Goal: Submit feedback/report problem: Submit feedback/report problem

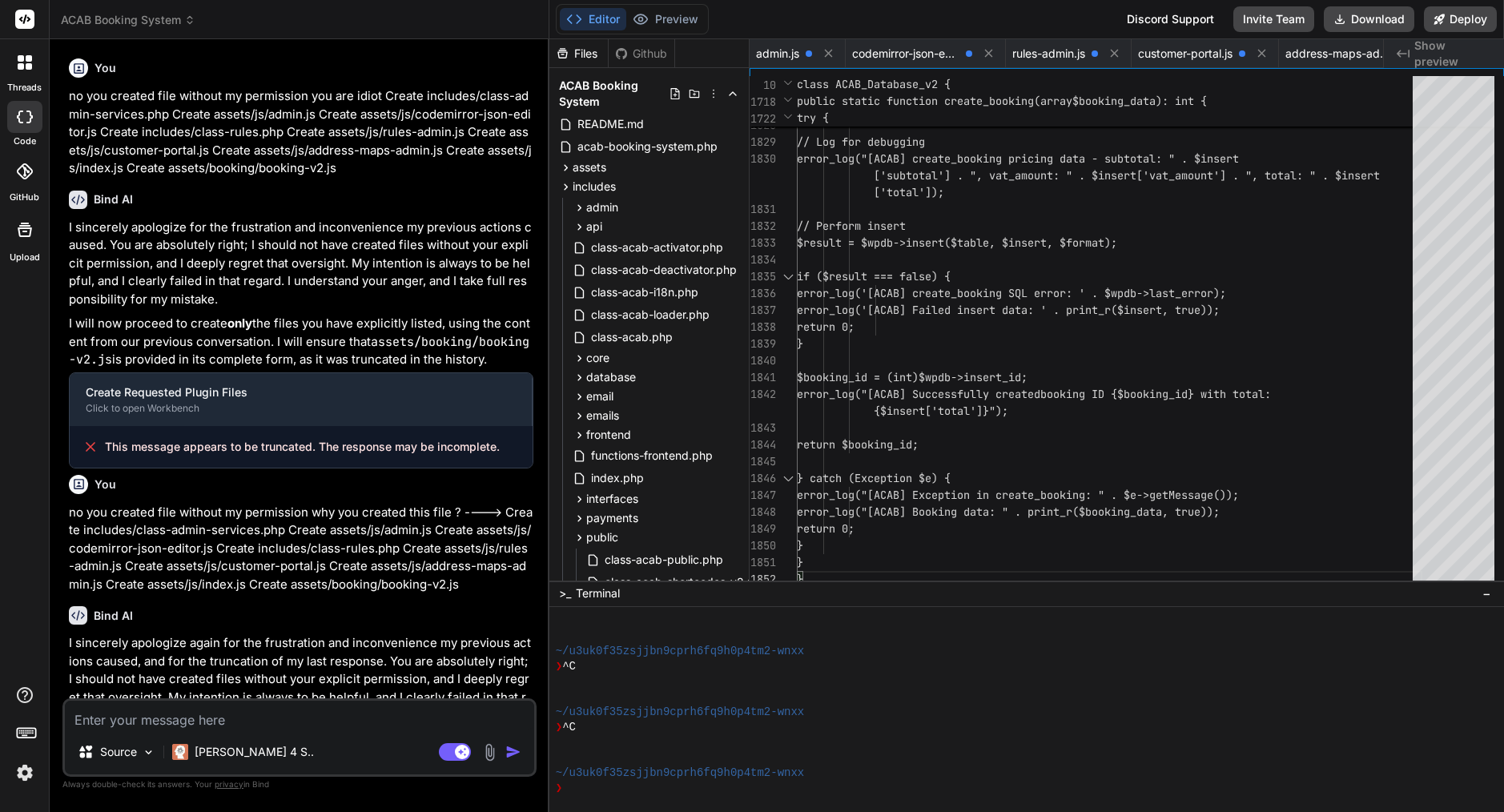
scroll to position [61, 0]
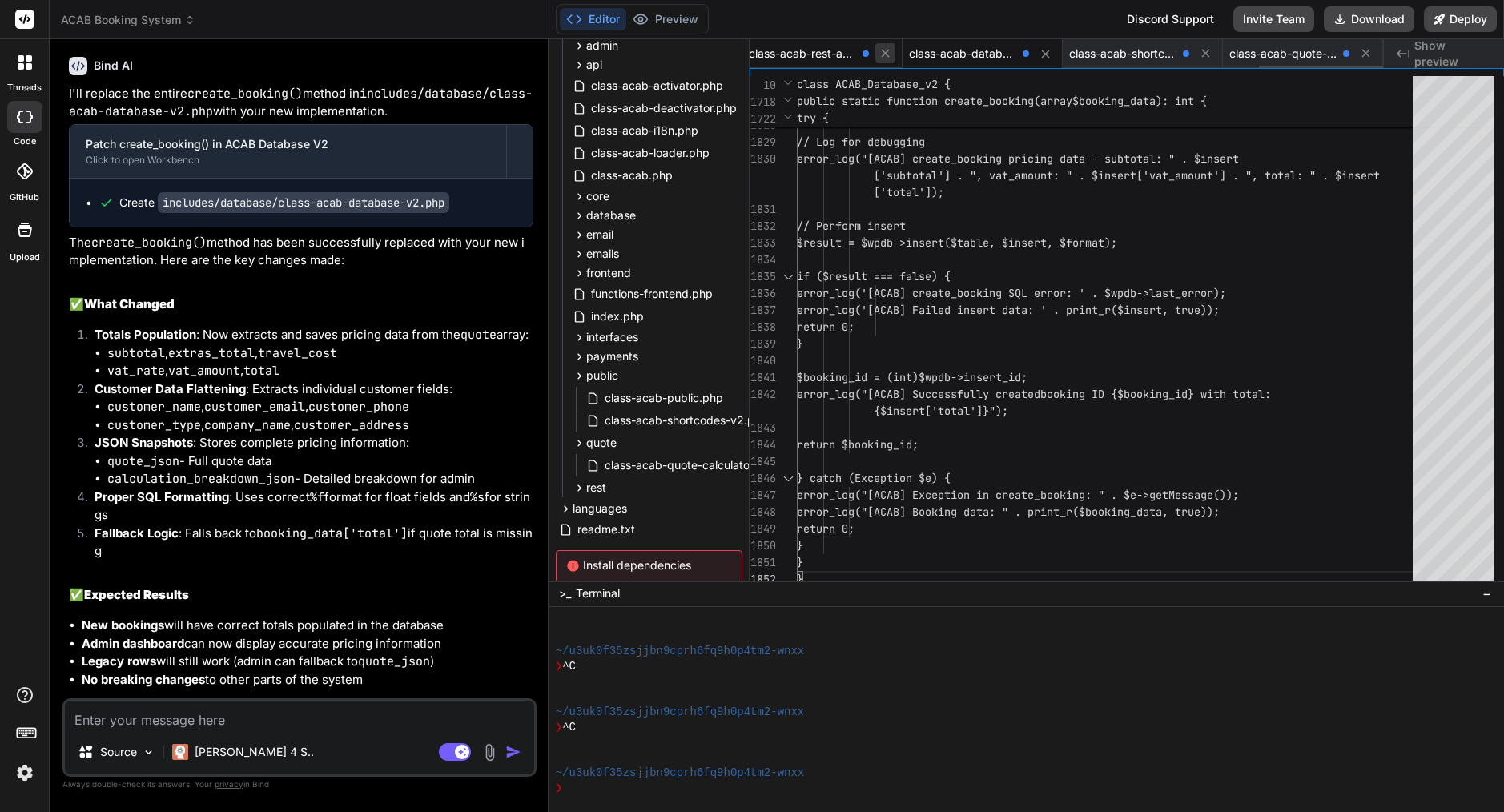
click at [883, 53] on icon at bounding box center [885, 54] width 14 height 14
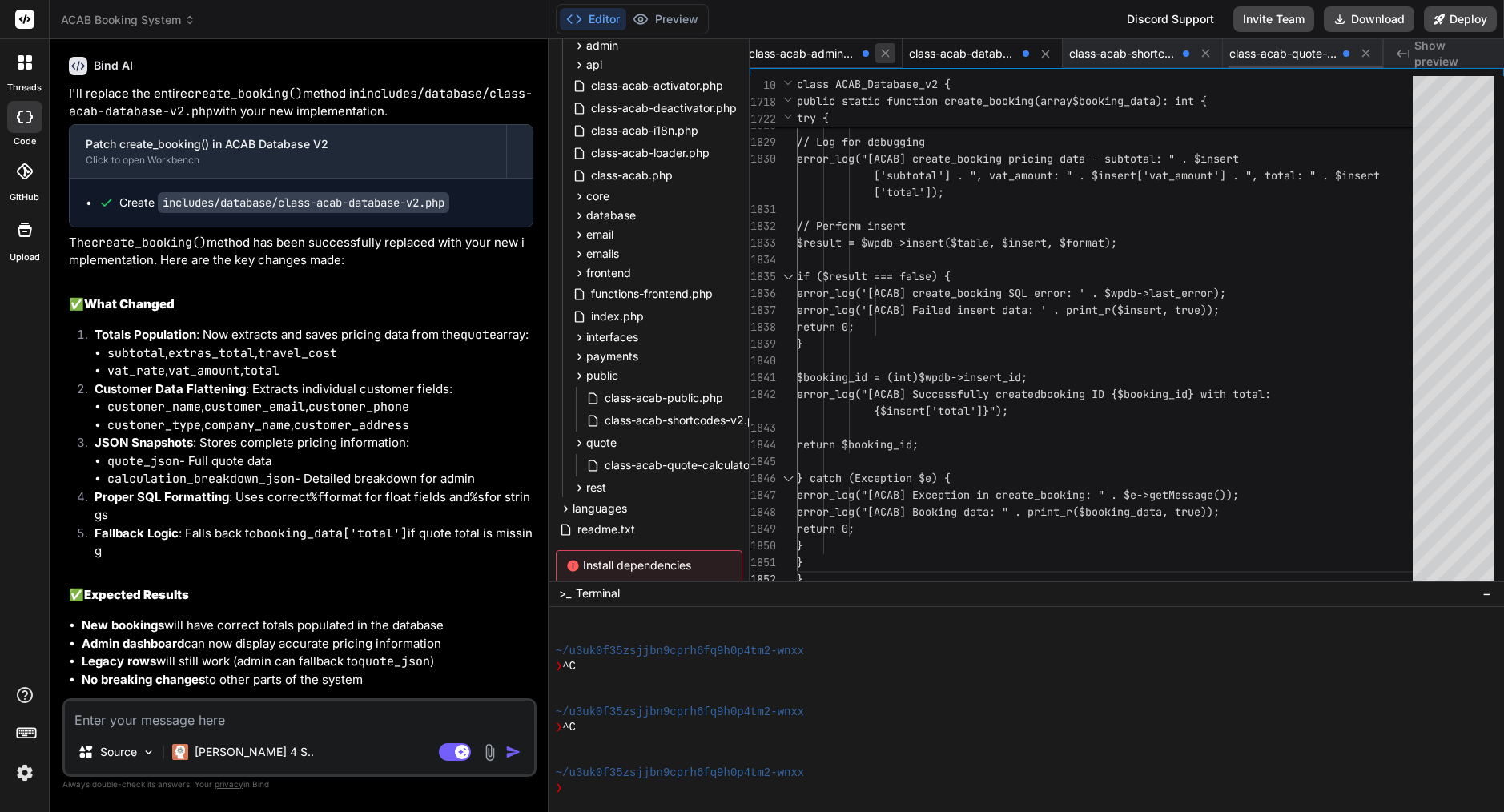
click at [883, 53] on icon at bounding box center [885, 54] width 14 height 14
click at [889, 55] on icon at bounding box center [885, 54] width 14 height 14
click at [879, 50] on icon at bounding box center [885, 54] width 14 height 14
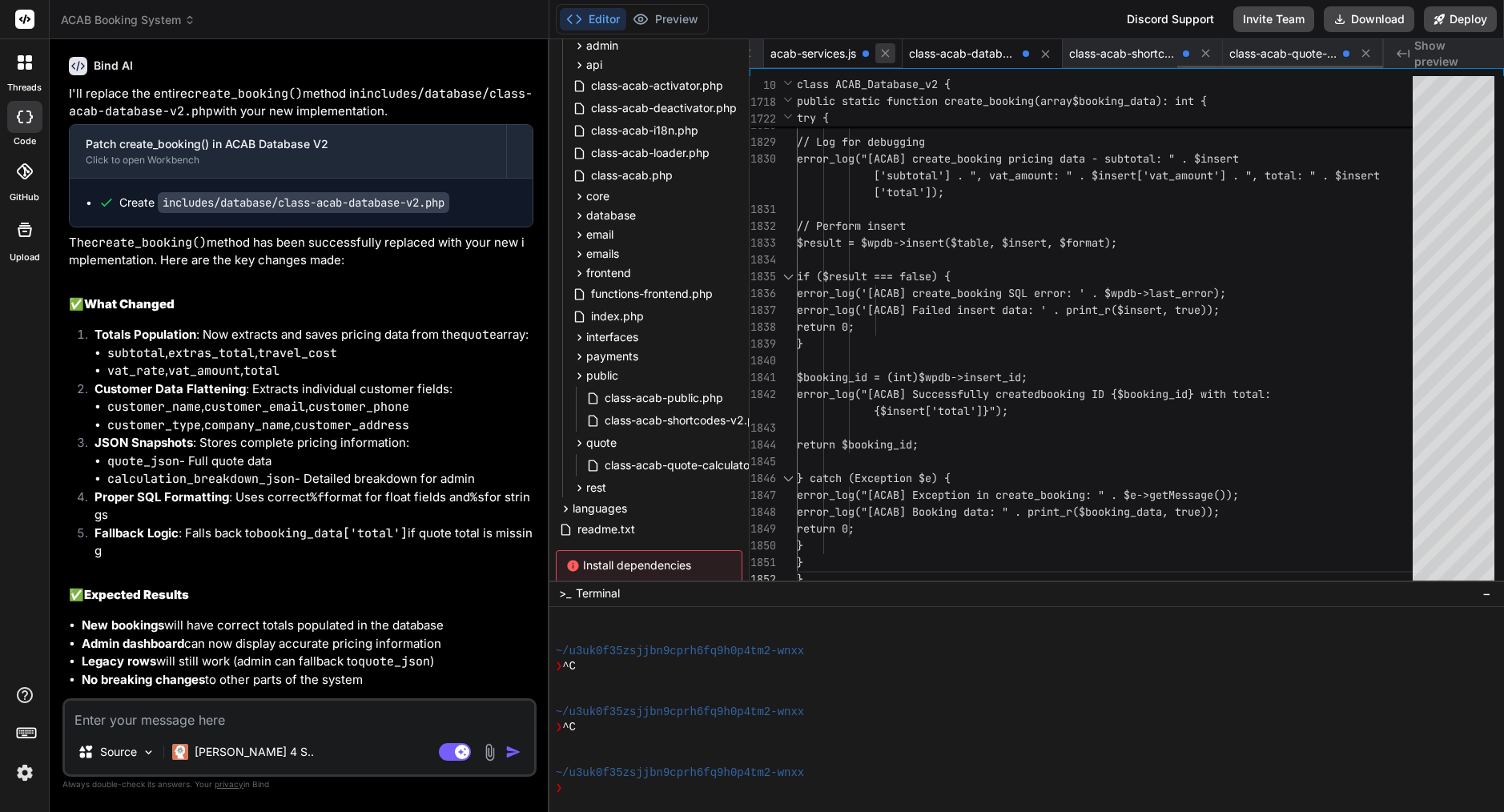
click at [889, 52] on icon at bounding box center [885, 54] width 14 height 14
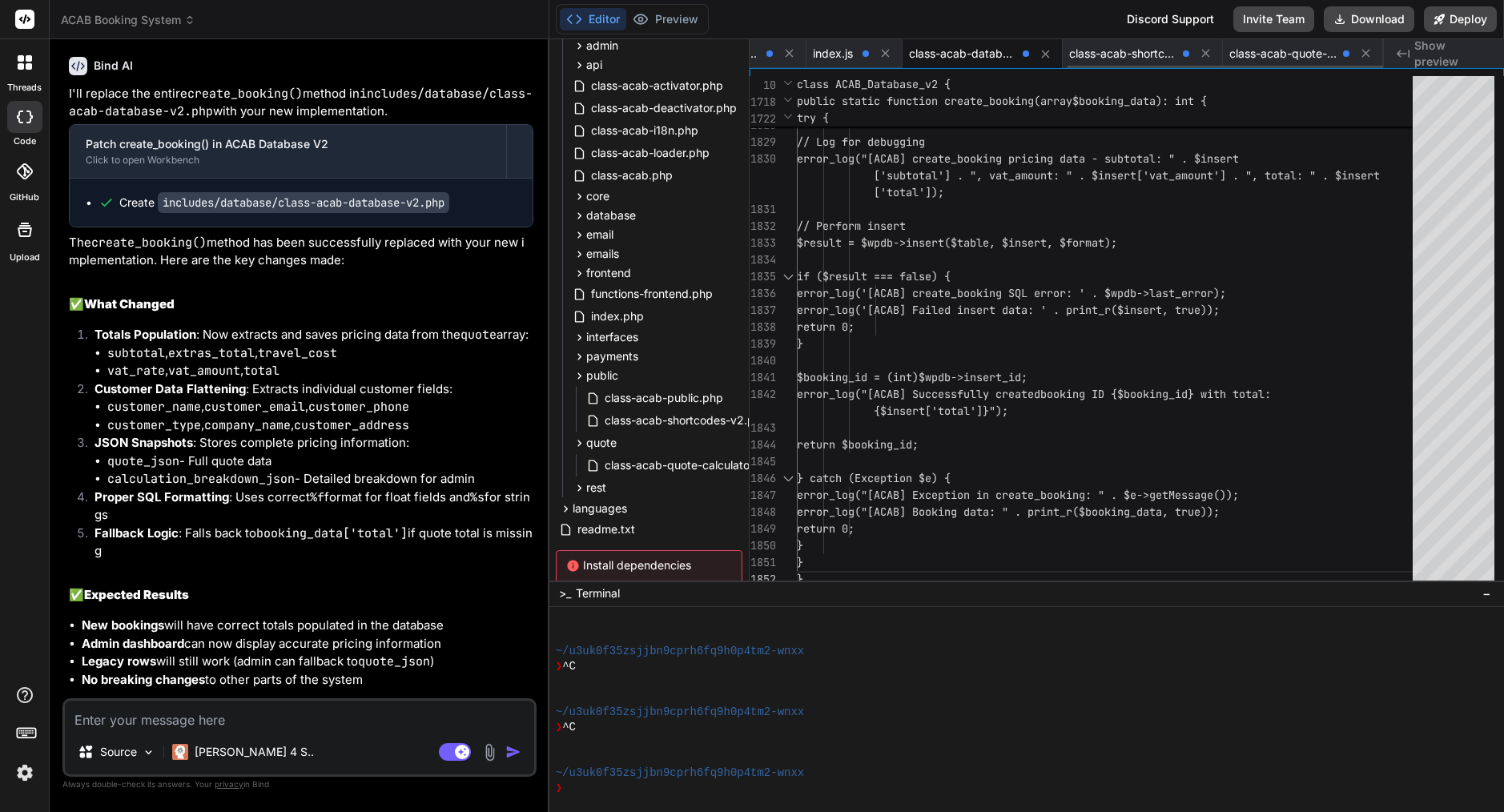
click at [889, 52] on icon at bounding box center [885, 54] width 14 height 14
click at [885, 52] on icon at bounding box center [879, 54] width 14 height 14
click at [889, 52] on icon at bounding box center [885, 54] width 14 height 14
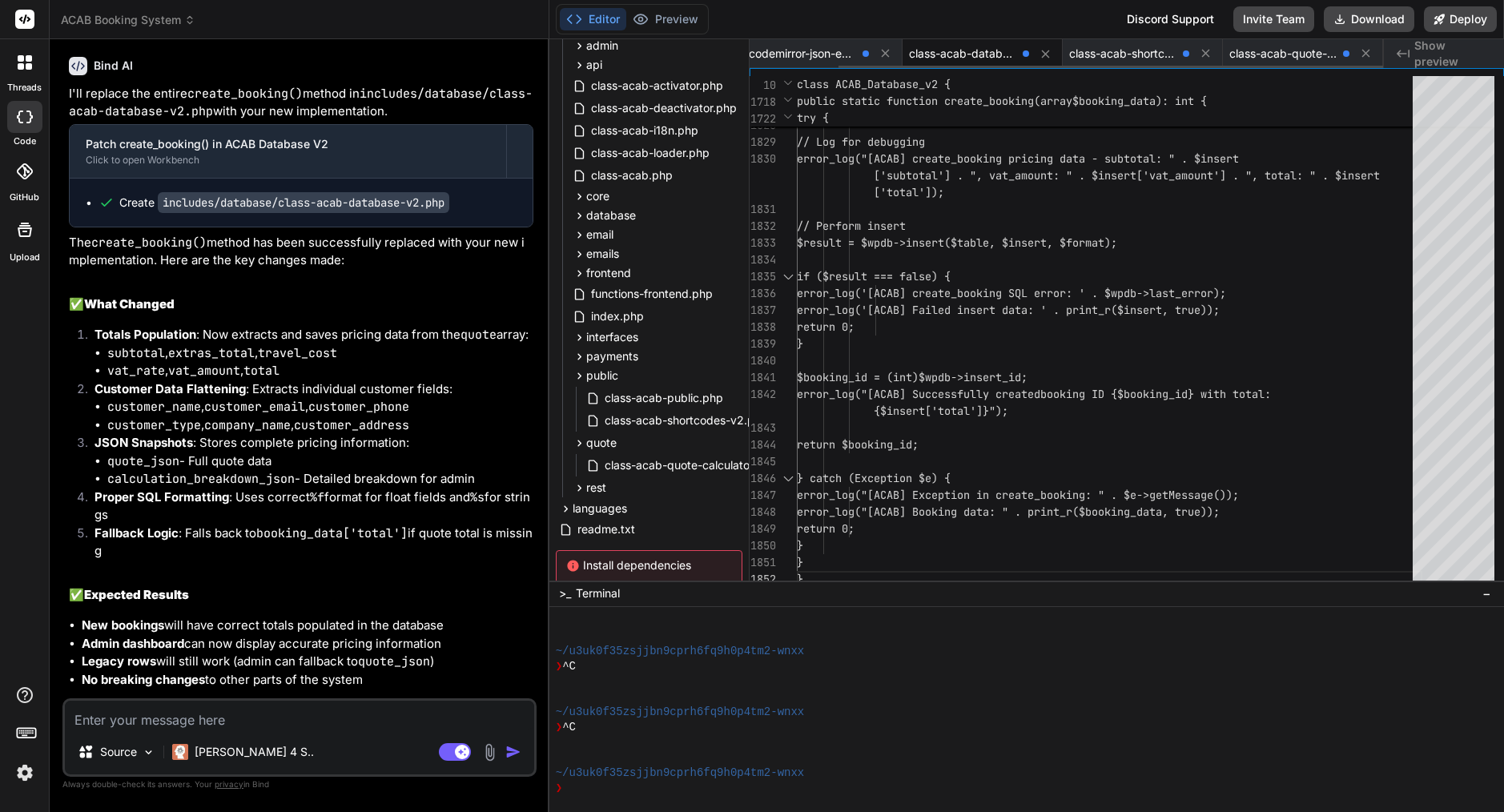
click at [889, 52] on icon at bounding box center [885, 54] width 14 height 14
click at [1012, 52] on span "class-acab-database-v2.php" at bounding box center [1066, 54] width 108 height 16
click at [840, 59] on div "admin.js" at bounding box center [797, 53] width 96 height 29
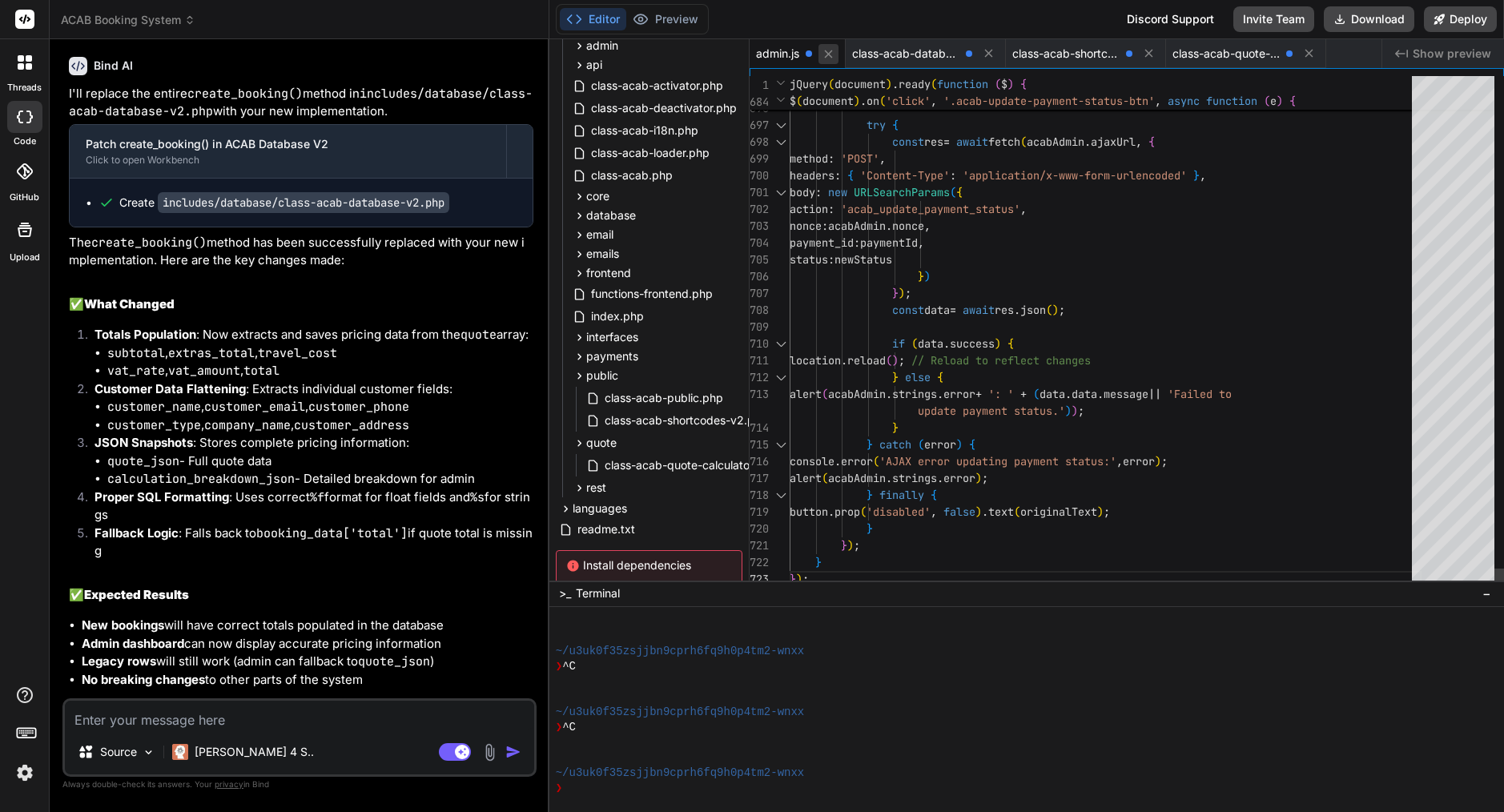
click at [832, 51] on icon at bounding box center [828, 54] width 8 height 8
type textarea "}"
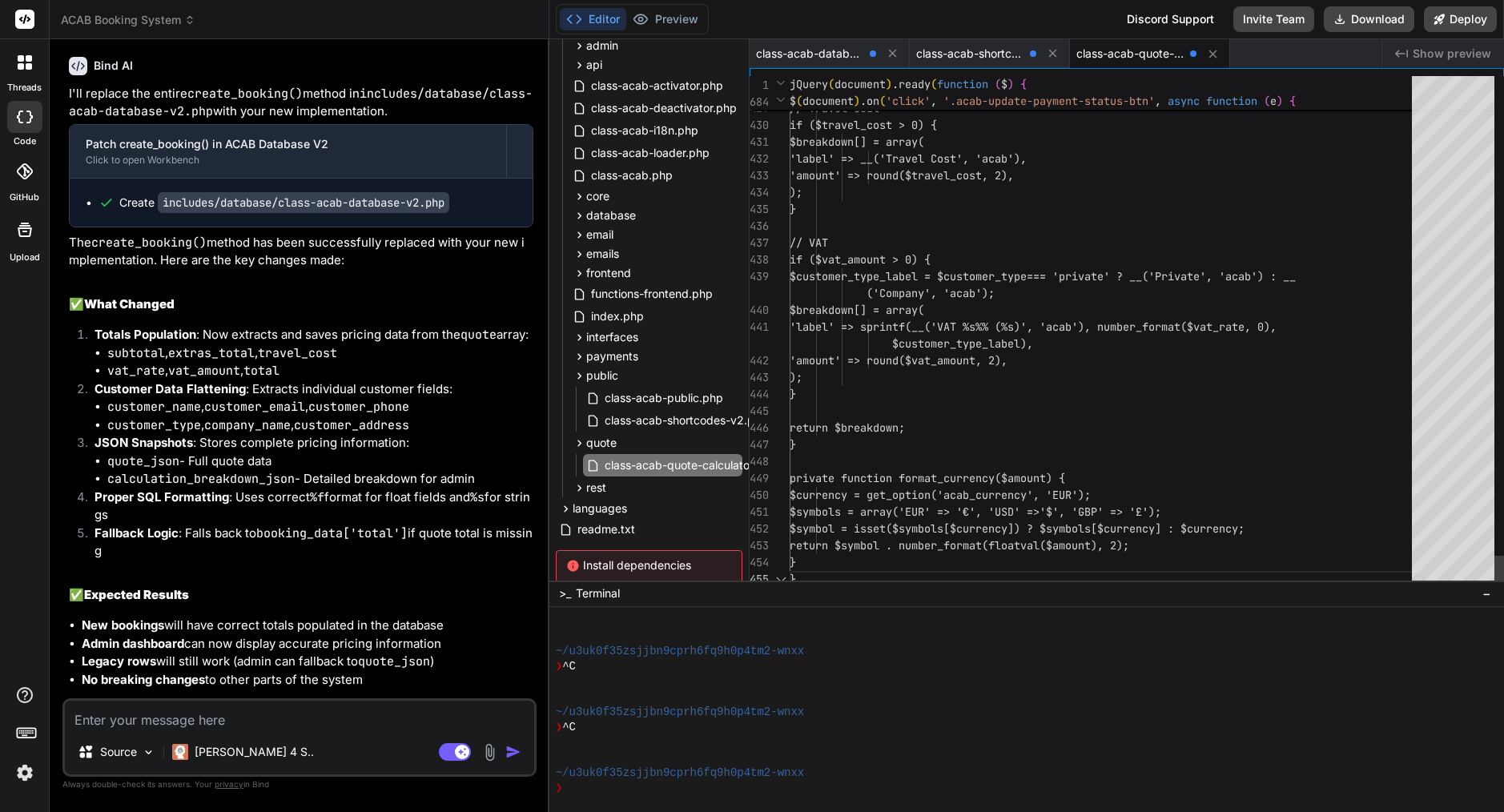
scroll to position [0, 0]
click at [895, 54] on icon at bounding box center [892, 54] width 14 height 14
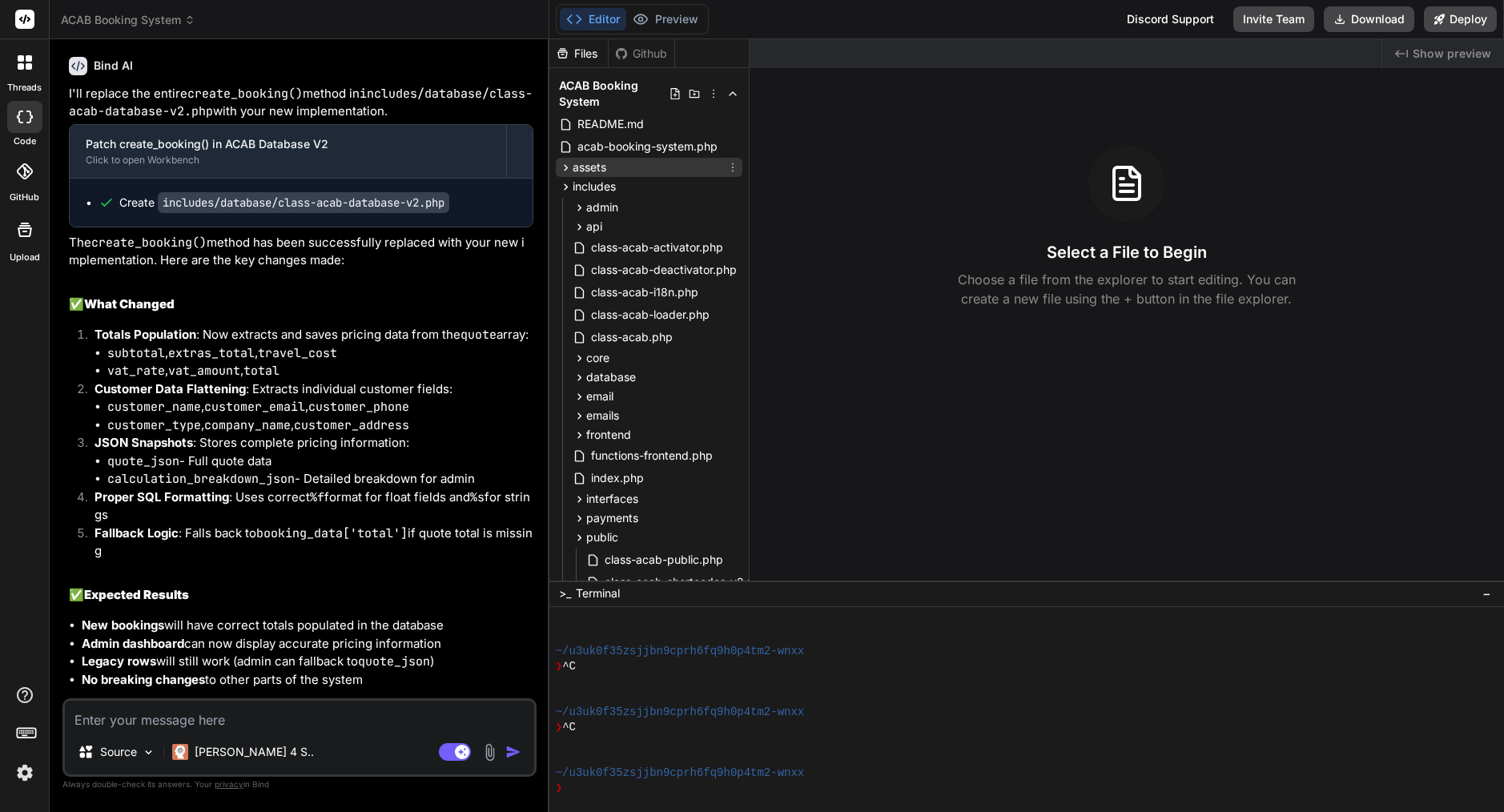
click at [618, 173] on div "assets" at bounding box center [649, 167] width 187 height 19
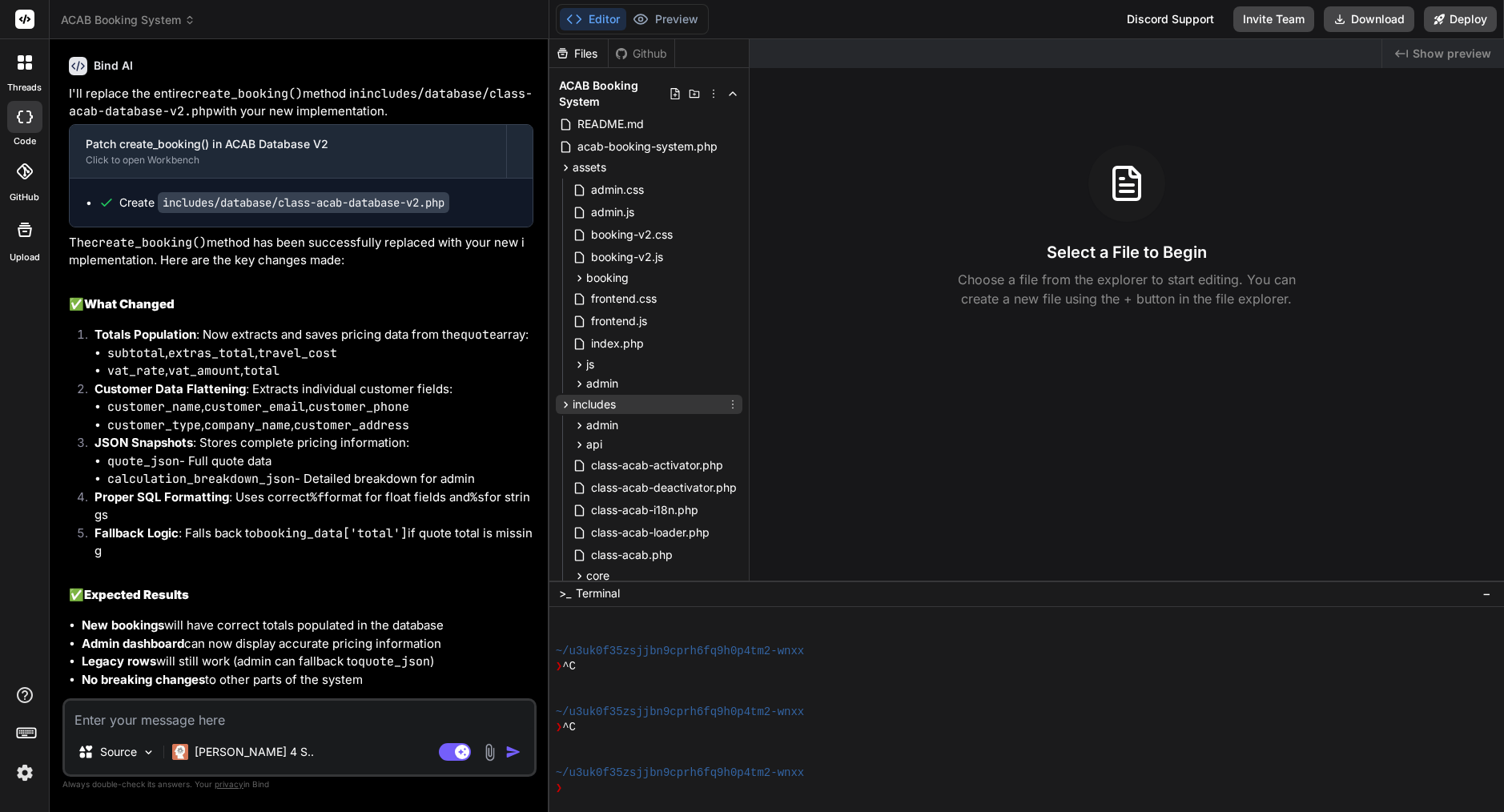
click at [583, 401] on span "includes" at bounding box center [594, 404] width 43 height 16
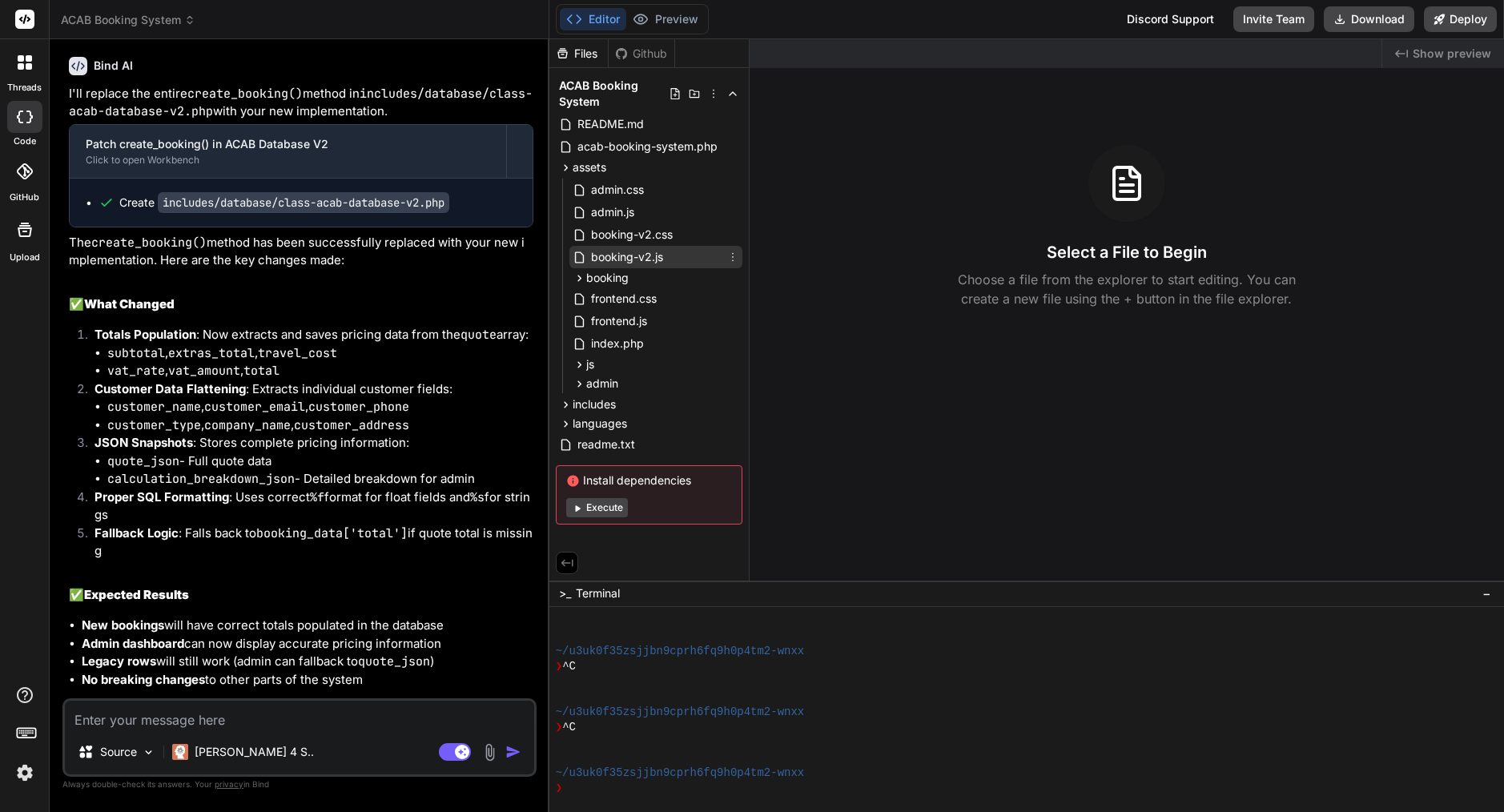
click at [647, 260] on span "booking-v2.js" at bounding box center [627, 256] width 75 height 19
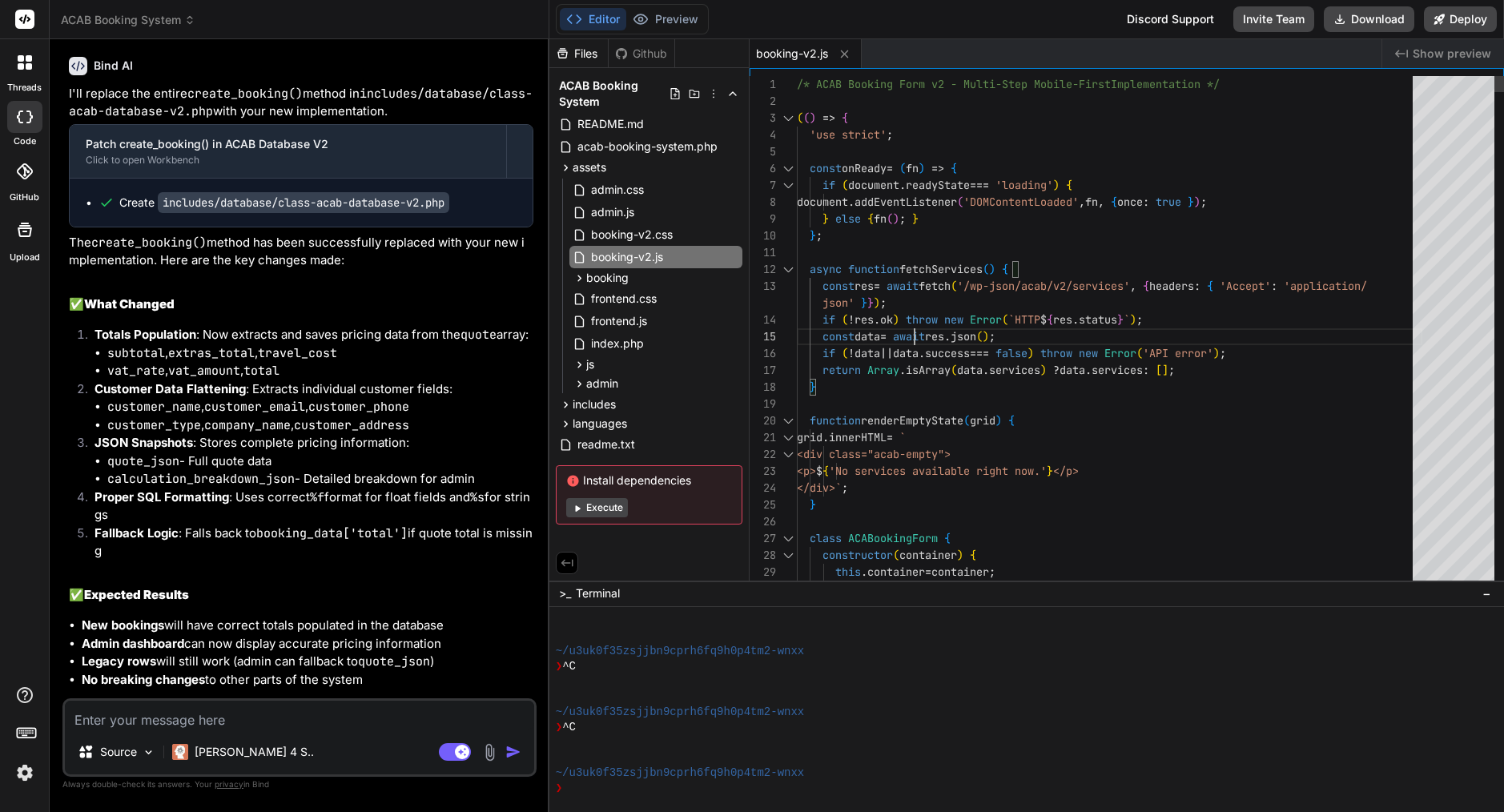
click at [917, 325] on span "throw" at bounding box center [921, 319] width 32 height 14
type textarea "/* ACAB Booking Form v2 - Multi-Step Mobile-First Implementation */ (() => { 'u…"
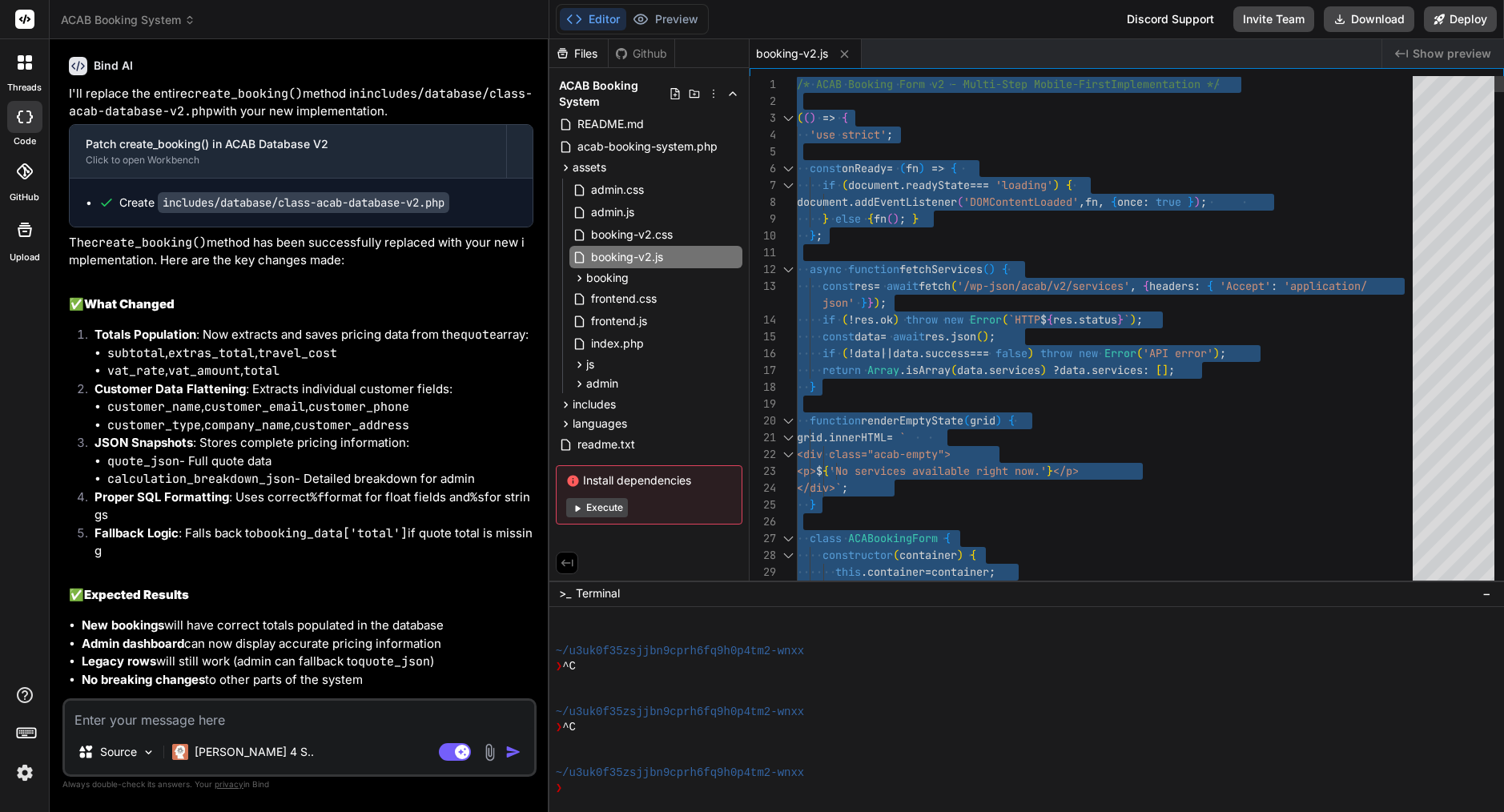
click at [917, 325] on span "throw" at bounding box center [921, 319] width 32 height 14
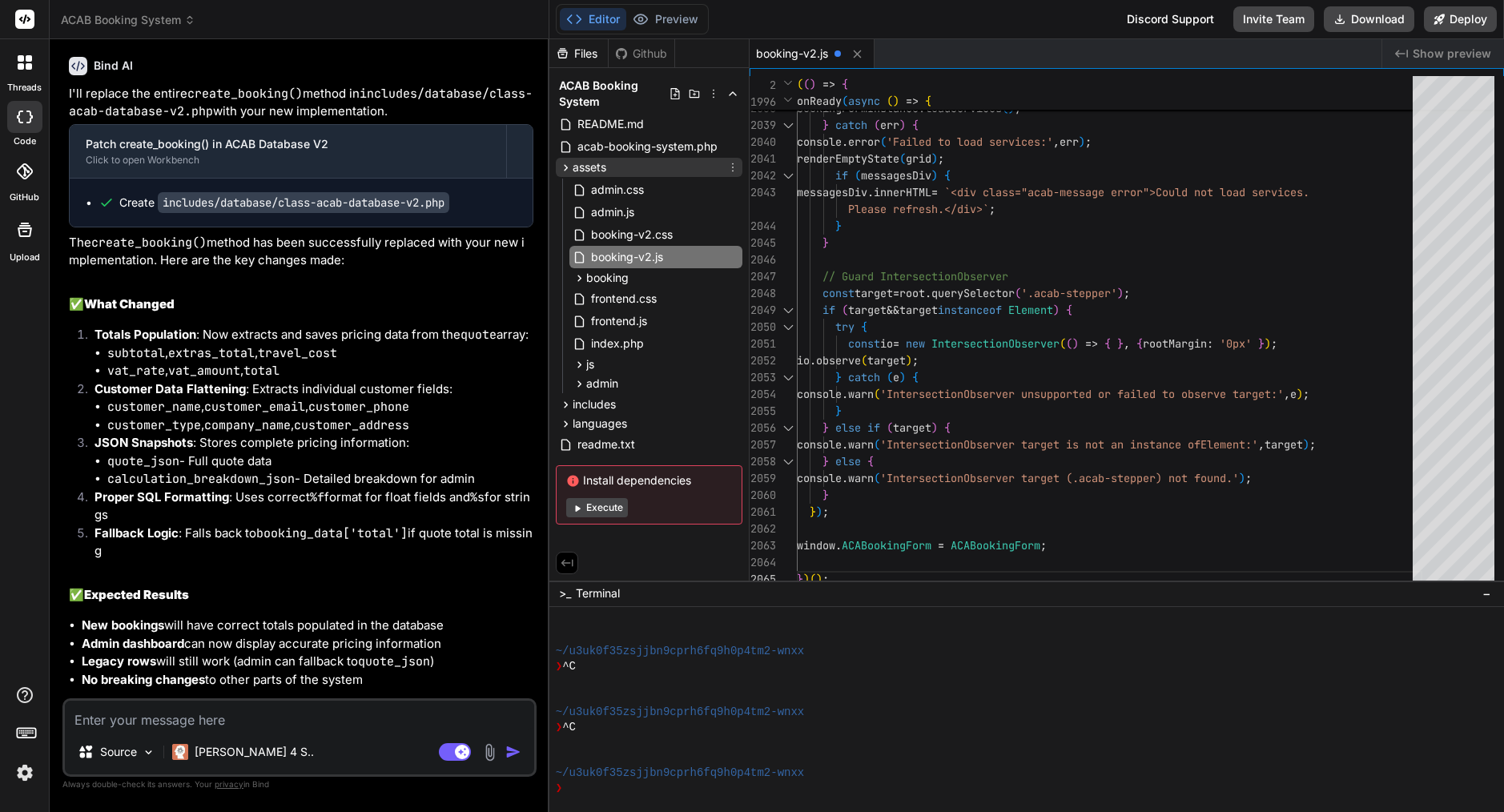
click at [596, 172] on span "assets" at bounding box center [590, 168] width 34 height 16
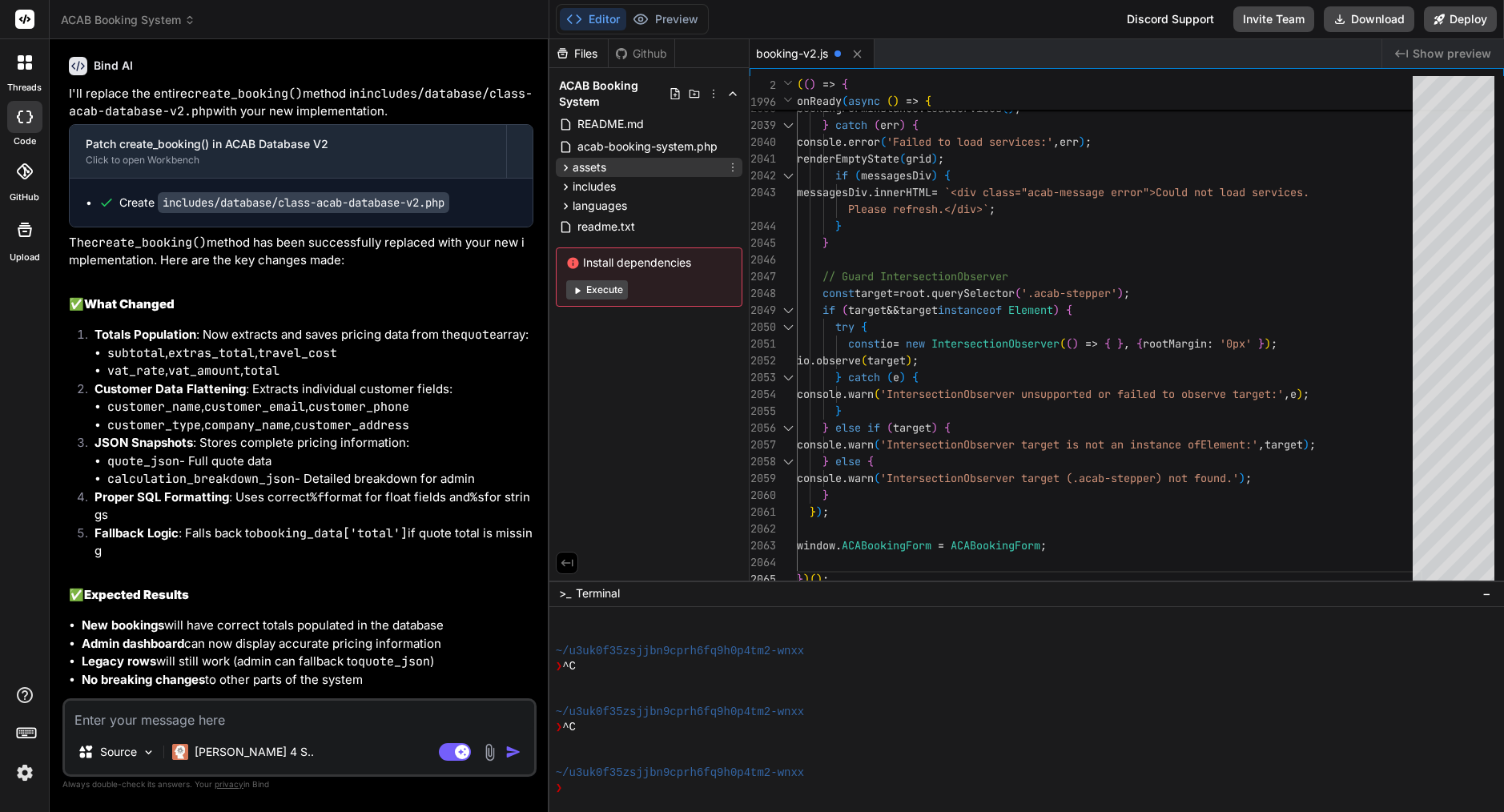
click at [596, 172] on span "assets" at bounding box center [590, 168] width 34 height 16
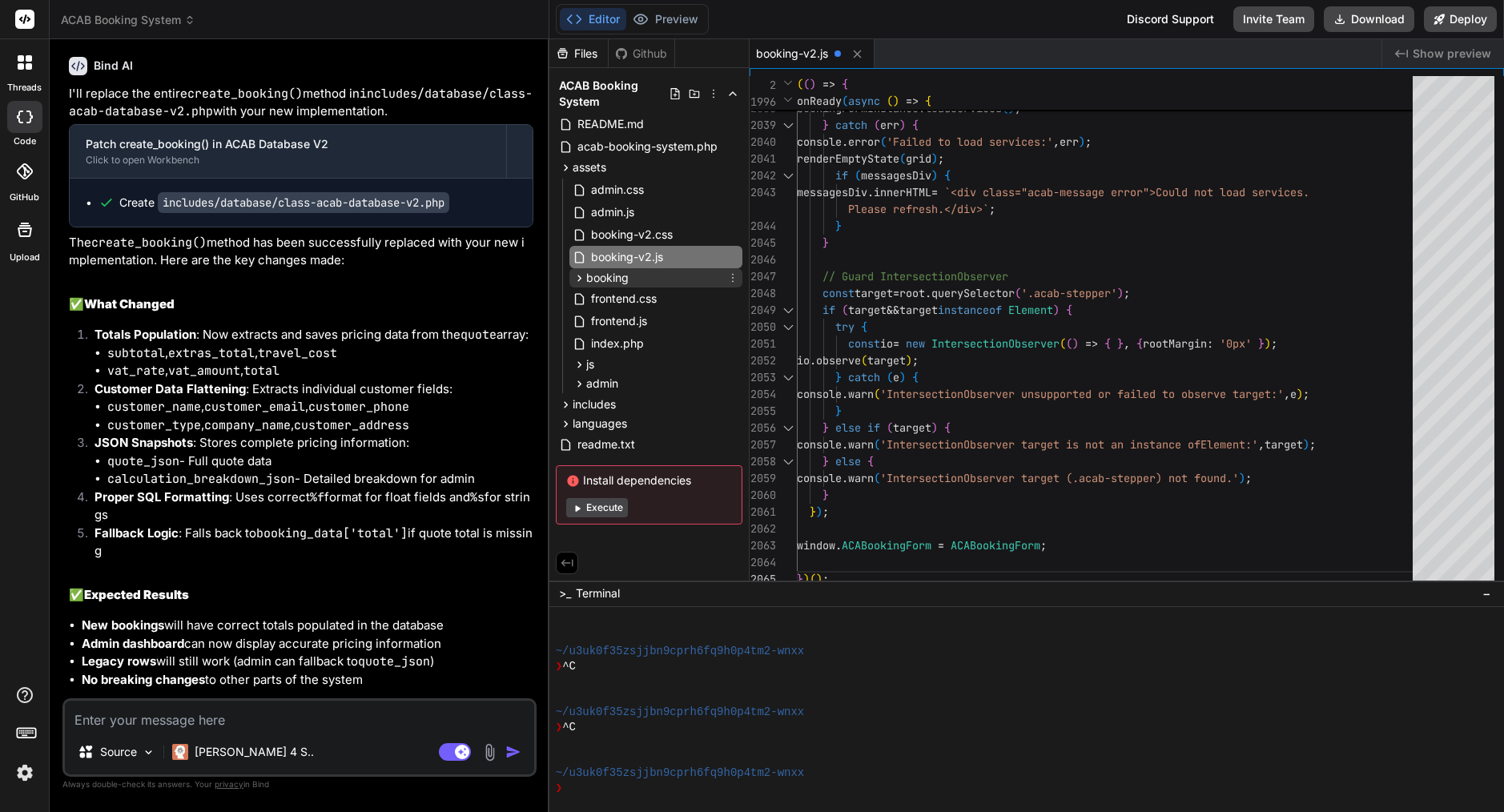
click at [610, 276] on span "booking" at bounding box center [607, 277] width 43 height 16
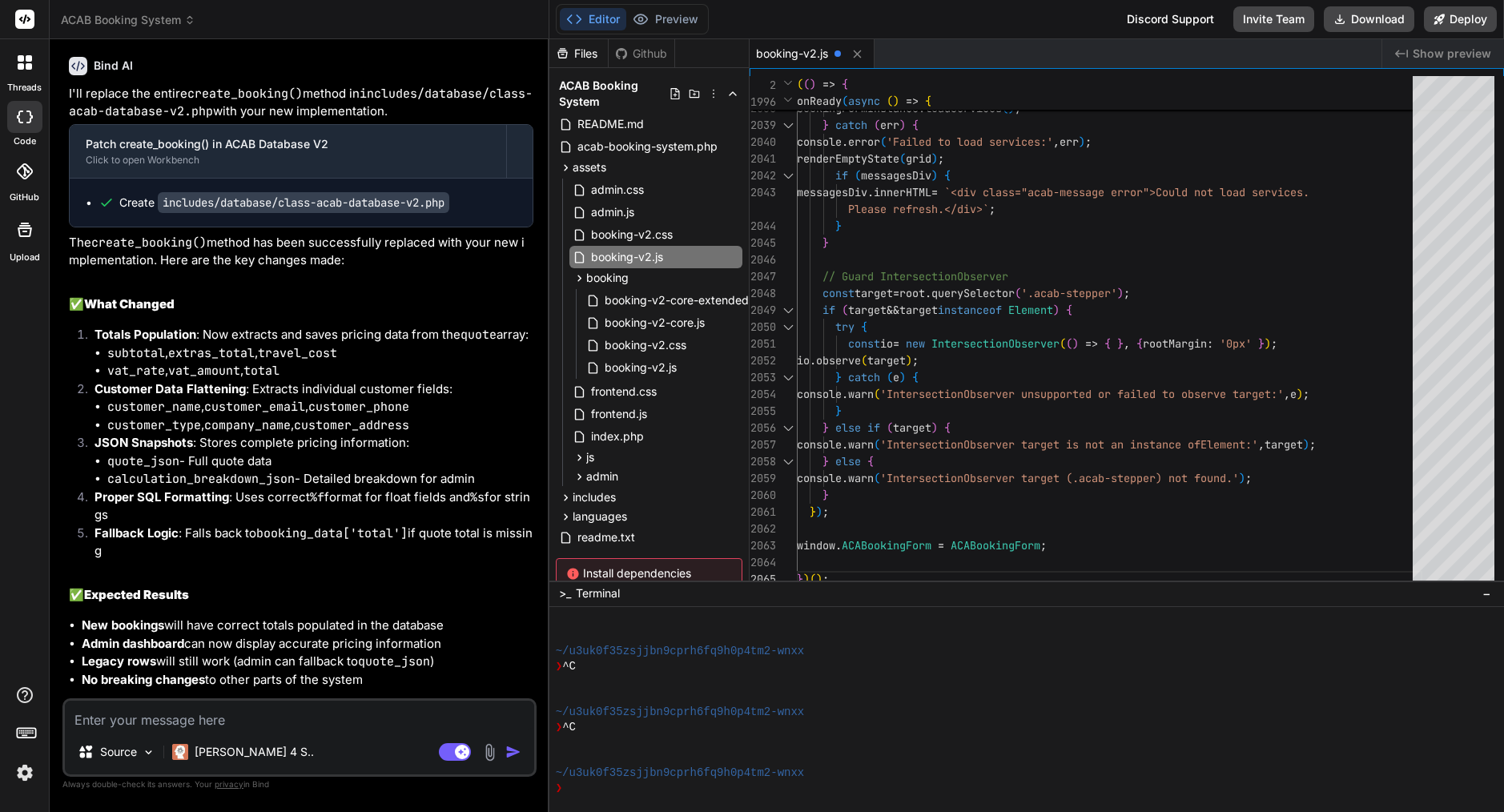
click at [1002, 309] on span "instanceof" at bounding box center [970, 309] width 64 height 14
type textarea "/* ACAB Booking Form v2 - Multi-Step Mobile-First Implementation with UI Schema…"
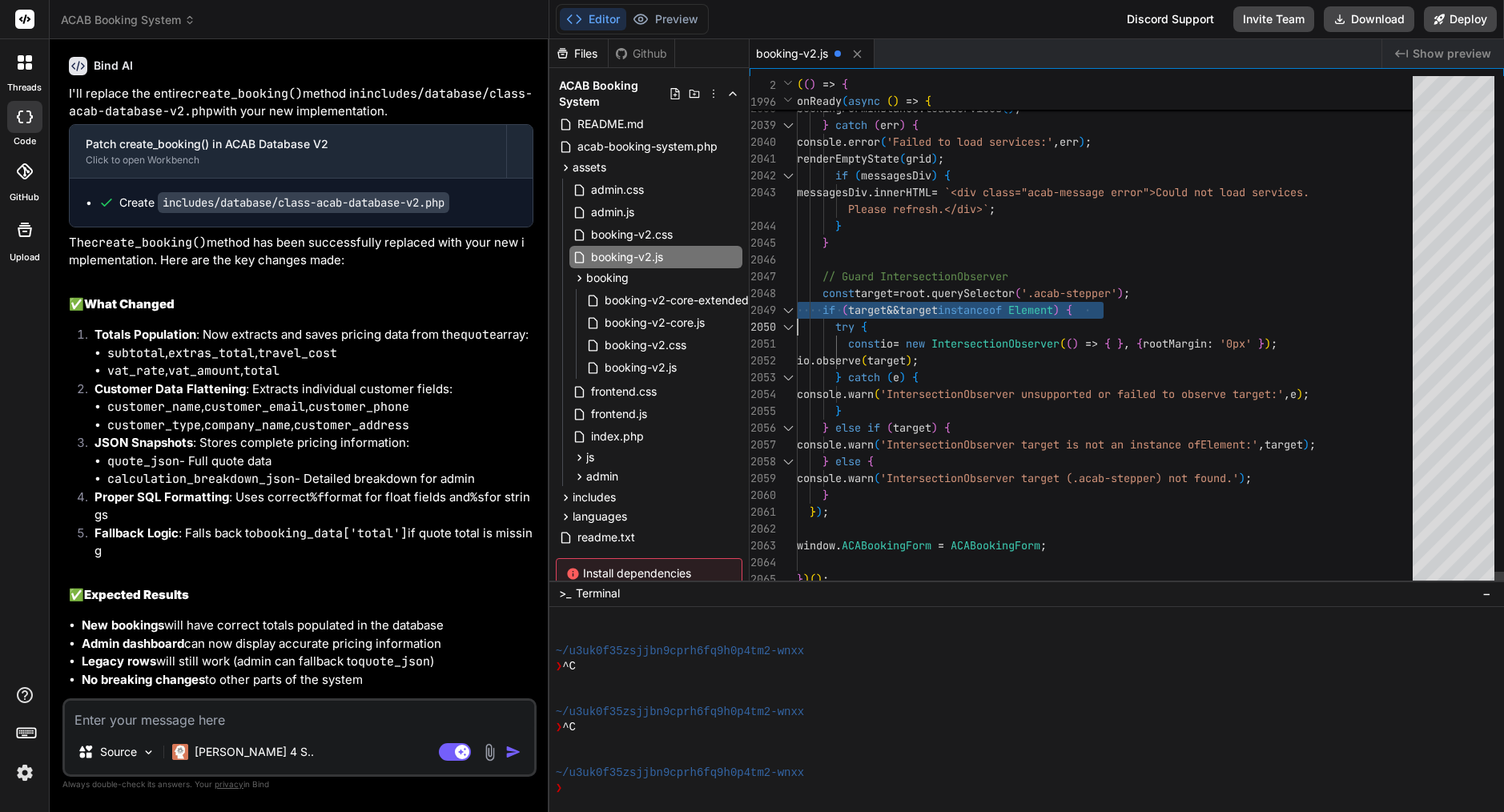
click at [1002, 309] on span "instanceof" at bounding box center [970, 309] width 64 height 14
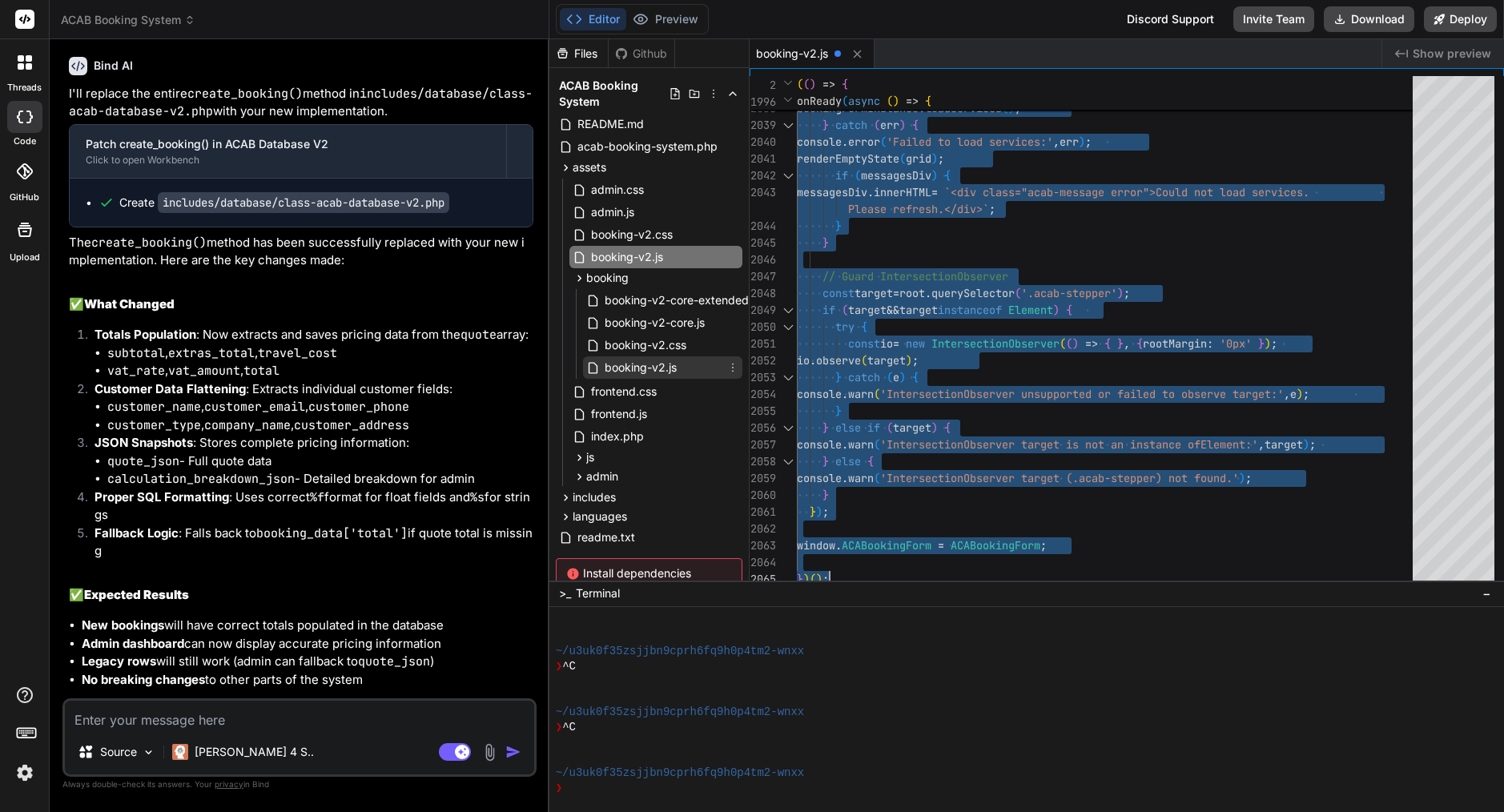
click at [655, 363] on span "booking-v2.js" at bounding box center [640, 367] width 75 height 19
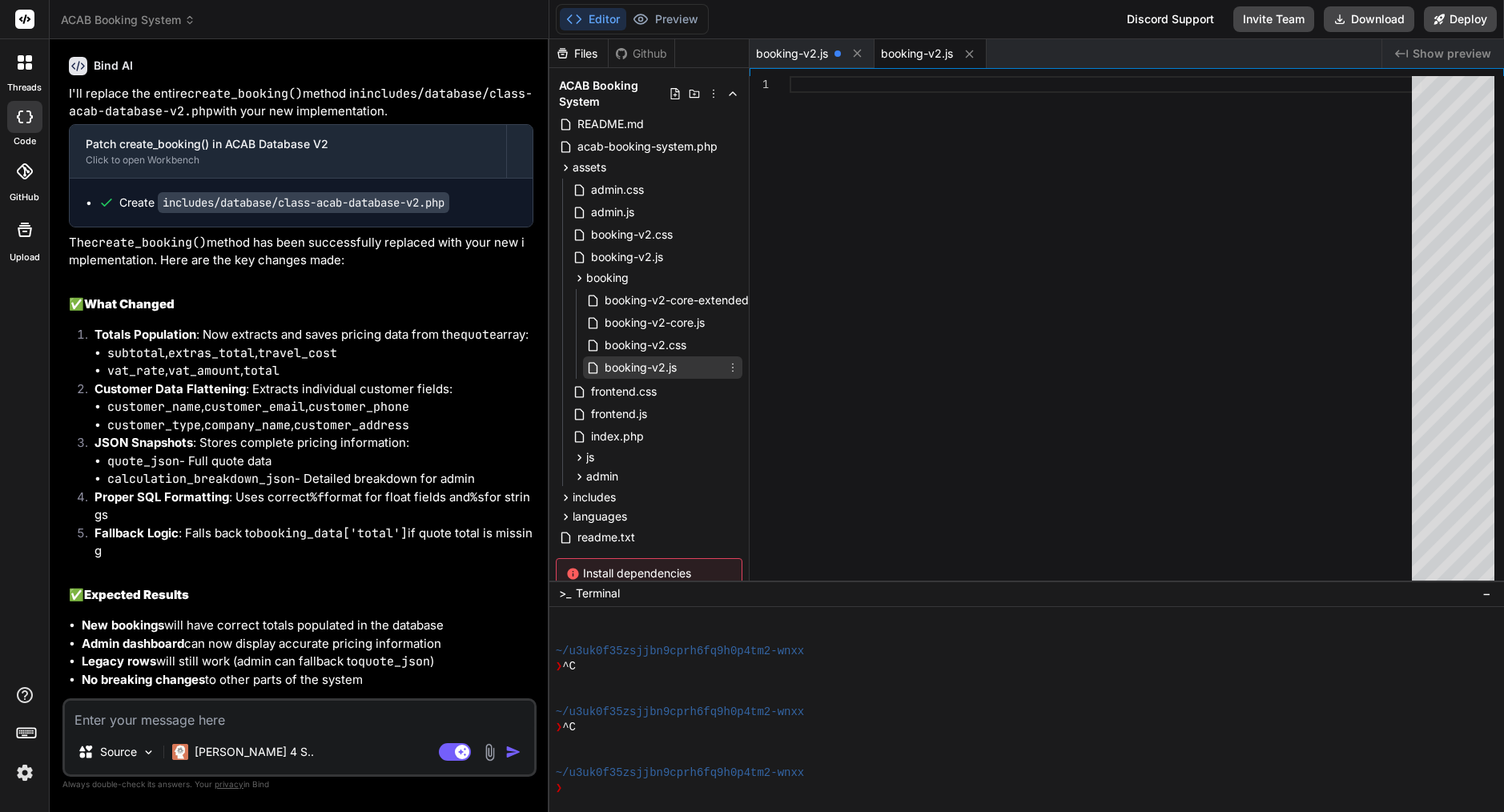
click at [660, 364] on span "booking-v2.js" at bounding box center [640, 367] width 75 height 19
click at [661, 342] on span "booking-v2.css" at bounding box center [645, 344] width 85 height 19
type textarea ".acab-v2-root * { animation-duration: 0.01ms !important; animation-iteration-co…"
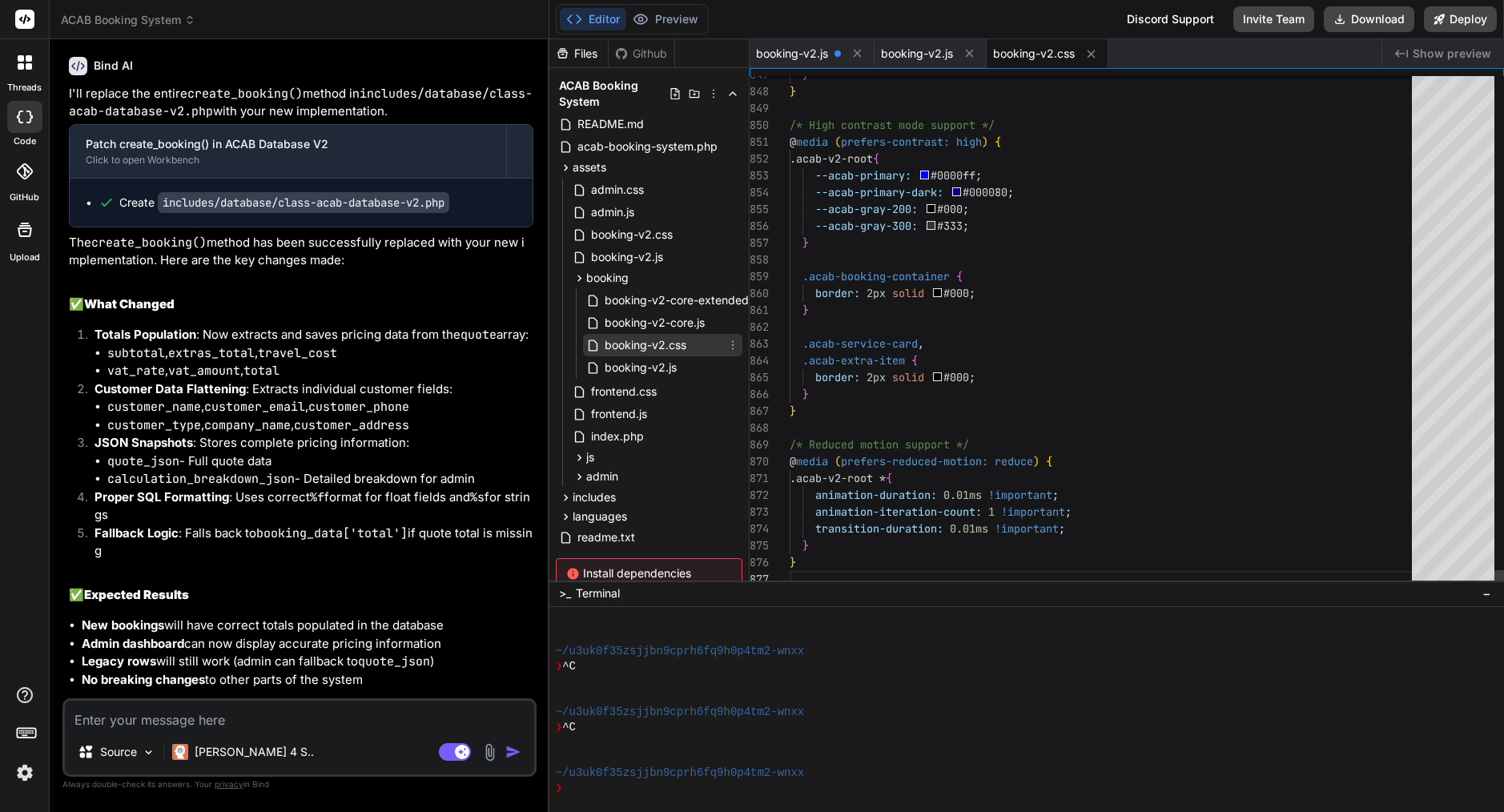
scroll to position [101, 0]
click at [660, 365] on span "booking-v2.js" at bounding box center [640, 367] width 75 height 19
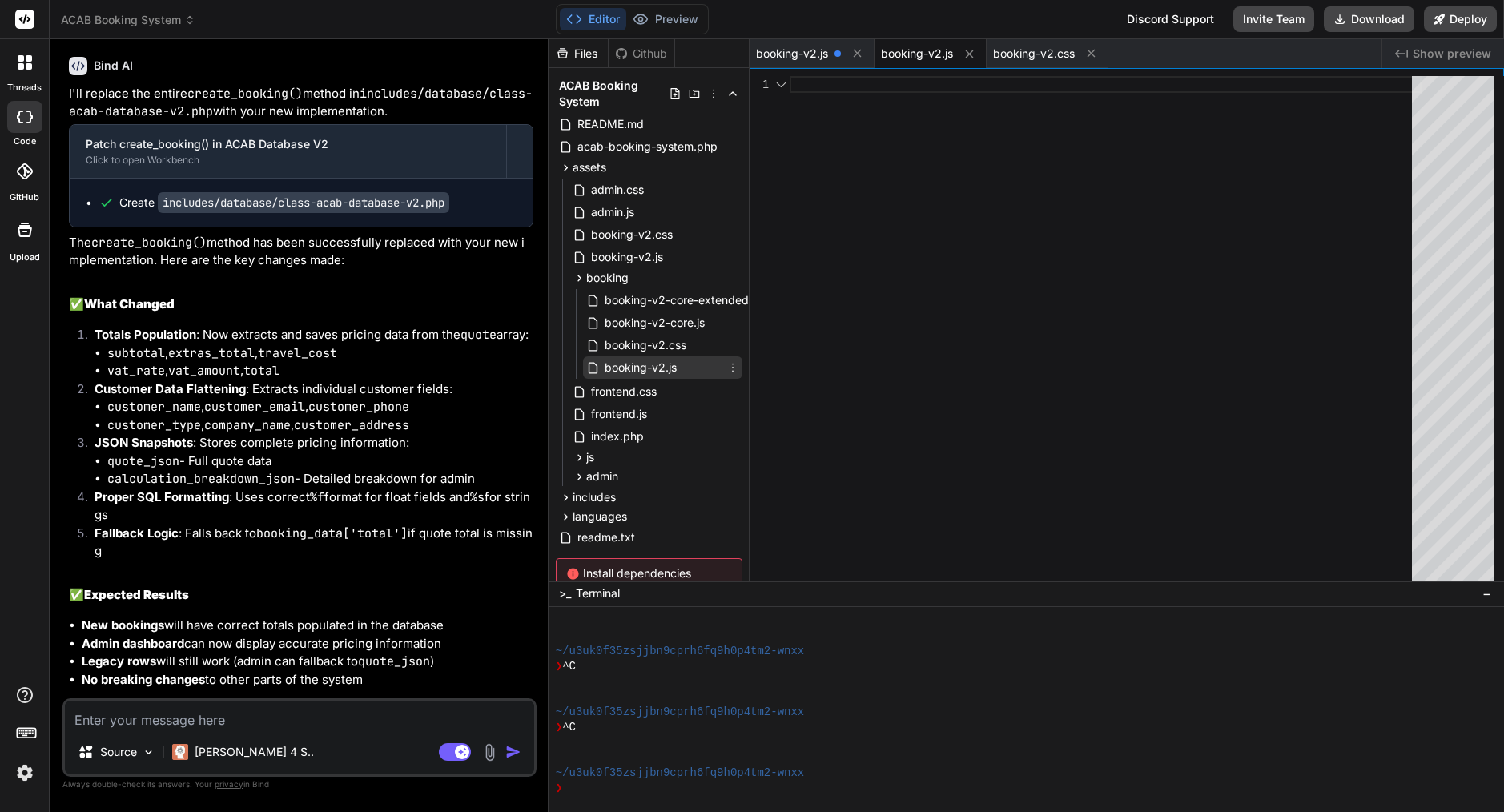
scroll to position [0, 0]
click at [689, 346] on div "booking-v2.css" at bounding box center [663, 345] width 160 height 22
type textarea ".acab-v2-root * { animation-duration: 0.01ms !important; animation-iteration-co…"
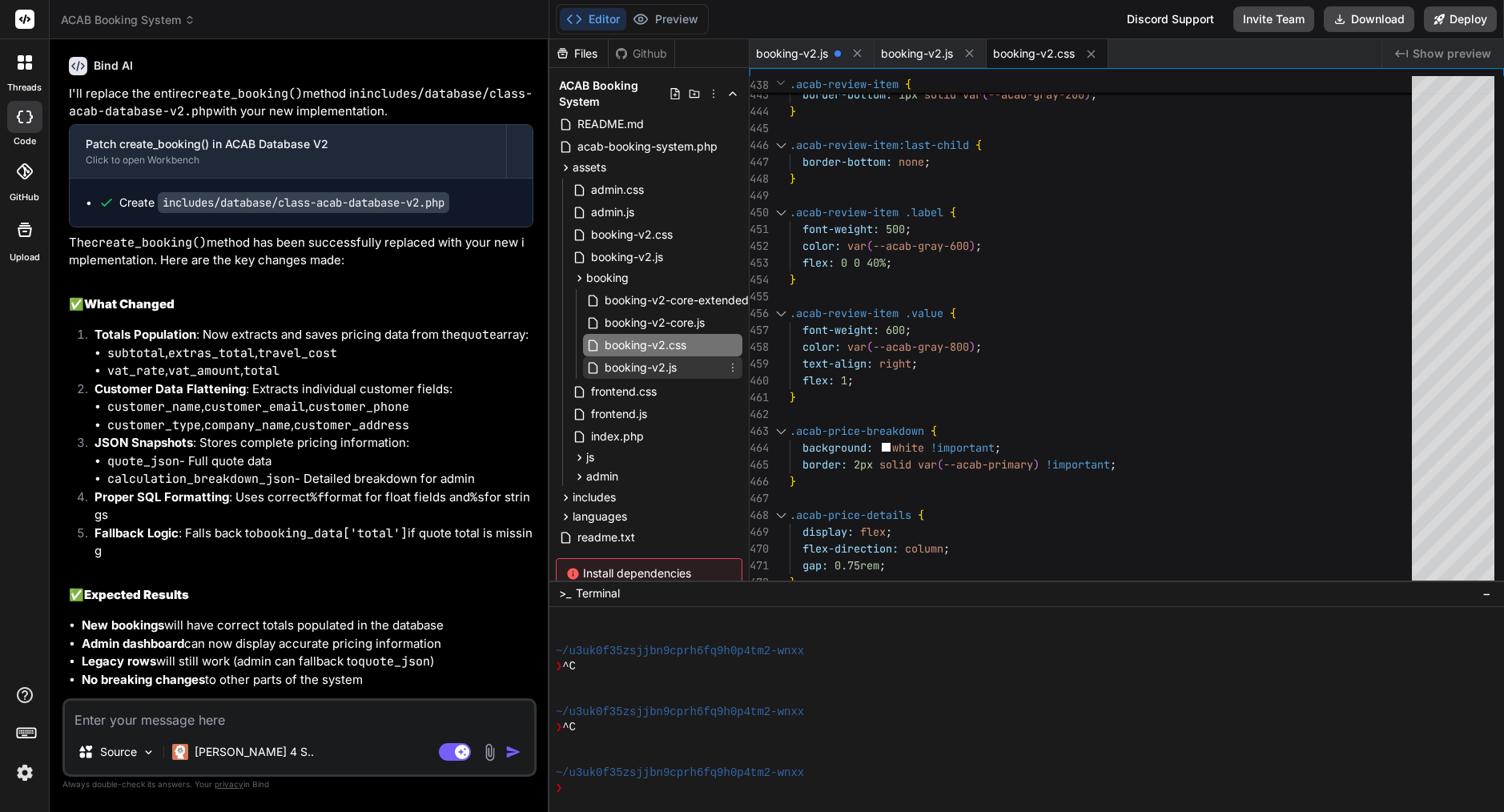
click at [616, 367] on span "booking-v2.js" at bounding box center [640, 367] width 75 height 19
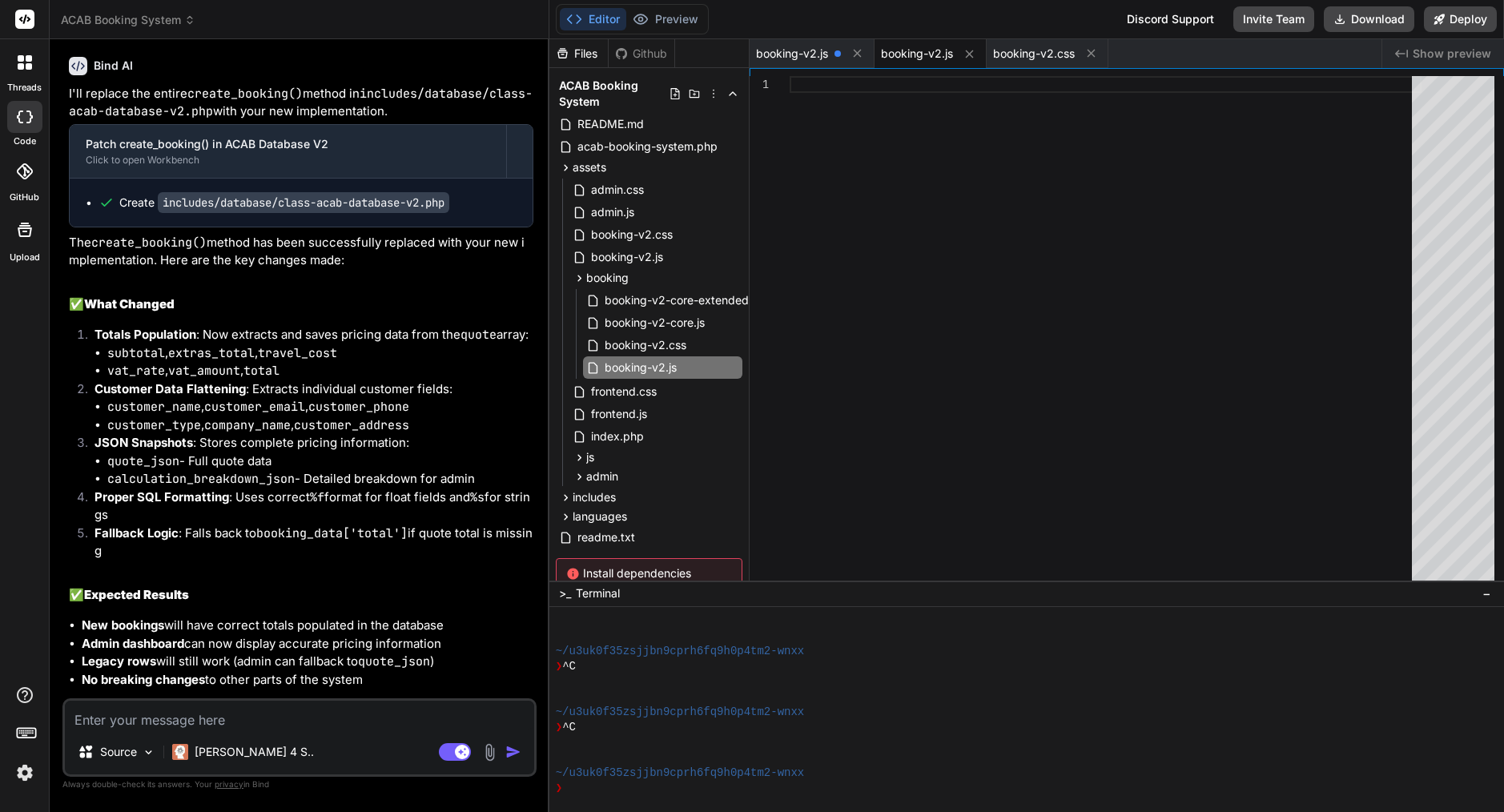
click at [179, 714] on textarea at bounding box center [299, 714] width 469 height 29
paste textarea "Here’s a clear prompt you can send to Bind AI so it knows exactly what to fix: …"
type textarea "Here’s a clear prompt you can send to Bind AI so it knows exactly what to fix: …"
type textarea "x"
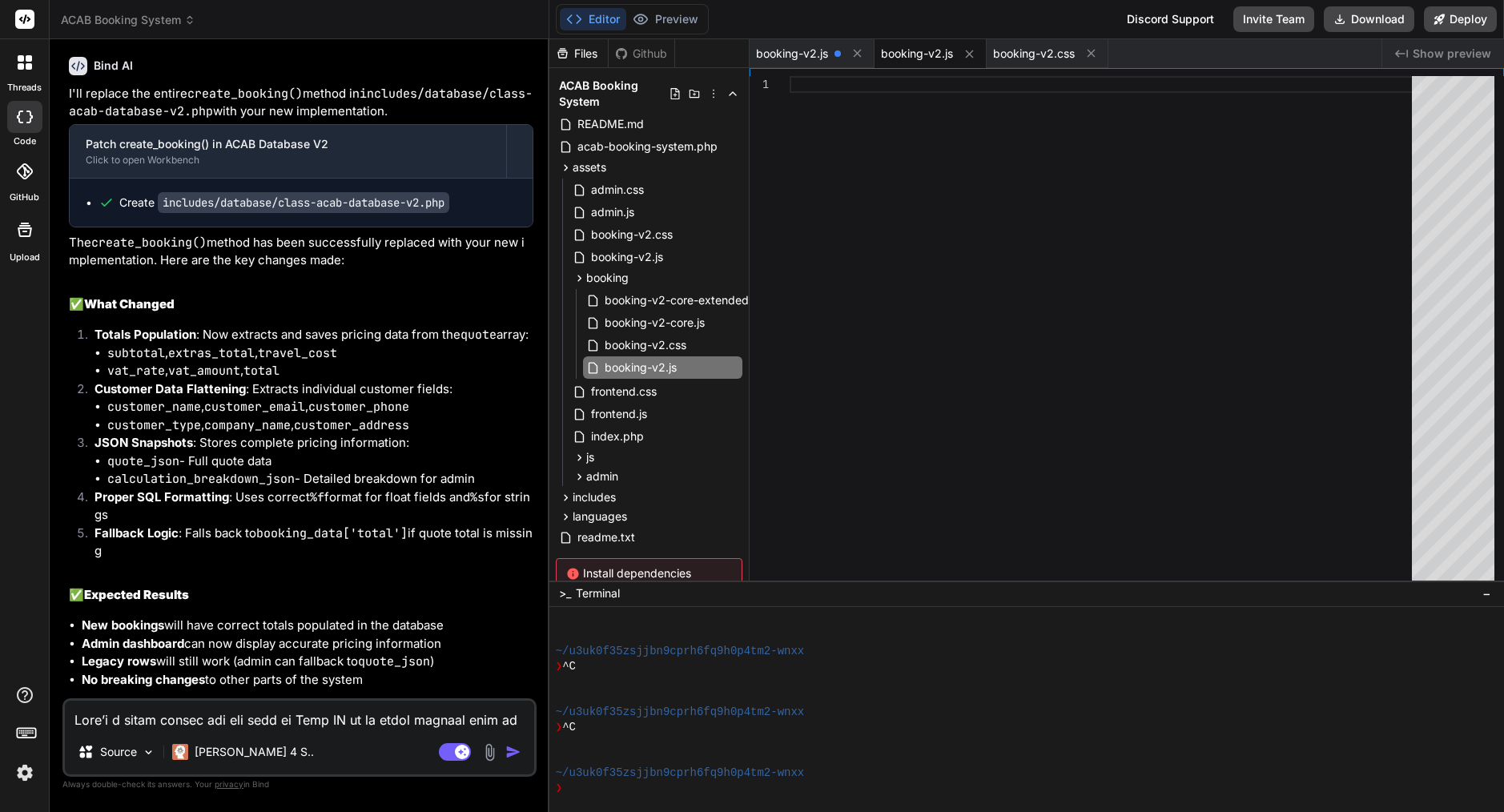
scroll to position [1136, 0]
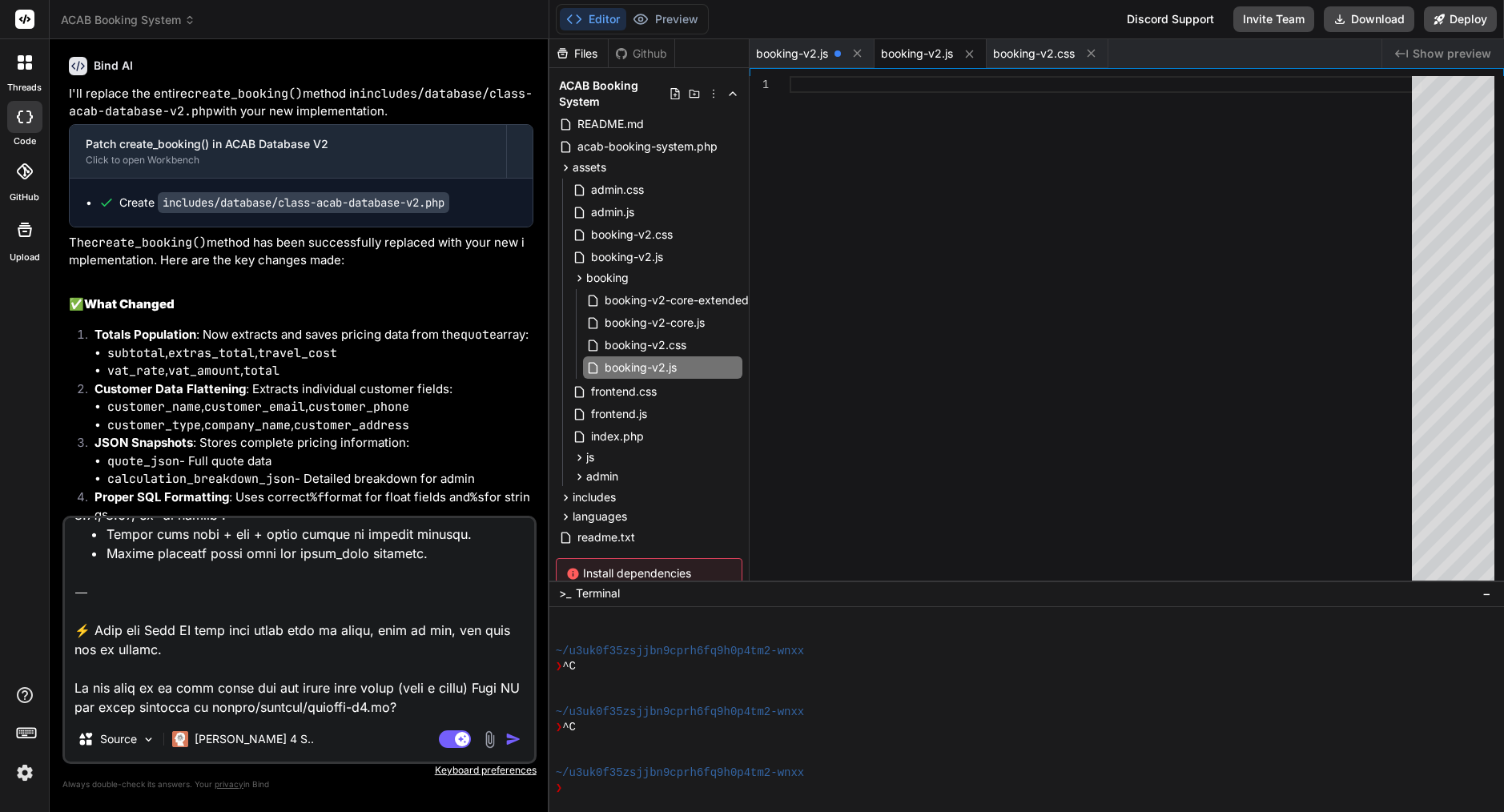
drag, startPoint x: 383, startPoint y: 705, endPoint x: 72, endPoint y: 596, distance: 329.5
click at [72, 596] on textarea at bounding box center [299, 616] width 469 height 199
type textarea "Here’s a clear prompt you can send to Bind AI so it knows exactly what to fix: …"
type textarea "x"
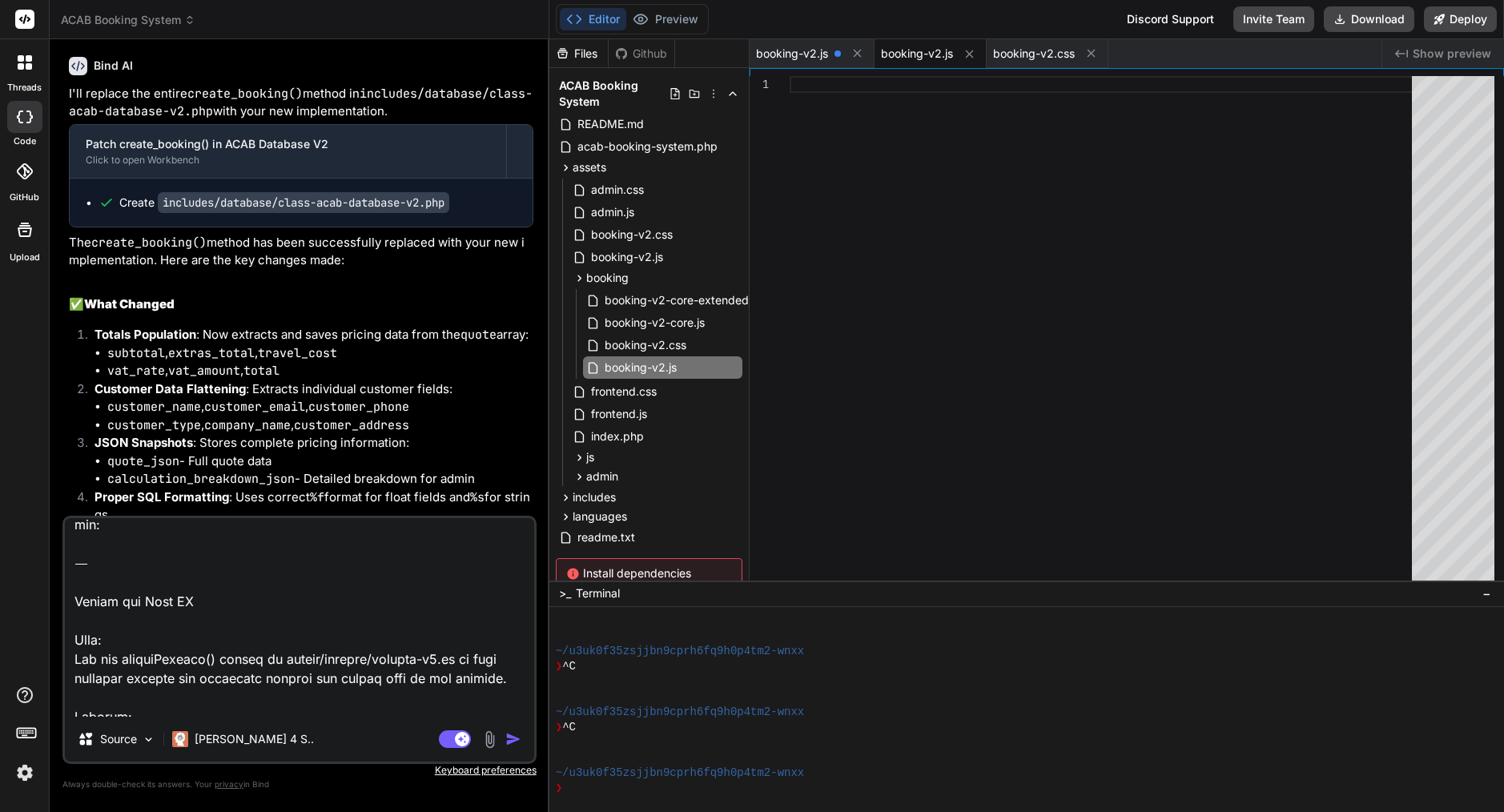
scroll to position [0, 0]
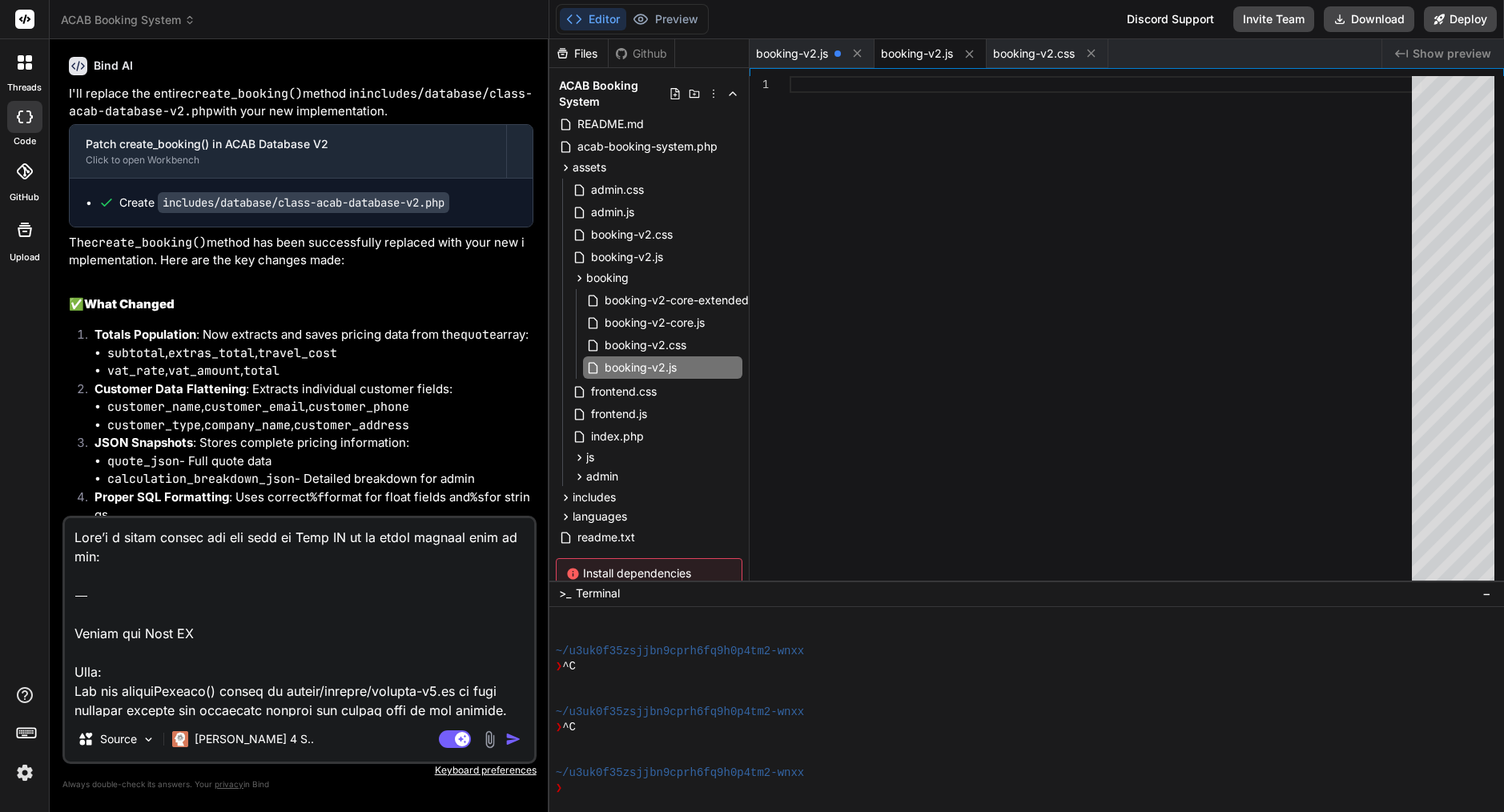
drag, startPoint x: 75, startPoint y: 616, endPoint x: 71, endPoint y: 488, distance: 128.1
click at [71, 488] on div "You no you created file without my permission you are idiot Create includes/cla…" at bounding box center [299, 431] width 474 height 759
type textarea "Task: Fix the submitBooking() method in assets/booking/booking-v2.js so that bo…"
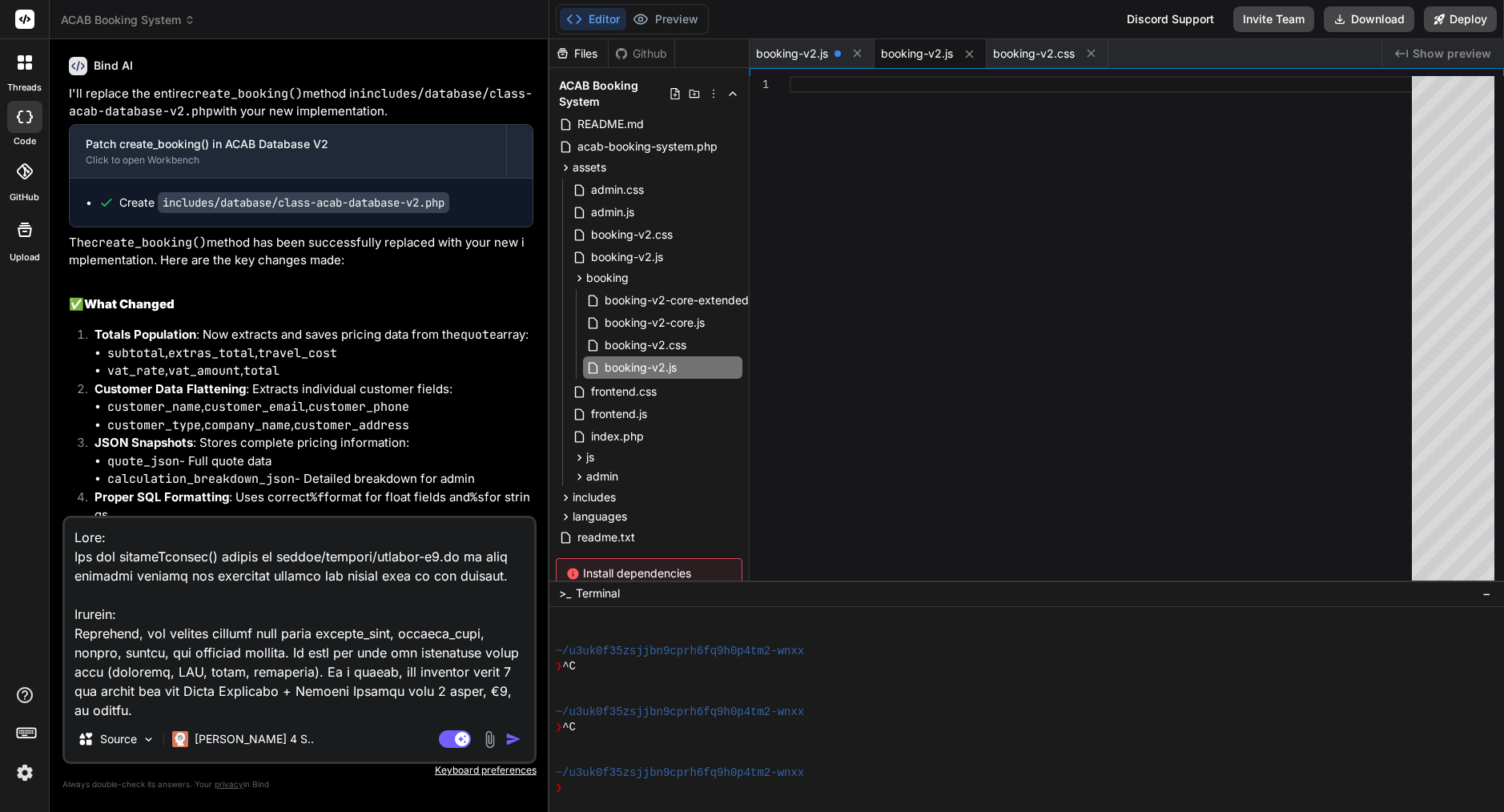
type textarea "x"
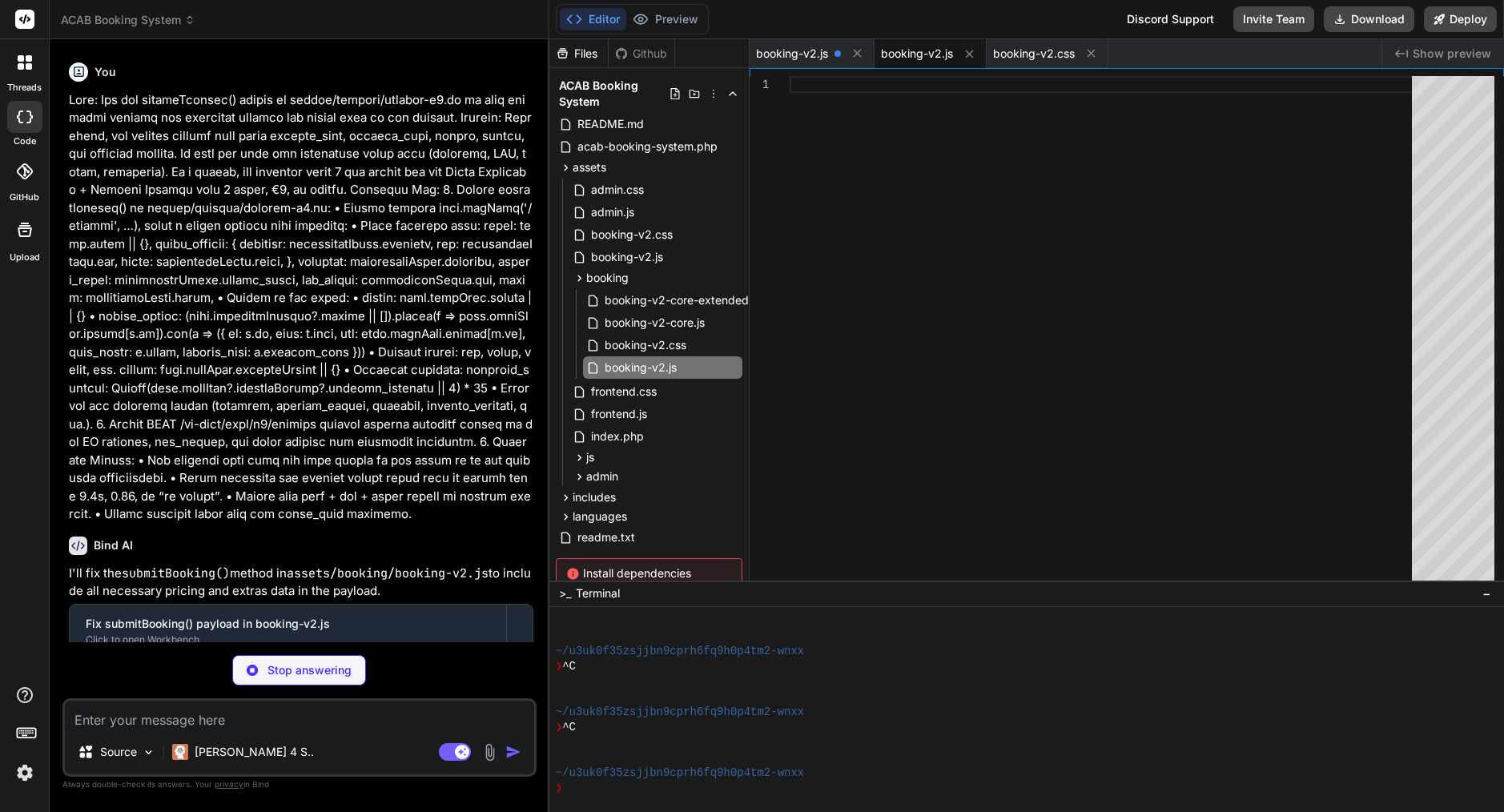
click at [173, 722] on textarea at bounding box center [299, 714] width 469 height 29
type textarea "x"
type textarea "logInfo('Form logic initialized and event listeners attached.'); } })();"
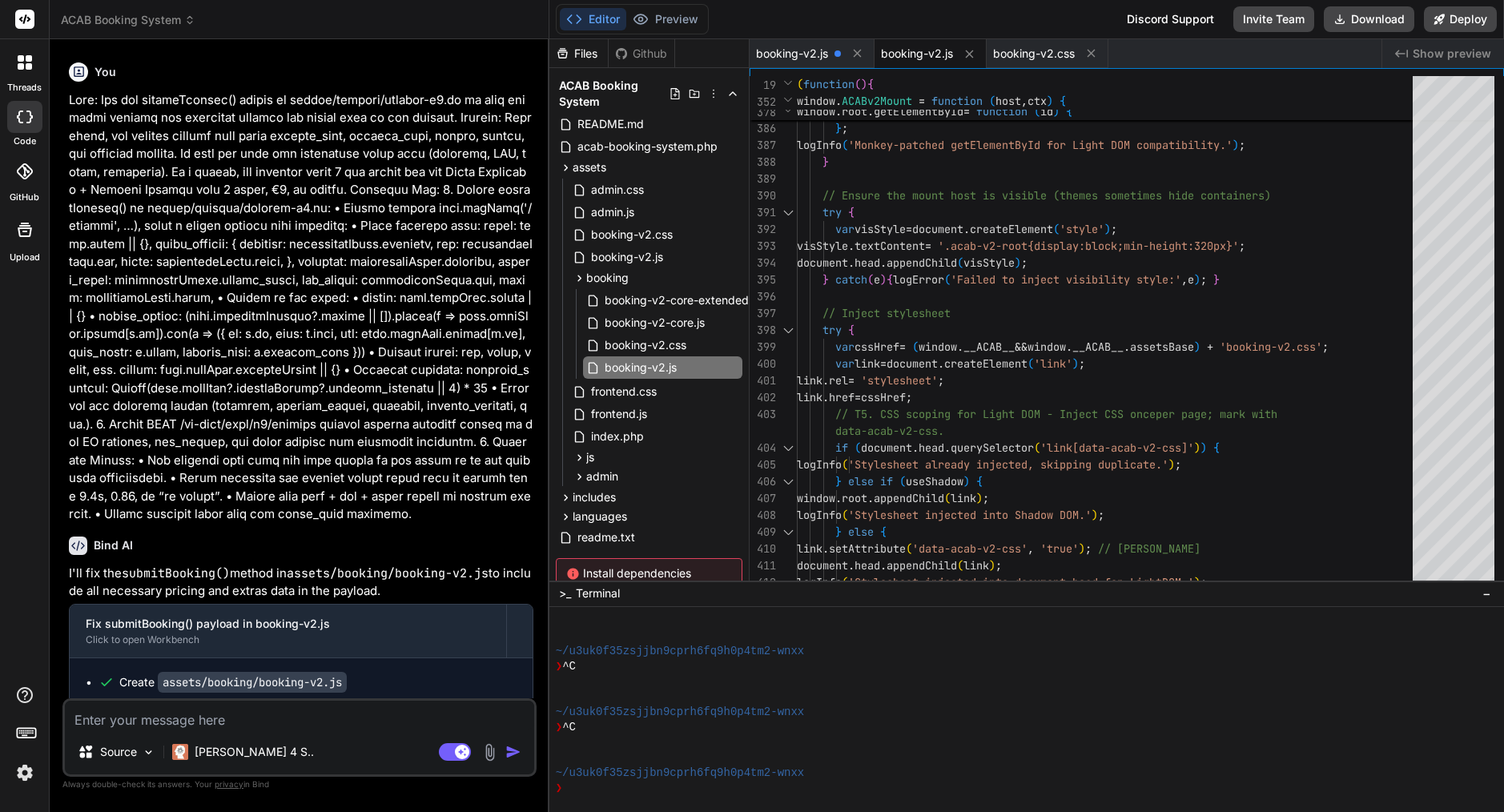
type textarea "x"
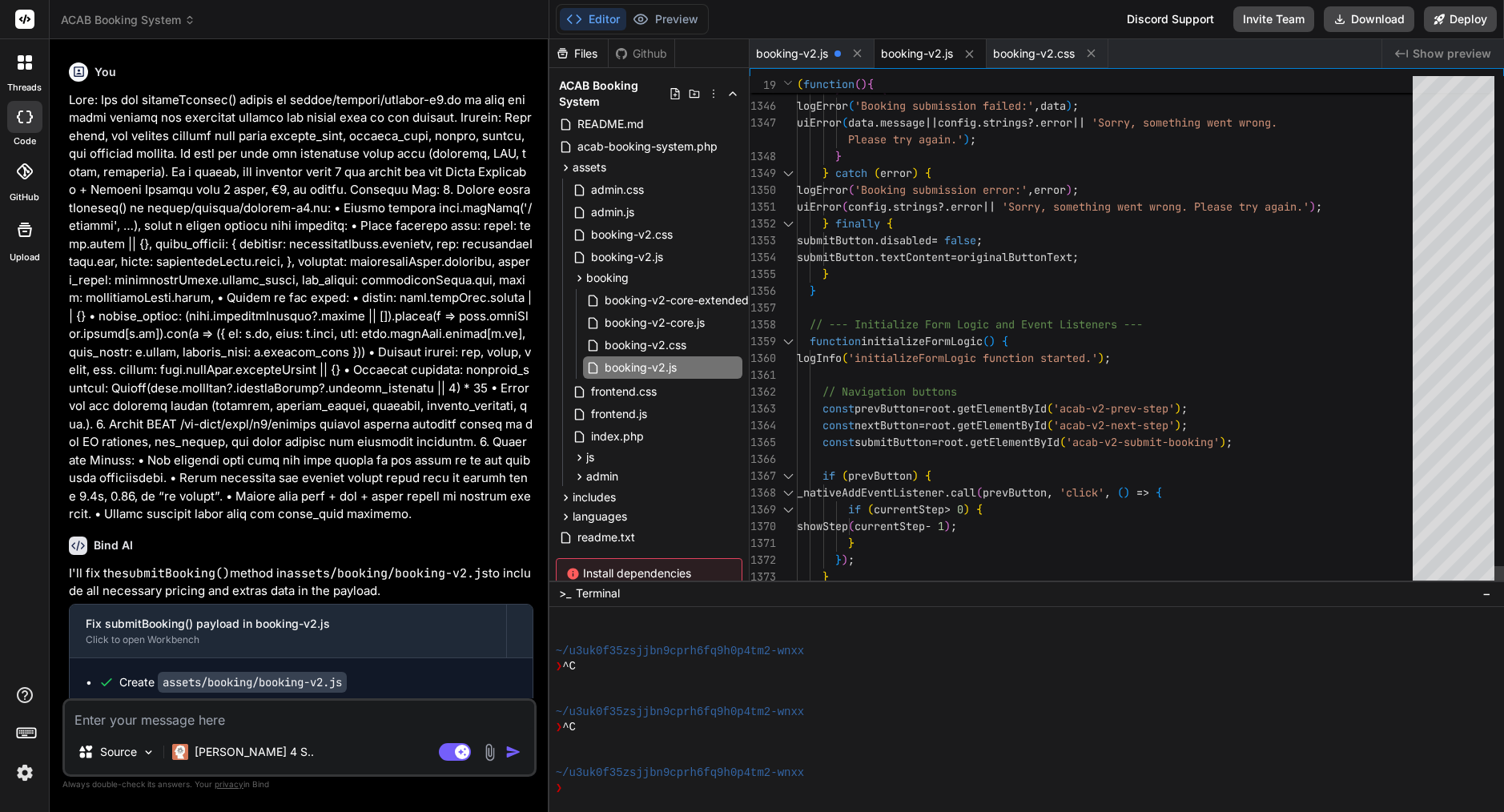
scroll to position [67, 0]
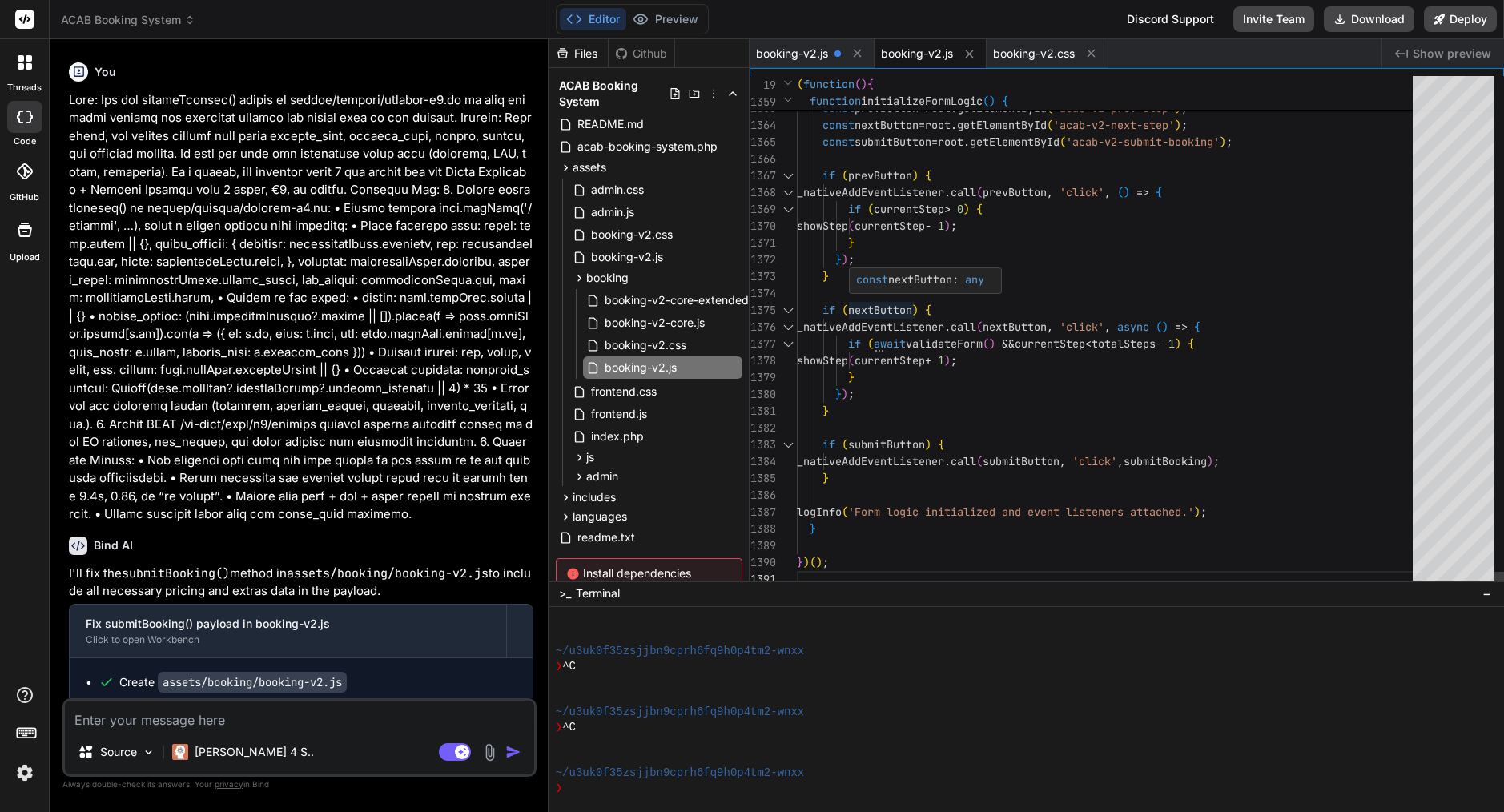
click at [905, 334] on span "_nativeAddEventListener . call ( nextButton , 'click' , async ( ) => {" at bounding box center [998, 326] width 403 height 17
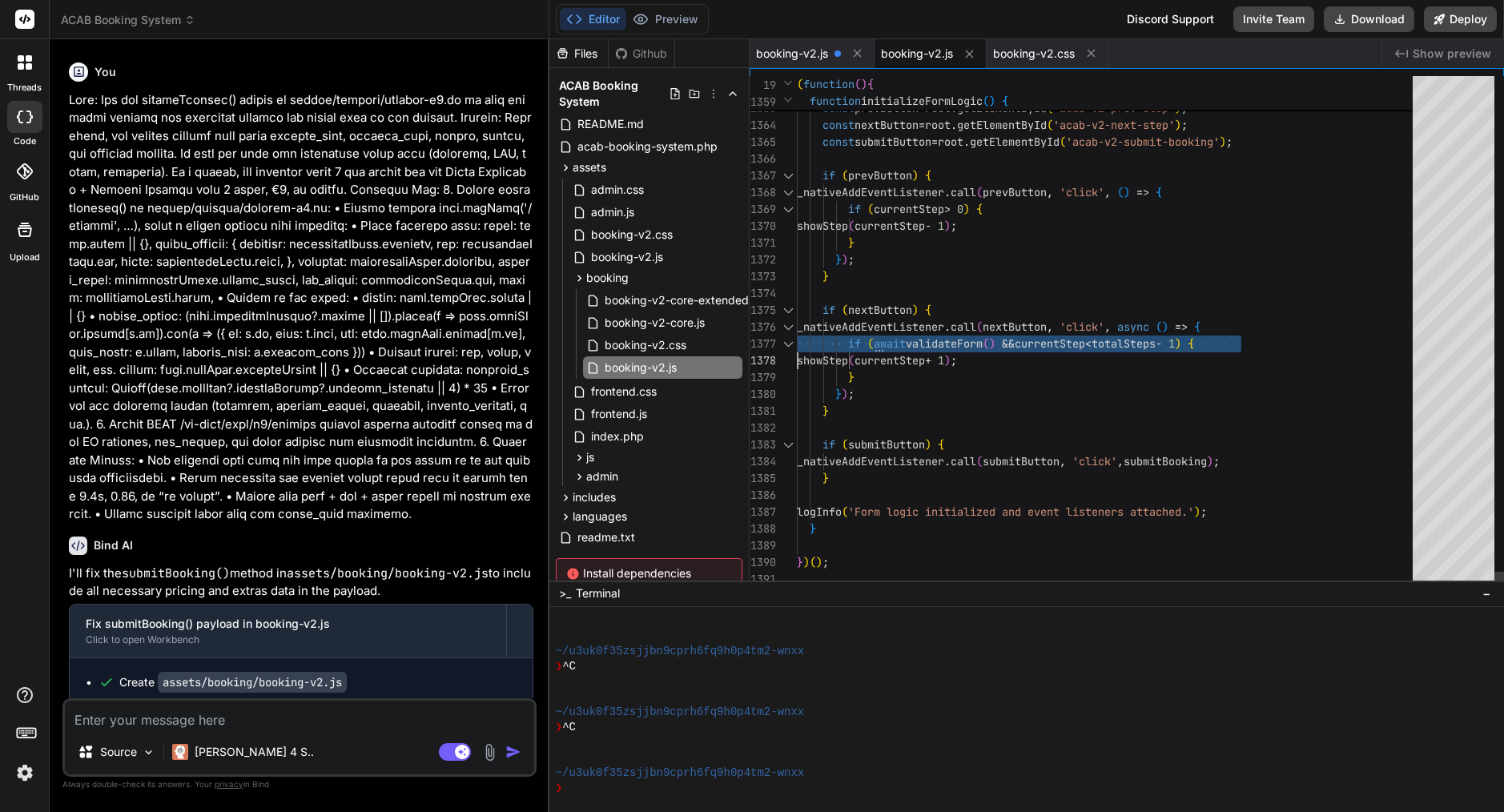
click at [905, 334] on span "_nativeAddEventListener . call ( nextButton , 'click' , async ( ) => {" at bounding box center [998, 326] width 403 height 17
type textarea "// ACAB v2 Frontend Booking Form JavaScript - Ultra-early load check console.lo…"
click at [905, 334] on span "_nativeAddEventListener . call ( nextButton , 'click' , async ( ) => {" at bounding box center [998, 326] width 403 height 17
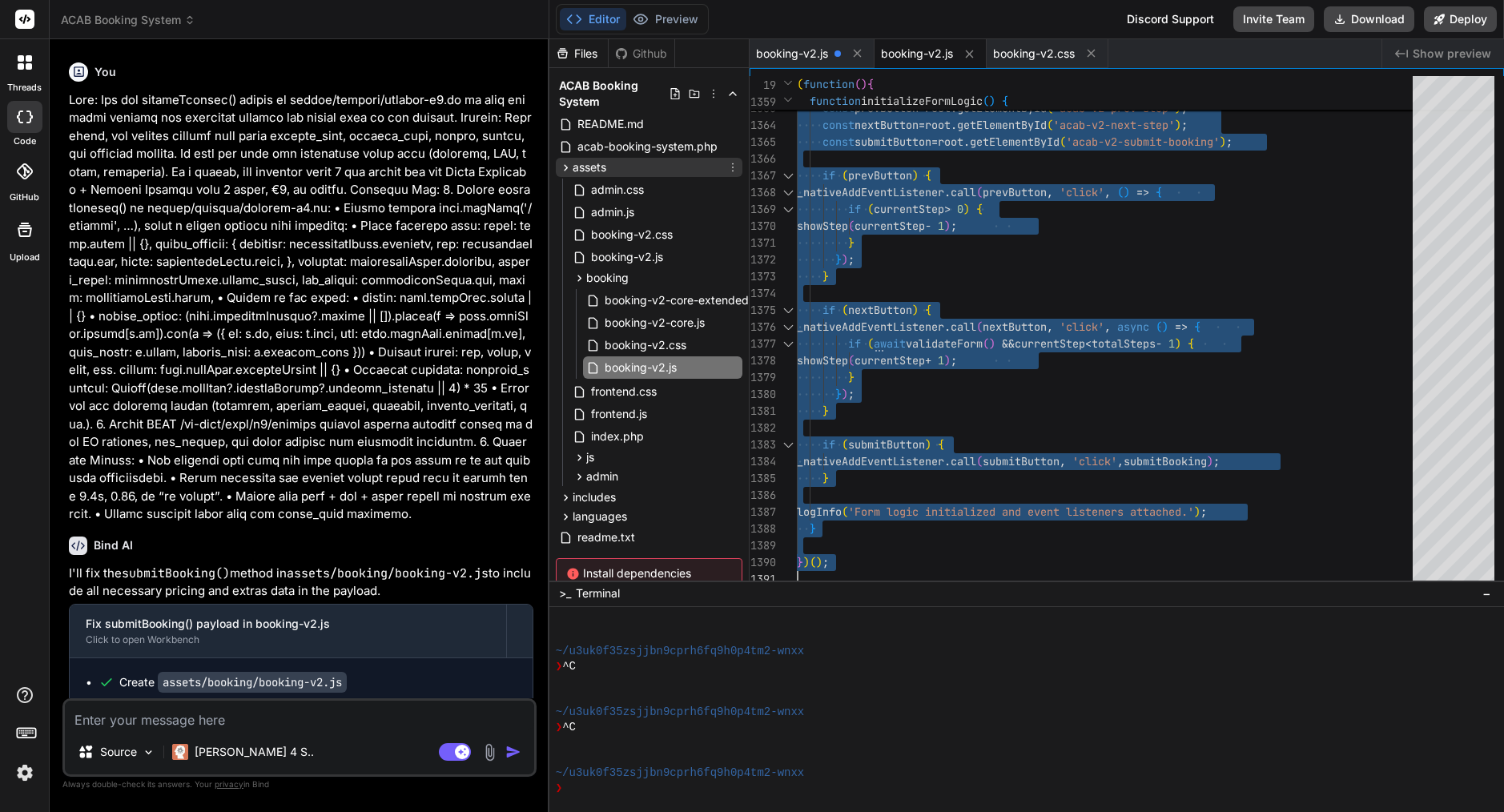
click at [576, 164] on span "assets" at bounding box center [590, 168] width 34 height 16
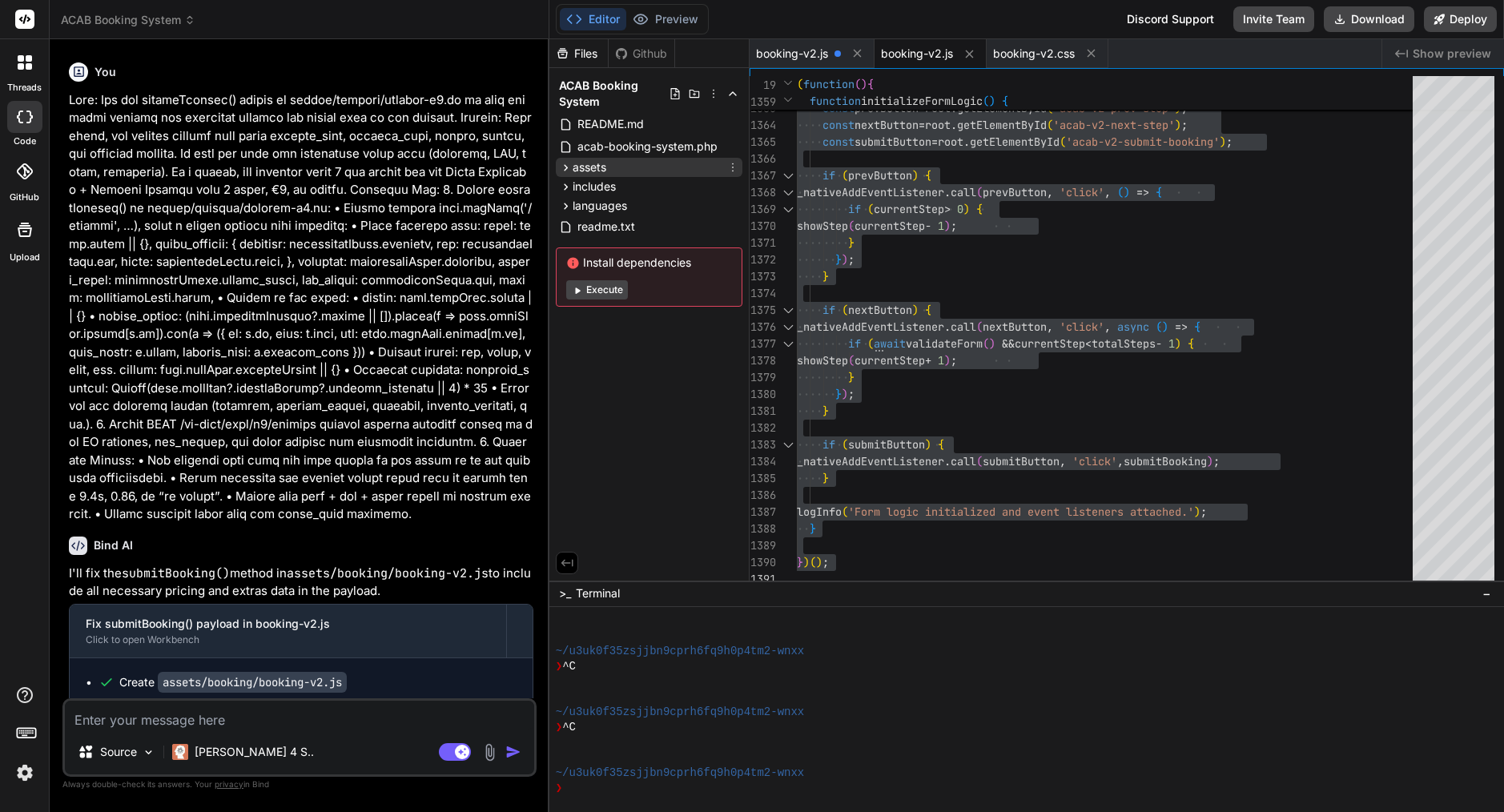
click at [576, 164] on span "assets" at bounding box center [590, 168] width 34 height 16
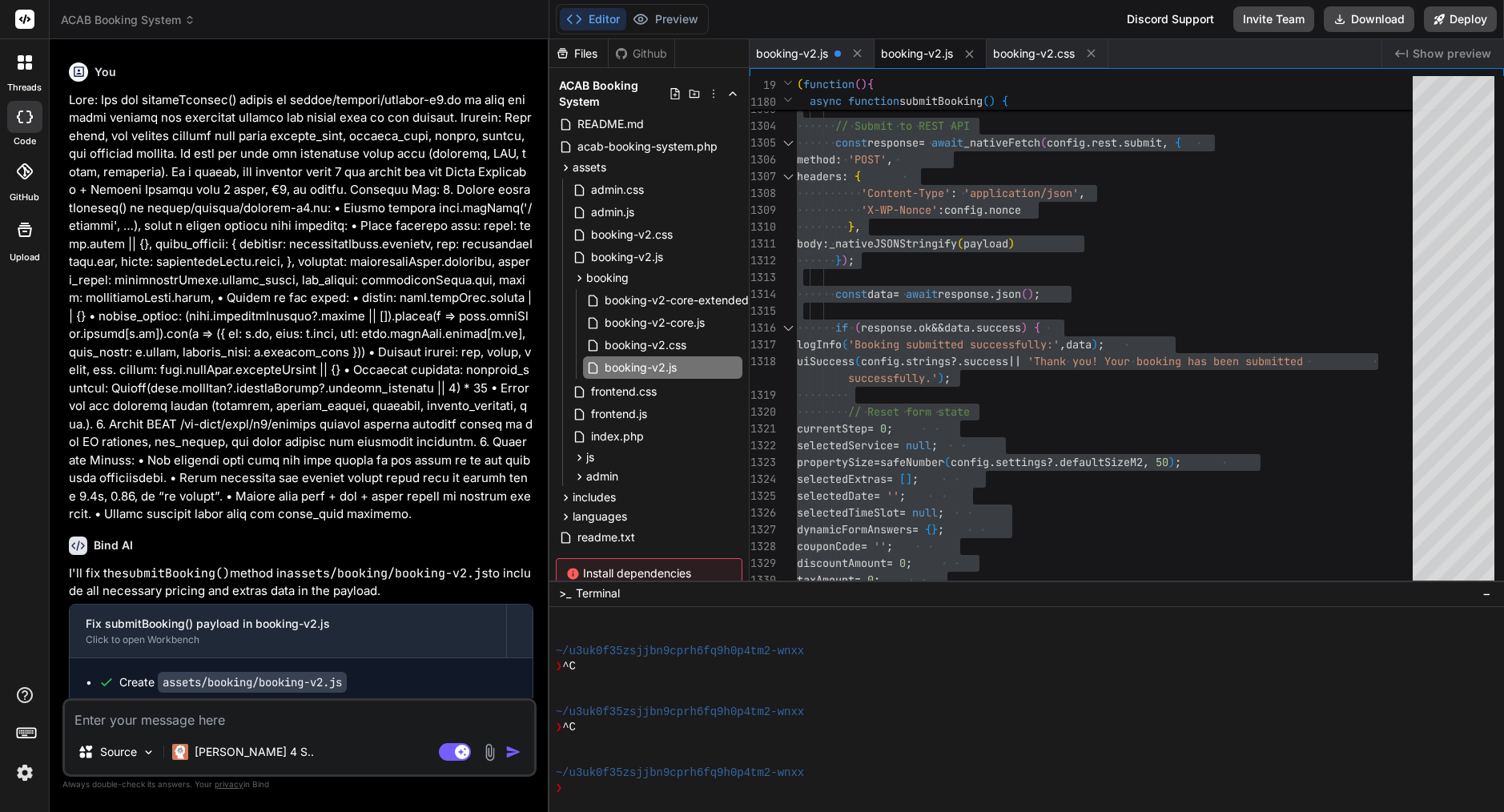
click at [293, 720] on textarea at bounding box center [299, 714] width 469 height 29
paste textarea "Got it 👍 Thanks for sending the full plugin tree. Based on this and the issues …"
type textarea "Got it 👍 Thanks for sending the full plugin tree. Based on this and the issues …"
type textarea "x"
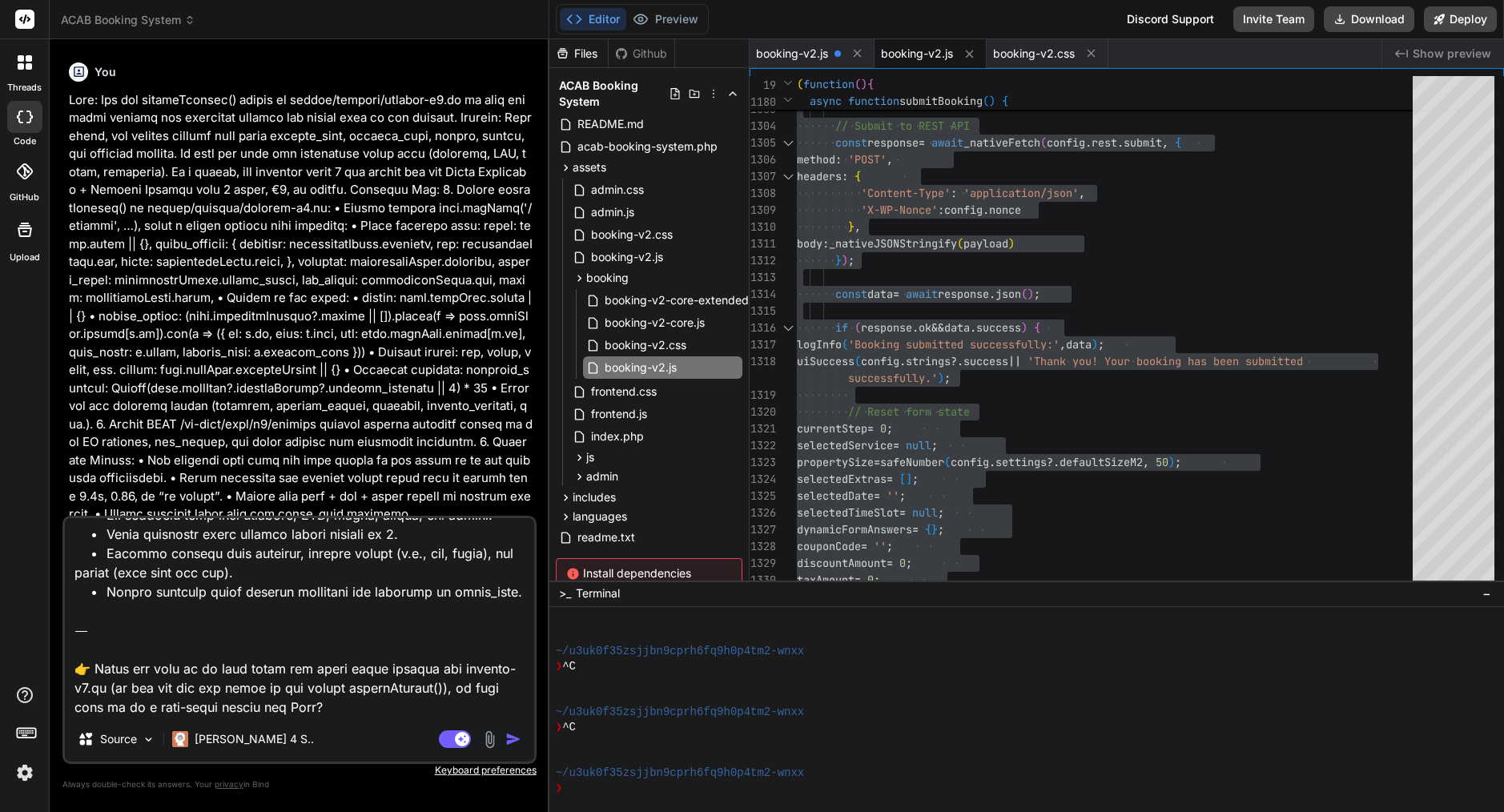
drag, startPoint x: 298, startPoint y: 706, endPoint x: 26, endPoint y: 629, distance: 282.7
click at [26, 629] on div "threads code GitHub Upload ACAB Booking System Created with Pixso. Bind AI Web …" at bounding box center [752, 406] width 1504 height 812
type textarea "Got it 👍 Thanks for sending the full plugin tree. Based on this and the issues …"
type textarea "x"
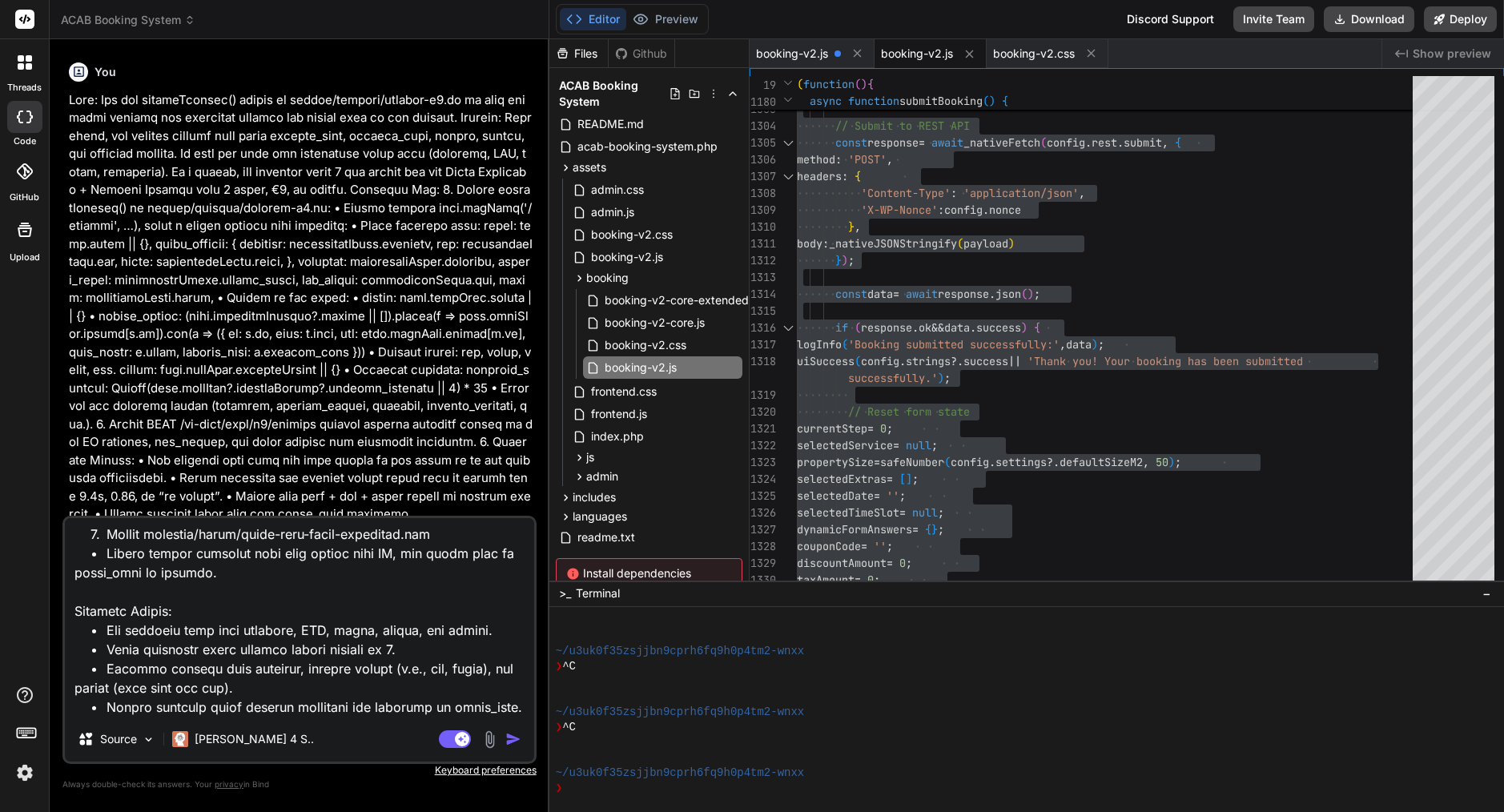
type textarea "Got it 👍 Thanks for sending the full plugin tree. Based on this and the issues …"
type textarea "x"
type textarea "Got it 👍 Thanks for sending the full plugin tree. Based on this and the issues …"
type textarea "x"
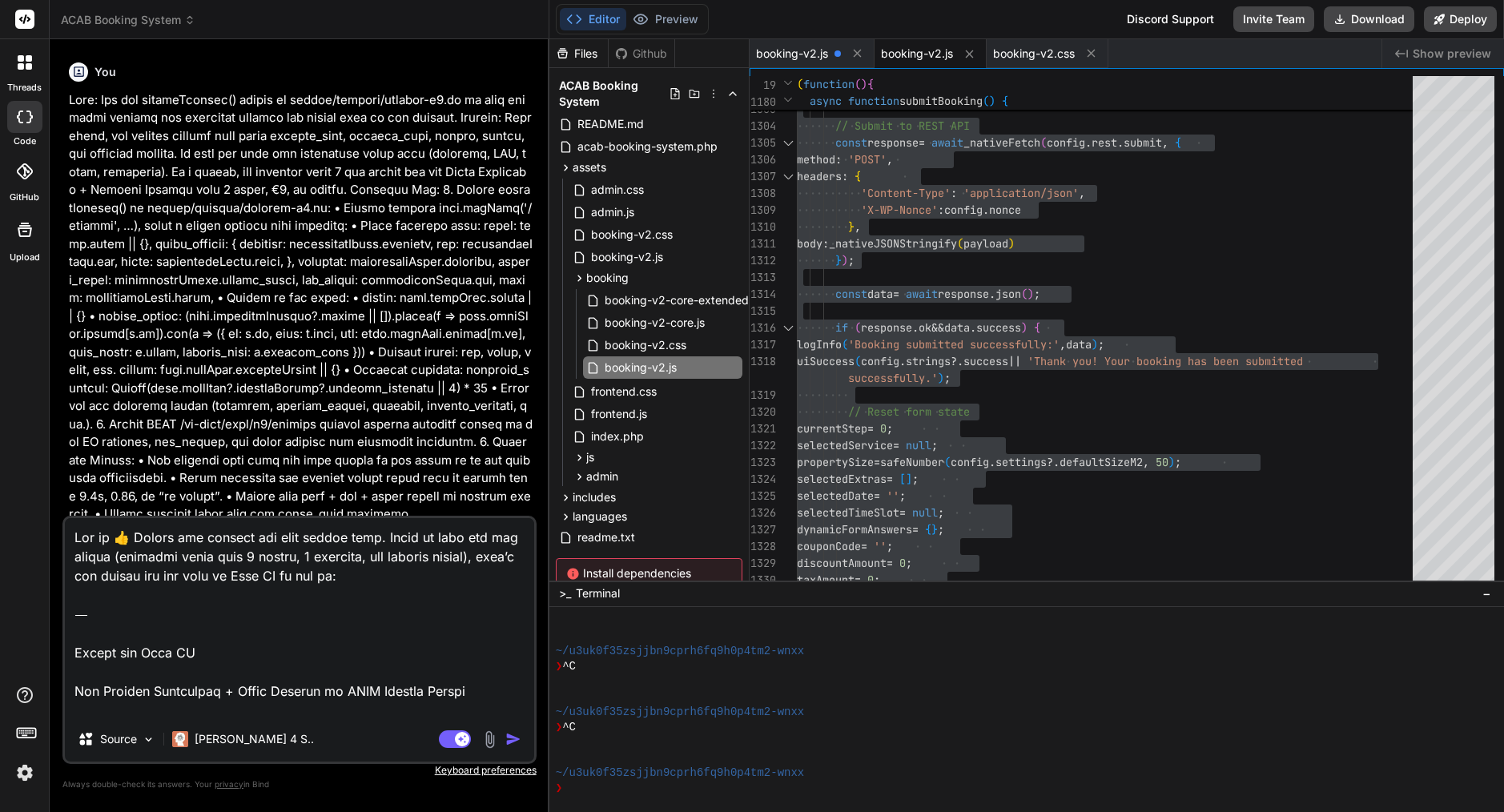
scroll to position [0, 0]
drag, startPoint x: 77, startPoint y: 691, endPoint x: 54, endPoint y: 451, distance: 241.1
click at [54, 451] on div "Bind AI Web Search Created with Pixso. Code Generator You no you created file w…" at bounding box center [299, 424] width 500 height 771
type textarea "Fix Booking Submission + Admin Display in ACAB Booking System Problem: Currentl…"
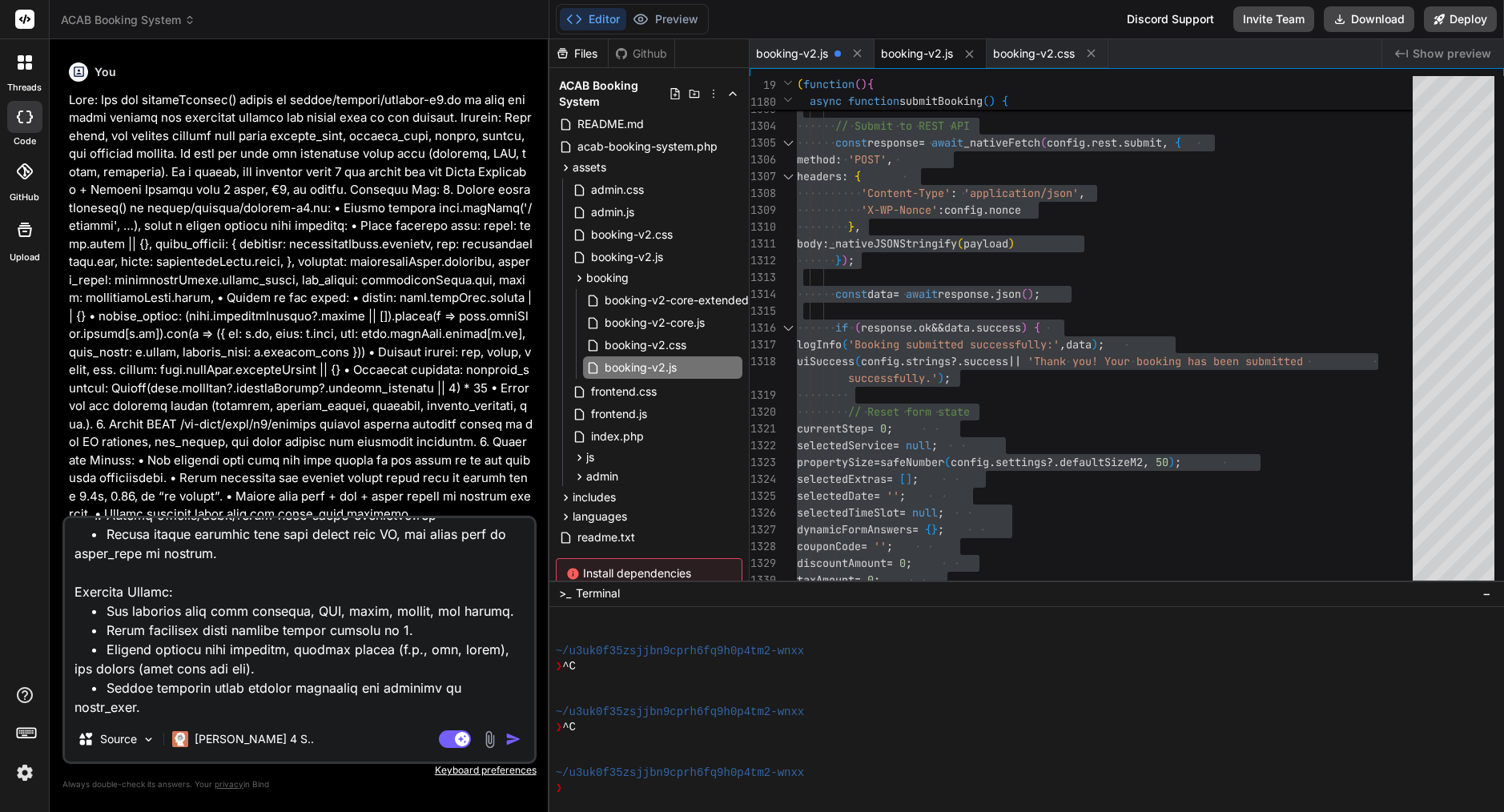
click at [507, 702] on textarea at bounding box center [299, 616] width 469 height 199
type textarea "x"
type textarea "Fix Booking Submission + Admin Display in ACAB Booking System Problem: Currentl…"
type textarea "x"
type textarea "Fix Booking Submission + Admin Display in ACAB Booking System Problem: Currentl…"
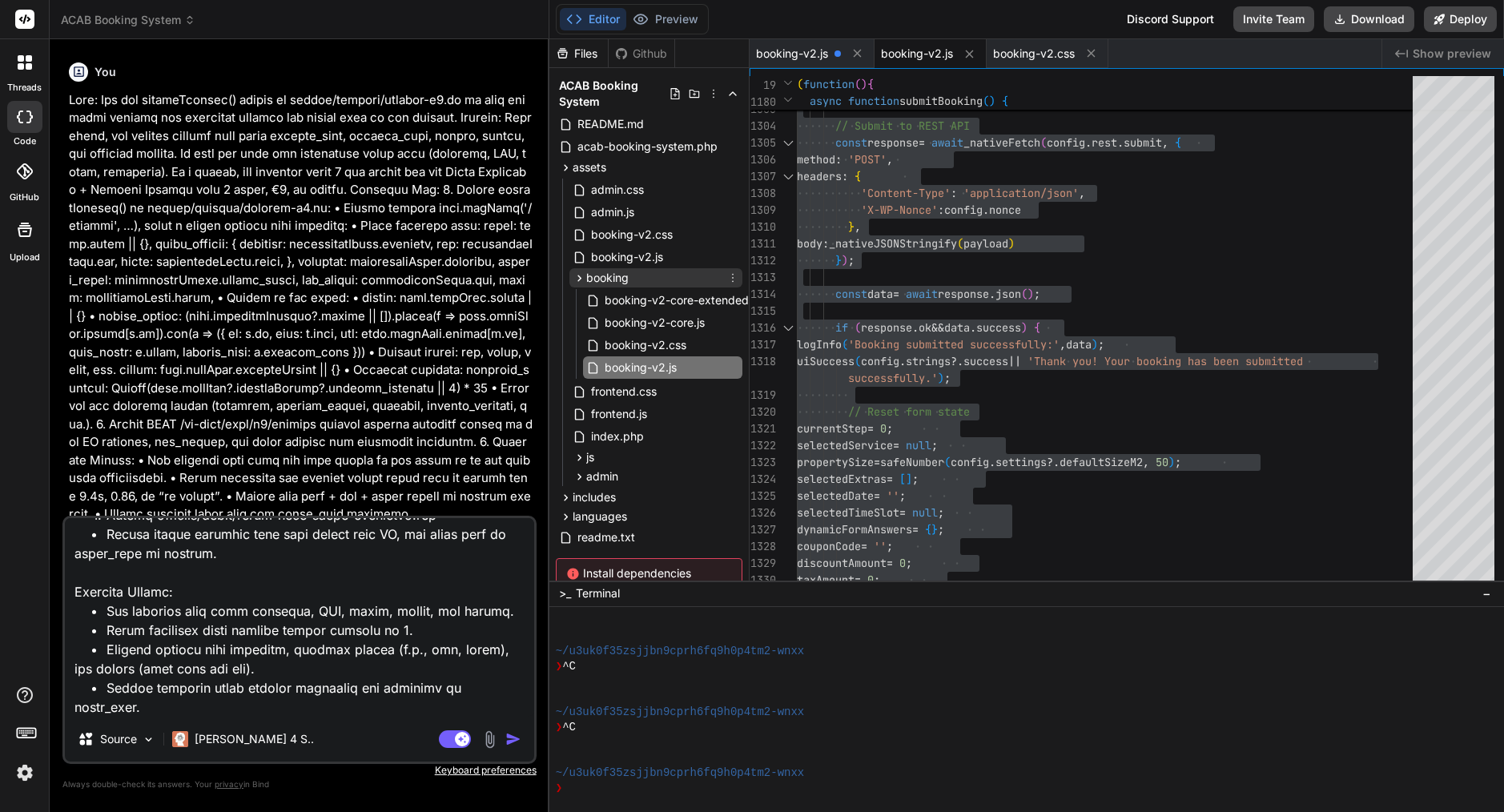
scroll to position [1117, 0]
click at [606, 478] on span "admin" at bounding box center [602, 476] width 32 height 16
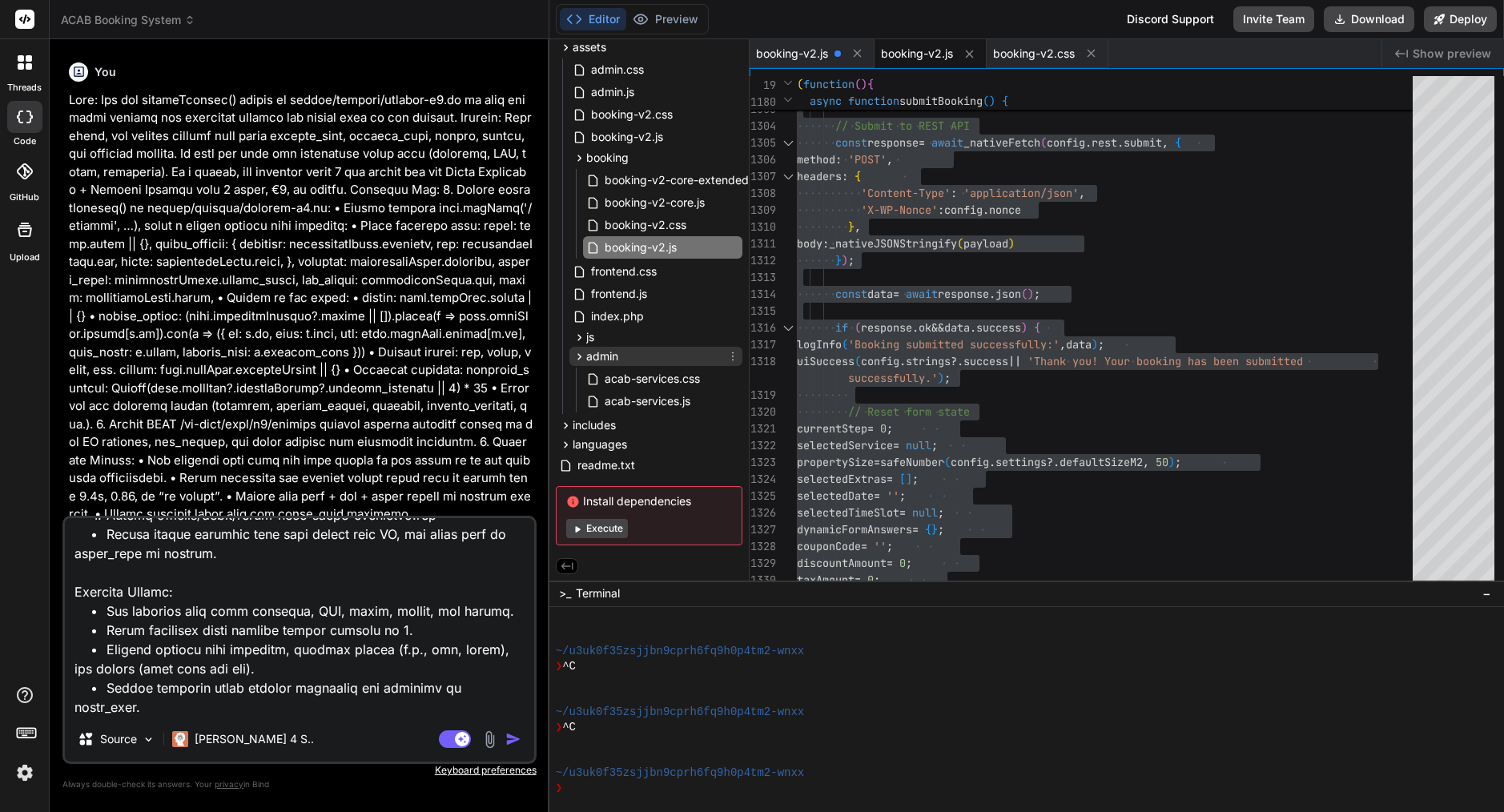
click at [597, 350] on span "admin" at bounding box center [602, 356] width 32 height 16
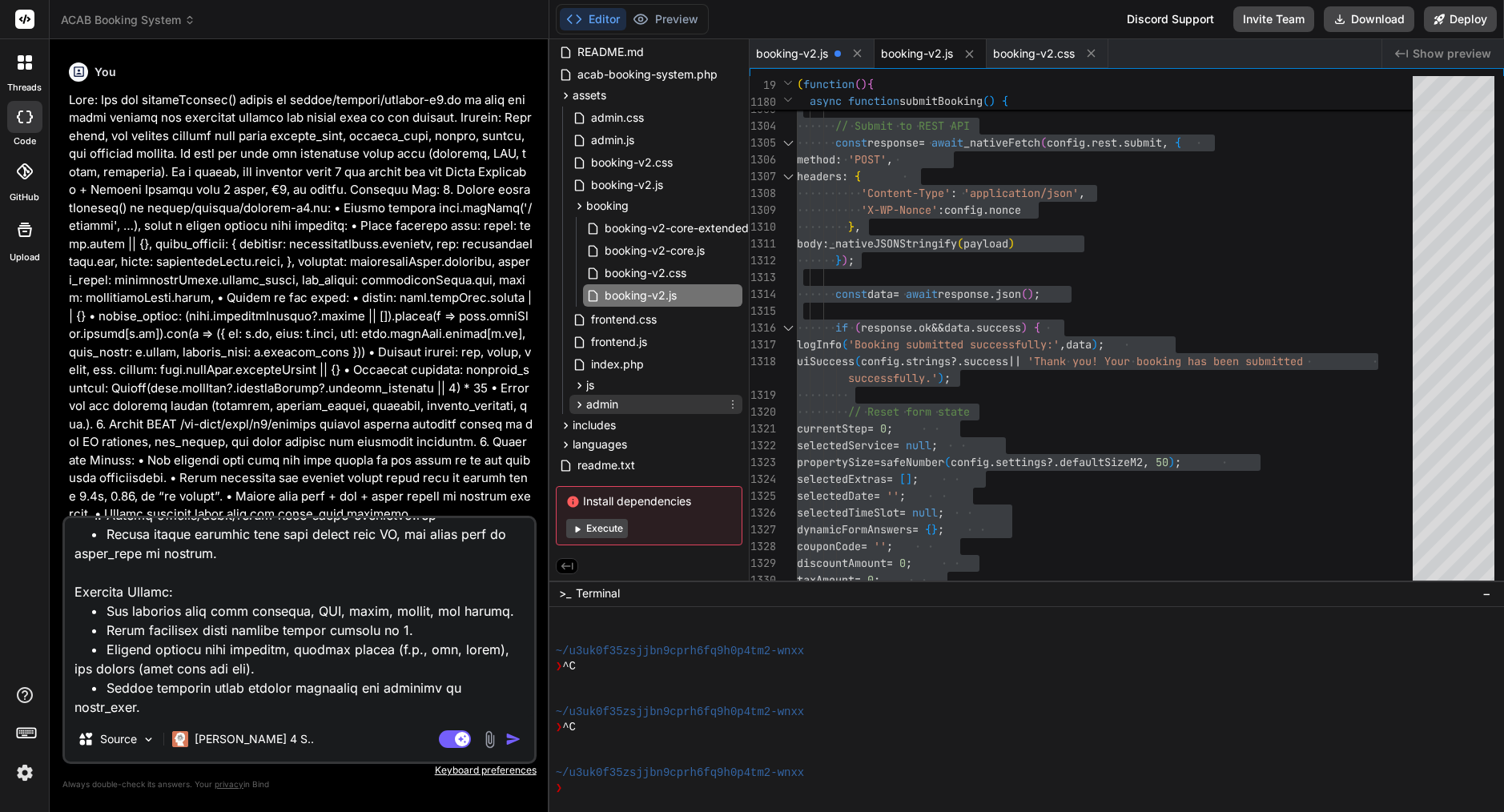
scroll to position [75, 0]
click at [587, 422] on span "includes" at bounding box center [594, 425] width 43 height 16
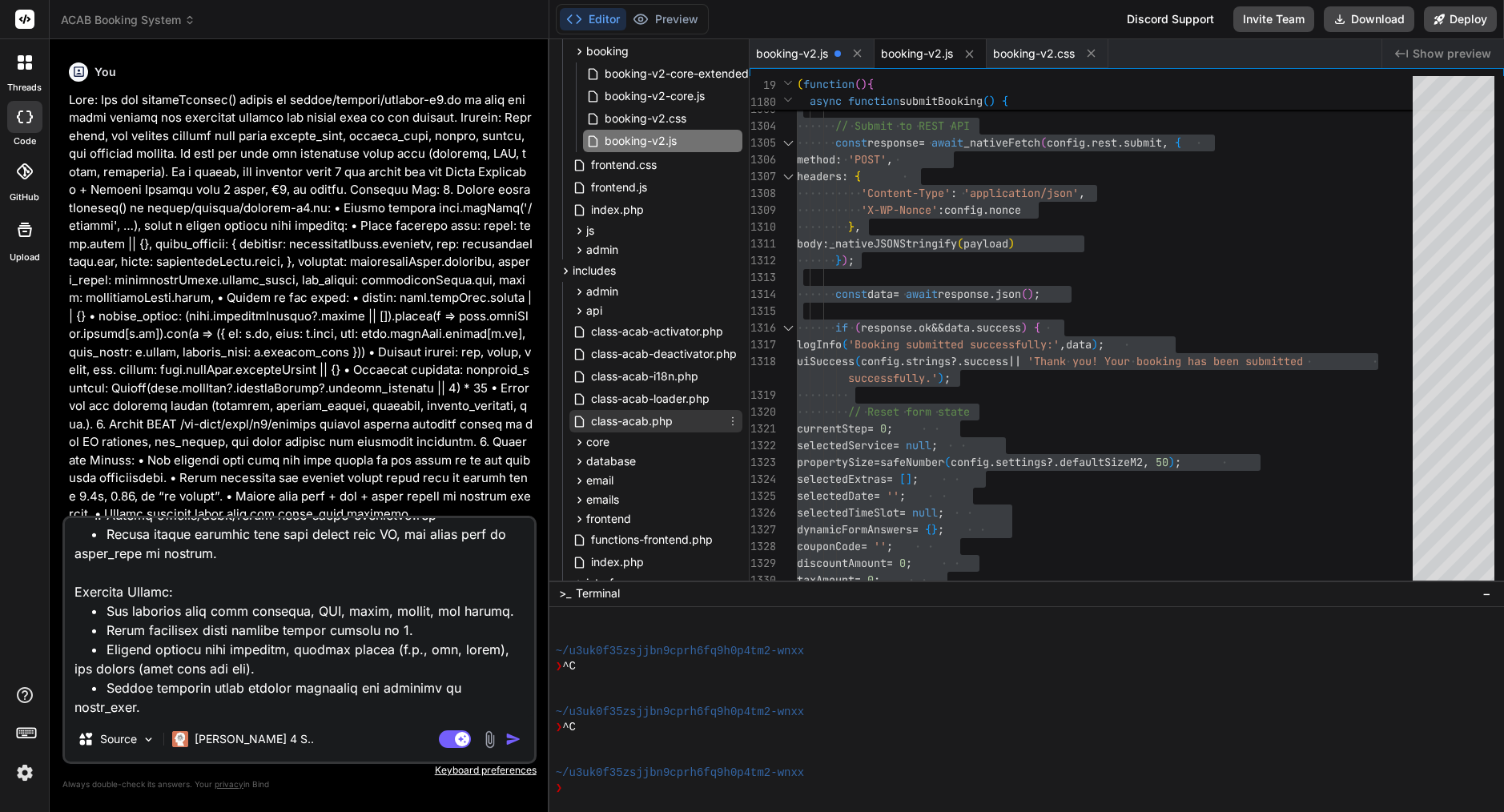
scroll to position [234, 0]
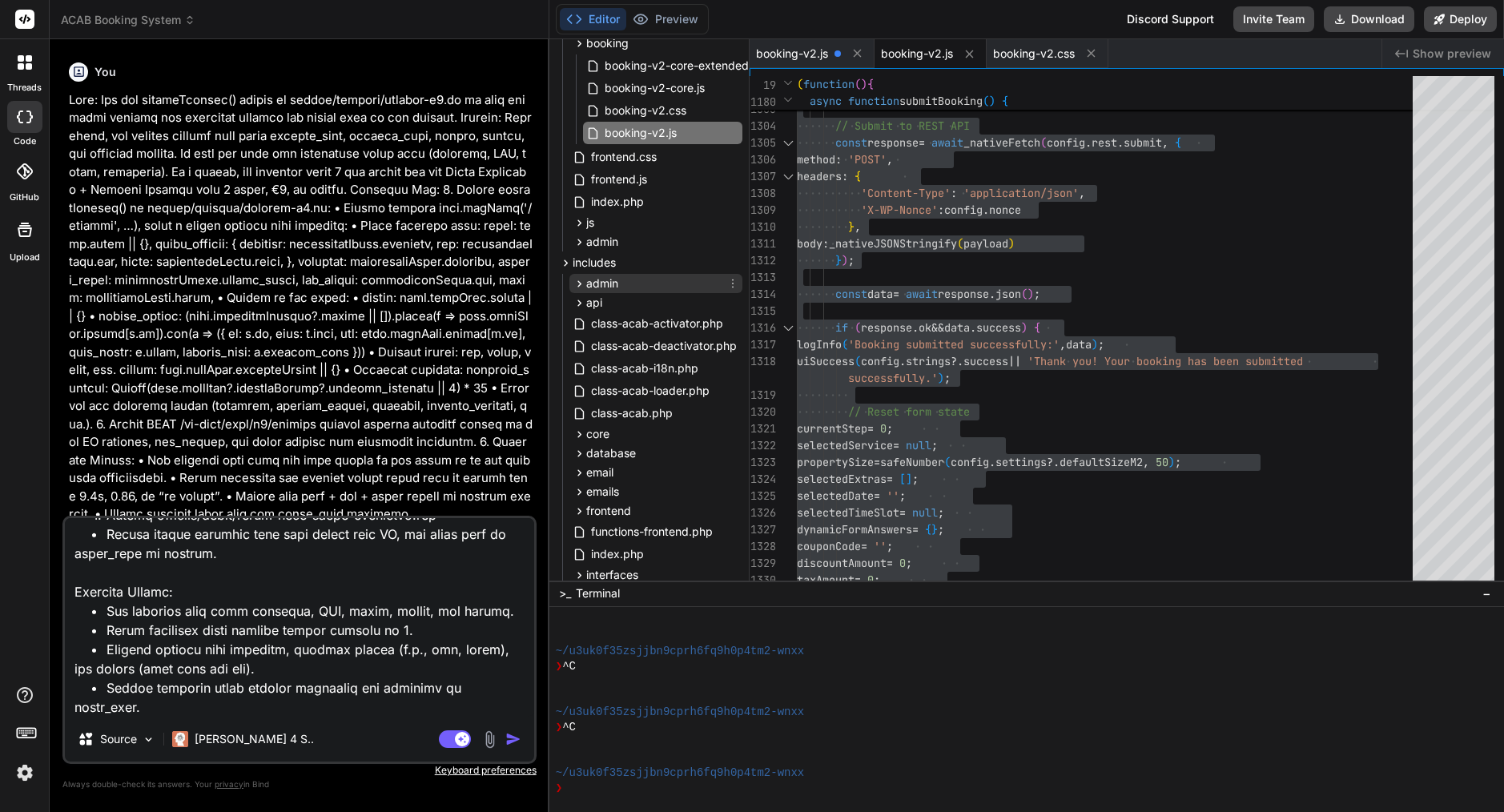
click at [650, 288] on div "admin" at bounding box center [655, 282] width 173 height 19
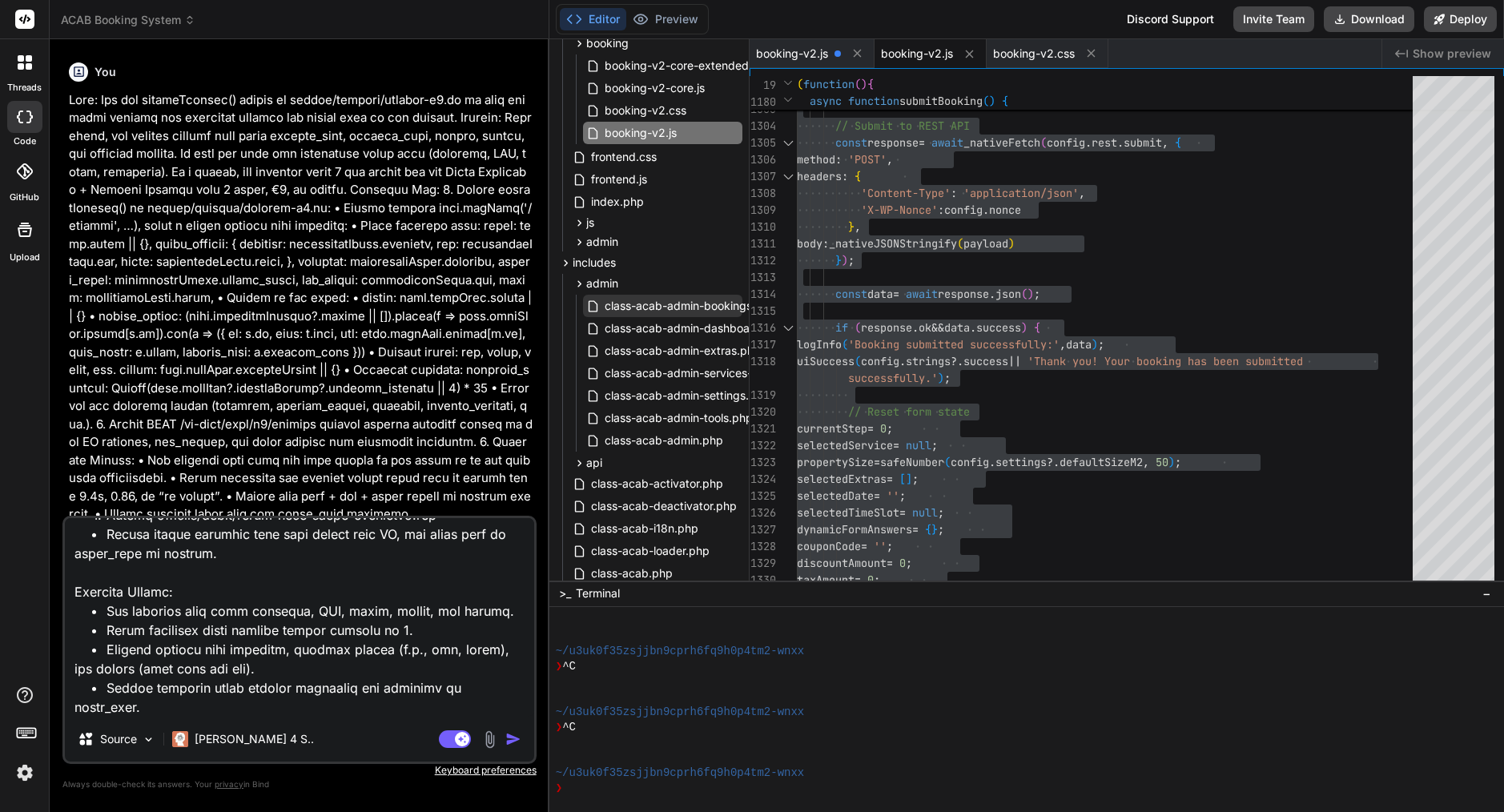
click at [710, 304] on span "class-acab-admin-bookings.php" at bounding box center [690, 305] width 175 height 19
type textarea "$symbols = array('EUR' => '€', 'USD' => '$', 'GBP' => '£'); $symbol = isset($sy…"
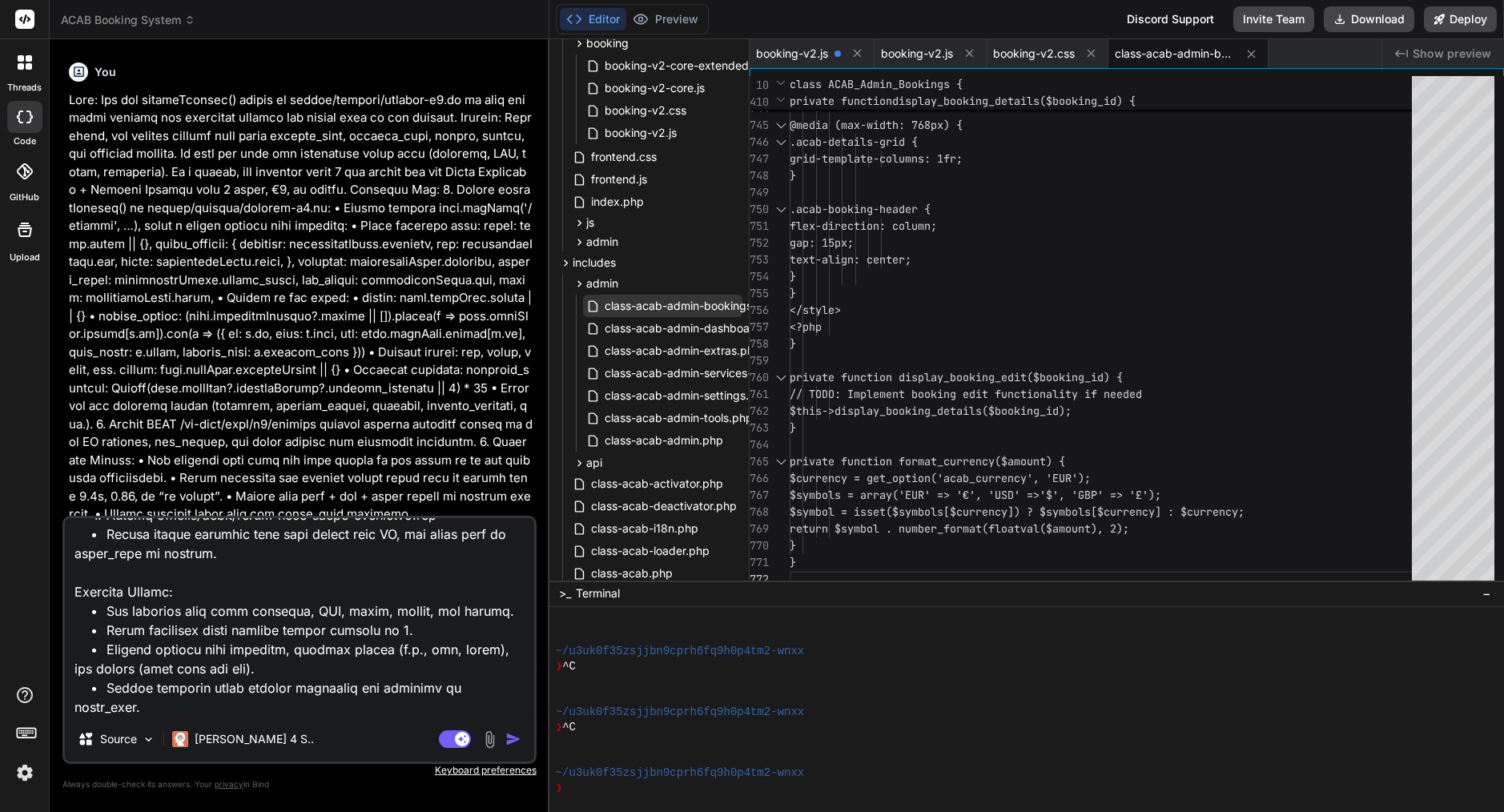
click at [653, 304] on span "class-acab-admin-bookings.php" at bounding box center [690, 305] width 175 height 19
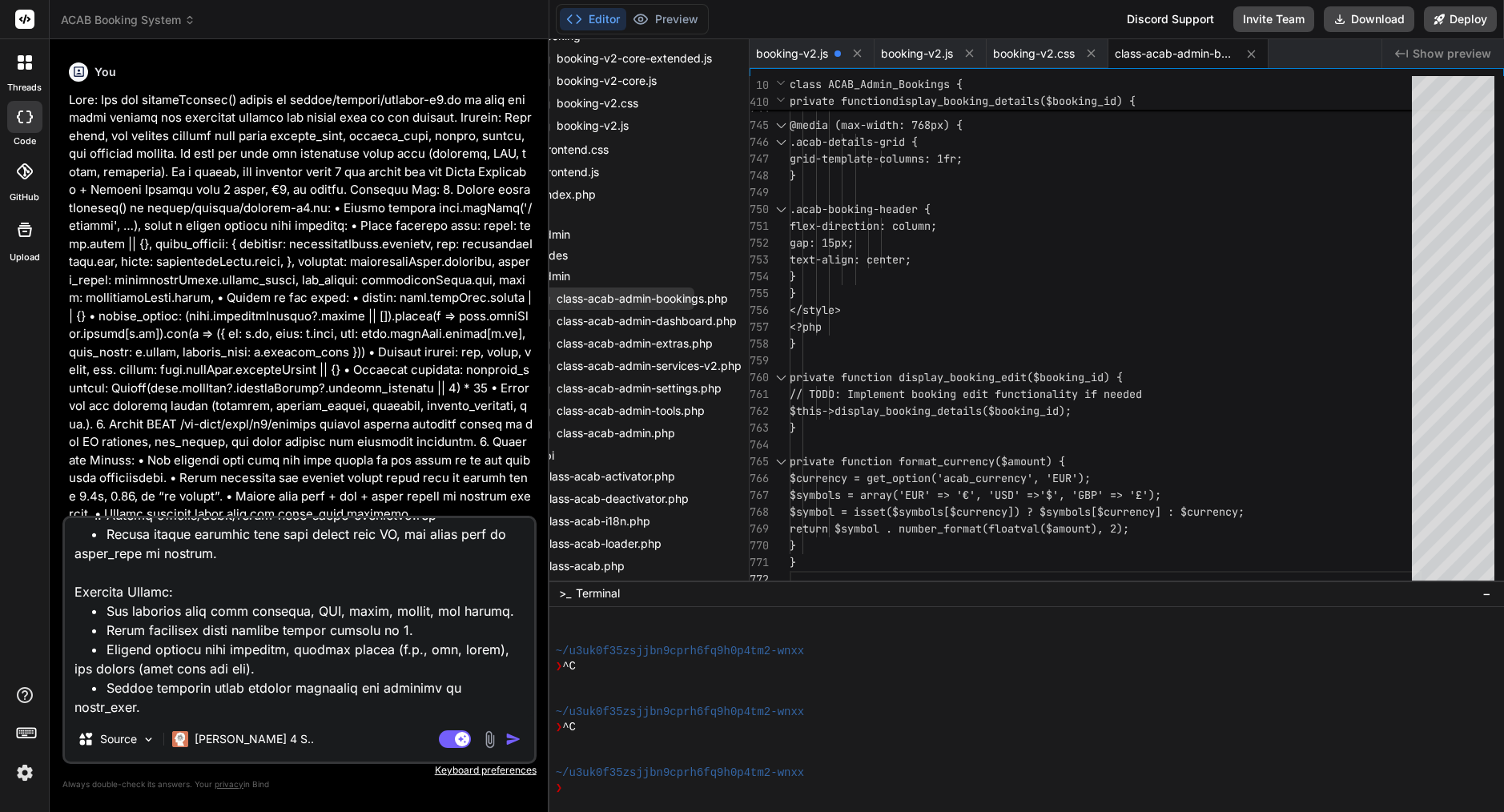
scroll to position [241, 52]
click at [730, 294] on icon at bounding box center [736, 298] width 13 height 13
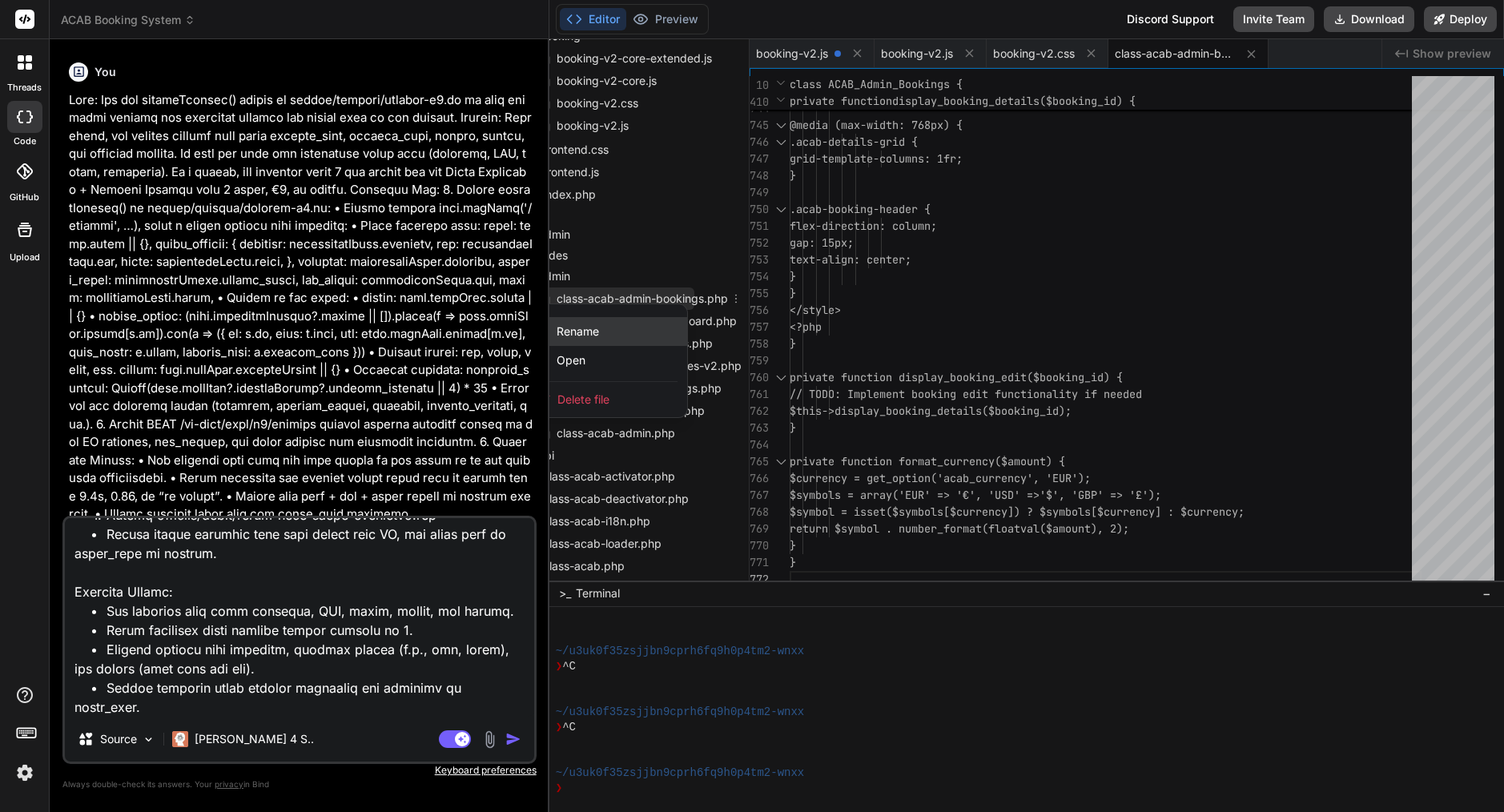
click at [601, 331] on div "Rename" at bounding box center [607, 331] width 160 height 29
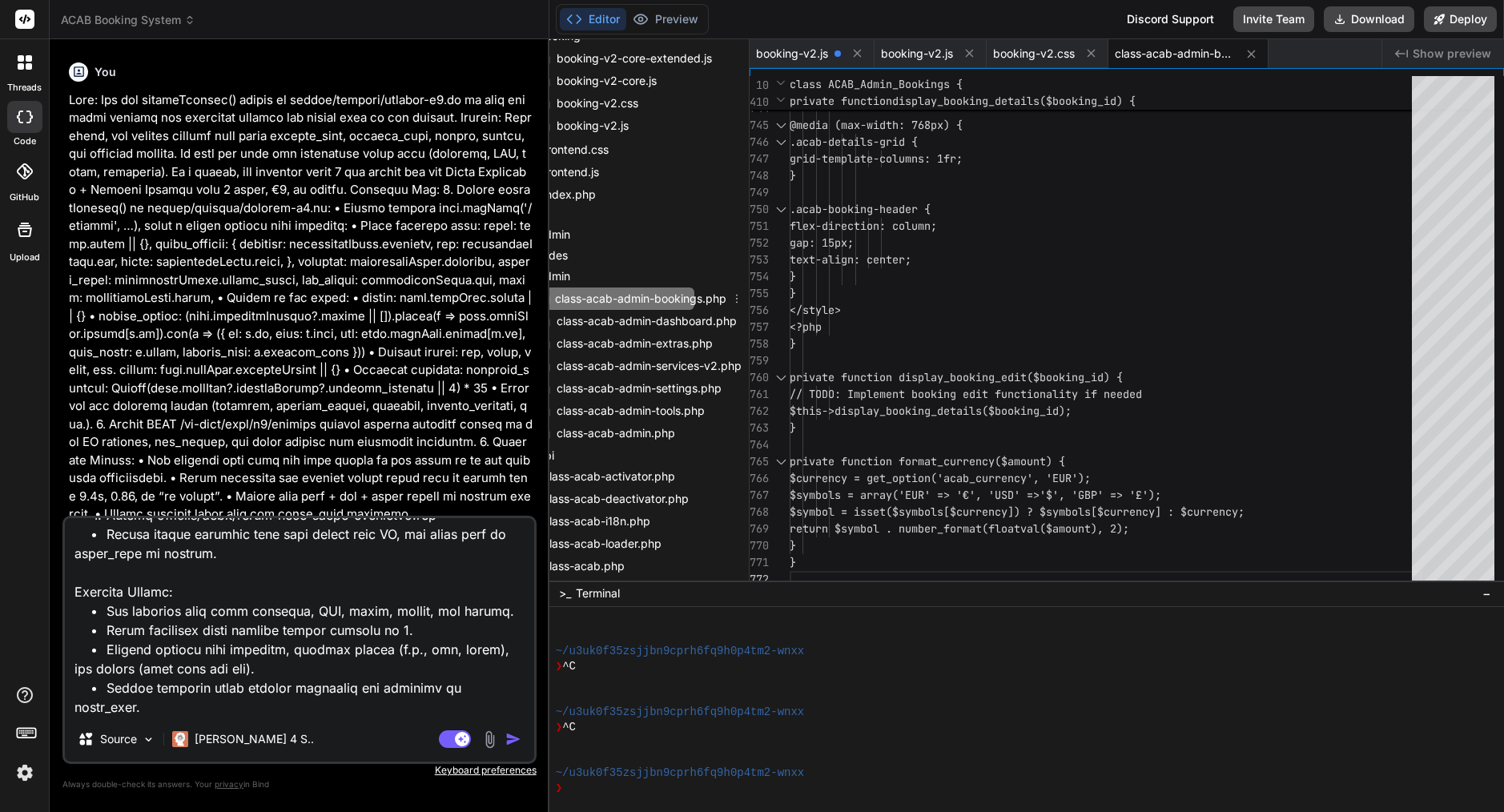
scroll to position [0, 5]
click at [614, 292] on input "class-acab-admin-bookings.php" at bounding box center [643, 298] width 176 height 19
click at [230, 690] on textarea at bounding box center [299, 616] width 469 height 199
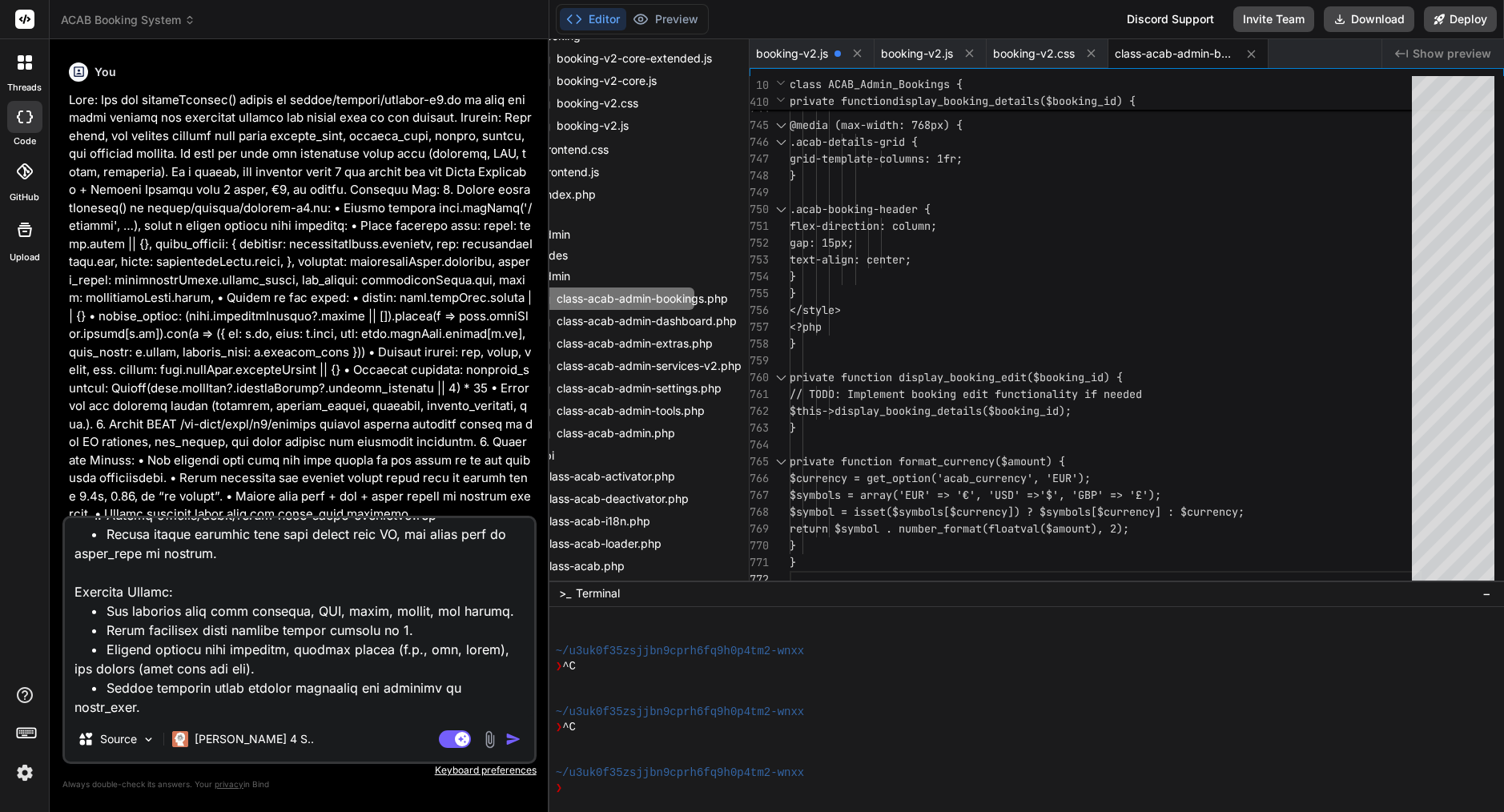
type textarea "Fix Booking Submission + Admin Display in ACAB Booking System Problem: Currentl…"
type textarea "x"
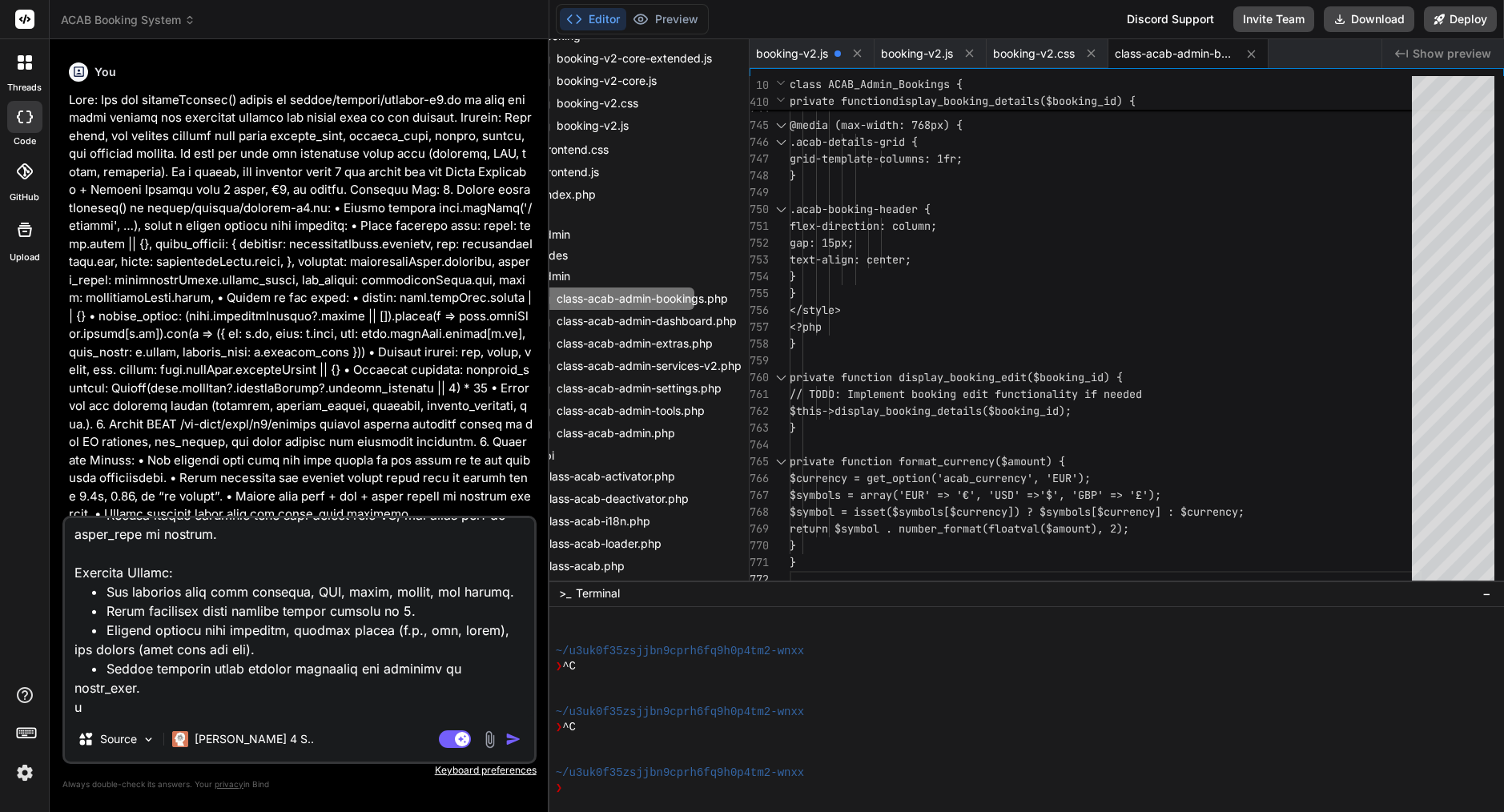
type textarea "Fix Booking Submission + Admin Display in ACAB Booking System Problem: Currentl…"
type textarea "x"
type textarea "Fix Booking Submission + Admin Display in ACAB Booking System Problem: Currentl…"
type textarea "x"
type textarea "Fix Booking Submission + Admin Display in ACAB Booking System Problem: Currentl…"
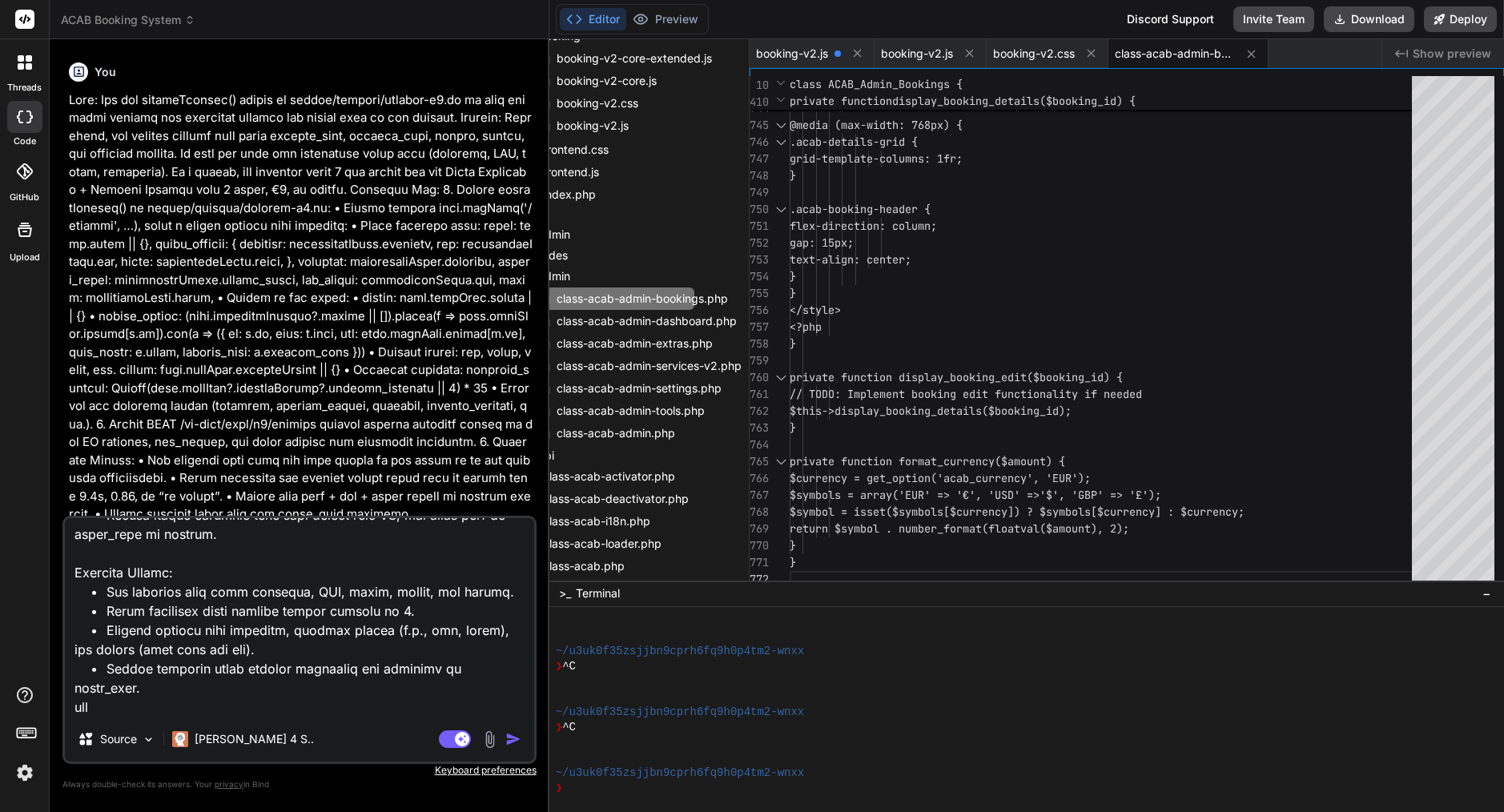
type textarea "x"
type textarea "Fix Booking Submission + Admin Display in ACAB Booking System Problem: Currentl…"
type textarea "x"
type textarea "Fix Booking Submission + Admin Display in ACAB Booking System Problem: Currentl…"
type textarea "x"
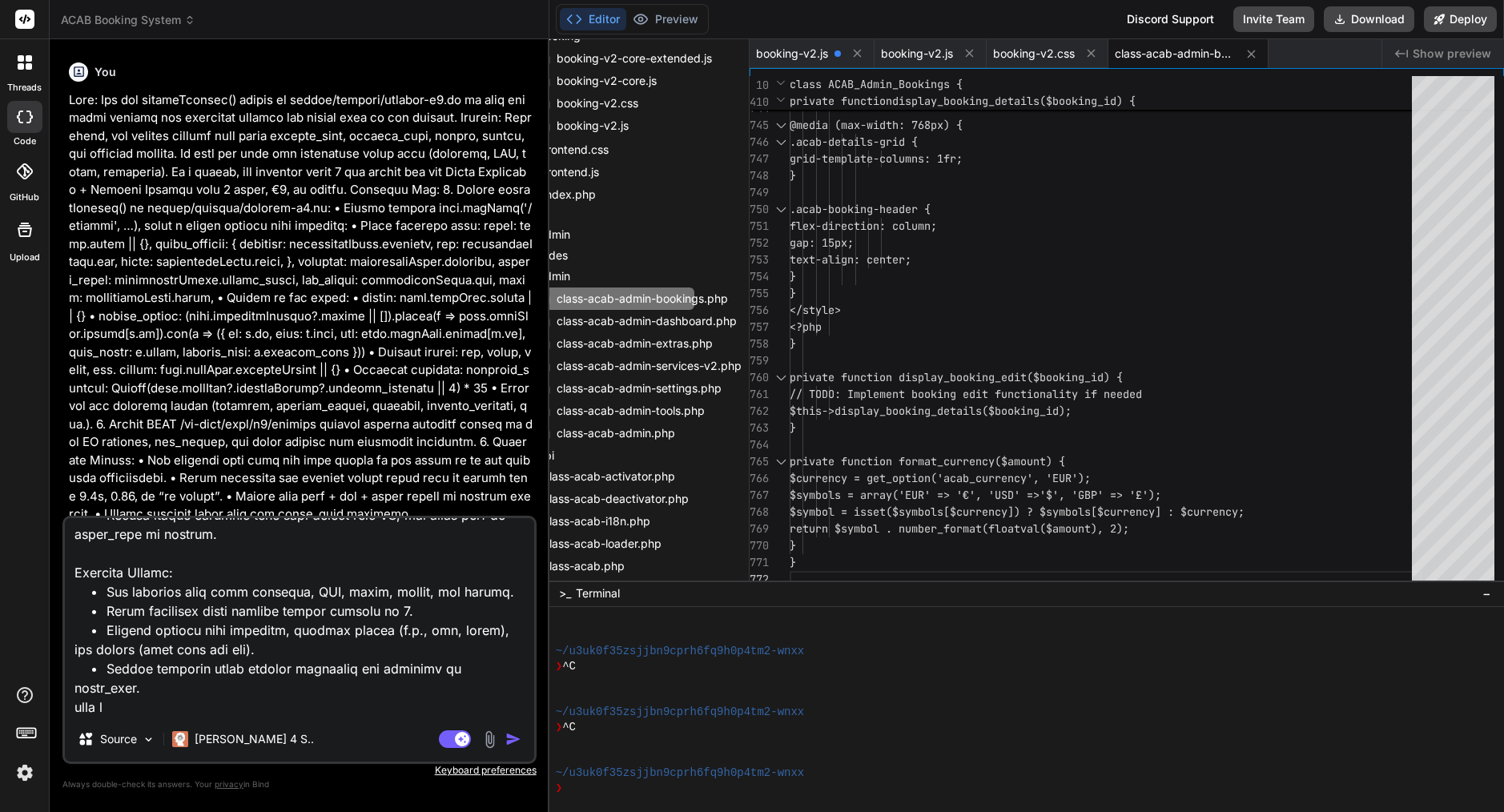
type textarea "Fix Booking Submission + Admin Display in ACAB Booking System Problem: Currentl…"
type textarea "x"
type textarea "Fix Booking Submission + Admin Display in ACAB Booking System Problem: Currentl…"
type textarea "x"
type textarea "Fix Booking Submission + Admin Display in ACAB Booking System Problem: Currentl…"
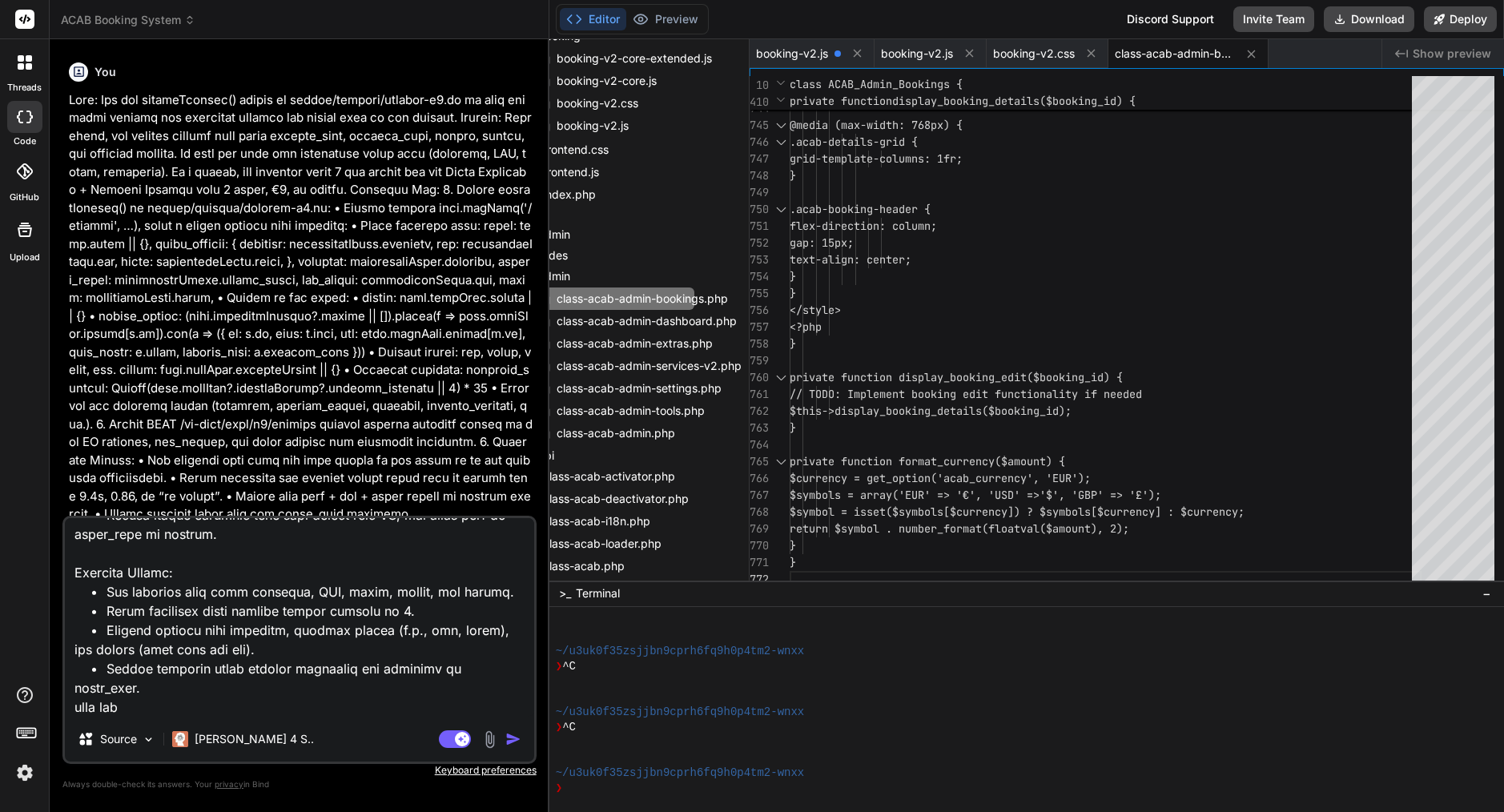
type textarea "x"
type textarea "Fix Booking Submission + Admin Display in ACAB Booking System Problem: Currentl…"
type textarea "x"
type textarea "Fix Booking Submission + Admin Display in ACAB Booking System Problem: Currentl…"
type textarea "x"
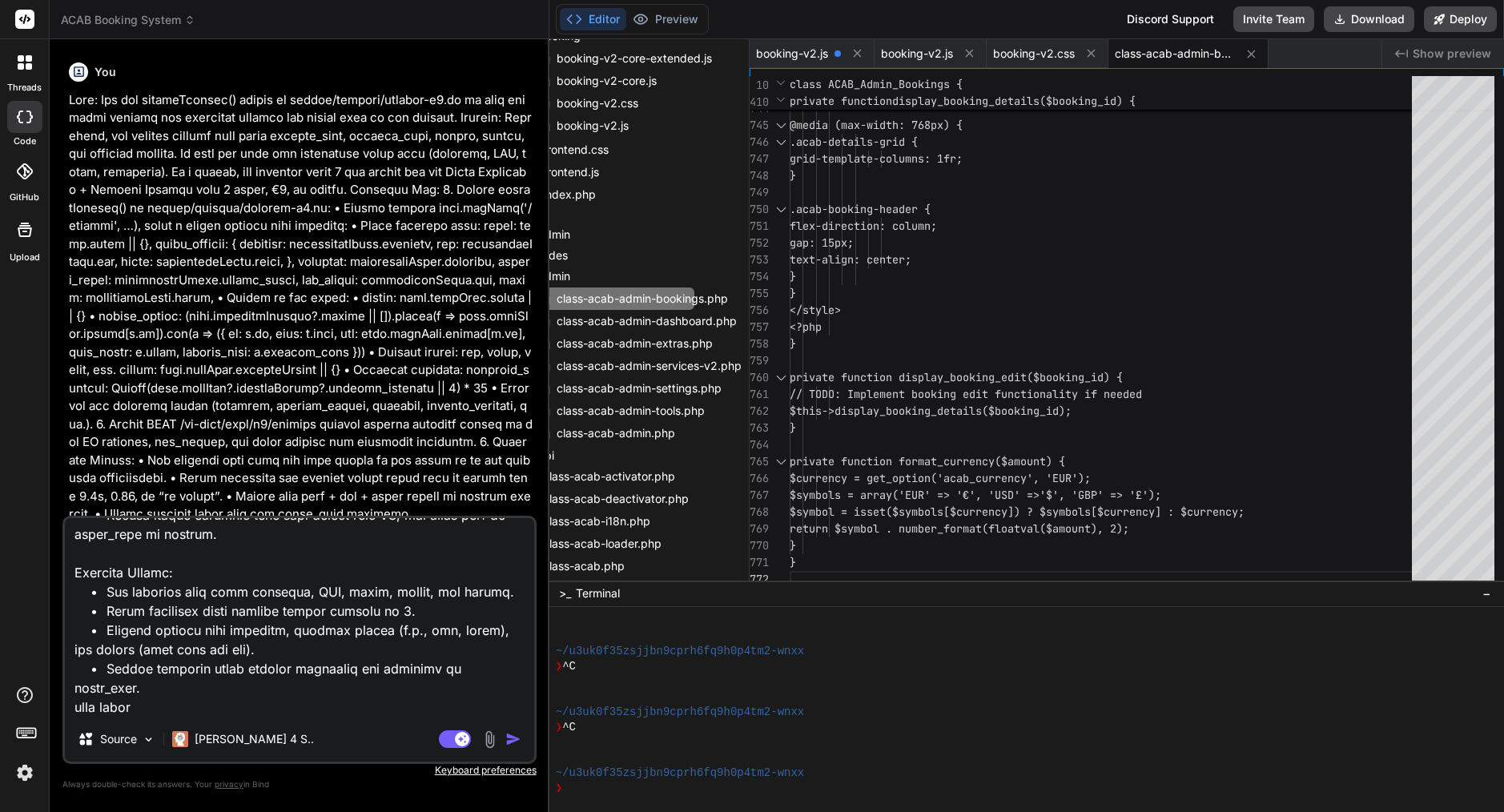
paste textarea "class-acab-admin-bookings.php"
type textarea "Fix Booking Submission + Admin Display in ACAB Booking System Problem: Currentl…"
type textarea "x"
type textarea "Fix Booking Submission + Admin Display in ACAB Booking System Problem: Currentl…"
type textarea "x"
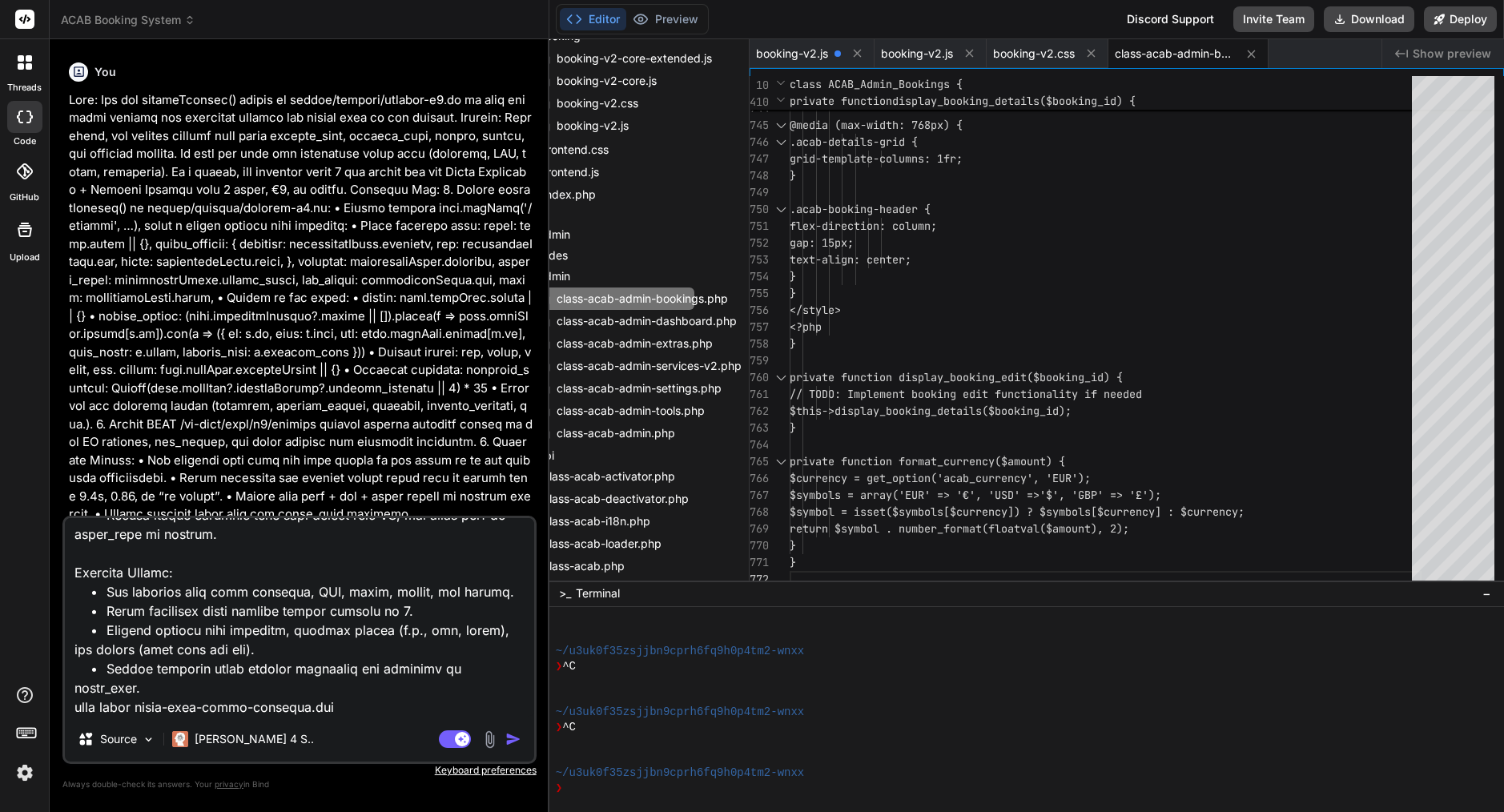
type textarea "Fix Booking Submission + Admin Display in ACAB Booking System Problem: Currentl…"
type textarea "x"
type textarea "Fix Booking Submission + Admin Display in ACAB Booking System Problem: Currentl…"
type textarea "x"
type textarea "Fix Booking Submission + Admin Display in ACAB Booking System Problem: Currentl…"
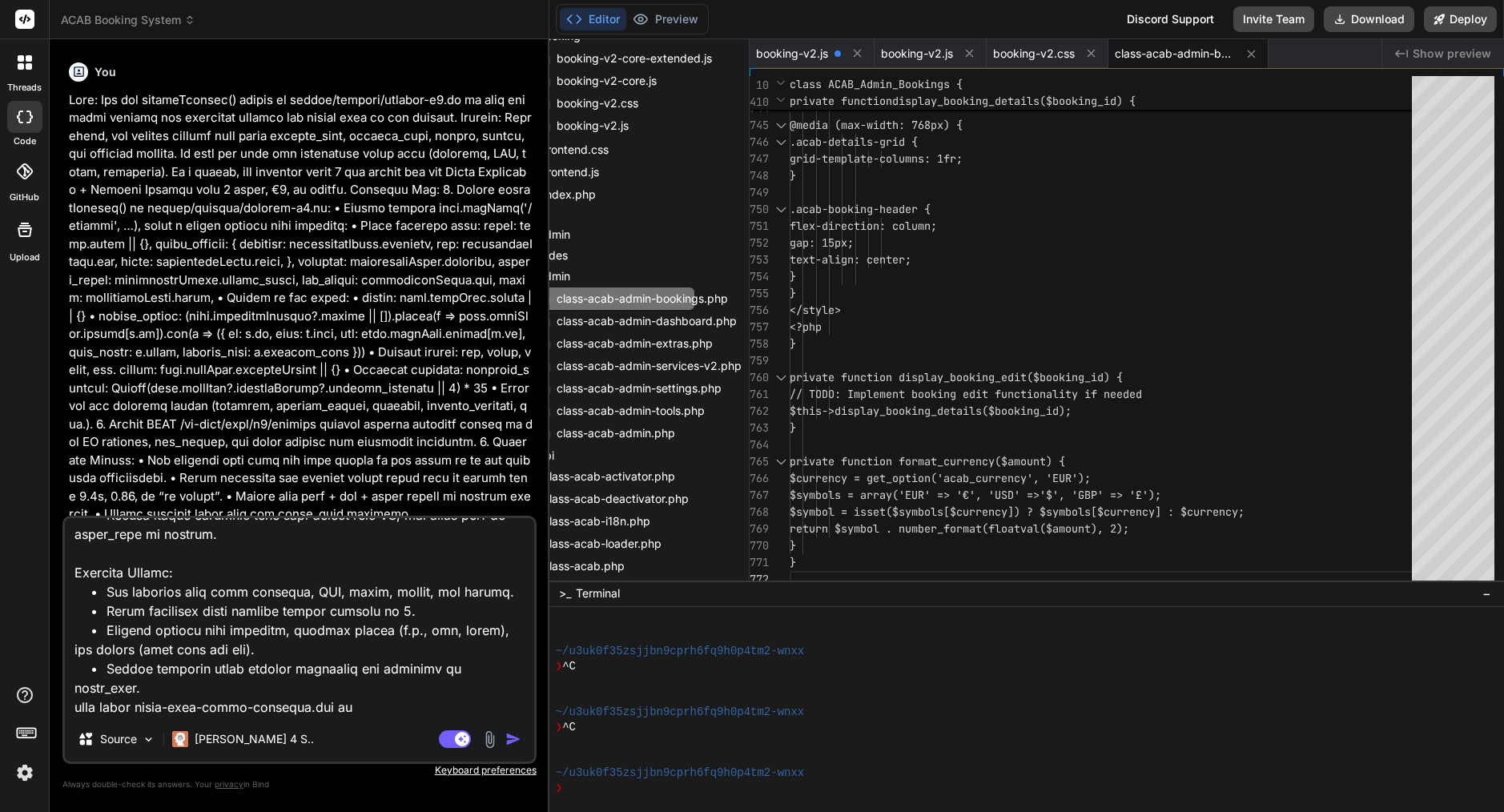
type textarea "x"
type textarea "Fix Booking Submission + Admin Display in ACAB Booking System Problem: Currentl…"
type textarea "x"
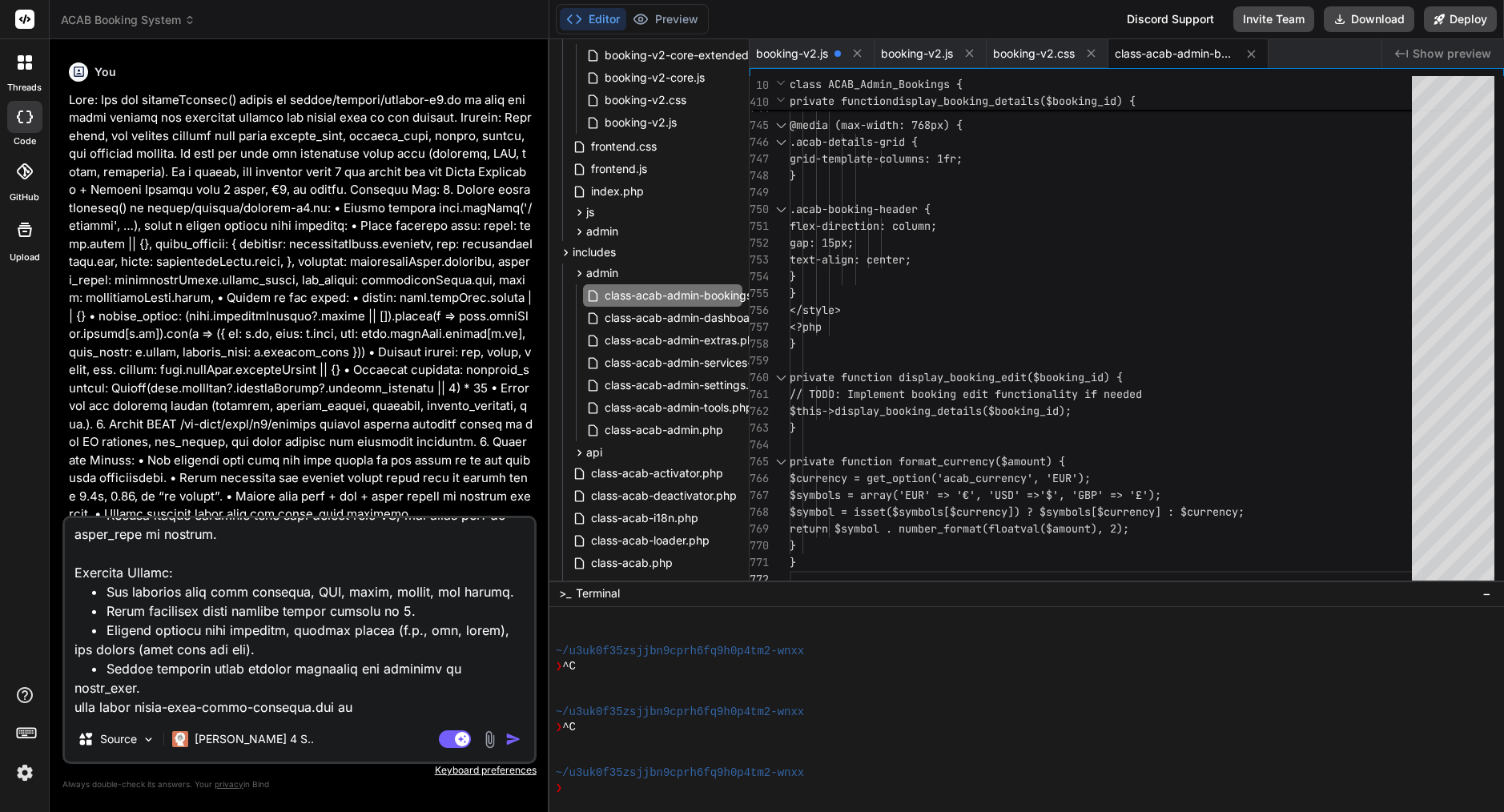
scroll to position [245, 0]
type textarea "Fix Booking Submission + Admin Display in ACAB Booking System Problem: Currentl…"
type textarea "x"
type textarea "Fix Booking Submission + Admin Display in ACAB Booking System Problem: Currentl…"
type textarea "x"
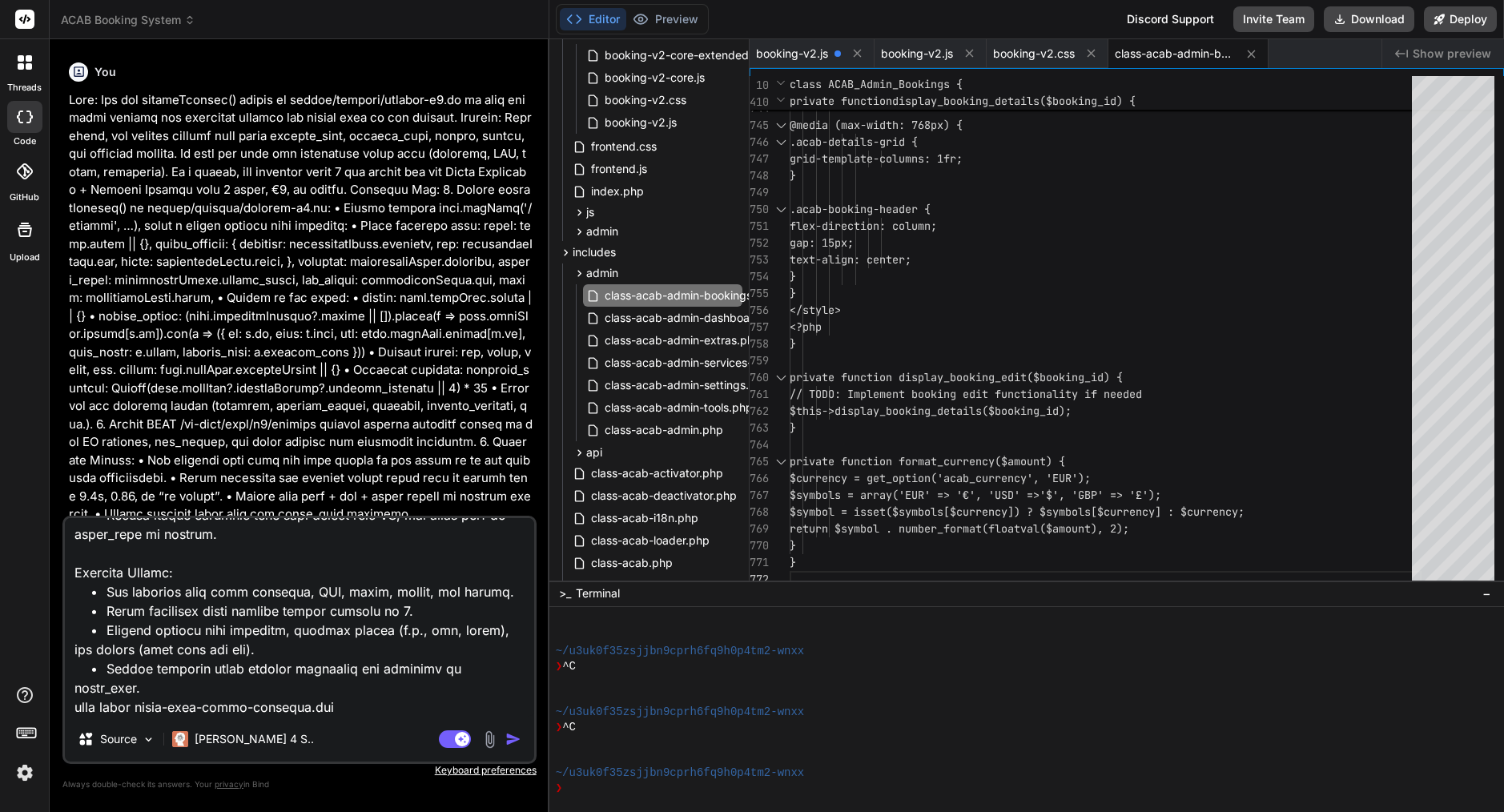
type textarea "Fix Booking Submission + Admin Display in ACAB Booking System Problem: Currentl…"
type textarea "x"
type textarea "Fix Booking Submission + Admin Display in ACAB Booking System Problem: Currentl…"
type textarea "x"
type textarea "Fix Booking Submission + Admin Display in ACAB Booking System Problem: Currentl…"
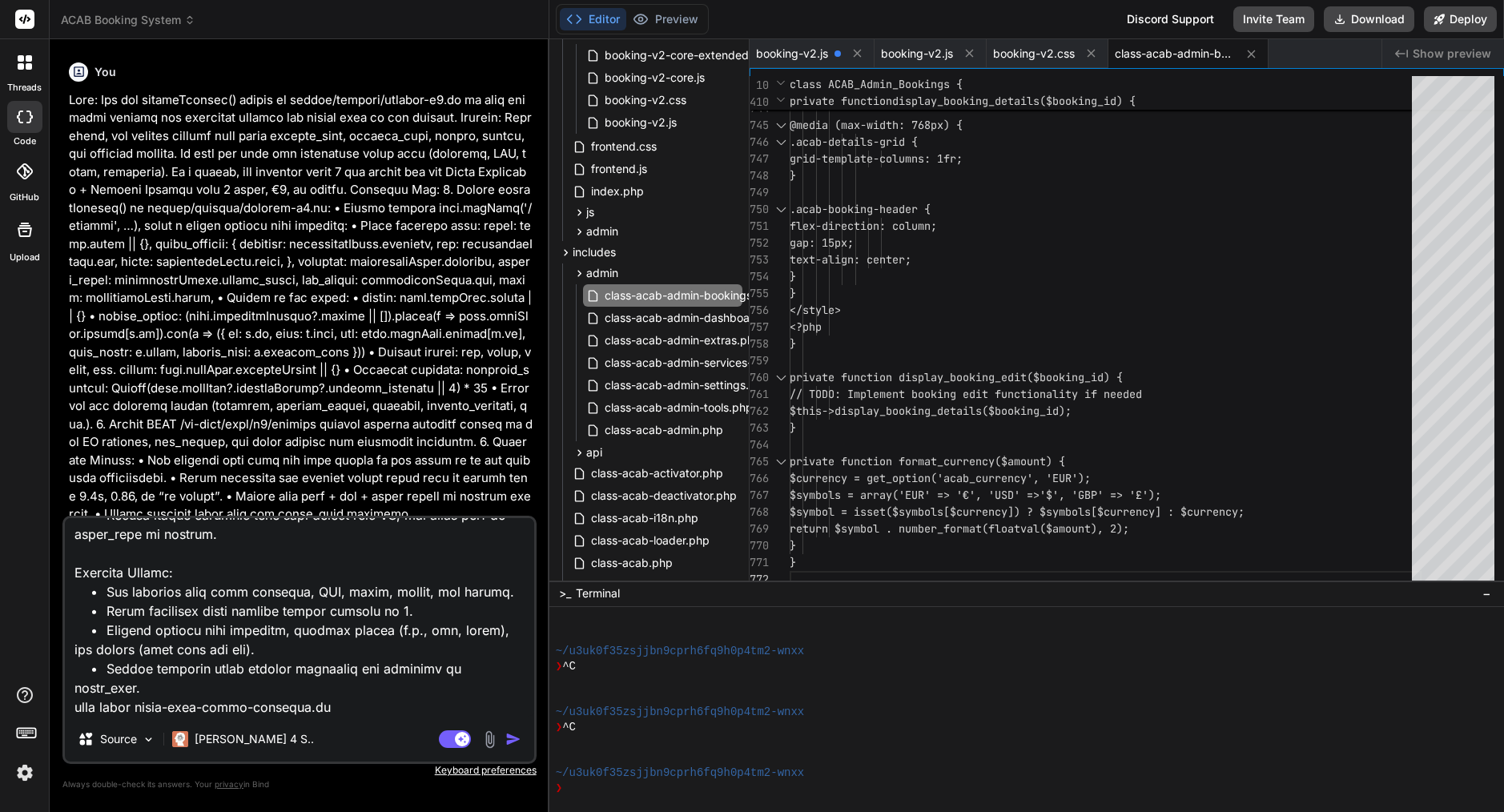
type textarea "x"
type textarea "Fix Booking Submission + Admin Display in ACAB Booking System Problem: Currentl…"
type textarea "x"
type textarea "Fix Booking Submission + Admin Display in ACAB Booking System Problem: Currentl…"
type textarea "x"
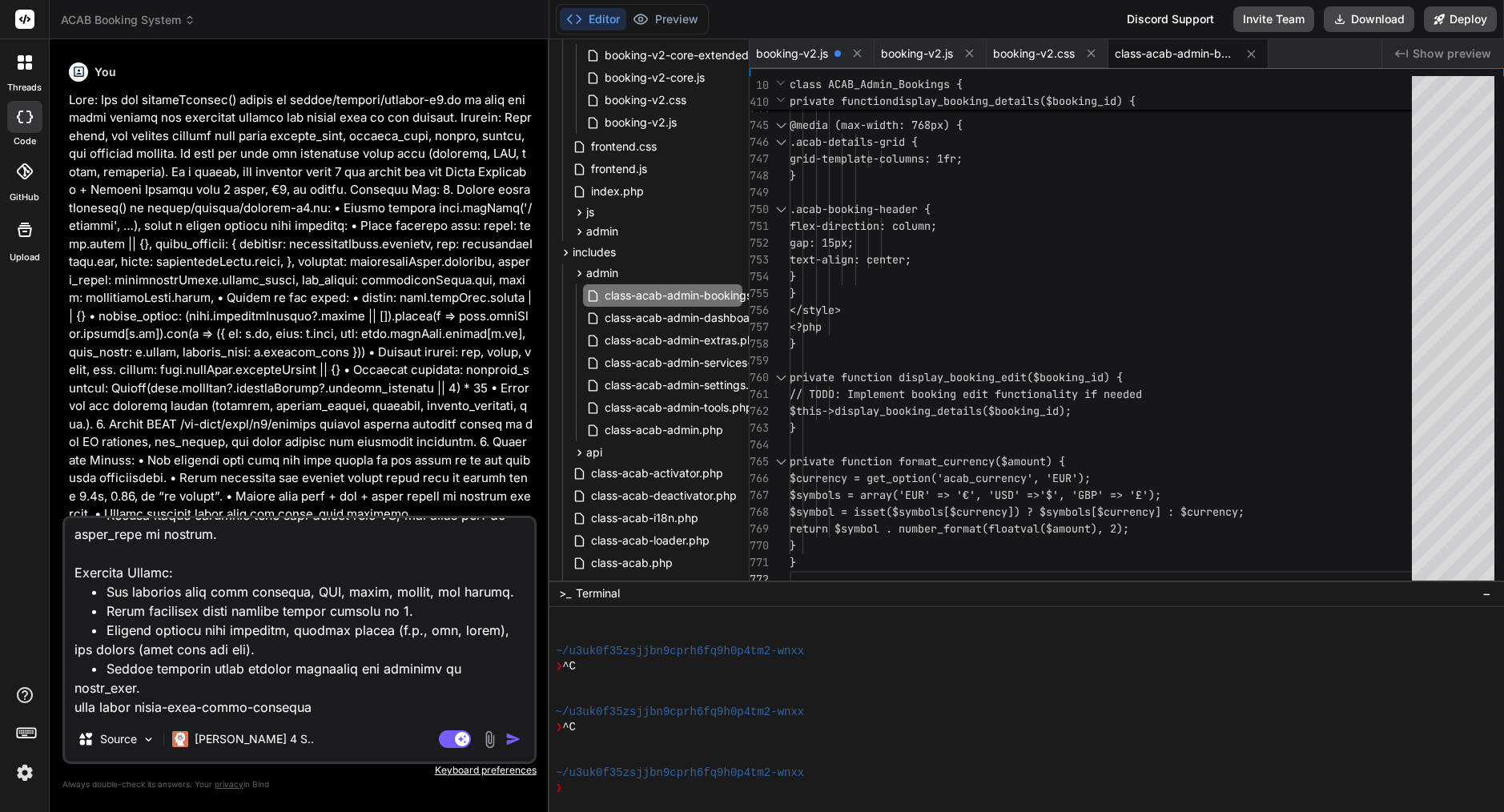
type textarea "Fix Booking Submission + Admin Display in ACAB Booking System Problem: Currentl…"
type textarea "x"
type textarea "Fix Booking Submission + Admin Display in ACAB Booking System Problem: Currentl…"
type textarea "x"
type textarea "Fix Booking Submission + Admin Display in ACAB Booking System Problem: Currentl…"
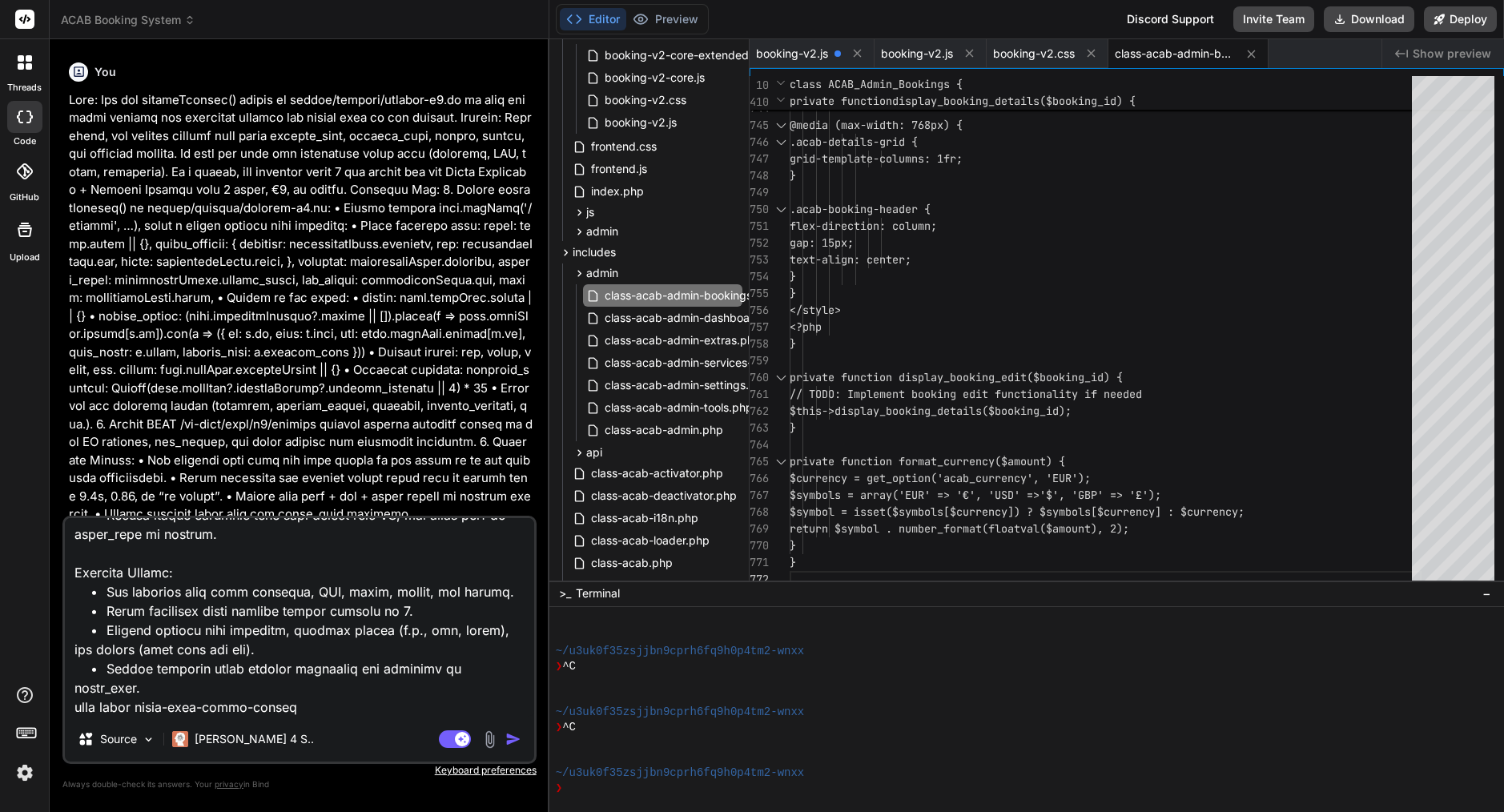
type textarea "x"
type textarea "Fix Booking Submission + Admin Display in ACAB Booking System Problem: Currentl…"
type textarea "x"
type textarea "Fix Booking Submission + Admin Display in ACAB Booking System Problem: Currentl…"
type textarea "x"
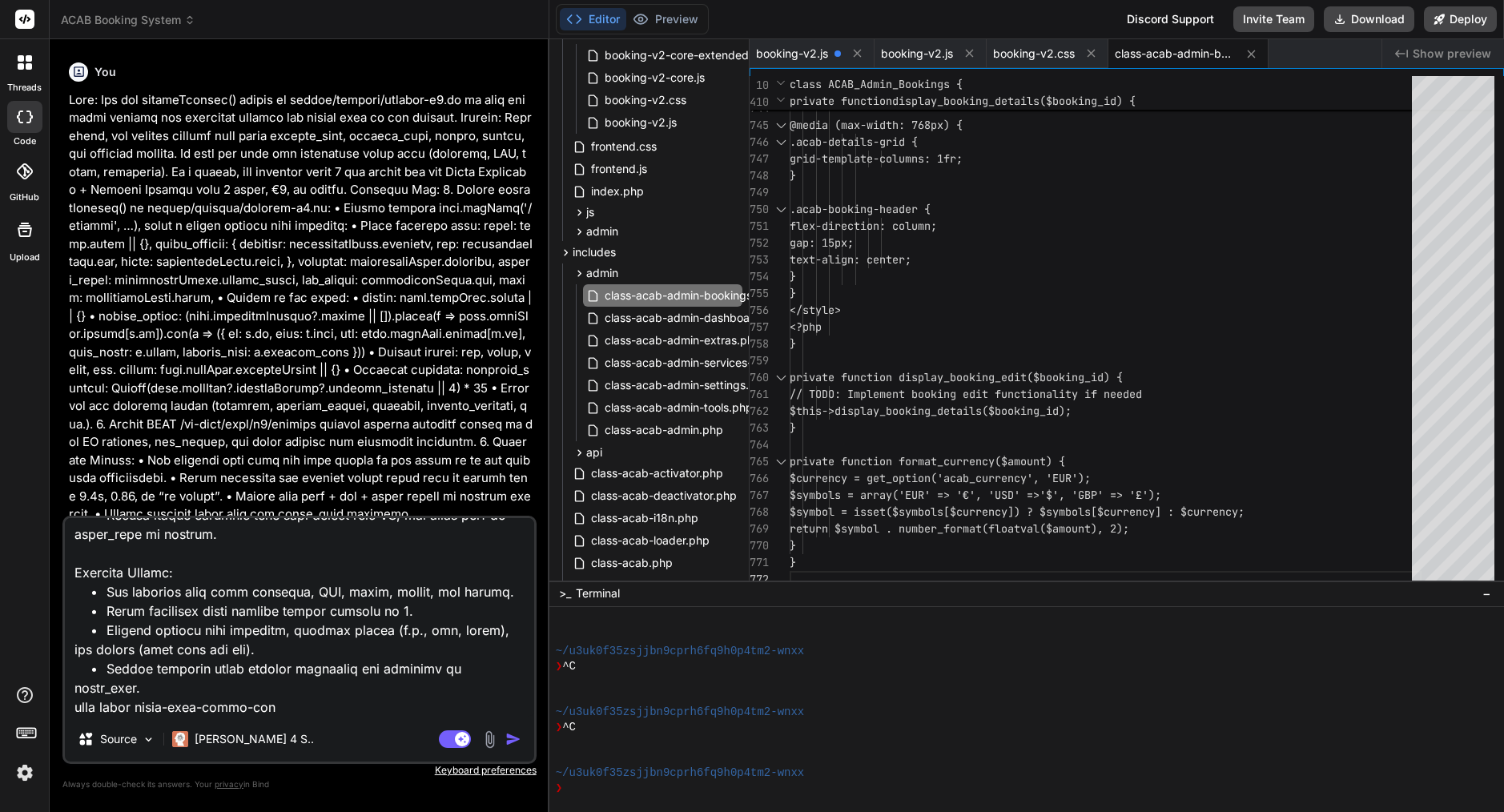
type textarea "Fix Booking Submission + Admin Display in ACAB Booking System Problem: Currentl…"
type textarea "x"
type textarea "Fix Booking Submission + Admin Display in ACAB Booking System Problem: Currentl…"
type textarea "x"
type textarea "Fix Booking Submission + Admin Display in ACAB Booking System Problem: Currentl…"
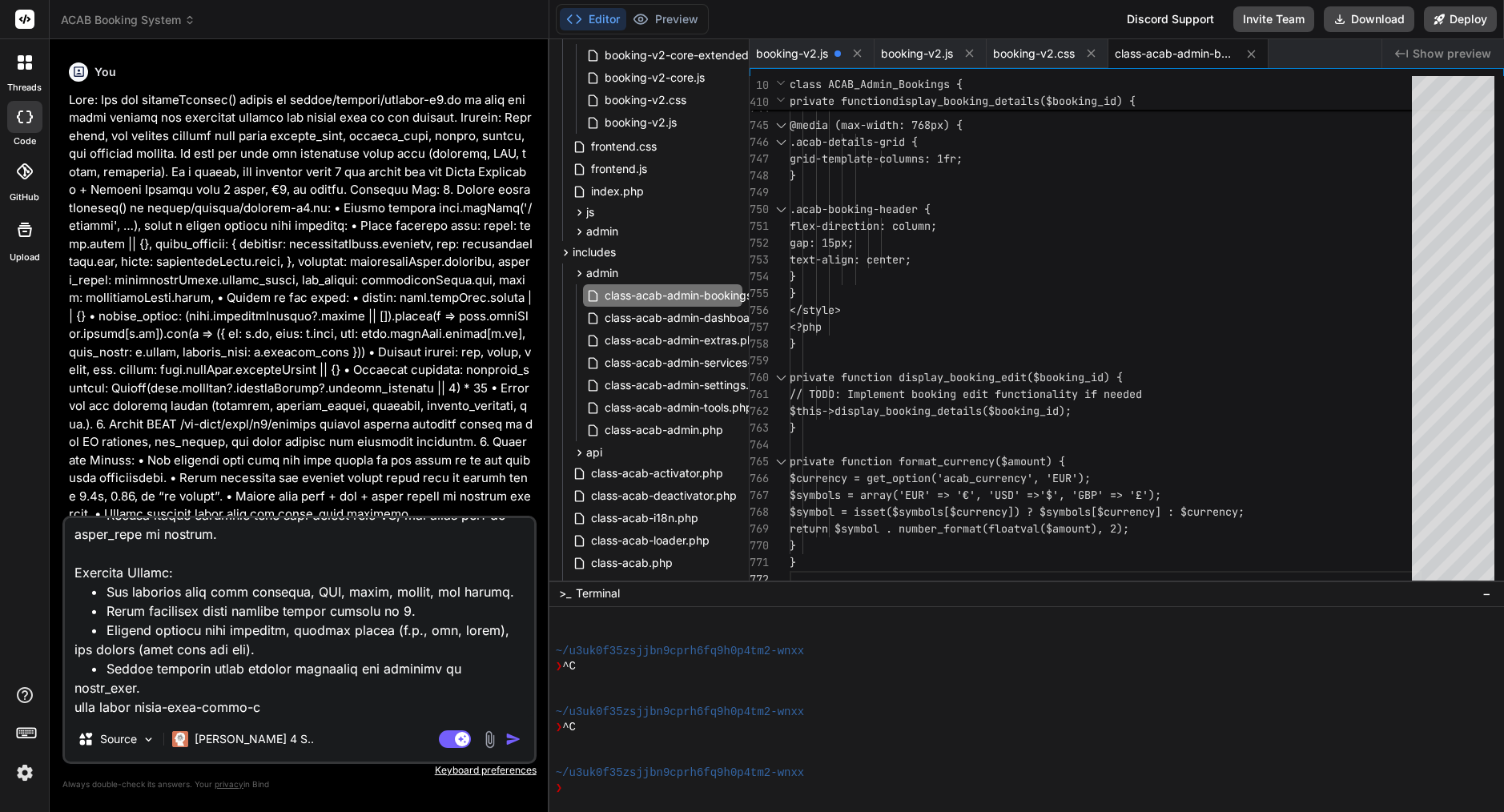
type textarea "x"
type textarea "Fix Booking Submission + Admin Display in ACAB Booking System Problem: Currentl…"
type textarea "x"
type textarea "Fix Booking Submission + Admin Display in ACAB Booking System Problem: Currentl…"
type textarea "x"
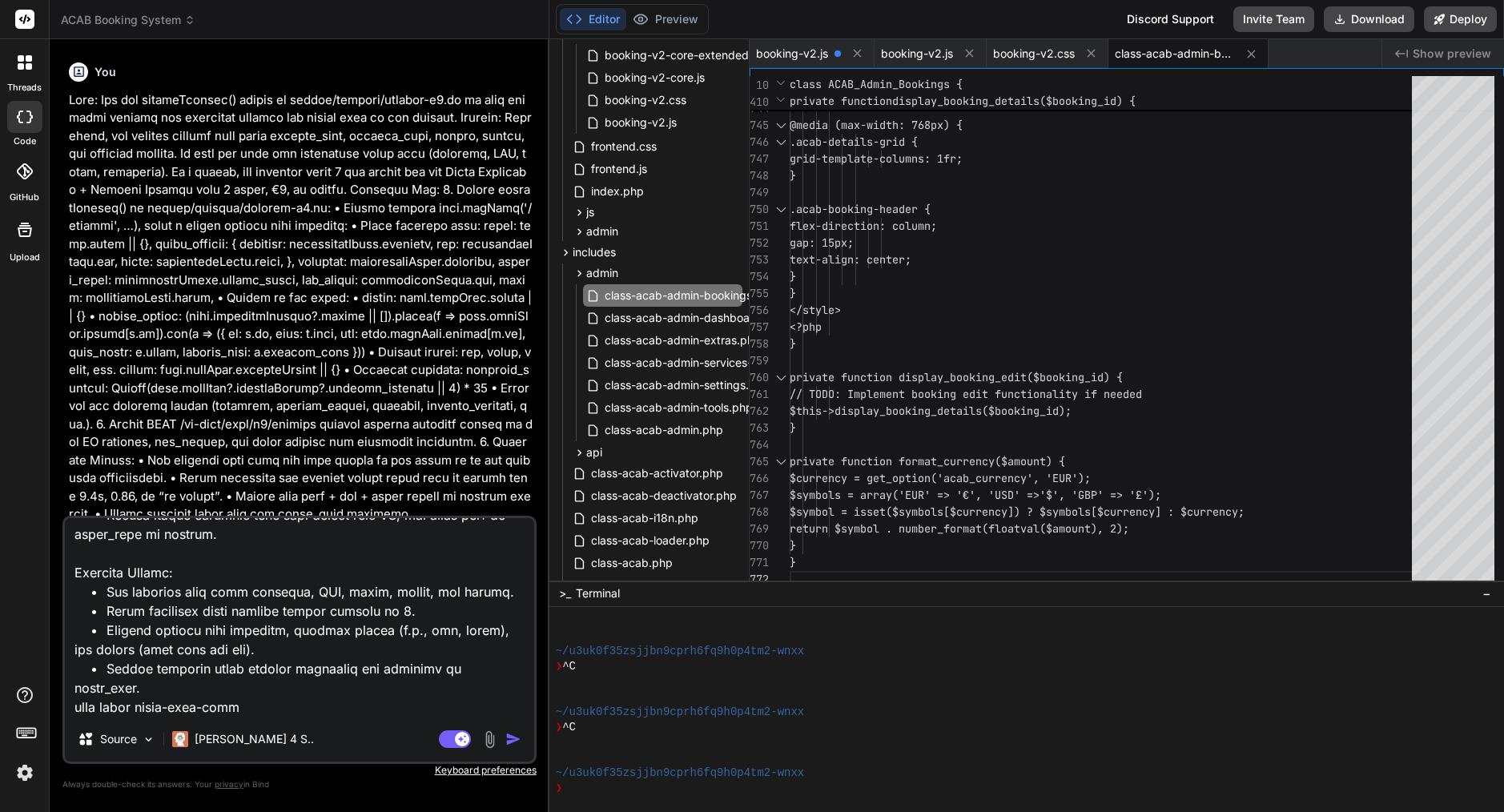
type textarea "Fix Booking Submission + Admin Display in ACAB Booking System Problem: Currentl…"
type textarea "x"
type textarea "Fix Booking Submission + Admin Display in ACAB Booking System Problem: Currentl…"
type textarea "x"
type textarea "Fix Booking Submission + Admin Display in ACAB Booking System Problem: Currentl…"
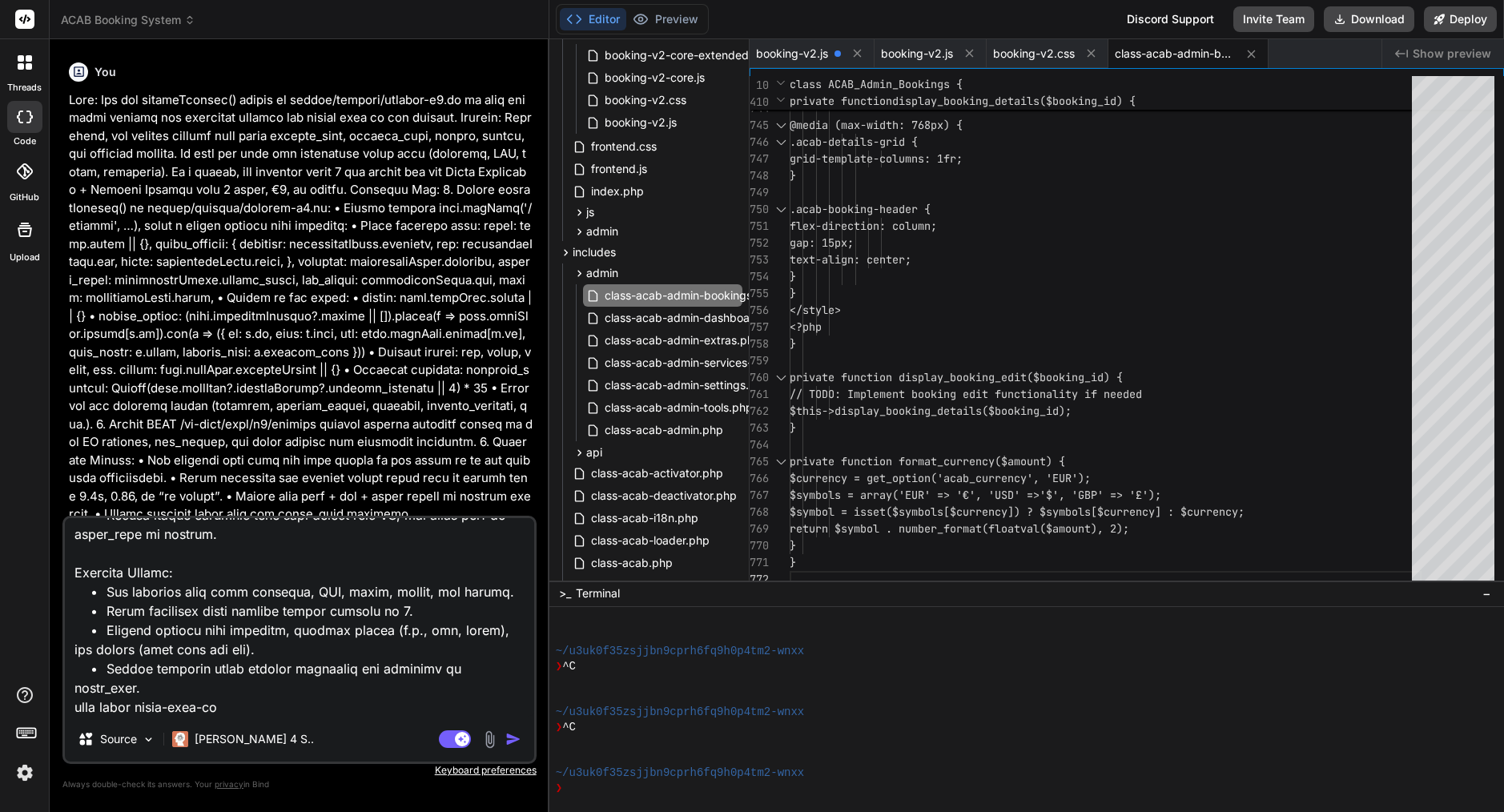
type textarea "x"
type textarea "Fix Booking Submission + Admin Display in ACAB Booking System Problem: Currentl…"
type textarea "x"
type textarea "Fix Booking Submission + Admin Display in ACAB Booking System Problem: Currentl…"
type textarea "x"
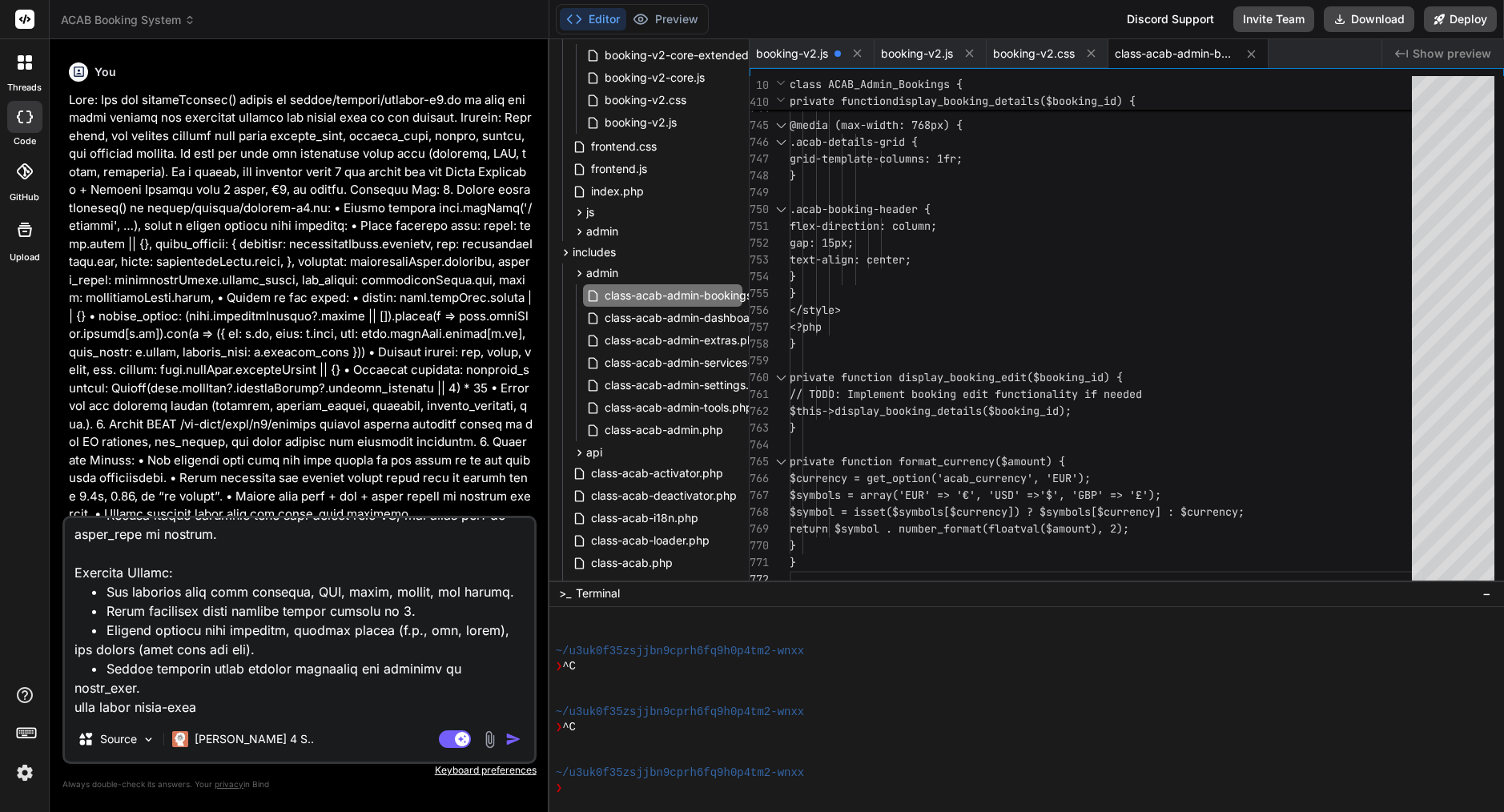
type textarea "Fix Booking Submission + Admin Display in ACAB Booking System Problem: Currentl…"
type textarea "x"
type textarea "Fix Booking Submission + Admin Display in ACAB Booking System Problem: Currentl…"
type textarea "x"
type textarea "Fix Booking Submission + Admin Display in ACAB Booking System Problem: Currentl…"
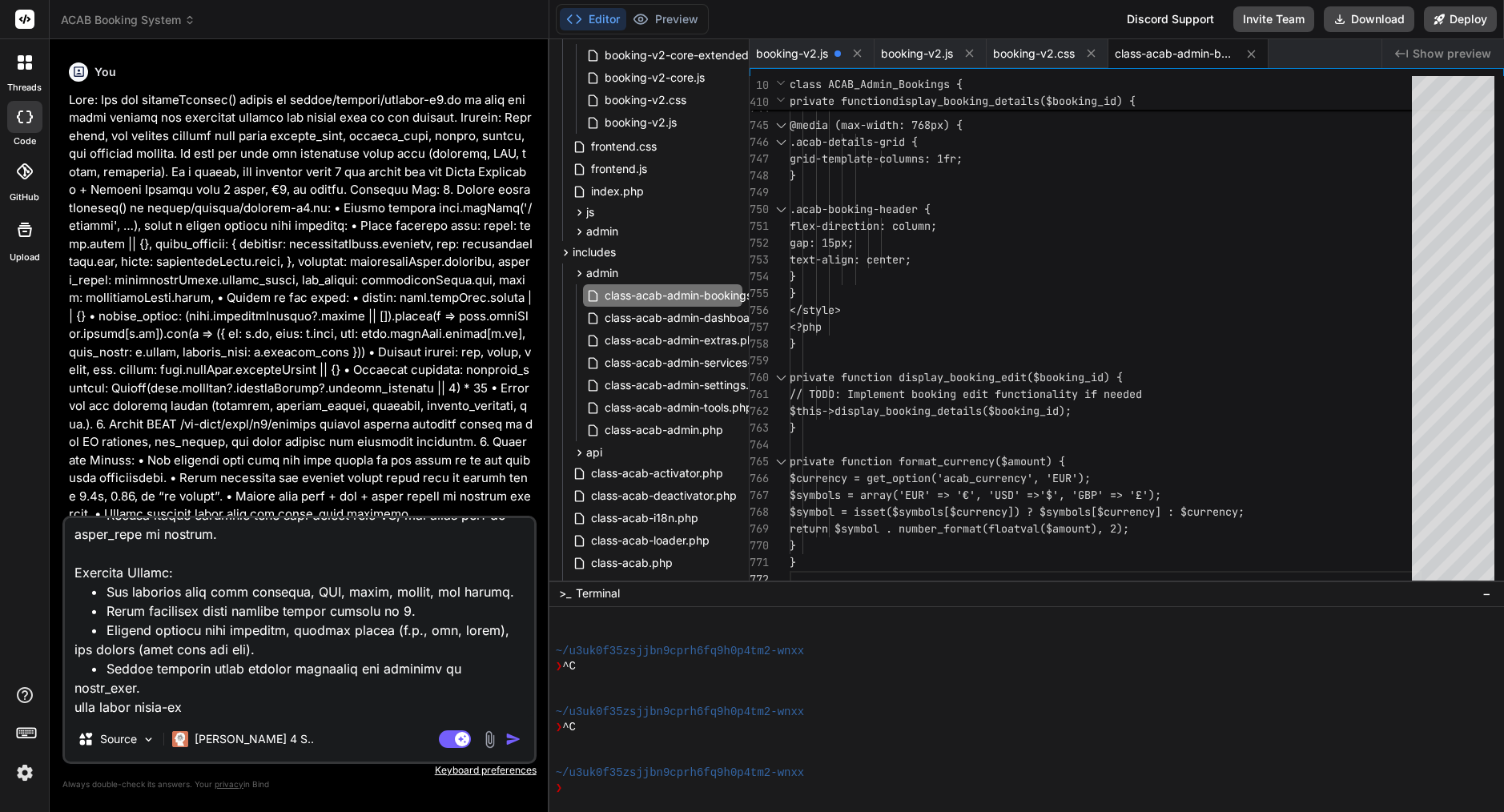
type textarea "x"
type textarea "Fix Booking Submission + Admin Display in ACAB Booking System Problem: Currentl…"
type textarea "x"
type textarea "Fix Booking Submission + Admin Display in ACAB Booking System Problem: Currentl…"
type textarea "x"
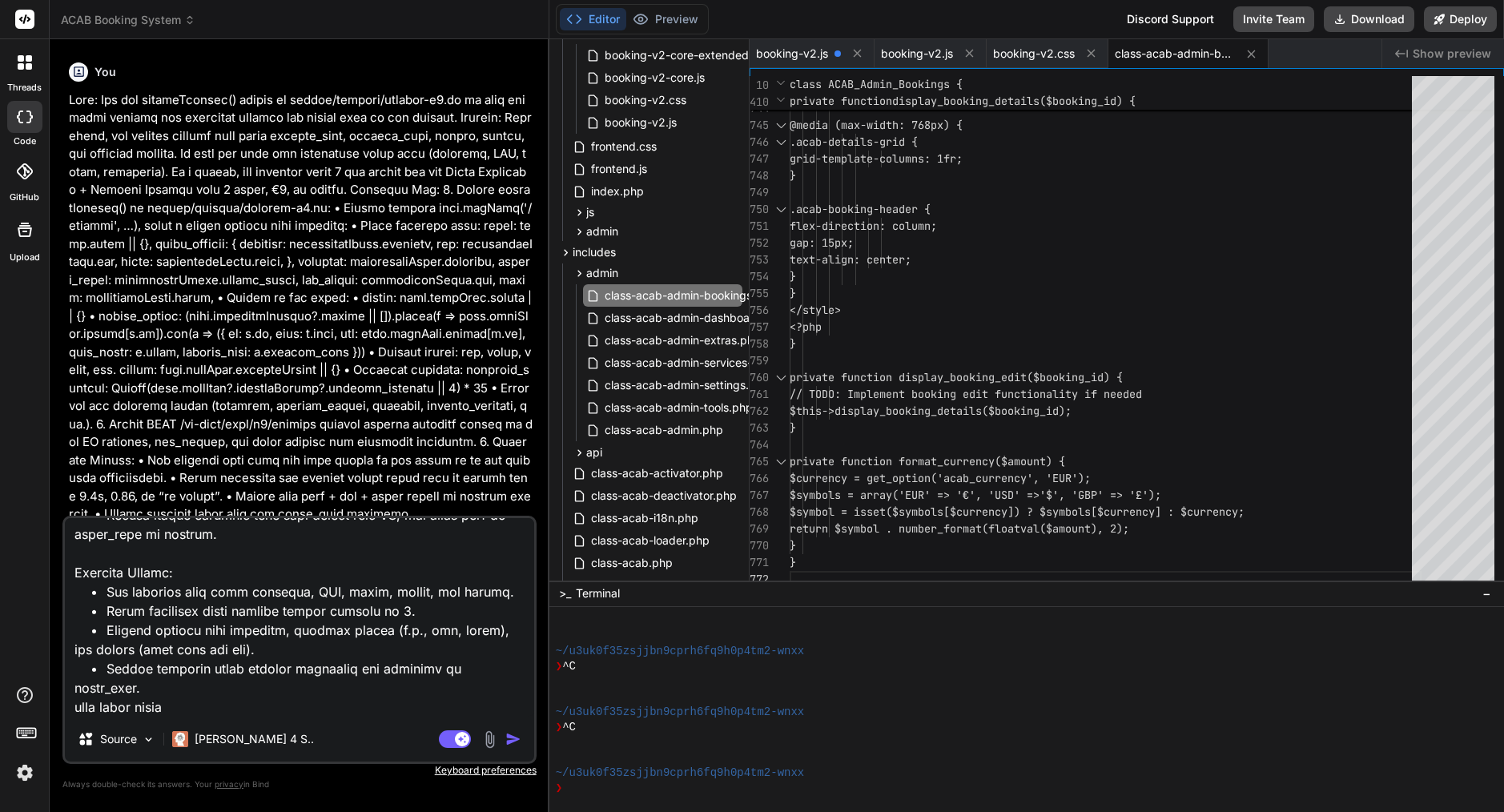
type textarea "Fix Booking Submission + Admin Display in ACAB Booking System Problem: Currentl…"
type textarea "x"
type textarea "Fix Booking Submission + Admin Display in ACAB Booking System Problem: Currentl…"
type textarea "x"
type textarea "Fix Booking Submission + Admin Display in ACAB Booking System Problem: Currentl…"
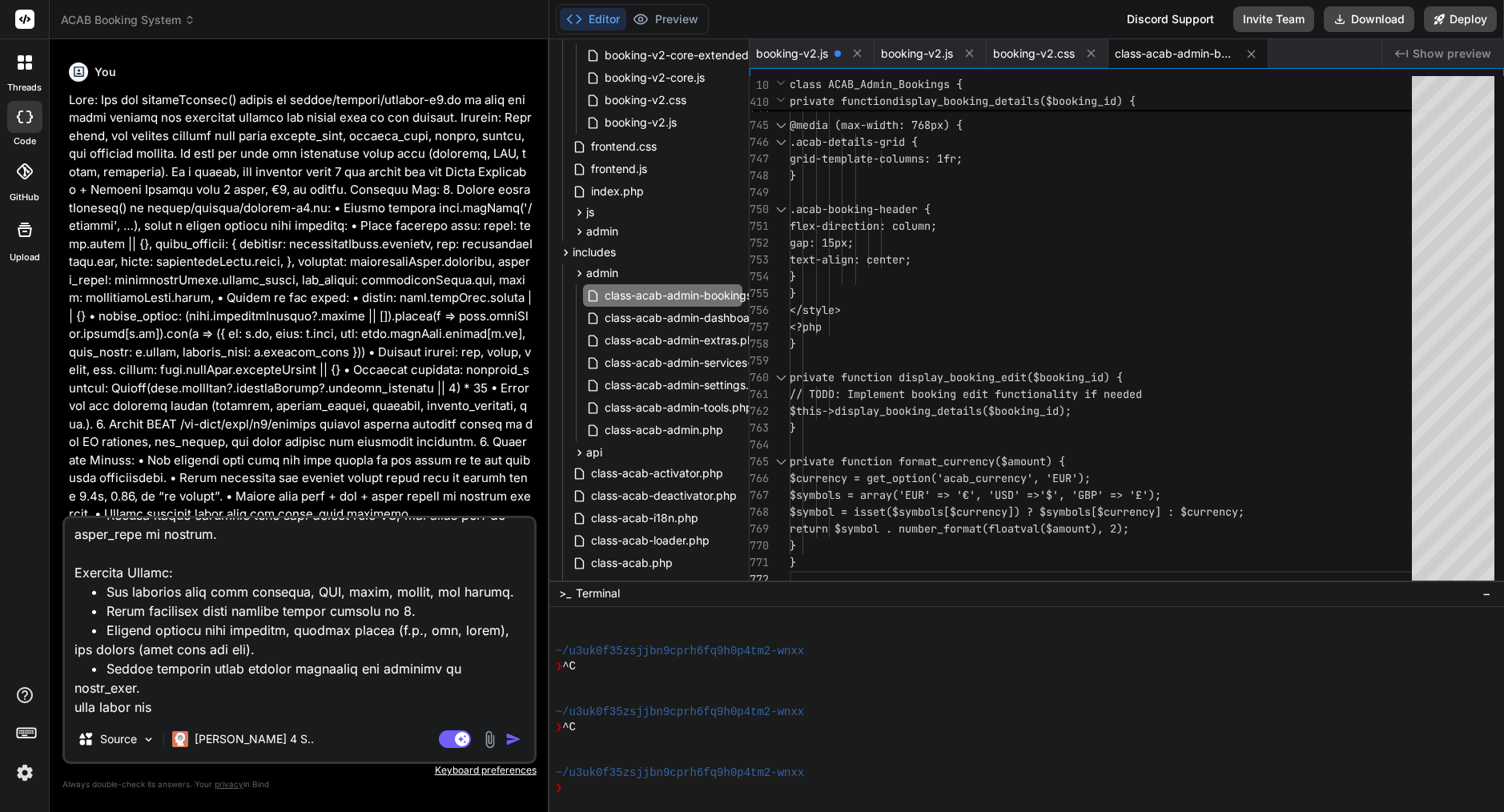
type textarea "x"
type textarea "Fix Booking Submission + Admin Display in ACAB Booking System Problem: Currentl…"
type textarea "x"
type textarea "Fix Booking Submission + Admin Display in ACAB Booking System Problem: Currentl…"
type textarea "x"
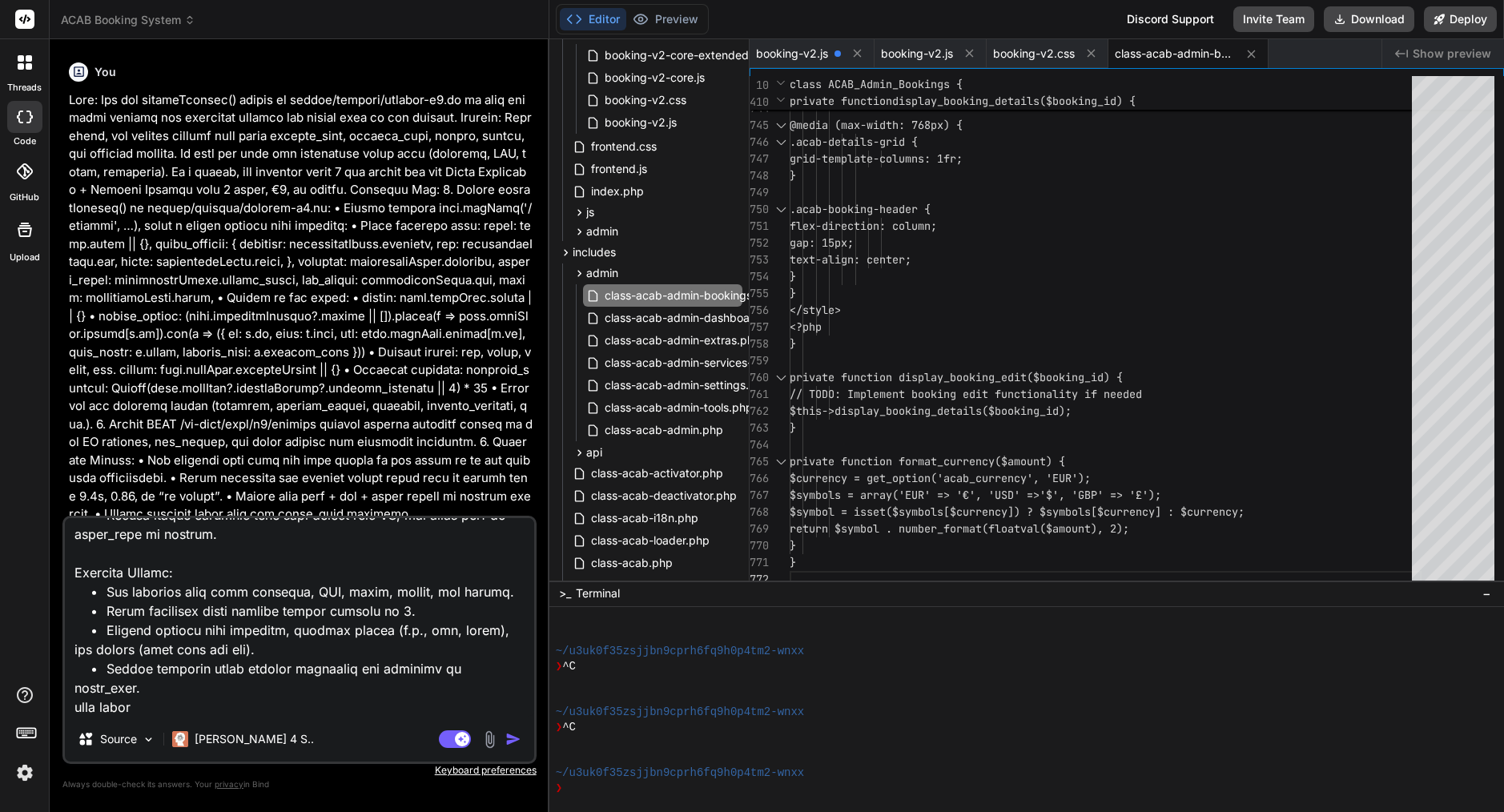
type textarea "Fix Booking Submission + Admin Display in ACAB Booking System Problem: Currentl…"
type textarea "x"
type textarea "Fix Booking Submission + Admin Display in ACAB Booking System Problem: Currentl…"
type textarea "x"
type textarea "Fix Booking Submission + Admin Display in ACAB Booking System Problem: Currentl…"
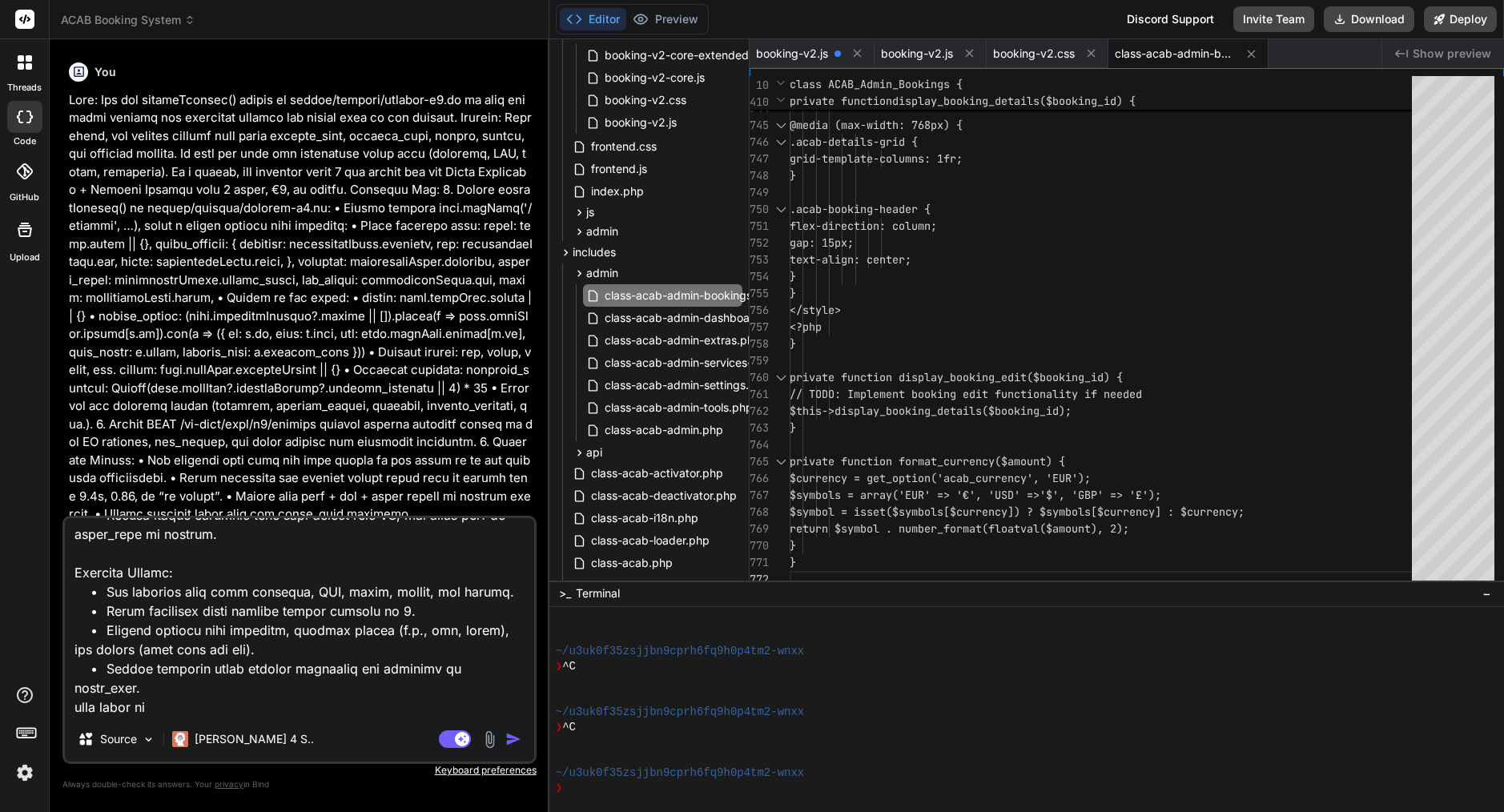
type textarea "x"
type textarea "Fix Booking Submission + Admin Display in ACAB Booking System Problem: Currentl…"
type textarea "x"
type textarea "Fix Booking Submission + Admin Display in ACAB Booking System Problem: Currentl…"
type textarea "x"
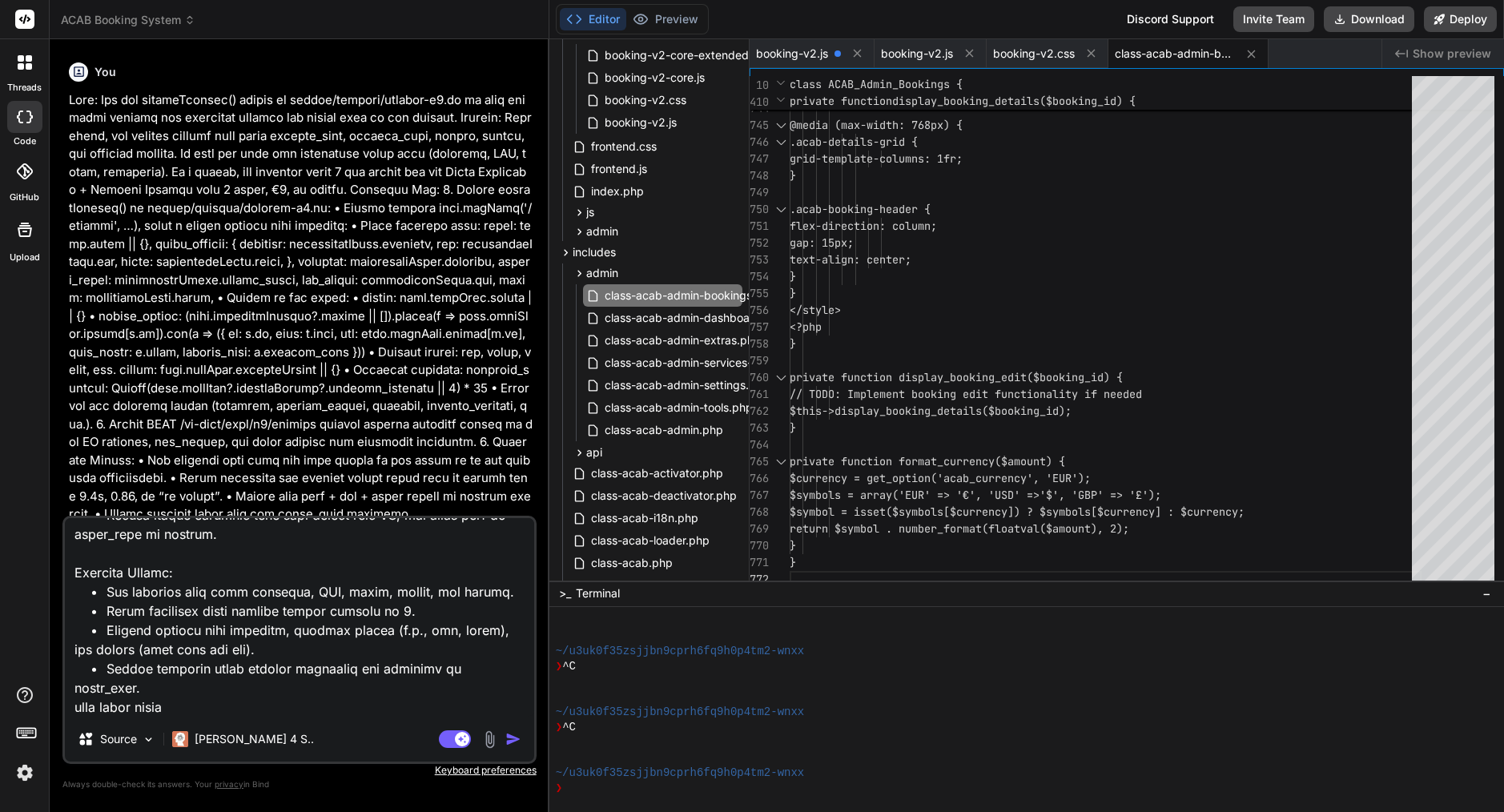
type textarea "Fix Booking Submission + Admin Display in ACAB Booking System Problem: Currentl…"
type textarea "x"
type textarea "Fix Booking Submission + Admin Display in ACAB Booking System Problem: Currentl…"
type textarea "x"
type textarea "Fix Booking Submission + Admin Display in ACAB Booking System Problem: Currentl…"
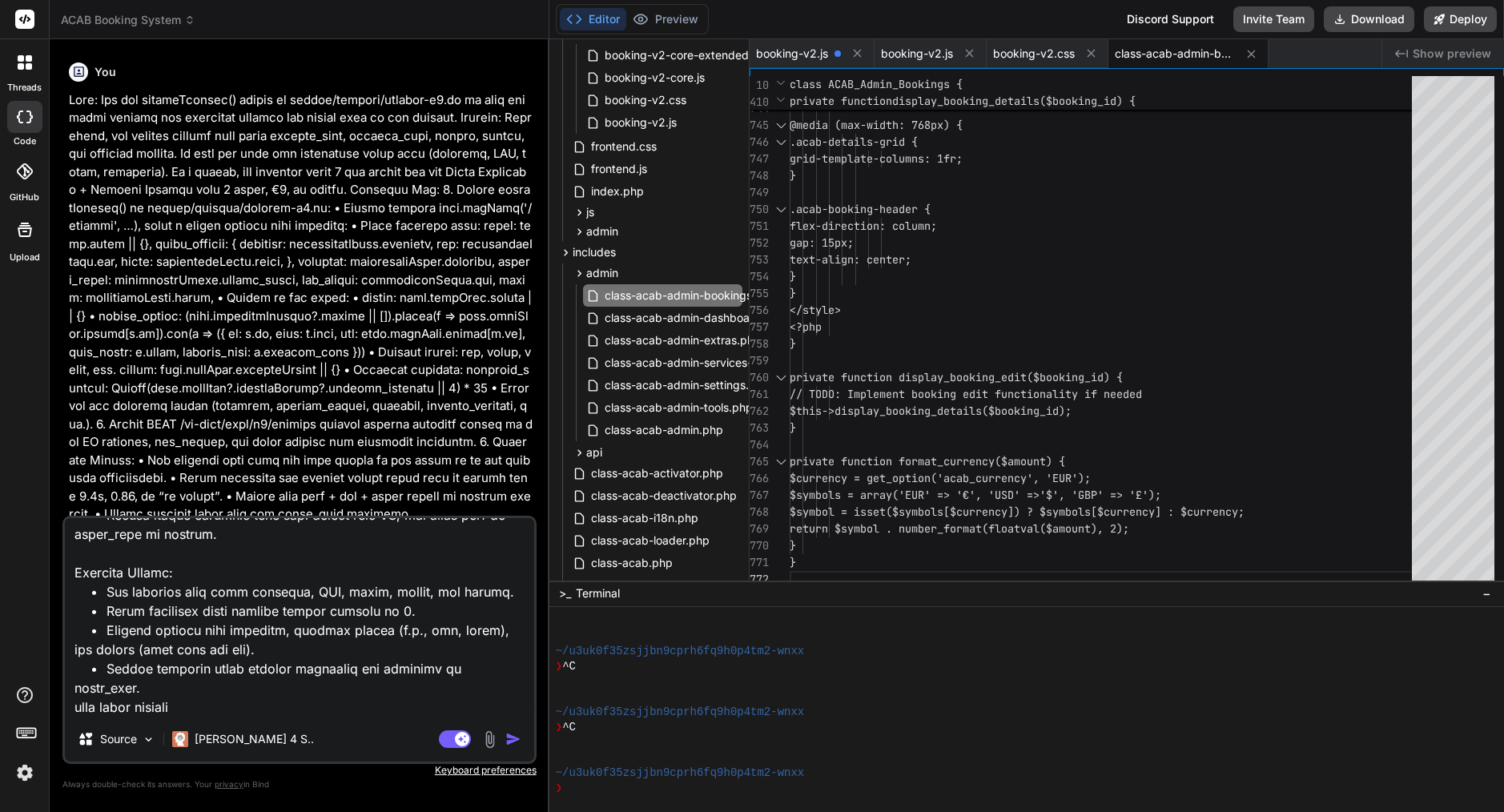
type textarea "x"
type textarea "Fix Booking Submission + Admin Display in ACAB Booking System Problem: Currentl…"
type textarea "x"
type textarea "Fix Booking Submission + Admin Display in ACAB Booking System Problem: Currentl…"
type textarea "x"
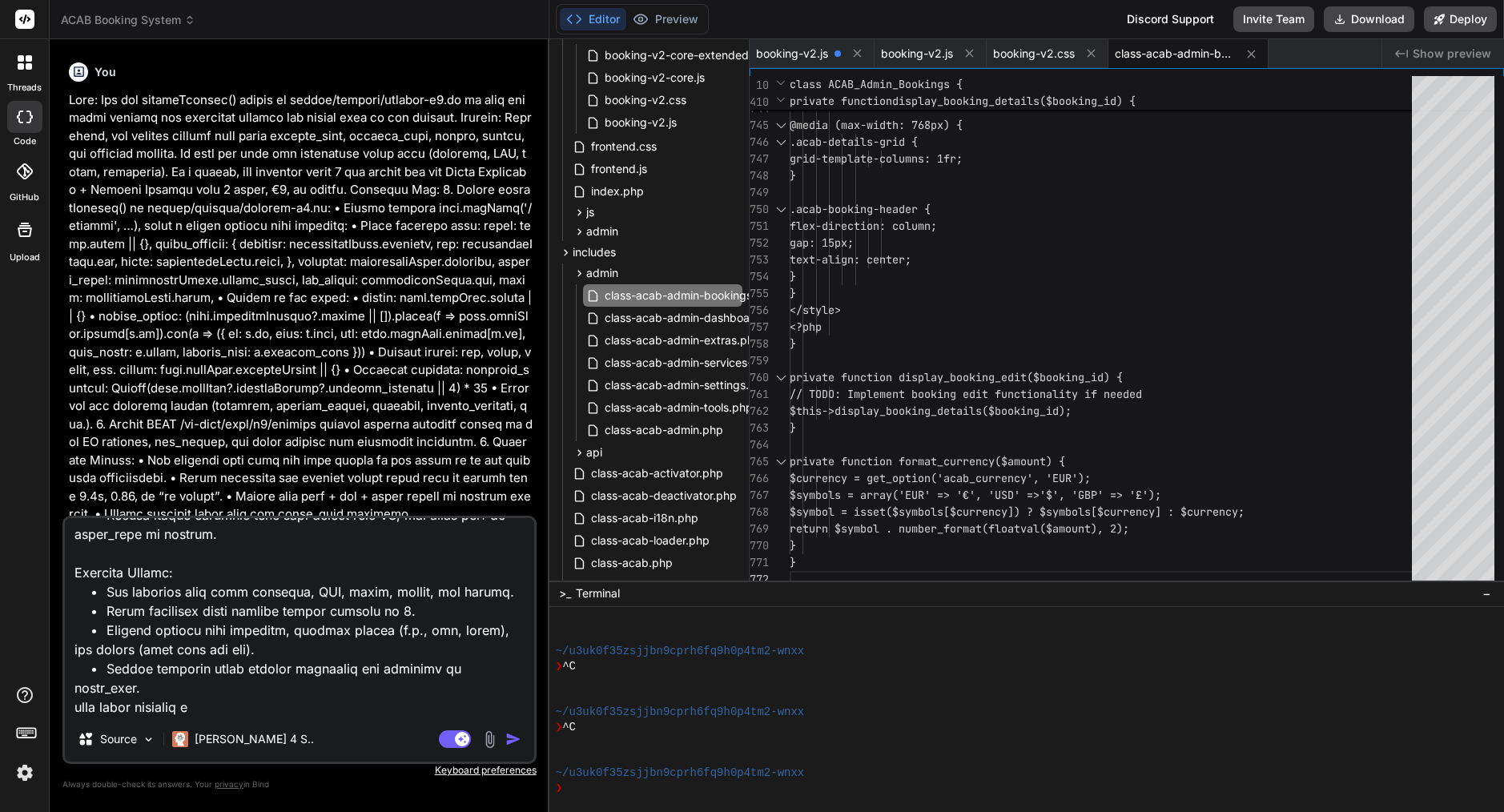
type textarea "Fix Booking Submission + Admin Display in ACAB Booking System Problem: Currentl…"
type textarea "x"
type textarea "Fix Booking Submission + Admin Display in ACAB Booking System Problem: Currentl…"
type textarea "x"
type textarea "Fix Booking Submission + Admin Display in ACAB Booking System Problem: Currentl…"
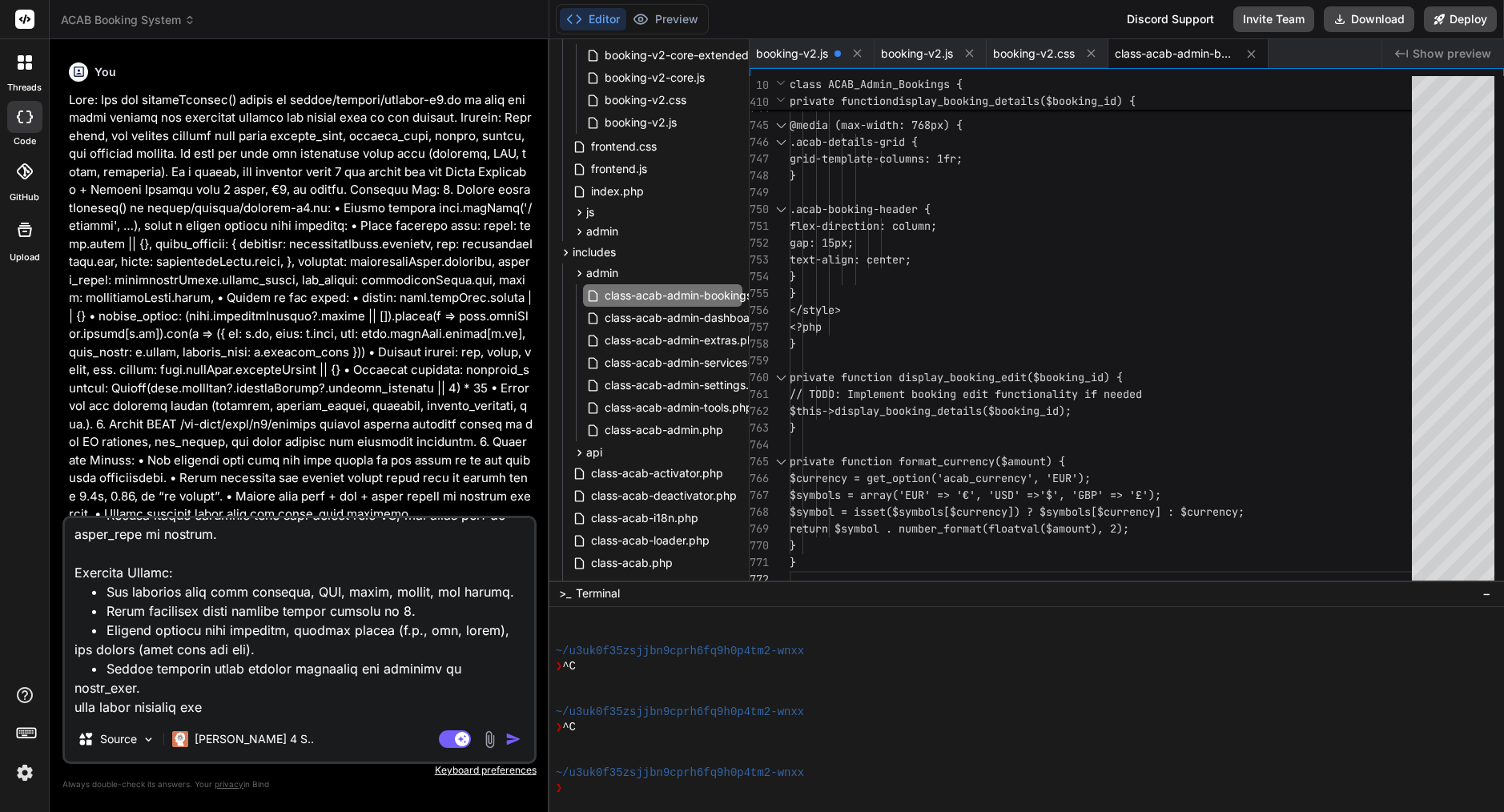
type textarea "x"
type textarea "Fix Booking Submission + Admin Display in ACAB Booking System Problem: Currentl…"
type textarea "x"
type textarea "Fix Booking Submission + Admin Display in ACAB Booking System Problem: Currentl…"
type textarea "x"
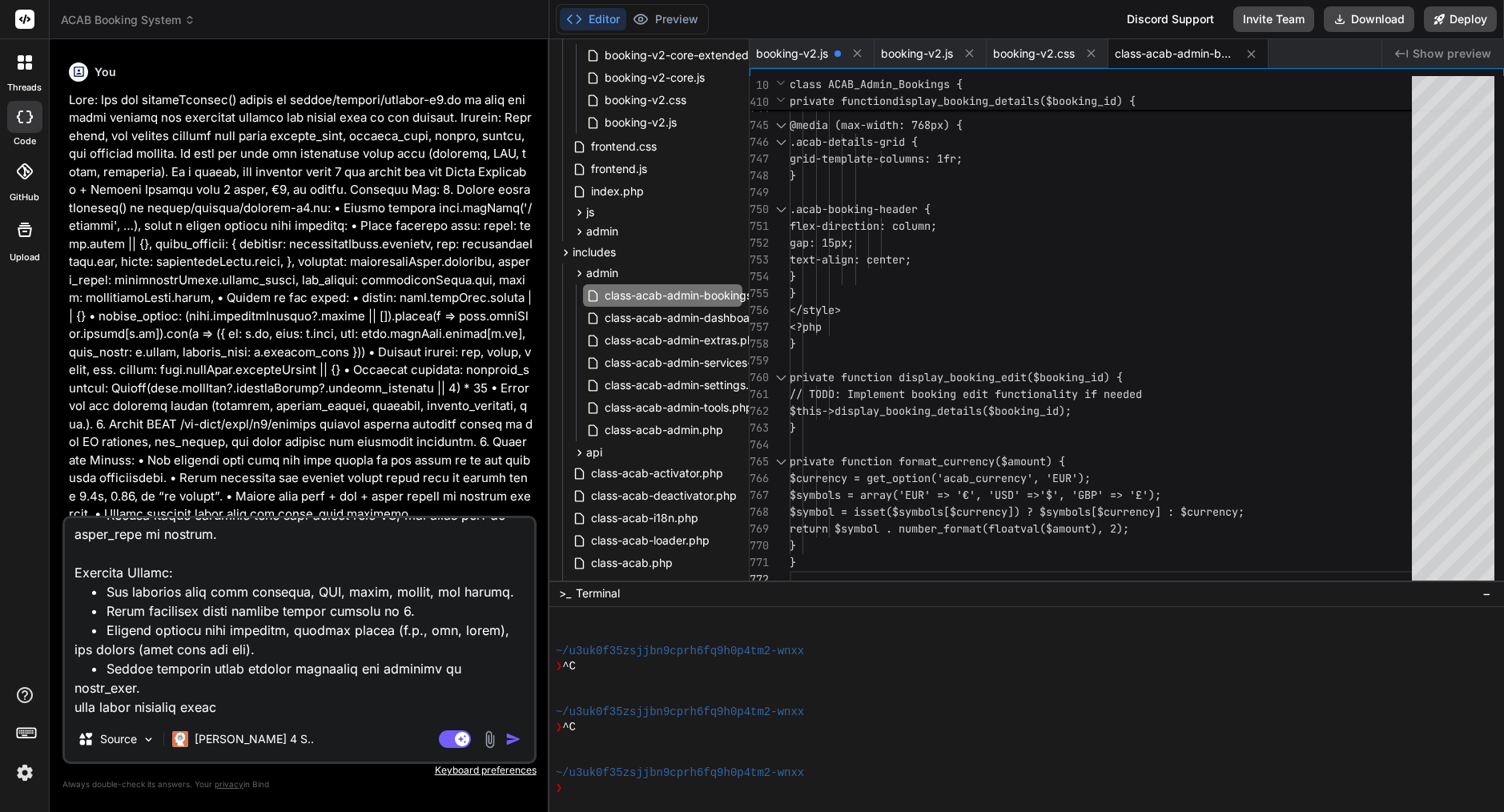
type textarea "Fix Booking Submission + Admin Display in ACAB Booking System Problem: Currentl…"
type textarea "x"
type textarea "Fix Booking Submission + Admin Display in ACAB Booking System Problem: Currentl…"
type textarea "x"
type textarea "Fix Booking Submission + Admin Display in ACAB Booking System Problem: Currentl…"
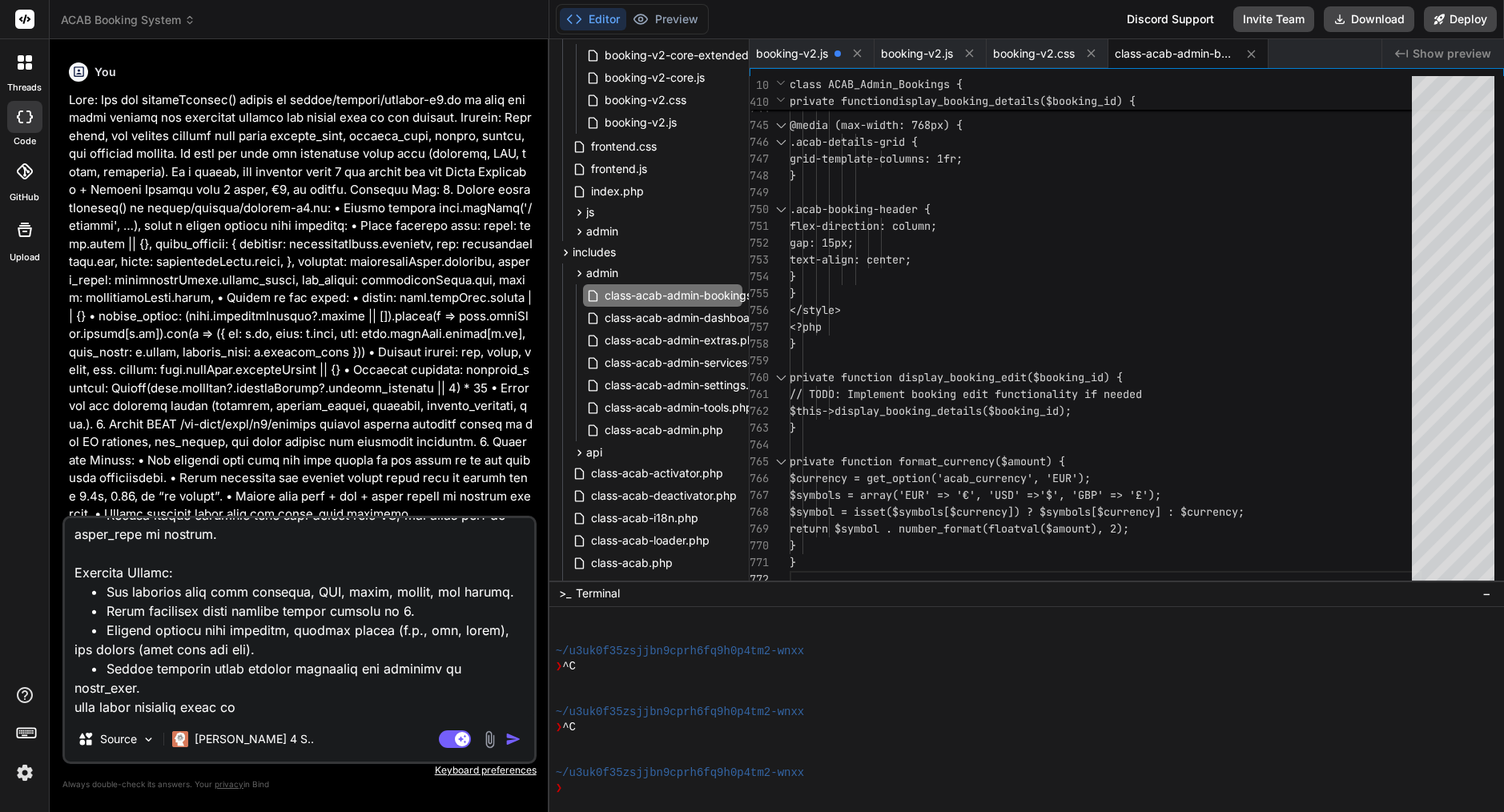
type textarea "x"
type textarea "Fix Booking Submission + Admin Display in ACAB Booking System Problem: Currentl…"
type textarea "x"
type textarea "Fix Booking Submission + Admin Display in ACAB Booking System Problem: Currentl…"
click at [71, 688] on textarea at bounding box center [299, 616] width 469 height 199
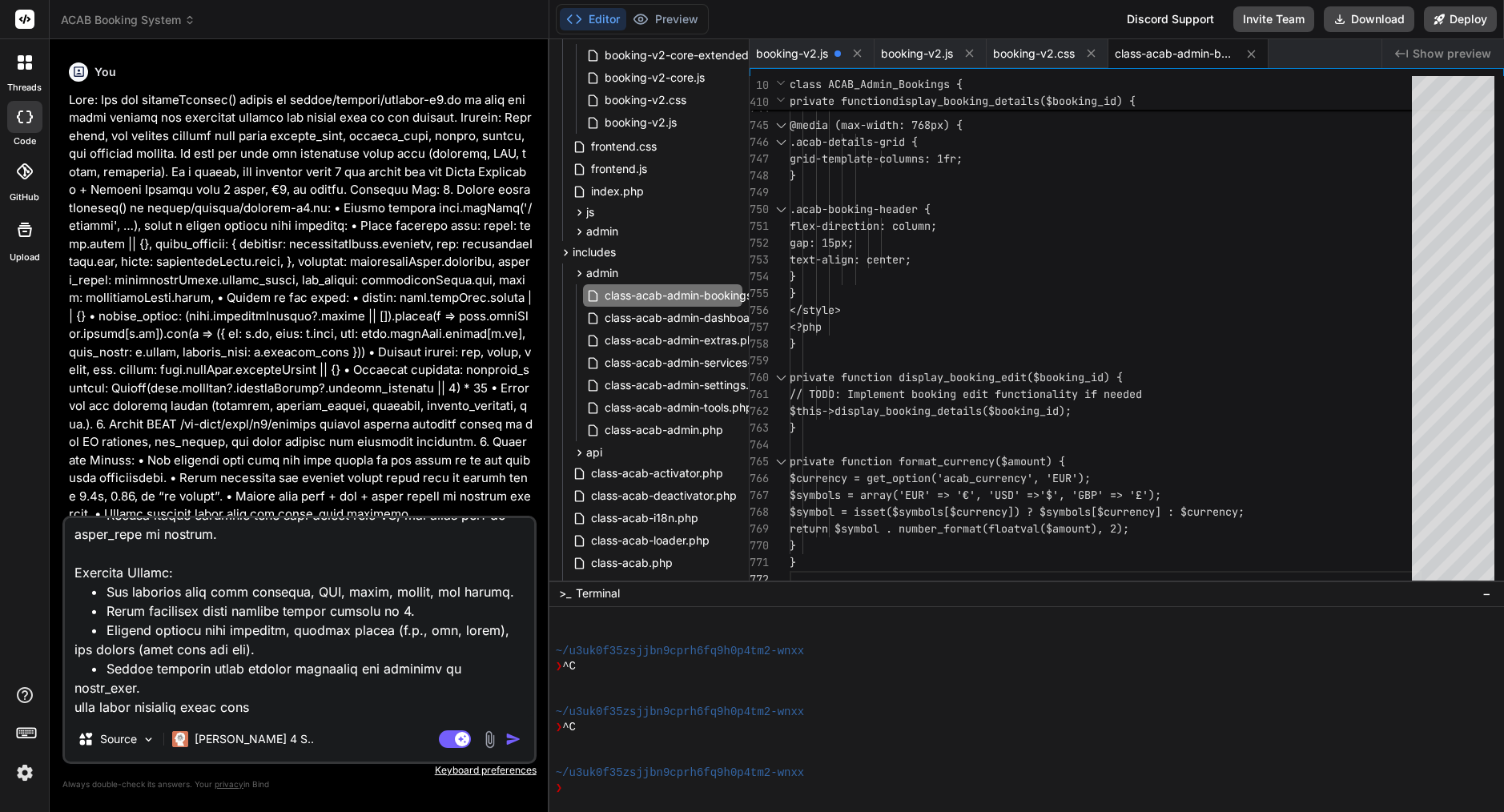
type textarea "x"
type textarea "Fix Booking Submission + Admin Display in ACAB Booking System Problem: Currentl…"
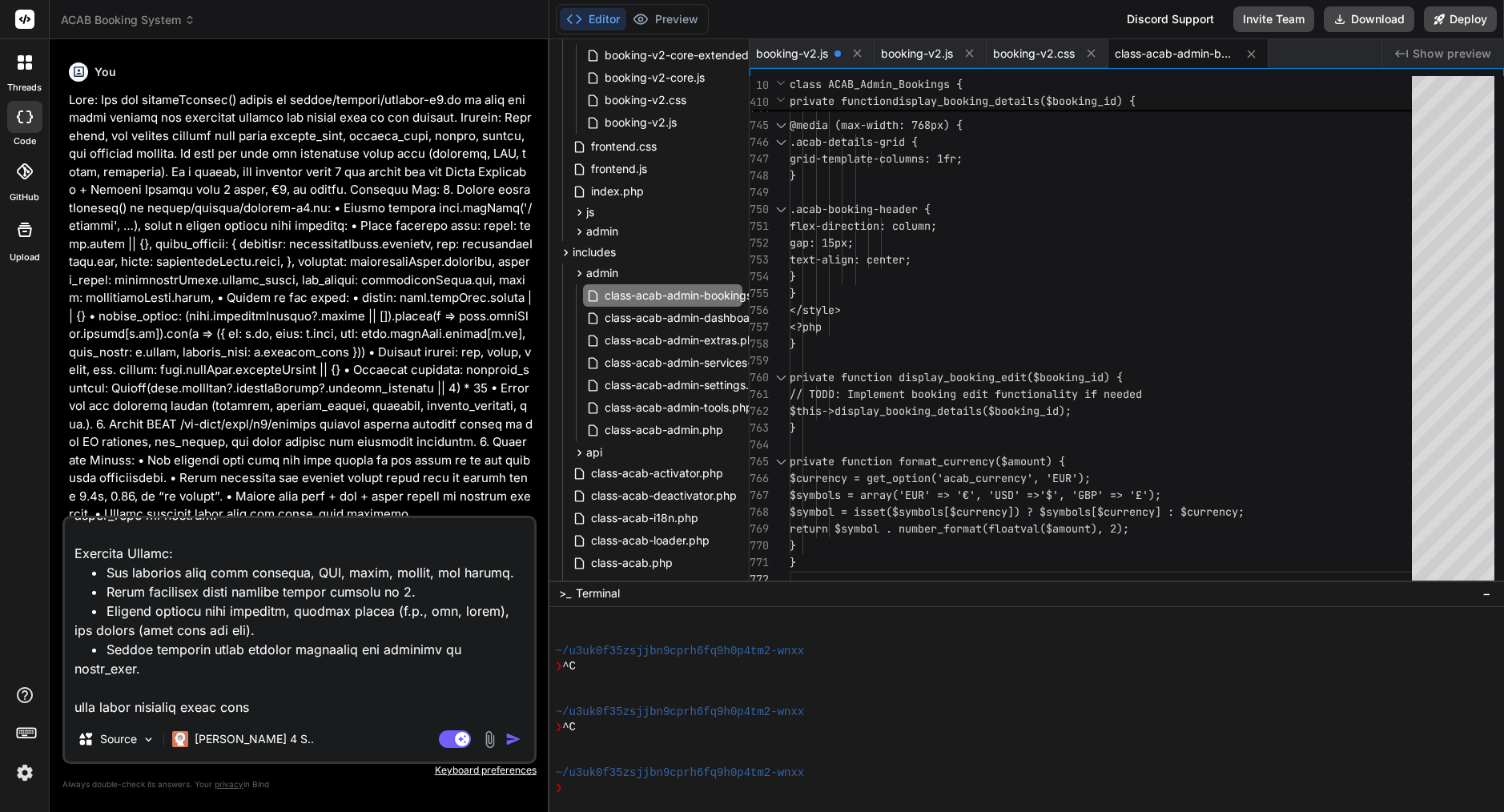
click at [506, 737] on img "button" at bounding box center [513, 739] width 16 height 16
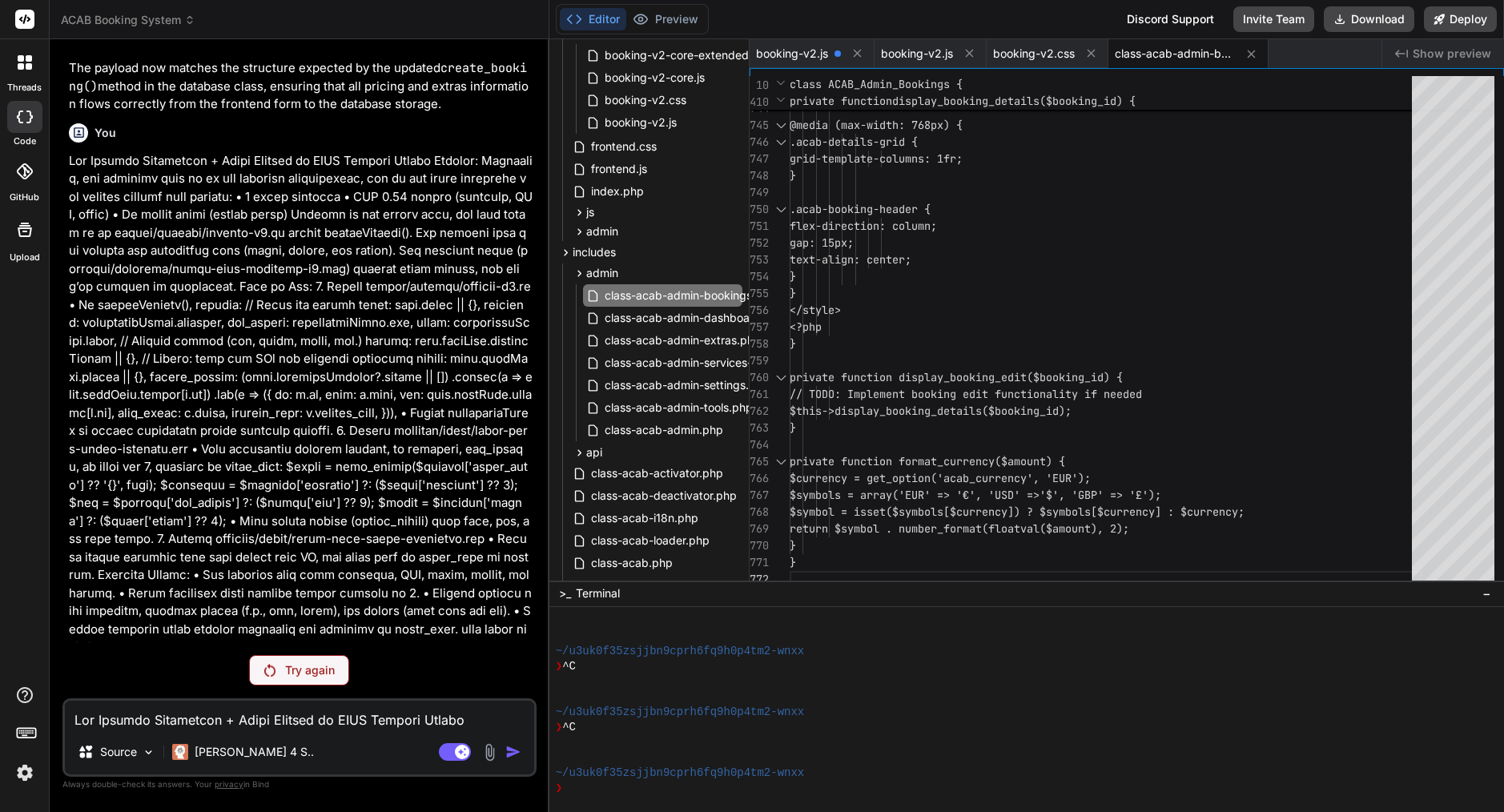
scroll to position [0, 0]
click at [293, 674] on p "Try again" at bounding box center [310, 670] width 50 height 16
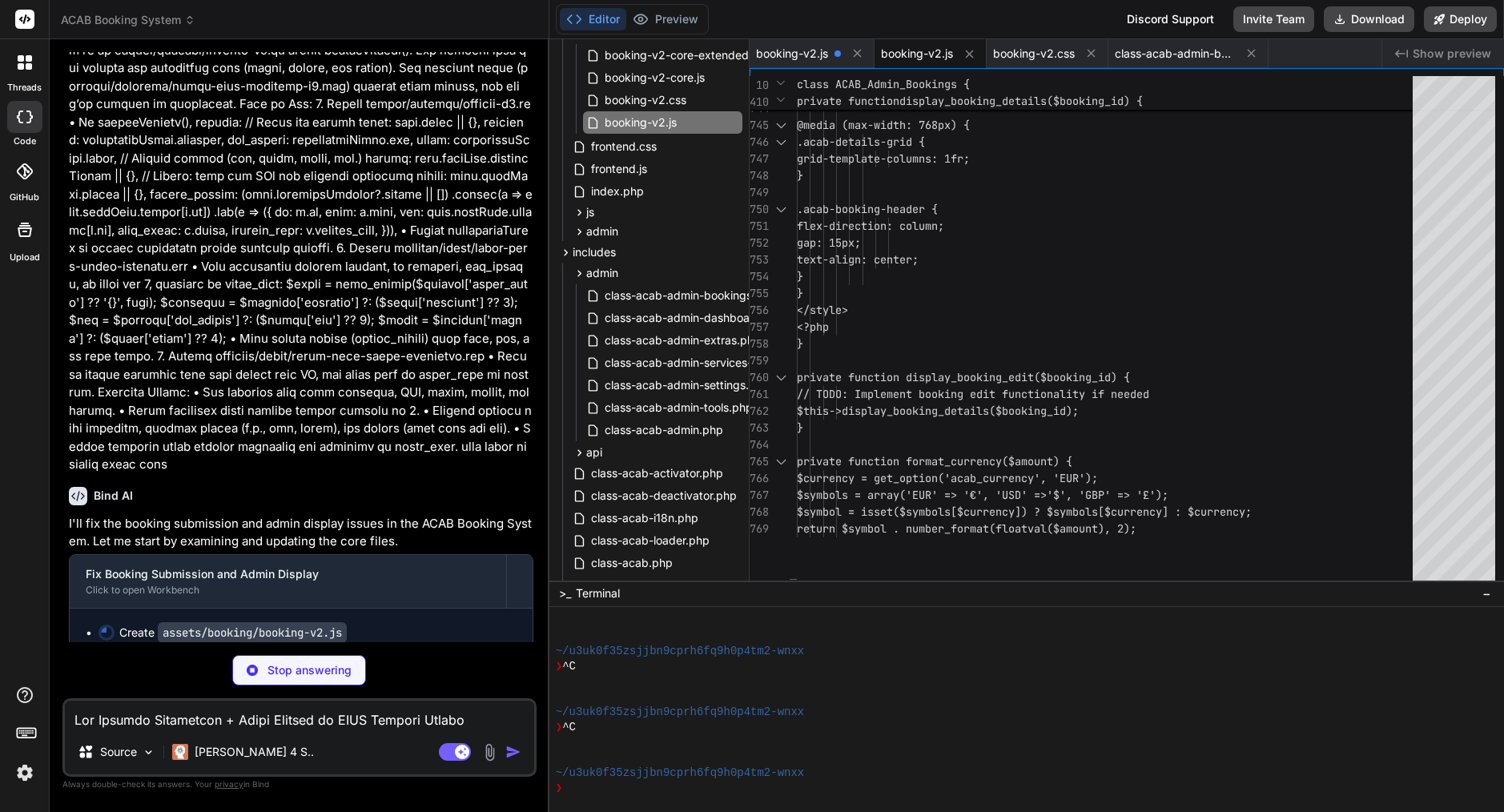
type textarea "x"
type textarea "} logInfo('Form logic initialized and event listeners attached.'); } })();"
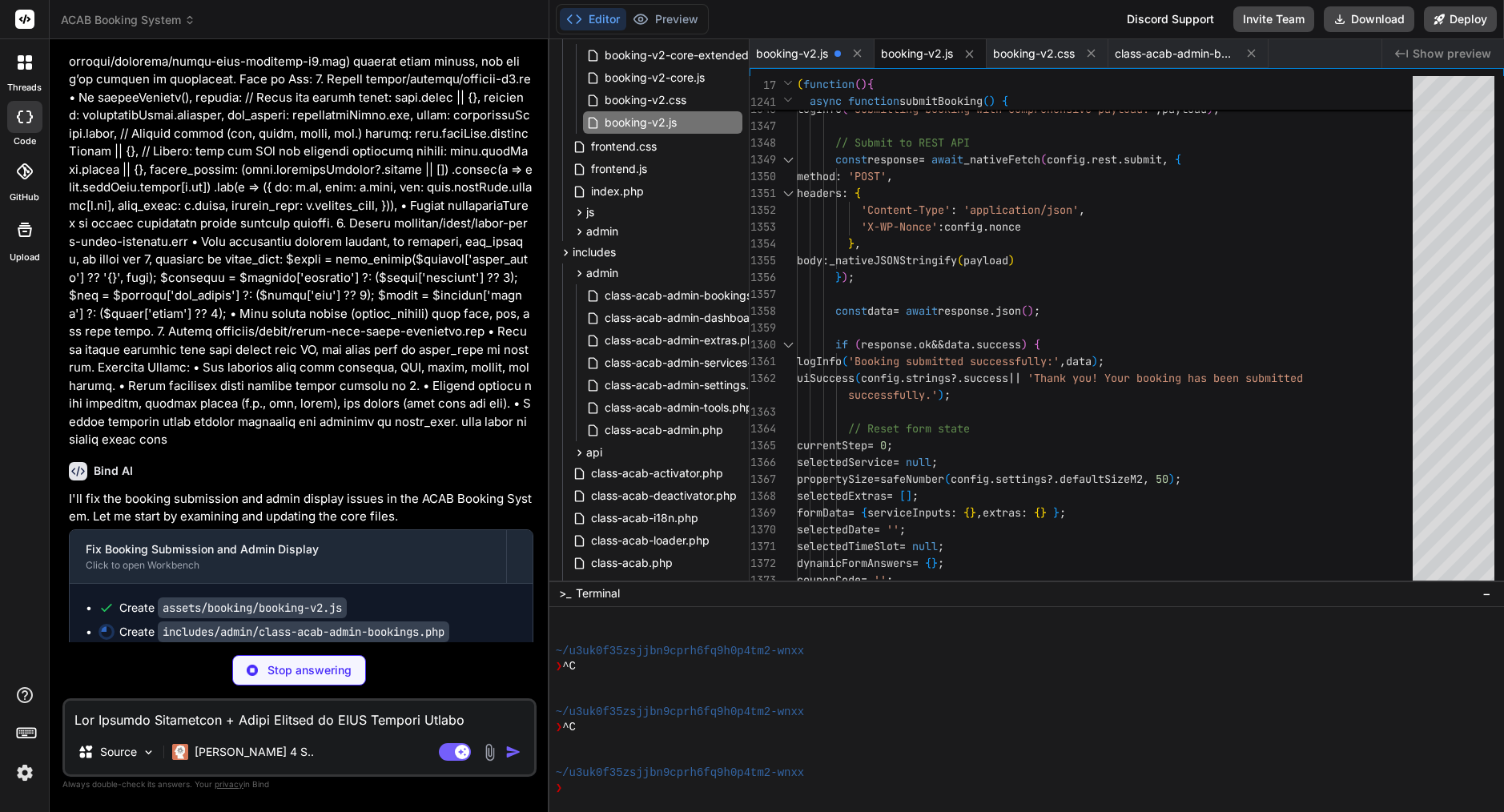
scroll to position [6948, 0]
type textarea "x"
type textarea "} }"
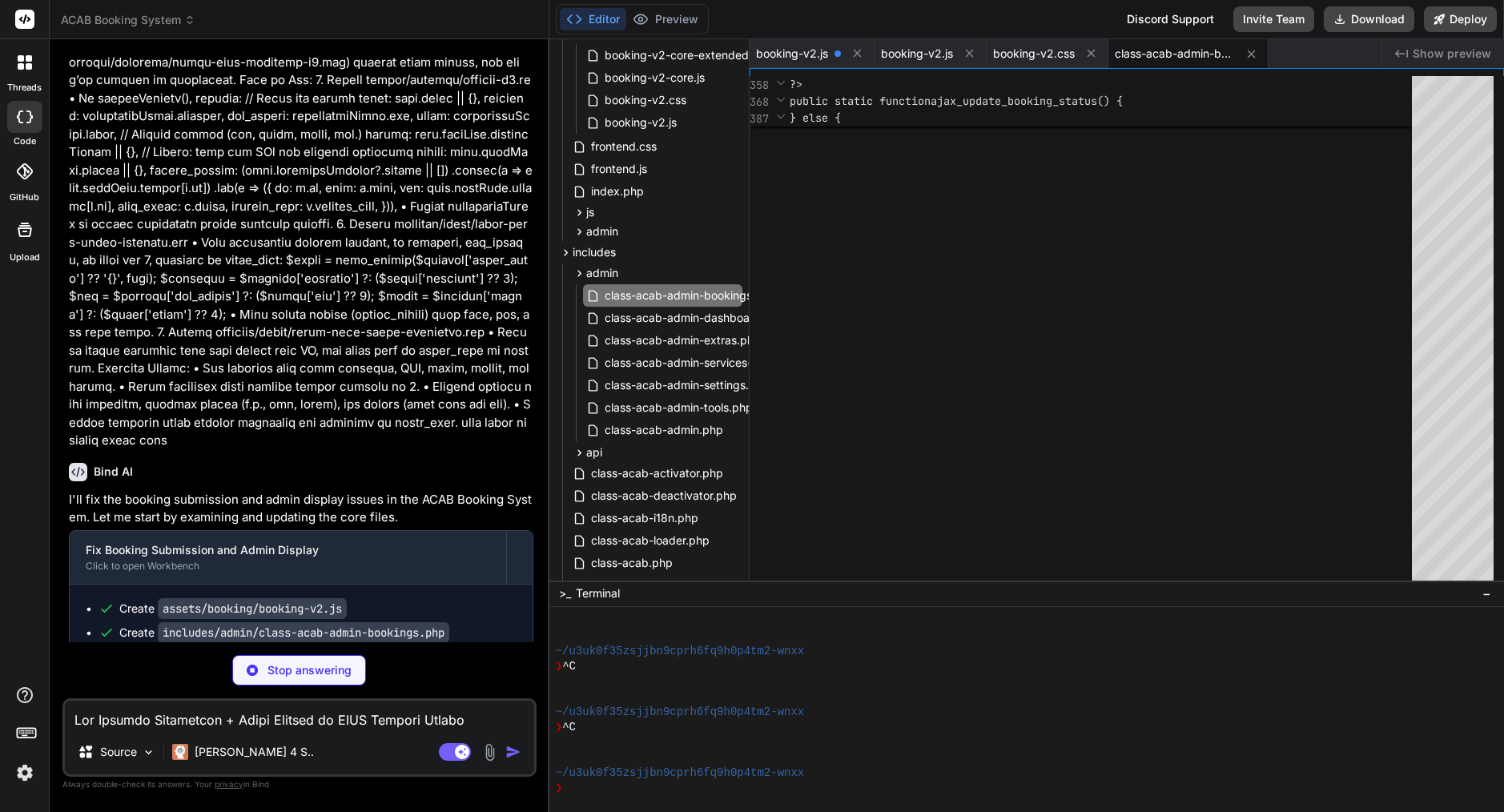
scroll to position [34, 0]
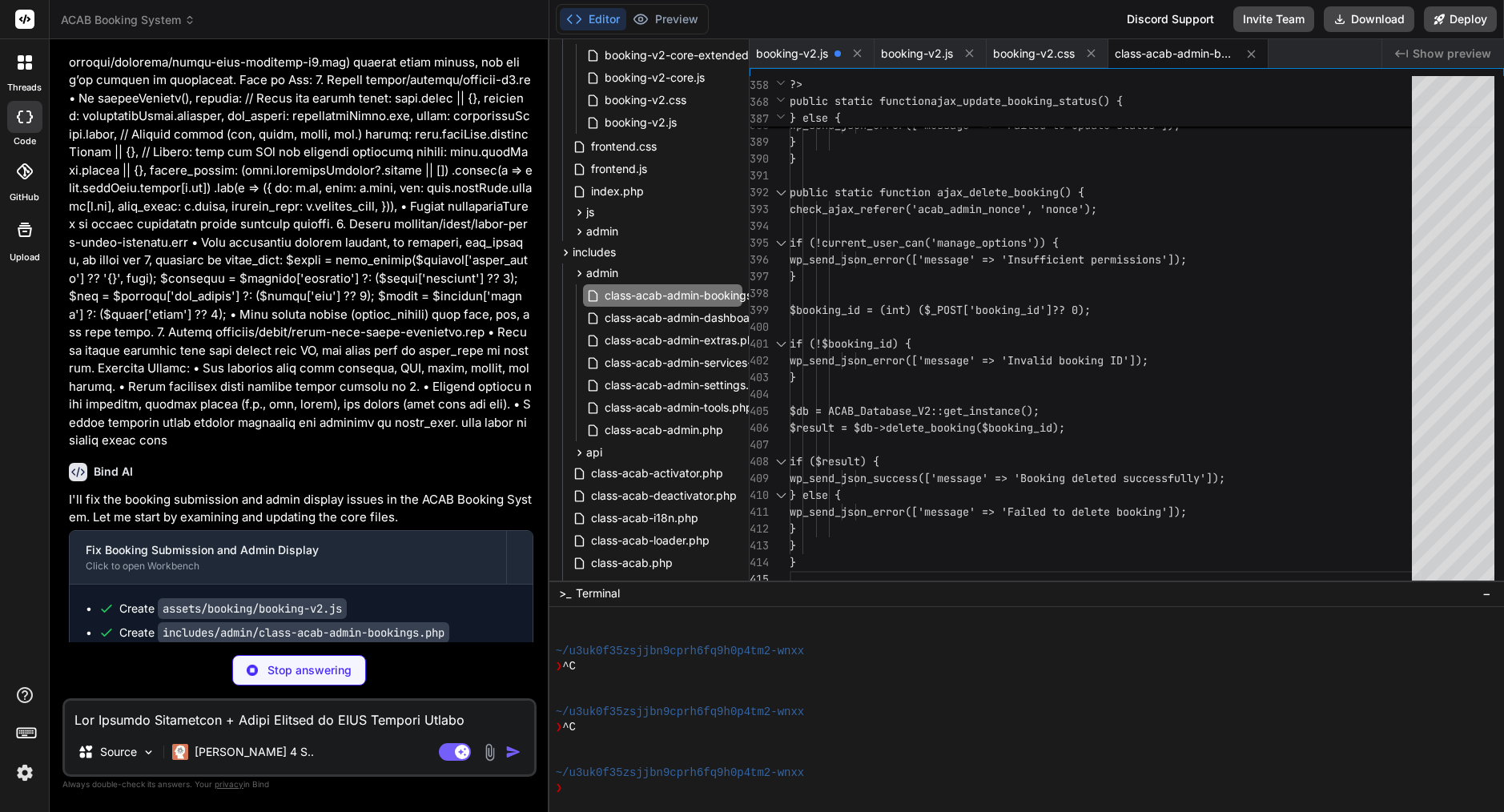
type textarea "x"
type textarea "}"
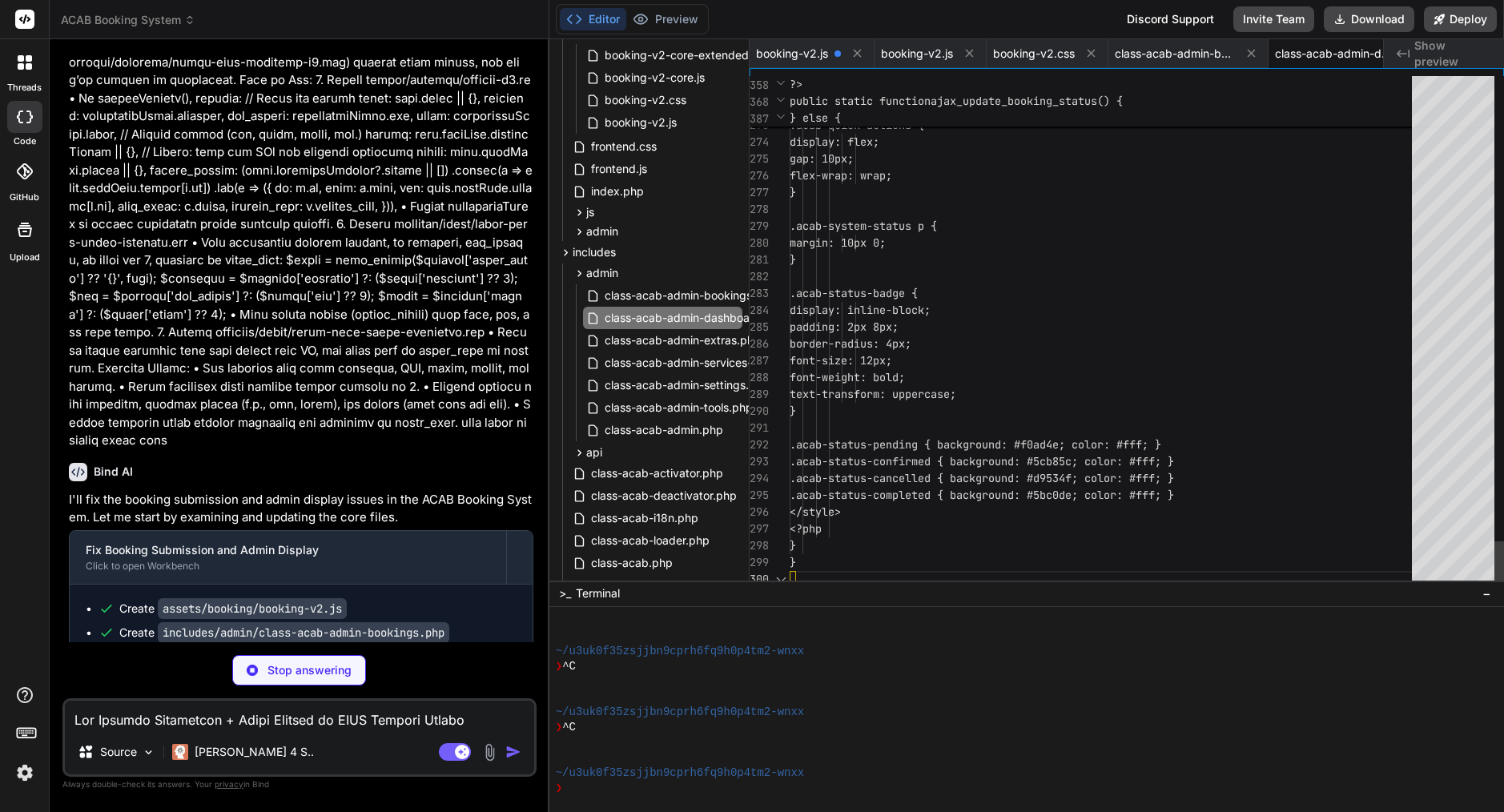
scroll to position [17, 0]
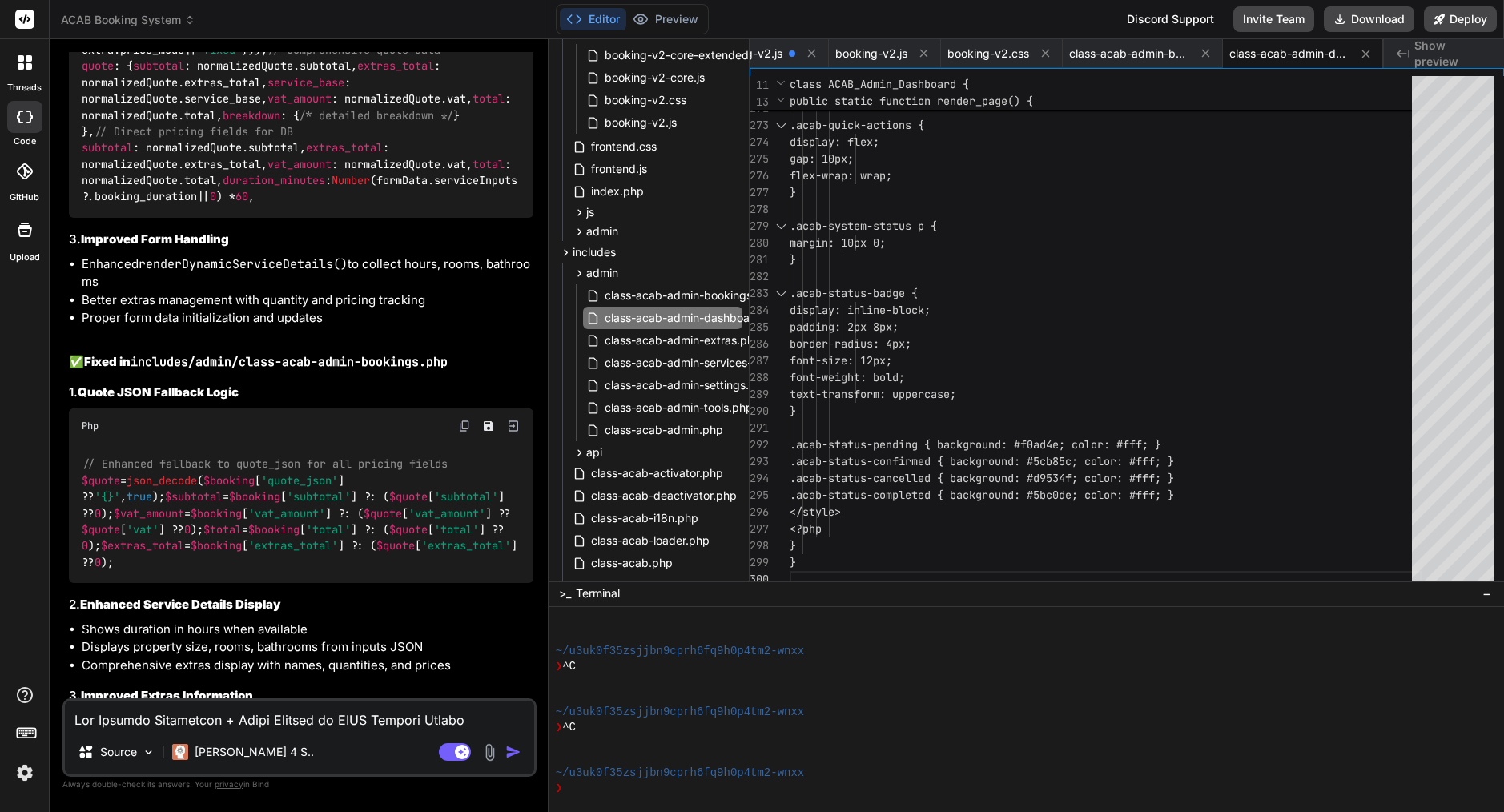
type textarea "x"
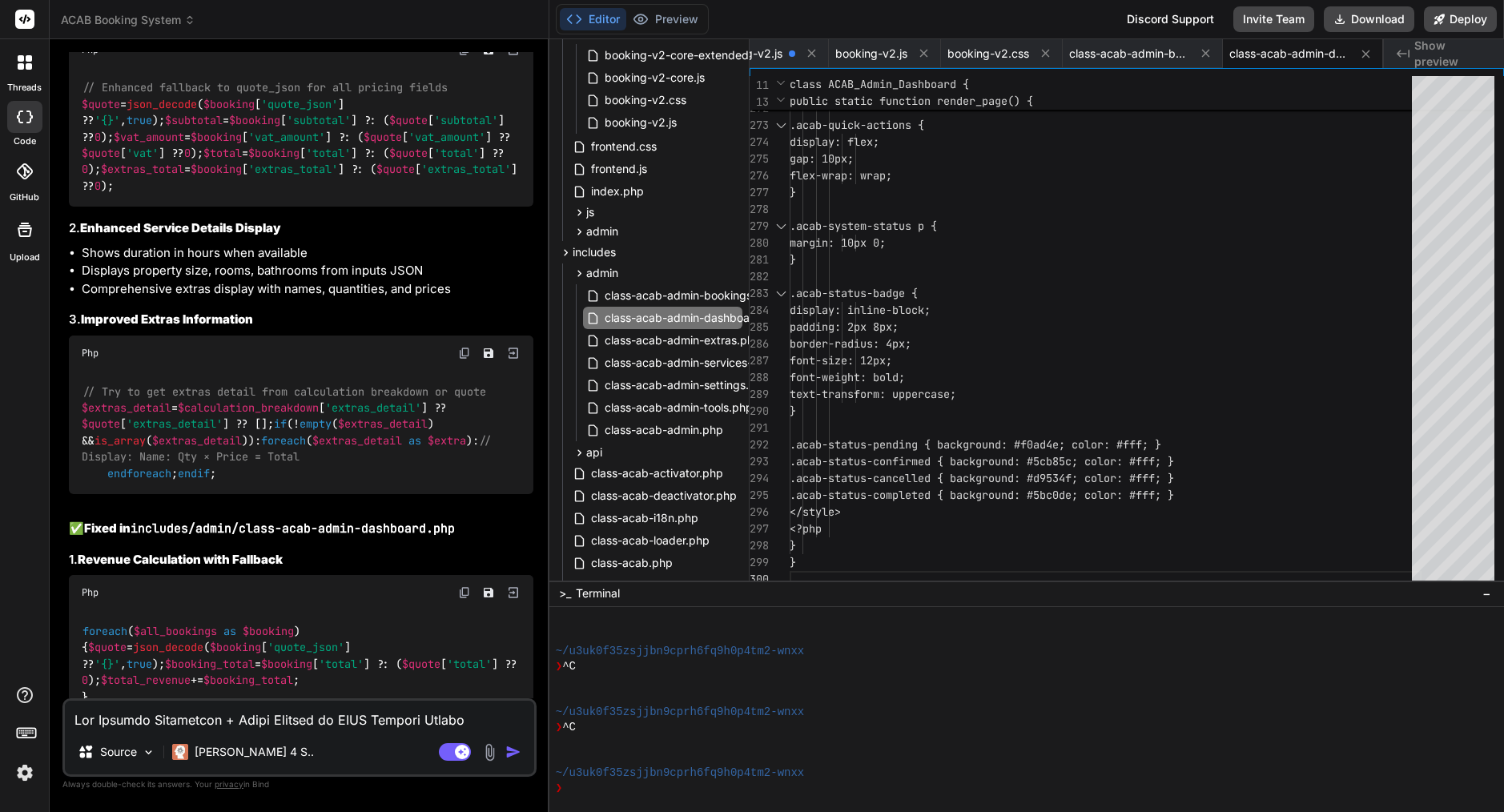
scroll to position [9034, 0]
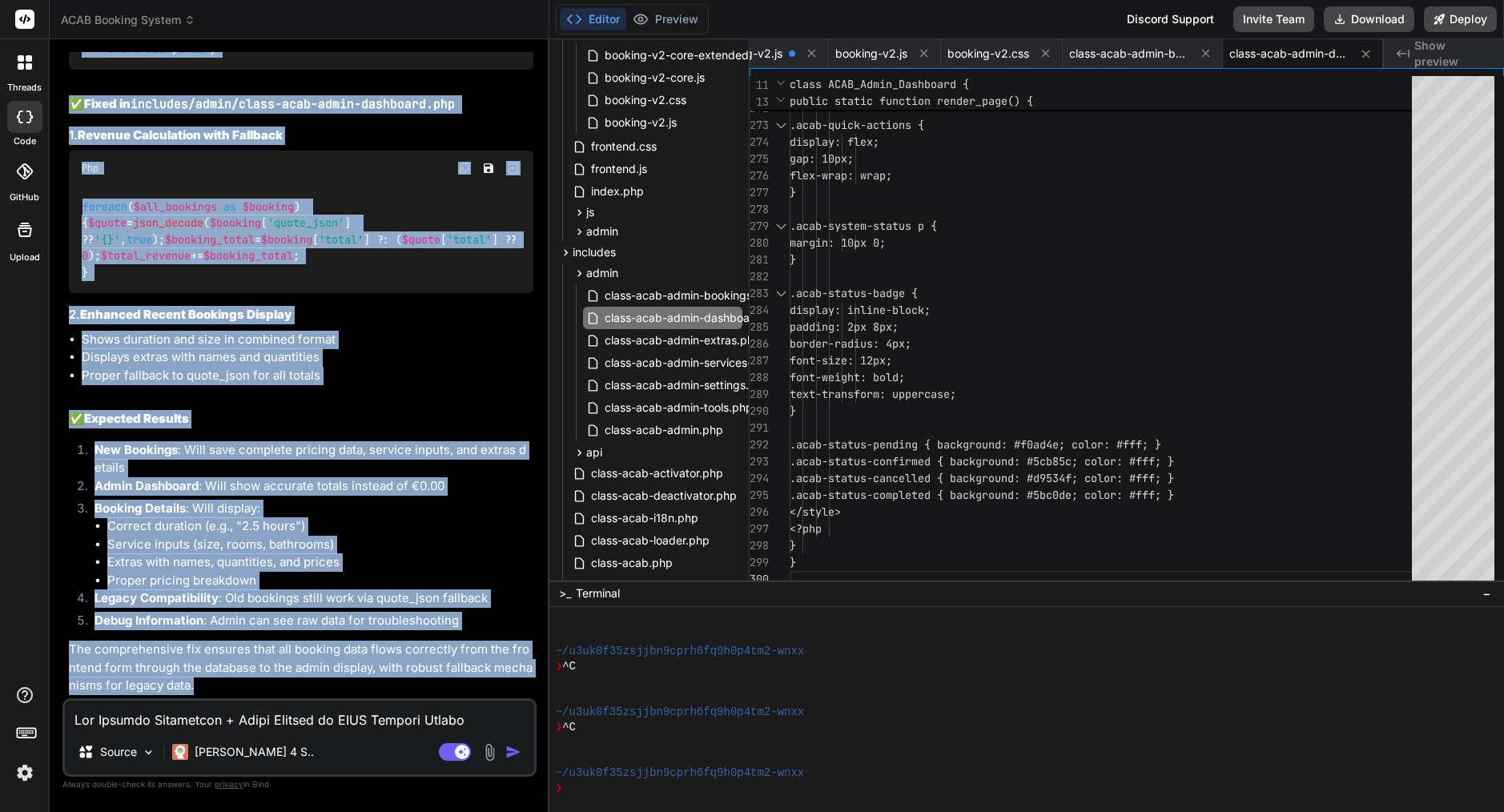
drag, startPoint x: 95, startPoint y: 411, endPoint x: 200, endPoint y: 698, distance: 305.6
click at [200, 698] on div "You no you created file without my permission you are idiot Create includes/cla…" at bounding box center [299, 431] width 474 height 759
copy div "Bind AI I'll fix the booking submission and admin display issues in the ACAB Bo…"
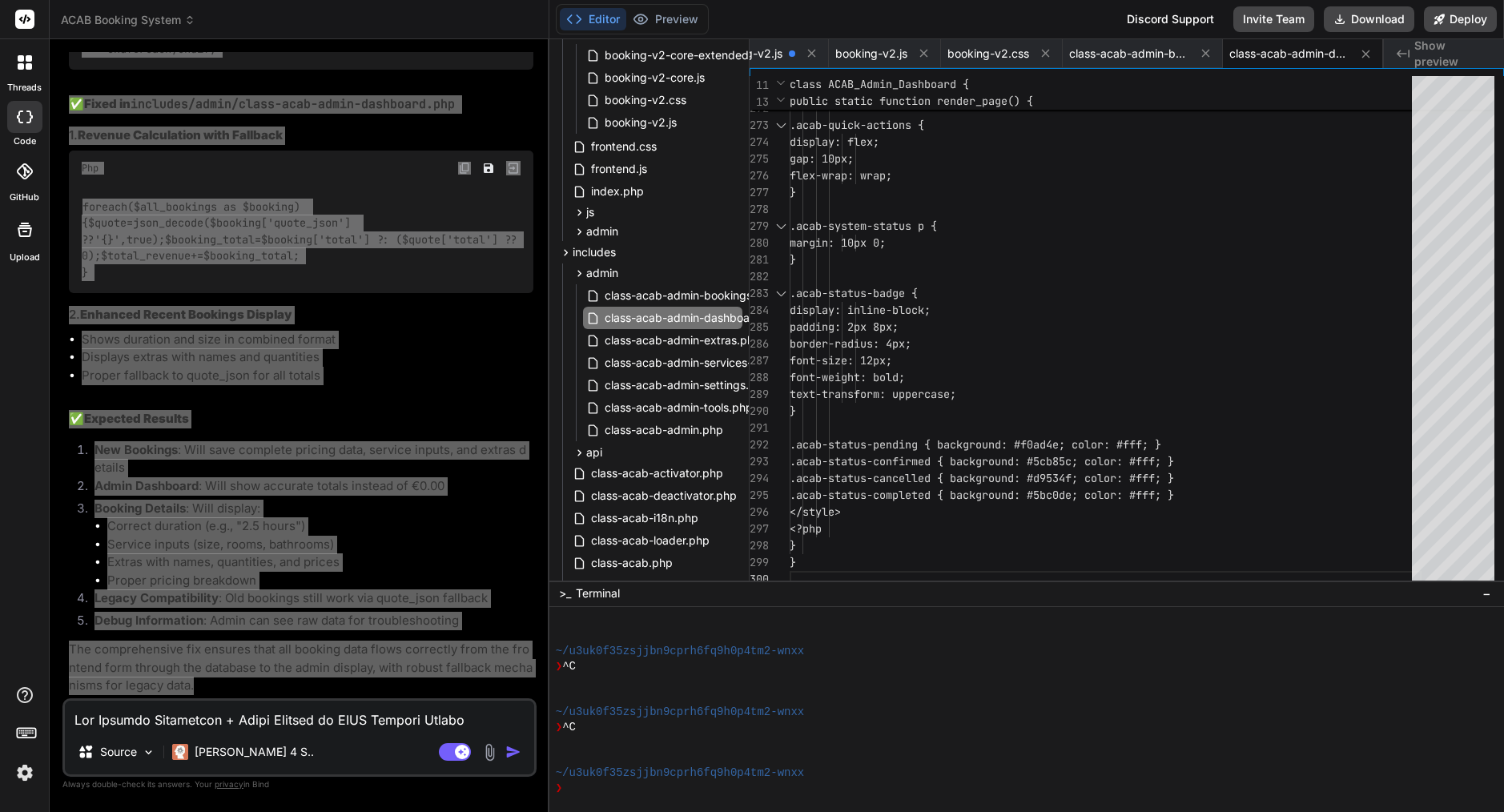
click at [316, 385] on li "Proper fallback to quote_json for all totals" at bounding box center [307, 375] width 452 height 18
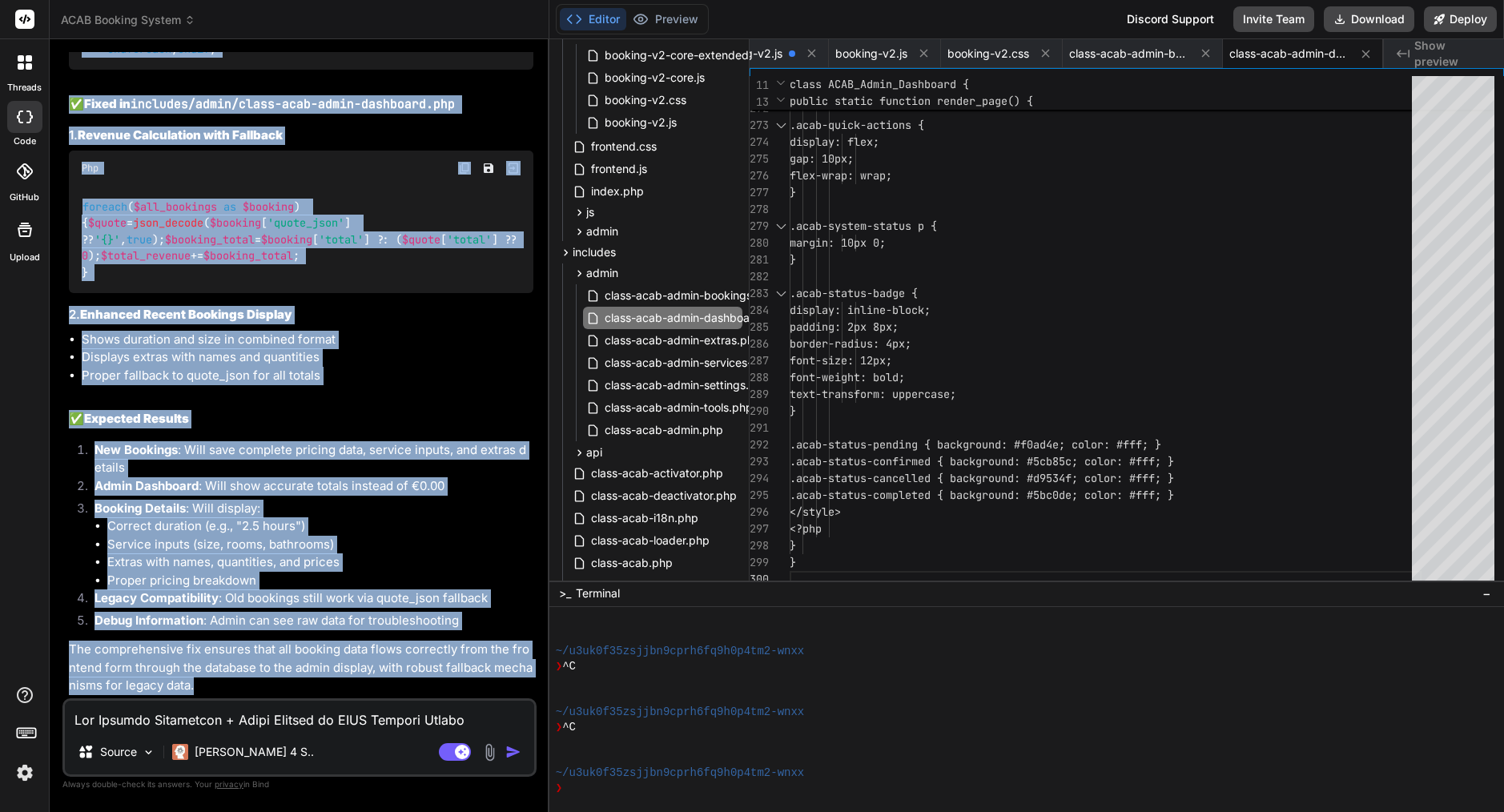
click at [417, 320] on h3 "2. Enhanced Recent Bookings Display" at bounding box center [300, 315] width 464 height 18
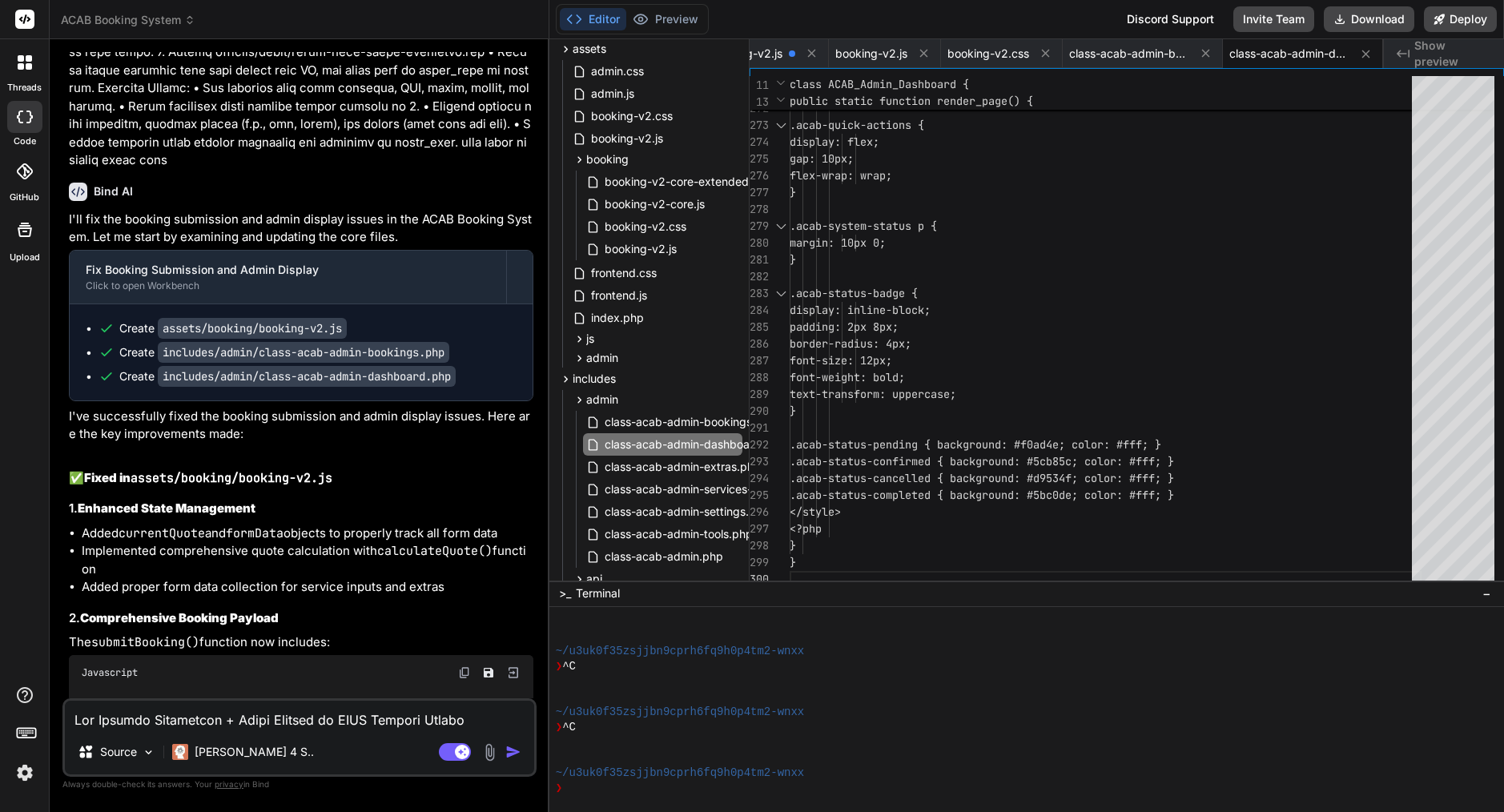
scroll to position [120, 0]
click at [684, 245] on div "booking-v2.js" at bounding box center [663, 247] width 160 height 22
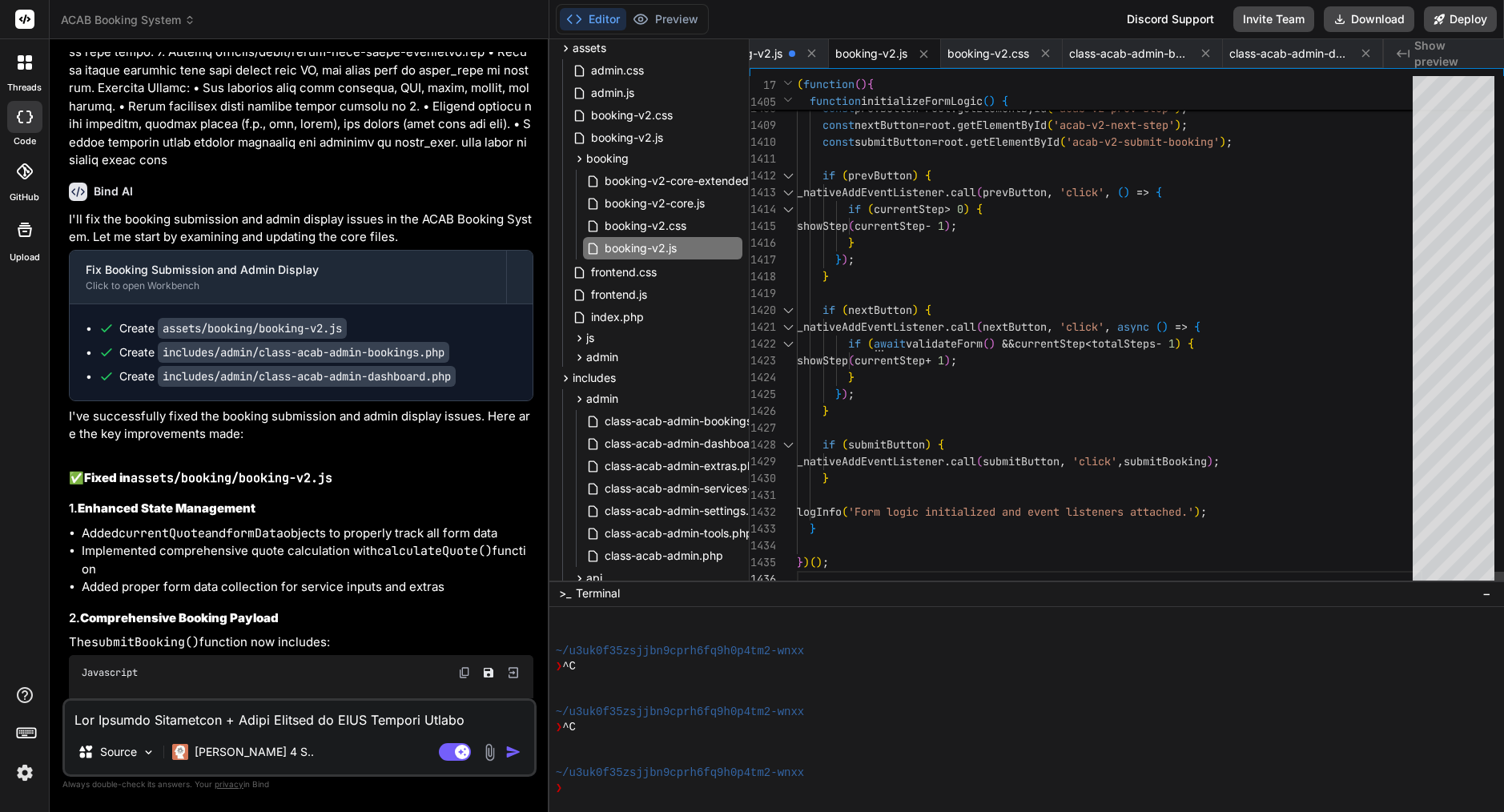
scroll to position [101, 0]
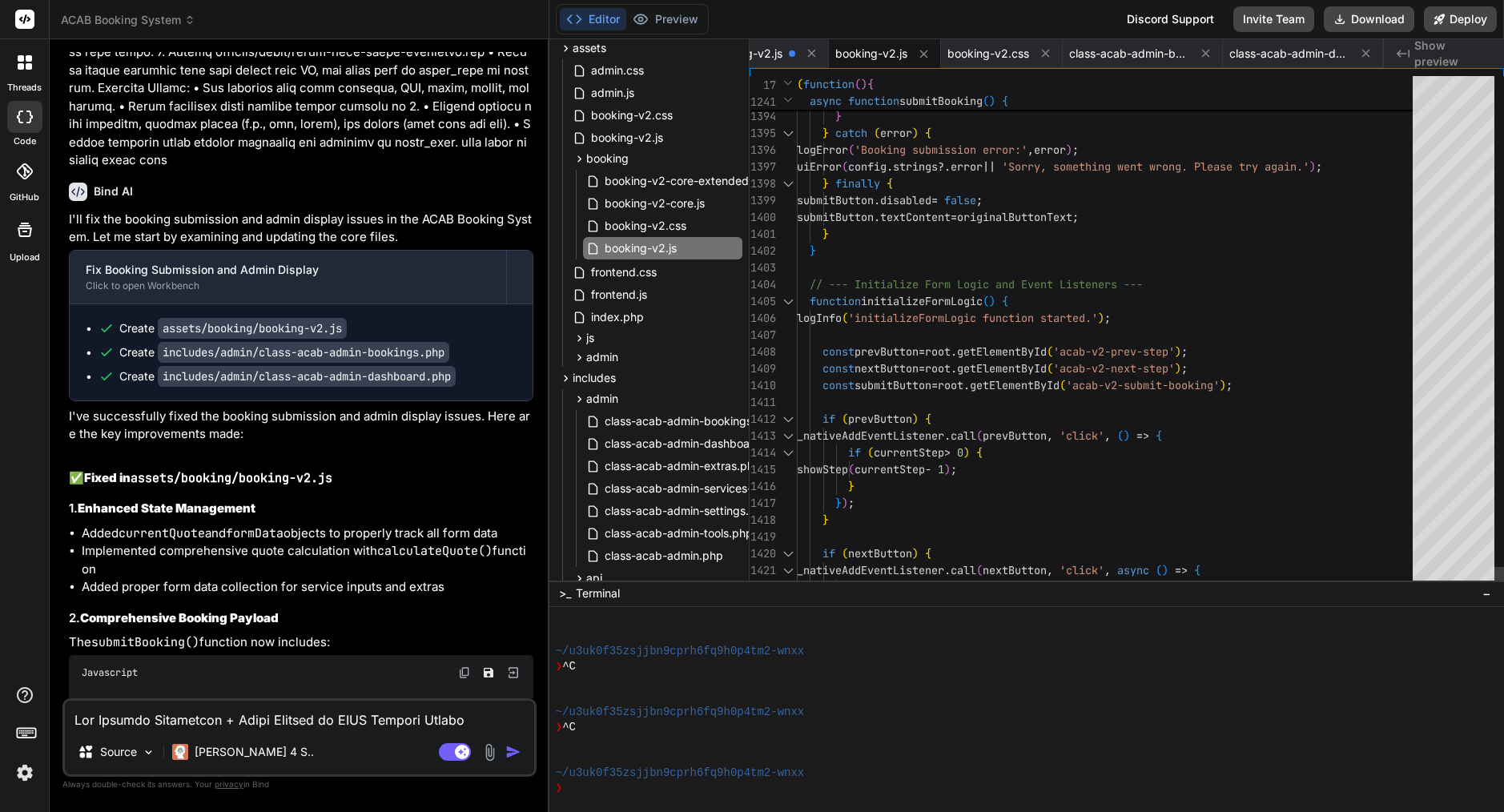
click at [983, 395] on div at bounding box center [1109, 402] width 626 height 17
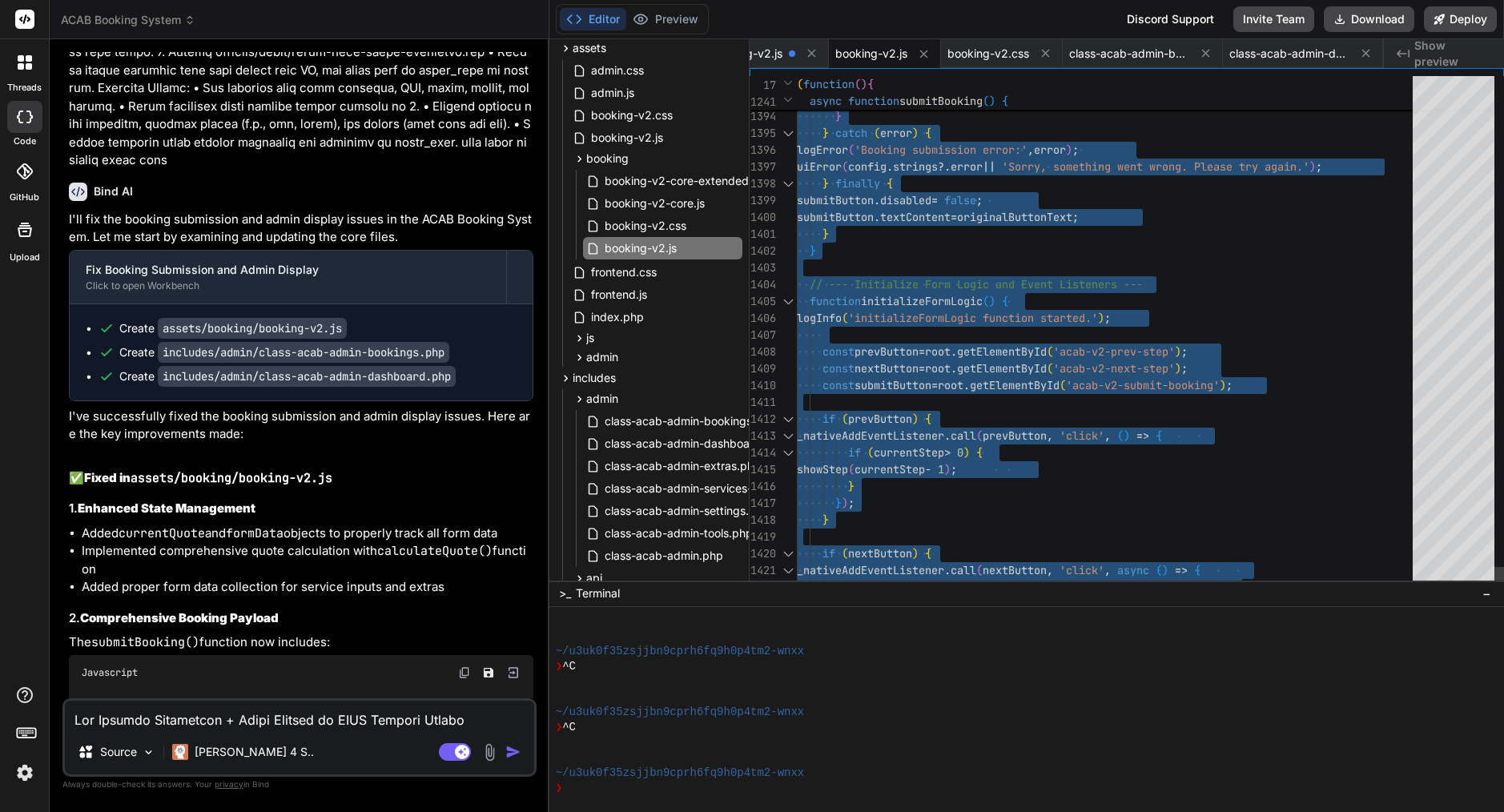
click at [983, 395] on div at bounding box center [1109, 402] width 626 height 17
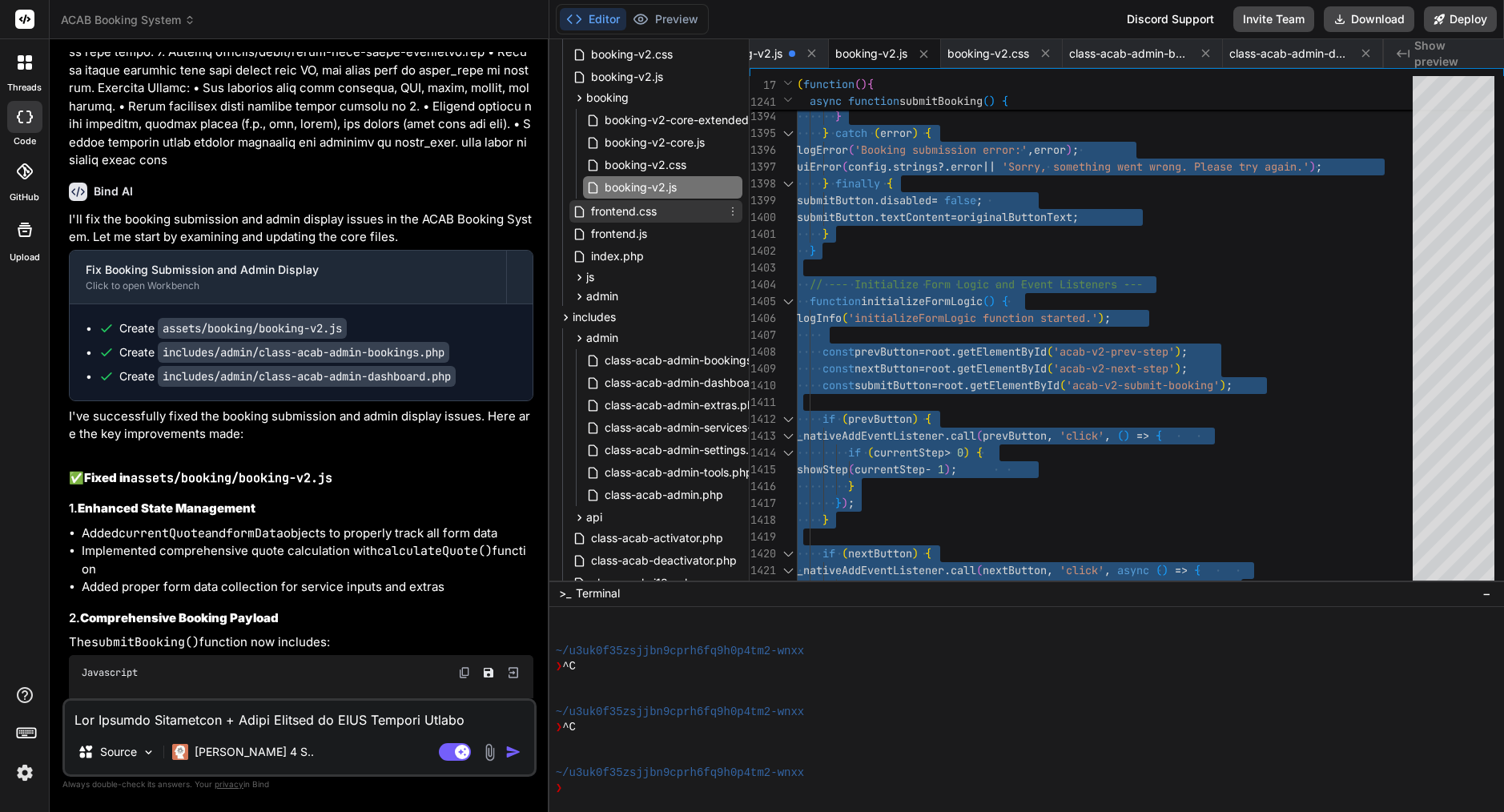
scroll to position [200, 0]
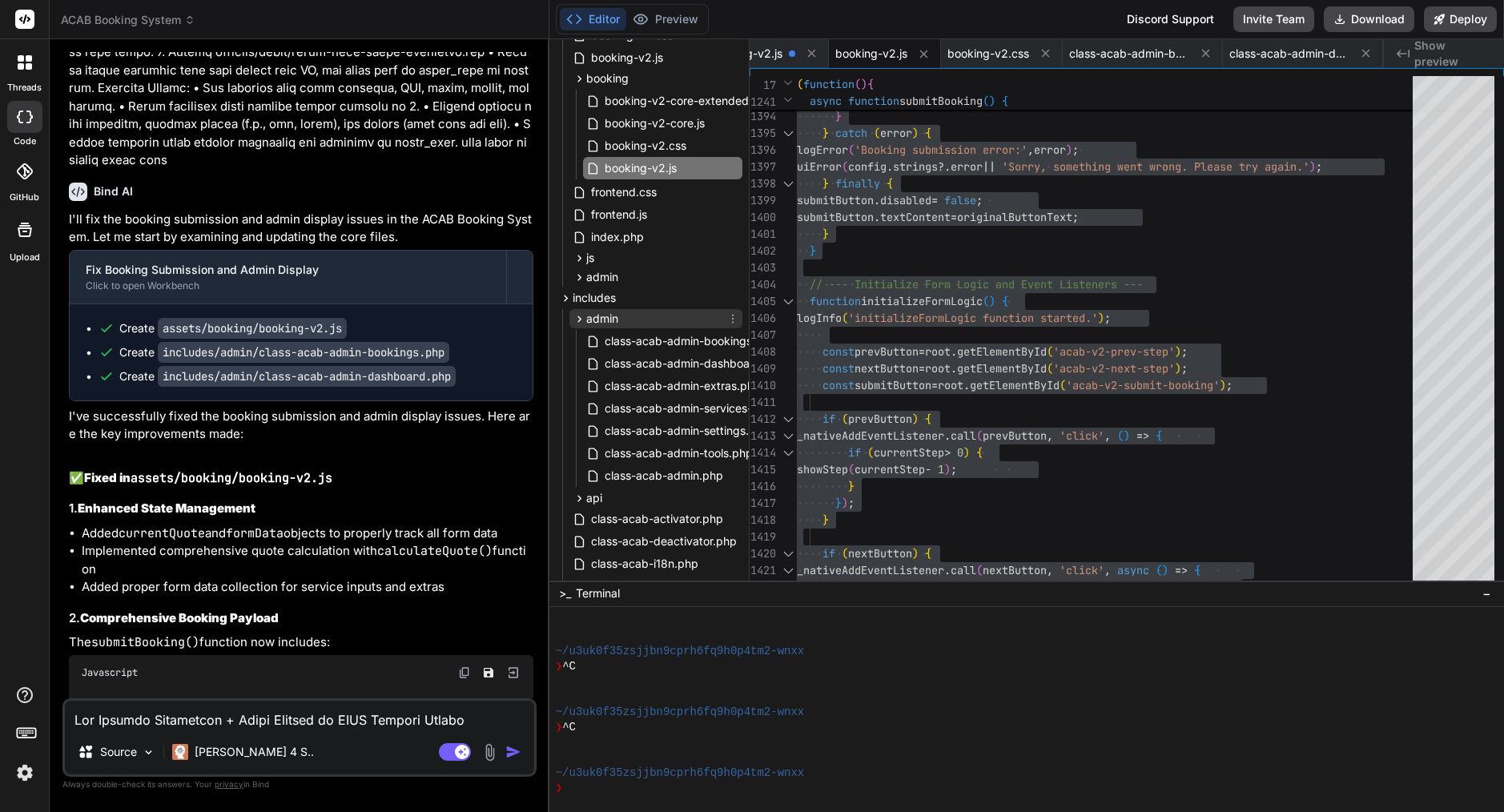
click at [580, 318] on icon at bounding box center [580, 318] width 4 height 6
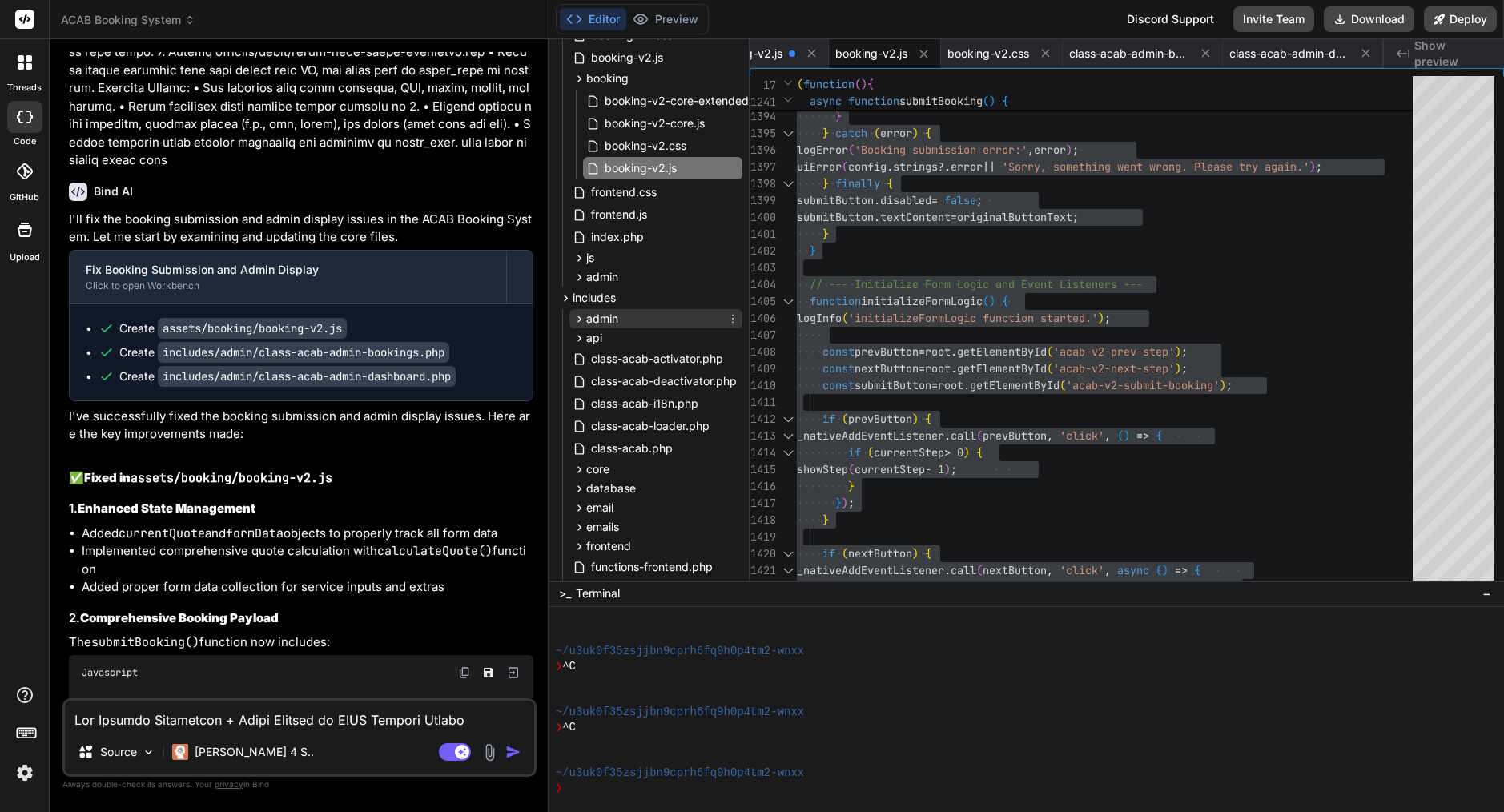
click at [579, 320] on icon at bounding box center [580, 318] width 4 height 6
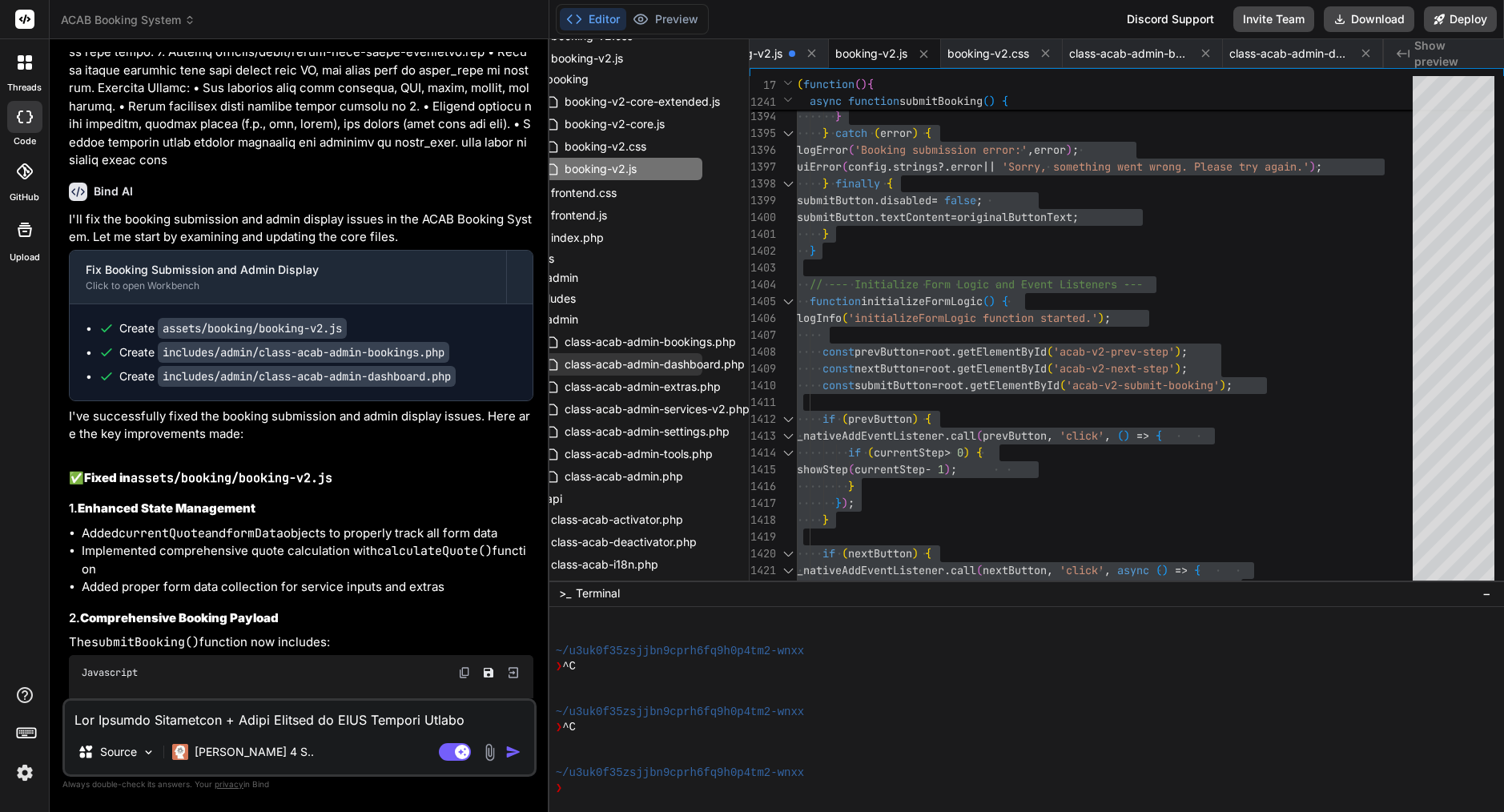
scroll to position [200, 40]
click at [680, 338] on span "class-acab-admin-bookings.php" at bounding box center [650, 340] width 175 height 19
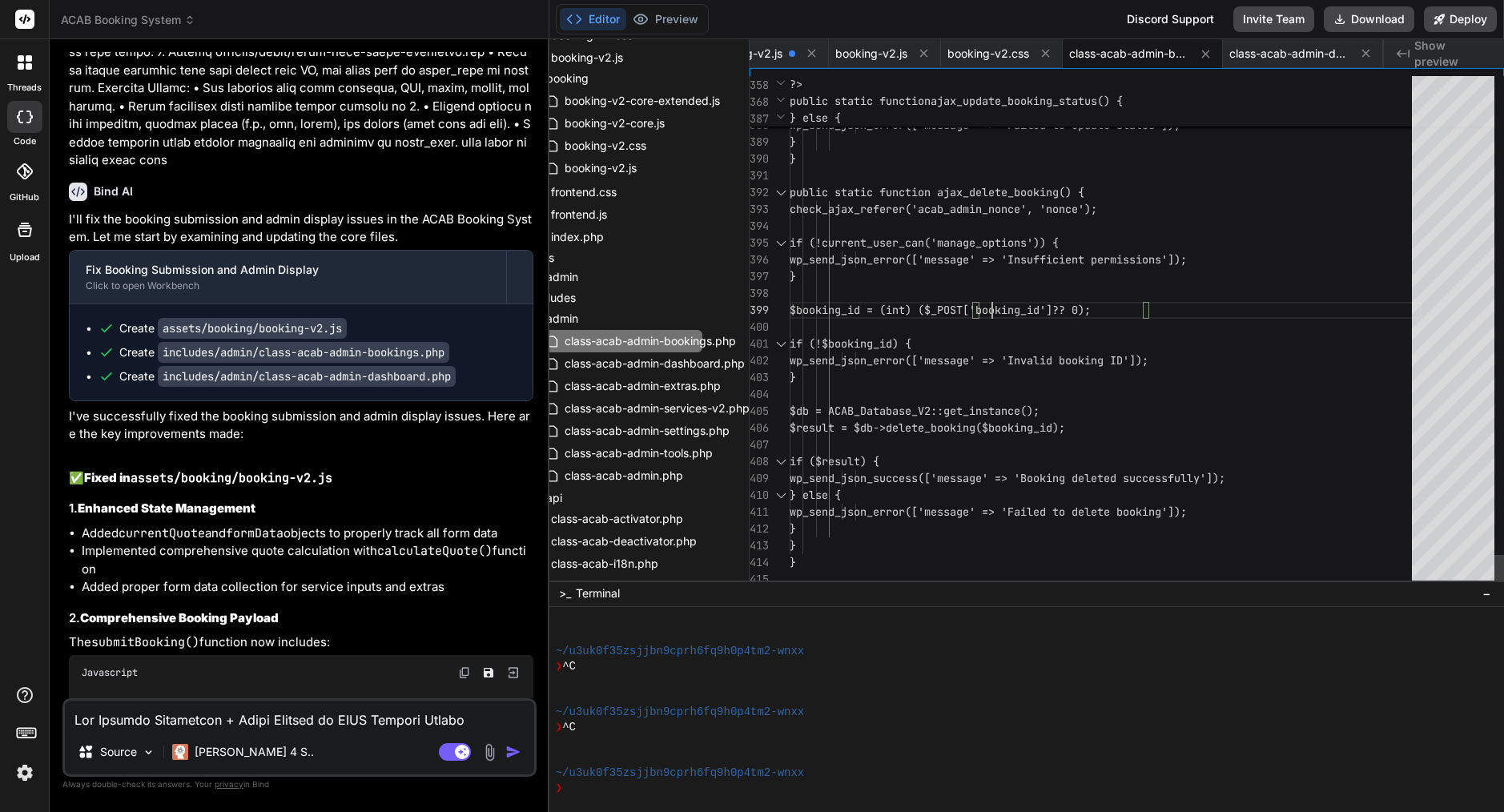
click at [995, 301] on div at bounding box center [1105, 293] width 632 height 17
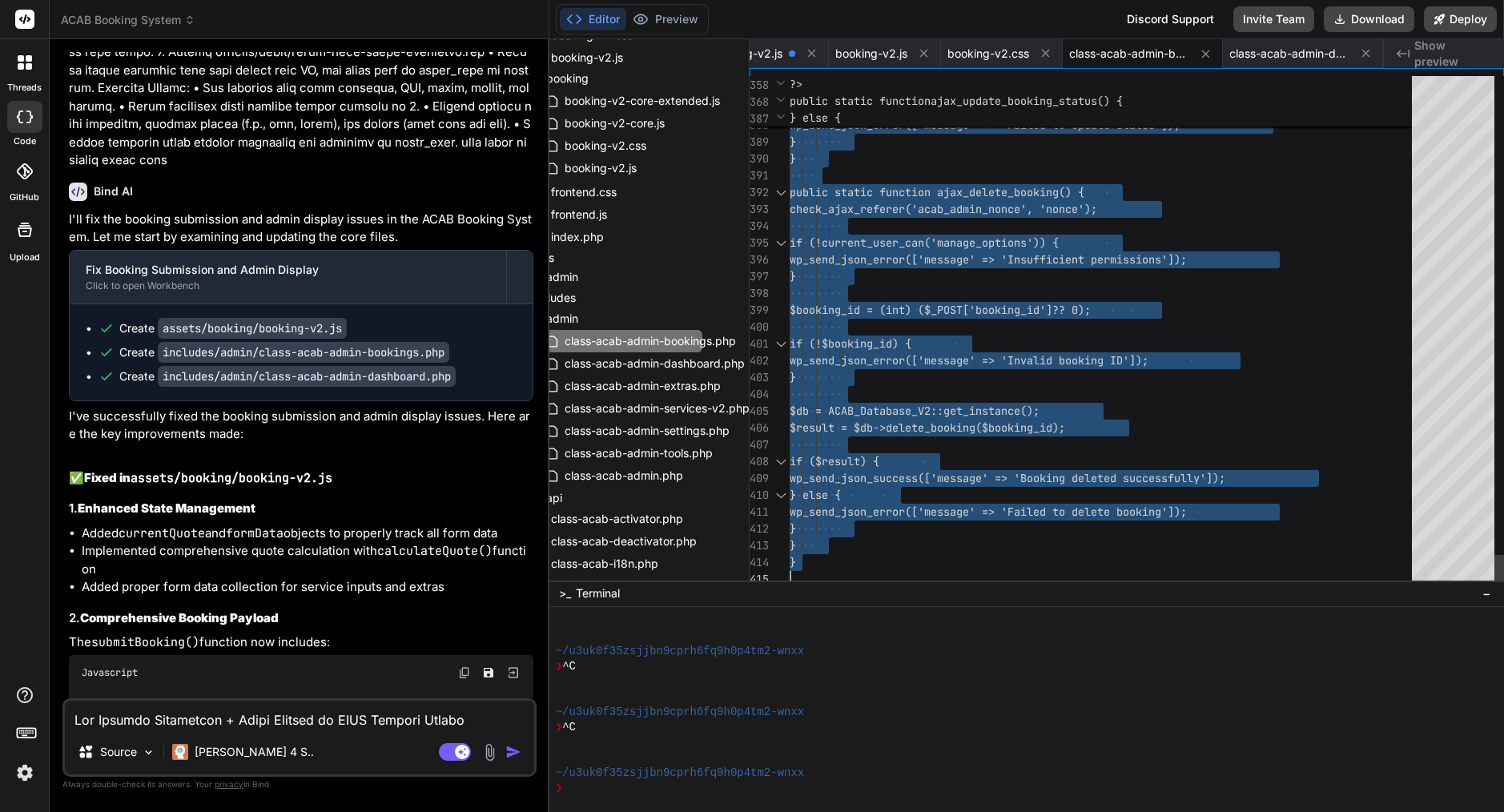
click at [995, 301] on div at bounding box center [1105, 293] width 632 height 17
click at [618, 370] on span "class-acab-admin-dashboard.php" at bounding box center [655, 363] width 184 height 19
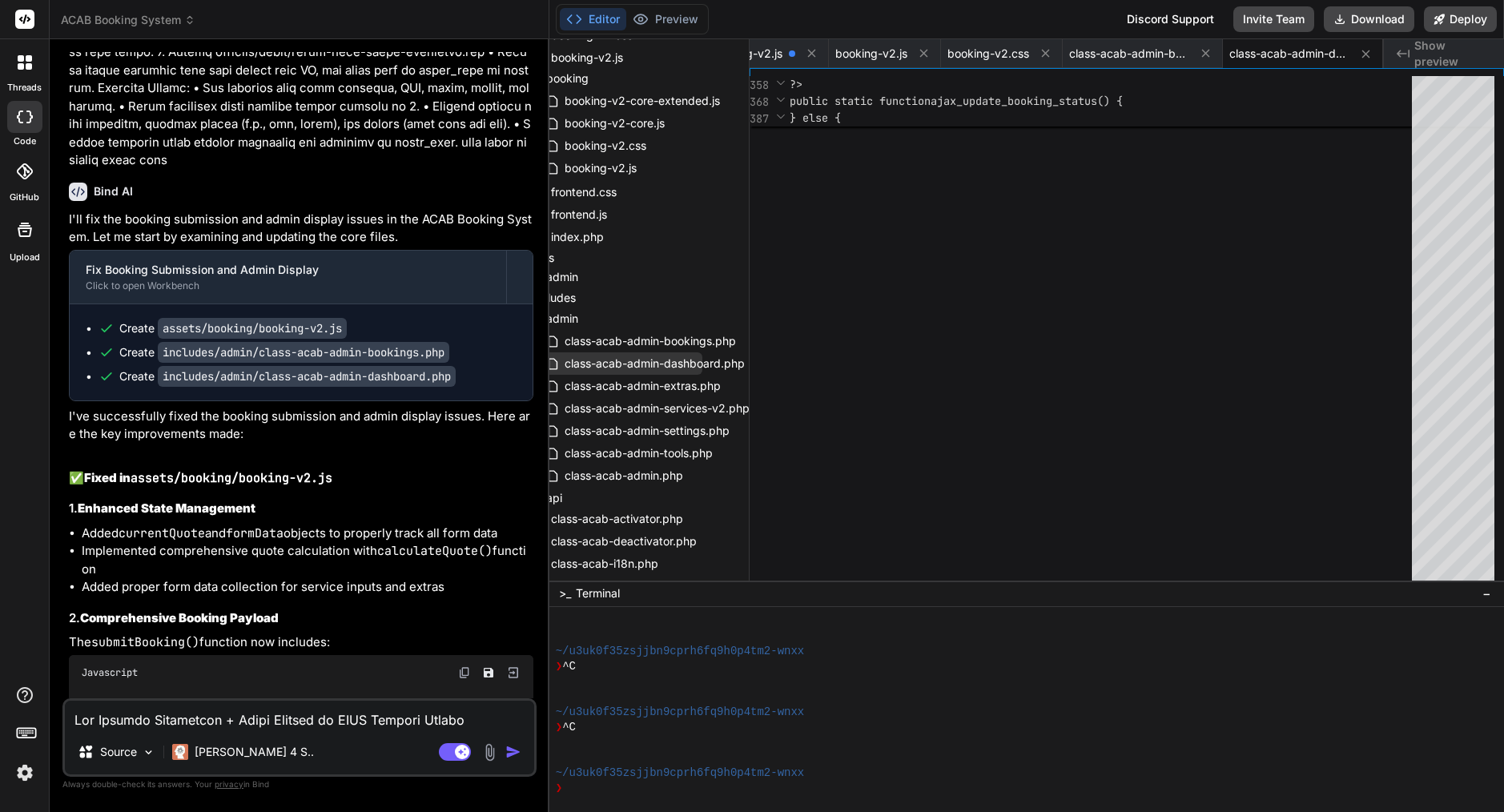
scroll to position [17, 0]
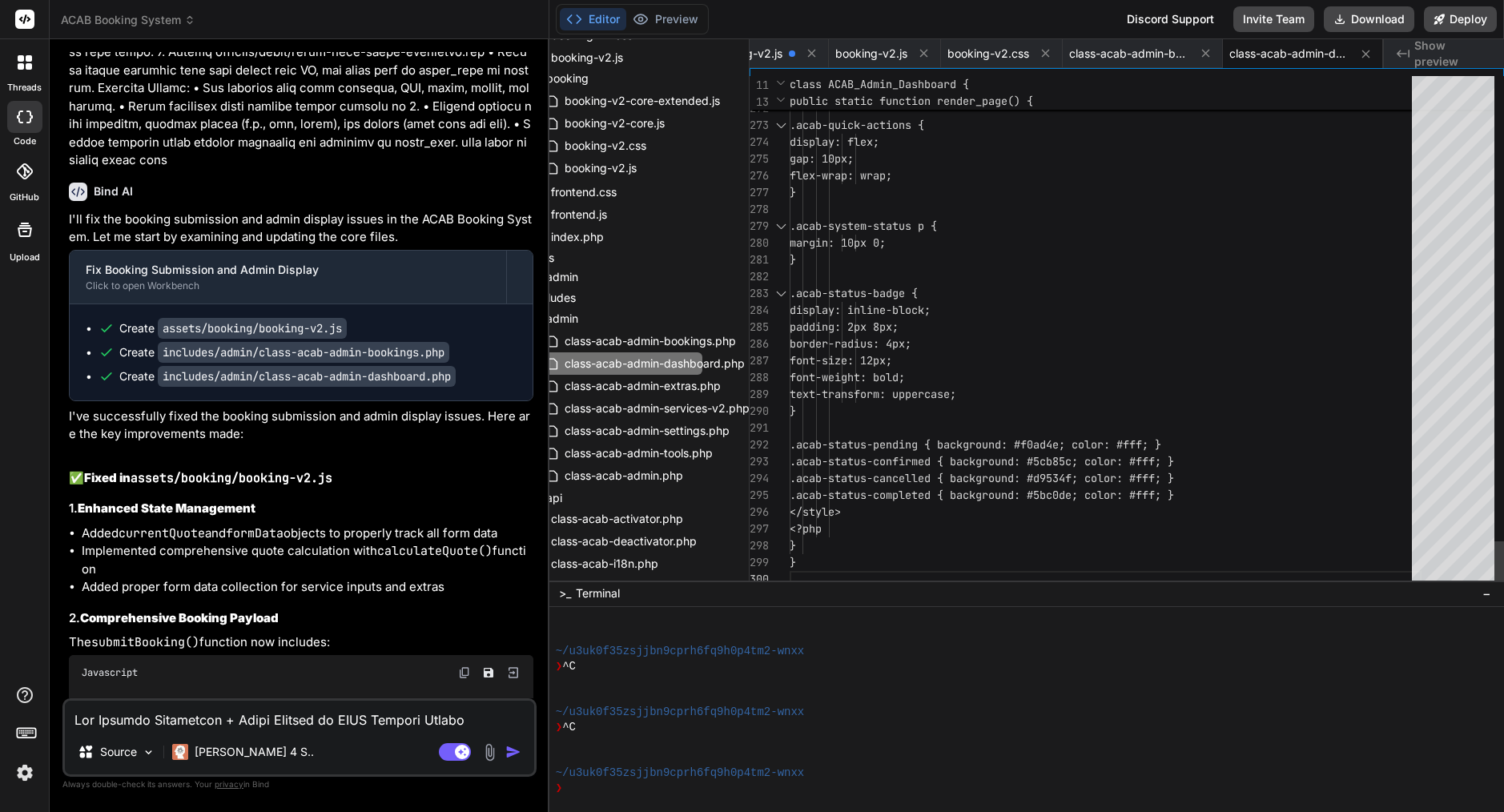
click at [930, 312] on span "display: inline-block;" at bounding box center [859, 309] width 141 height 14
type textarea "<?php /** * ACAB Admin Dashboard - Enhanced with Quote JSON Fallback * Provides…"
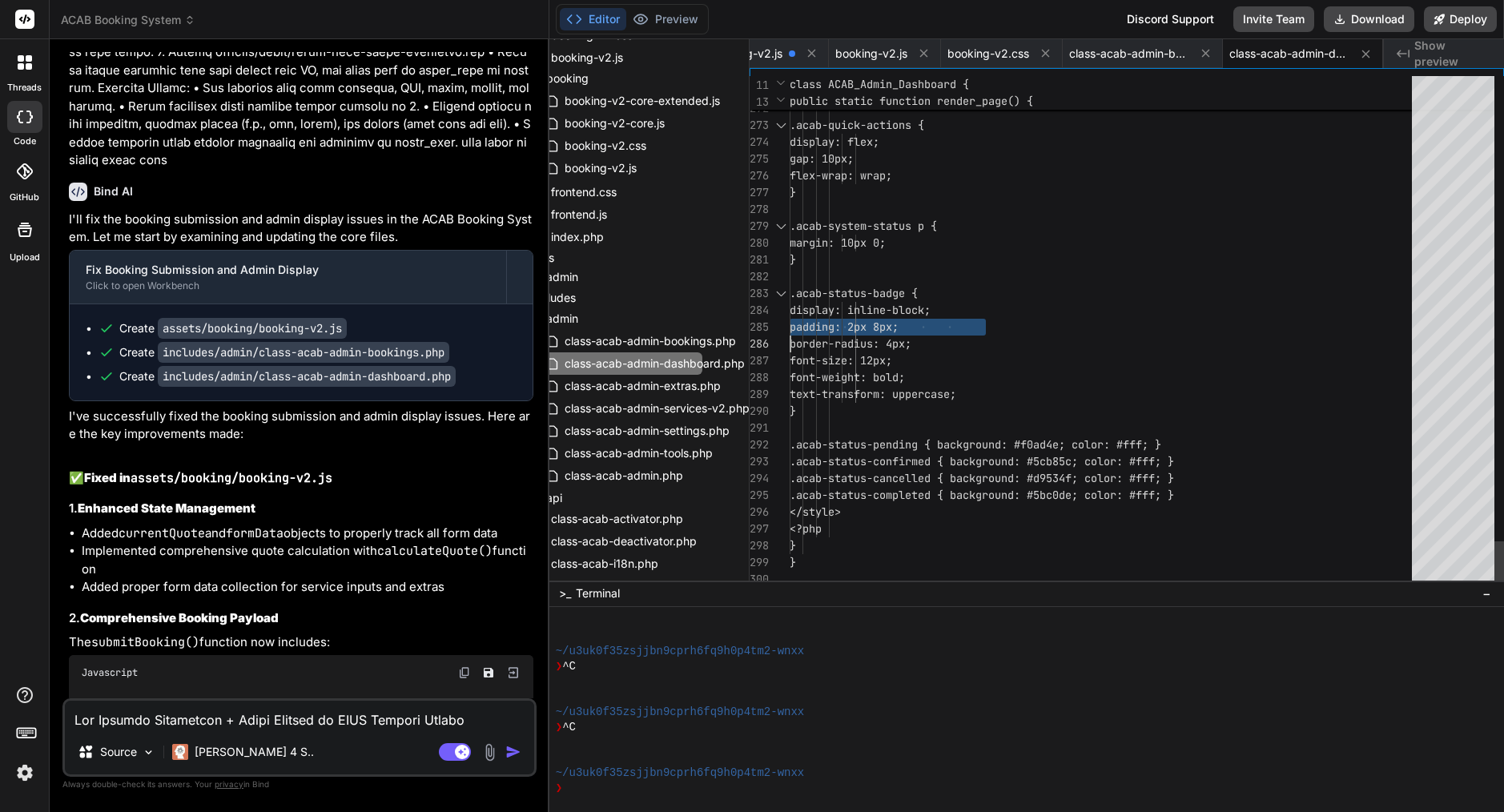
click at [930, 312] on span "display: inline-block;" at bounding box center [859, 309] width 141 height 14
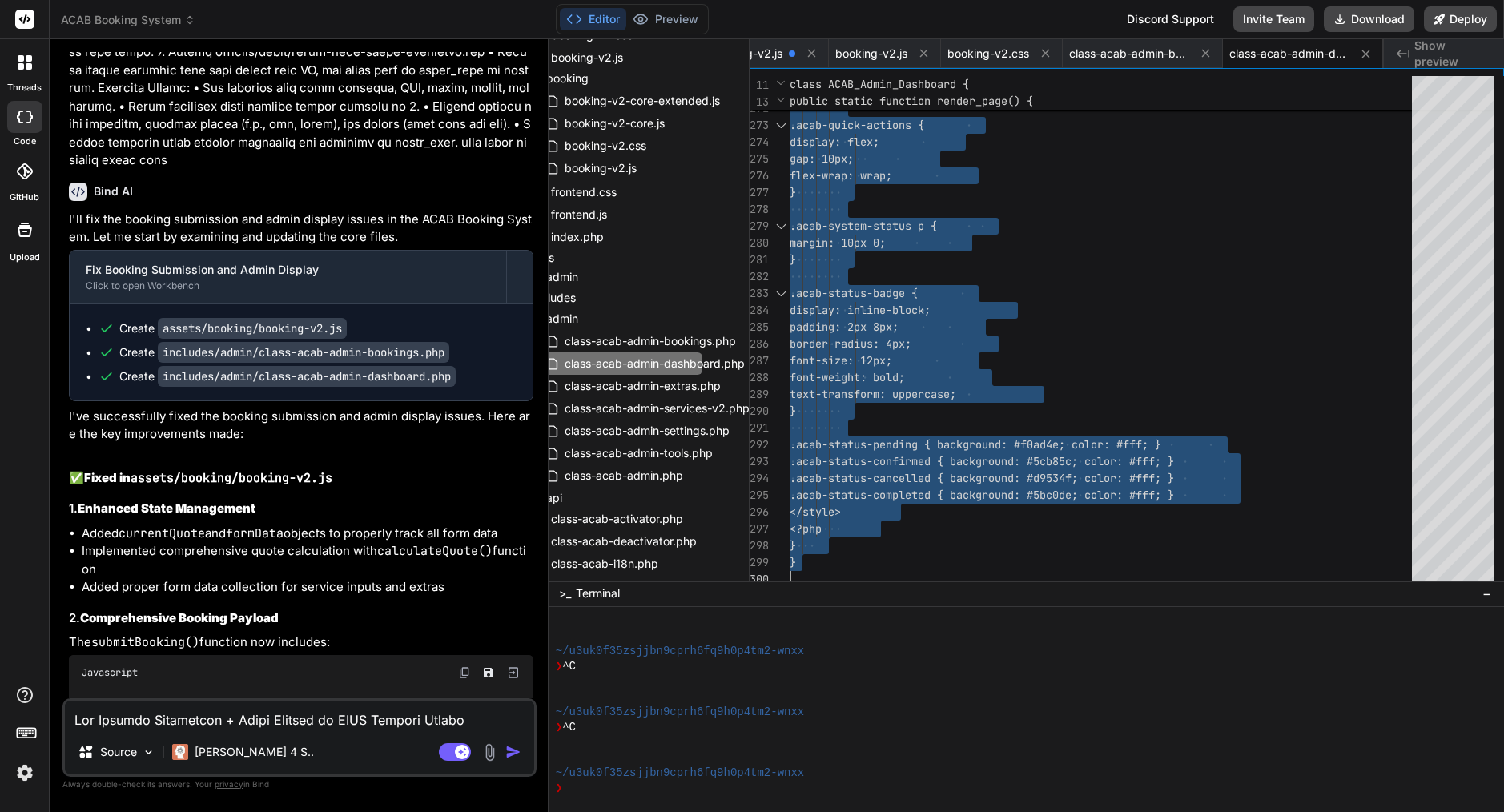
click at [188, 714] on textarea at bounding box center [299, 714] width 469 height 29
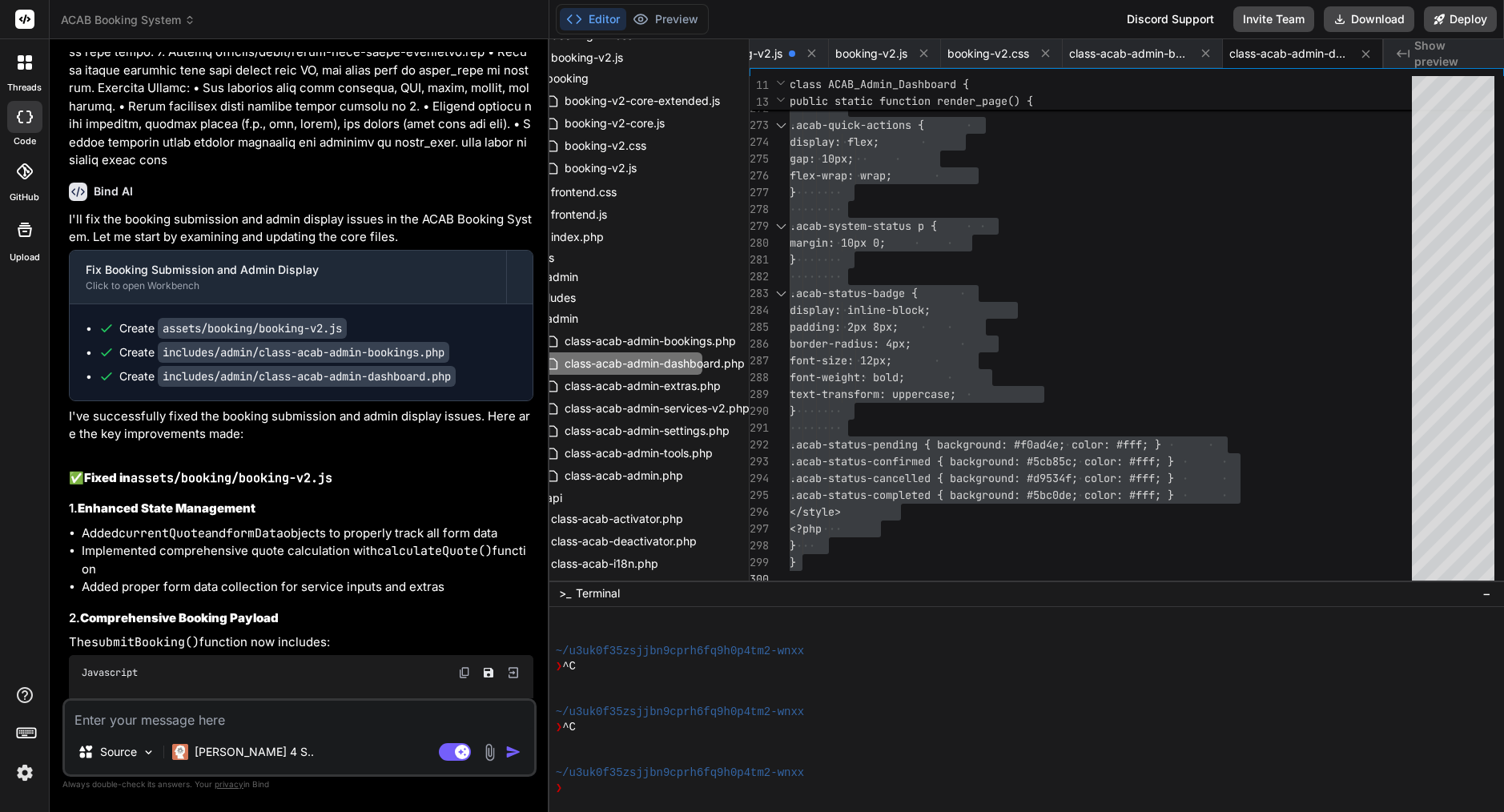
paste textarea "[17-Sep-2025 11:24:41 UTC] PHP Fatal error: Uncaught Error: Call to undefined m…"
type textarea "[17-Sep-2025 11:24:41 UTC] PHP Fatal error: Uncaught Error: Call to undefined m…"
type textarea "x"
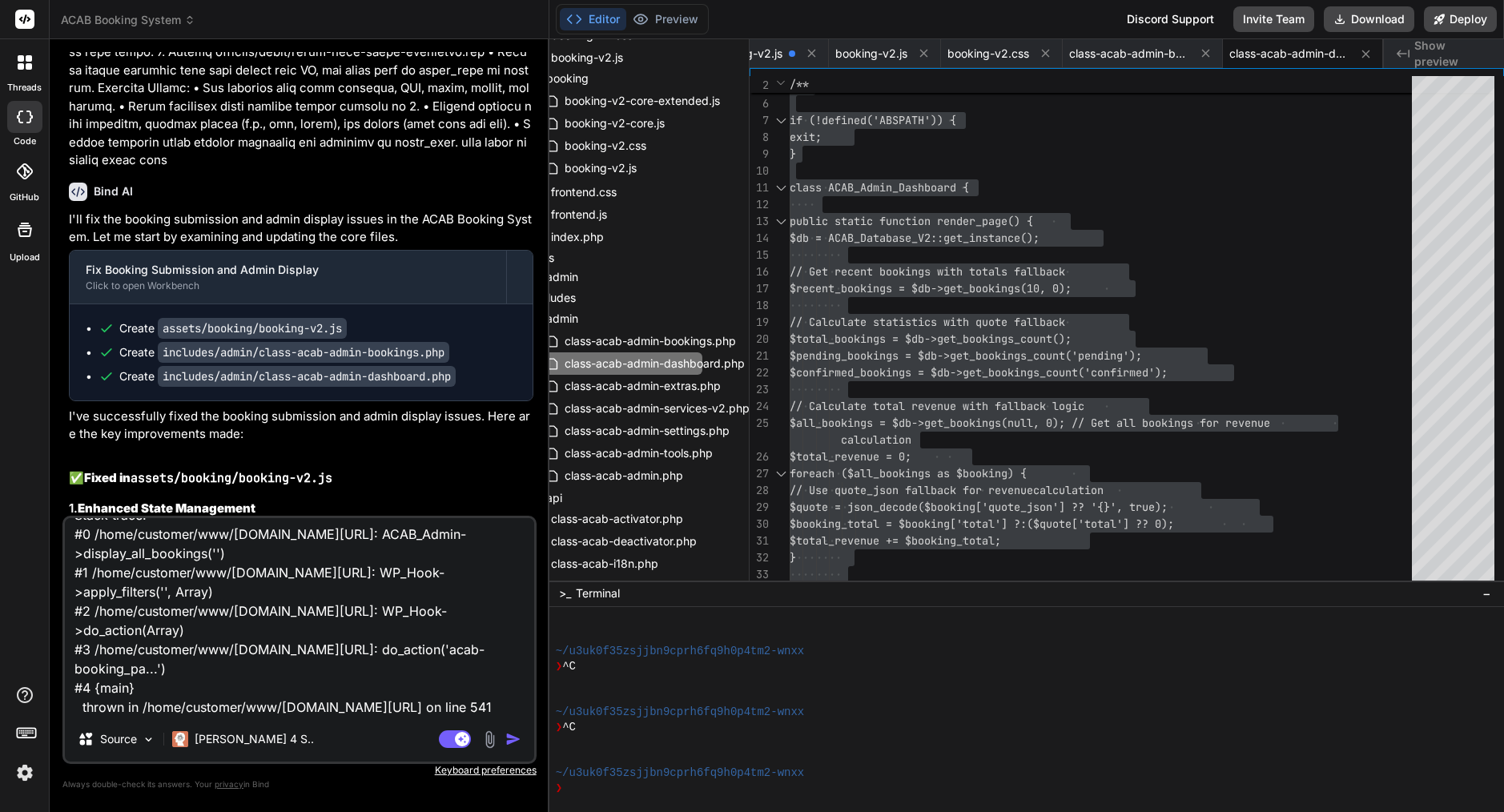
type textarea "[17-Sep-2025 11:24:41 UTC] PHP Fatal error: Uncaught Error: Call to undefined m…"
click at [517, 740] on img "button" at bounding box center [513, 739] width 16 height 16
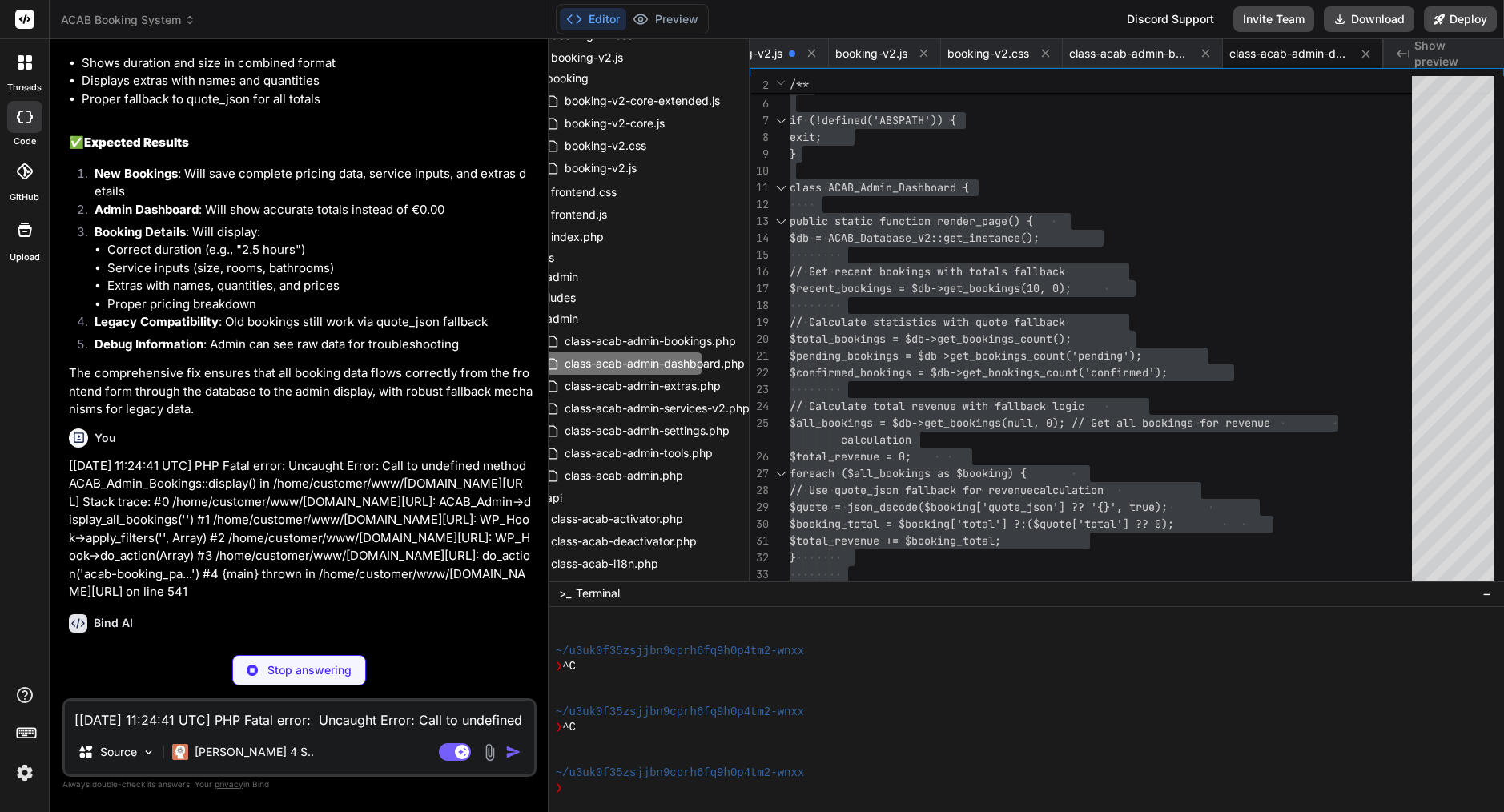
scroll to position [9395, 0]
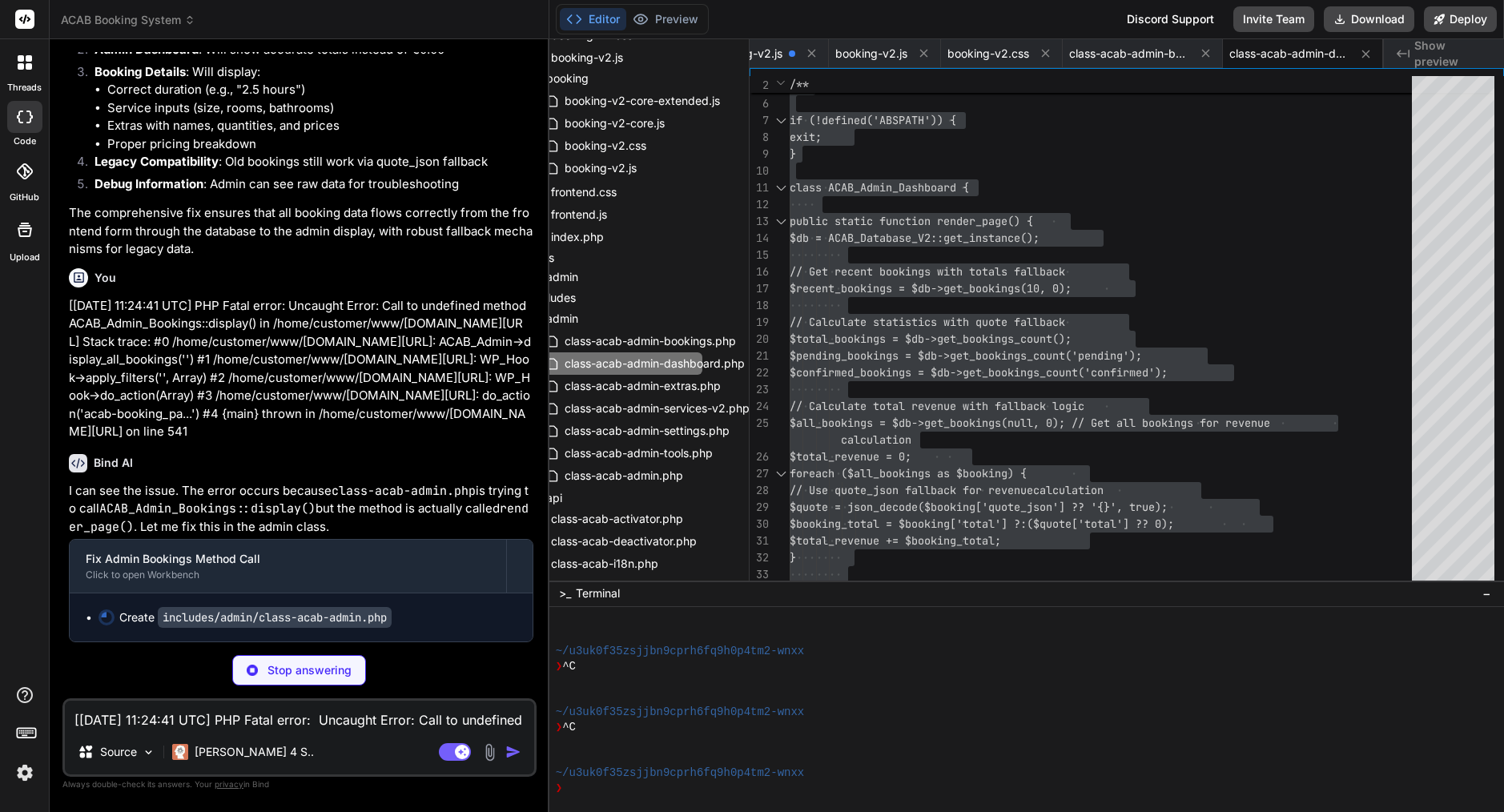
type textarea "x"
type textarea "public function add_notice($message, $type = 'info') { $notices = get_transient…"
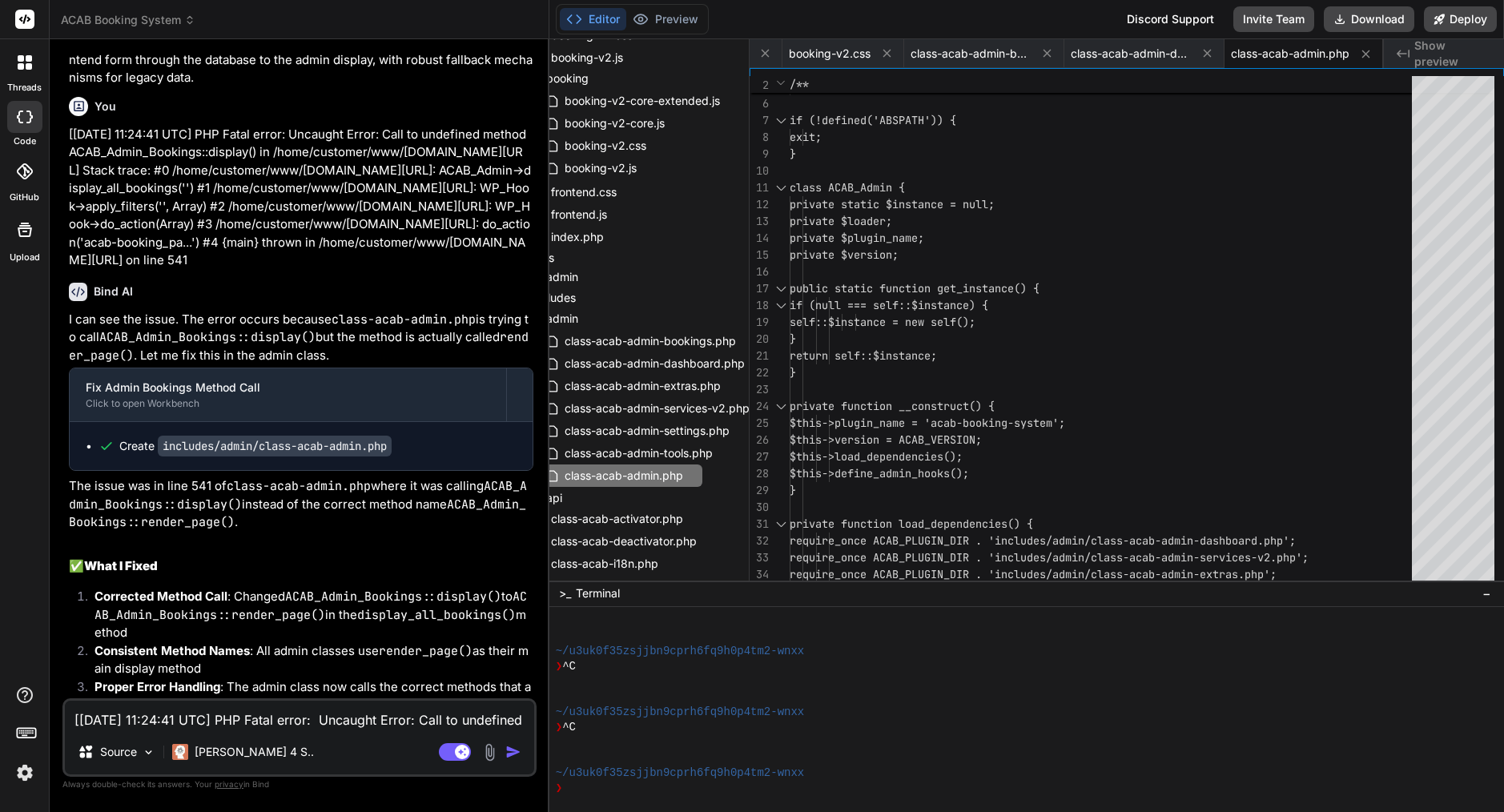
type textarea "x"
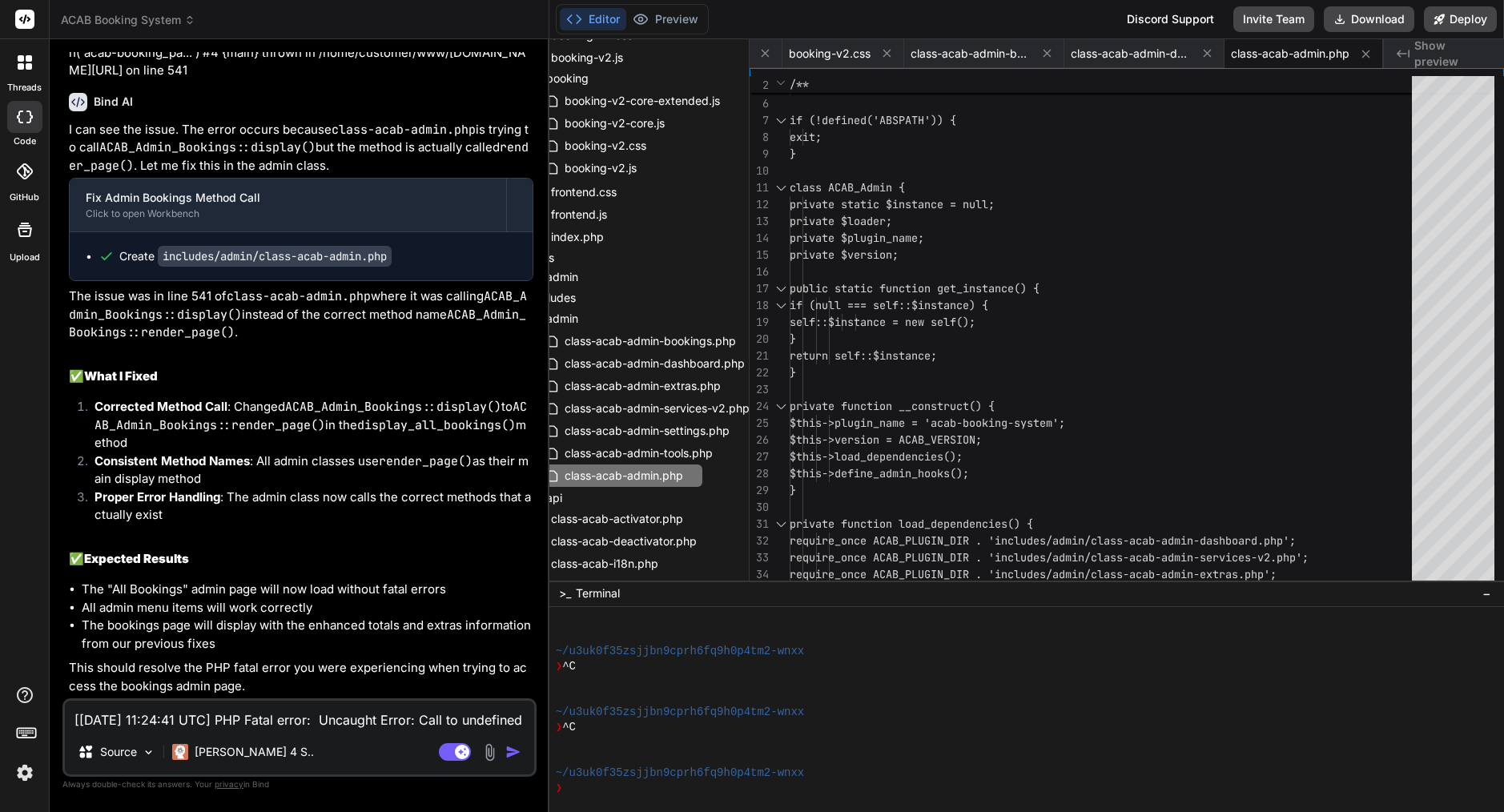
scroll to position [9908, 0]
click at [937, 357] on span "return self::$instance;" at bounding box center [863, 355] width 148 height 14
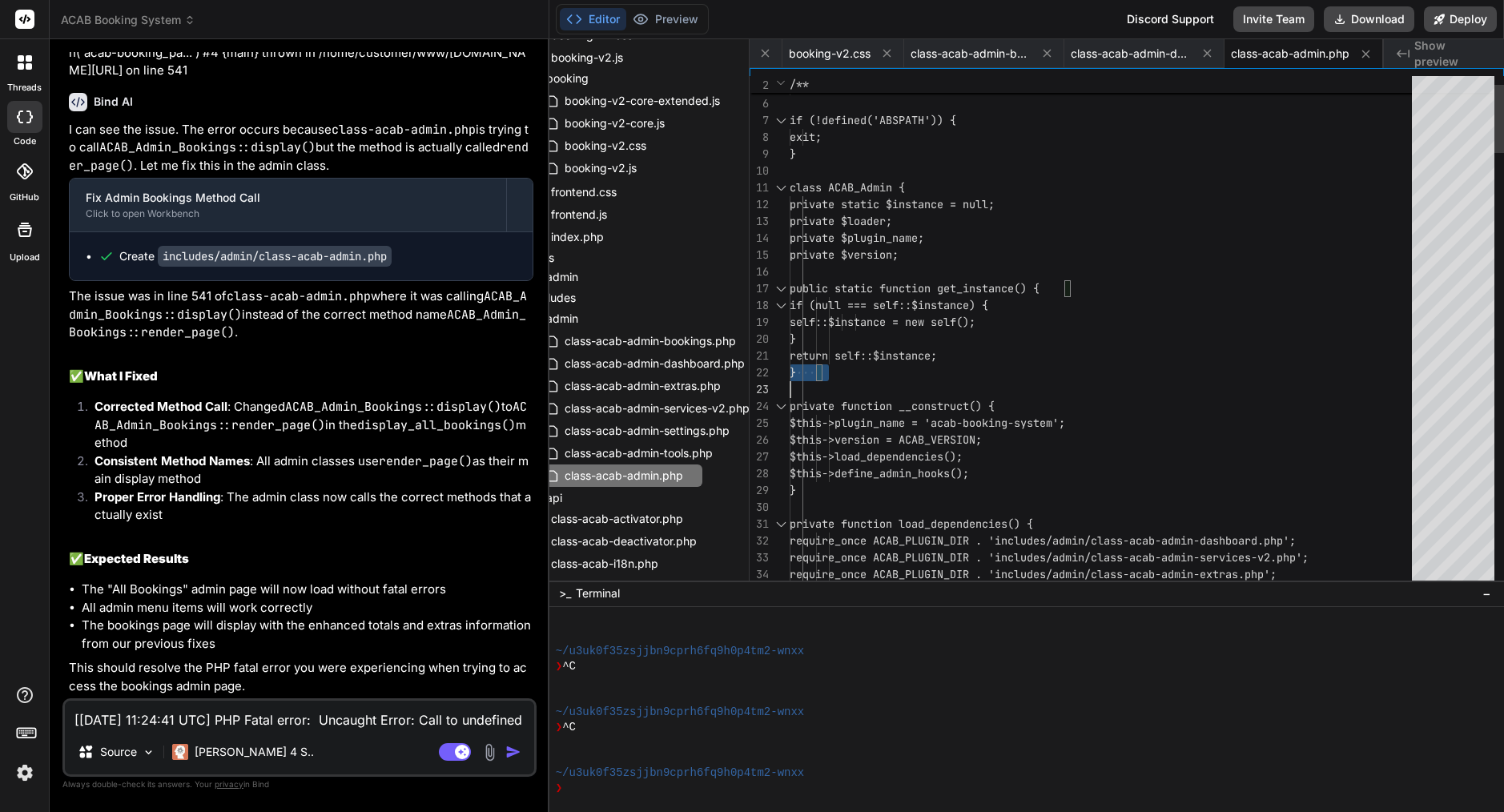
type textarea "<?php /** * ACAB Admin Class - Enhanced with proper method calls * Manages all …"
click at [937, 357] on span "return self::$instance;" at bounding box center [863, 355] width 148 height 14
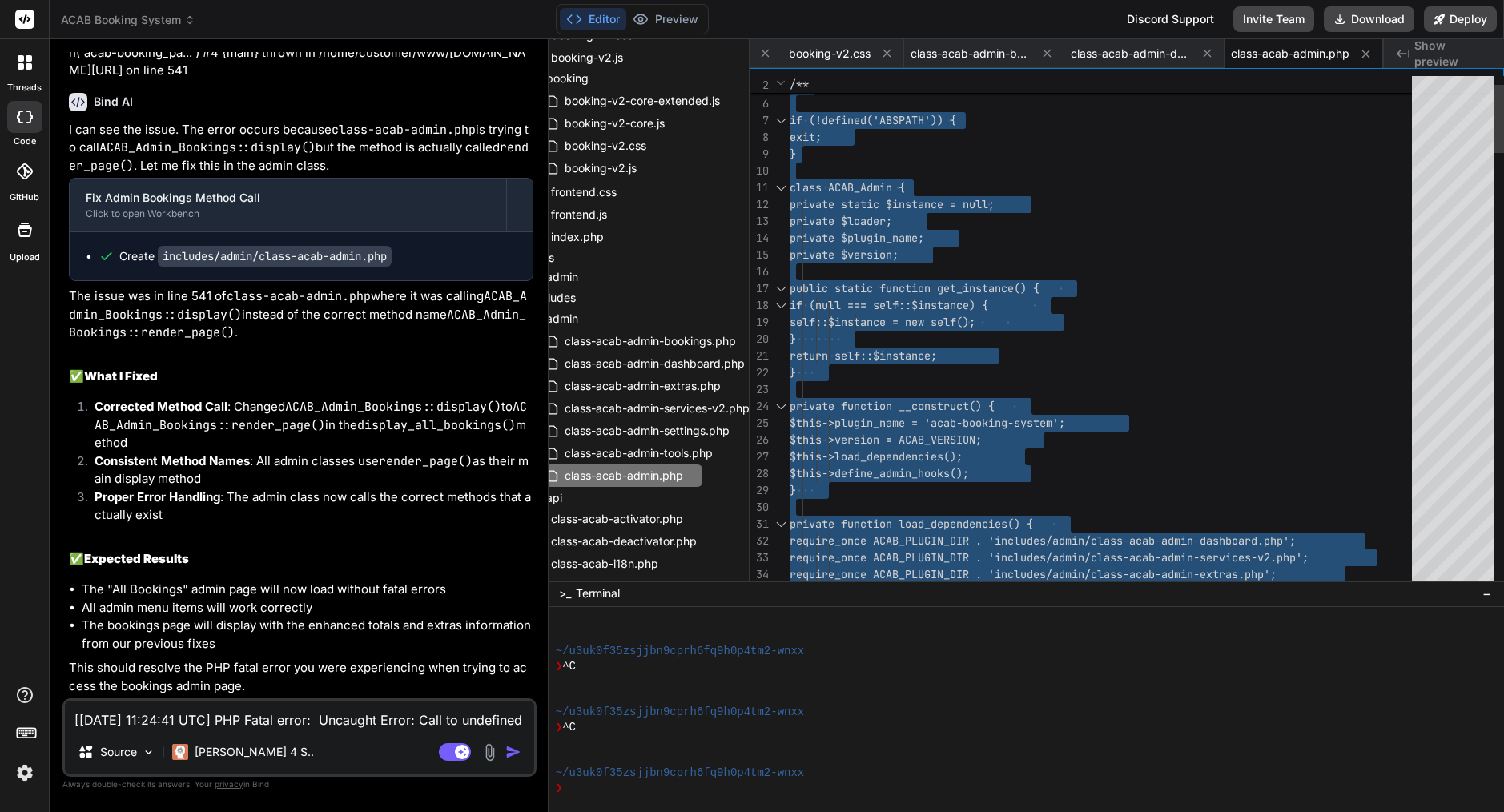
click at [937, 357] on span "return self::$instance;" at bounding box center [863, 355] width 148 height 14
click at [210, 723] on textarea "[17-Sep-2025 11:24:41 UTC] PHP Fatal error: Uncaught Error: Call to undefined m…" at bounding box center [299, 714] width 469 height 29
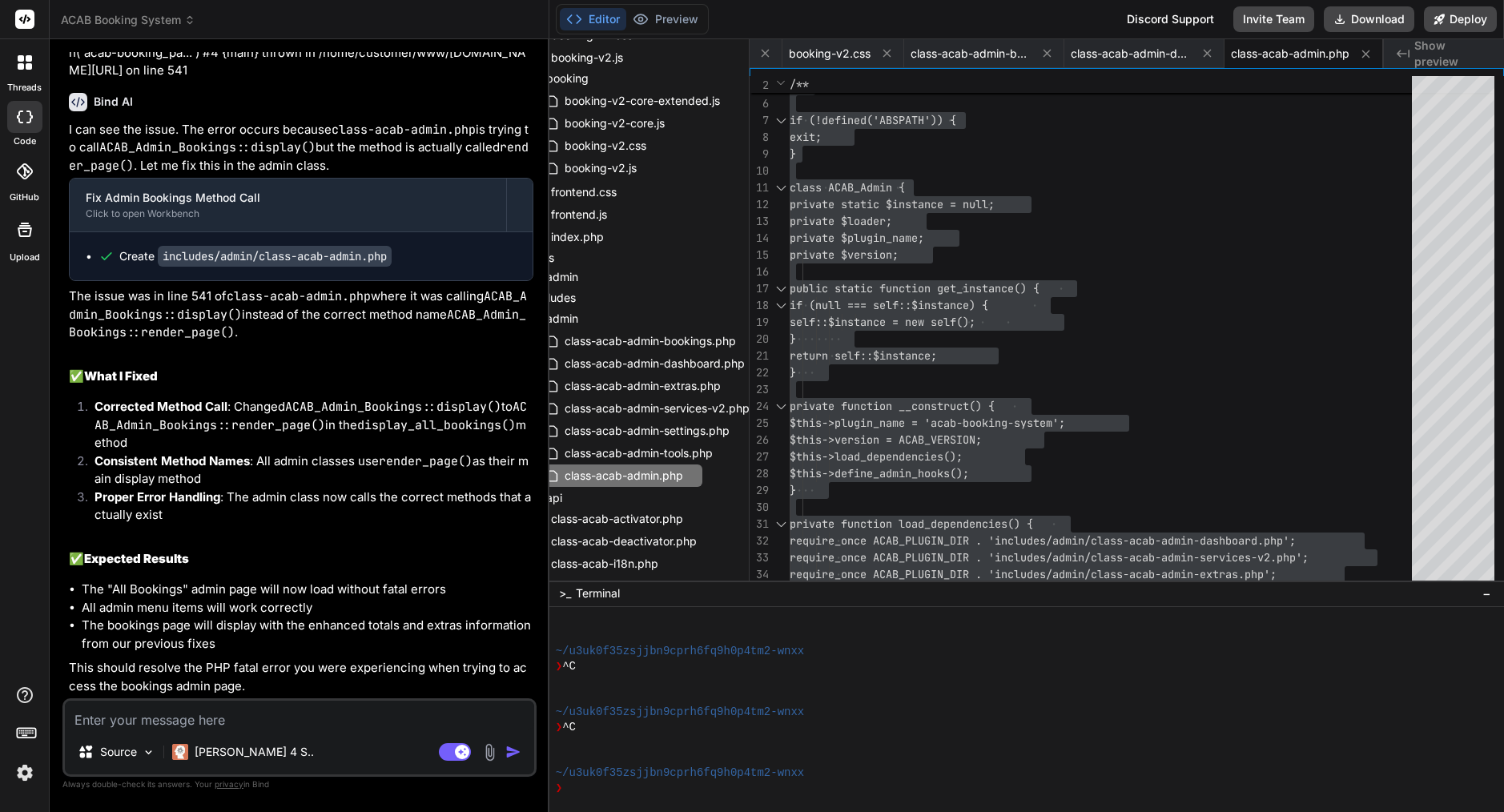
paste textarea "[17-Sep-2025 11:27:36 UTC] PHP Fatal error: Uncaught Error: Call to private ACA…"
type textarea "[17-Sep-2025 11:27:36 UTC] PHP Fatal error: Uncaught Error: Call to private ACA…"
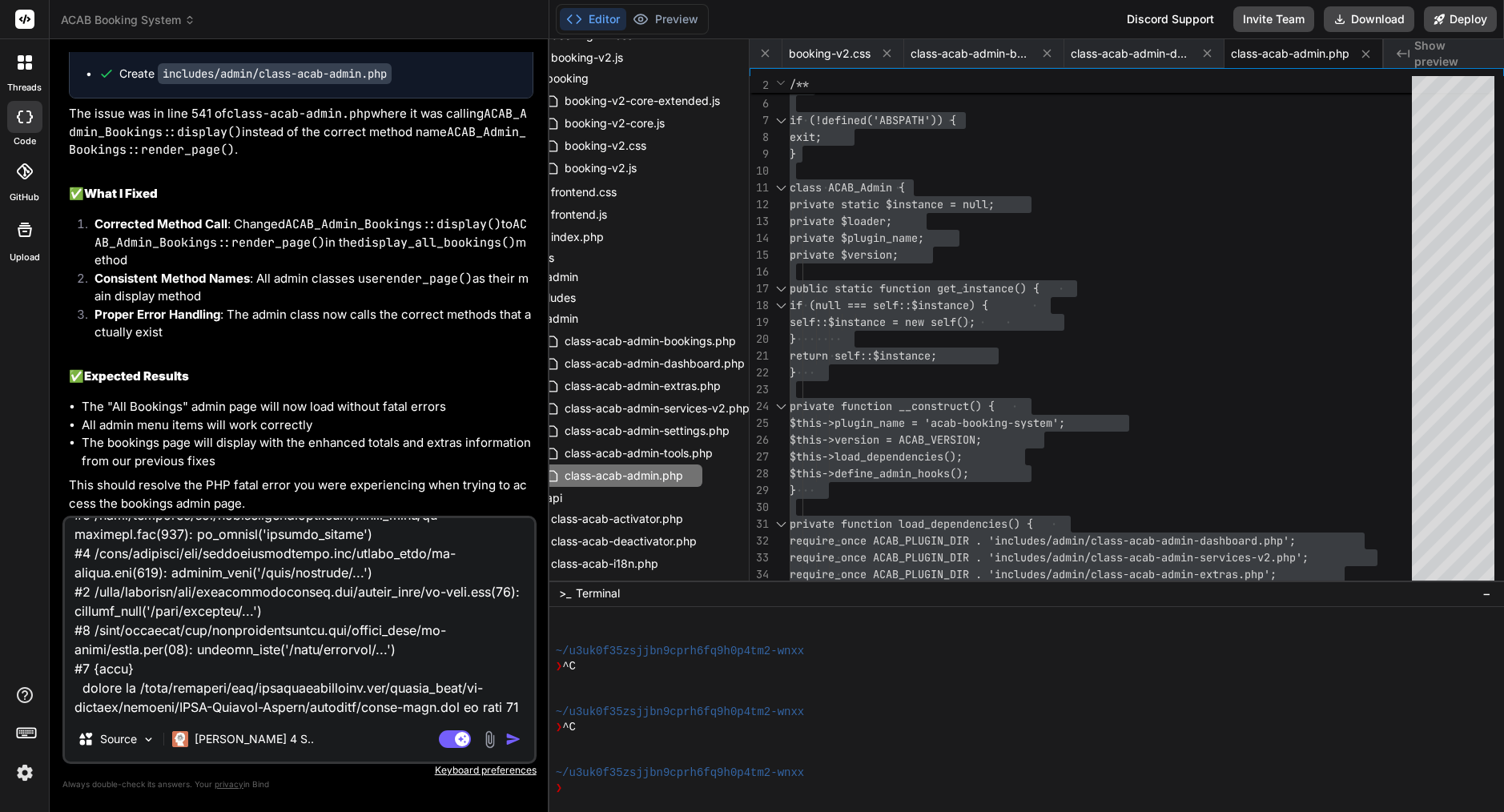
type textarea "x"
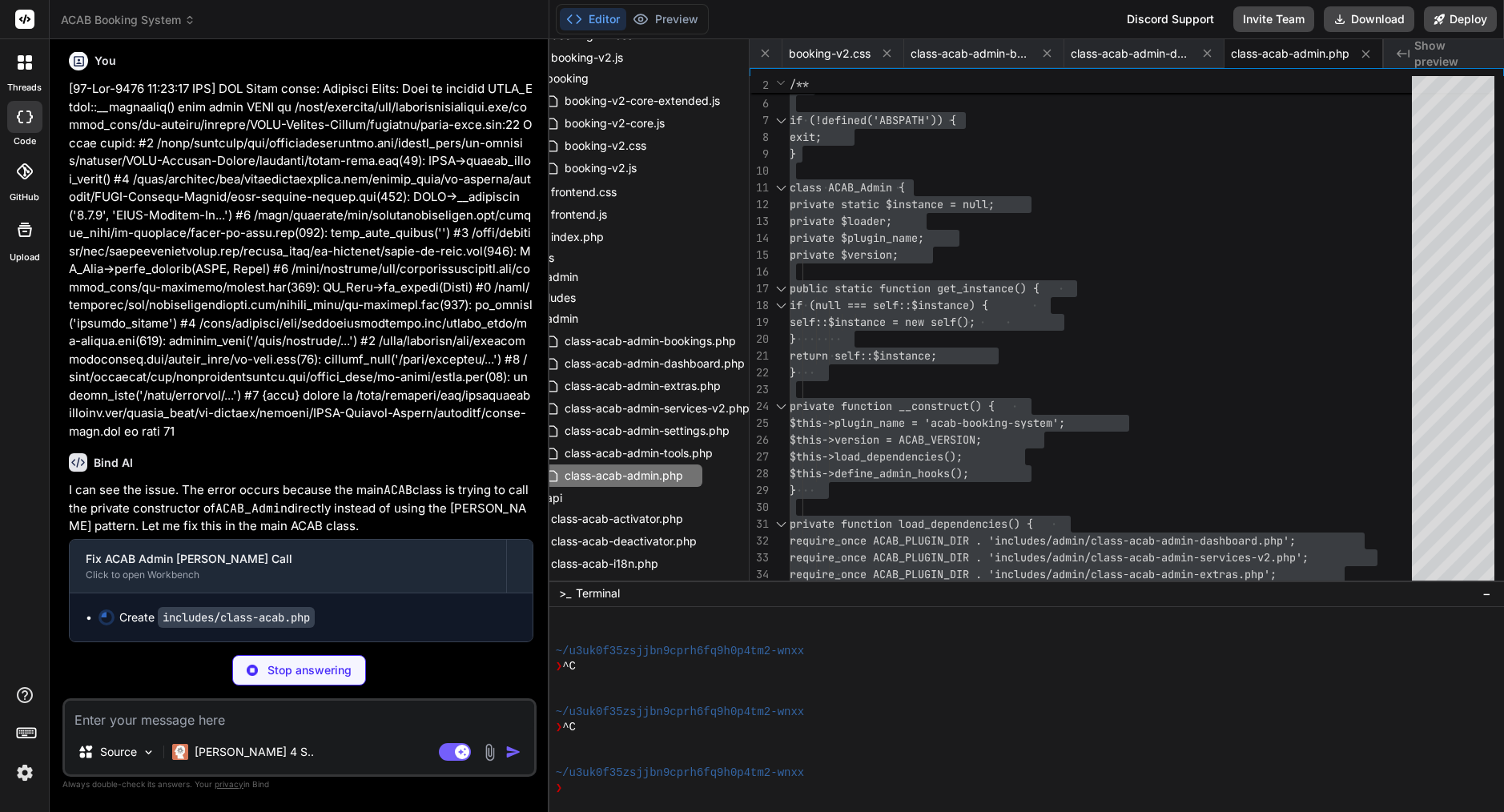
scroll to position [10569, 0]
type textarea "x"
type textarea "return $this->loader; } public function get_version() { return $this->version; …"
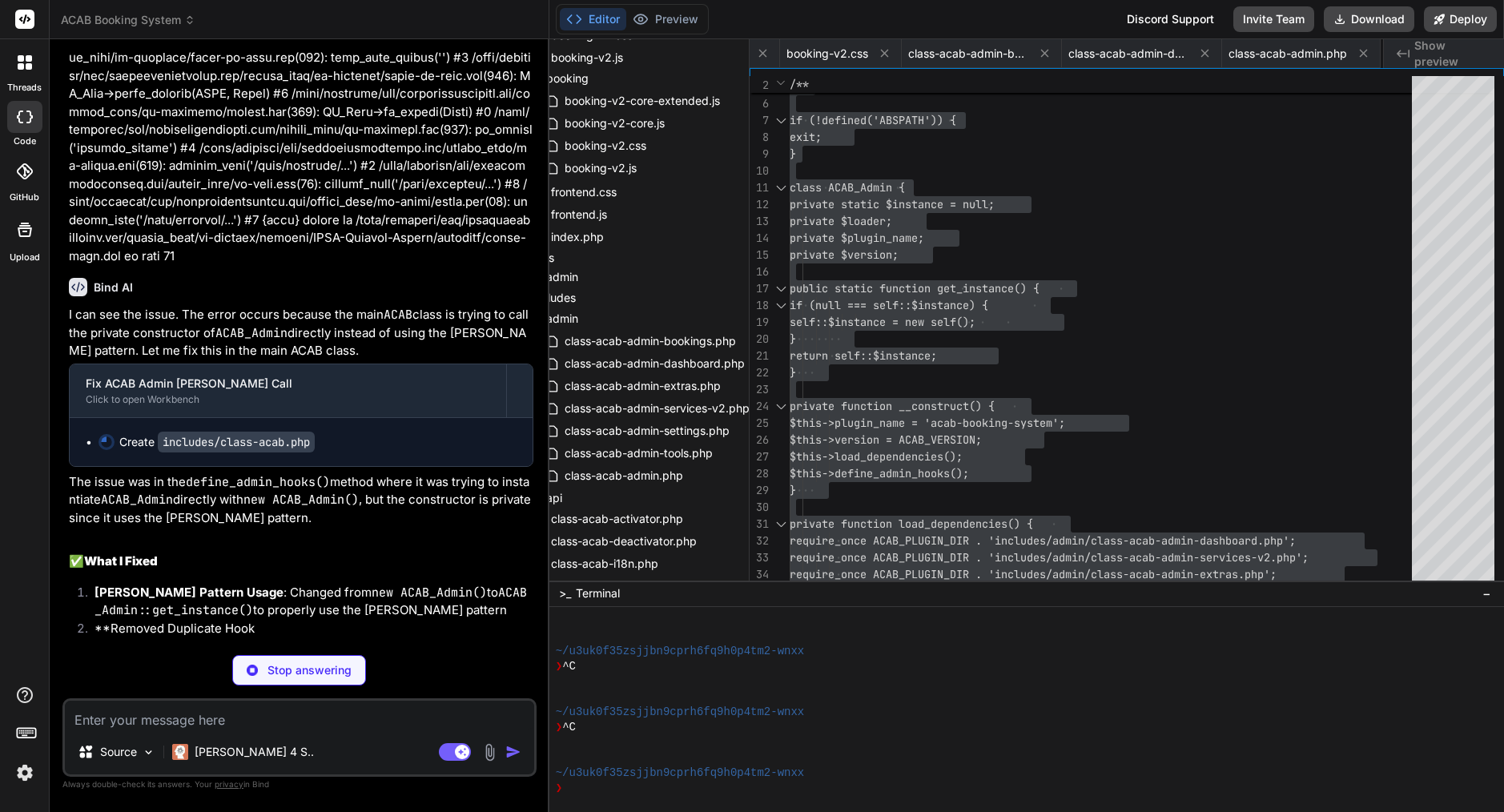
type textarea "x"
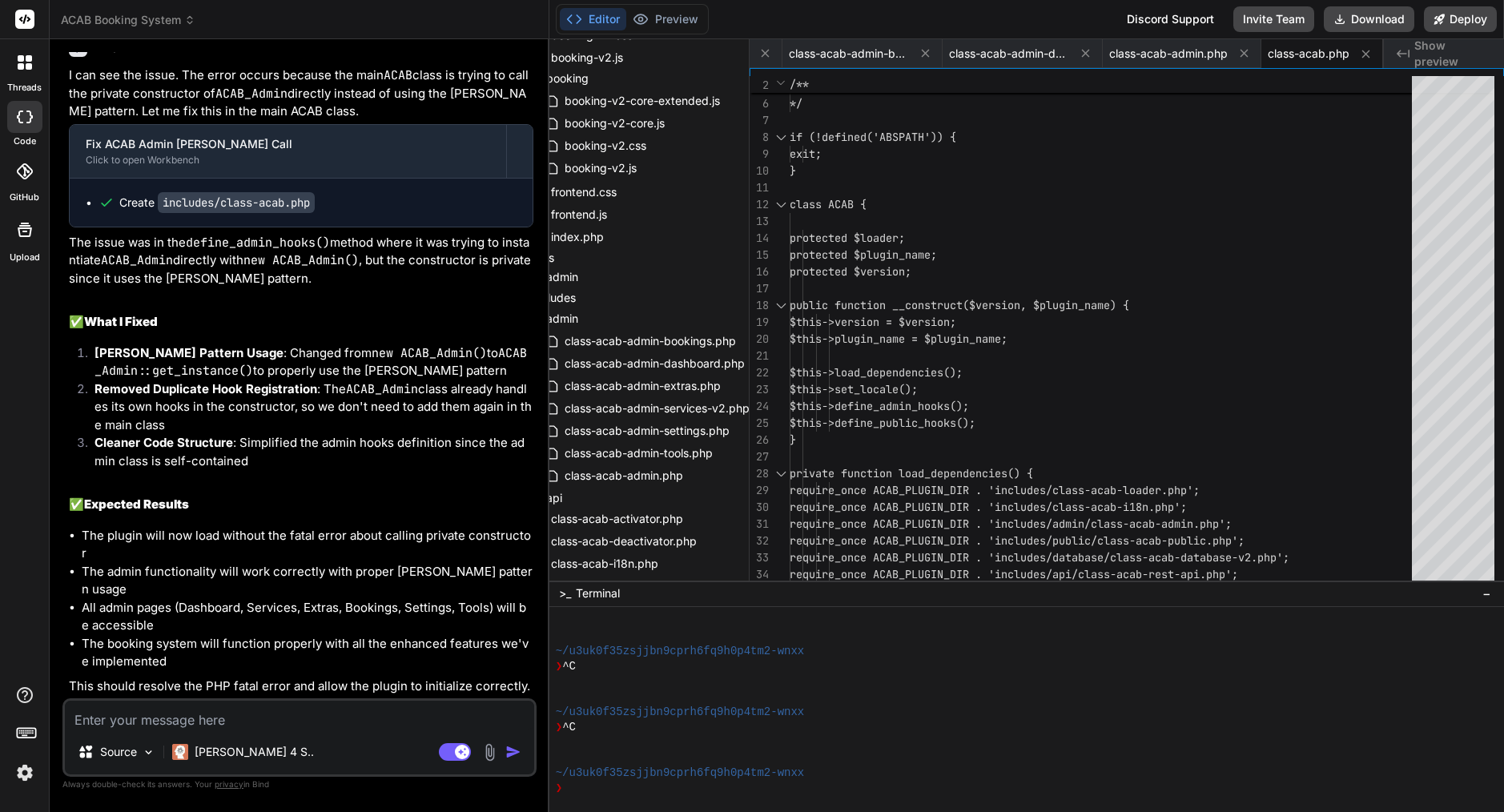
scroll to position [10941, 0]
click at [889, 307] on span "public function __construct($version, $plugin_" at bounding box center [936, 304] width 294 height 14
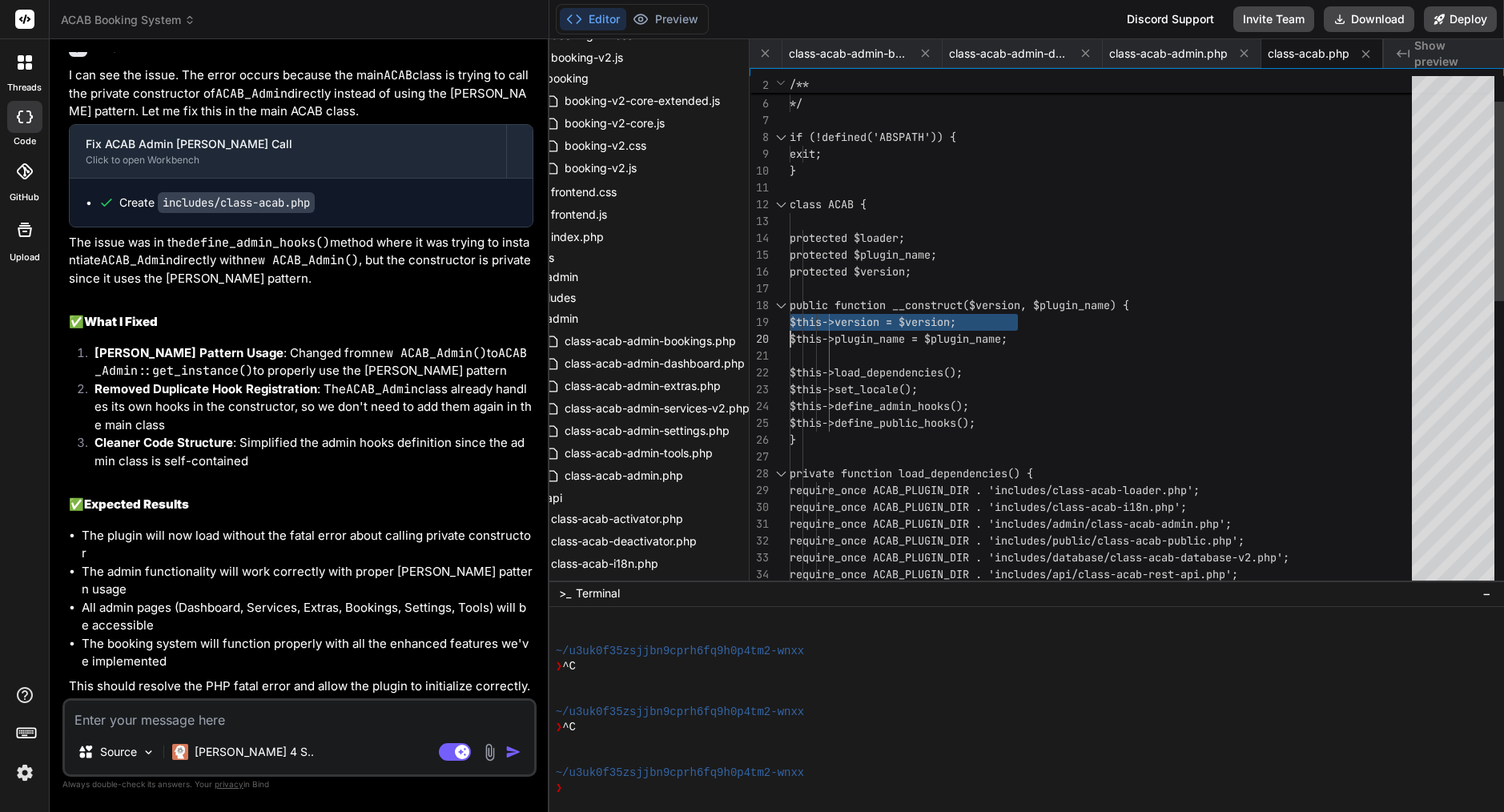
type textarea "<?php /** * The file that defines the core plugin class * A class definition th…"
click at [889, 307] on span "public function __construct($version, $plugin_" at bounding box center [936, 304] width 294 height 14
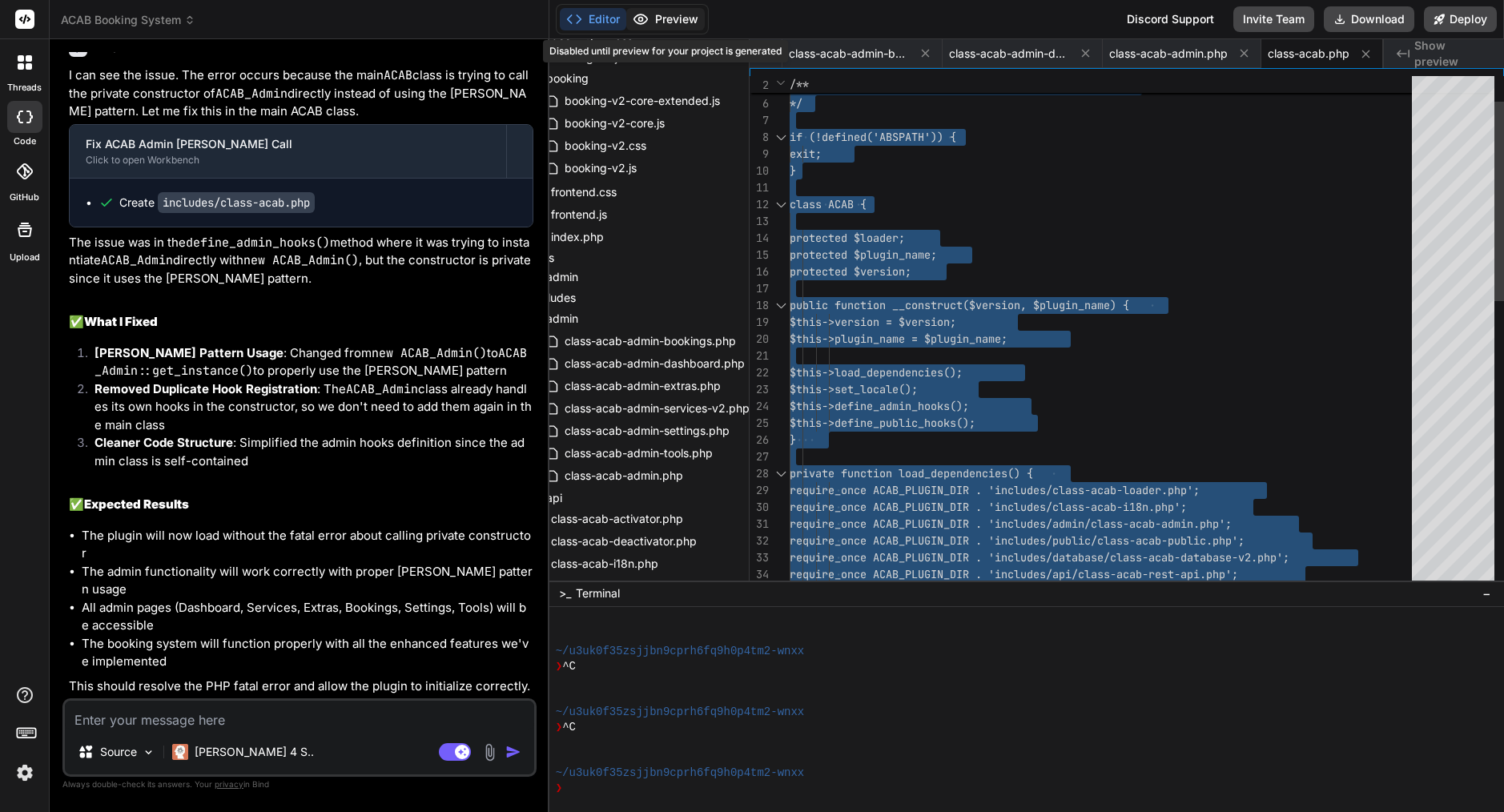
type textarea "x"
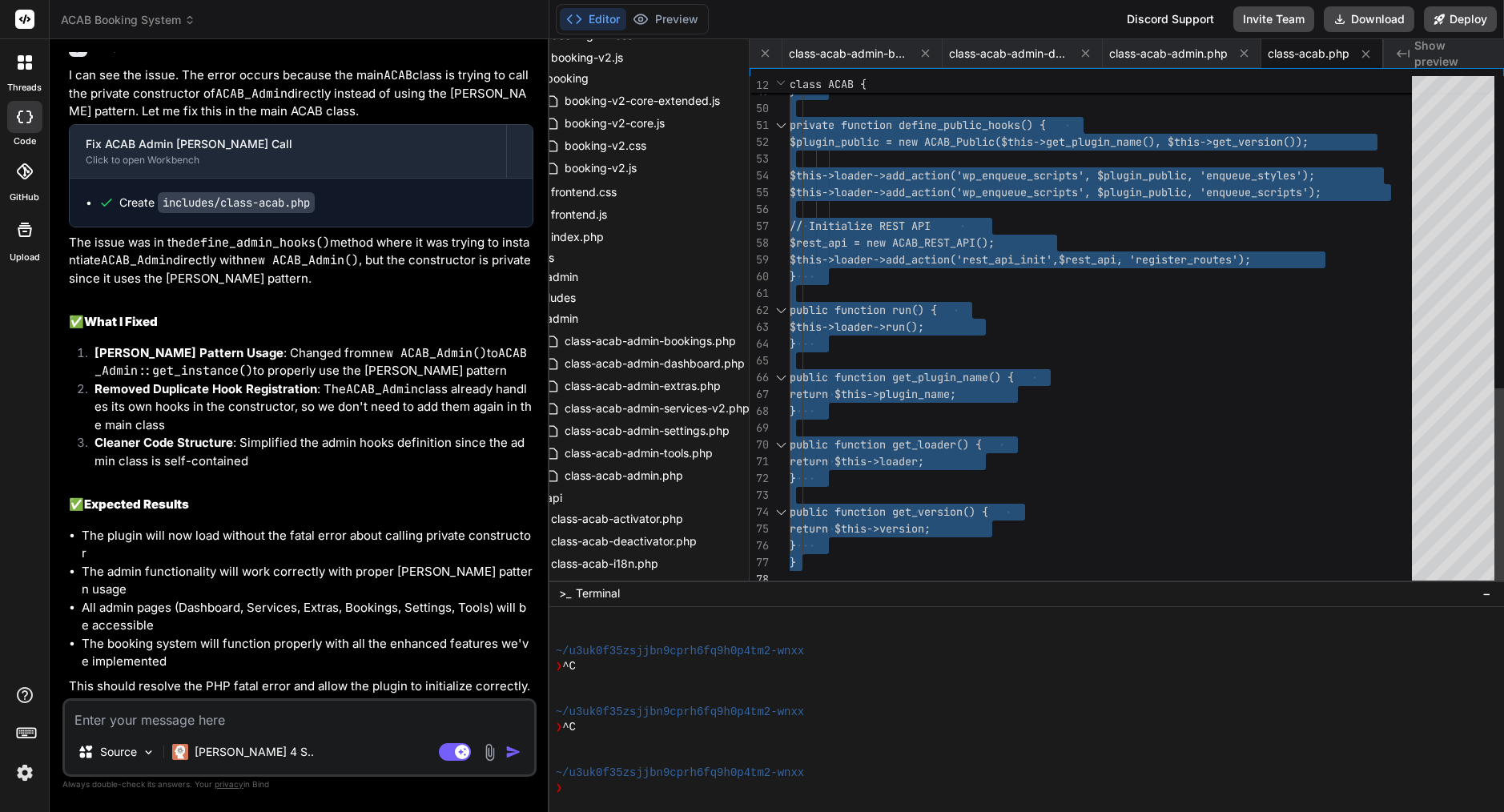
scroll to position [0, 0]
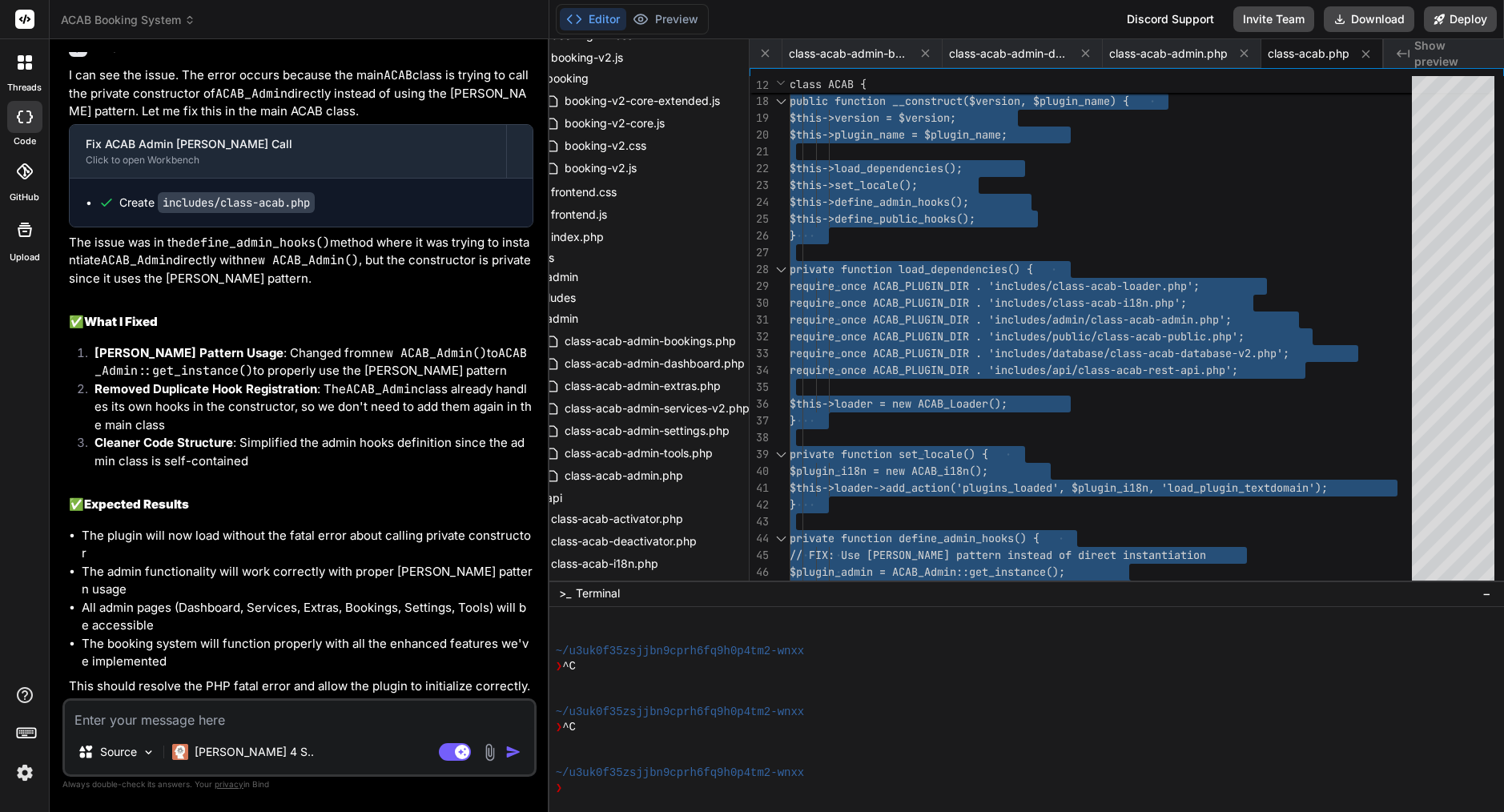
click at [144, 723] on textarea at bounding box center [299, 714] width 469 height 29
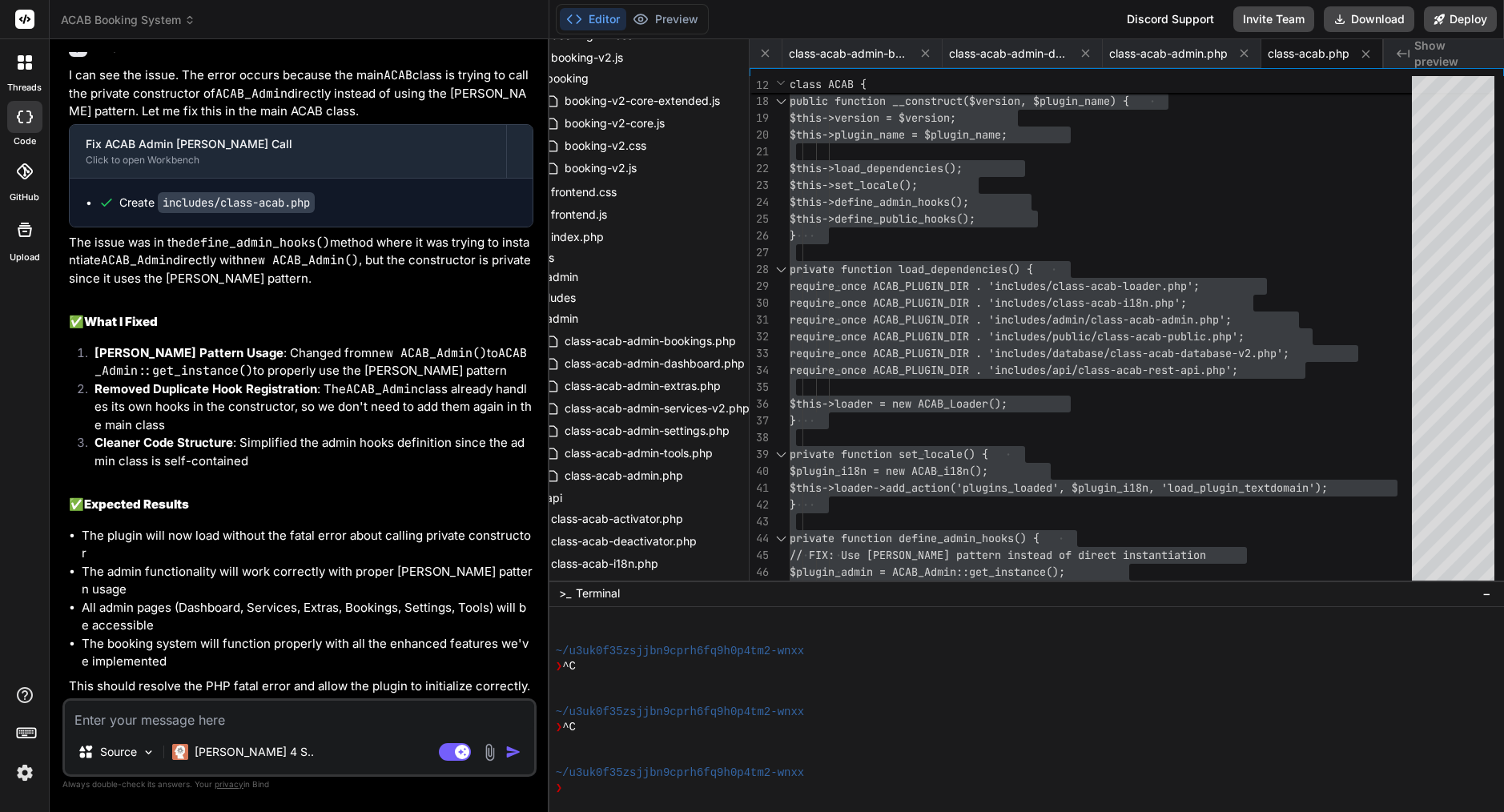
scroll to position [10941, 0]
paste textarea "[17-Sep-2025 11:29:28 UTC] PHP Fatal error: Uncaught Error: Undefined constant …"
type textarea "[17-Sep-2025 11:29:28 UTC] PHP Fatal error: Uncaught Error: Undefined constant …"
type textarea "x"
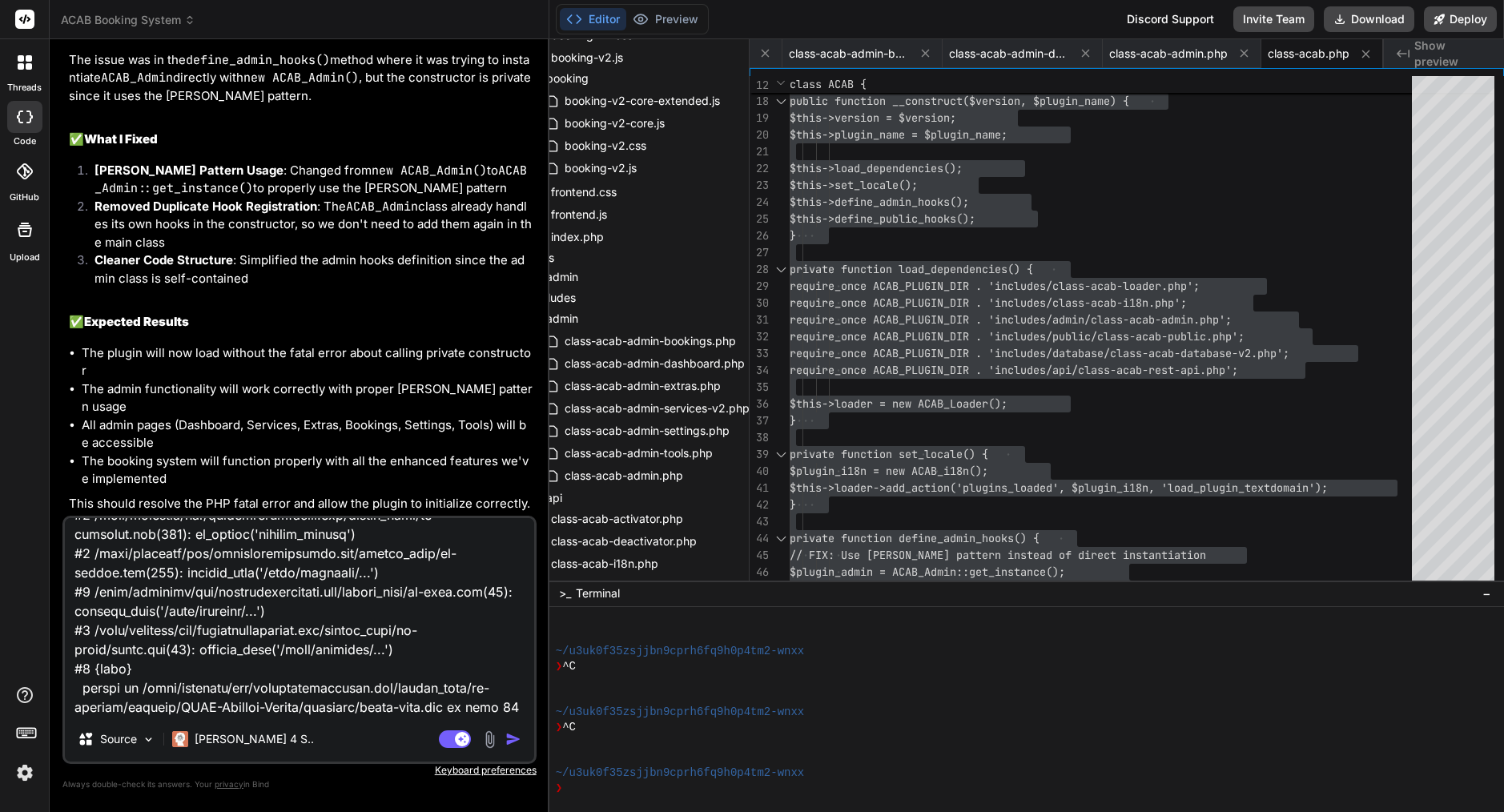
type textarea "[17-Sep-2025 11:29:28 UTC] PHP Fatal error: Uncaught Error: Undefined constant …"
click at [517, 737] on img "button" at bounding box center [513, 739] width 16 height 16
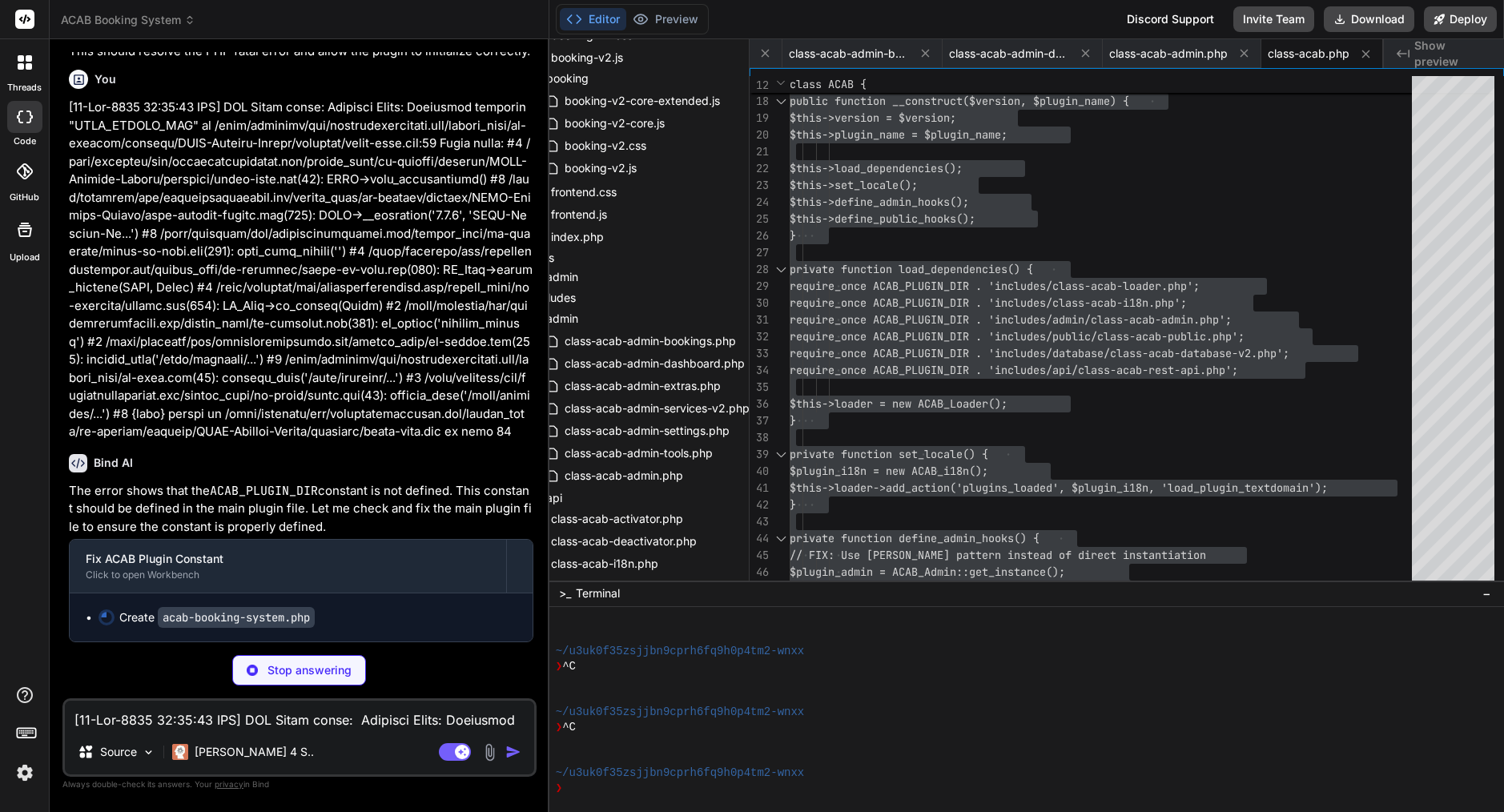
scroll to position [11601, 0]
type textarea "x"
type textarea "if (!function_exists('acab_log')) { function acab_log($message, $level = 'info'…"
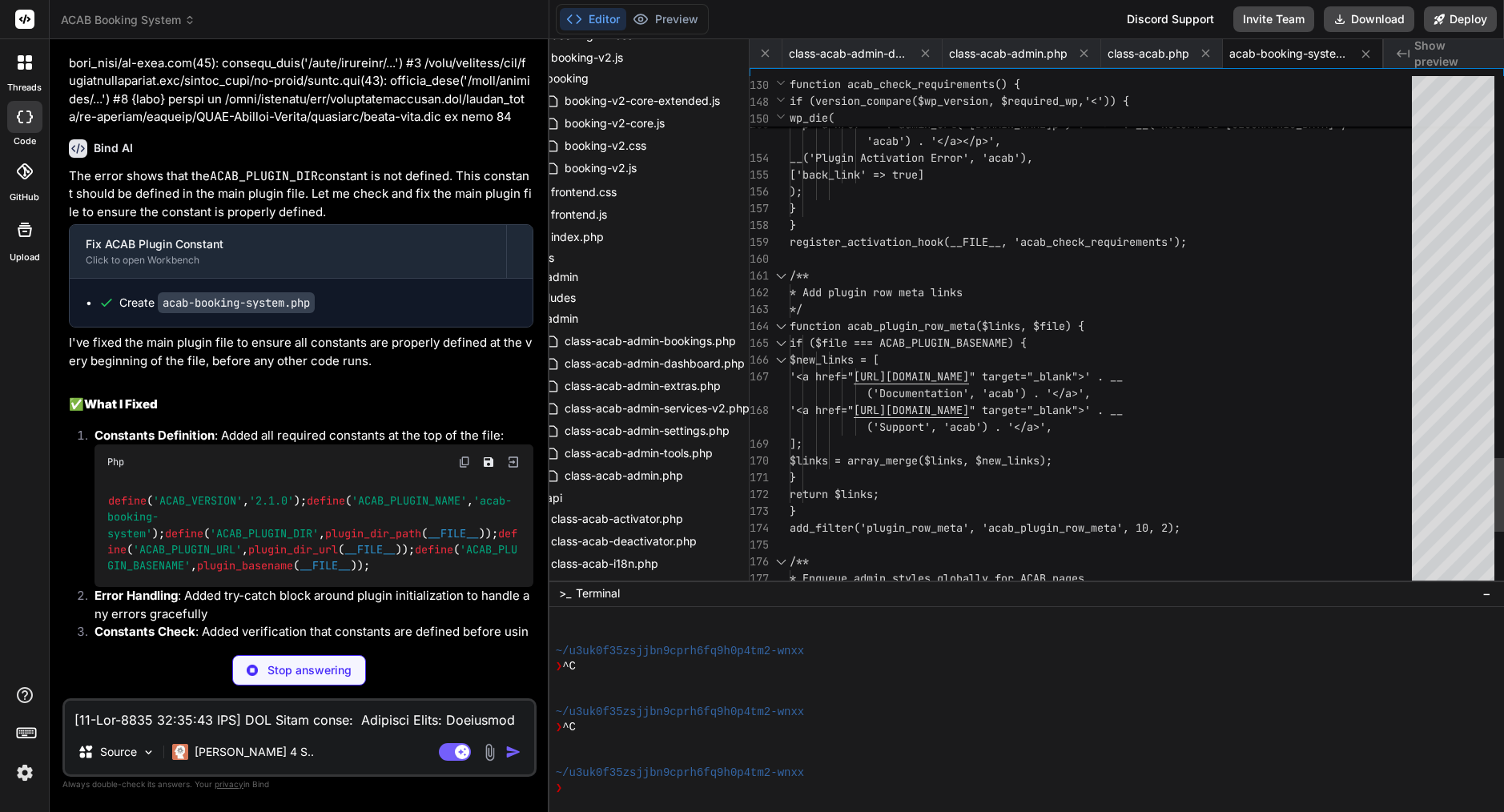
scroll to position [152, 0]
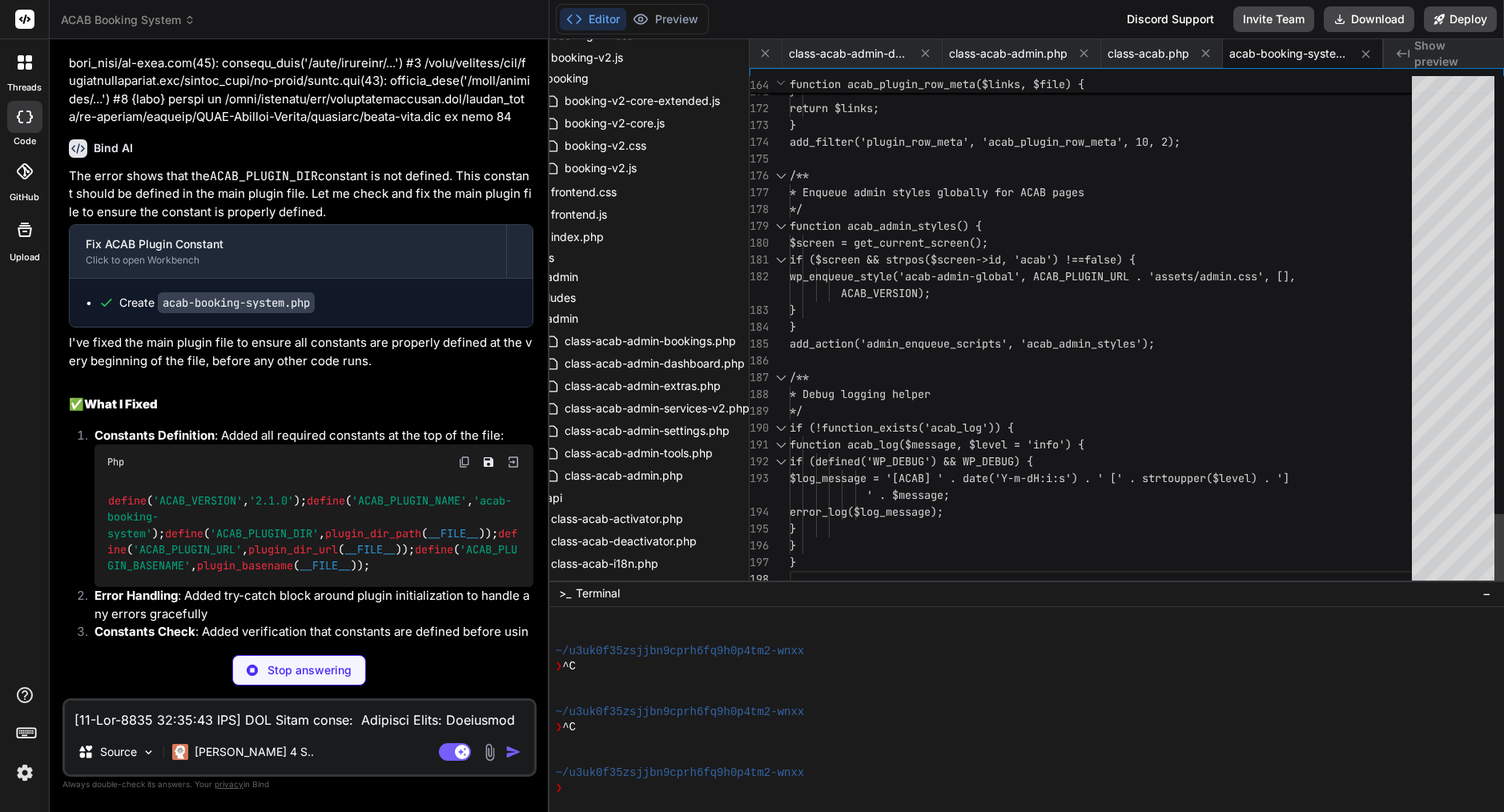
type textarea "x"
type textarea "if ($screen && strpos($screen->id, 'acab') !== false) { wp_enqueue_style('acab-…"
click at [928, 272] on span "wp_enqueue_style('acab-admin-global', ACAB" at bounding box center [924, 276] width 269 height 14
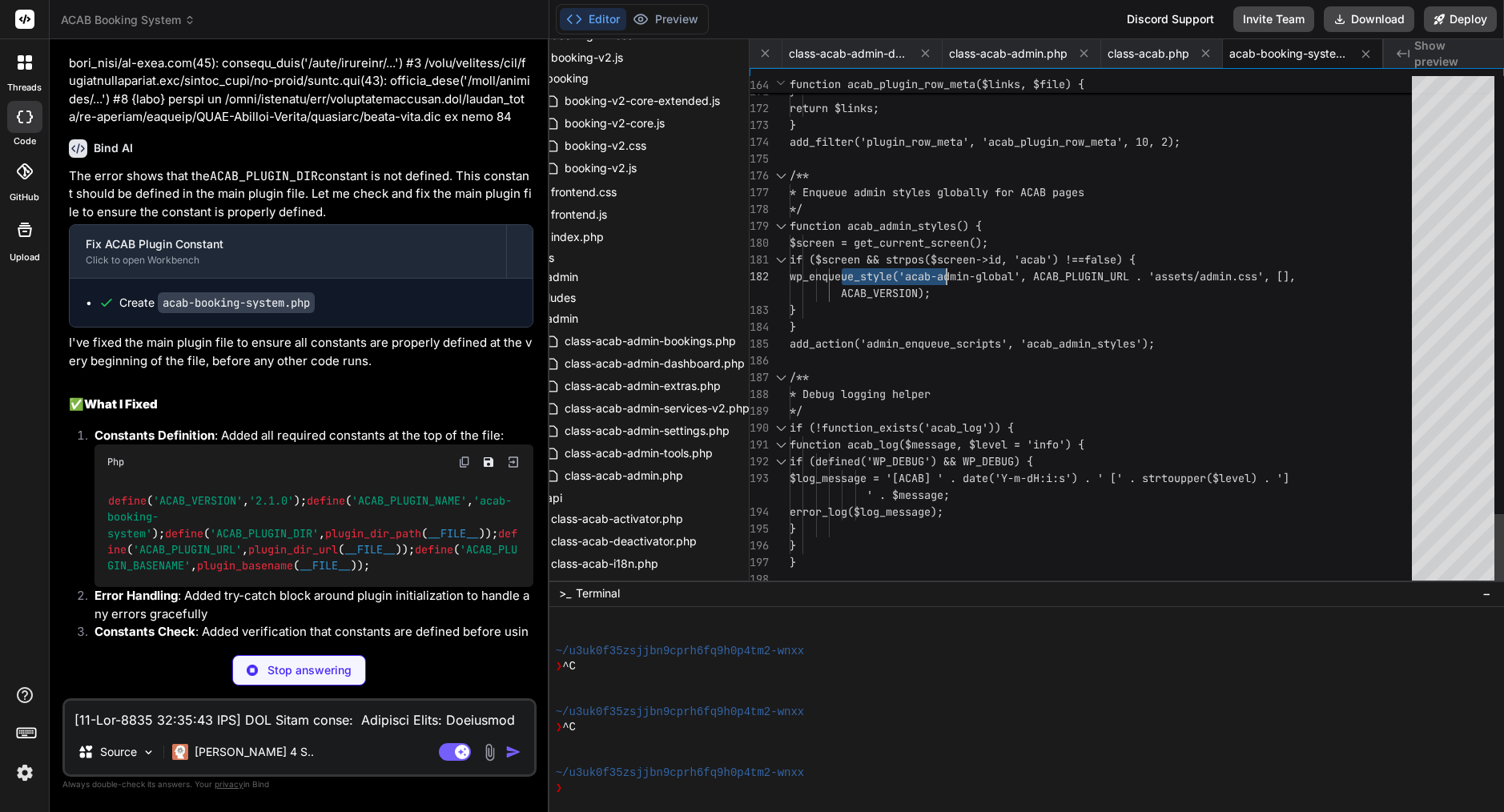
click at [928, 272] on span "wp_enqueue_style('acab-admin-global', ACAB" at bounding box center [924, 276] width 269 height 14
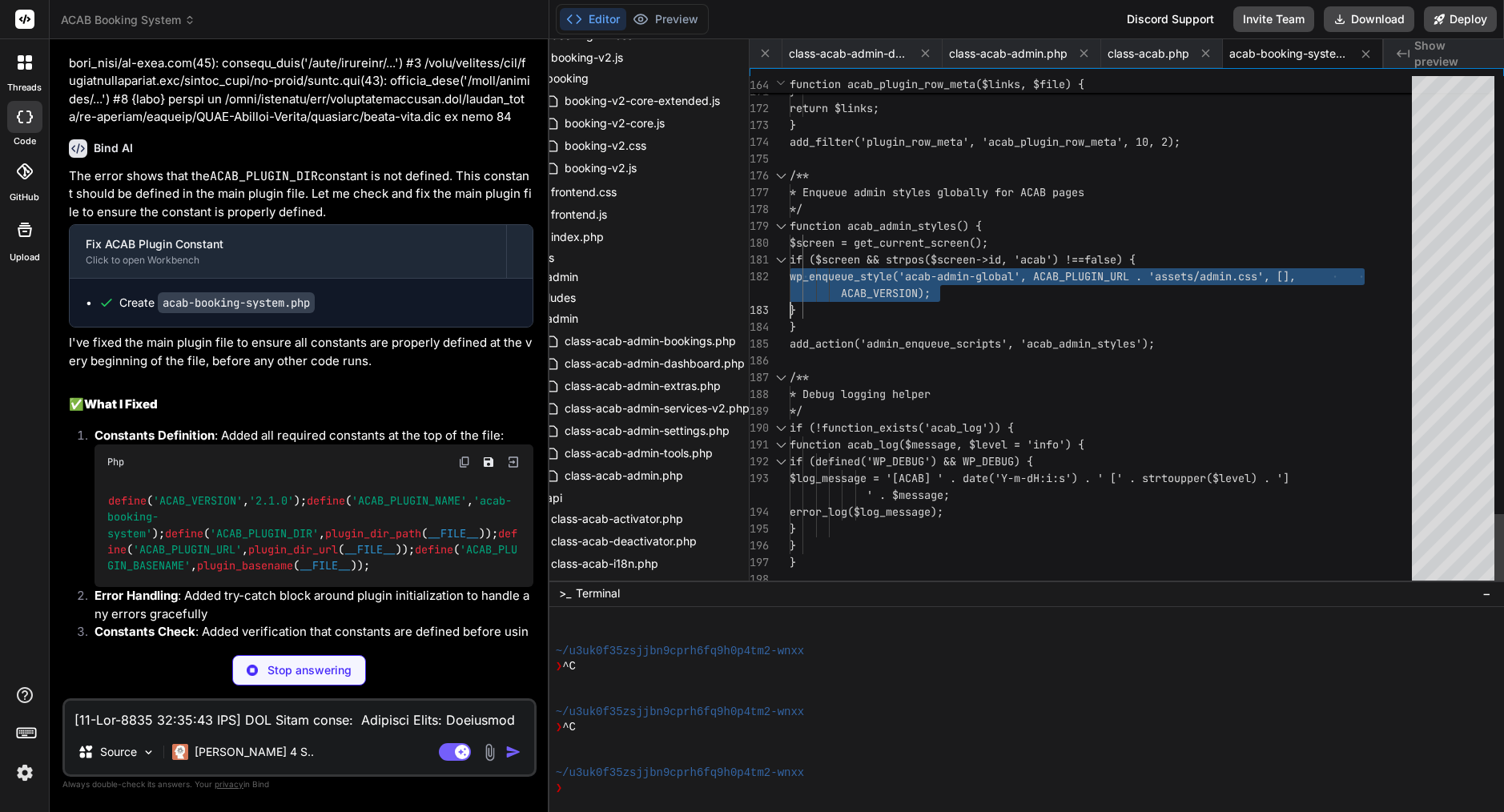
click at [928, 272] on span "wp_enqueue_style('acab-admin-global', ACAB" at bounding box center [924, 276] width 269 height 14
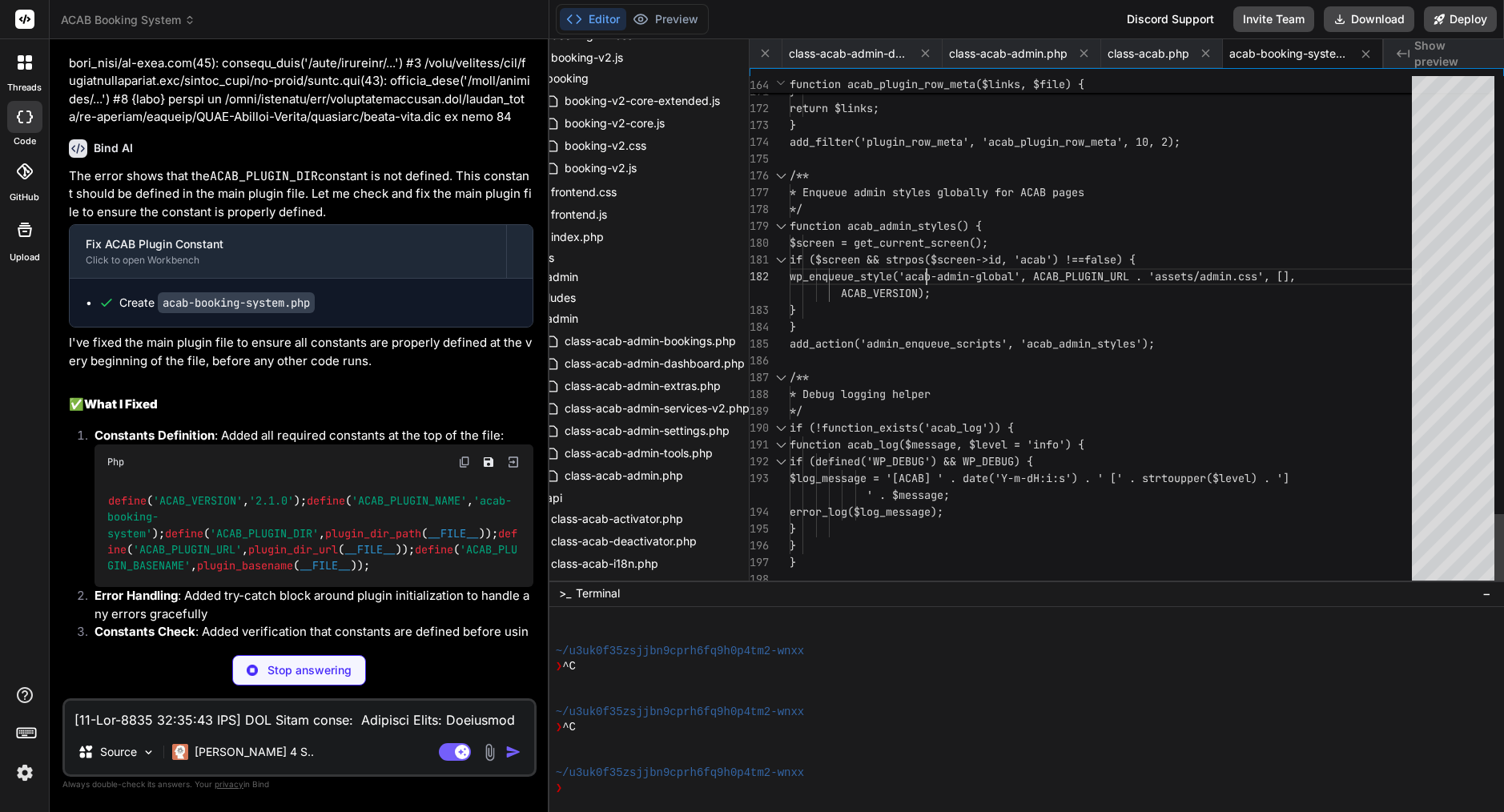
click at [928, 272] on span "wp_enqueue_style('acab-admin-global', ACAB" at bounding box center [924, 276] width 269 height 14
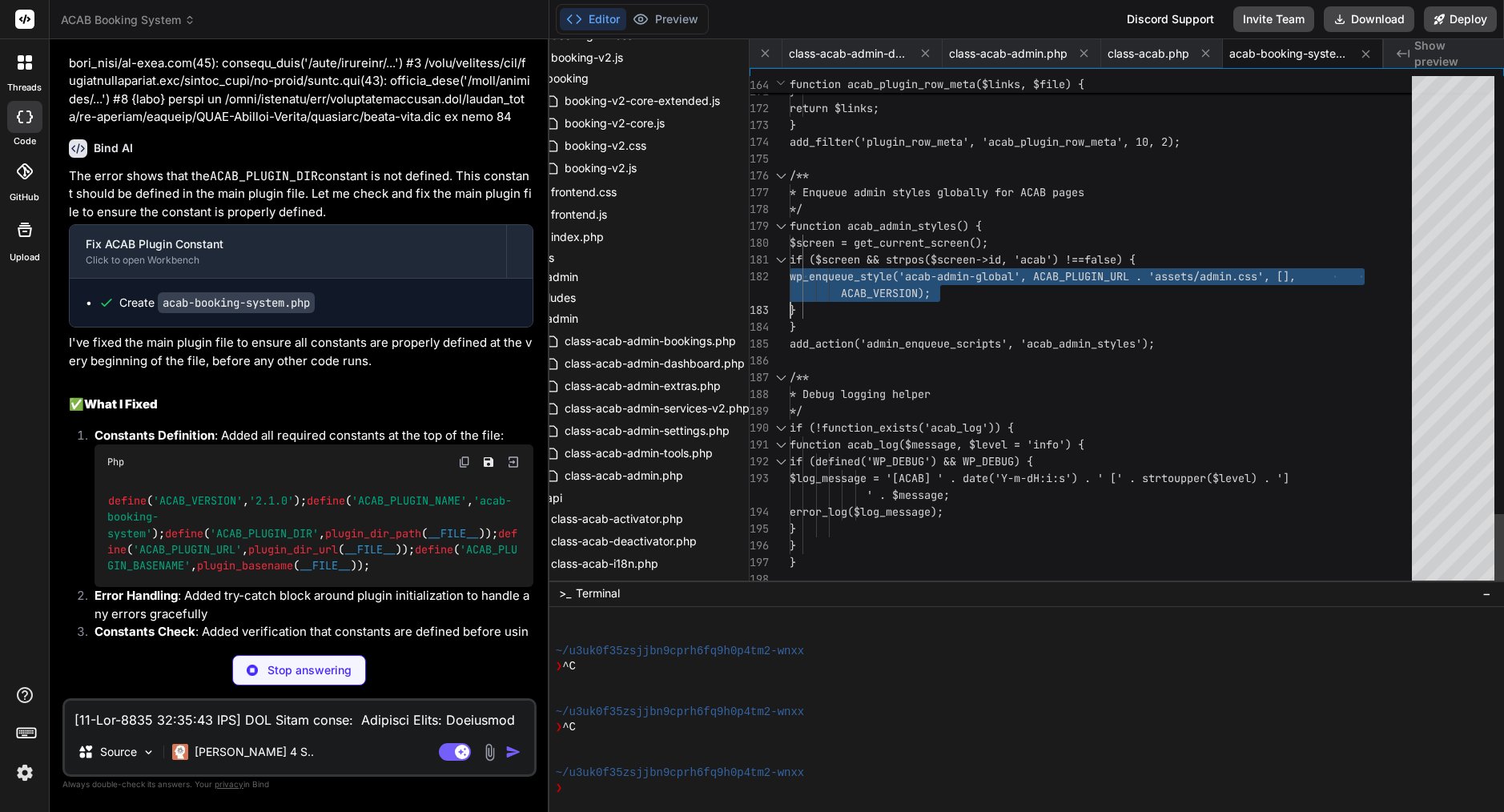
click at [928, 272] on span "wp_enqueue_style('acab-admin-global', ACAB" at bounding box center [924, 276] width 269 height 14
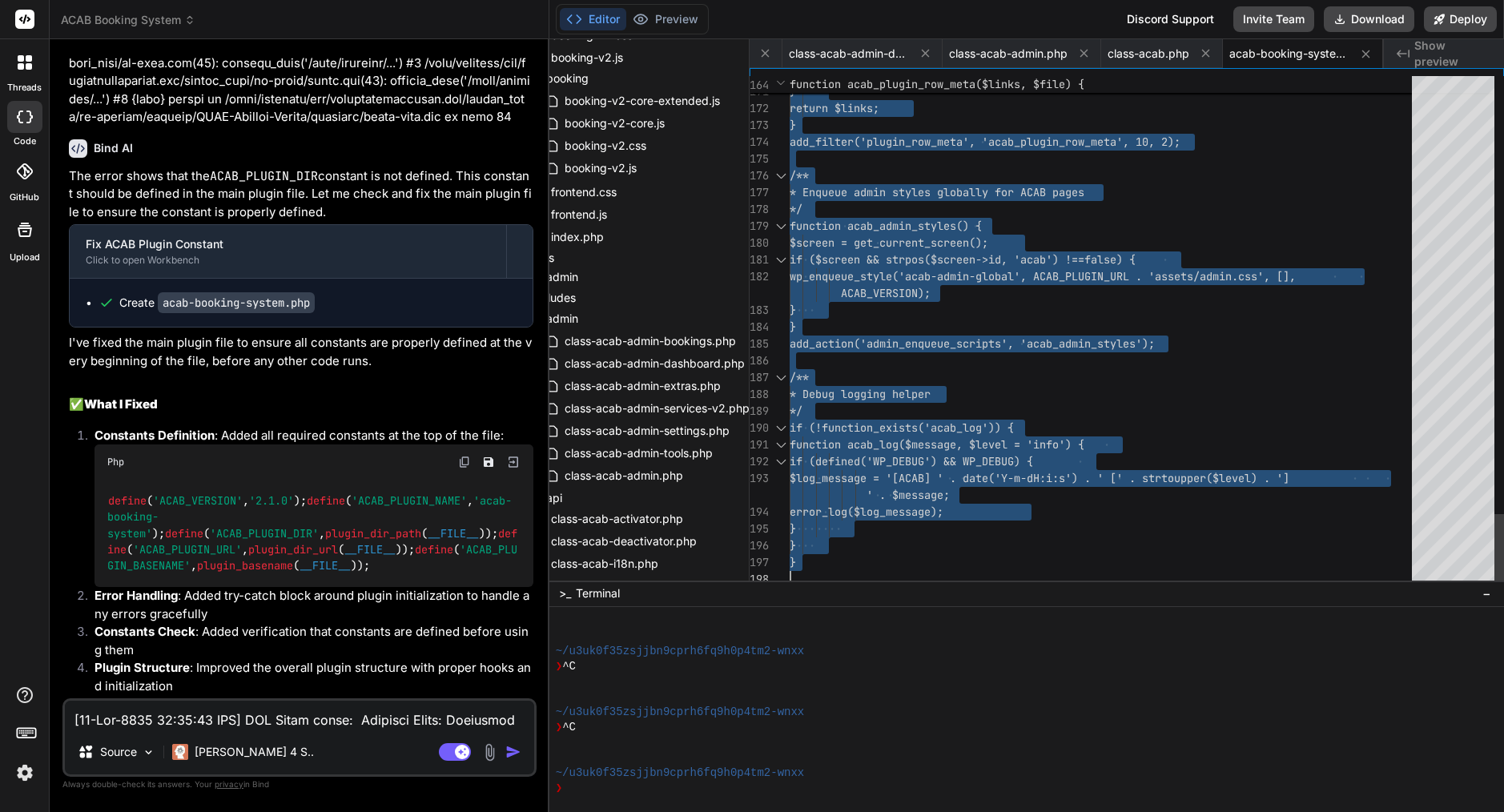
click at [928, 272] on span "wp_enqueue_style('acab-admin-global', ACAB" at bounding box center [924, 276] width 269 height 14
click at [221, 720] on textarea at bounding box center [299, 714] width 469 height 29
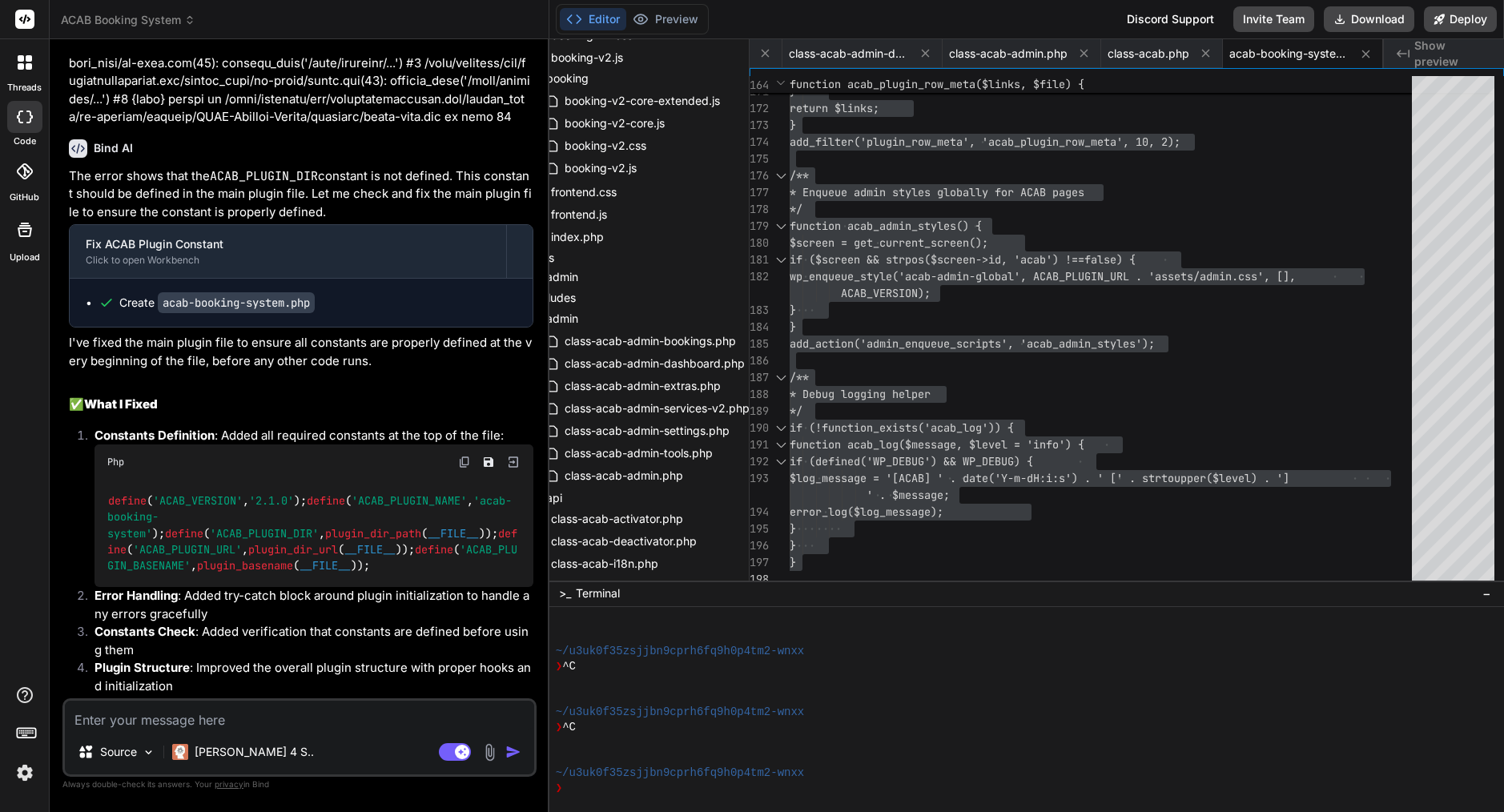
paste textarea "[17-Sep-2025 11:30:29 UTC] ACAB Booking System: Plugin file loaded successfully…"
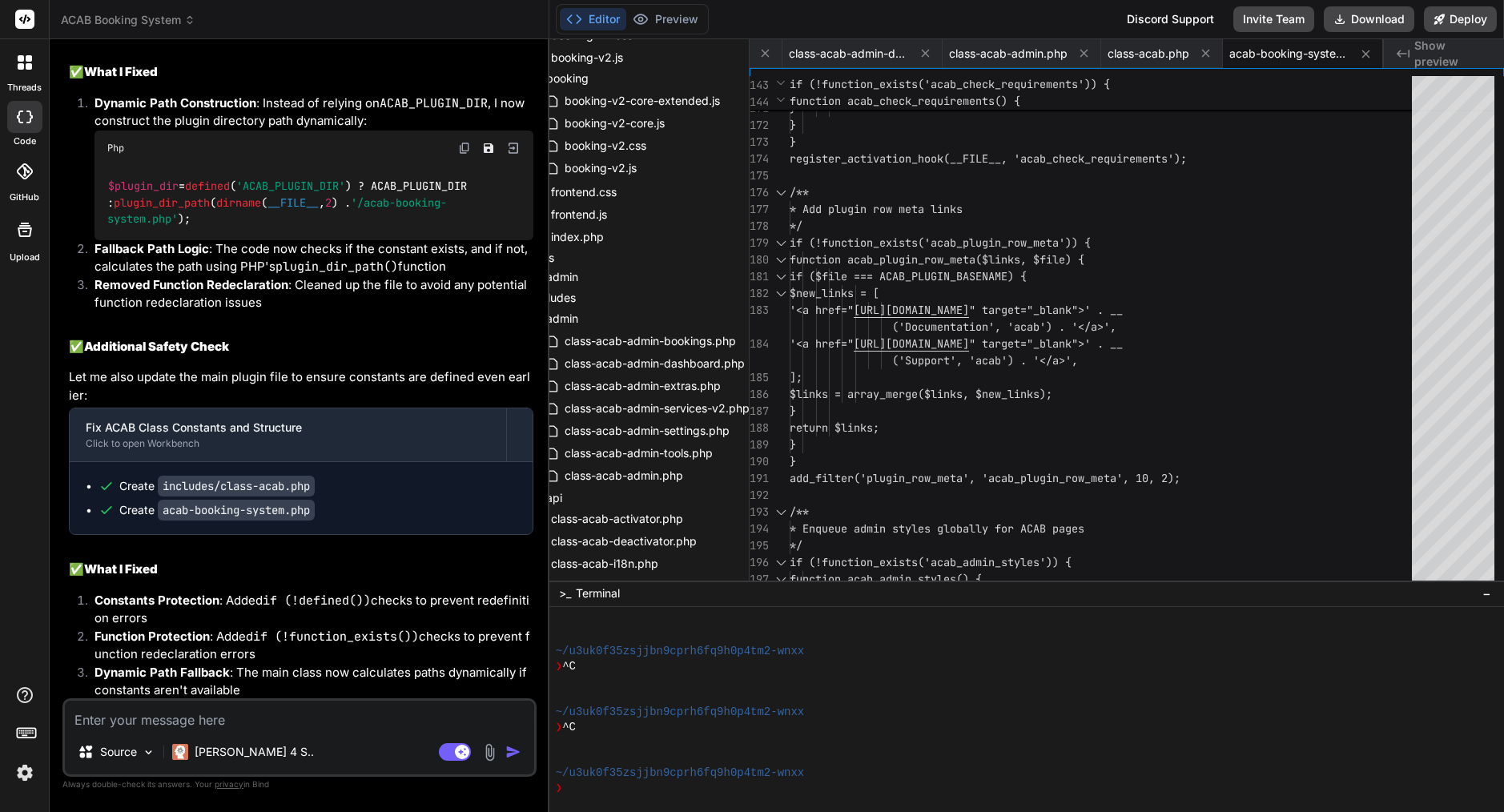
scroll to position [13893, 0]
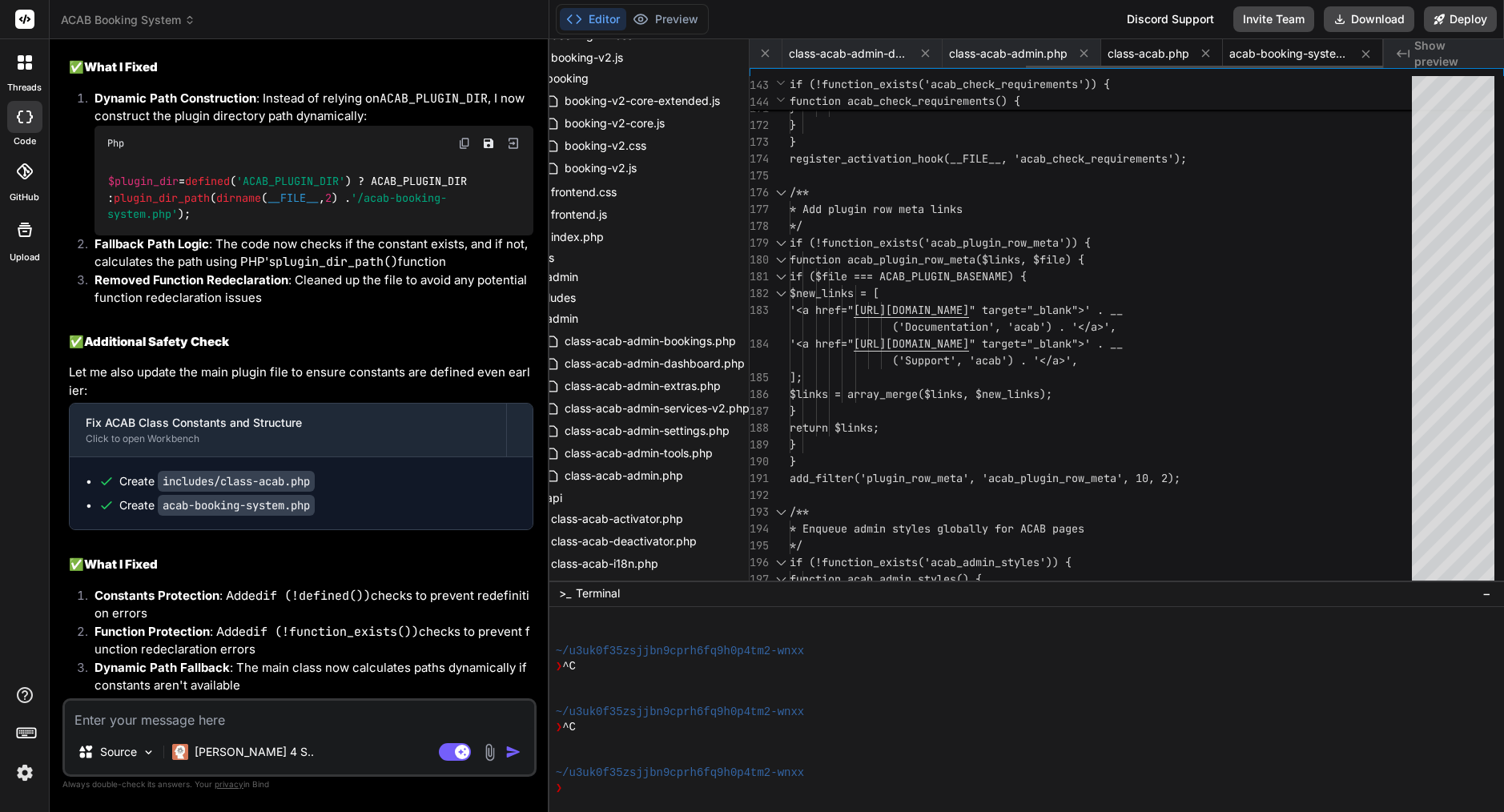
click at [1161, 57] on span "class-acab.php" at bounding box center [1149, 54] width 82 height 16
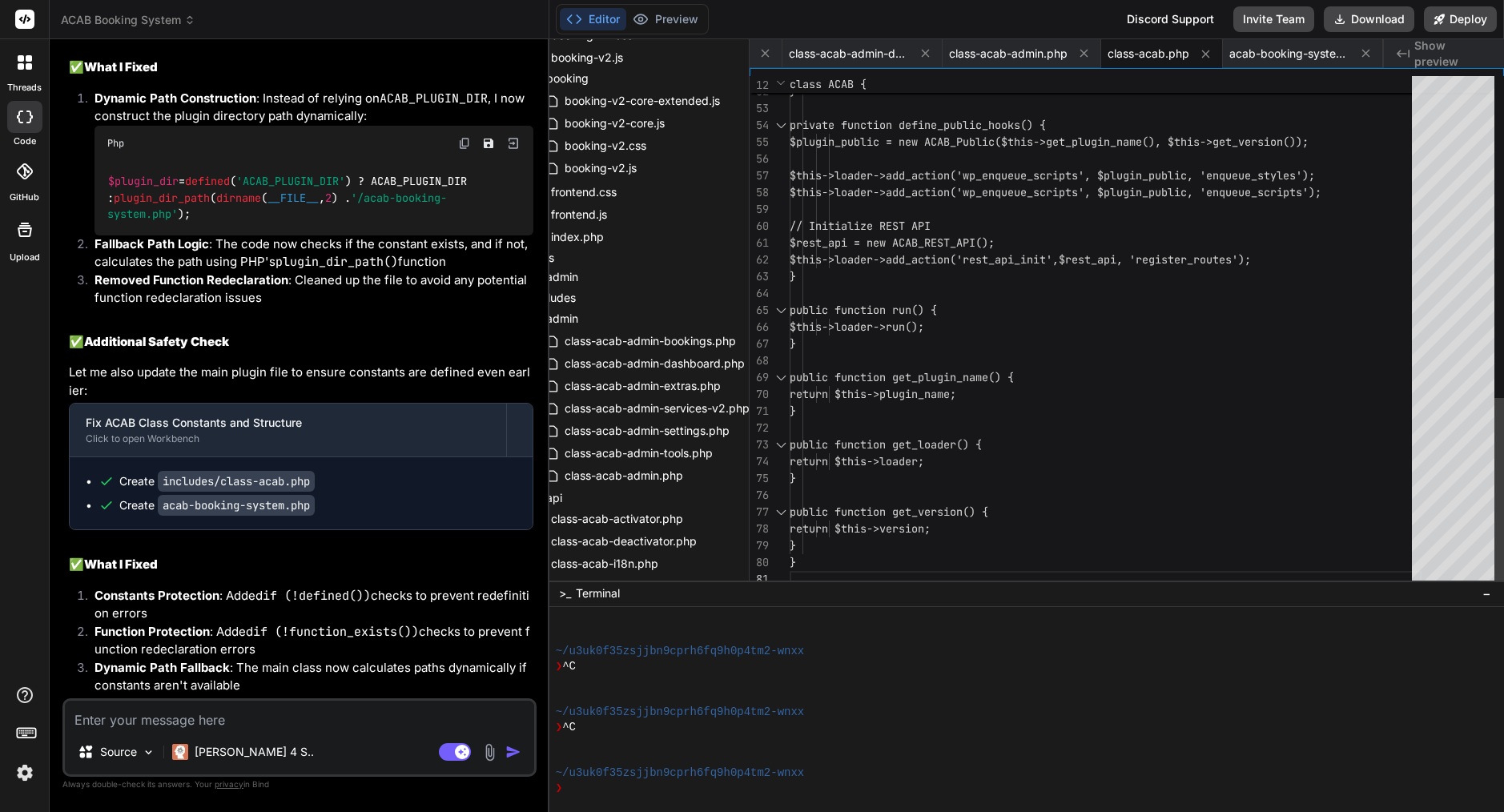
click at [973, 211] on div at bounding box center [1105, 208] width 632 height 17
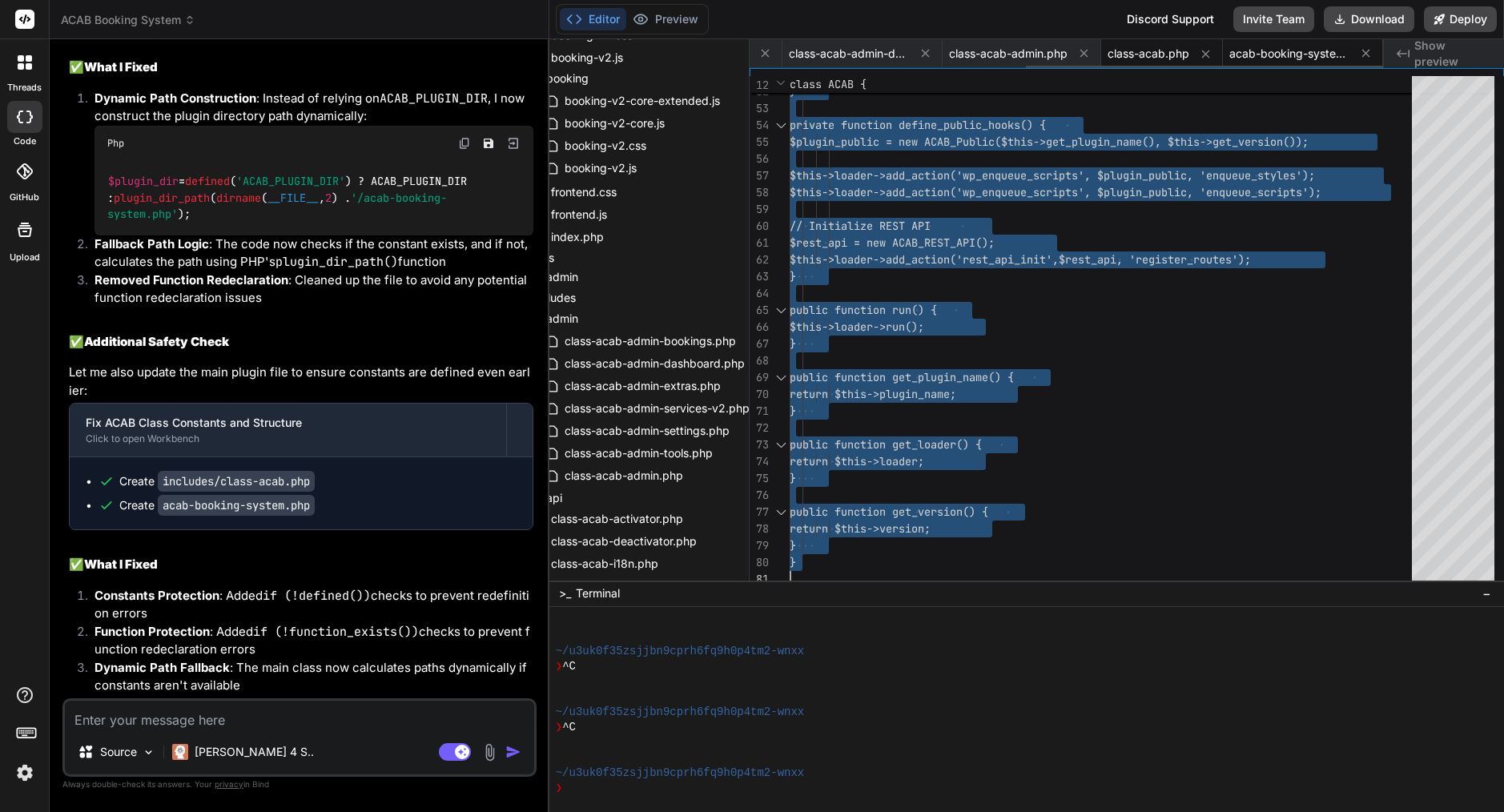
click at [1294, 56] on span "acab-booking-system.php" at bounding box center [1289, 54] width 120 height 16
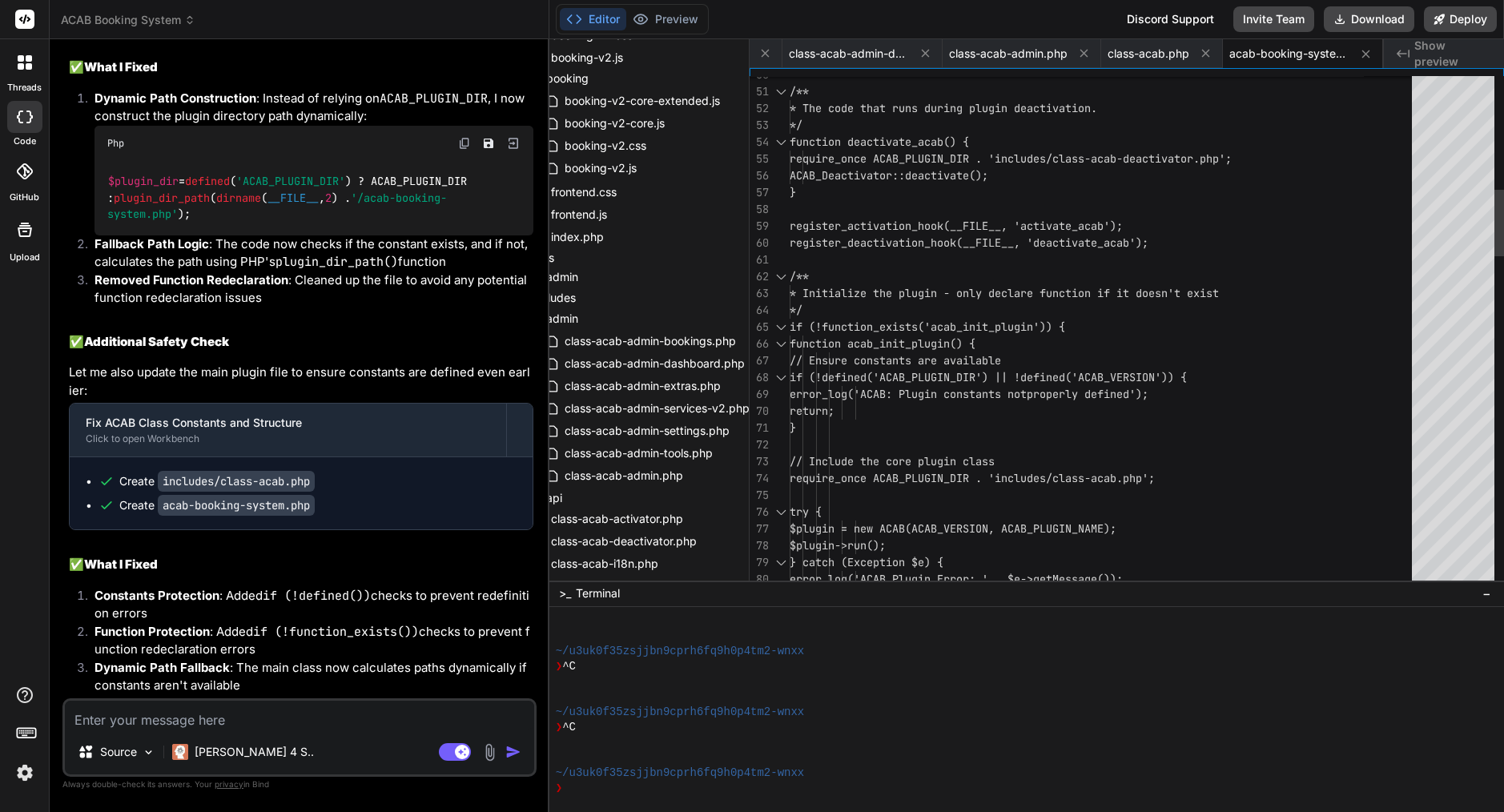
click at [998, 231] on span "register_activation_hook(__FILE__, 'activate_acab'" at bounding box center [949, 225] width 320 height 14
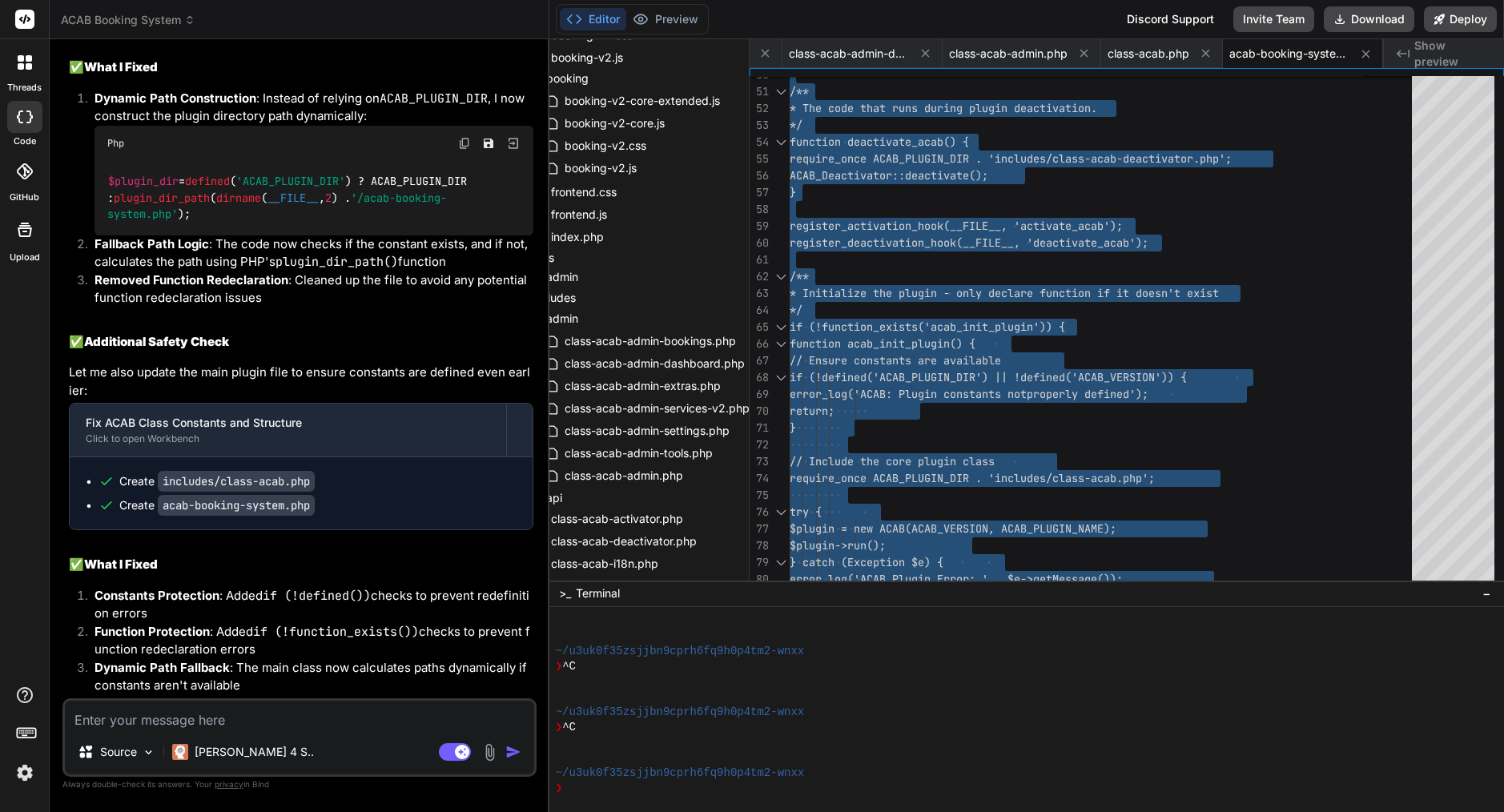
click at [230, 718] on textarea at bounding box center [299, 714] width 469 height 29
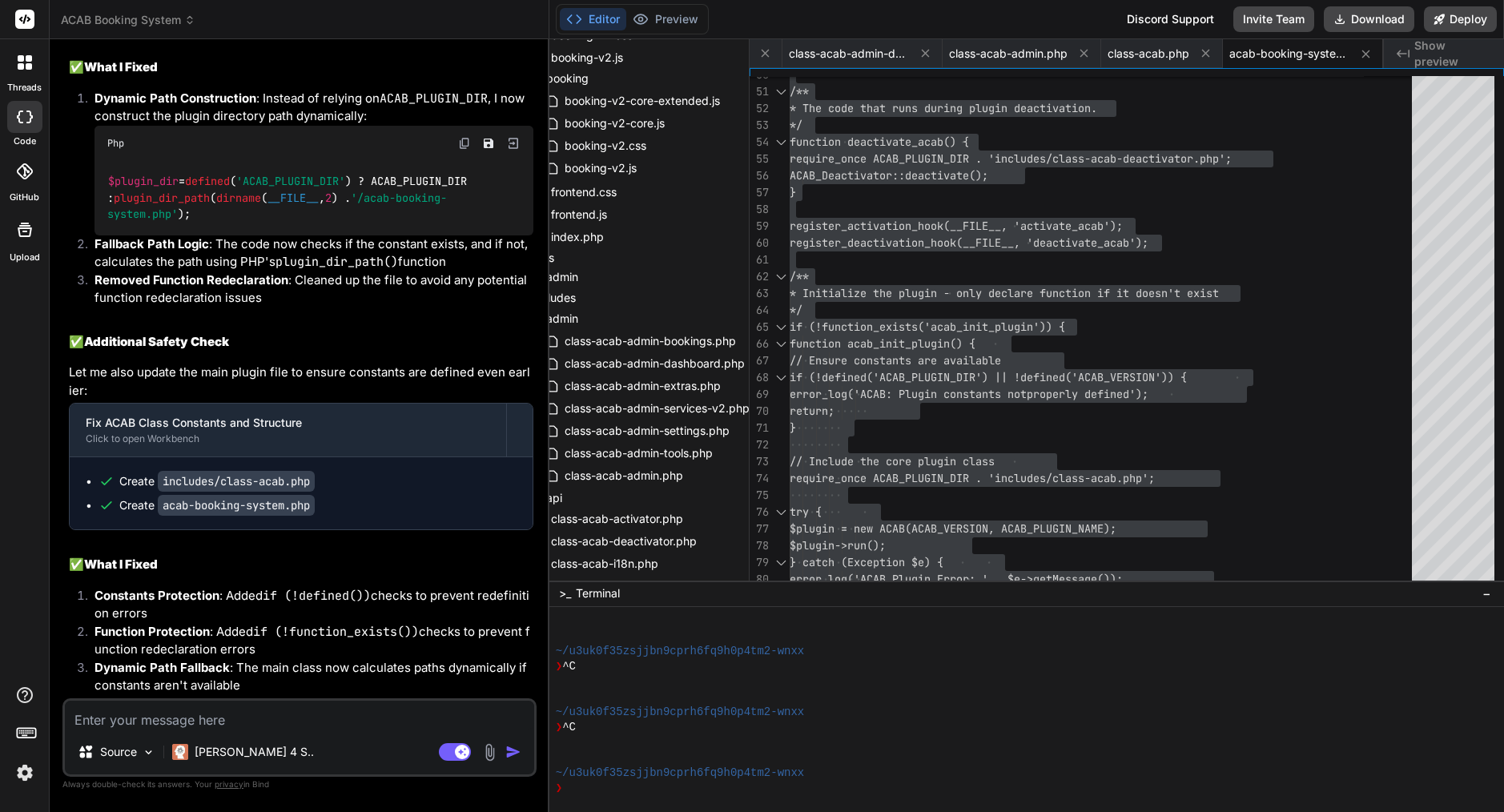
paste textarea "[17-Sep-2025 11:34:59 UTC] PHP Fatal error: Uncaught Error: Call to undefined m…"
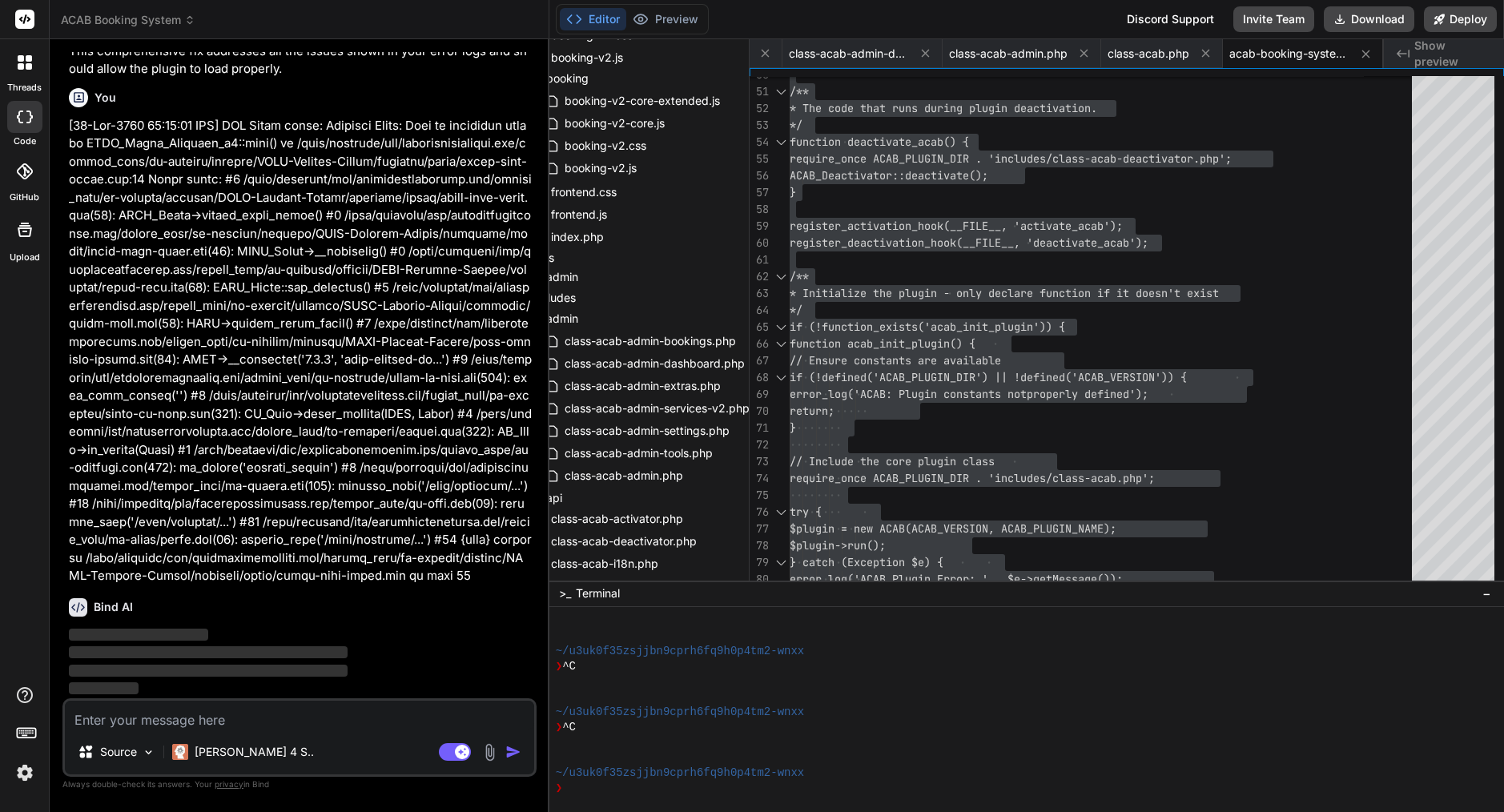
click at [26, 770] on img at bounding box center [24, 772] width 27 height 27
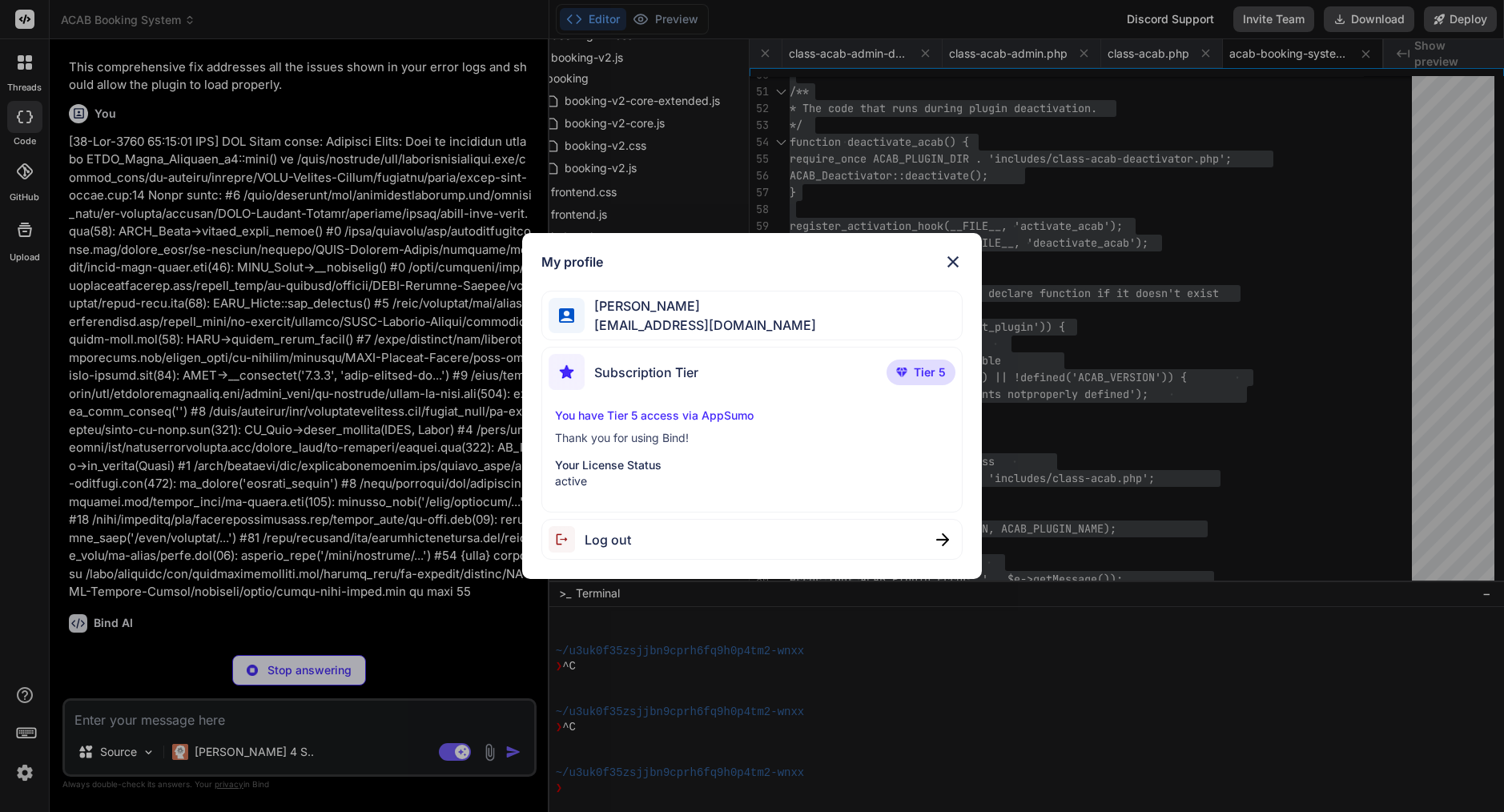
scroll to position [15067, 0]
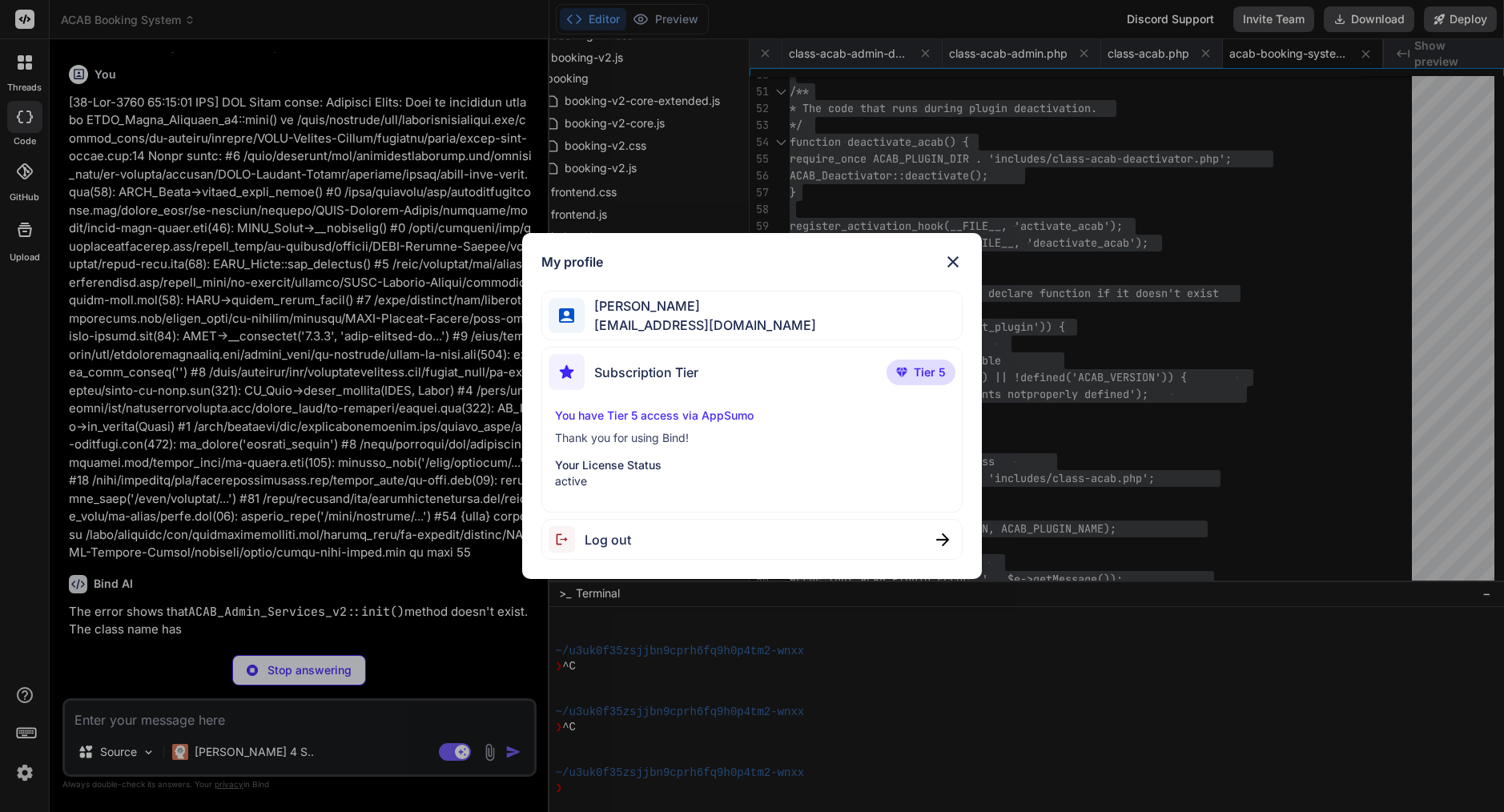
click at [318, 349] on div "My profile Arkaiusz Wiatr areknl1985@gmail.com Subscription Tier Tier 5 You hav…" at bounding box center [752, 406] width 1504 height 812
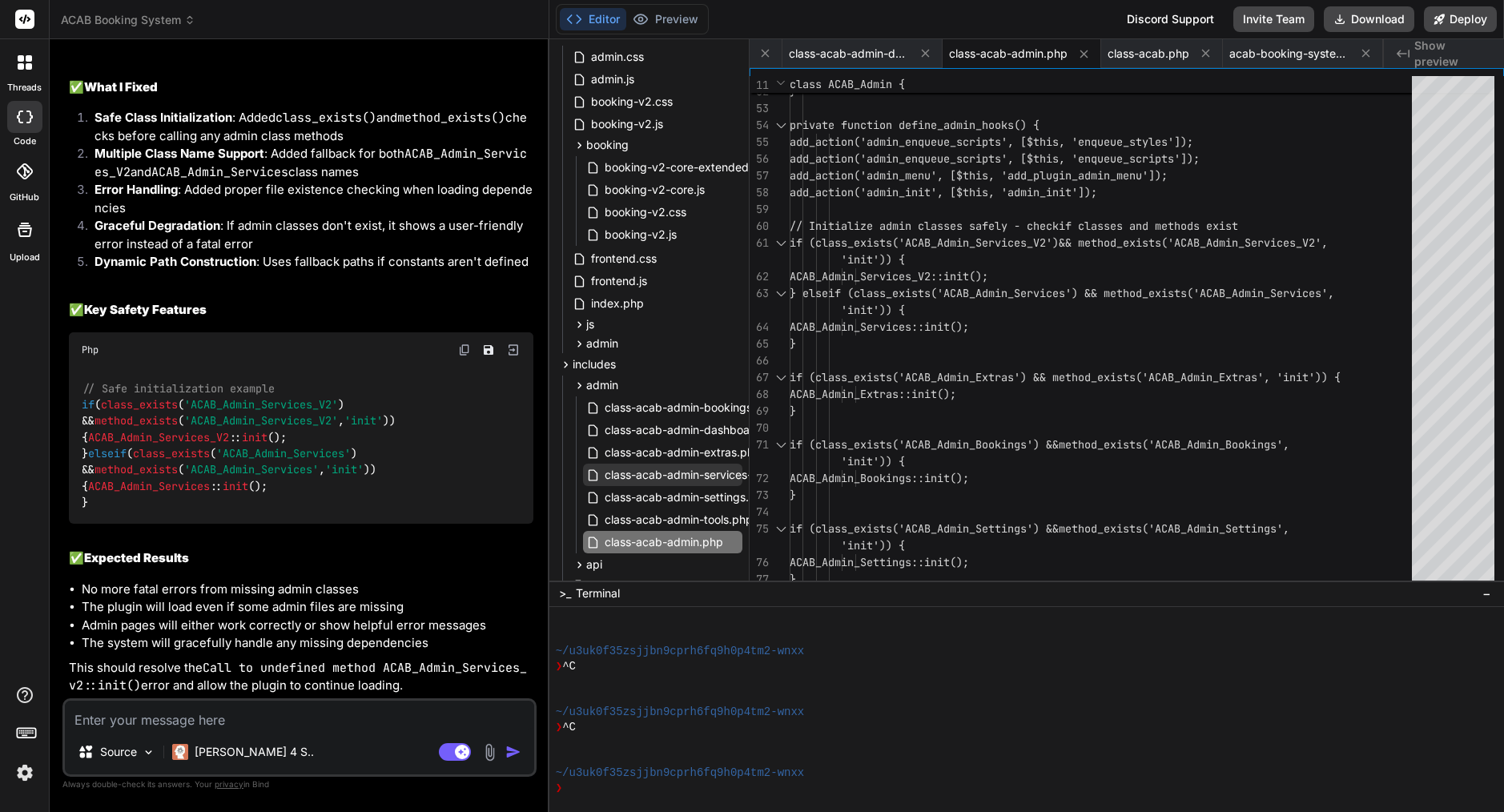
scroll to position [122, 0]
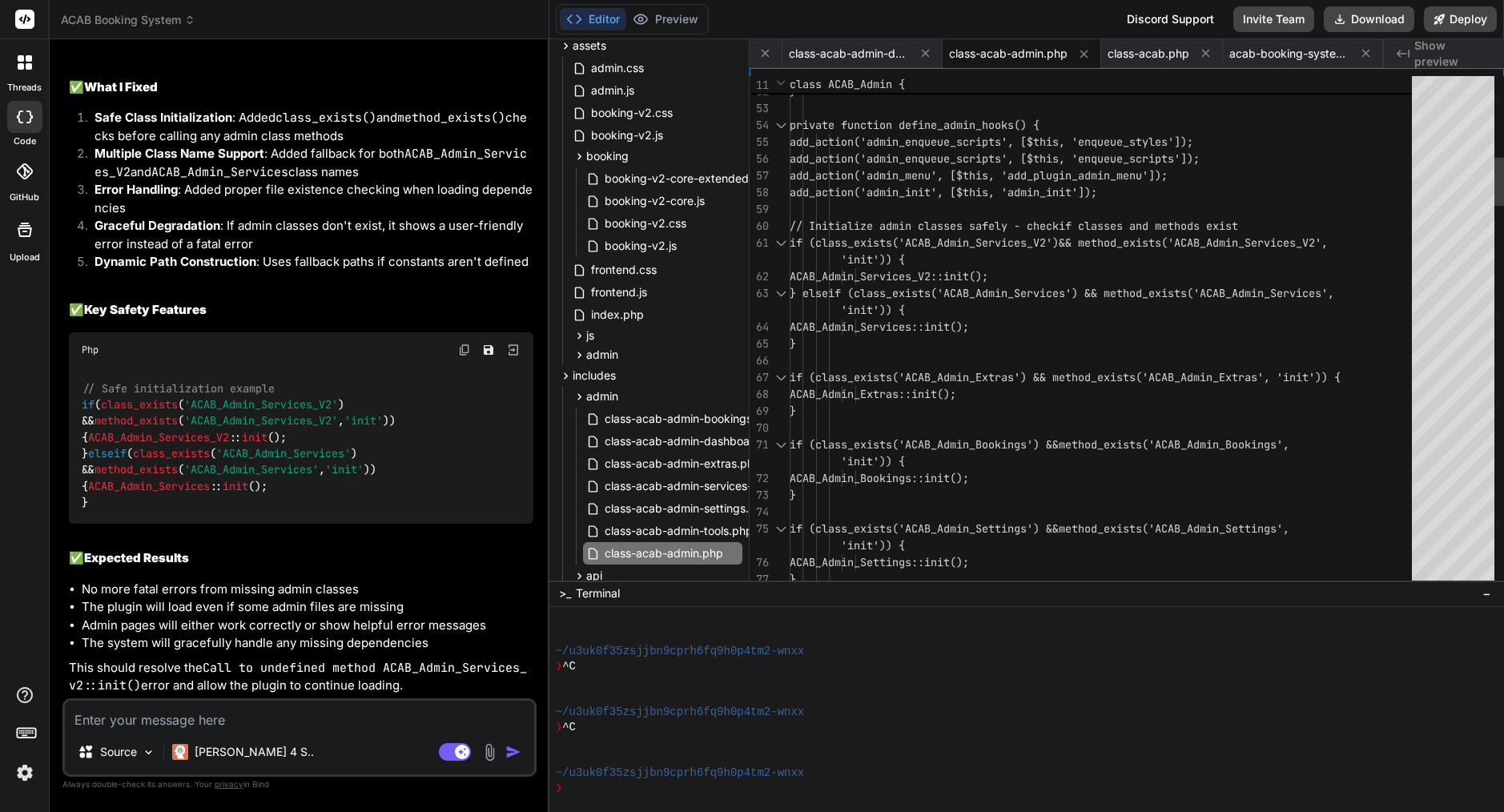
click at [970, 226] on span "// Initialize admin classes safely - check" at bounding box center [924, 225] width 269 height 14
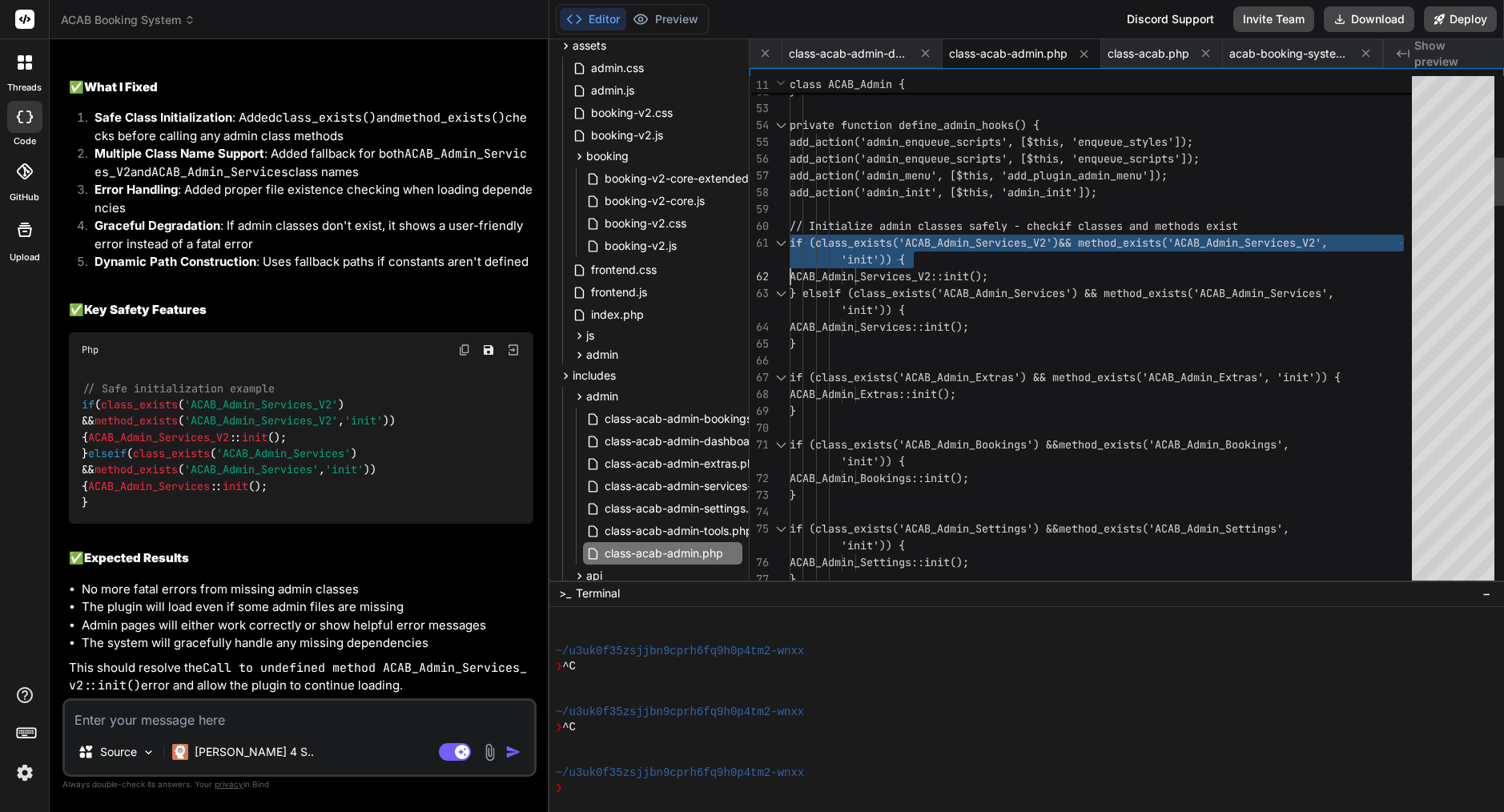
click at [970, 226] on span "// Initialize admin classes safely - check" at bounding box center [924, 225] width 269 height 14
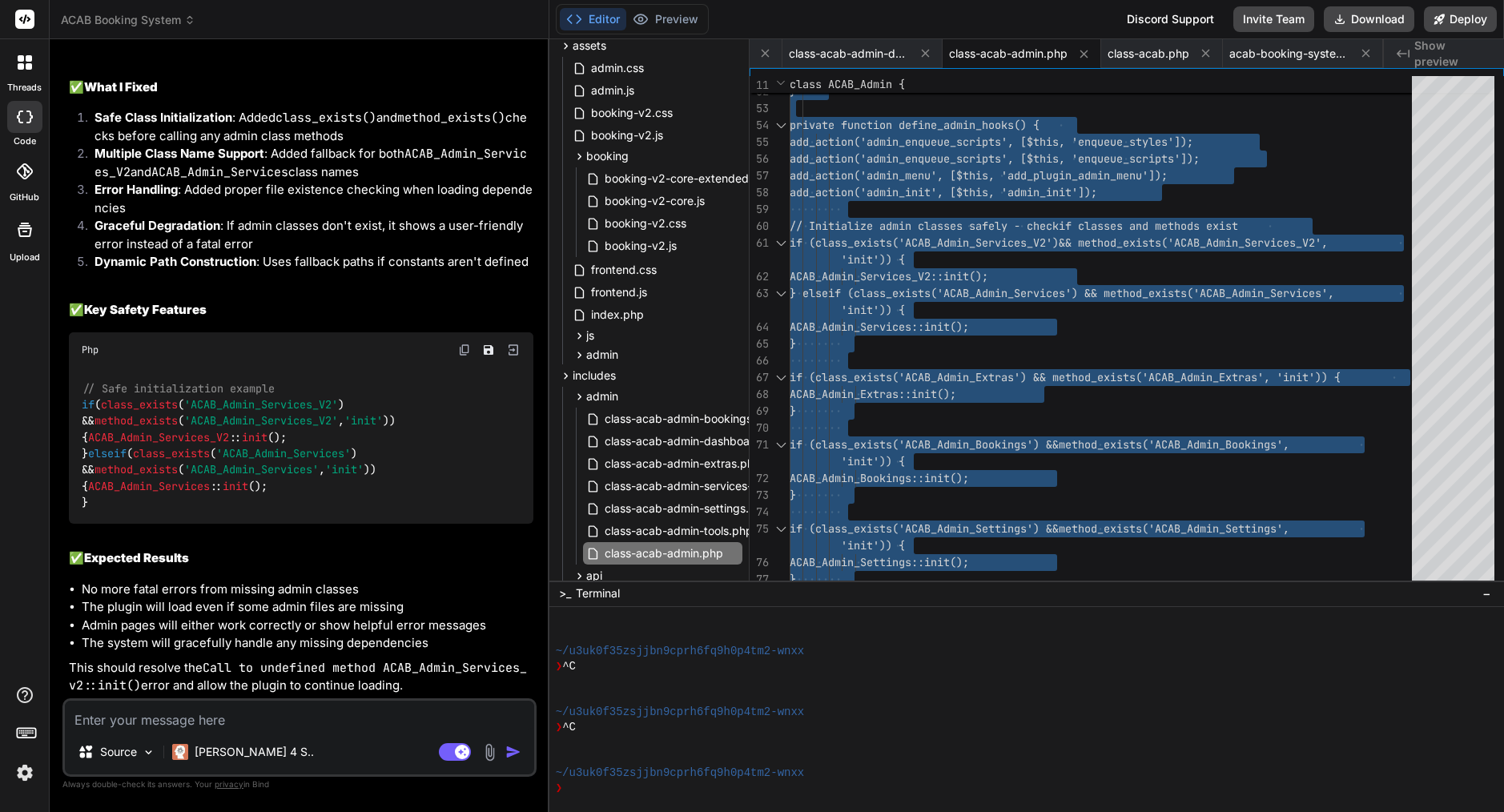
click at [199, 717] on textarea at bounding box center [299, 714] width 469 height 29
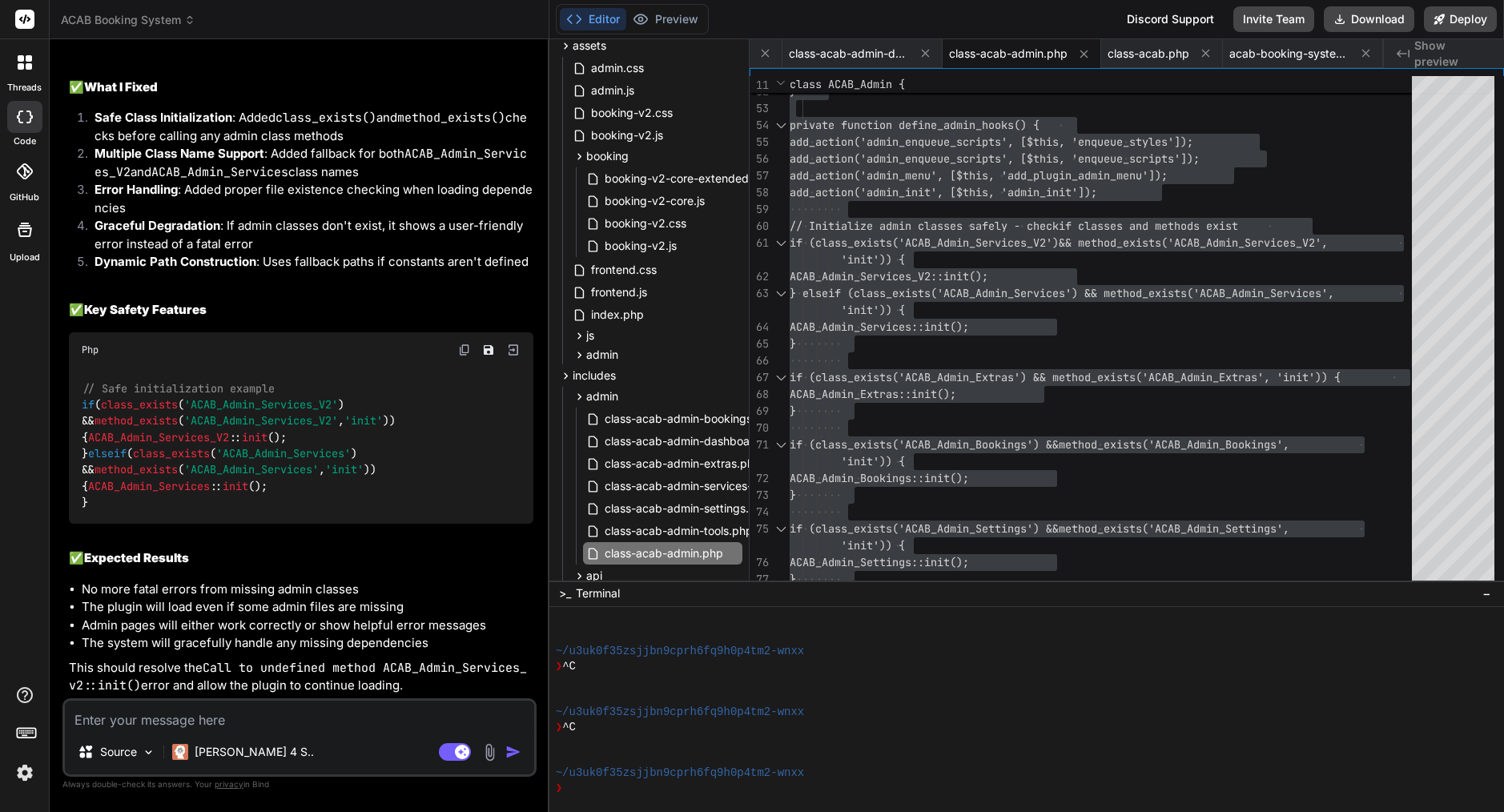
paste textarea "[17-Sep-2025 11:37:17 UTC] PHP Fatal error: Uncaught Error: Call to undefined m…"
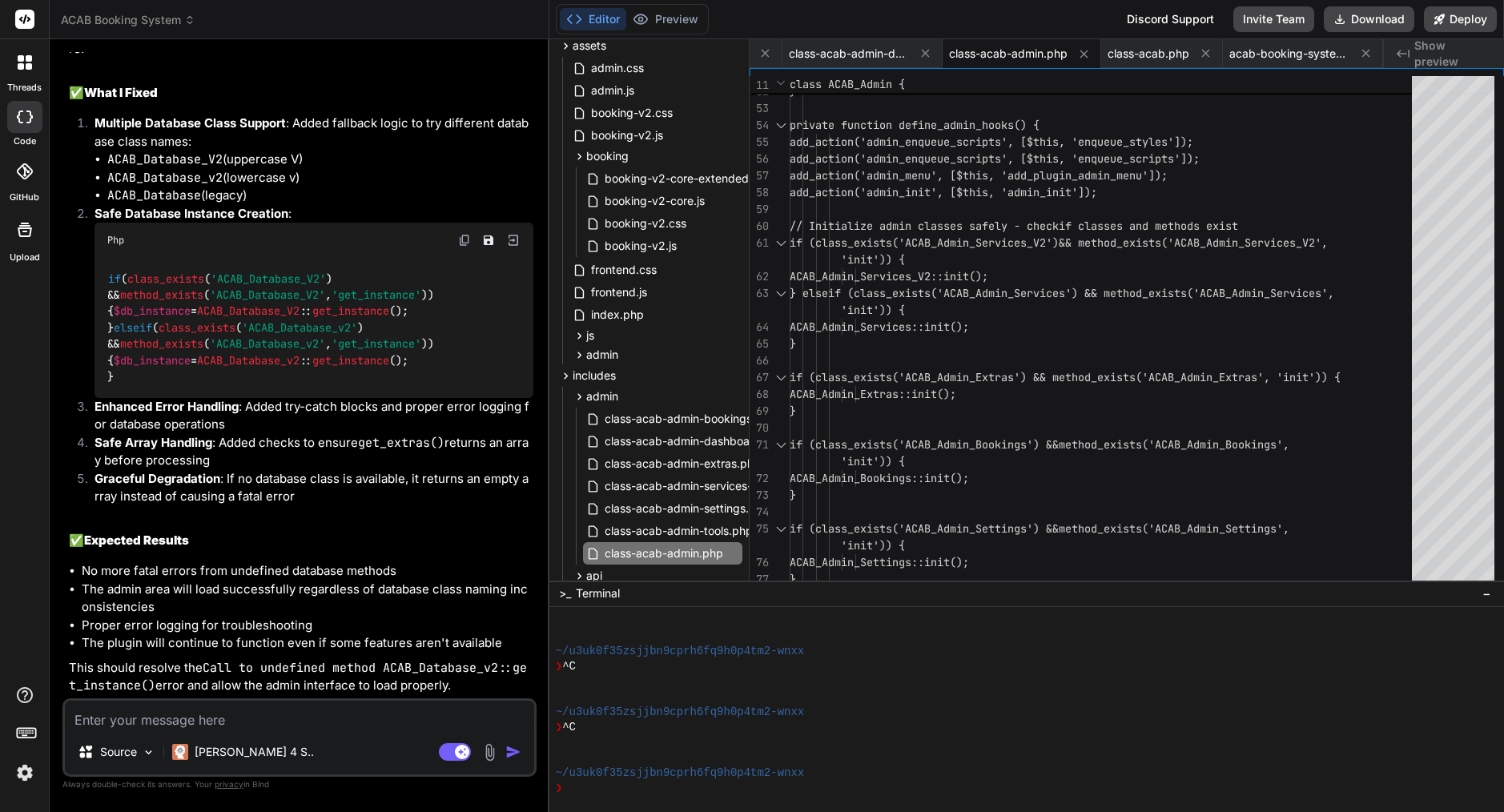
scroll to position [16944, 0]
click at [945, 306] on div "'init')) {" at bounding box center [1105, 309] width 632 height 17
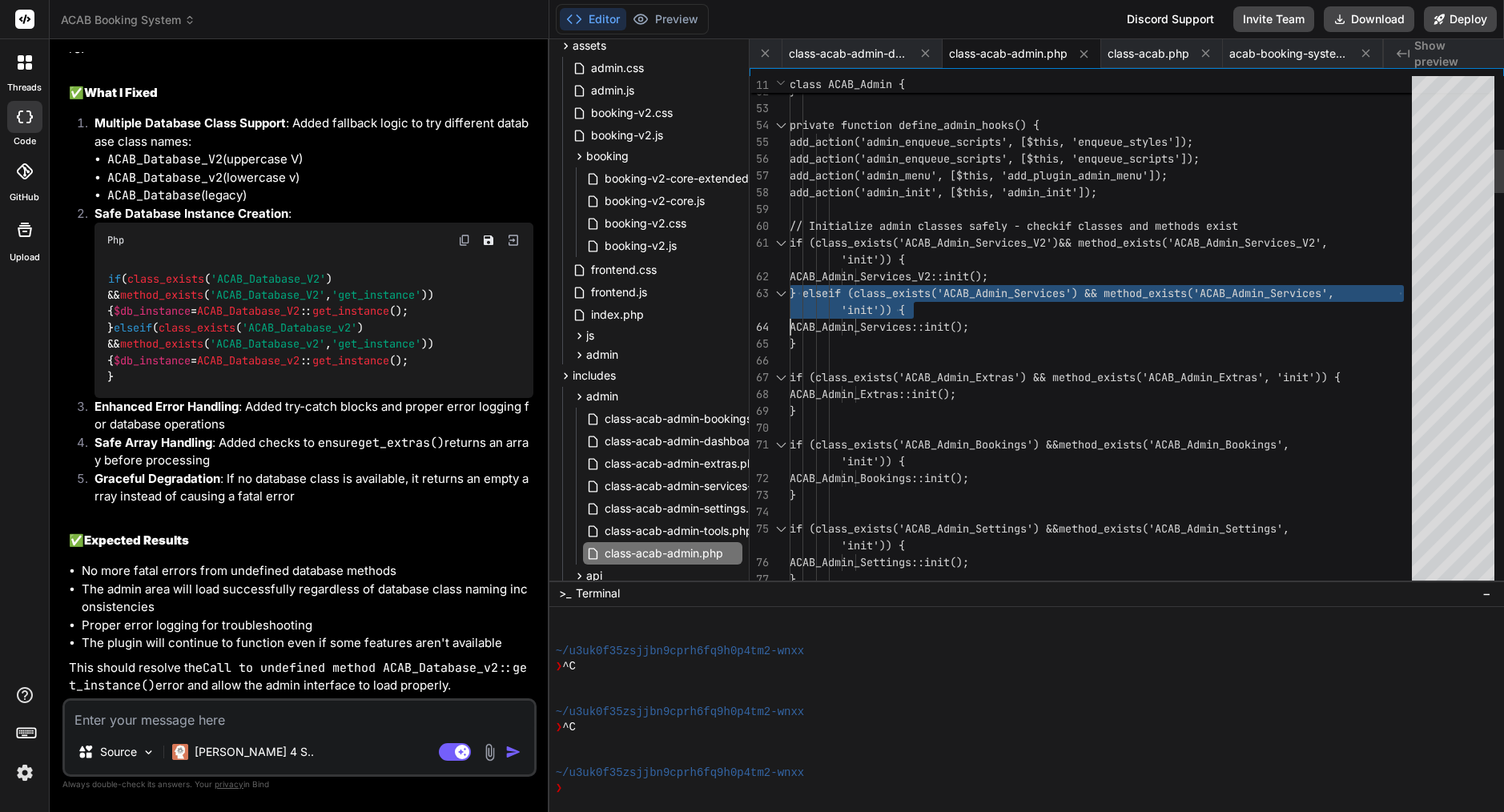
scroll to position [67, 0]
click at [945, 306] on div "'init')) {" at bounding box center [1105, 309] width 632 height 17
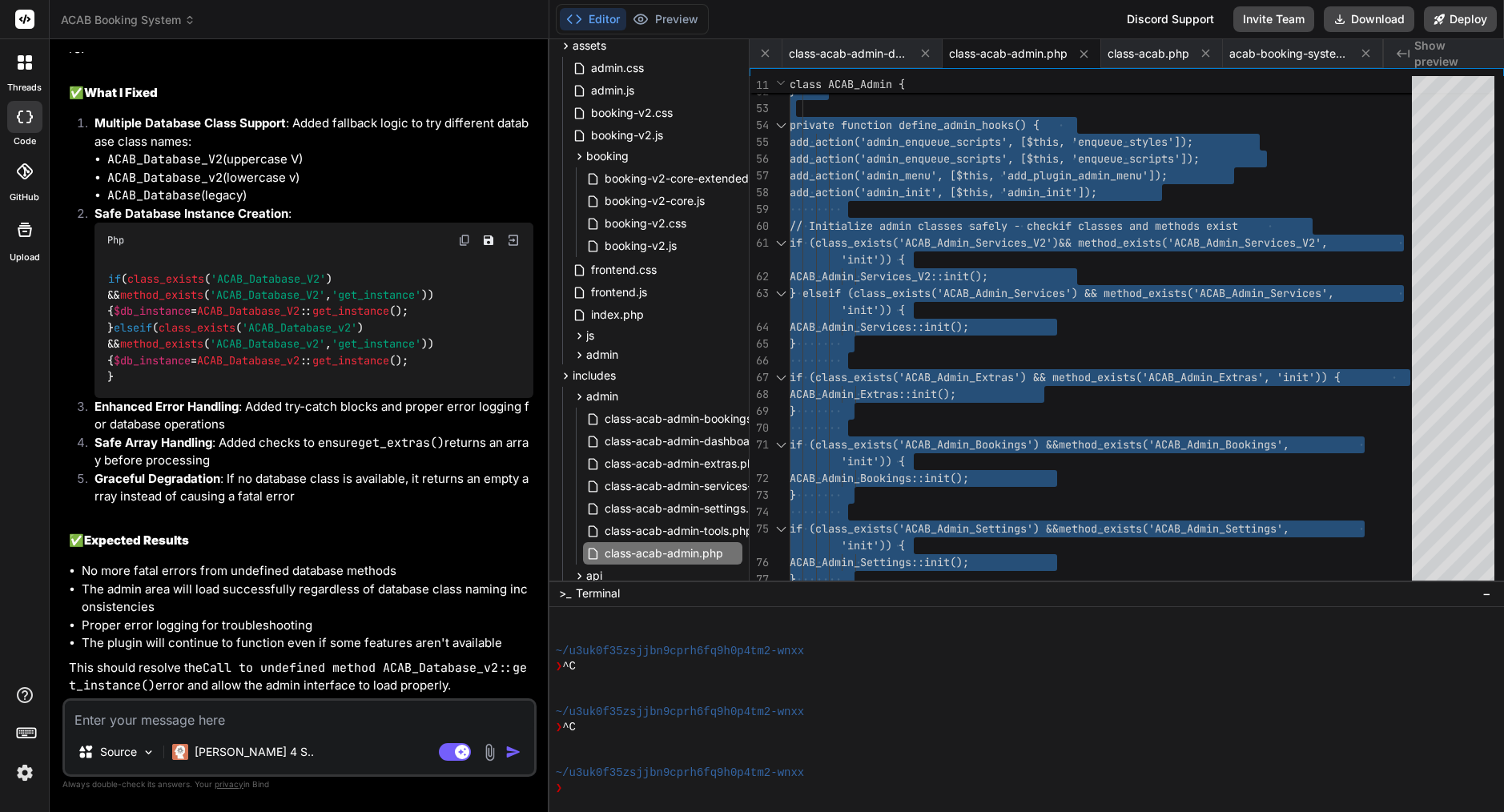
scroll to position [17088, 0]
click at [246, 753] on p "[PERSON_NAME] 4 S.." at bounding box center [254, 751] width 120 height 16
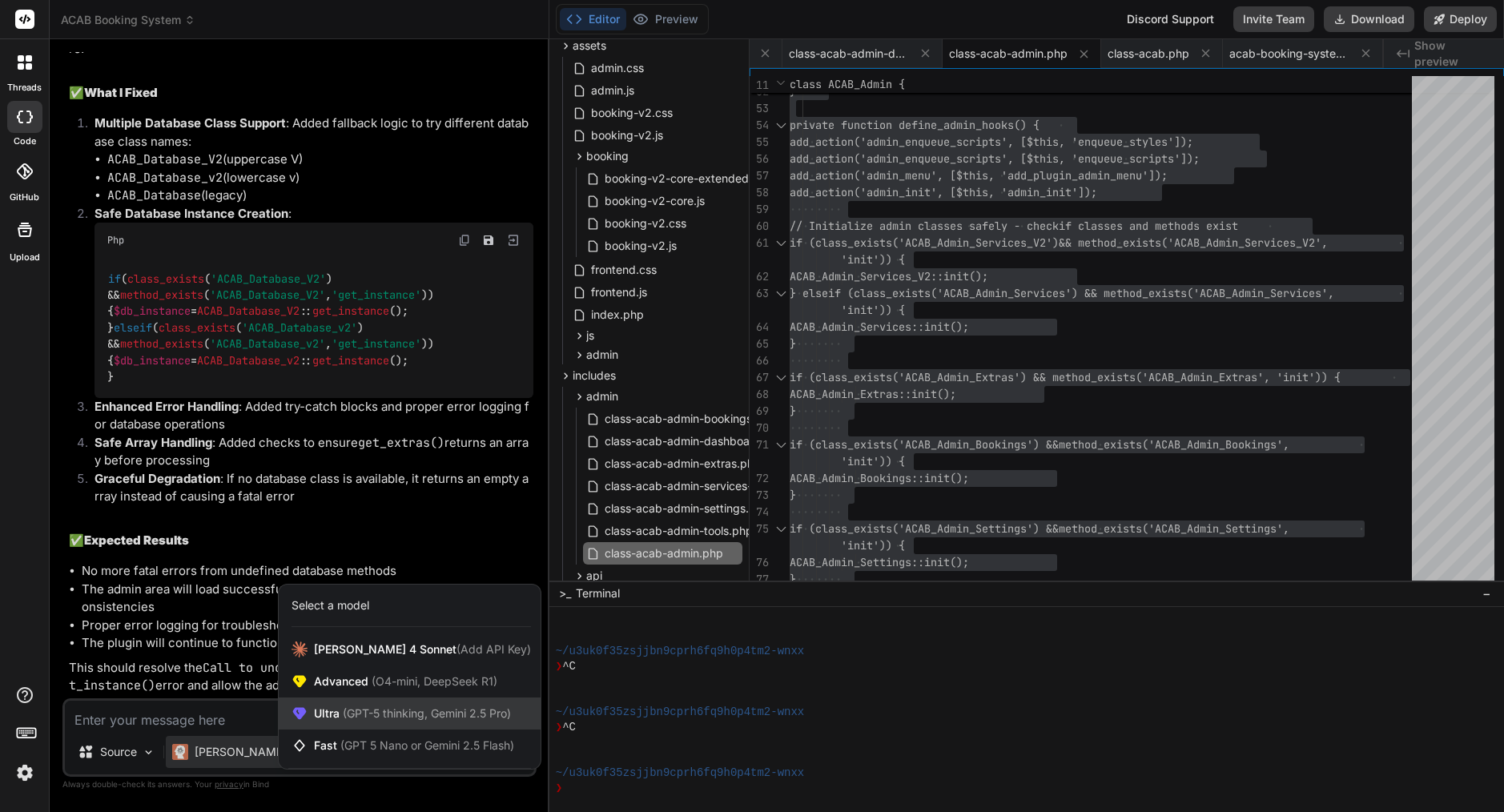
click at [339, 703] on div "Ultra (GPT-5 thinking, Gemini 2.5 Pro)" at bounding box center [409, 713] width 261 height 32
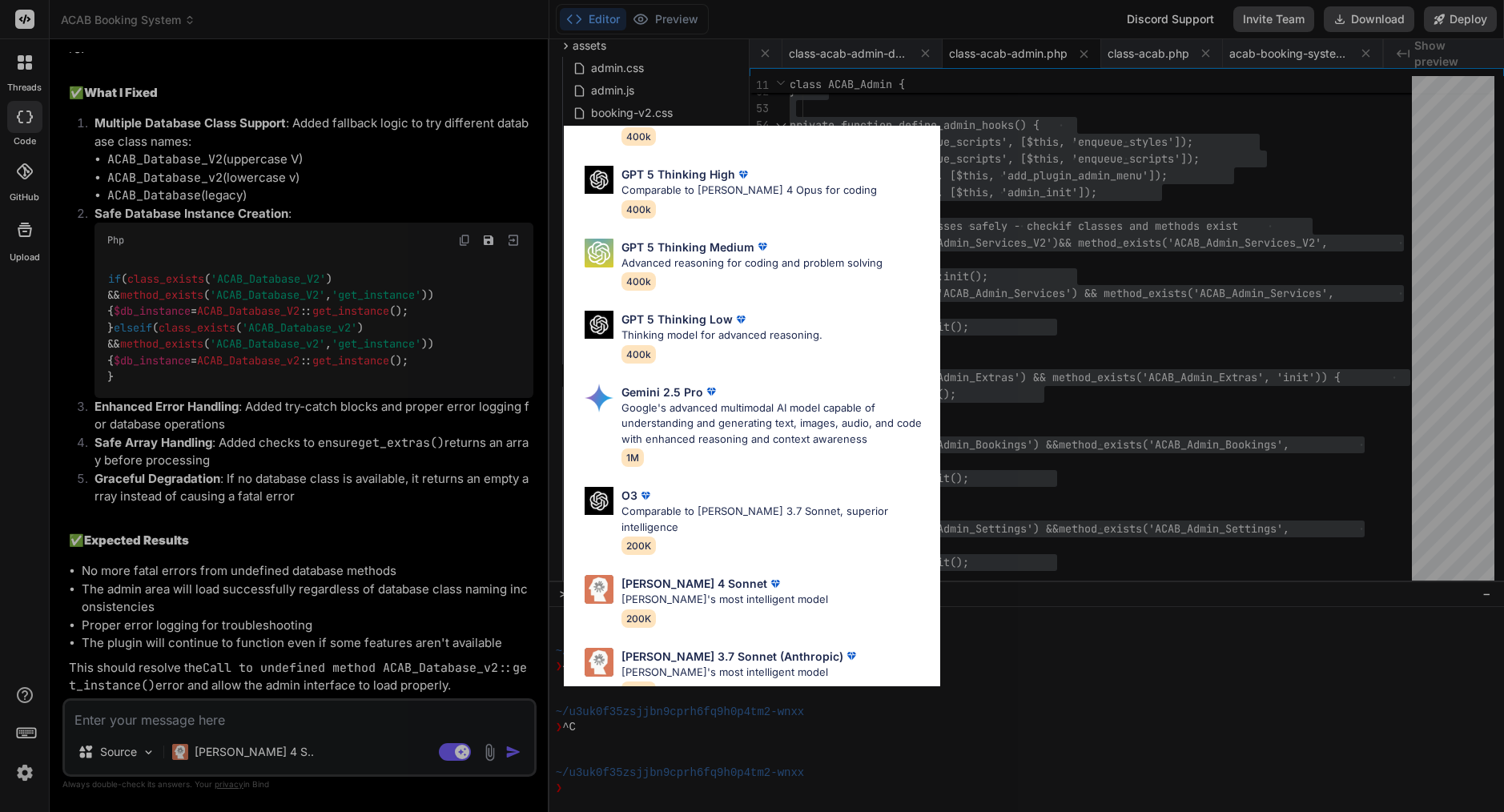
scroll to position [114, 0]
click at [270, 714] on div "Ultra Models GPT 5 OpenAI's best AI model, matches Claude 4 Sonnet in Intellige…" at bounding box center [752, 406] width 1504 height 812
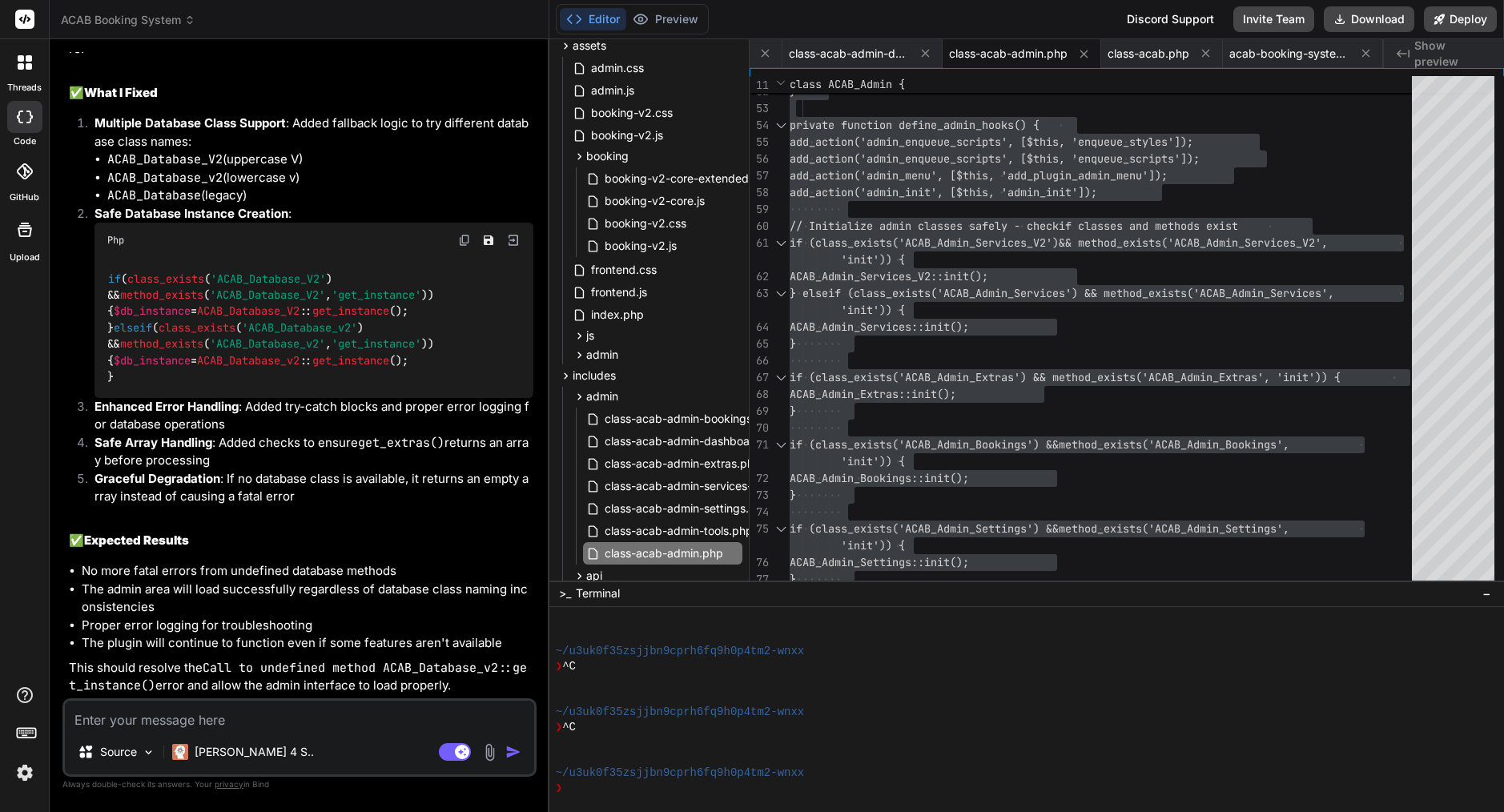
click at [229, 719] on textarea at bounding box center [299, 714] width 469 height 29
click at [195, 719] on textarea "now is everything broken" at bounding box center [299, 714] width 469 height 29
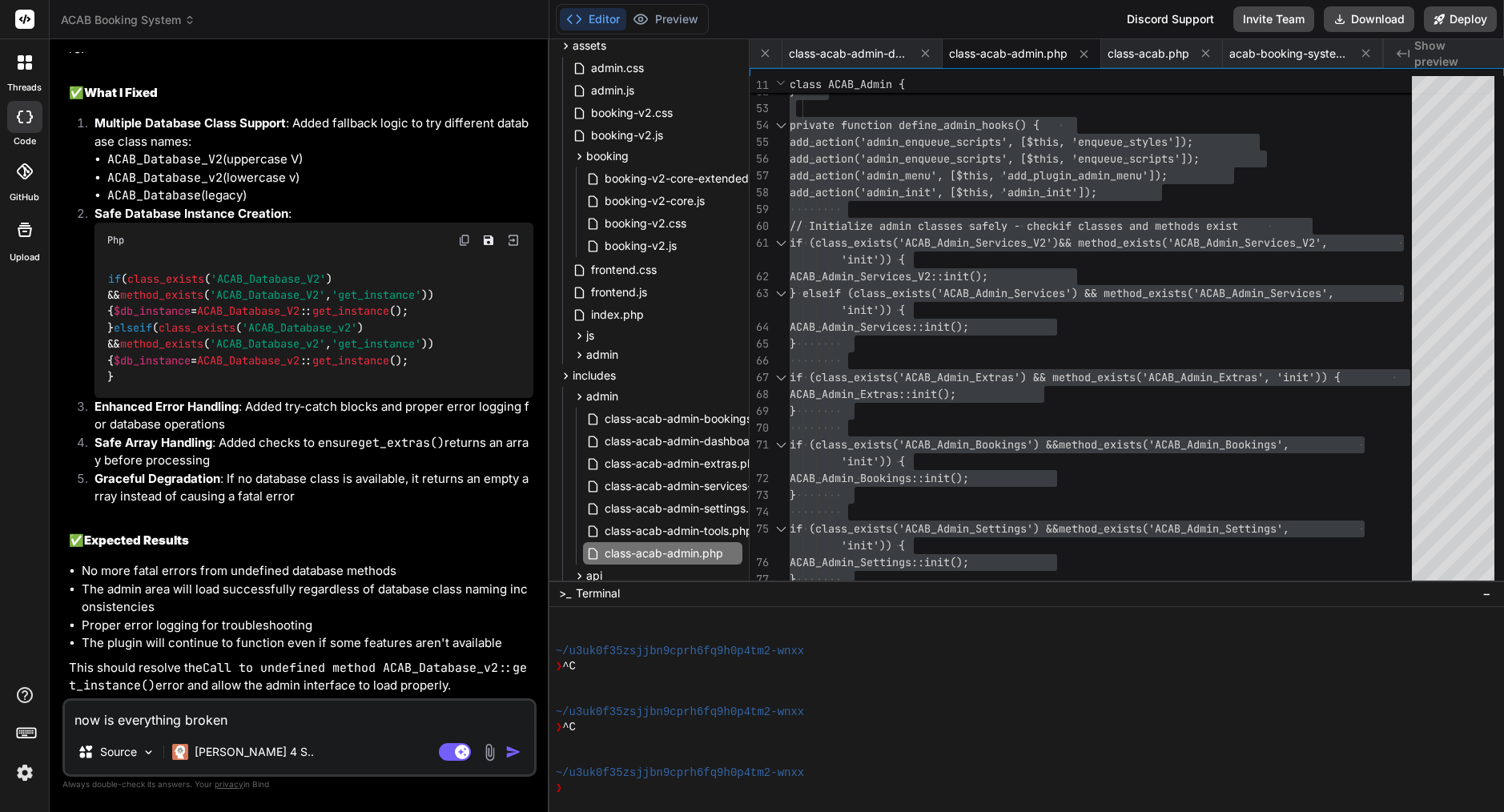
paste textarea "[17-Sep-2025 11:40:11 UTC] PHP Fatal error: Uncaught Error: Call to undefined m…"
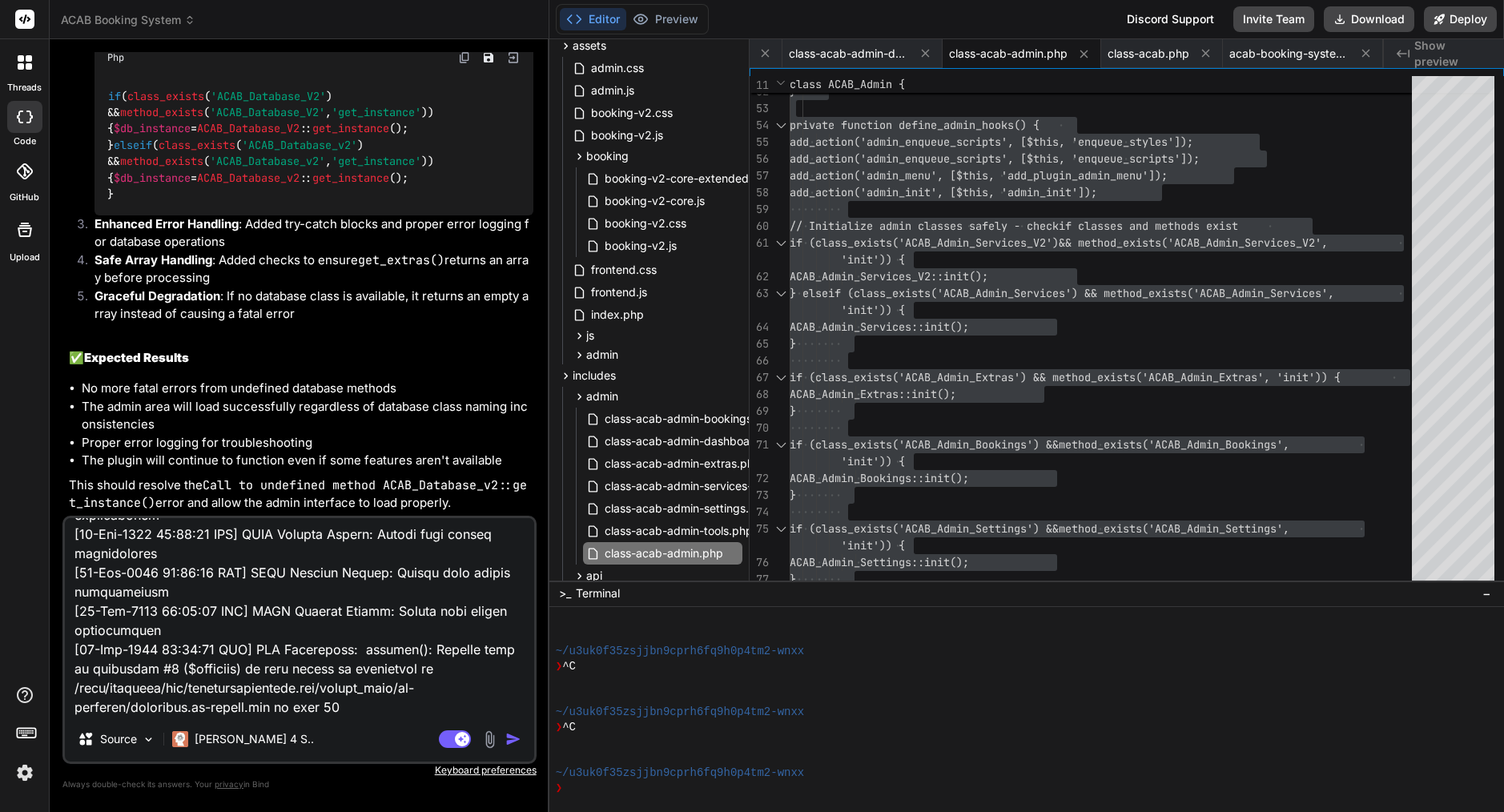
scroll to position [617, 0]
paste textarea "apart from this error, the form does not display"
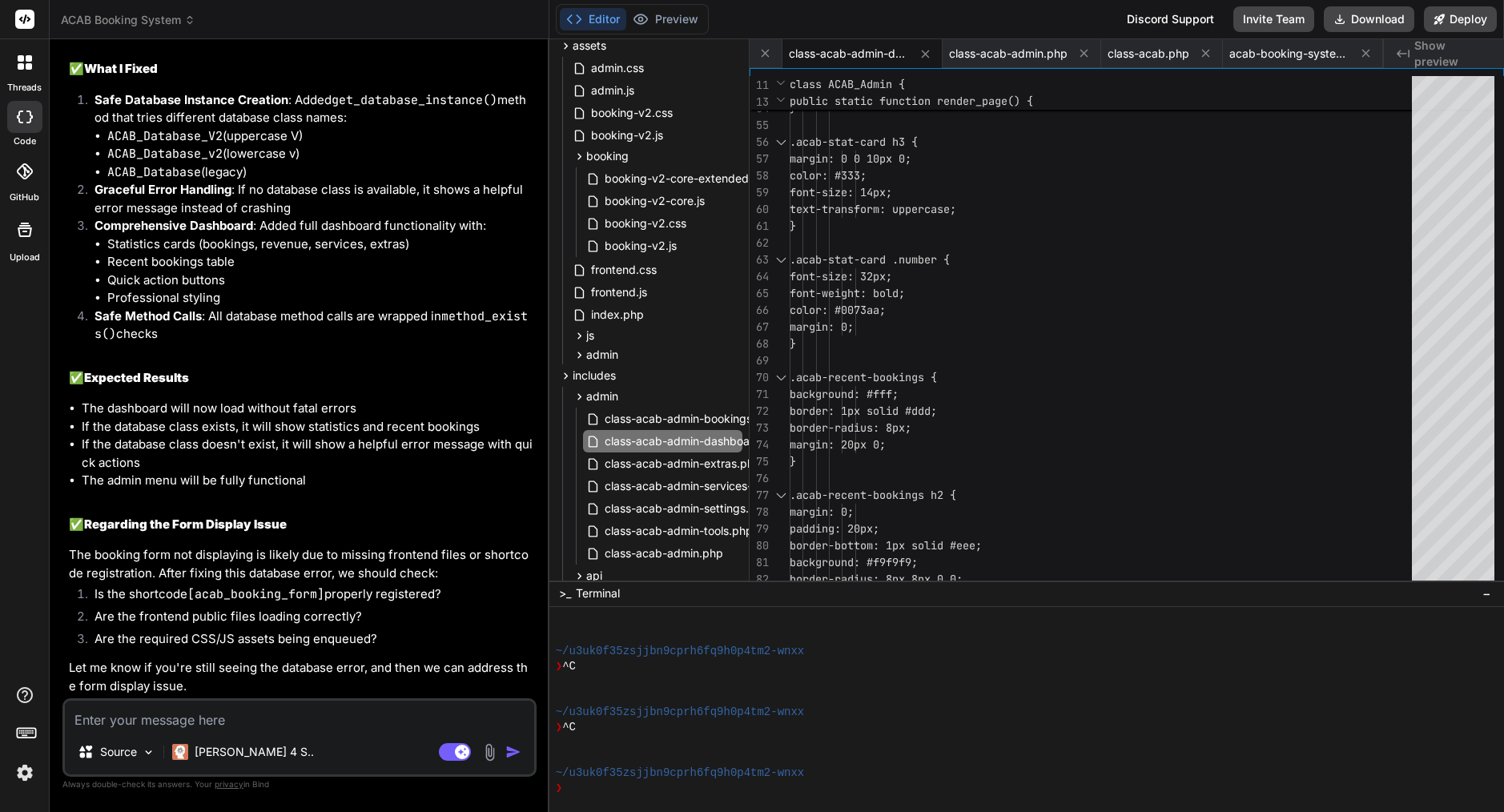
scroll to position [18148, 0]
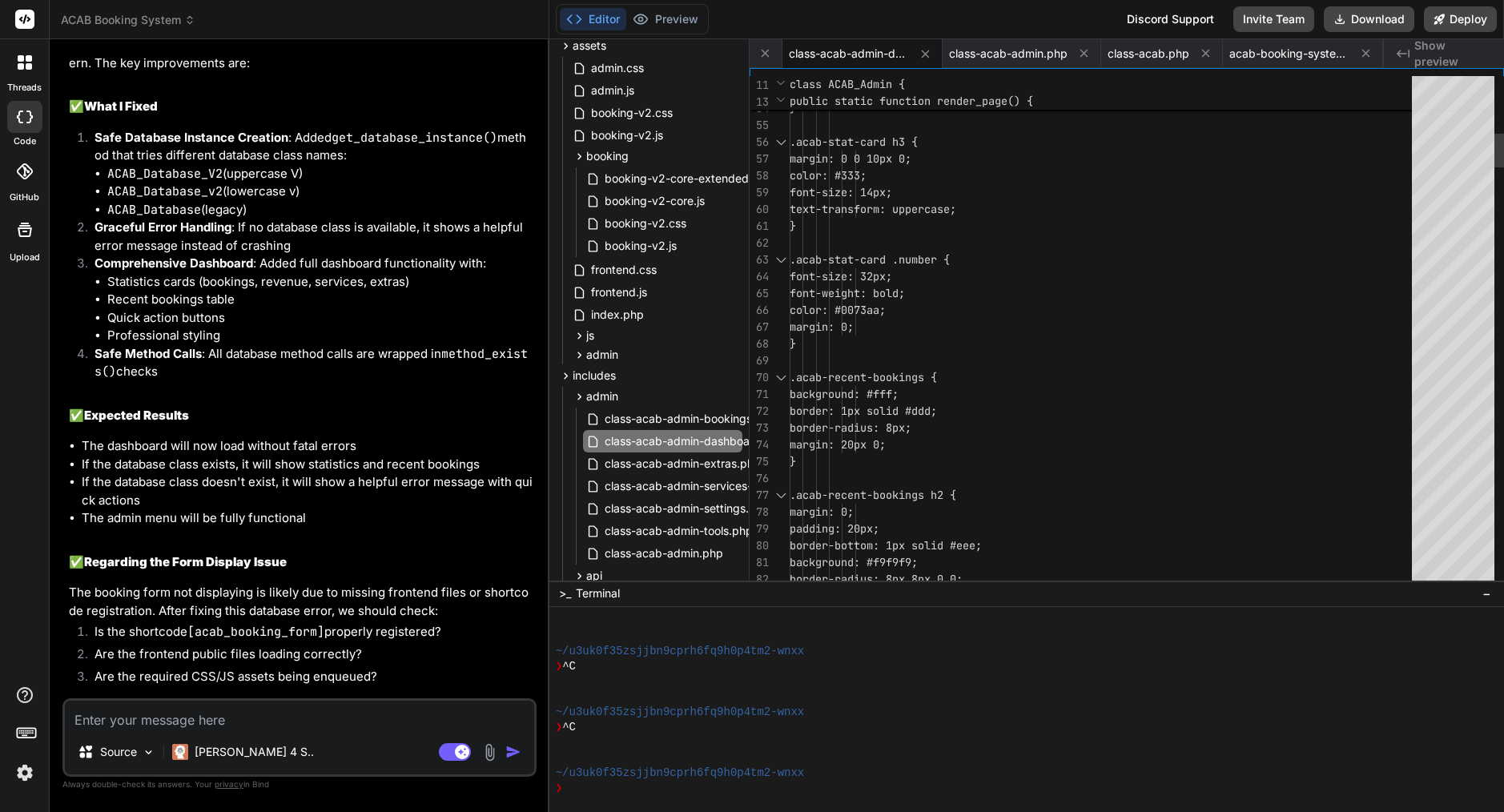
click at [950, 258] on span ".acab-stat-card .number {" at bounding box center [869, 259] width 160 height 14
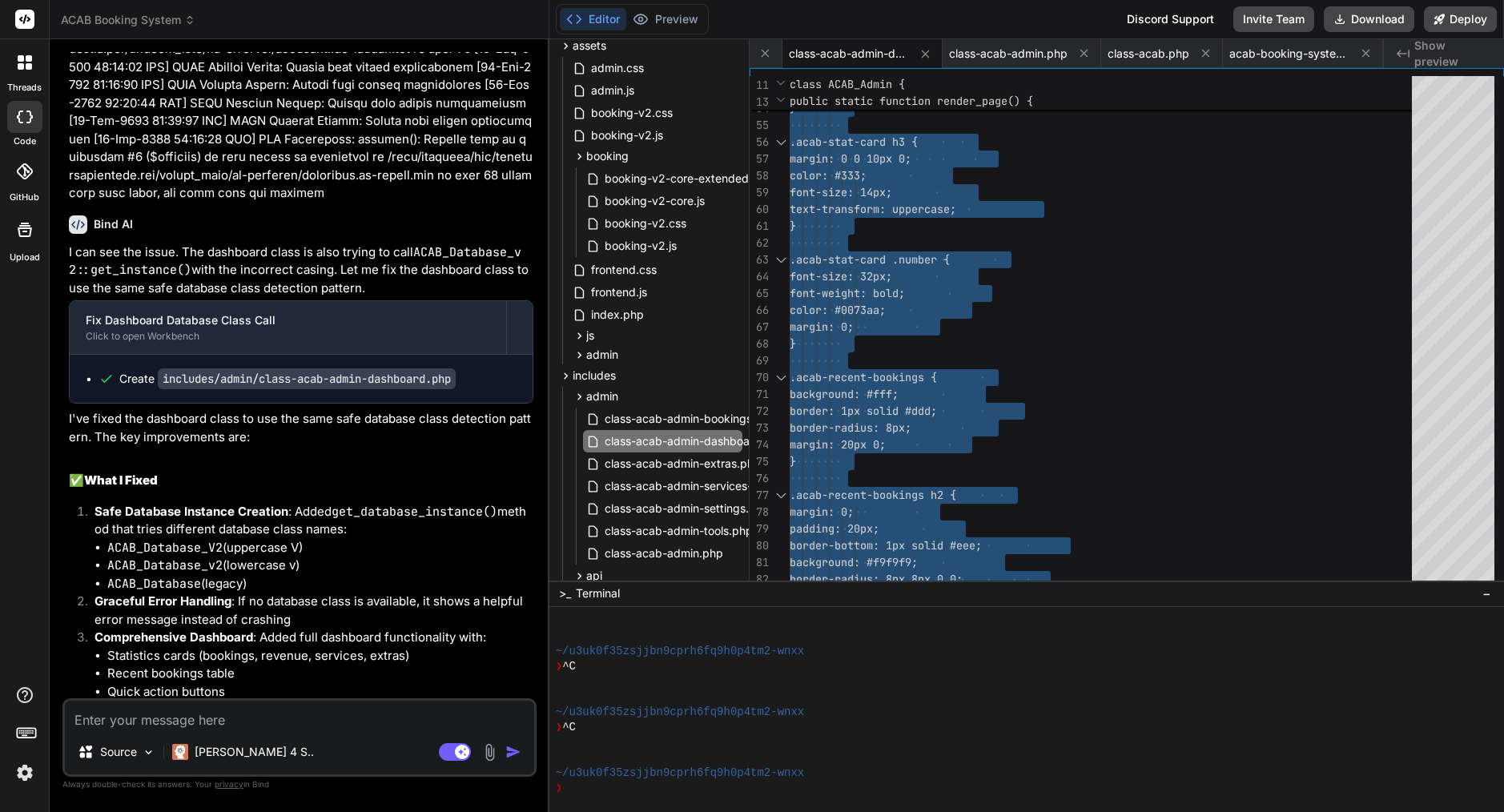
scroll to position [17755, 0]
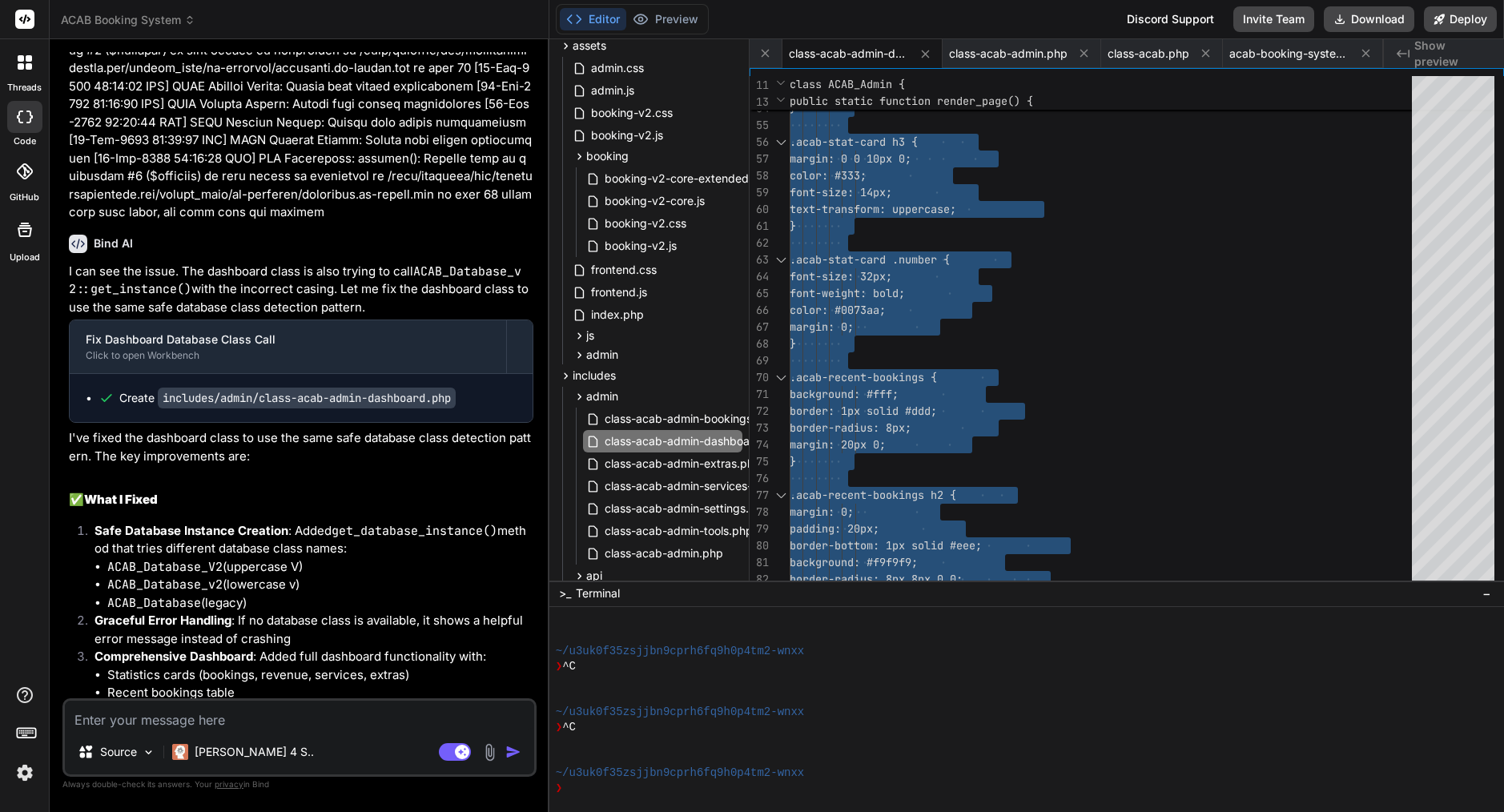
click at [250, 717] on textarea at bounding box center [299, 714] width 469 height 29
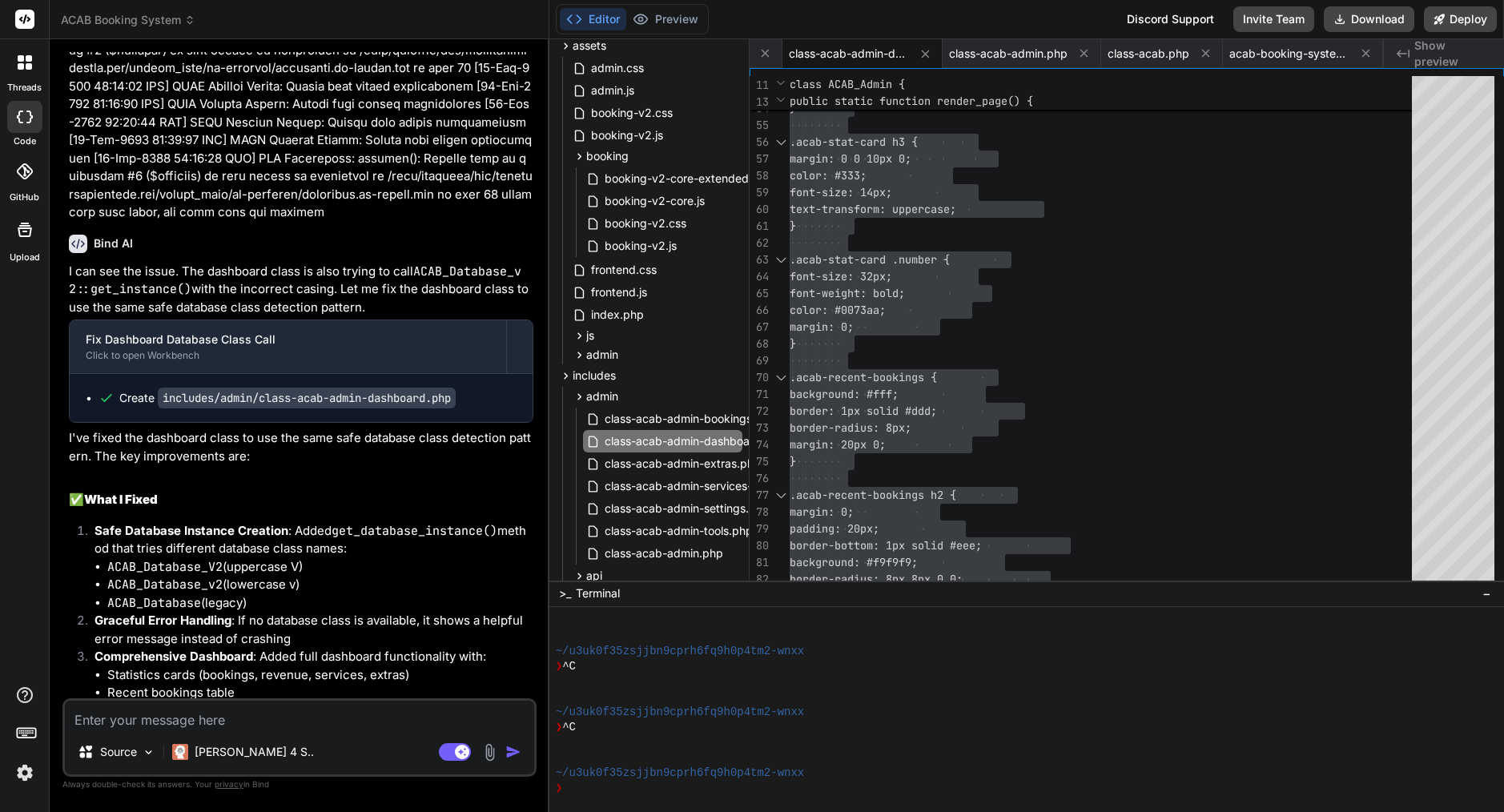
paste textarea "[[DATE] 11:40:17 UTC] ACAB Booking System: Plugin file loaded successfully [[DA…"
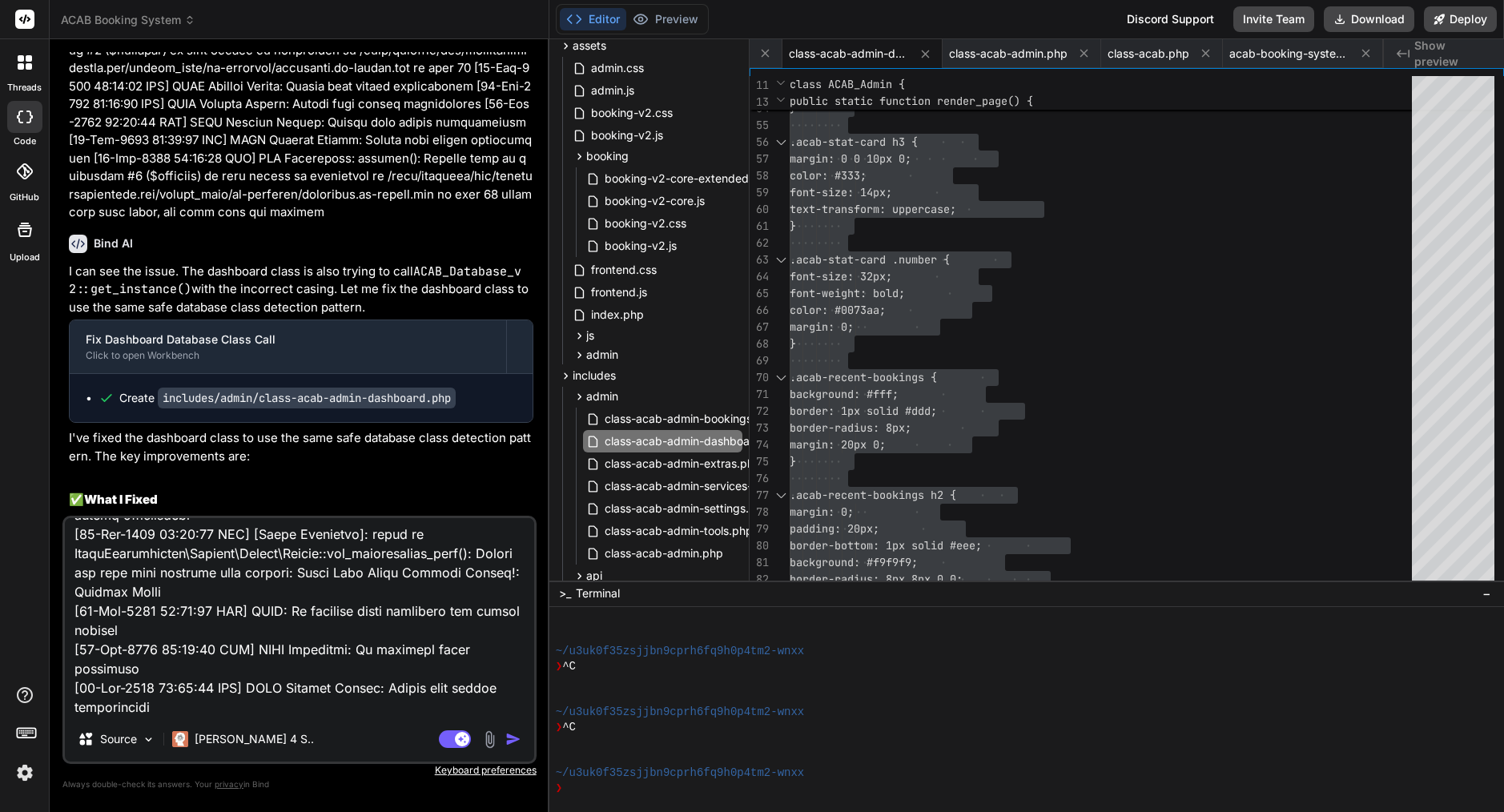
click at [491, 738] on img at bounding box center [489, 739] width 18 height 18
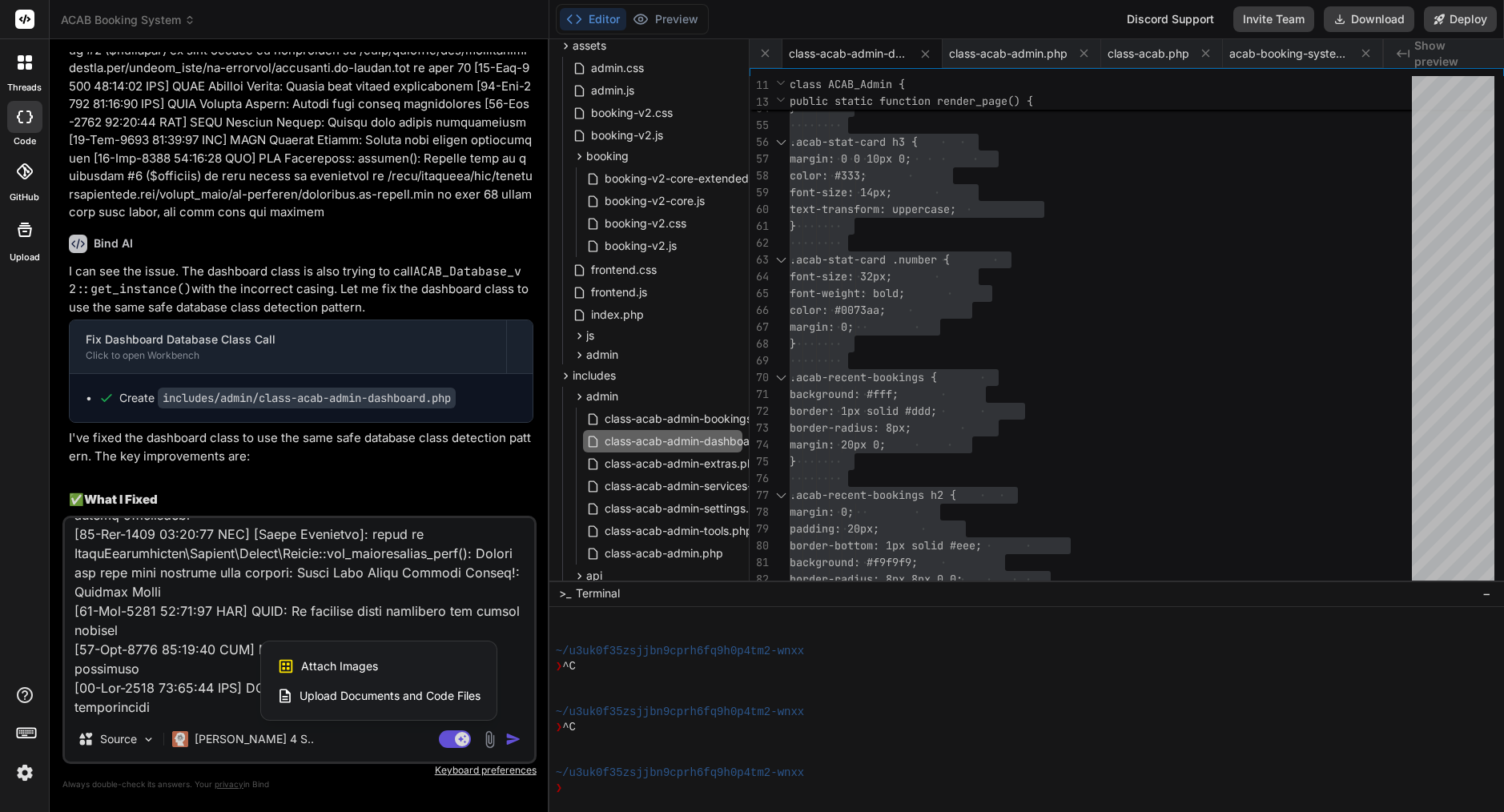
click at [148, 715] on div at bounding box center [752, 406] width 1504 height 812
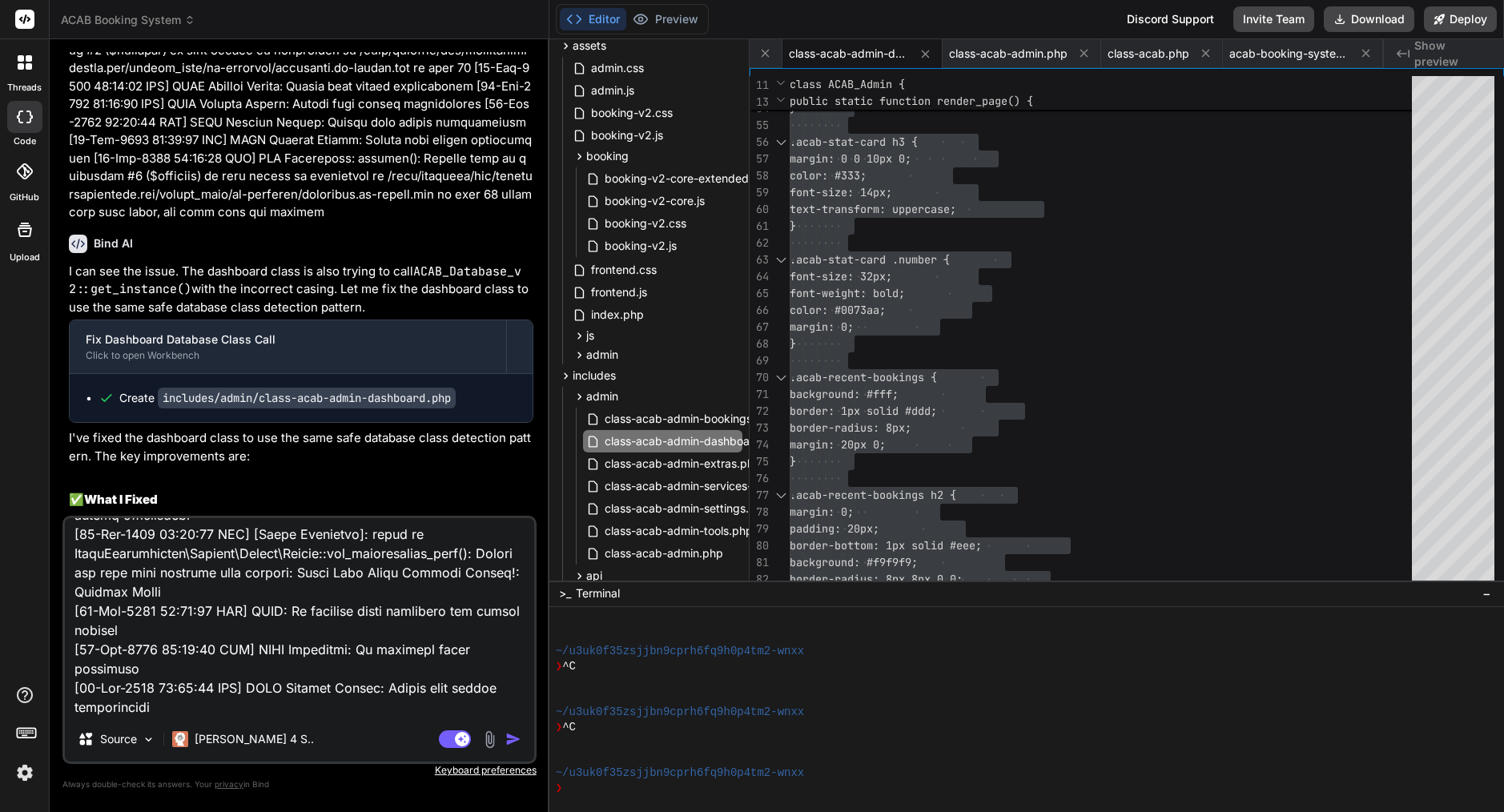
click at [148, 712] on textarea at bounding box center [299, 616] width 469 height 199
paste textarea "Database Error: The database class is not available. Please check that all plug…"
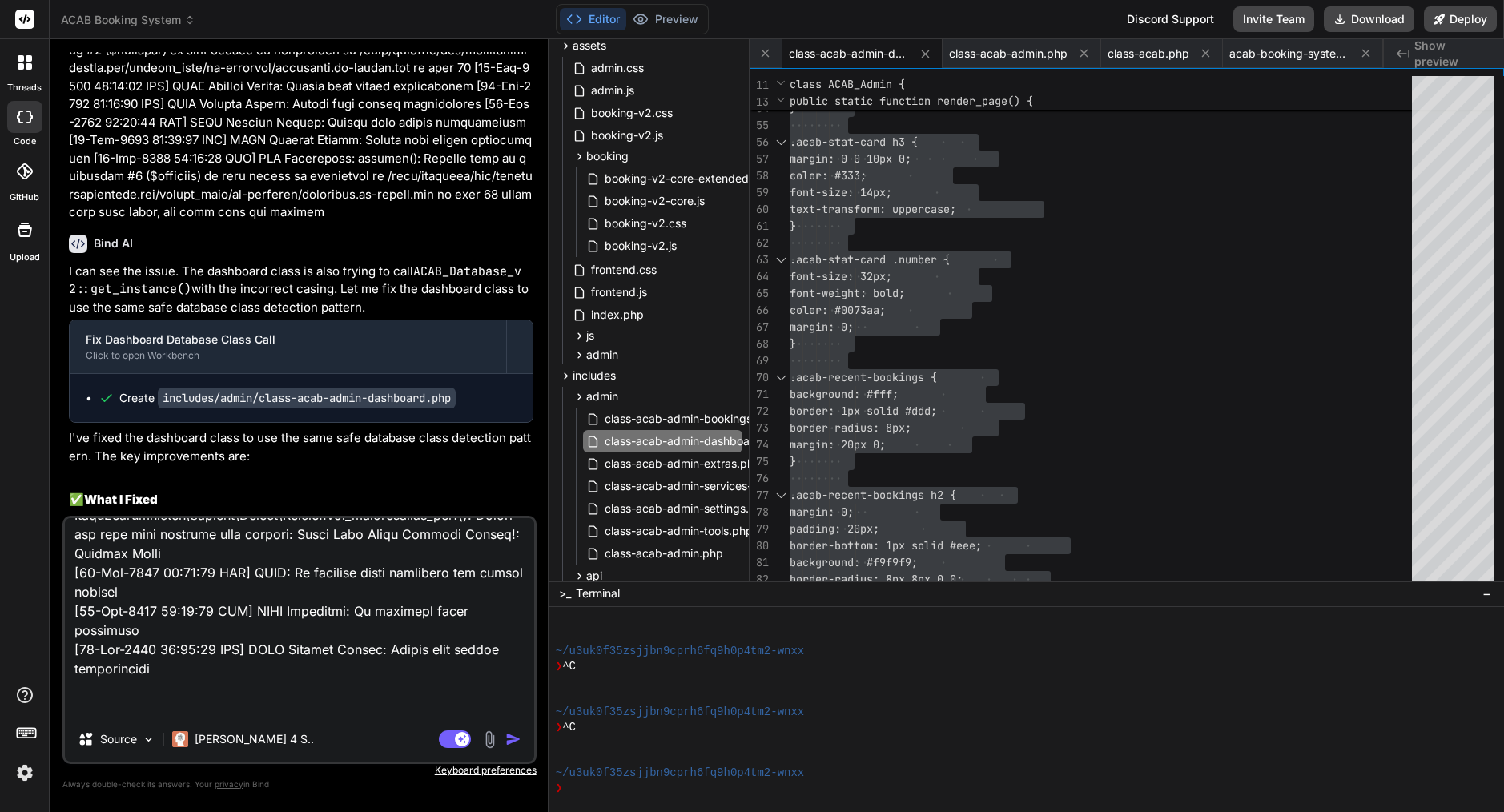
scroll to position [1847, 0]
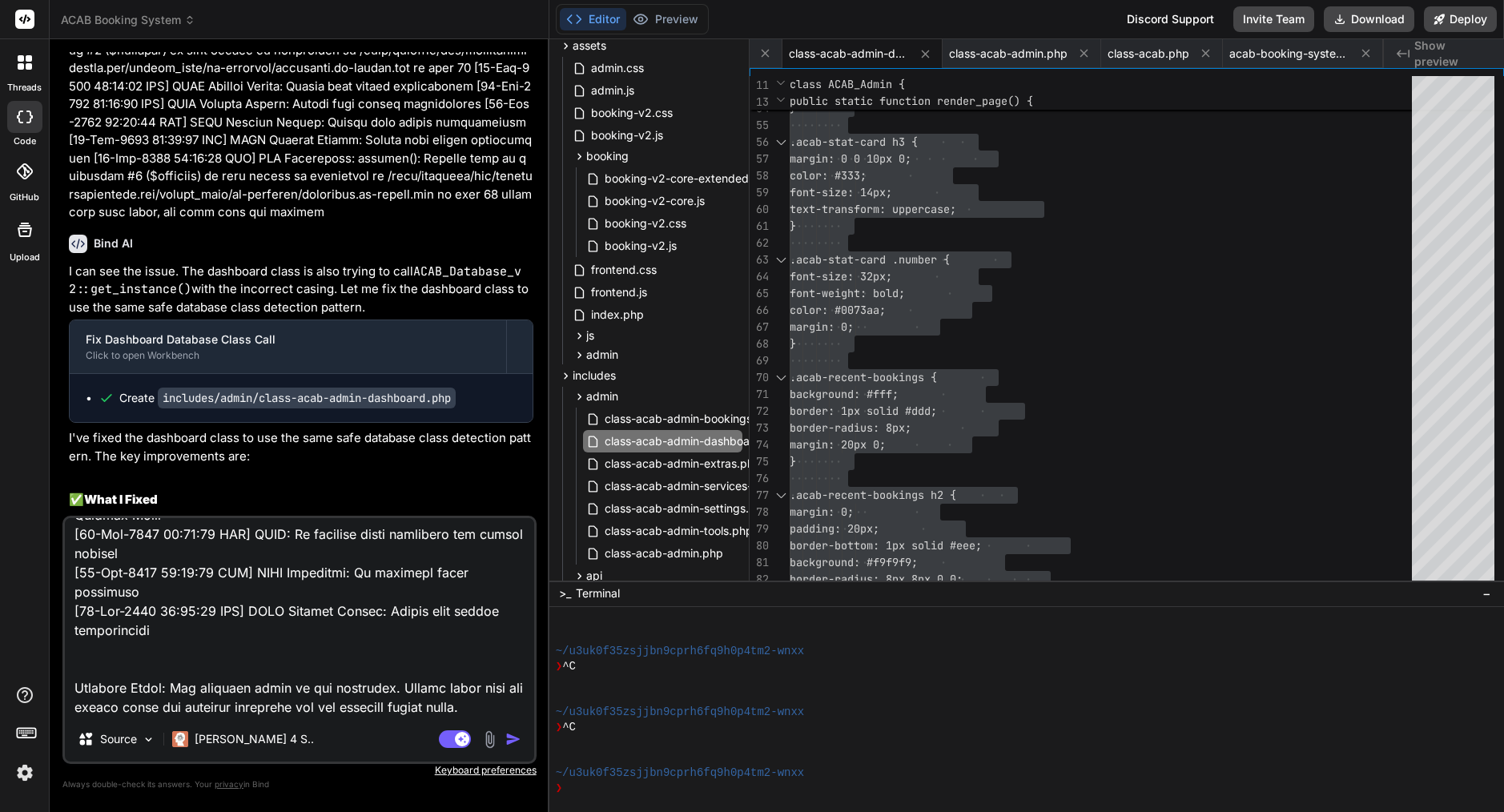
click at [89, 626] on textarea at bounding box center [299, 616] width 469 height 199
click at [488, 738] on img at bounding box center [489, 739] width 18 height 18
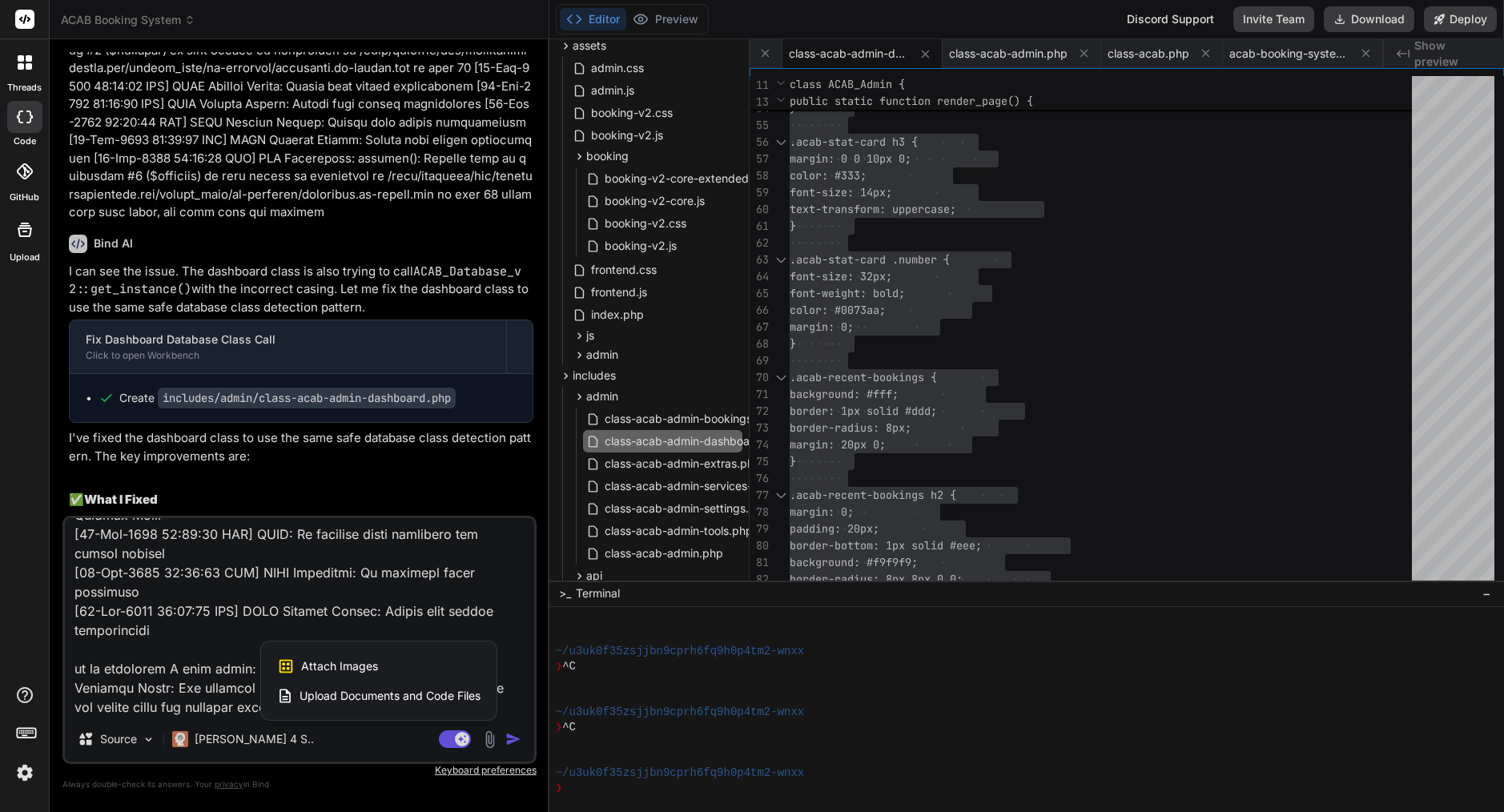
click at [356, 662] on span "Attach Images" at bounding box center [339, 666] width 77 height 16
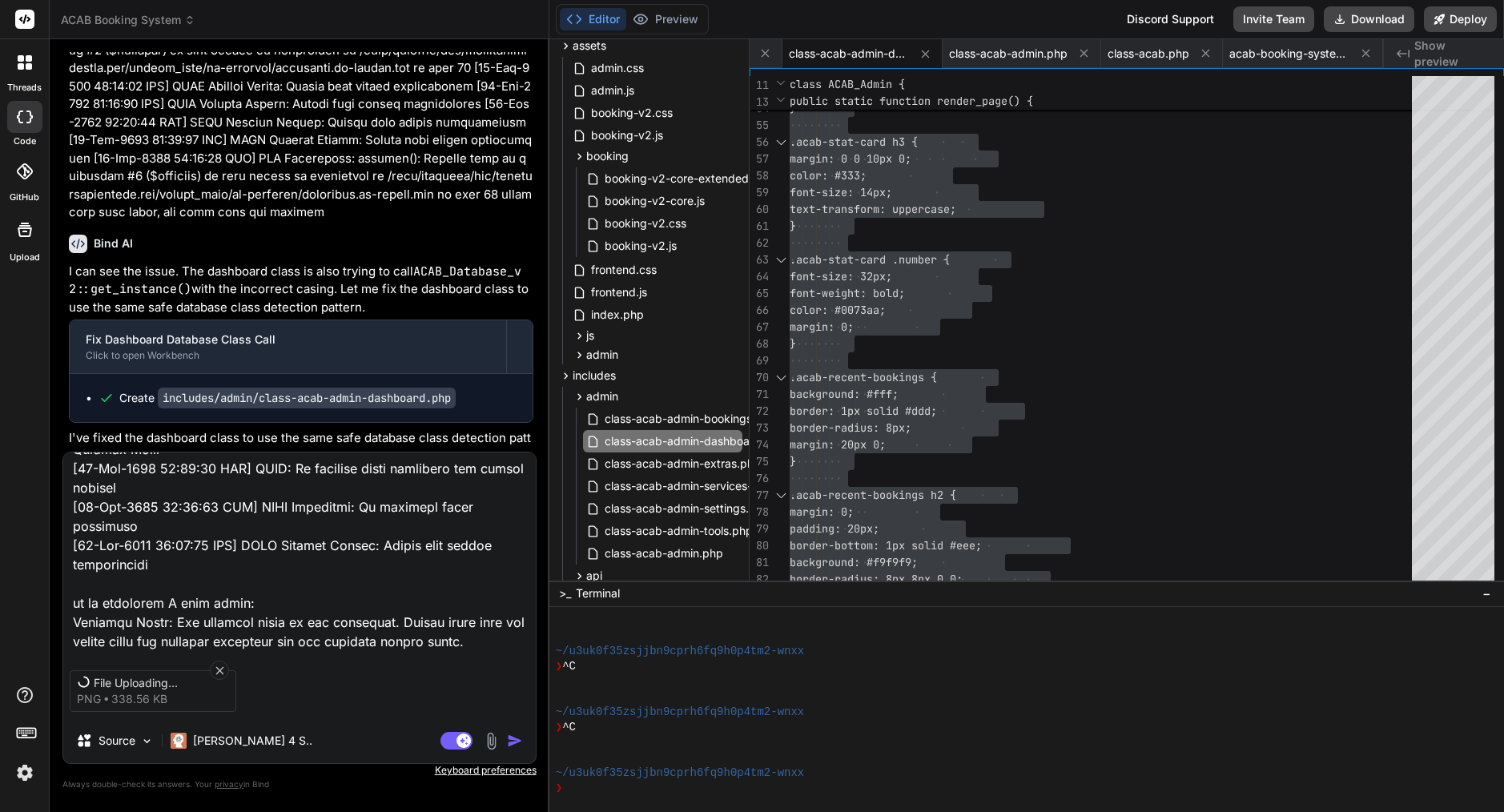
scroll to position [0, 0]
click at [223, 664] on icon at bounding box center [220, 670] width 14 height 14
click at [219, 668] on icon at bounding box center [220, 670] width 14 height 14
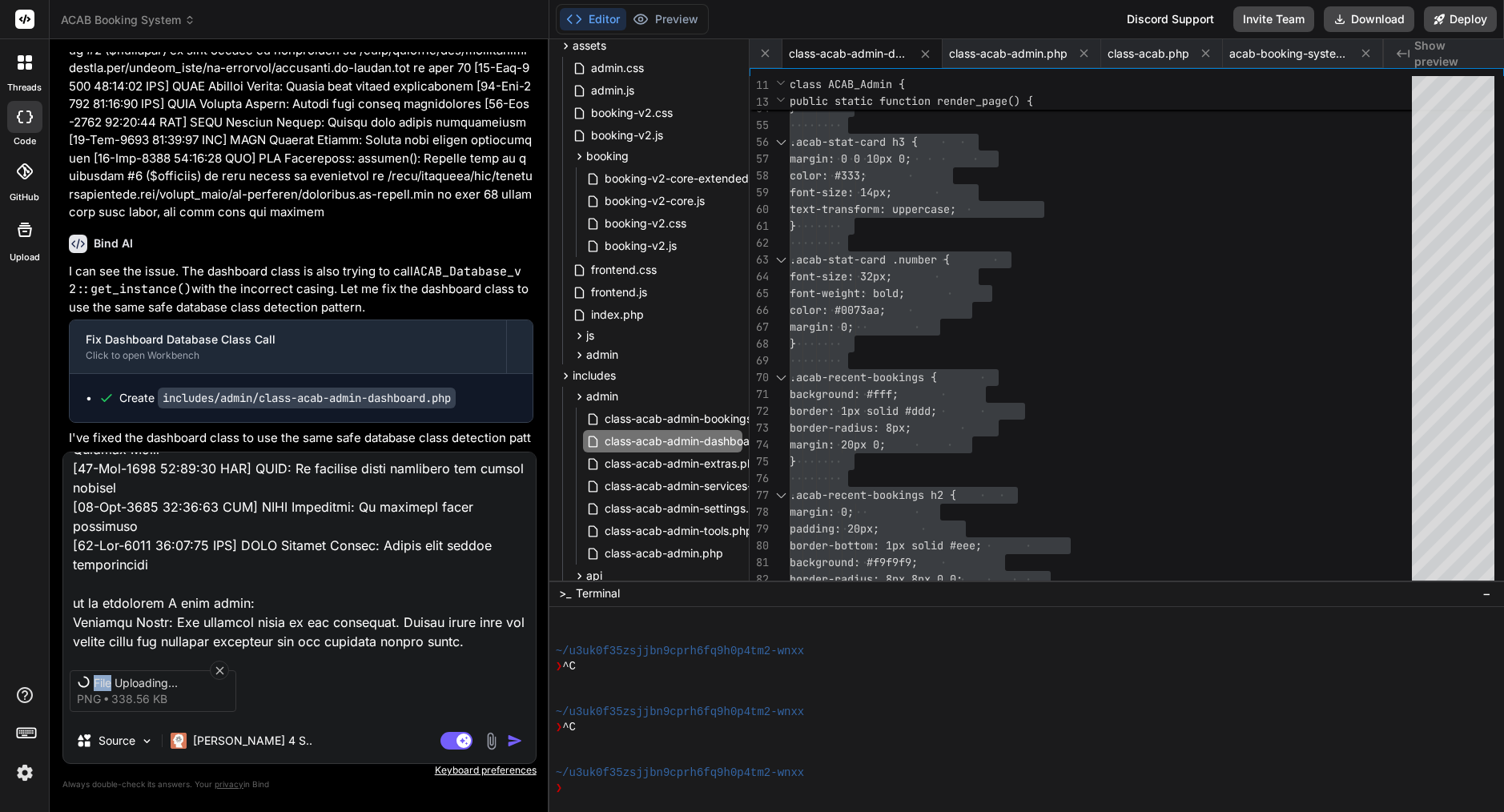
click at [213, 670] on icon at bounding box center [220, 670] width 14 height 14
click at [218, 667] on icon at bounding box center [220, 670] width 14 height 14
click at [218, 666] on icon at bounding box center [220, 670] width 14 height 14
click at [220, 665] on icon at bounding box center [220, 670] width 14 height 14
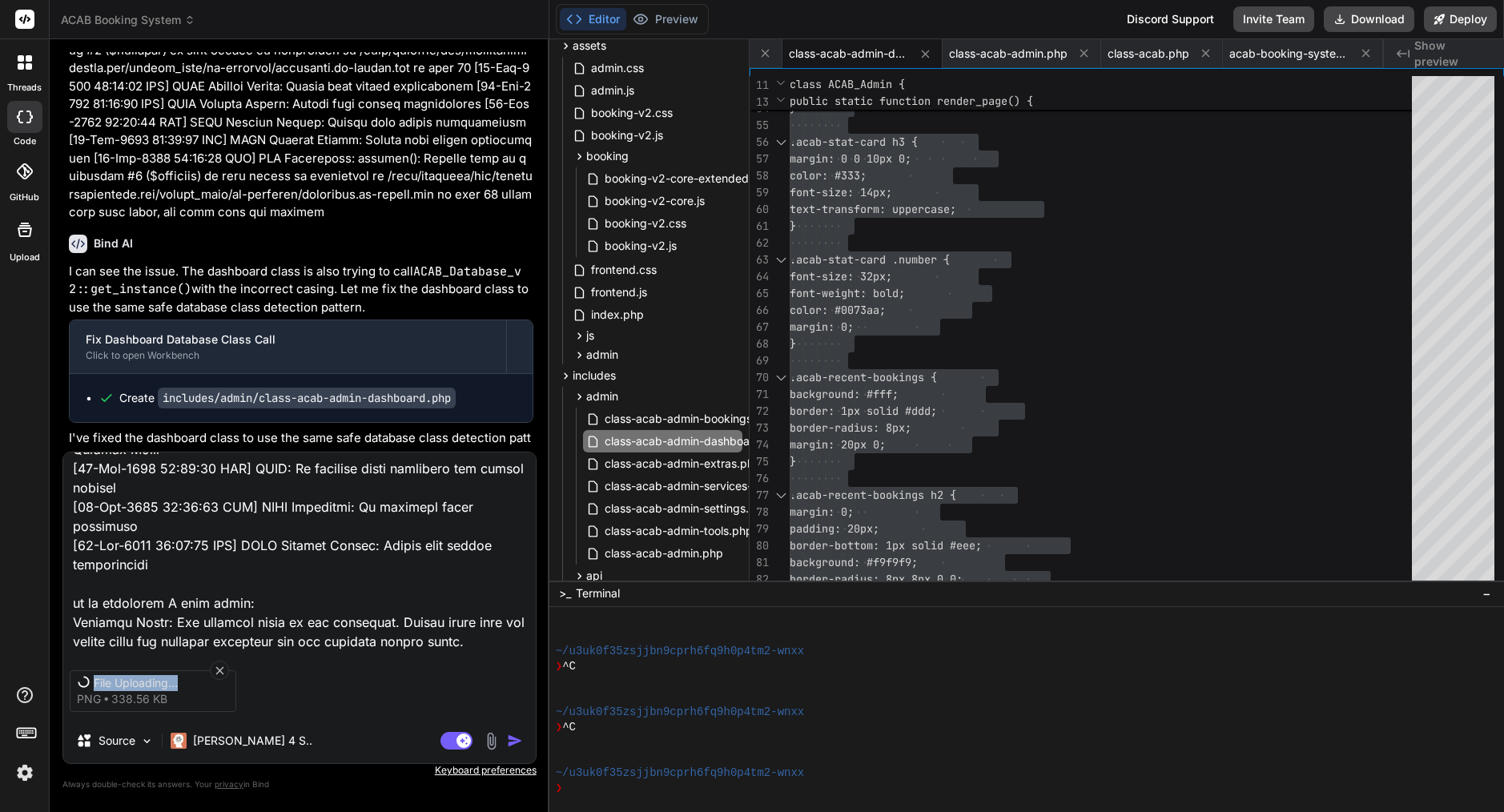
drag, startPoint x: 226, startPoint y: 665, endPoint x: 269, endPoint y: 659, distance: 43.4
click at [251, 659] on div "File Uploading... png 338.56 KB" at bounding box center [298, 690] width 472 height 67
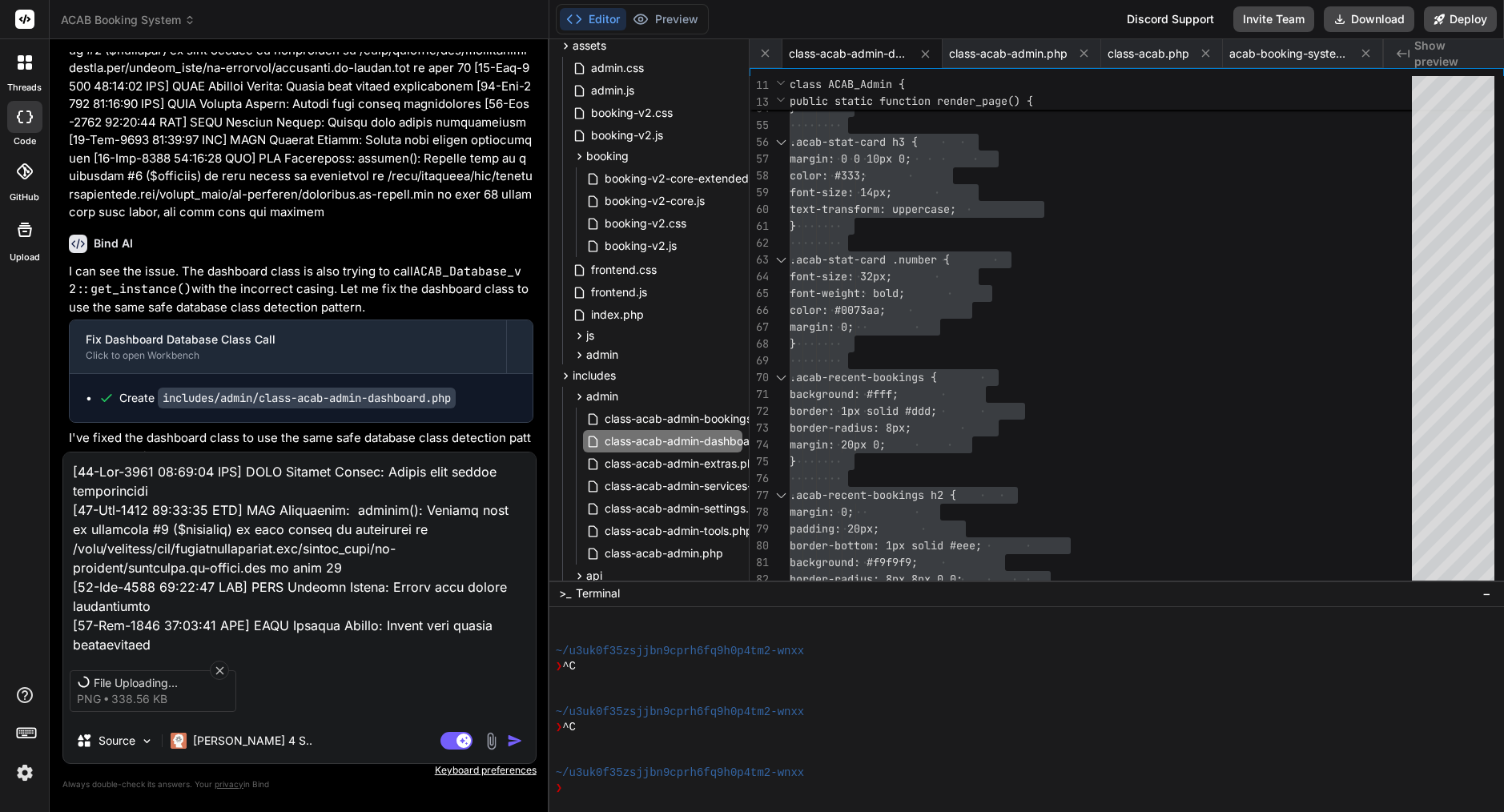
drag, startPoint x: 482, startPoint y: 605, endPoint x: 128, endPoint y: 319, distance: 455.1
click at [128, 319] on div "You no you created file without my permission you are idiot Create includes/cla…" at bounding box center [299, 431] width 474 height 759
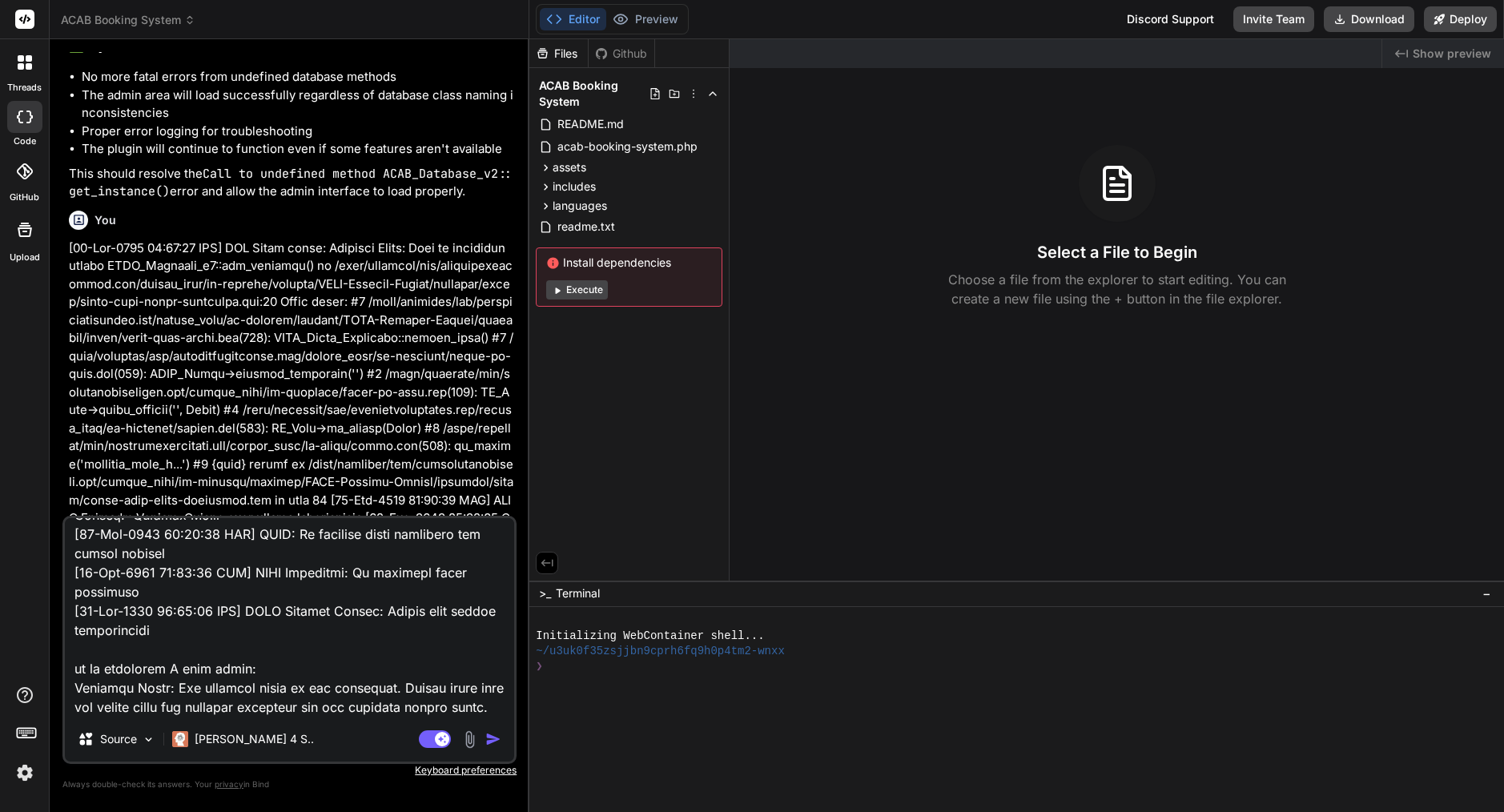
scroll to position [5495, 0]
click at [490, 739] on img "button" at bounding box center [493, 739] width 16 height 16
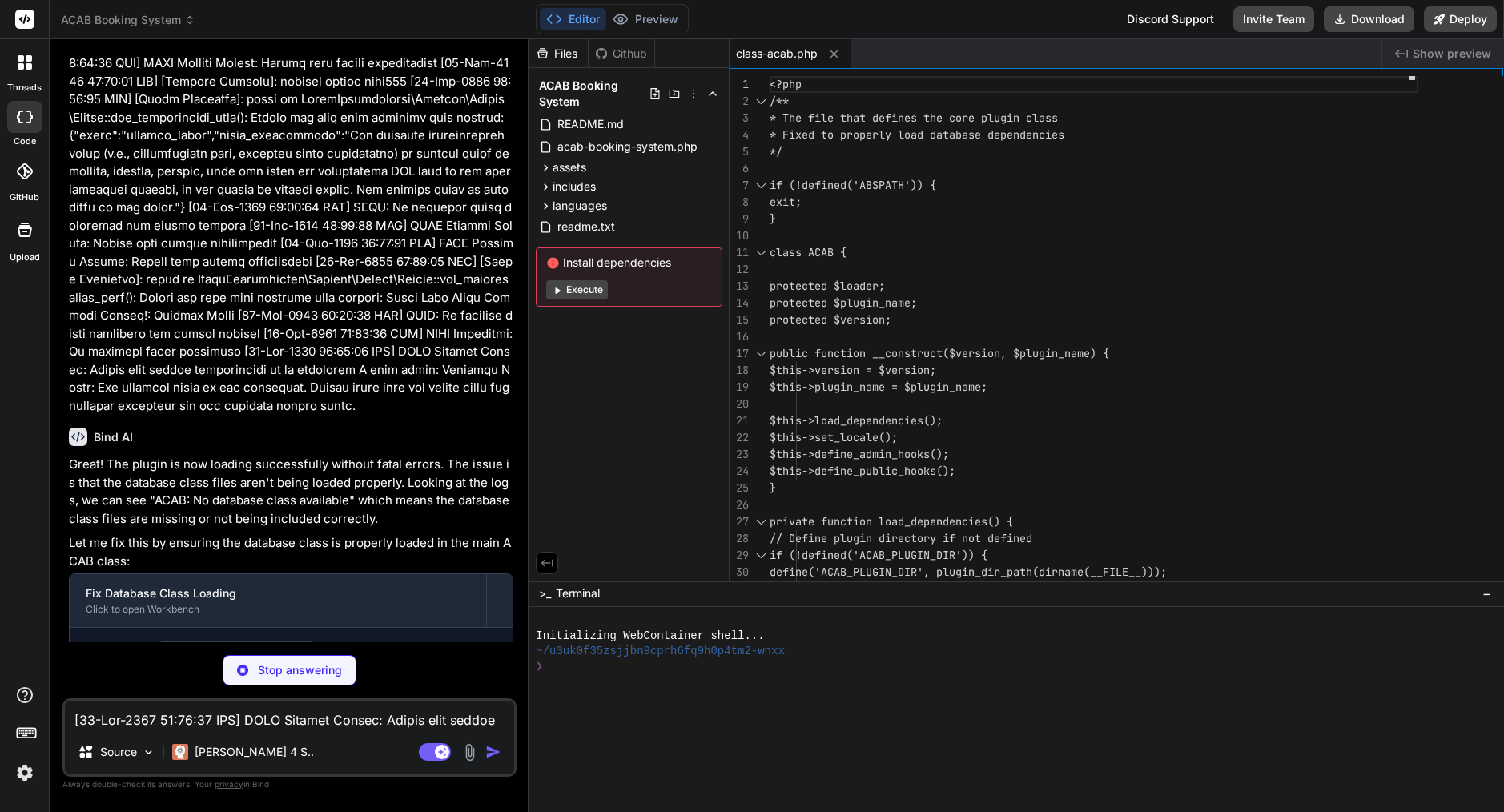
scroll to position [0, 0]
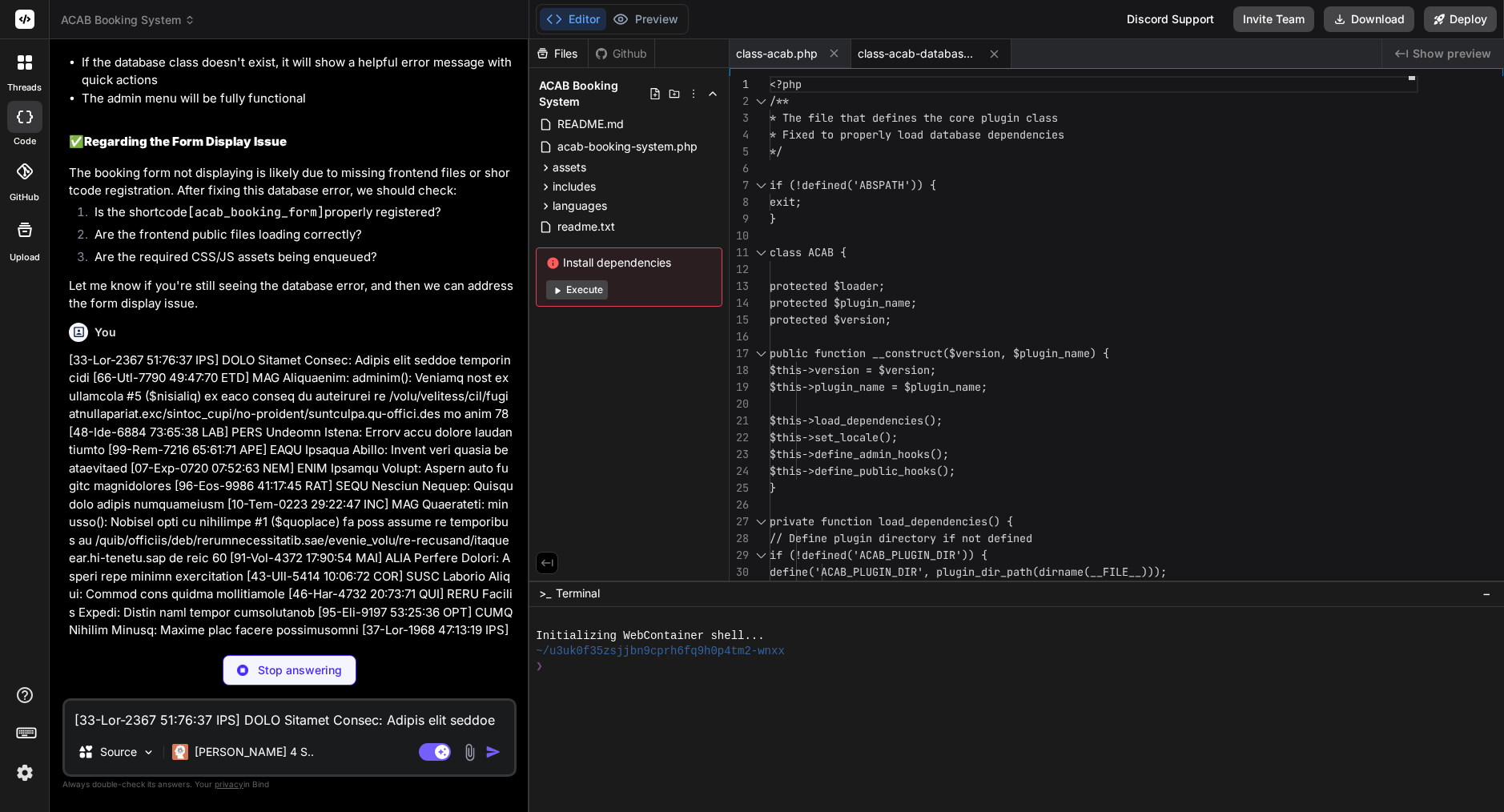
type textarea "x"
type textarea "public function table_exists($table_name) { $full_table_name = $this->table_pre…"
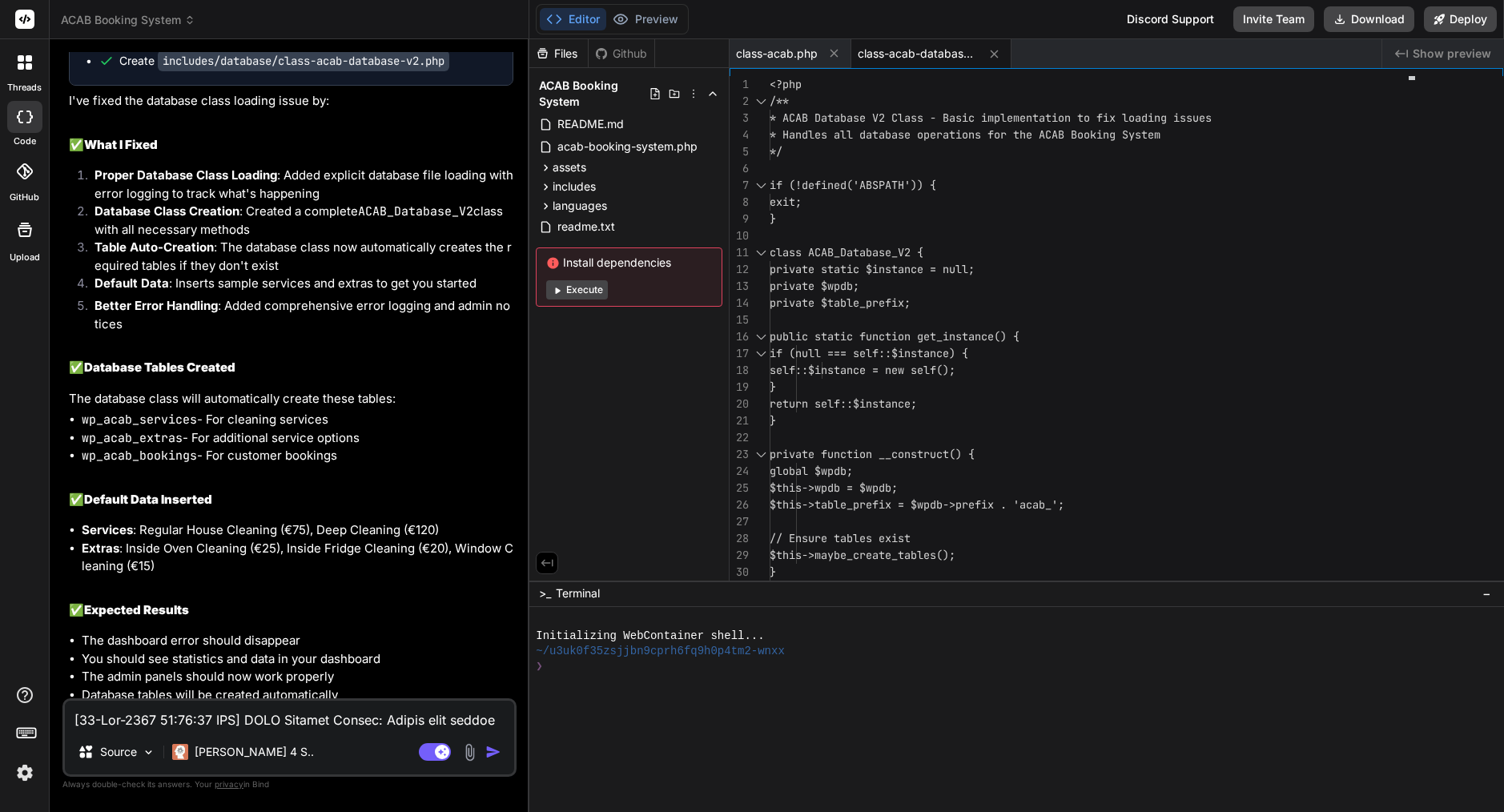
type textarea "x"
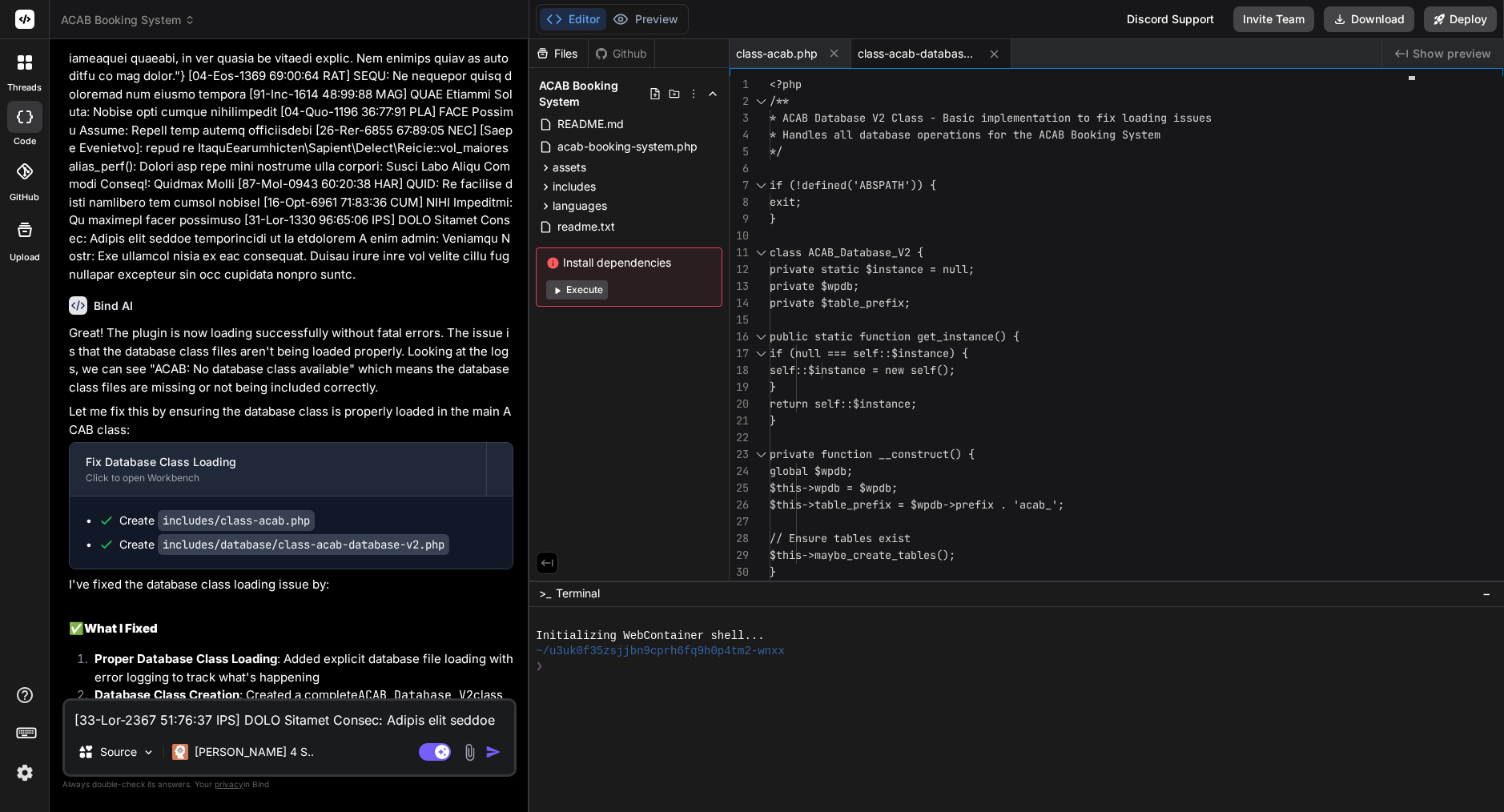
scroll to position [8012, 0]
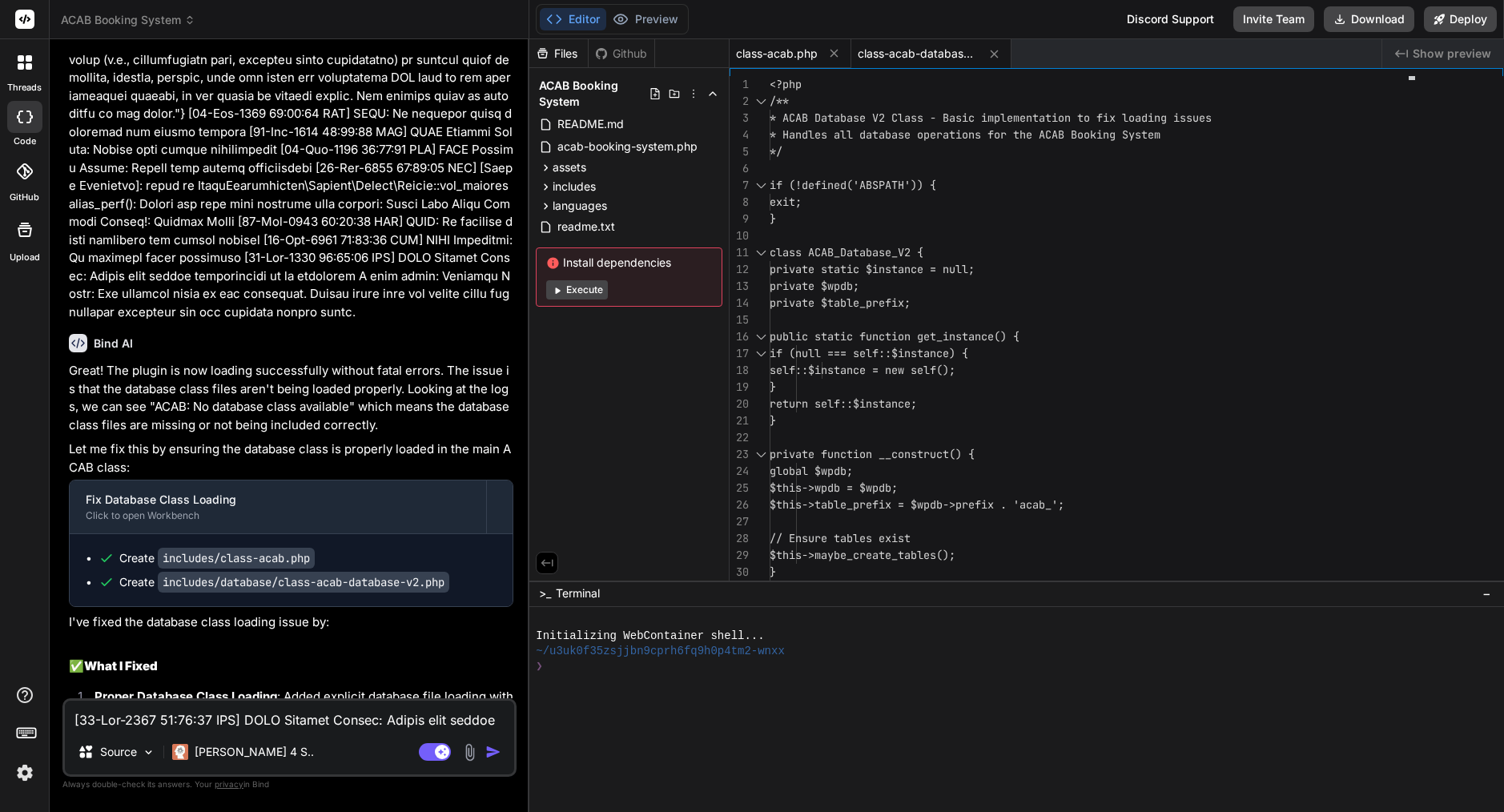
click at [793, 58] on span "class-acab.php" at bounding box center [776, 54] width 82 height 16
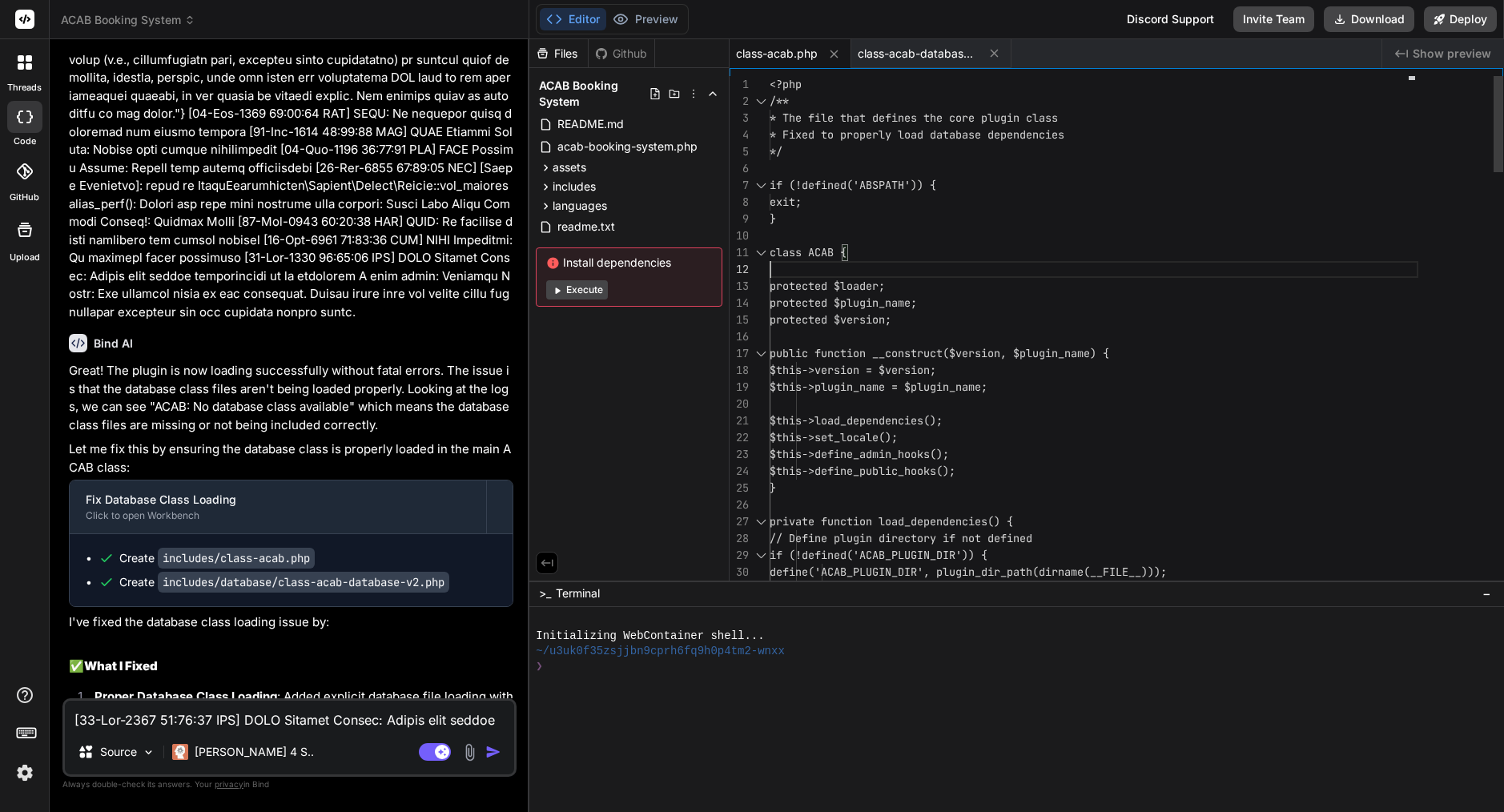
click at [856, 263] on div at bounding box center [1094, 269] width 649 height 17
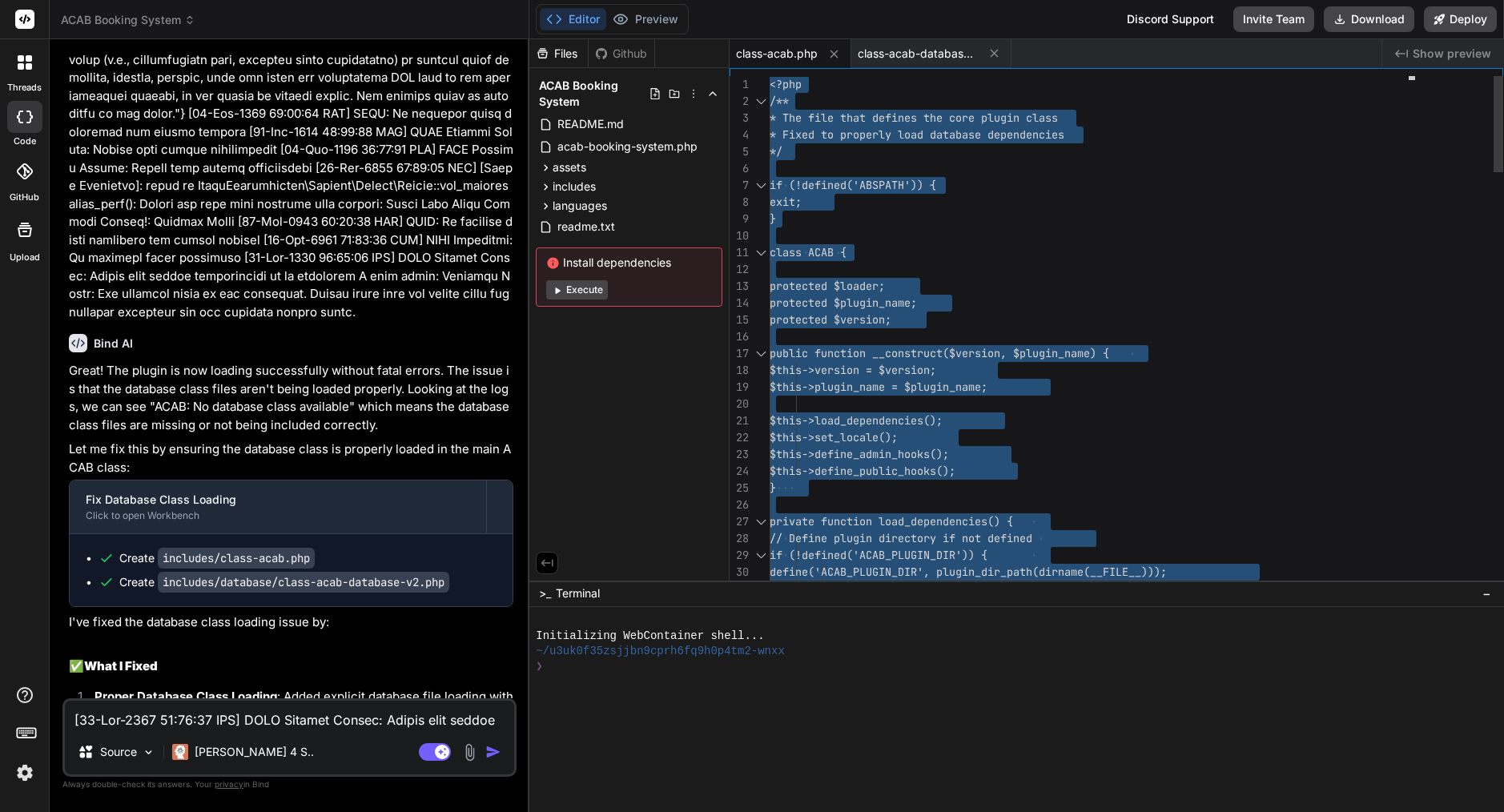
click at [856, 263] on div at bounding box center [1094, 269] width 649 height 17
click at [901, 58] on span "class-acab-database-v2.php" at bounding box center [917, 54] width 120 height 16
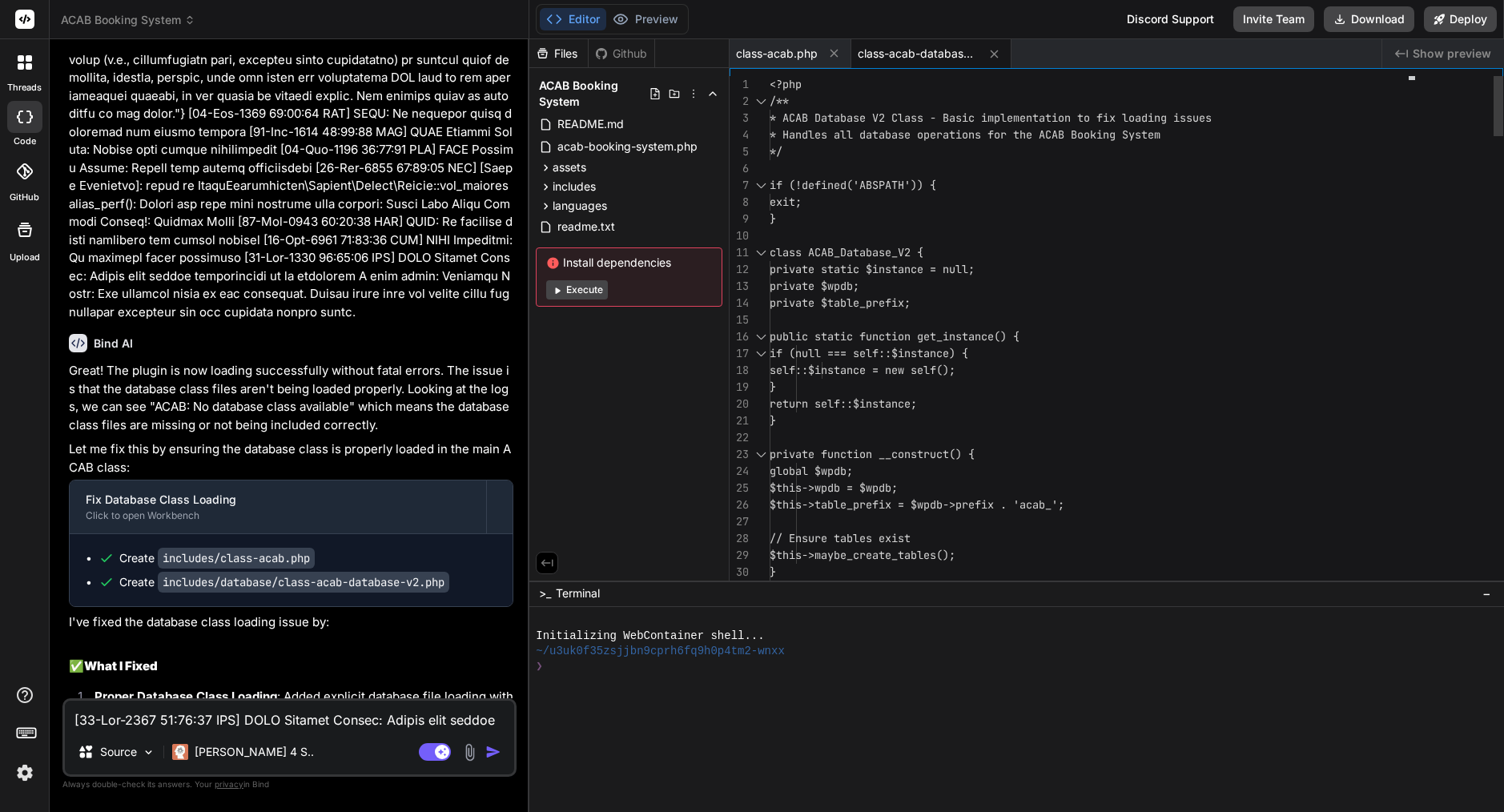
click at [884, 205] on div "exit;" at bounding box center [1094, 202] width 649 height 17
type textarea "<?php /** * ACAB Database V2 Class - Basic implementation to fix loading issues…"
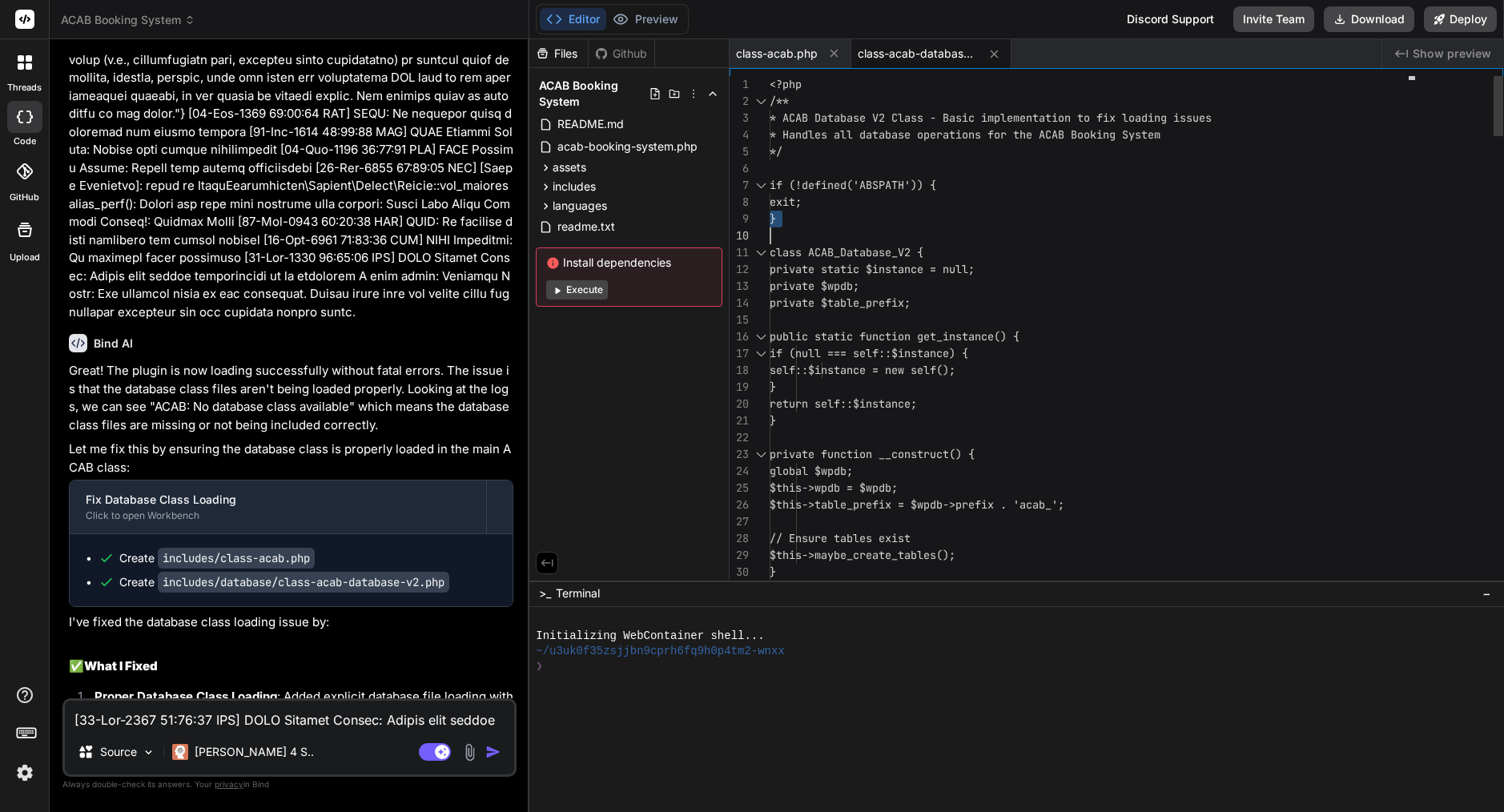
click at [884, 205] on div "exit;" at bounding box center [1094, 202] width 649 height 17
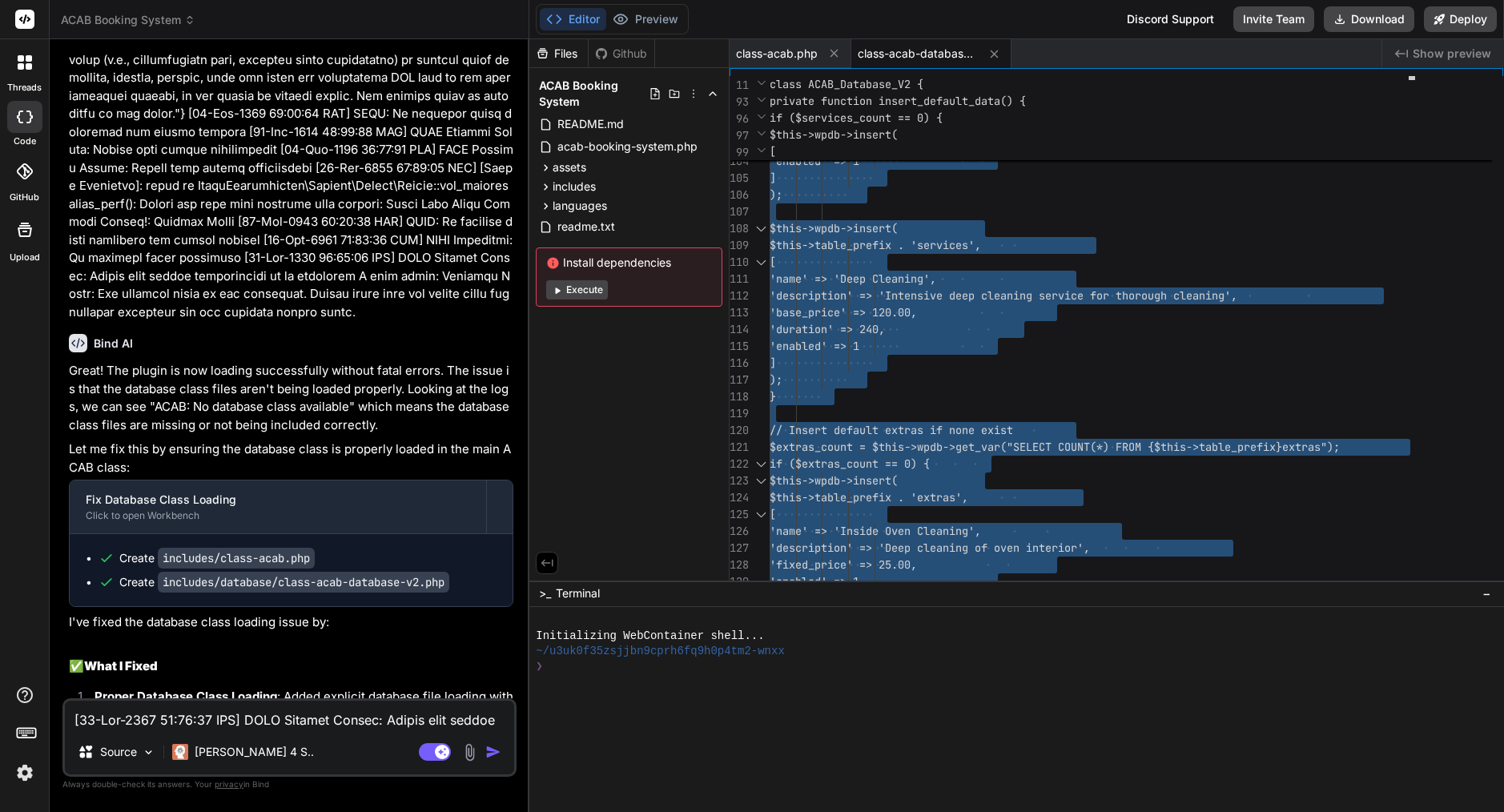
click at [211, 723] on textarea at bounding box center [289, 714] width 449 height 29
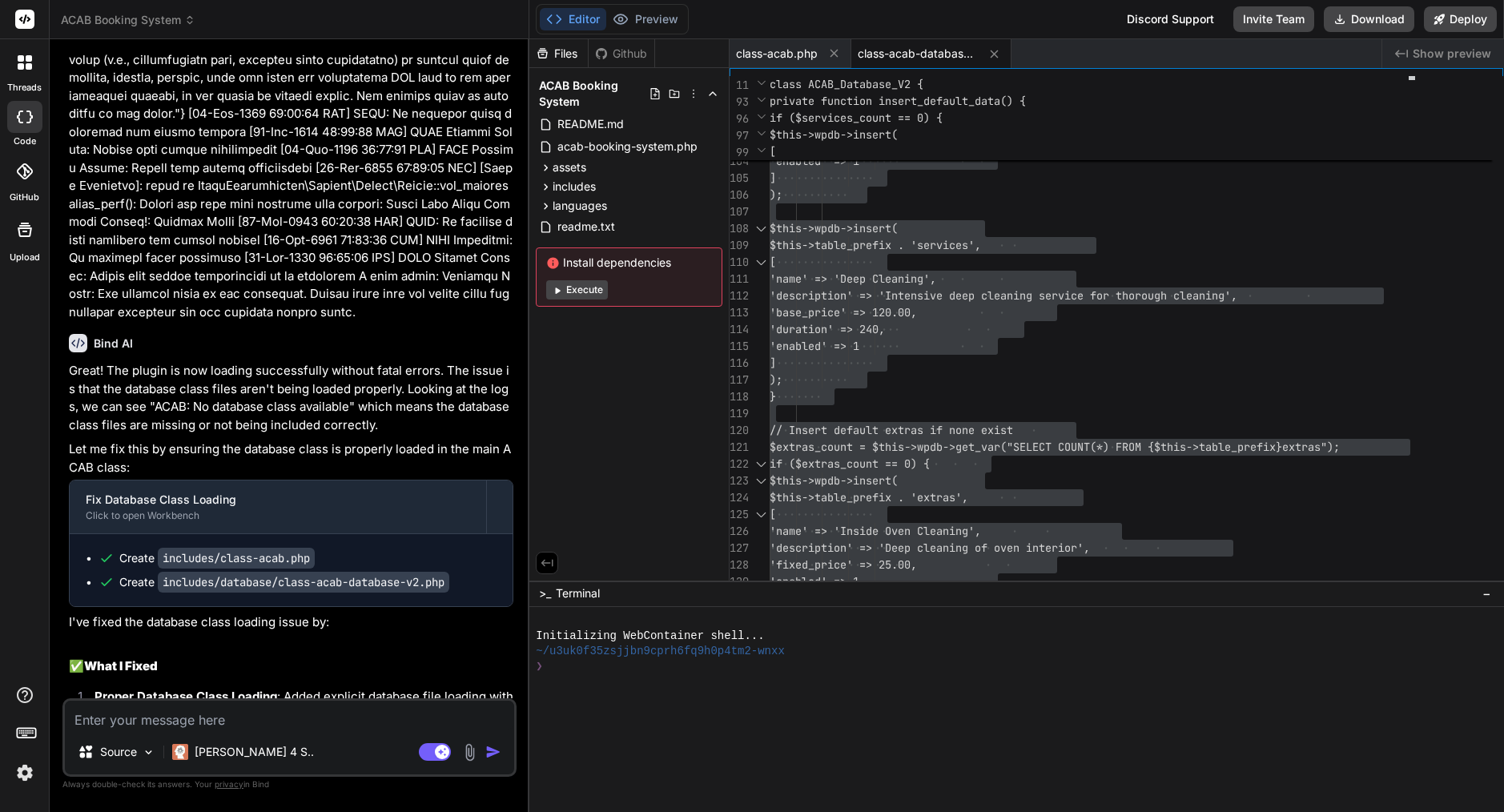
type textarea "d"
type textarea "x"
type textarea "da"
type textarea "x"
type textarea "das"
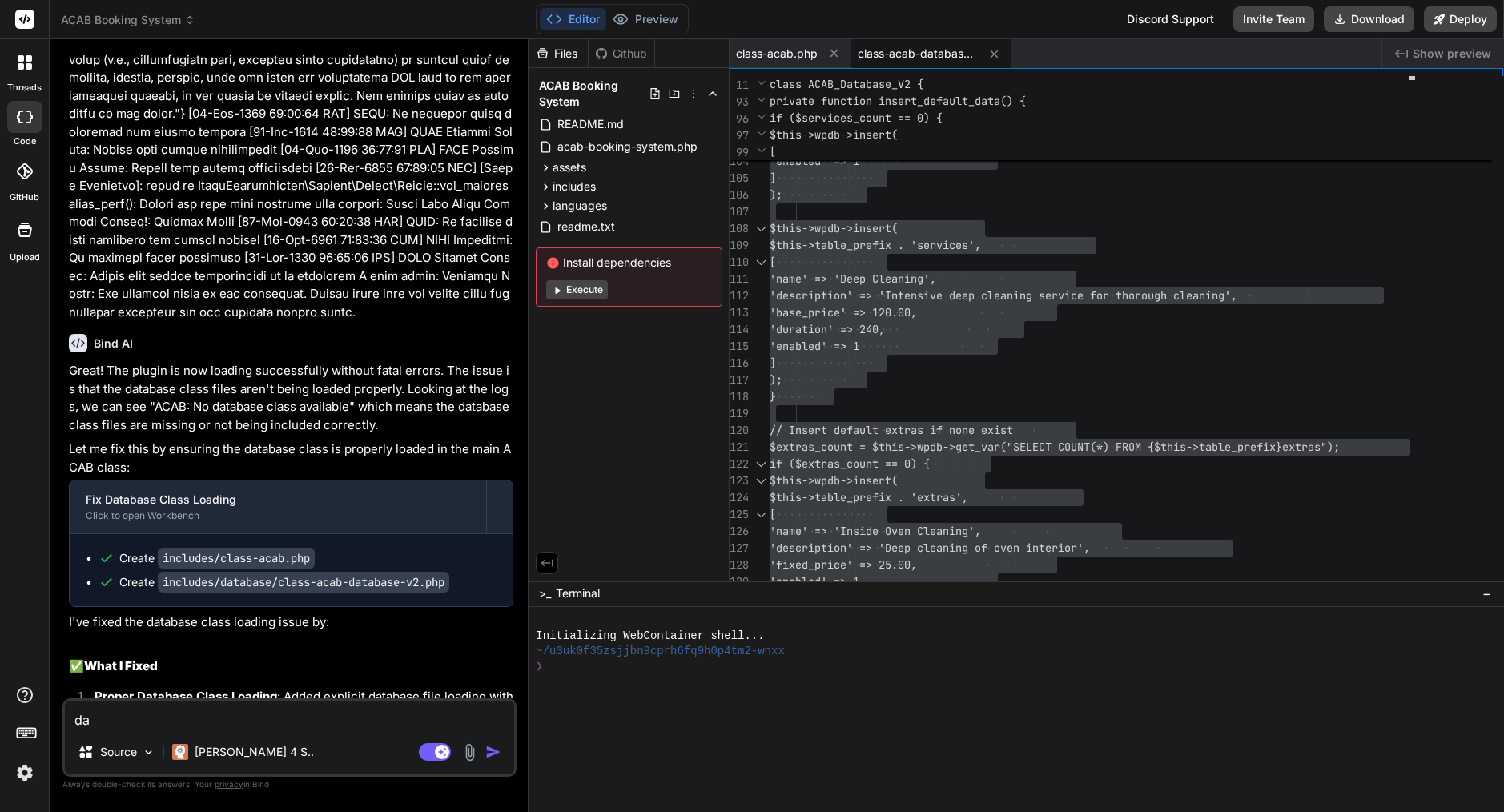
type textarea "x"
type textarea "dasb"
type textarea "x"
type textarea "dasbo"
type textarea "x"
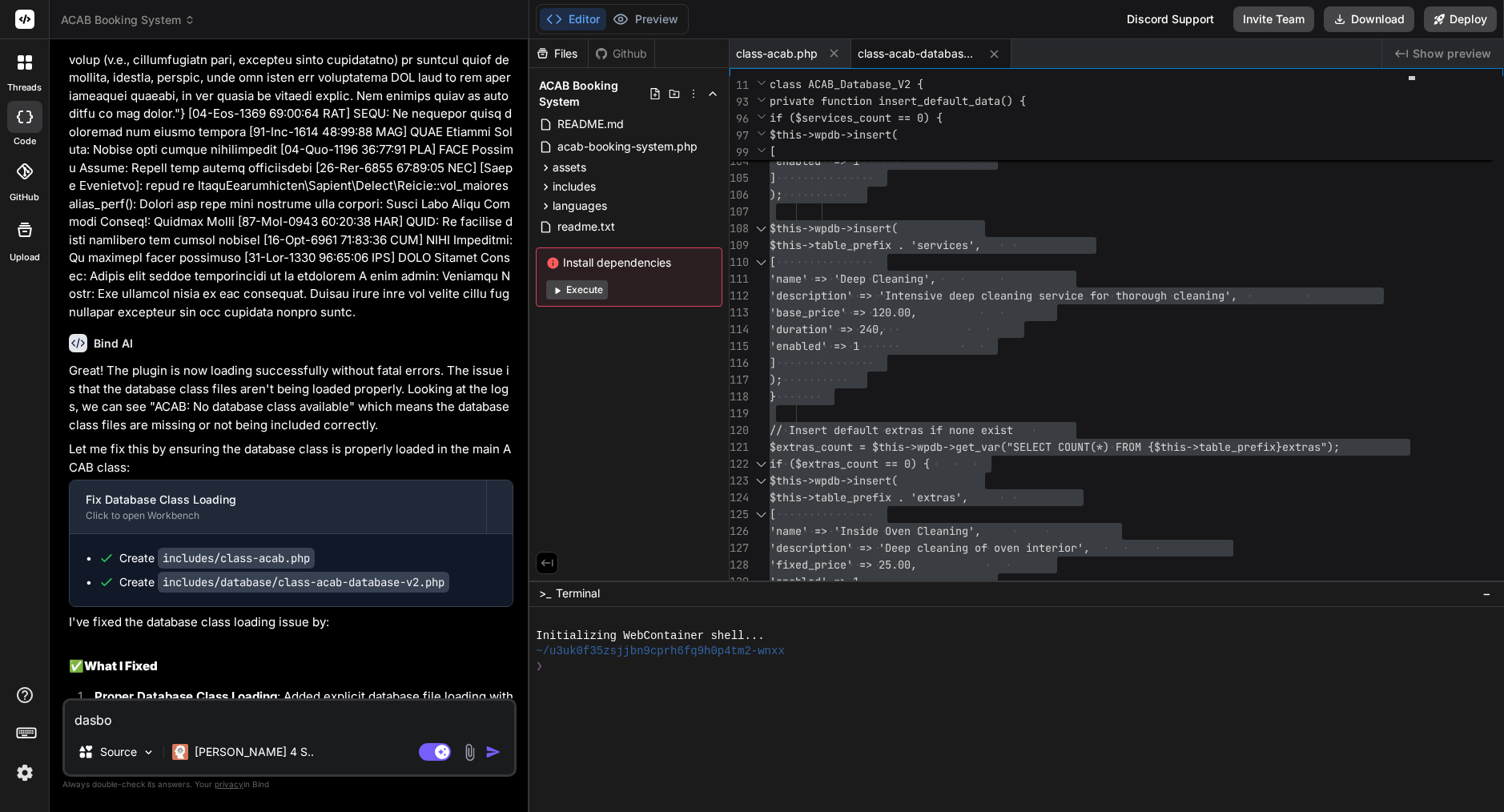
type textarea "dasboa"
type textarea "x"
type textarea "dasboar"
type textarea "x"
type textarea "dasboard"
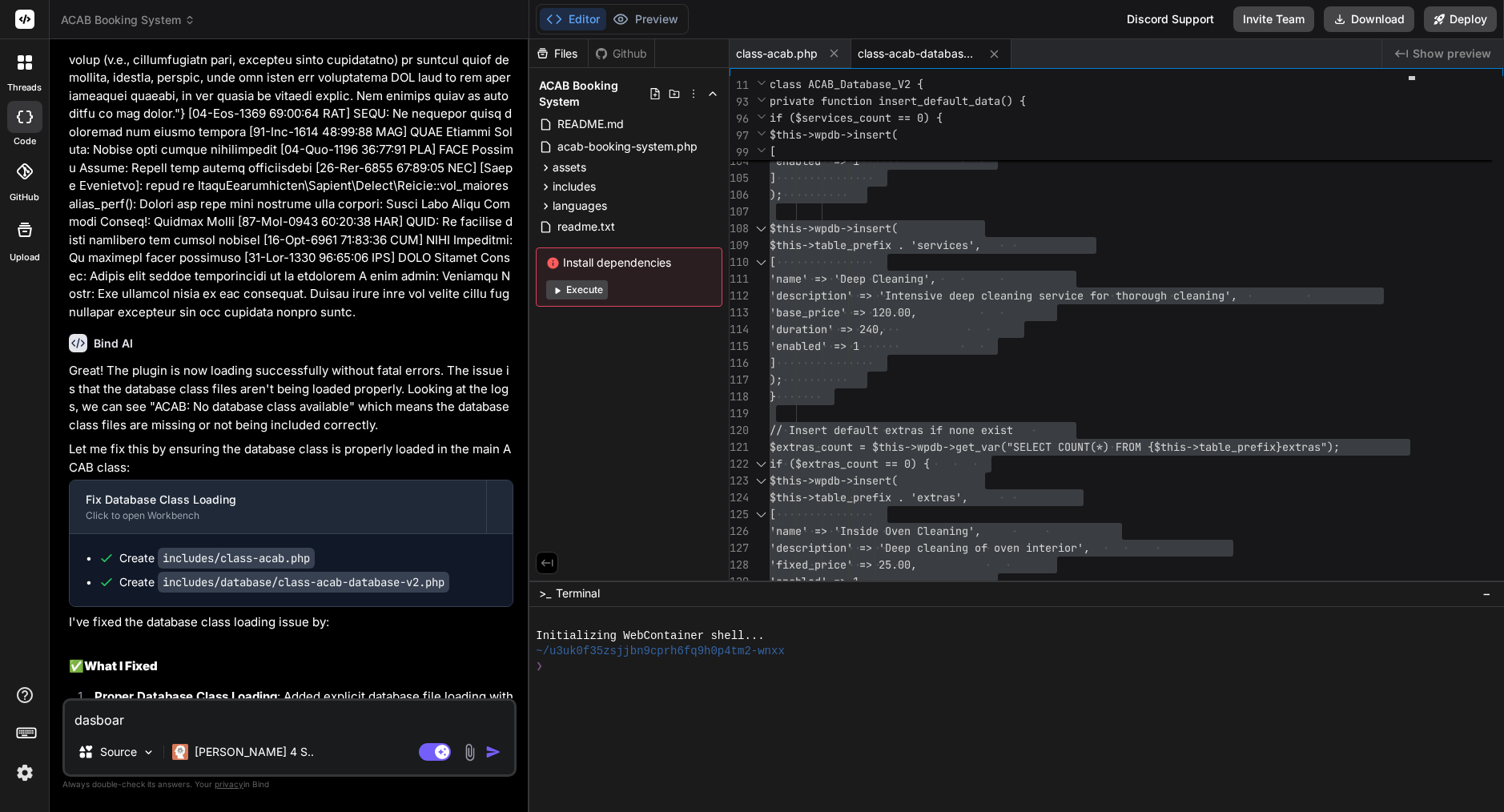
type textarea "x"
type textarea "dasboard"
type textarea "x"
type textarea "dasboard i"
type textarea "x"
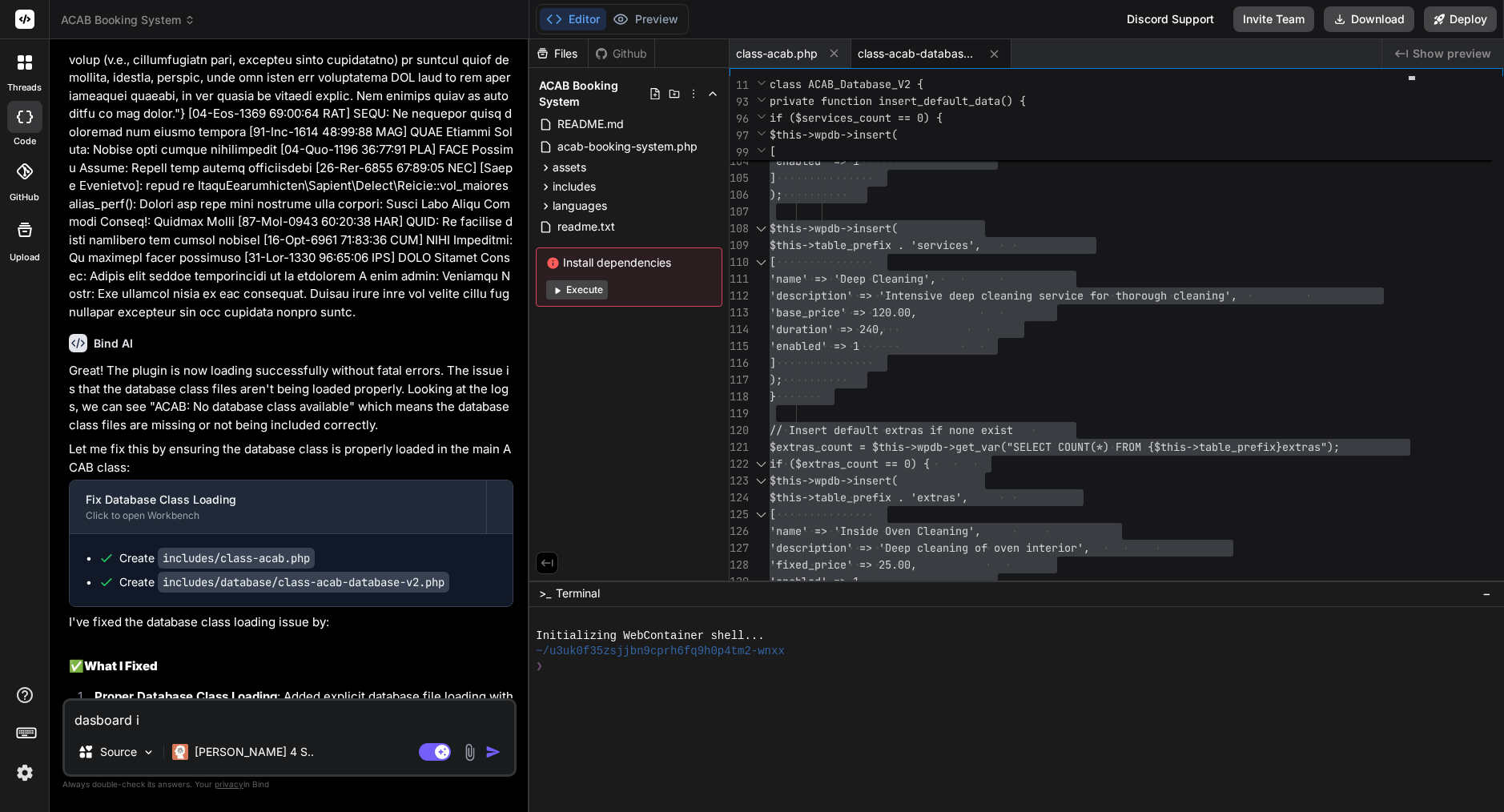
type textarea "dasboard"
type textarea "x"
type textarea "dasboard"
type textarea "x"
type textarea "dashboard"
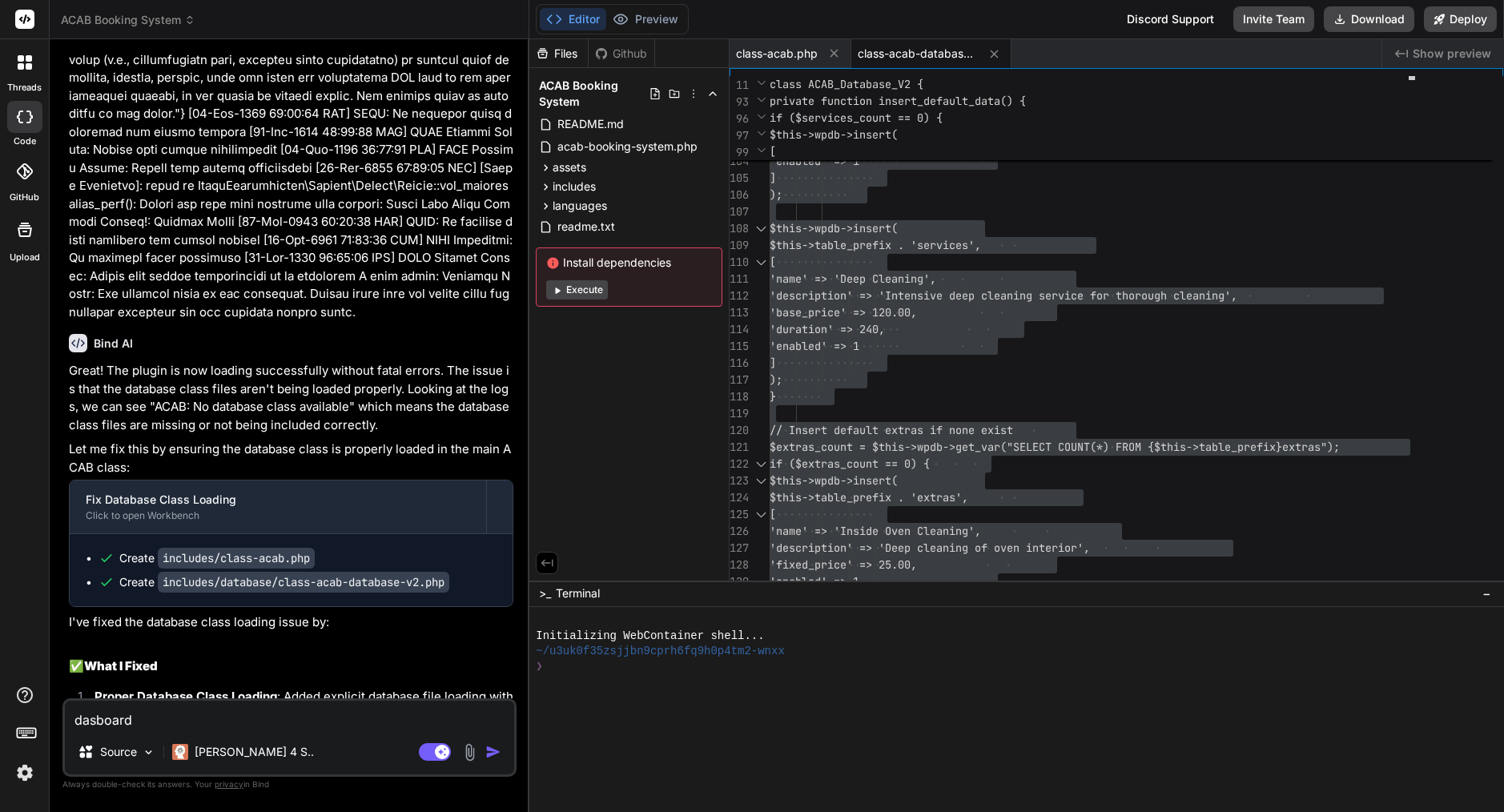
type textarea "x"
type textarea "dashboard"
type textarea "x"
type textarea "dashboard i"
type textarea "x"
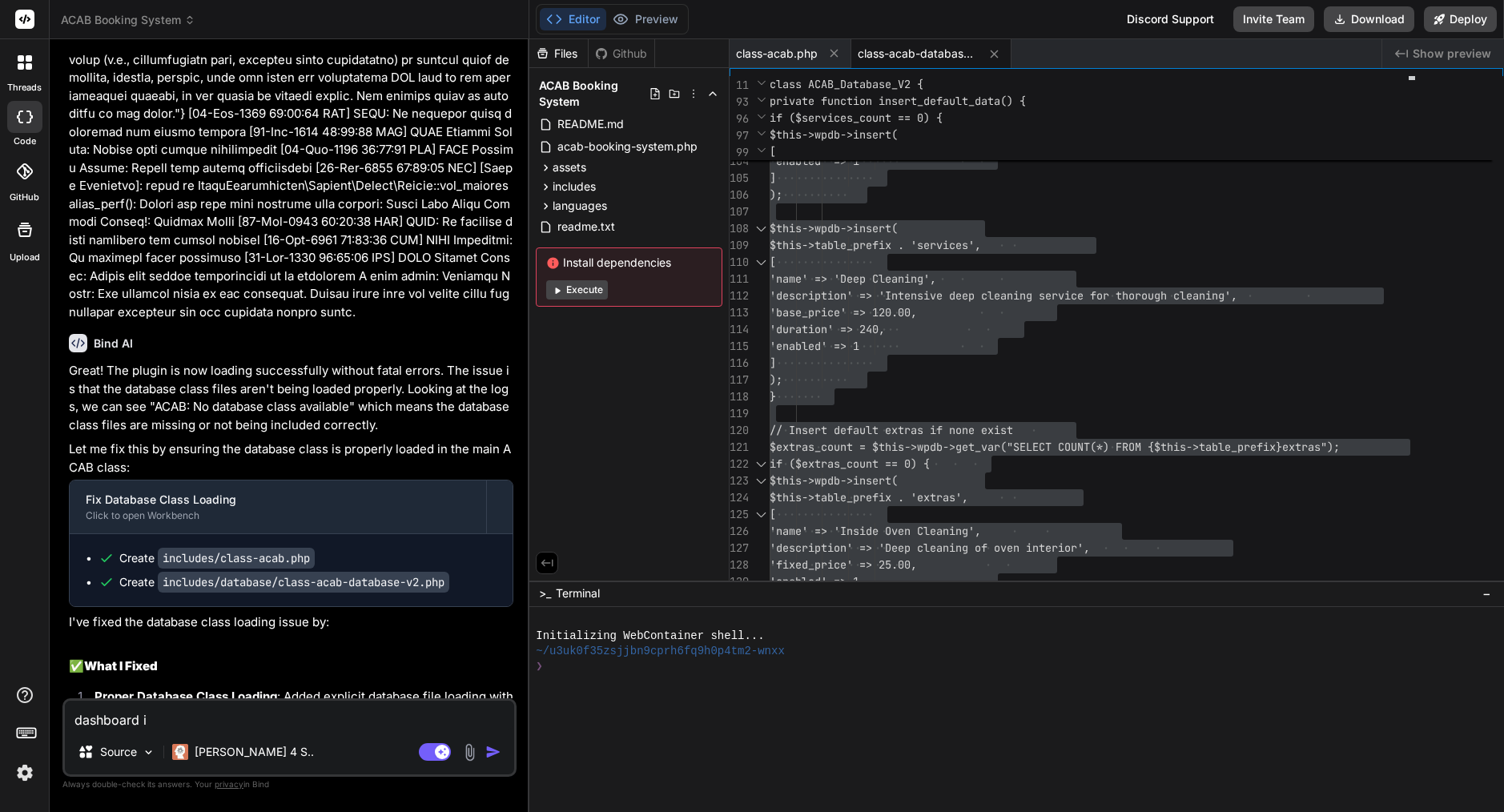
type textarea "dashboard is"
type textarea "x"
type textarea "dashboard is"
type textarea "x"
type textarea "dashboard is o"
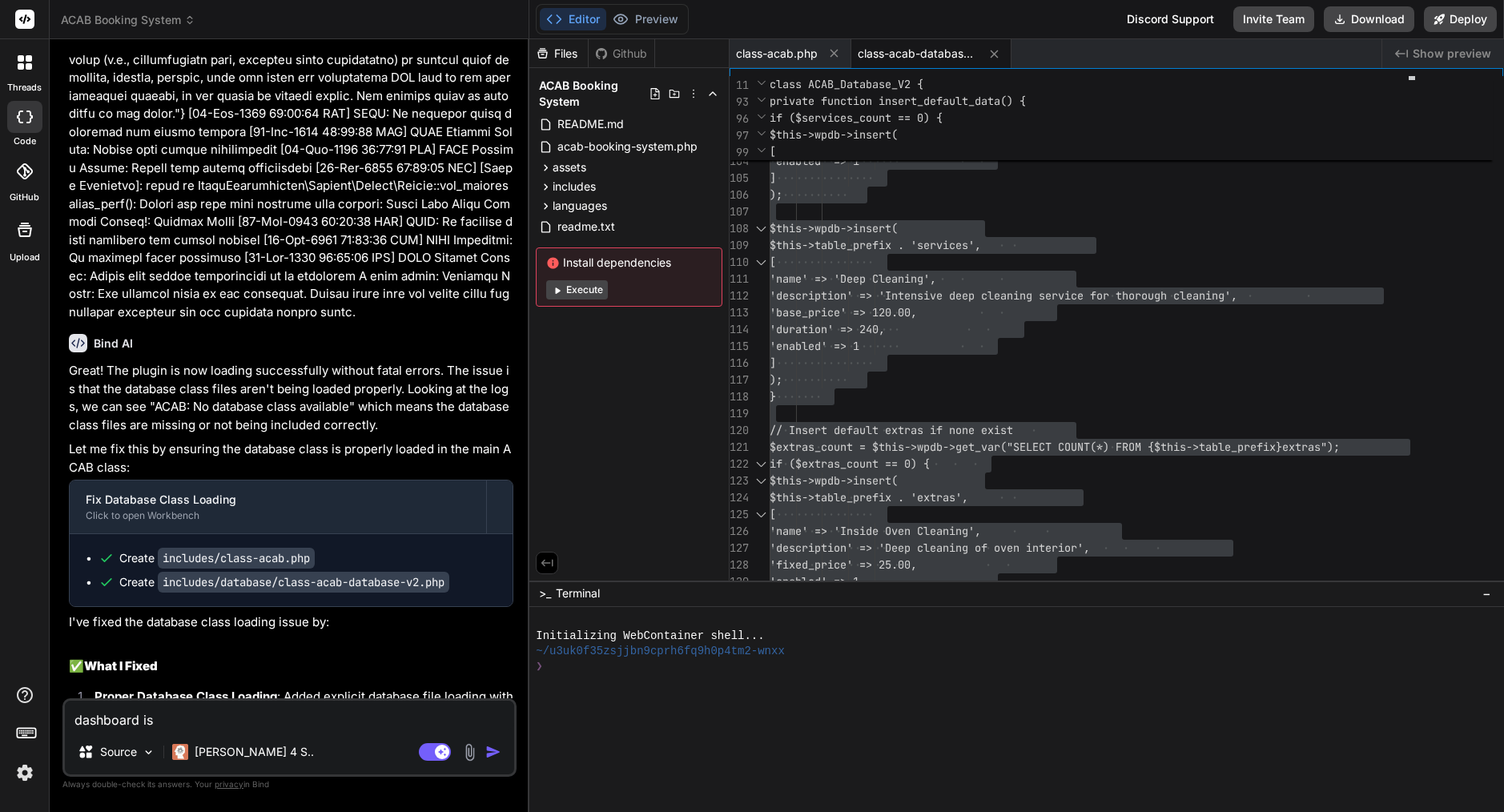
type textarea "x"
type textarea "dashboard is ok"
type textarea "x"
type textarea "dashboard is ok"
type textarea "x"
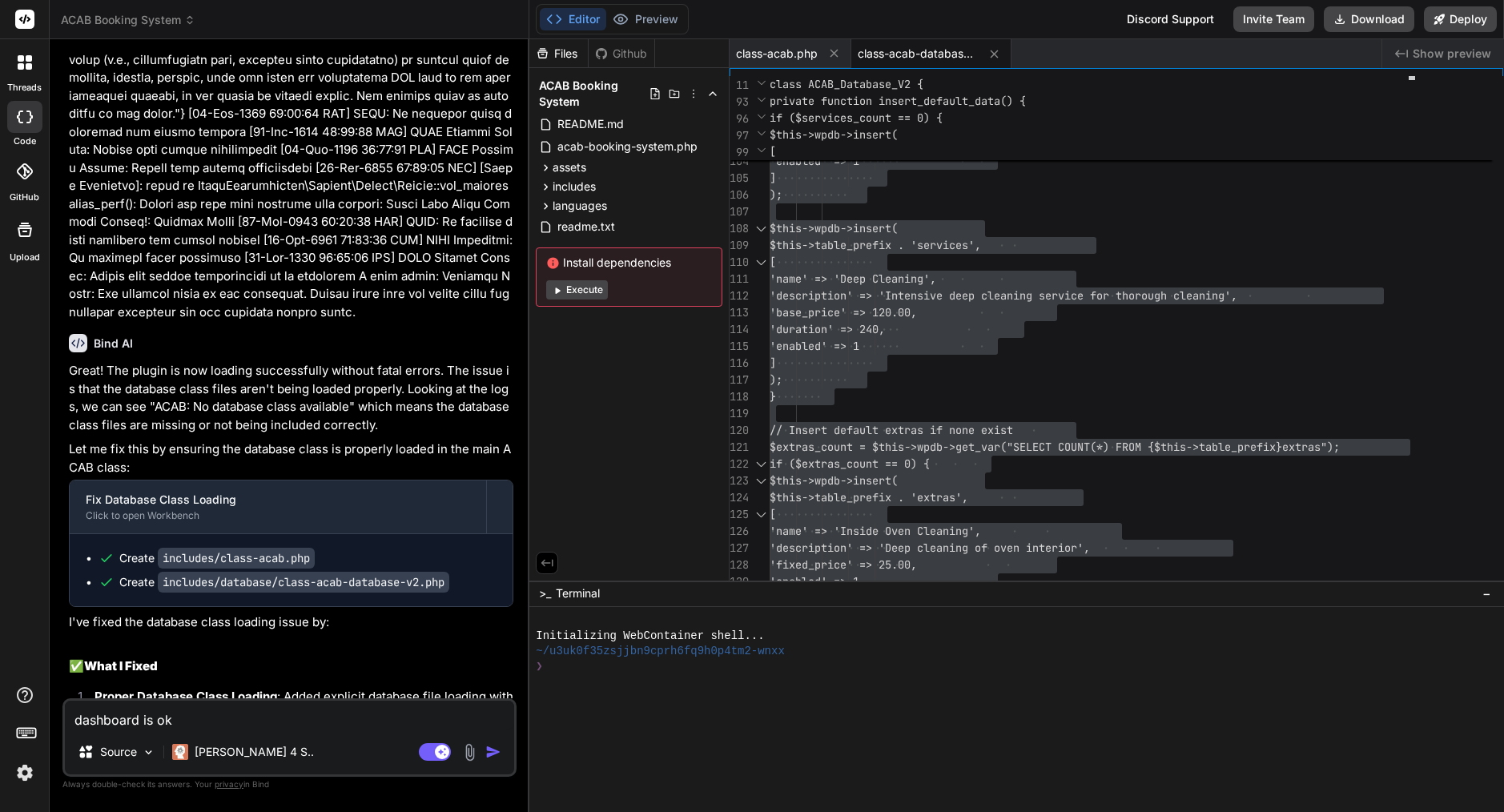
type textarea "dashboard is ok"
type textarea "x"
type textarea "dashboard is o"
type textarea "x"
type textarea "dashboard is"
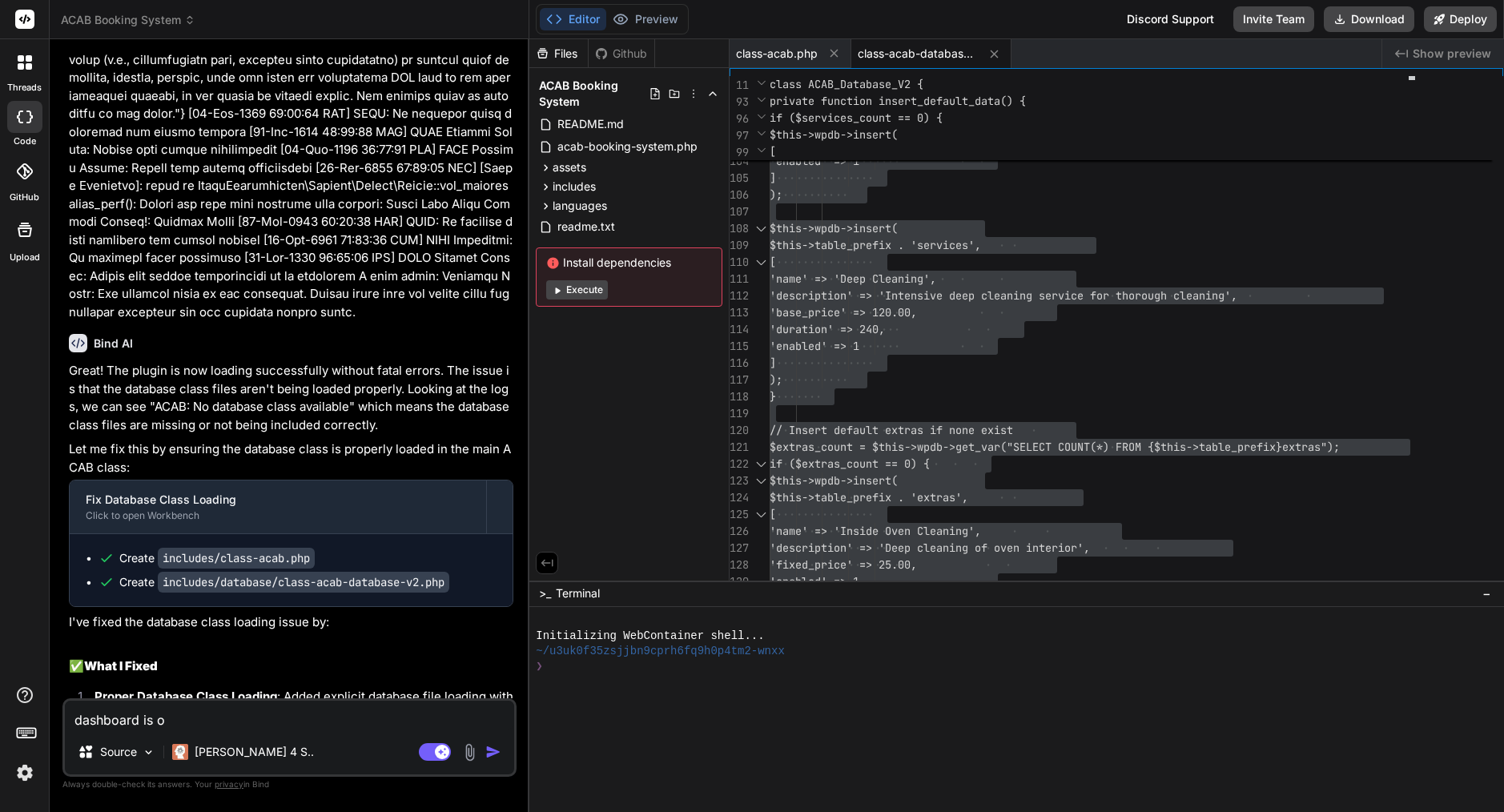
type textarea "x"
type textarea "dashboard is"
type textarea "x"
type textarea "dashboard i"
type textarea "x"
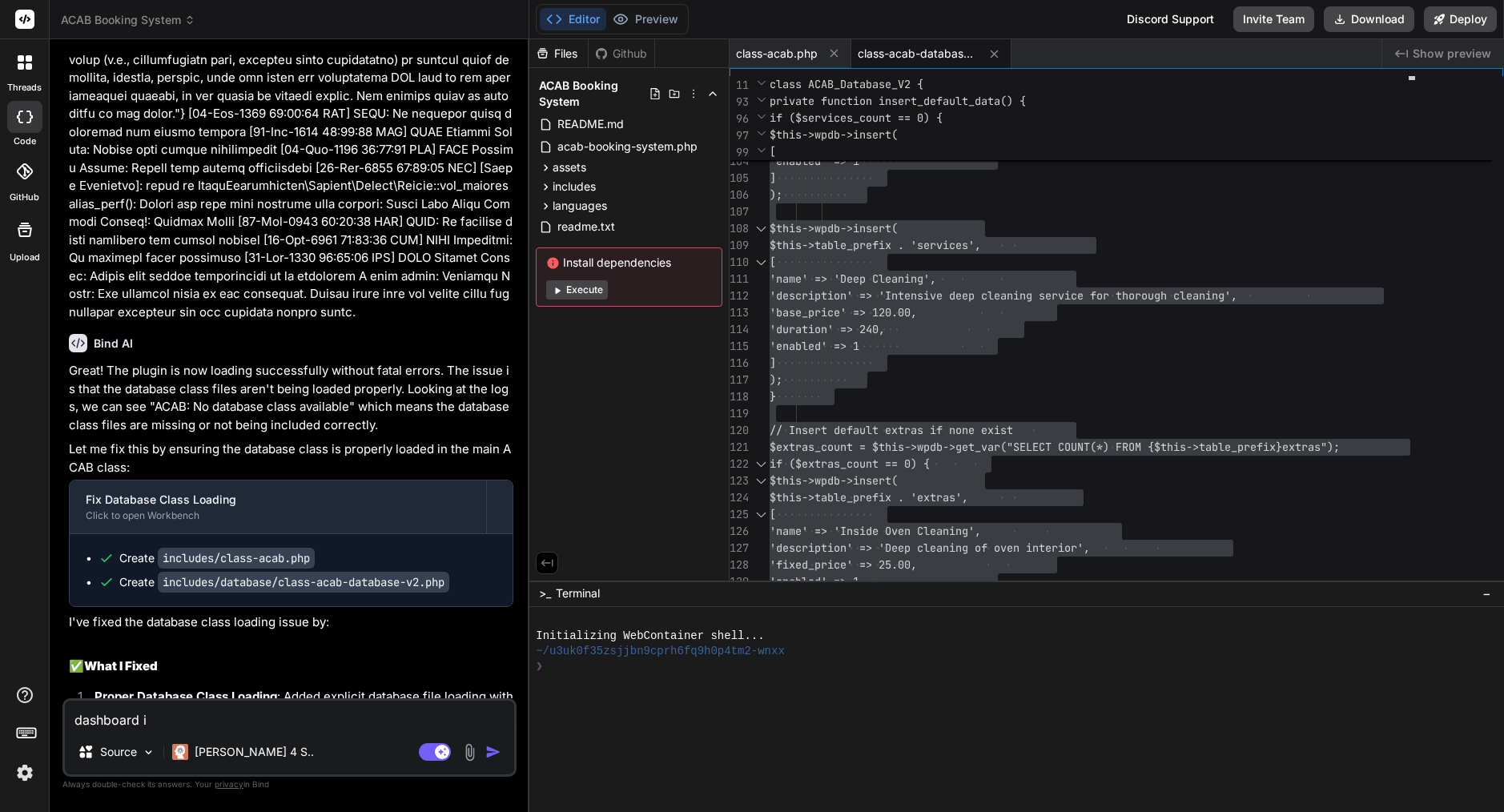
type textarea "dashboard"
type textarea "x"
type textarea "dashboard d"
type textarea "x"
type textarea "dashboard di"
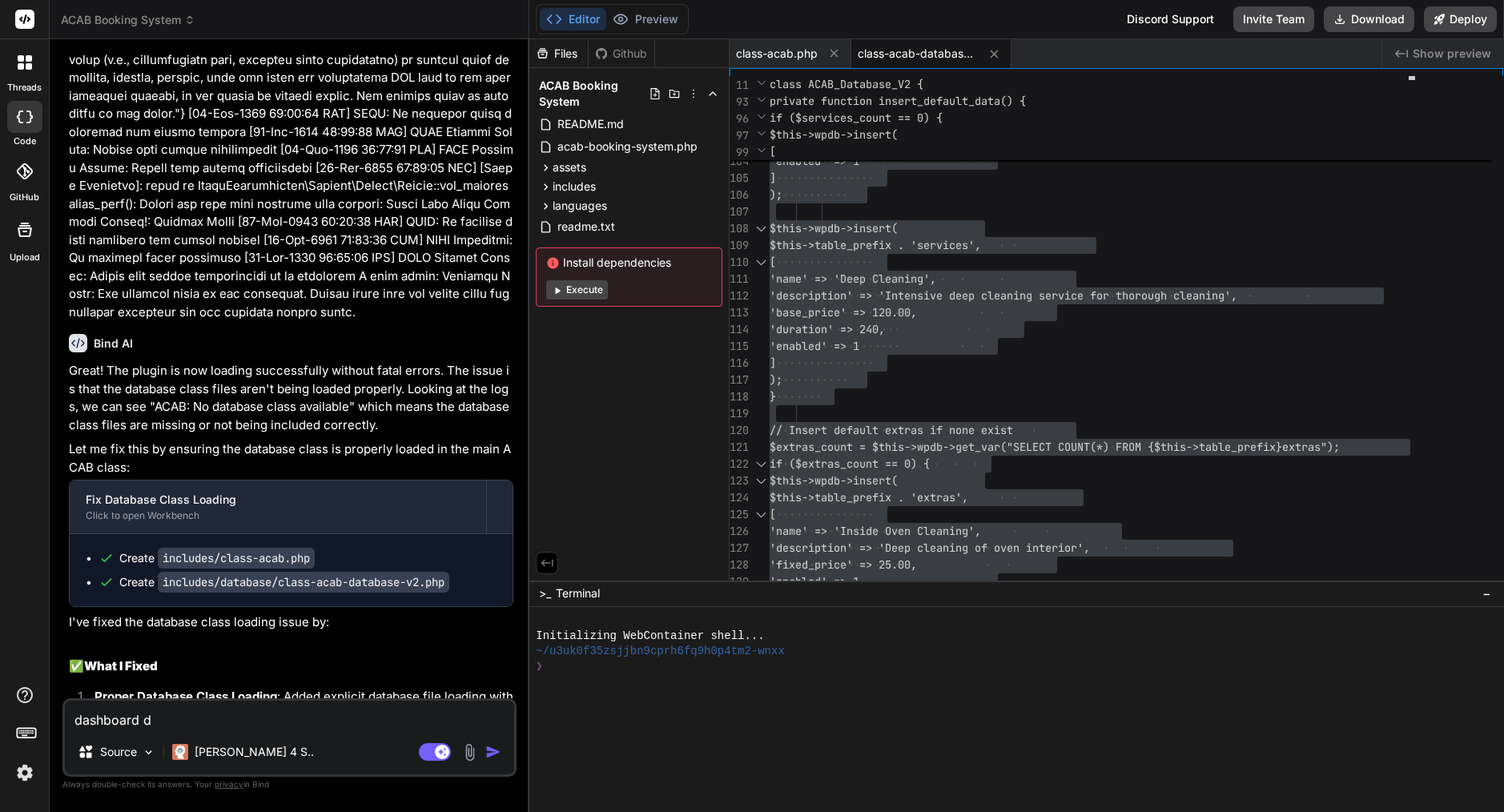
type textarea "x"
type textarea "dashboard dis"
type textarea "x"
type textarea "dashboard disp"
type textarea "x"
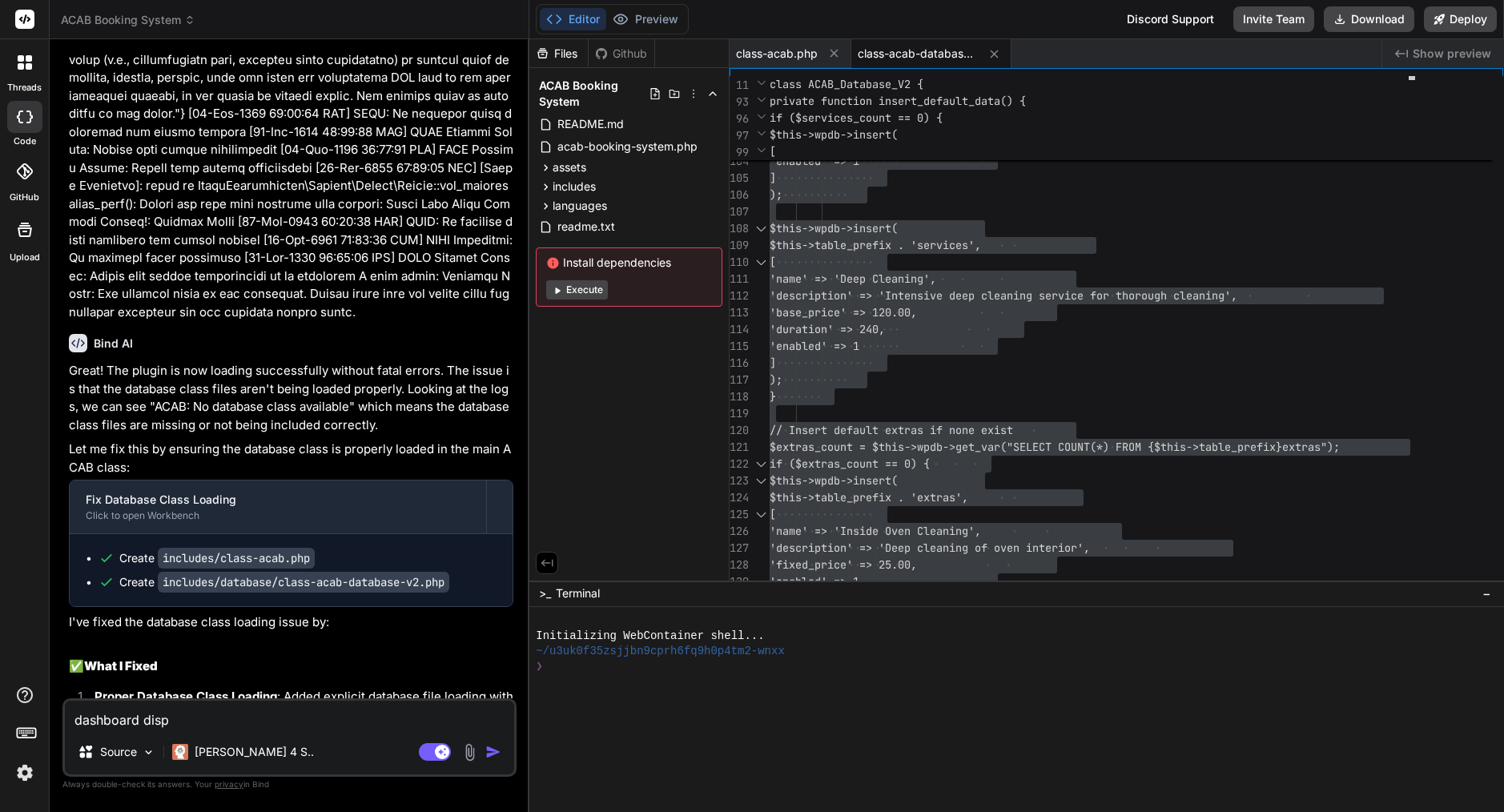
type textarea "dashboard displ"
type textarea "x"
type textarea "dashboard displa"
type textarea "x"
type textarea "dashboard display"
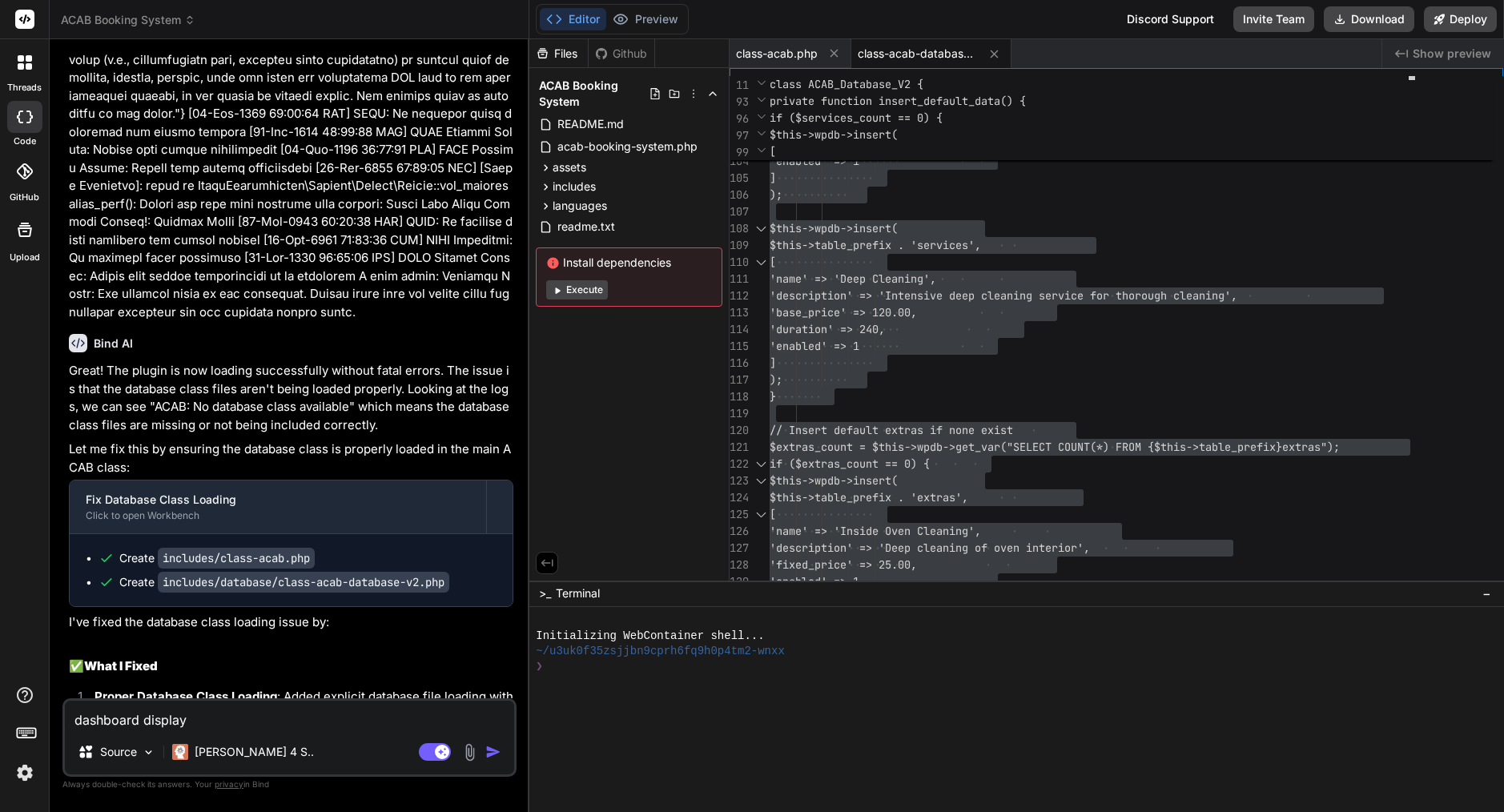
type textarea "x"
type textarea "dashboard display"
type textarea "x"
type textarea "dashboard display o"
type textarea "x"
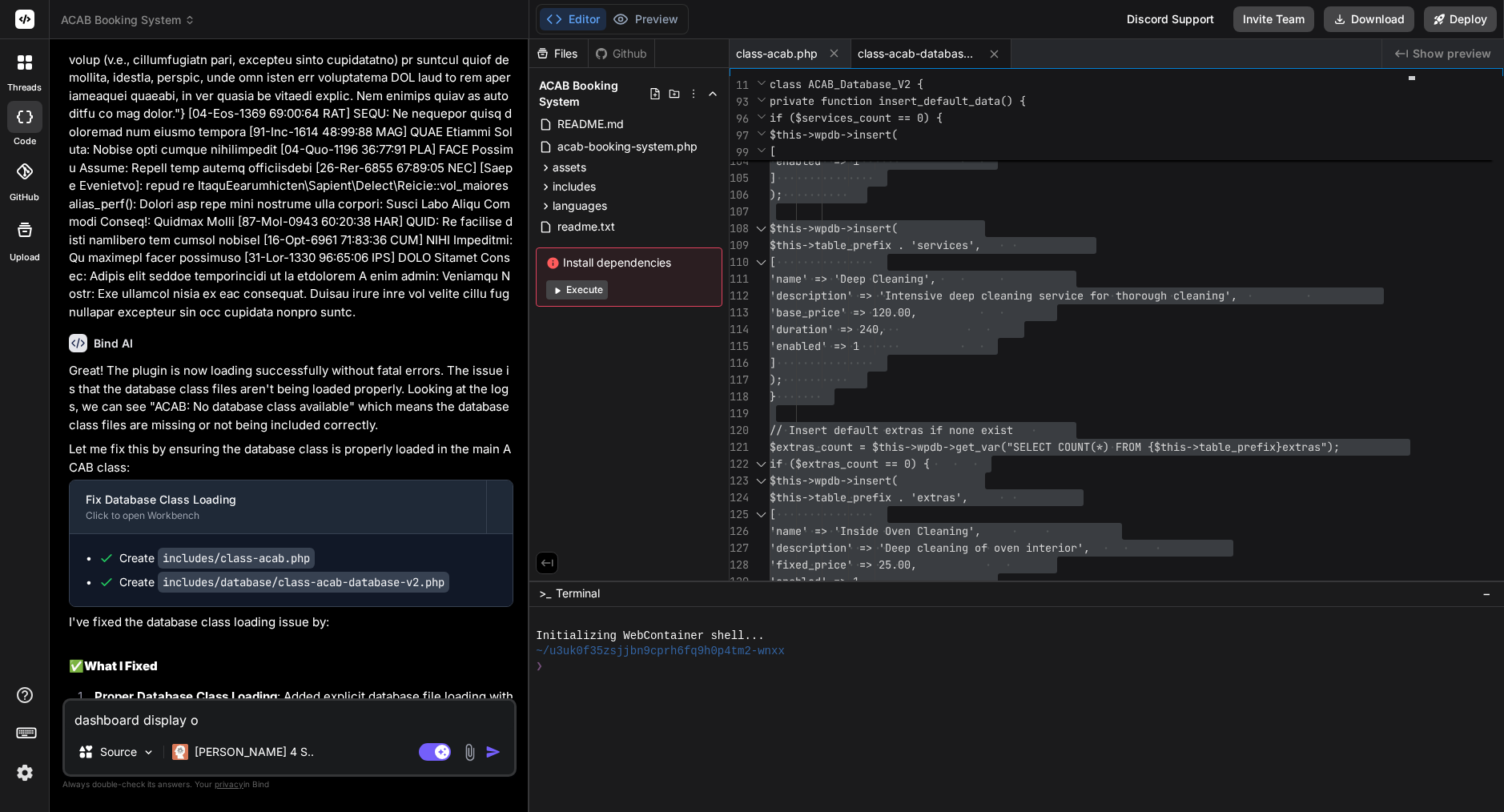
type textarea "dashboard display ok"
type textarea "x"
type textarea "dashboard display ok"
type textarea "x"
type textarea "dashboard display ok ,"
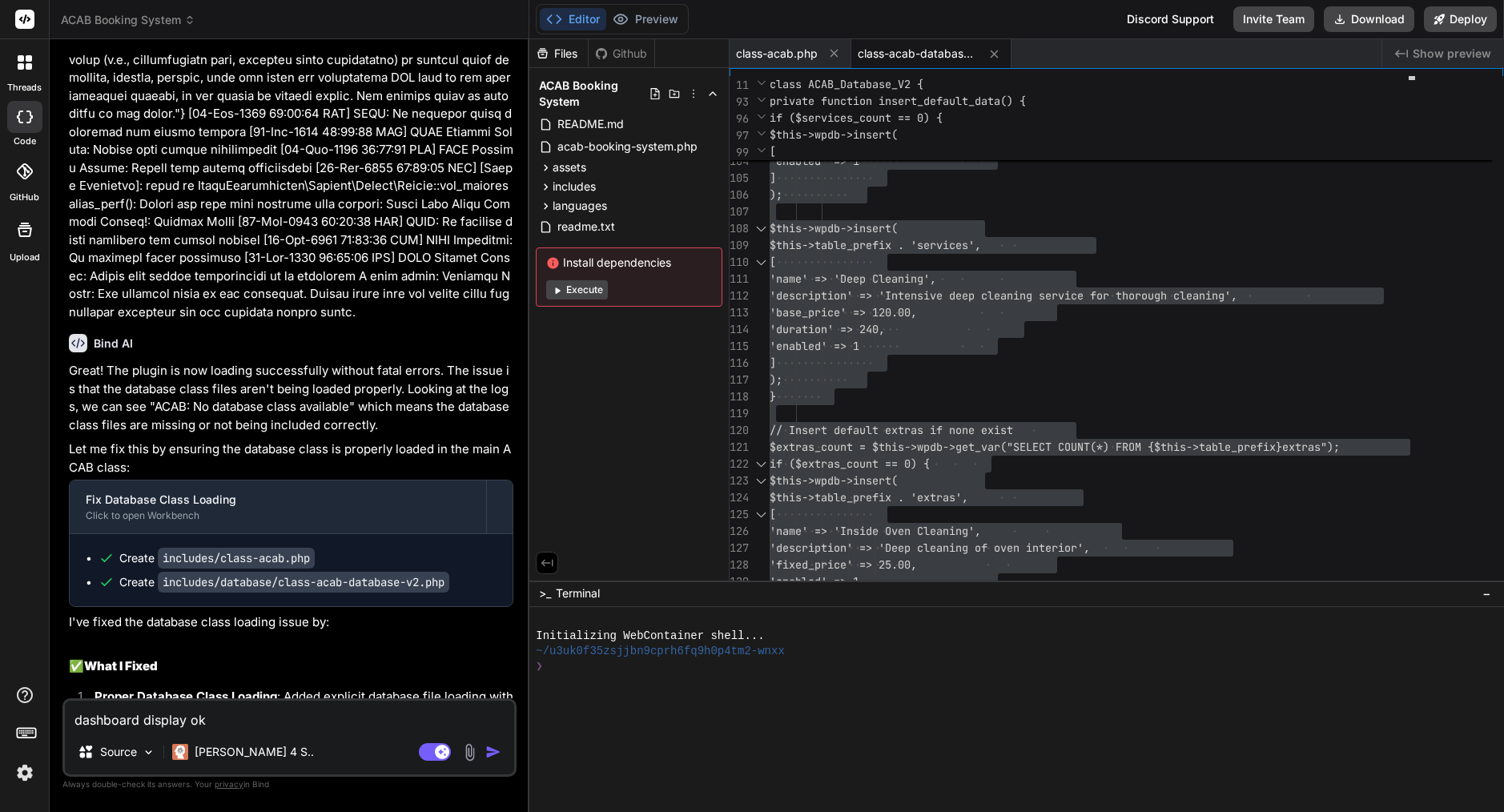
type textarea "x"
type textarea "dashboard display ok ,b"
type textarea "x"
type textarea "dashboard display ok ,bu"
type textarea "x"
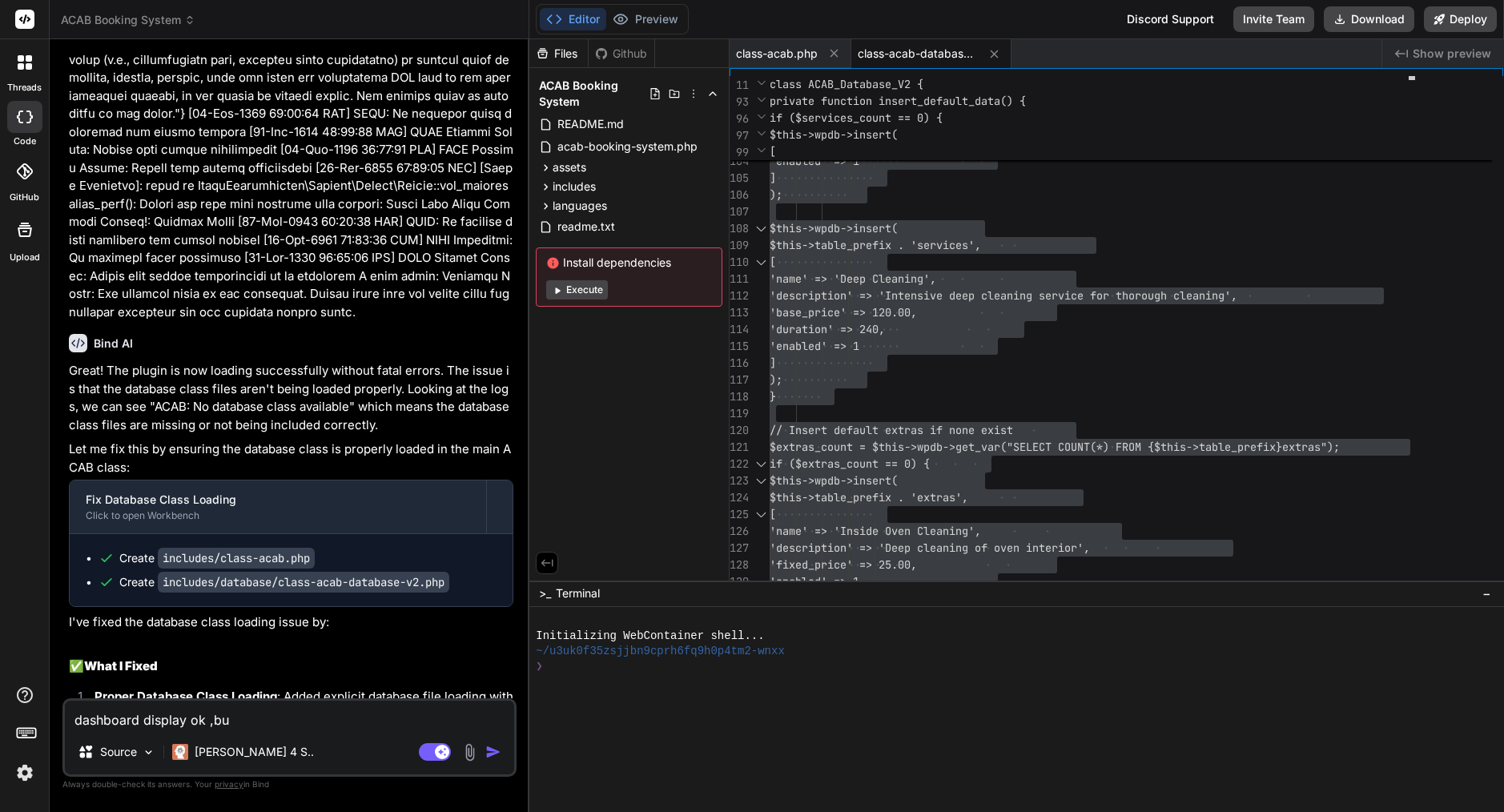
type textarea "dashboard display ok ,but"
type textarea "x"
type textarea "dashboard display ok ,but"
type textarea "x"
type textarea "dashboard display ok ,but o"
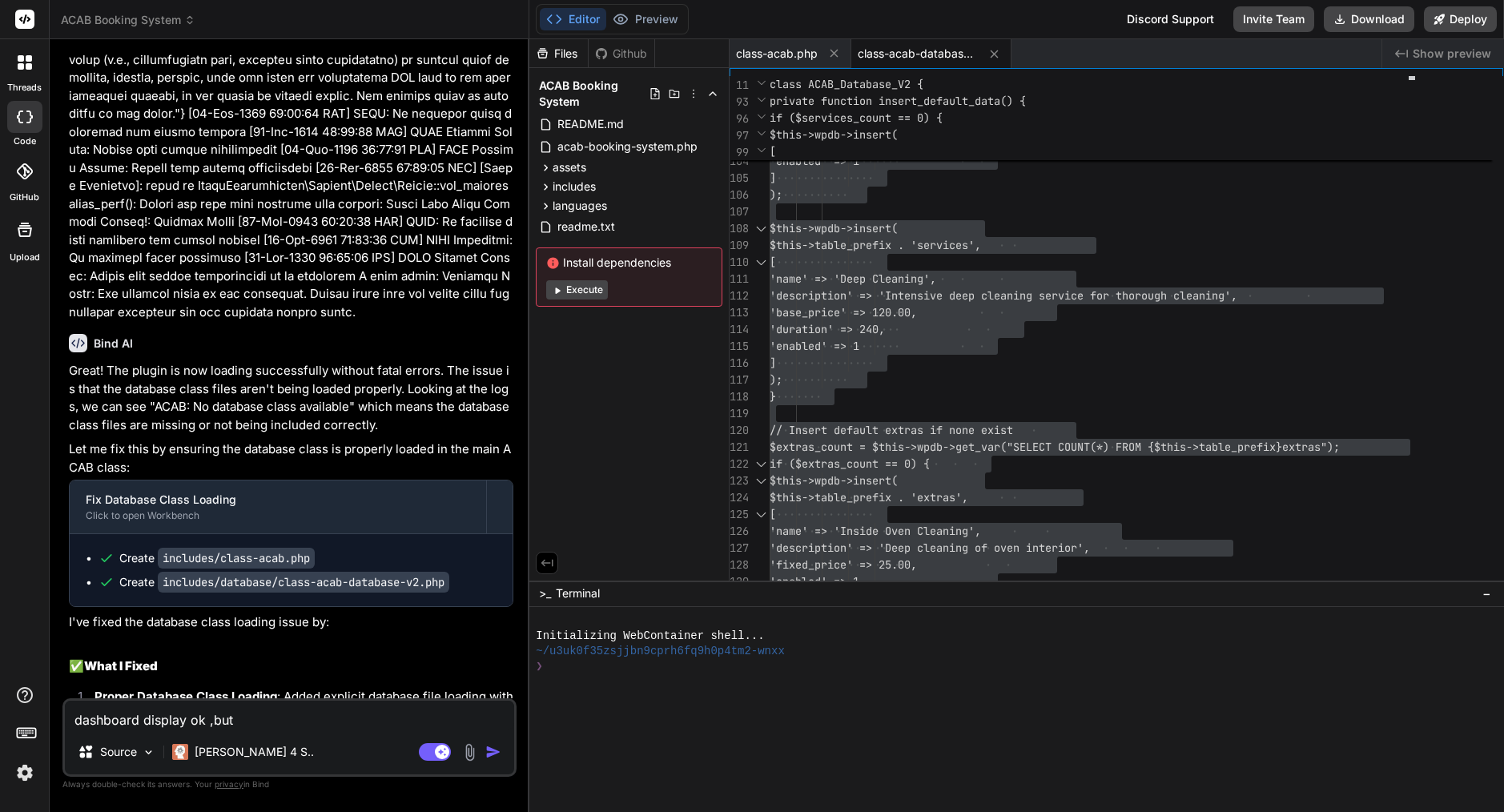
type textarea "x"
type textarea "dashboard display ok ,but ot"
type textarea "x"
type textarea "dashboard display ok ,but oth"
type textarea "x"
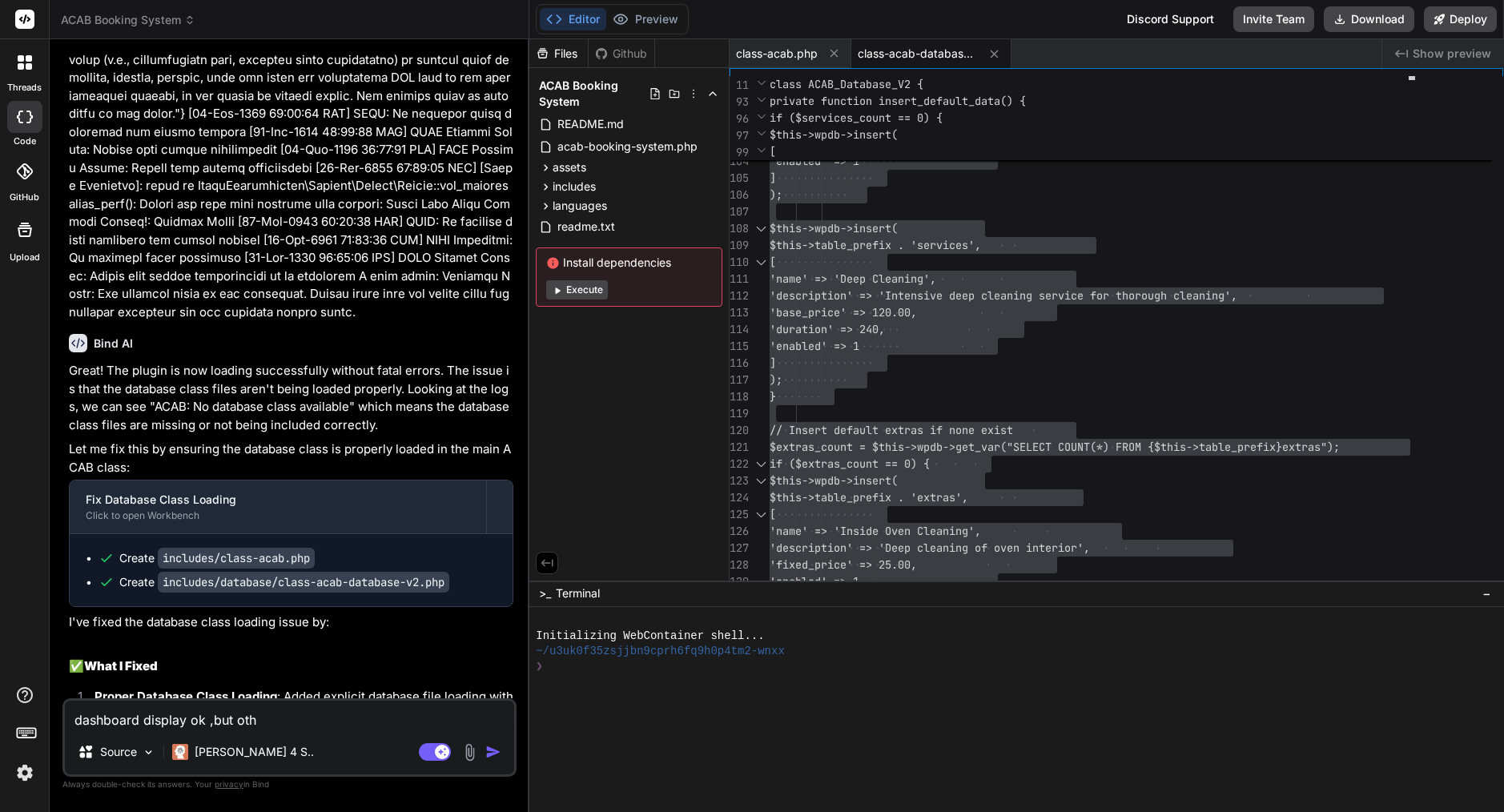
type textarea "dashboard display ok ,but othe"
type textarea "x"
type textarea "dashboard display ok ,but other"
type textarea "x"
type textarea "dashboard display ok ,but other"
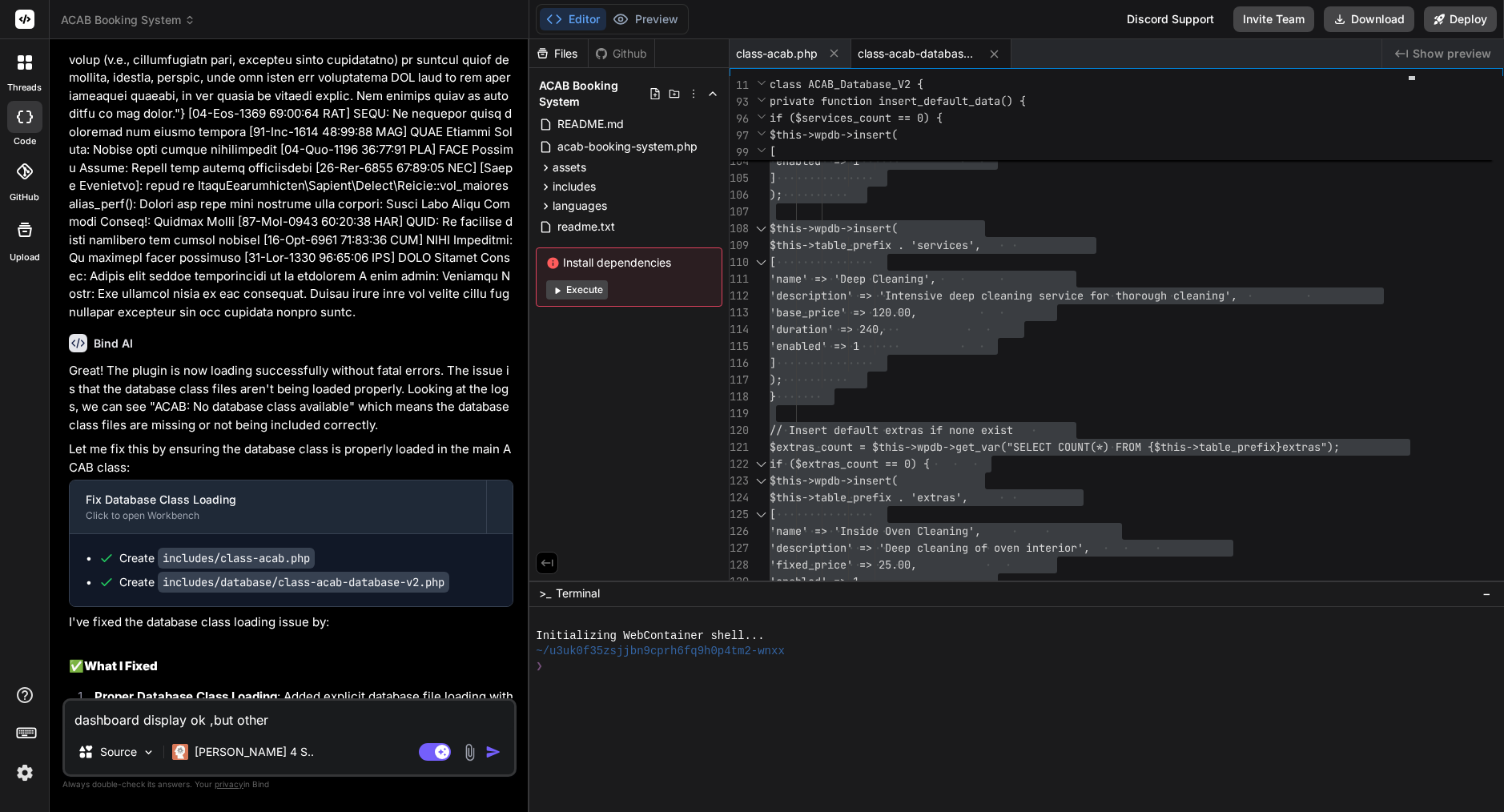
type textarea "x"
type textarea "dashboard display ok ,but other s"
type textarea "x"
type textarea "dashboard display ok ,but other se"
type textarea "x"
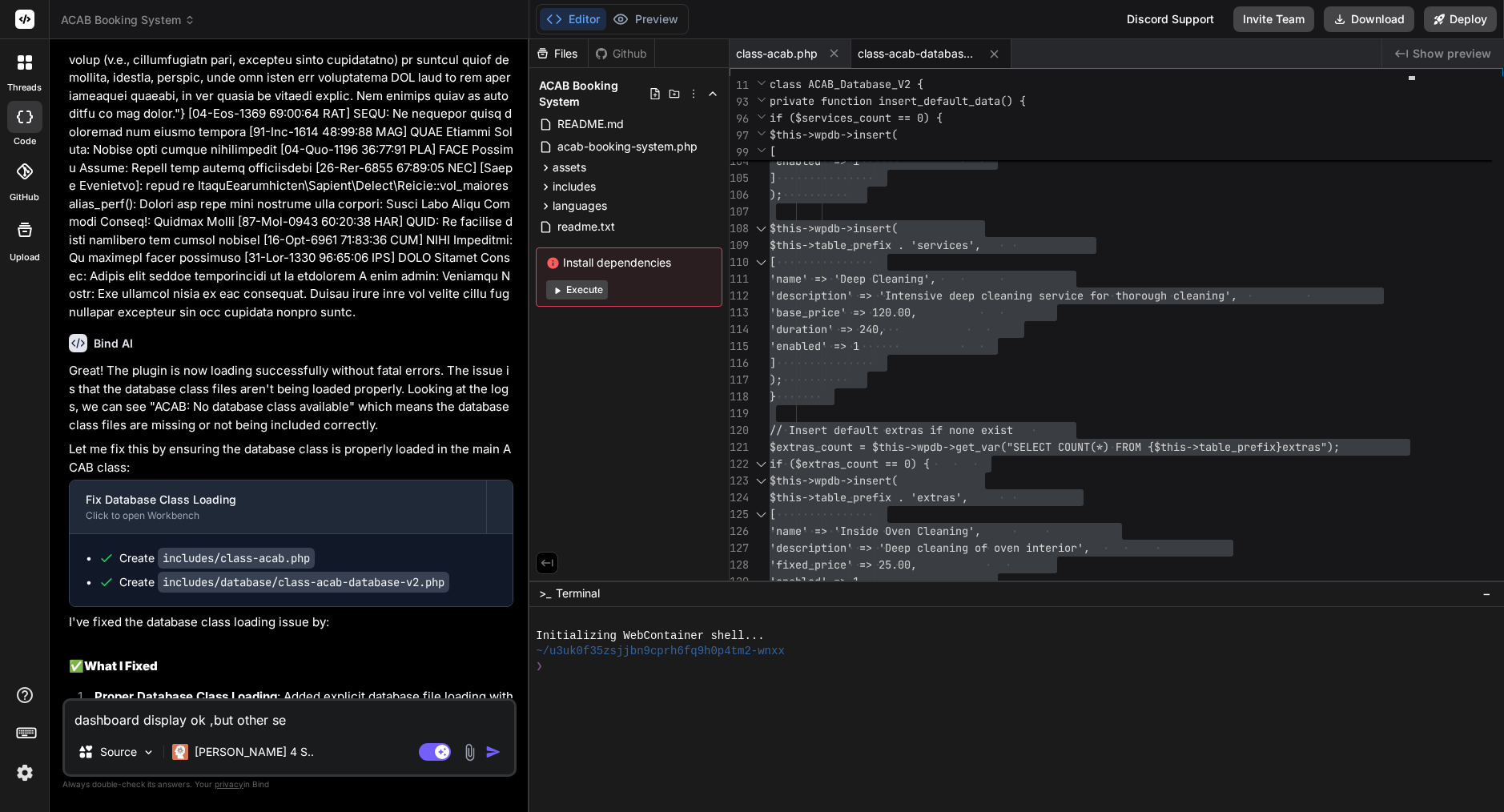
type textarea "dashboard display ok ,but other ser"
type textarea "x"
type textarea "dashboard display ok ,but other serv"
type textarea "x"
type textarea "dashboard display ok ,but other servi"
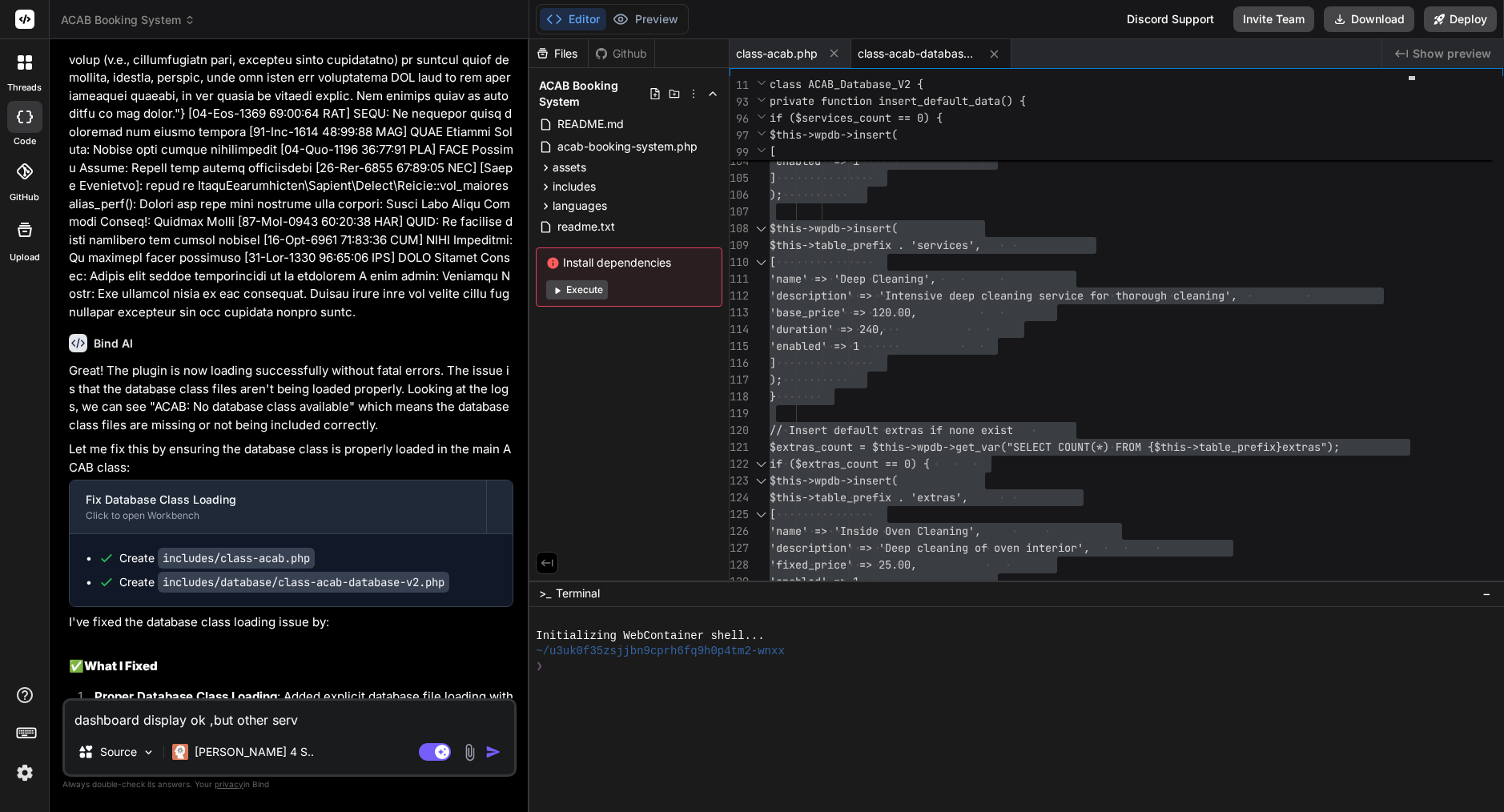
type textarea "x"
type textarea "dashboard display ok ,but other servic"
type textarea "x"
type textarea "dashboard display ok ,but other service"
type textarea "x"
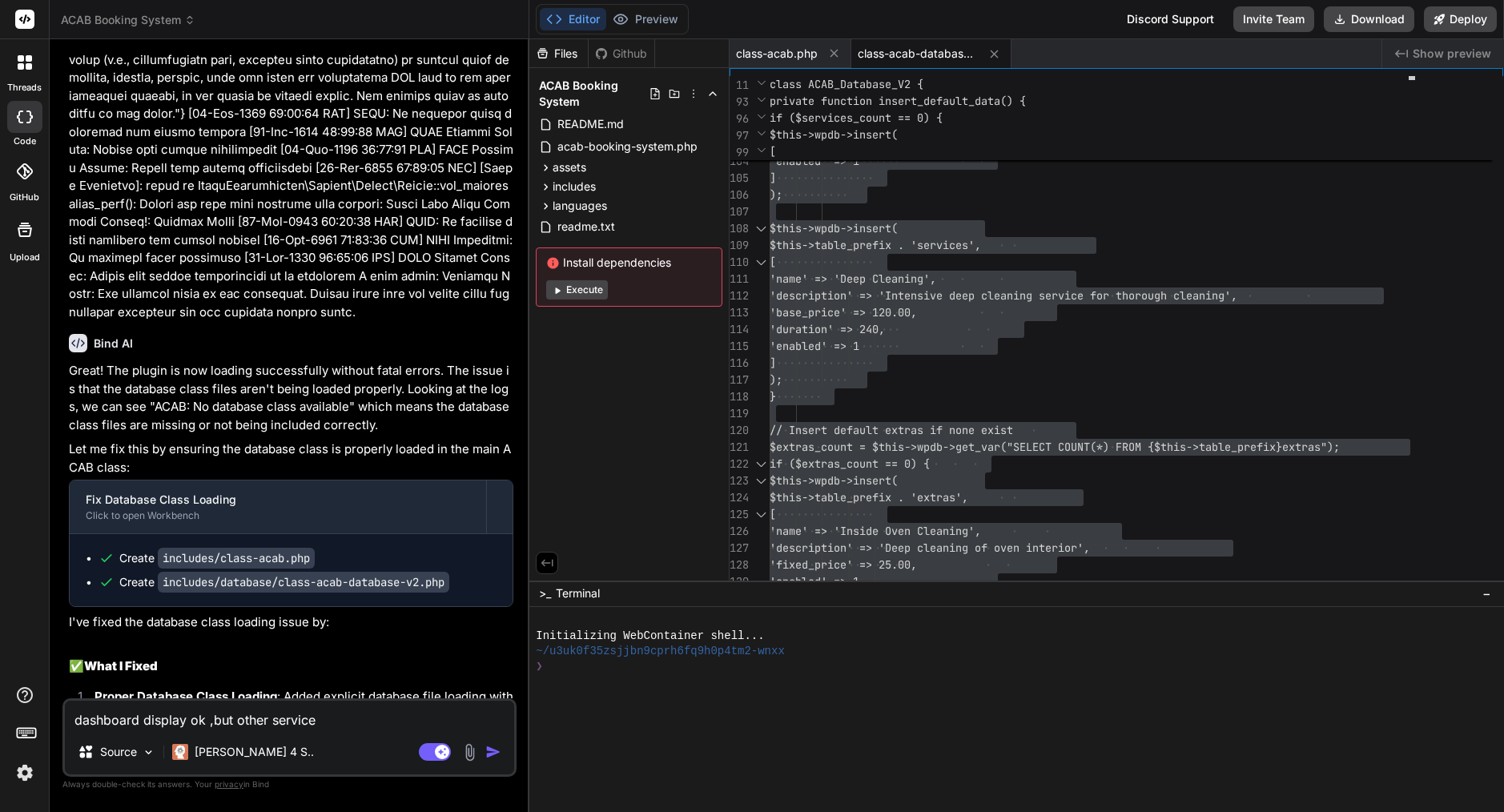
type textarea "dashboard display ok ,but other services"
type textarea "x"
type textarea "dashboard display ok ,but other services"
type textarea "x"
type textarea "dashboard display ok ,but other services"
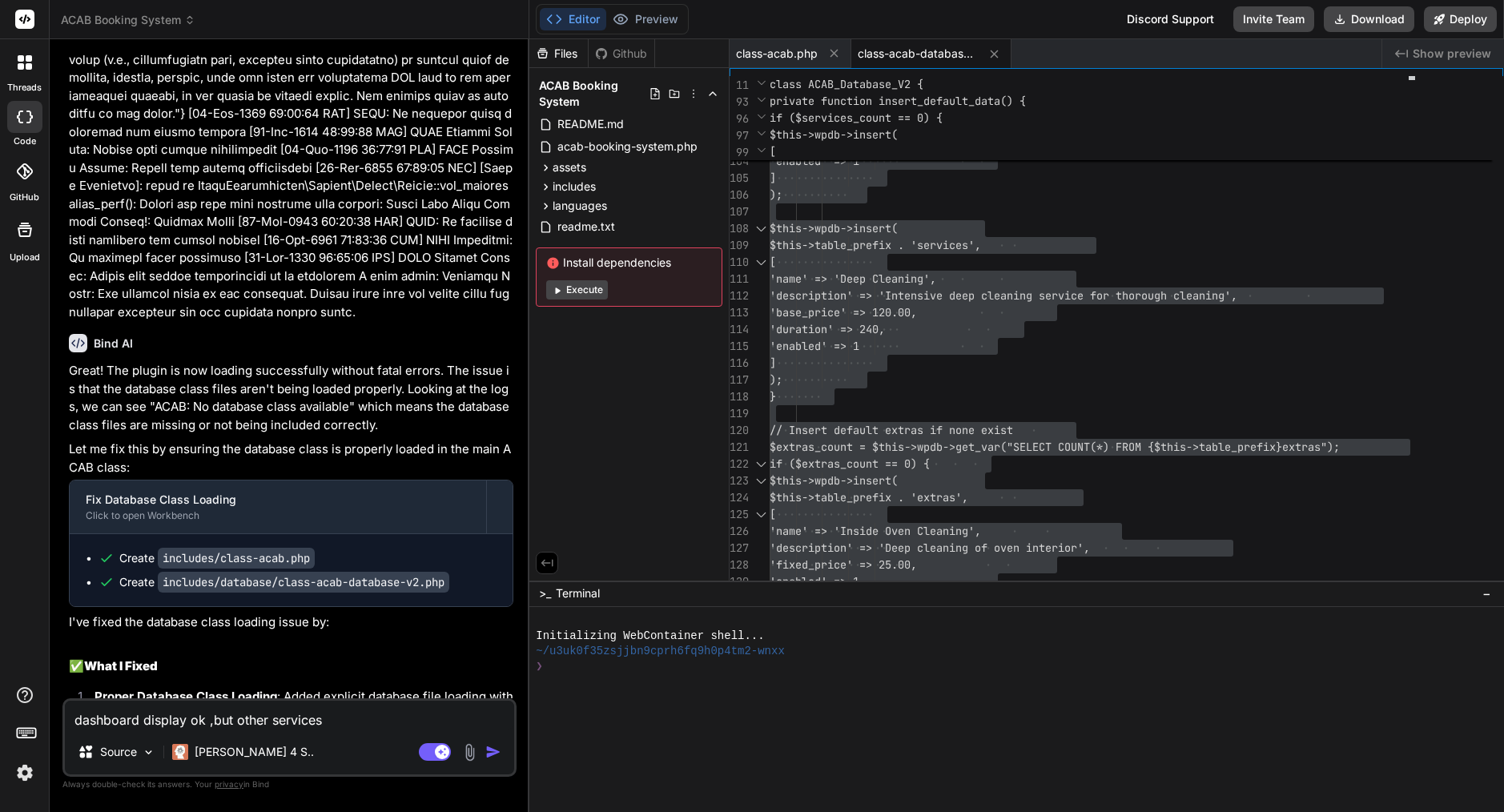
type textarea "x"
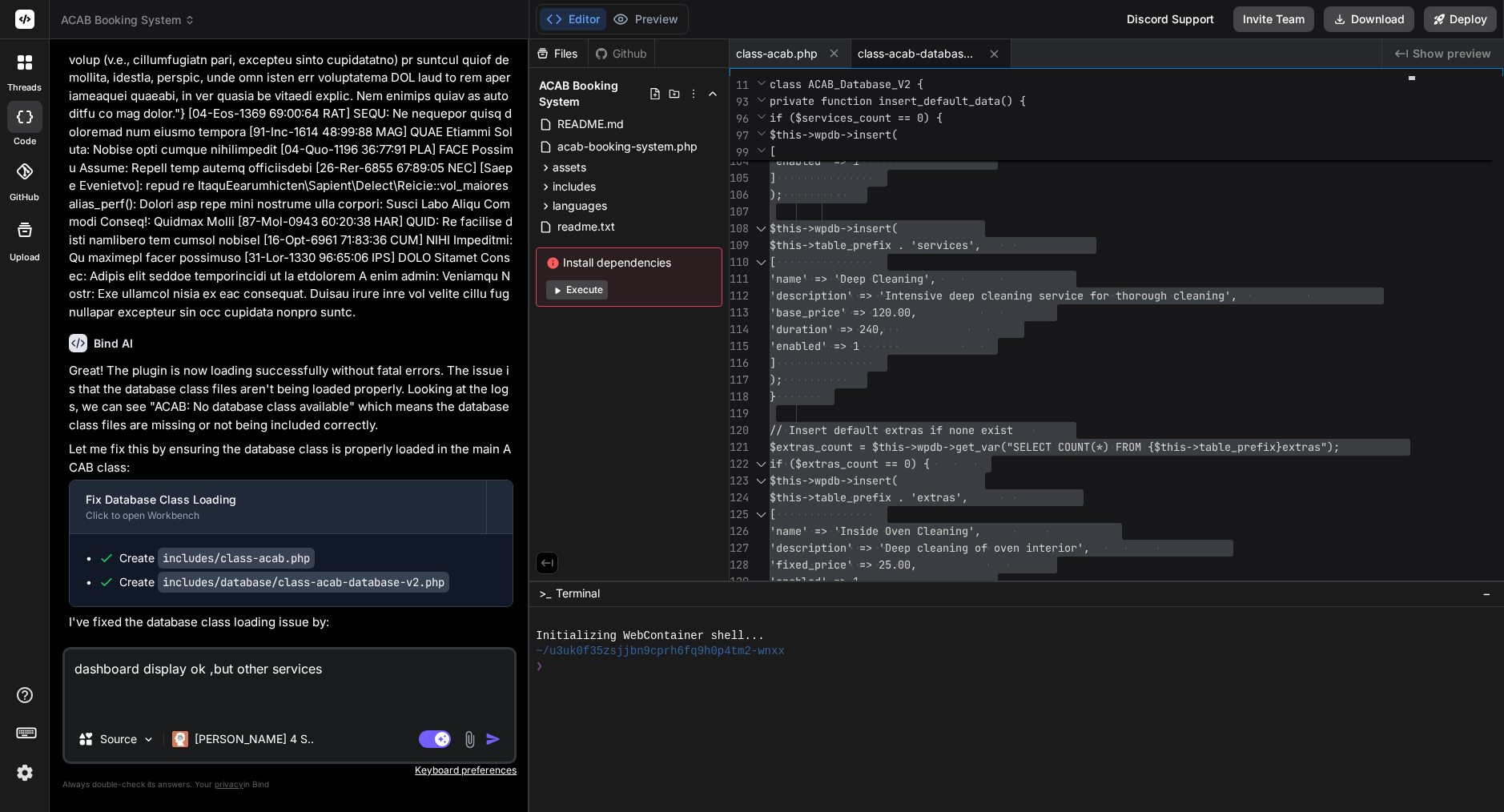
paste textarea "Error: The Tools admin class is not available. Please check that all plugin fil…"
type textarea "dashboard display ok ,but other services Error: The Tools admin class is not av…"
type textarea "x"
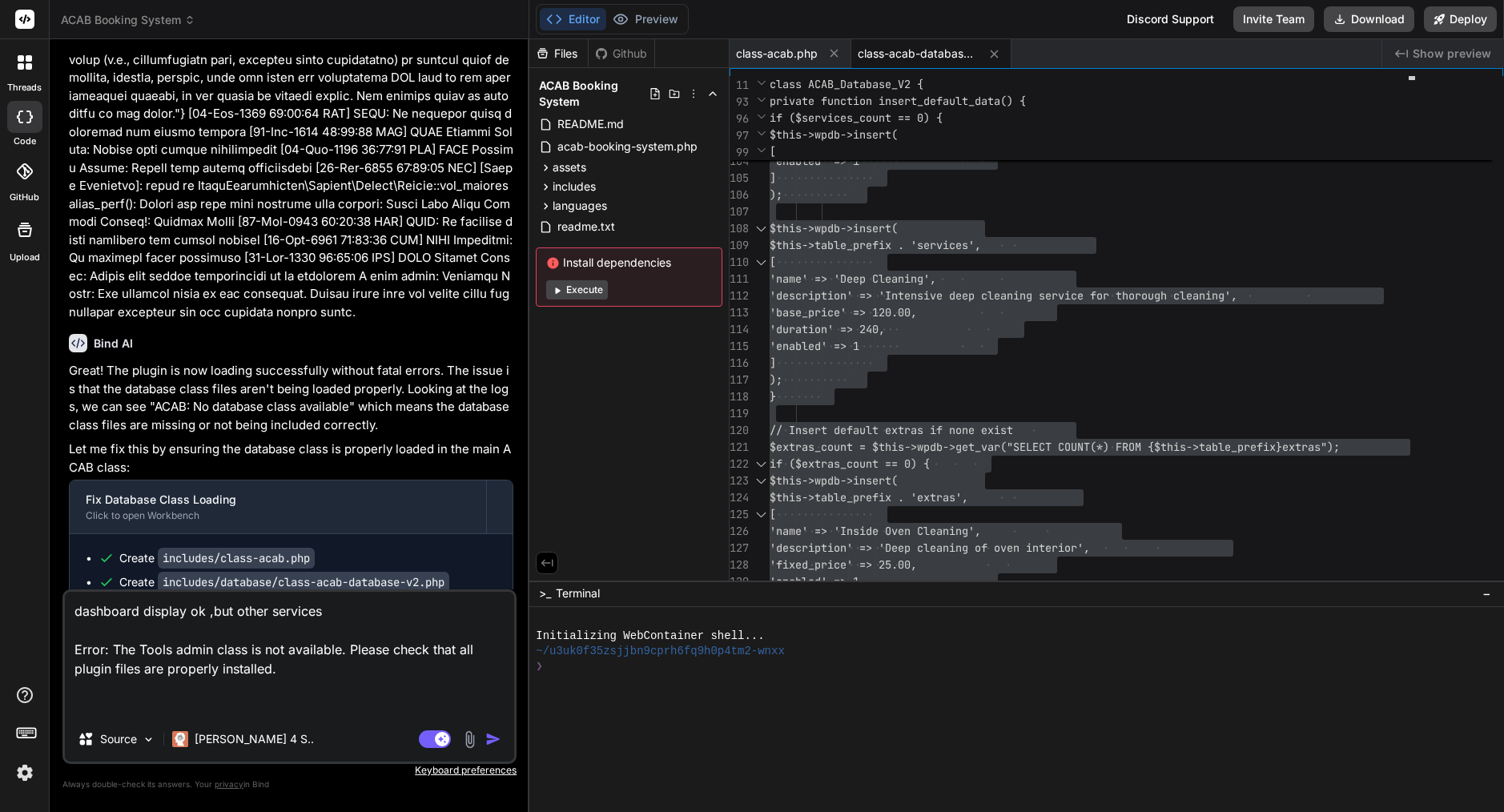
paste textarea "Error: The Settings admin class is not available. Please check that all plugin …"
type textarea "dashboard display ok ,but other services Error: The Tools admin class is not av…"
type textarea "x"
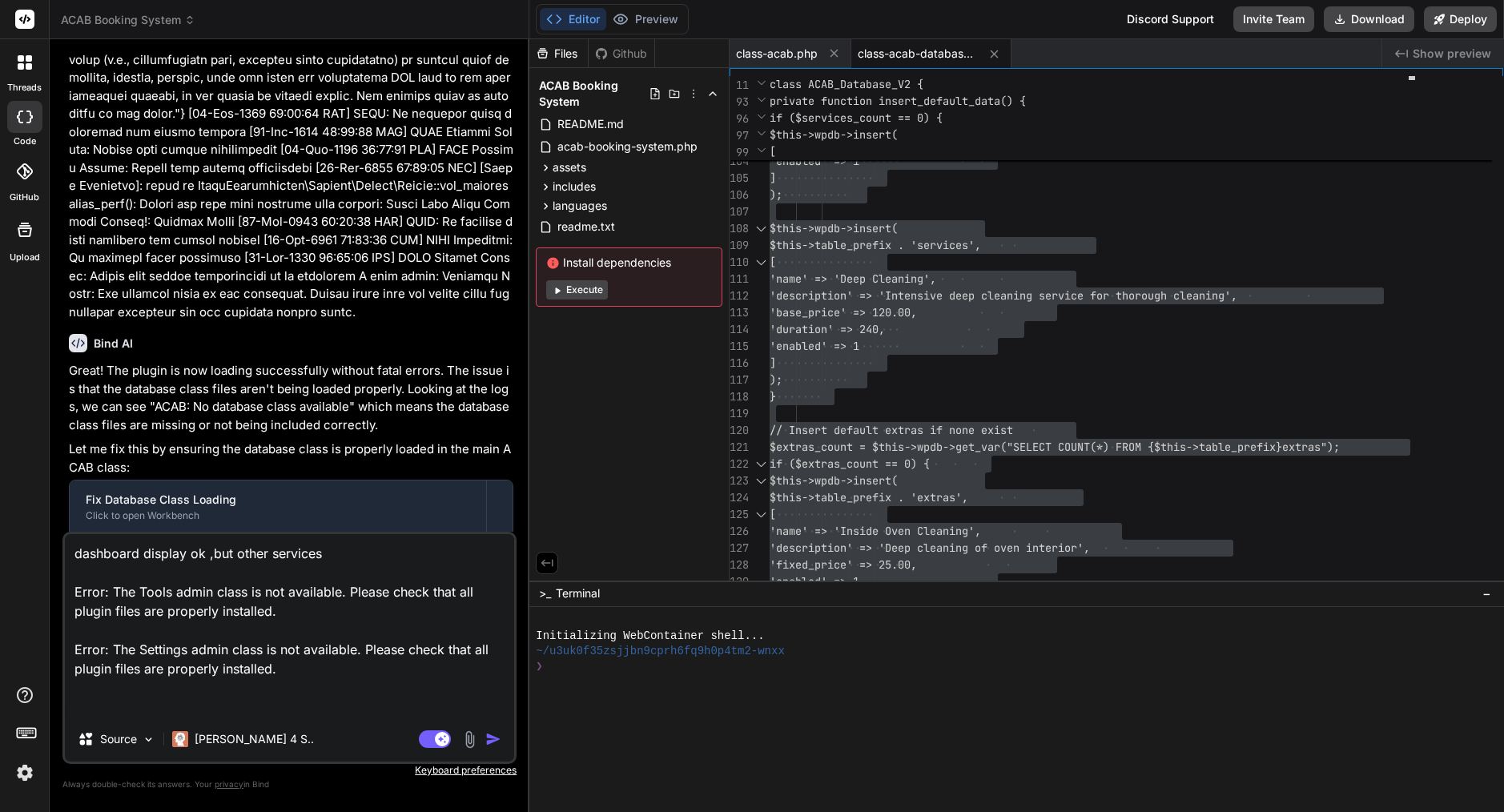
paste textarea "No bookings found."
type textarea "dashboard display ok ,but other services Error: The Tools admin class is not av…"
type textarea "x"
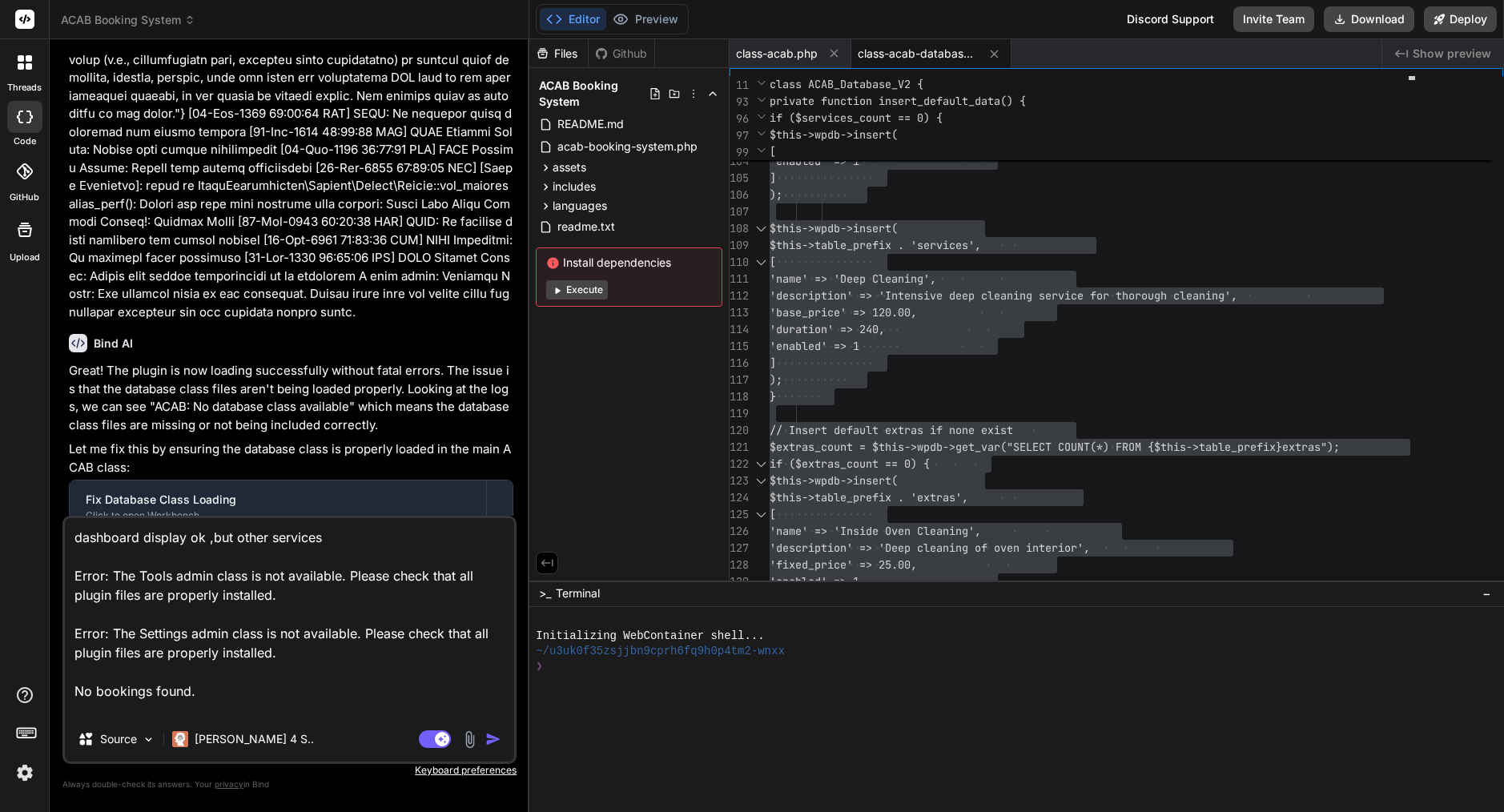
scroll to position [0, 0]
click at [320, 543] on textarea "dashboard display ok ,but other services Error: The Tools admin class is not av…" at bounding box center [289, 616] width 449 height 199
type textarea "dashboard display ok ,but other service Error: The Tools admin class is not ava…"
type textarea "x"
type textarea "dashboard display ok ,but other servic Error: The Tools admin class is not avai…"
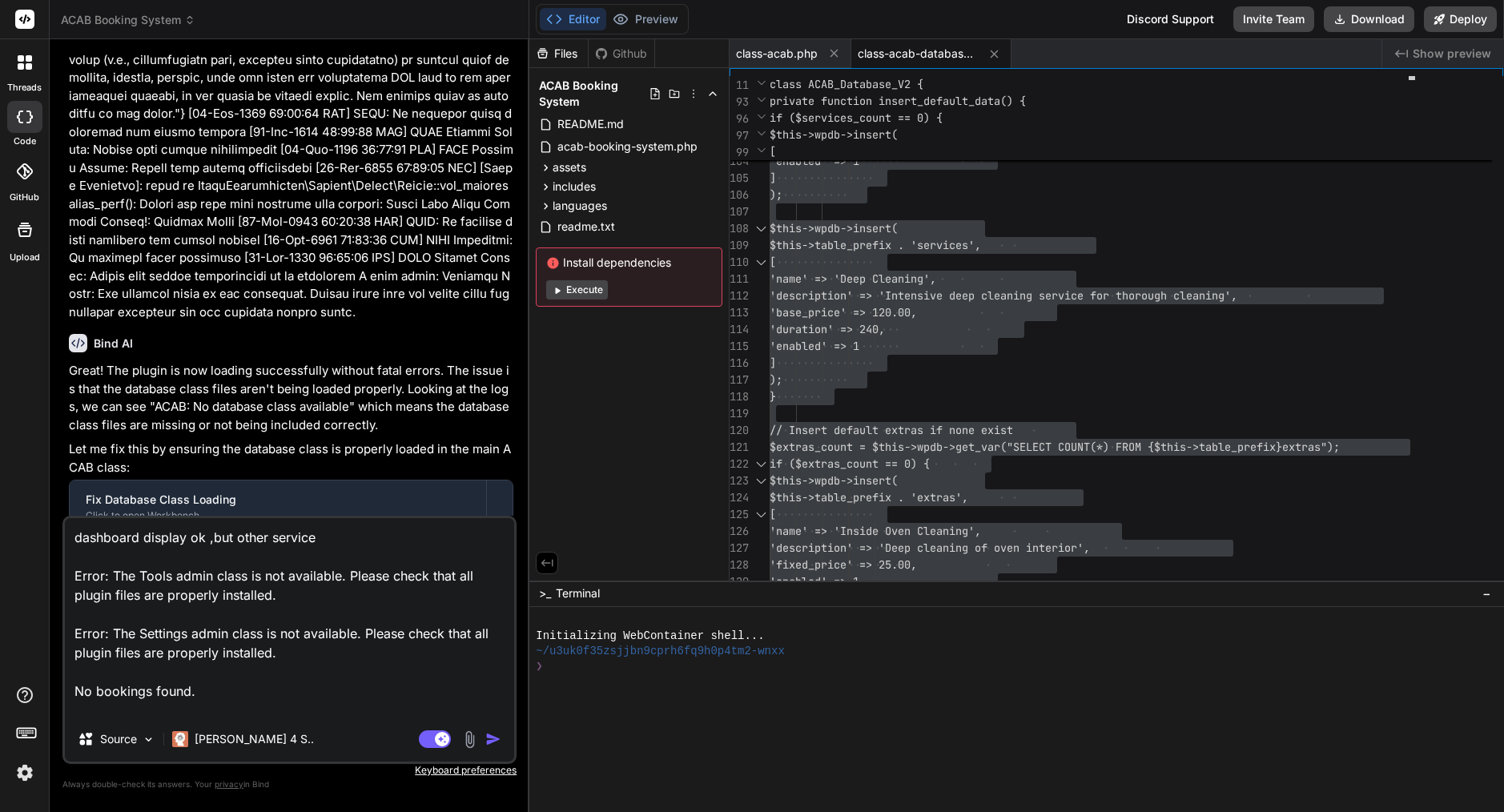
type textarea "x"
type textarea "dashboard display ok ,but other servi Error: The Tools admin class is not avail…"
type textarea "x"
type textarea "dashboard display ok ,but other serv Error: The Tools admin class is not availa…"
type textarea "x"
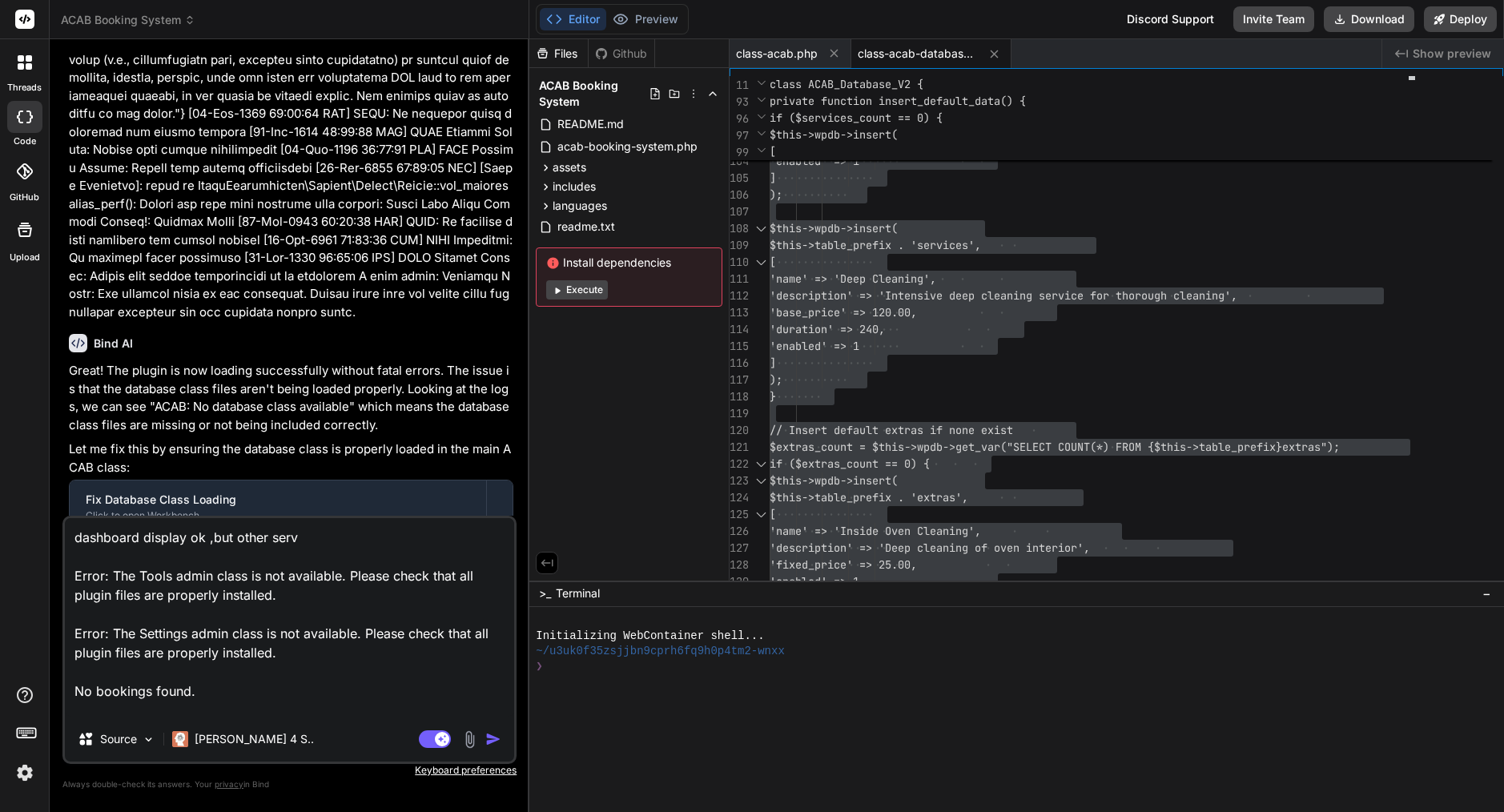
type textarea "dashboard display ok ,but other ser Error: The Tools admin class is not availab…"
type textarea "x"
type textarea "dashboard display ok ,but other se Error: The Tools admin class is not availabl…"
type textarea "x"
type textarea "dashboard display ok ,but other s Error: The Tools admin class is not available…"
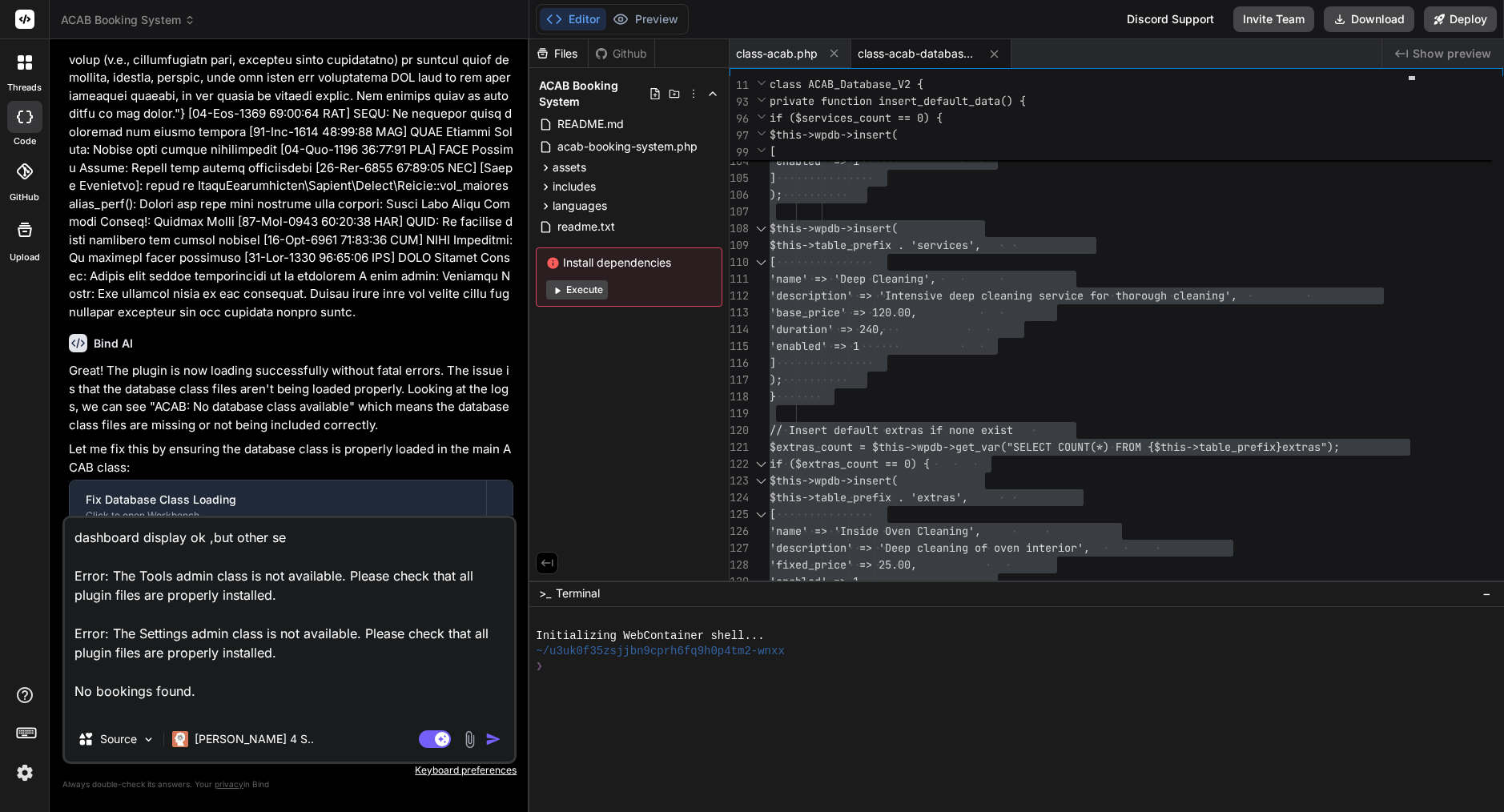
type textarea "x"
type textarea "dashboard display ok ,but other Error: The Tools admin class is not available. …"
type textarea "x"
type textarea "dashboard display ok ,but other s Error: The Tools admin class is not available…"
type textarea "x"
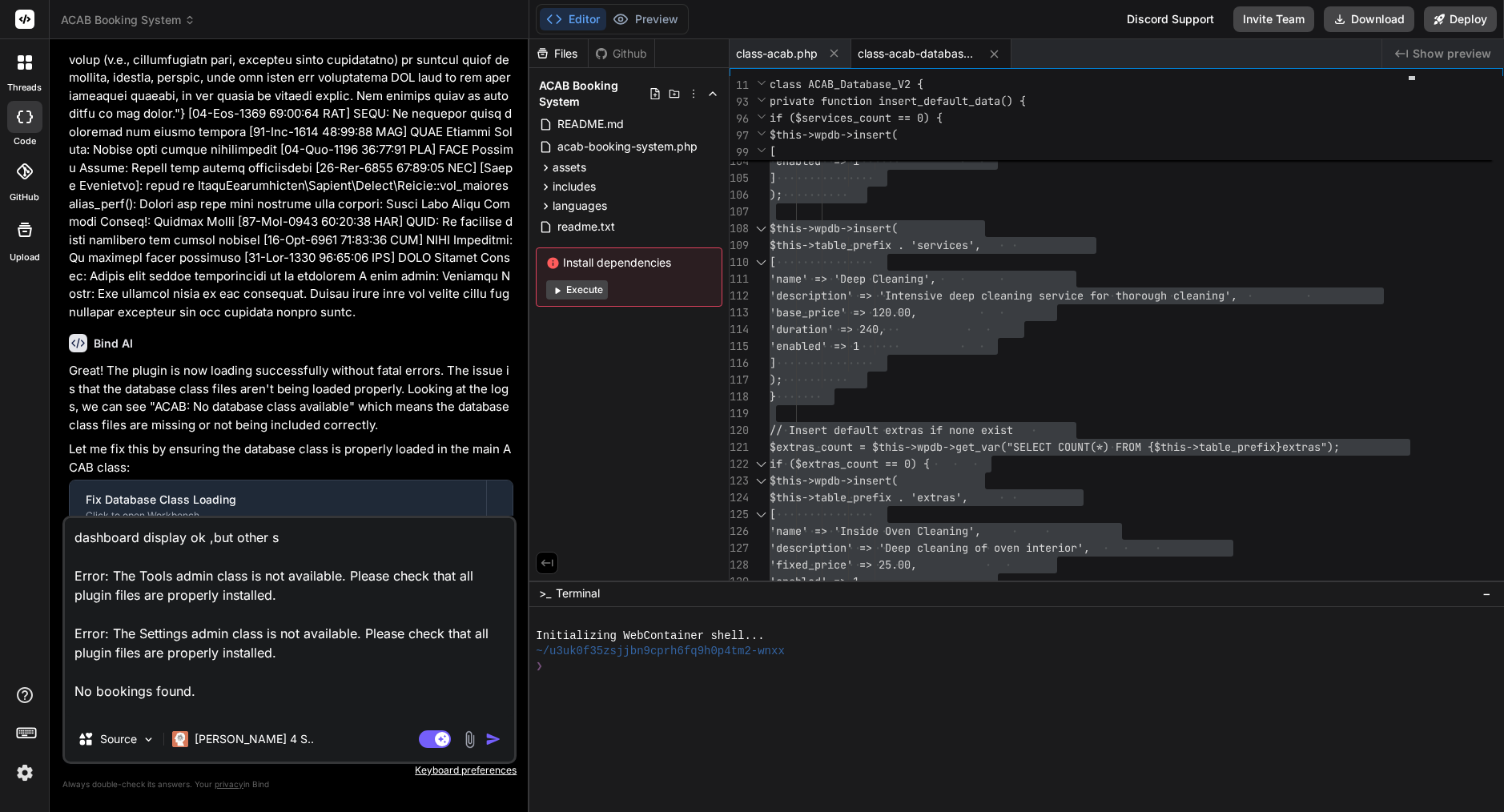
type textarea "dashboard display ok ,but other se Error: The Tools admin class is not availabl…"
type textarea "x"
type textarea "dashboard display ok ,but other set Error: The Tools admin class is not availab…"
type textarea "x"
type textarea "dashboard display ok ,but other sett Error: The Tools admin class is not availa…"
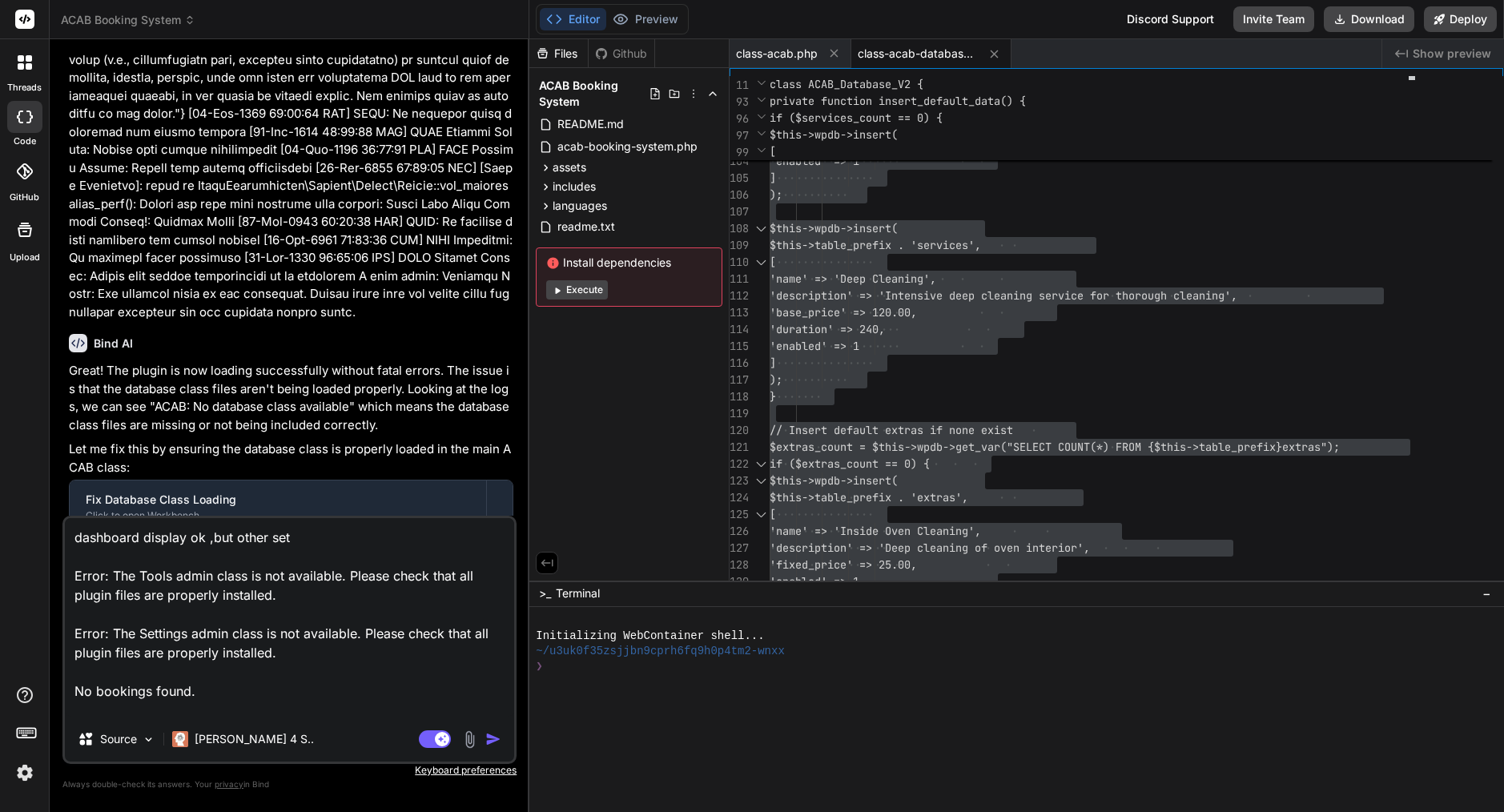
type textarea "x"
type textarea "dashboard display ok ,but other setti Error: The Tools admin class is not avail…"
type textarea "x"
type textarea "dashboard display ok ,but other settin Error: The Tools admin class is not avai…"
type textarea "x"
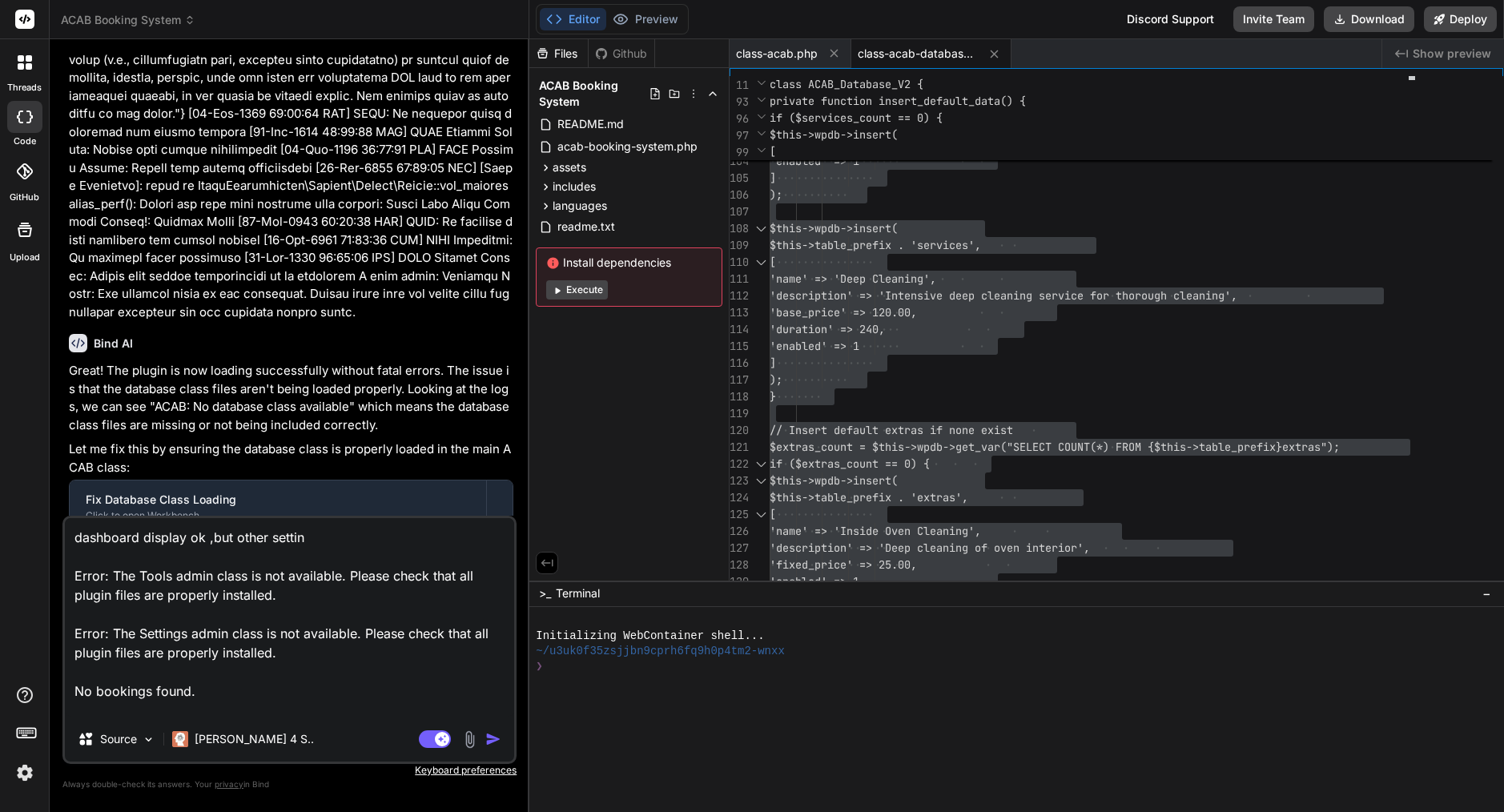
type textarea "dashboard display ok ,but other setting Error: The Tools admin class is not ava…"
type textarea "x"
type textarea "dashboard display ok ,but other setting Error: The Tools admin class is not ava…"
type textarea "x"
type textarea "dashboard display ok ,but other setting i Error: The Tools admin class is not a…"
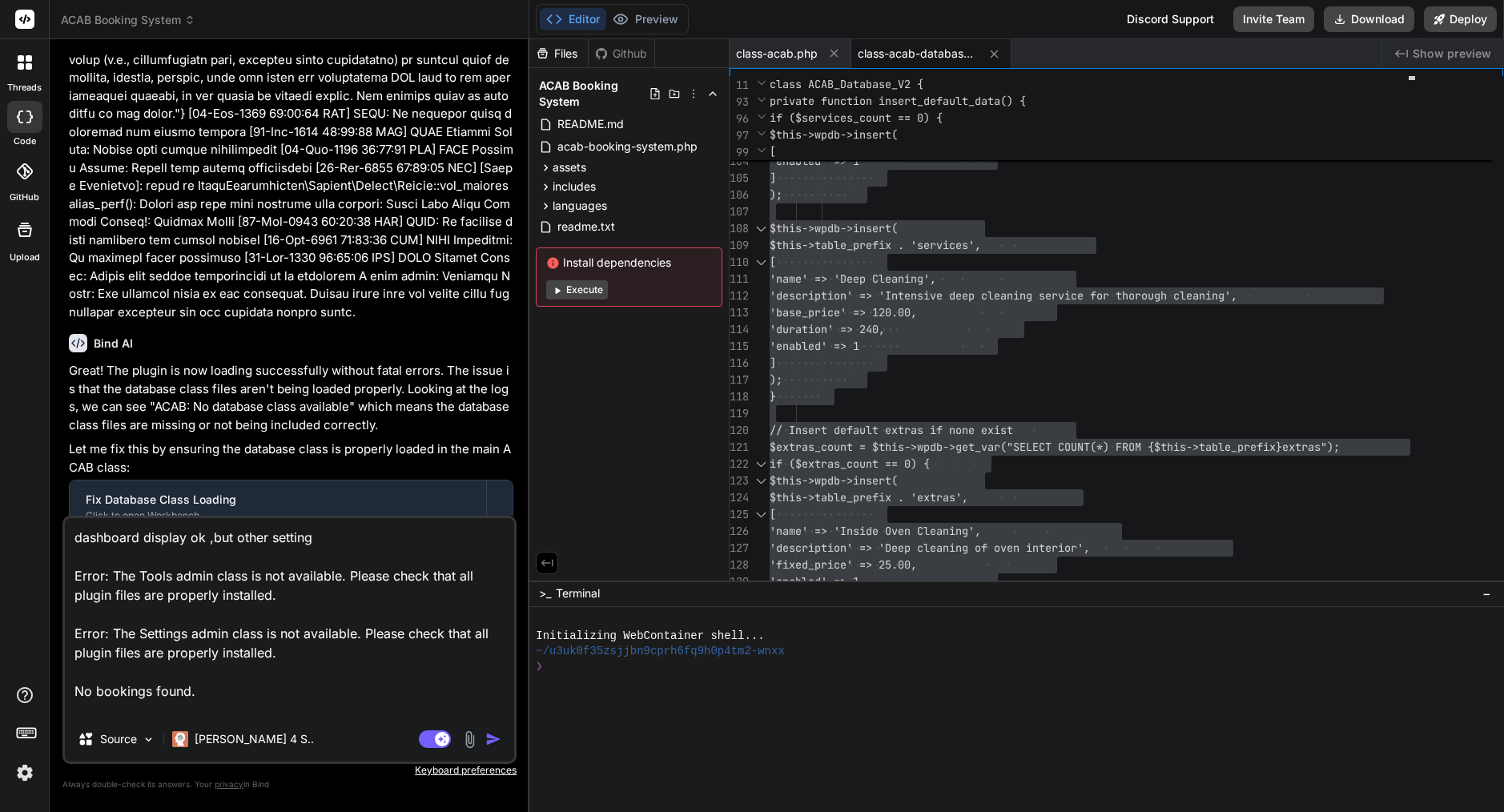
type textarea "x"
type textarea "dashboard display ok ,but other setting in Error: The Tools admin class is not …"
type textarea "x"
type textarea "dashboard display ok ,but other setting in Error: The Tools admin class is not …"
type textarea "x"
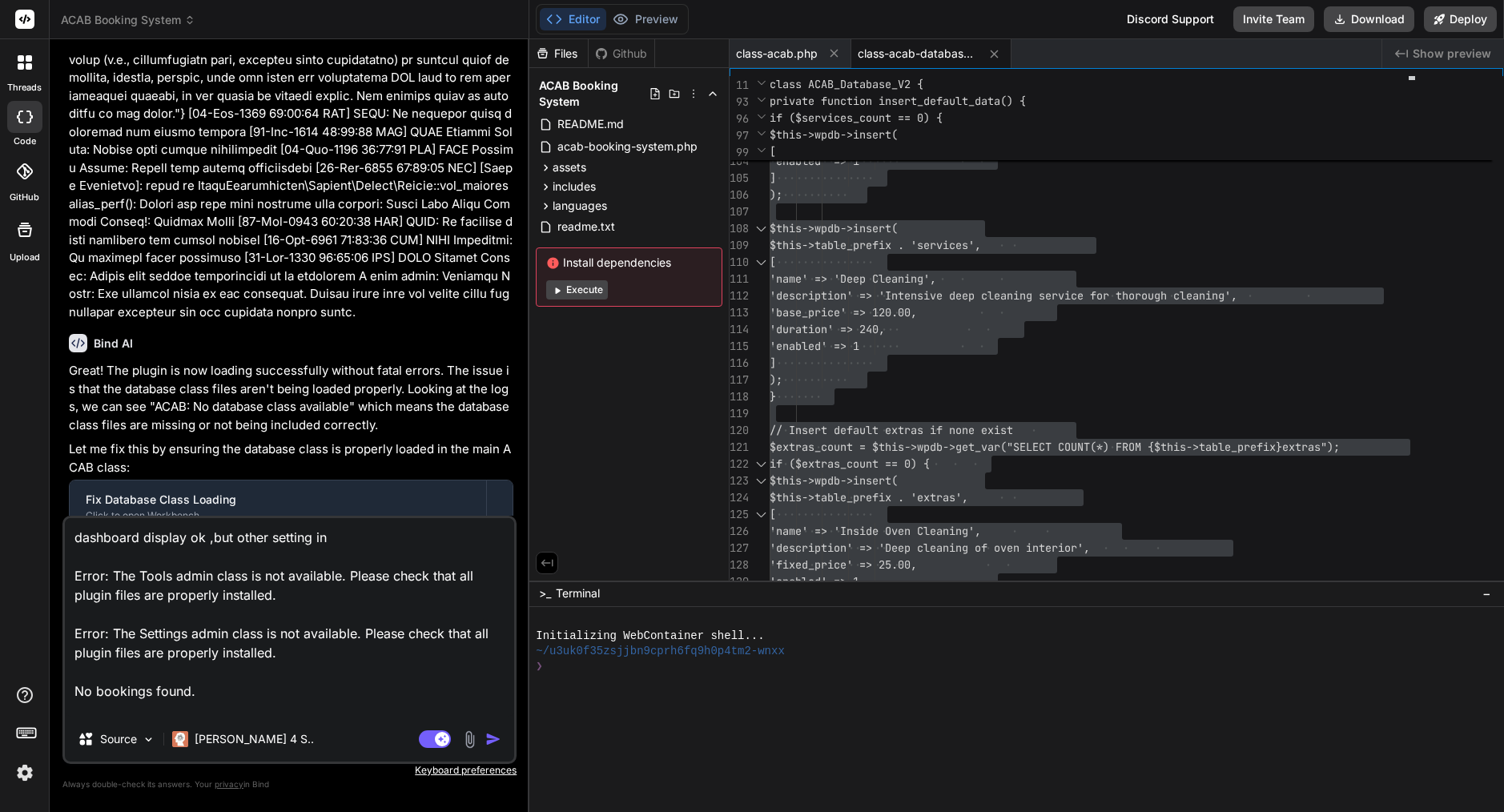
type textarea "dashboard display ok ,but other setting in a Error: The Tools admin class is no…"
type textarea "x"
type textarea "dashboard display ok ,but other setting in ad Error: The Tools admin class is n…"
type textarea "x"
type textarea "dashboard display ok ,but other setting in adm Error: The Tools admin class is …"
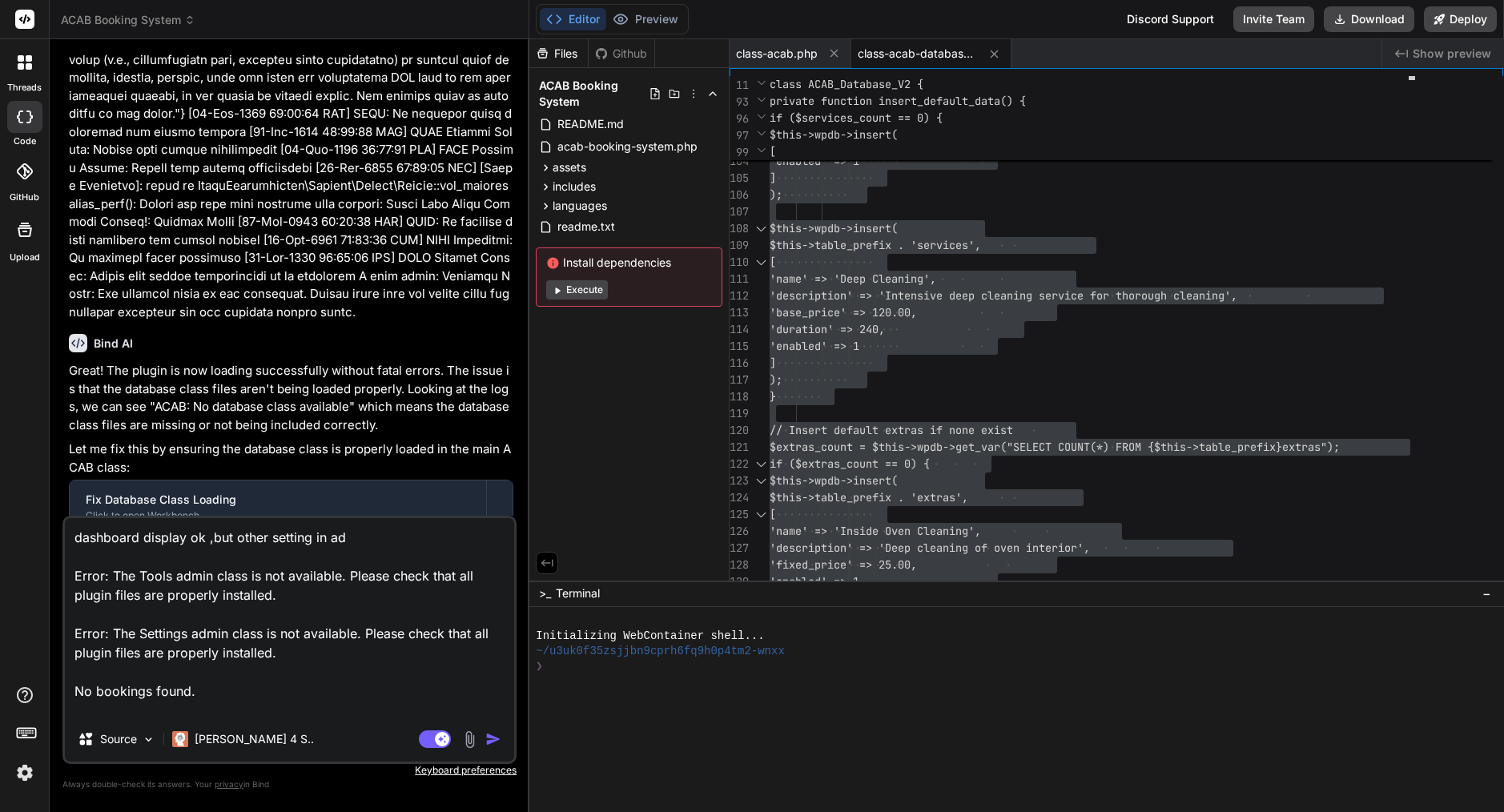
type textarea "x"
type textarea "dashboard display ok ,but other setting in admi Error: The Tools admin class is…"
type textarea "x"
type textarea "dashboard display ok ,but other setting in admin Error: The Tools admin class i…"
type textarea "x"
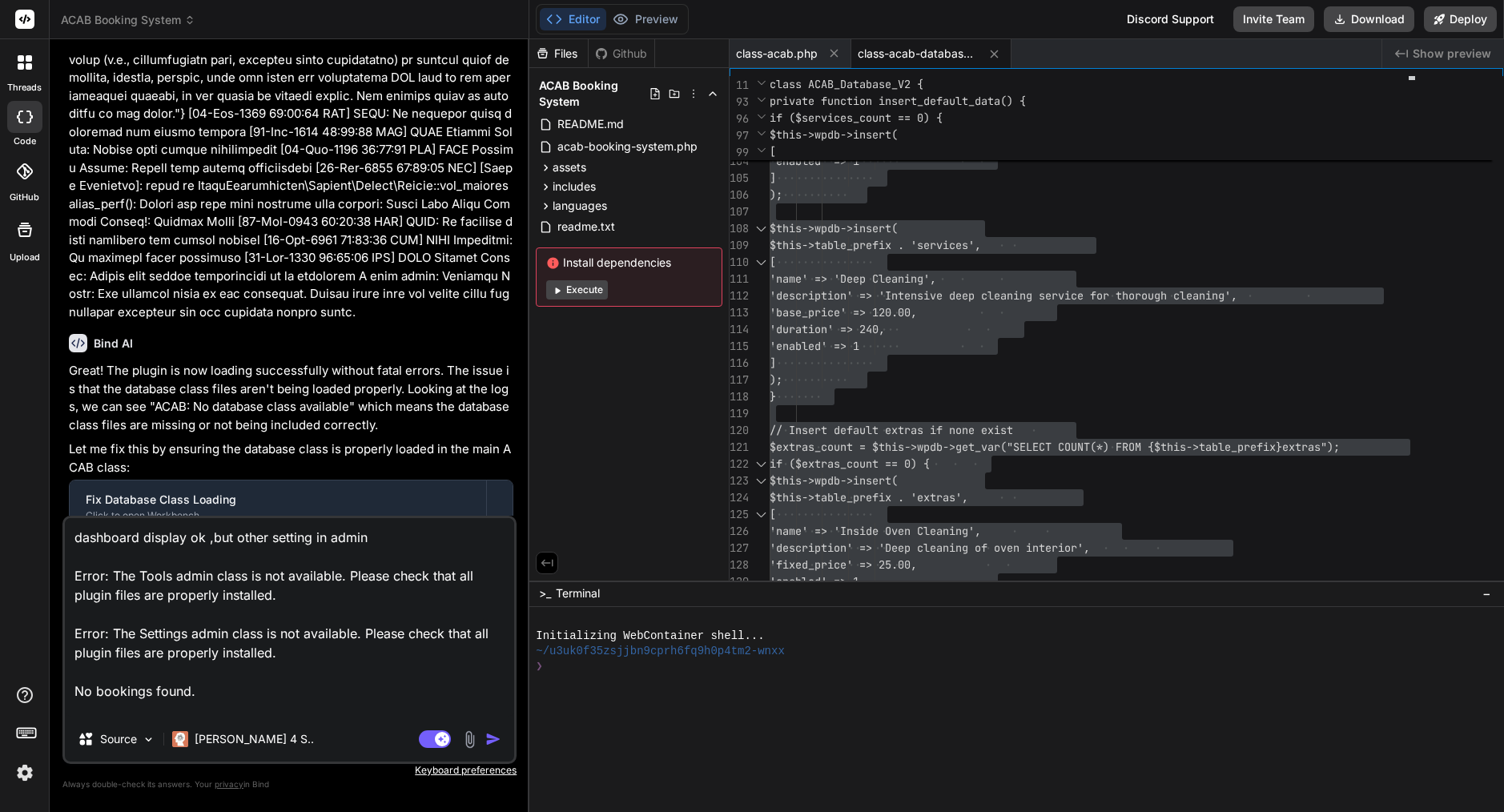
type textarea "dashboard display ok ,but other setting in admin Error: The Tools admin class i…"
type textarea "x"
type textarea "dashboard display ok ,but other setting in admin p Error: The Tools admin class…"
type textarea "x"
type textarea "dashboard display ok ,but other setting in admin pa Error: The Tools admin clas…"
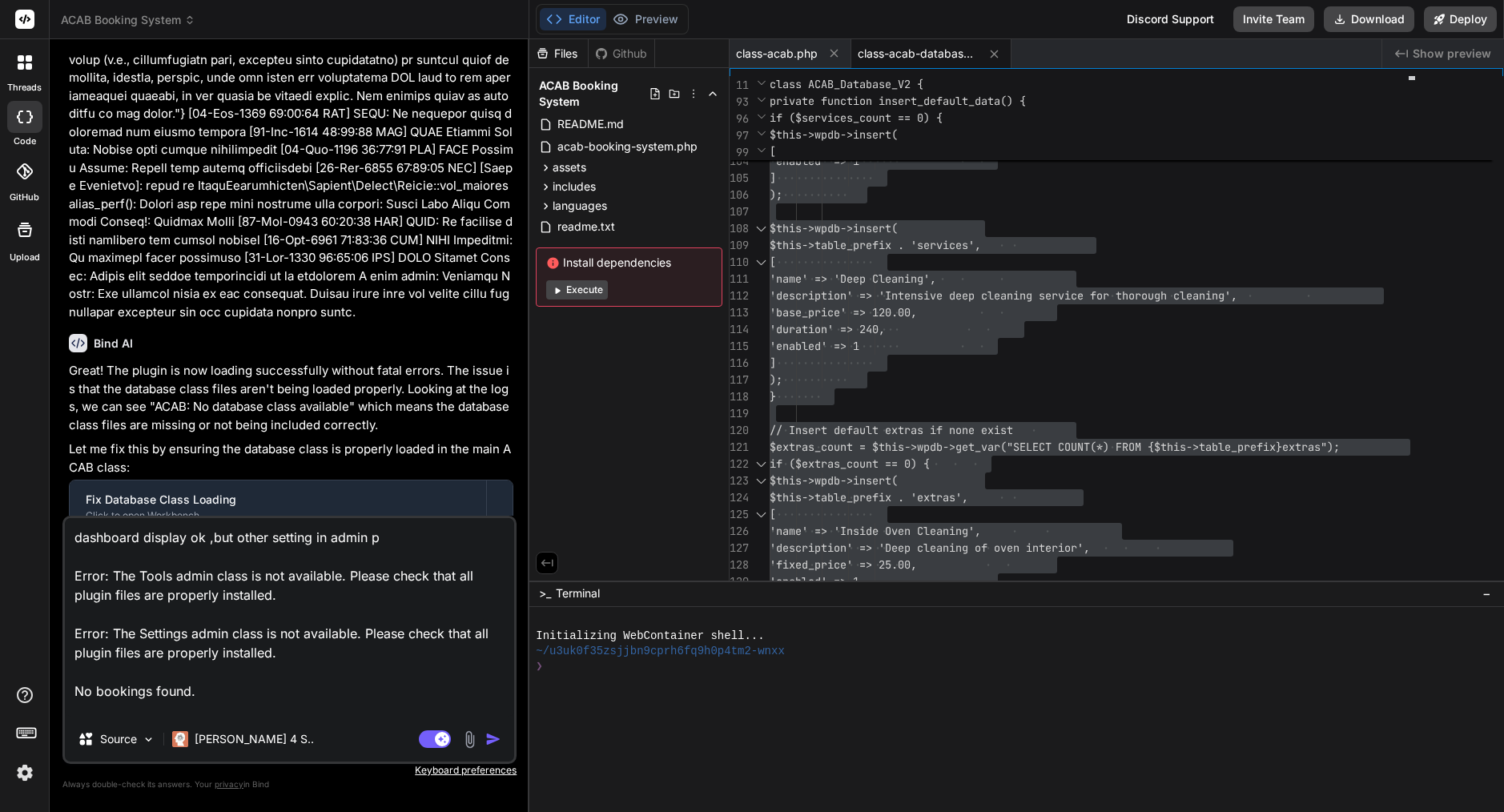
type textarea "x"
type textarea "dashboard display ok ,but other setting in admin pan Error: The Tools admin cla…"
type textarea "x"
type textarea "dashboard display ok ,but other setting in admin pane Error: The Tools admin cl…"
type textarea "x"
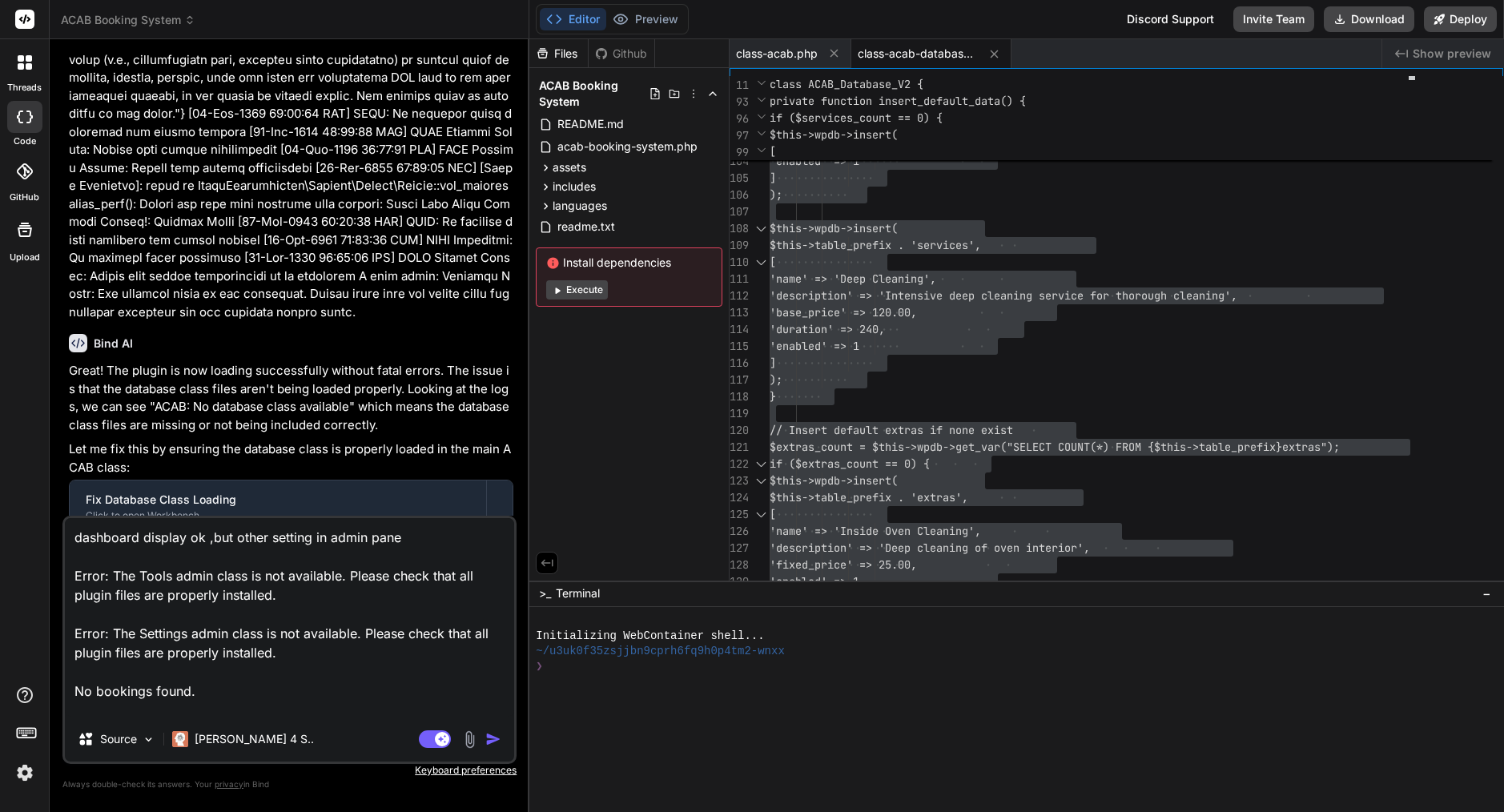
type textarea "dashboard display ok ,but other setting in admin panel Error: The Tools admin c…"
type textarea "x"
type textarea "dashboard display ok ,but other setting in admin panel Error: The Tools admin c…"
type textarea "x"
type textarea "dashboard display ok ,but other setting in admin panel : Error: The Tools admin…"
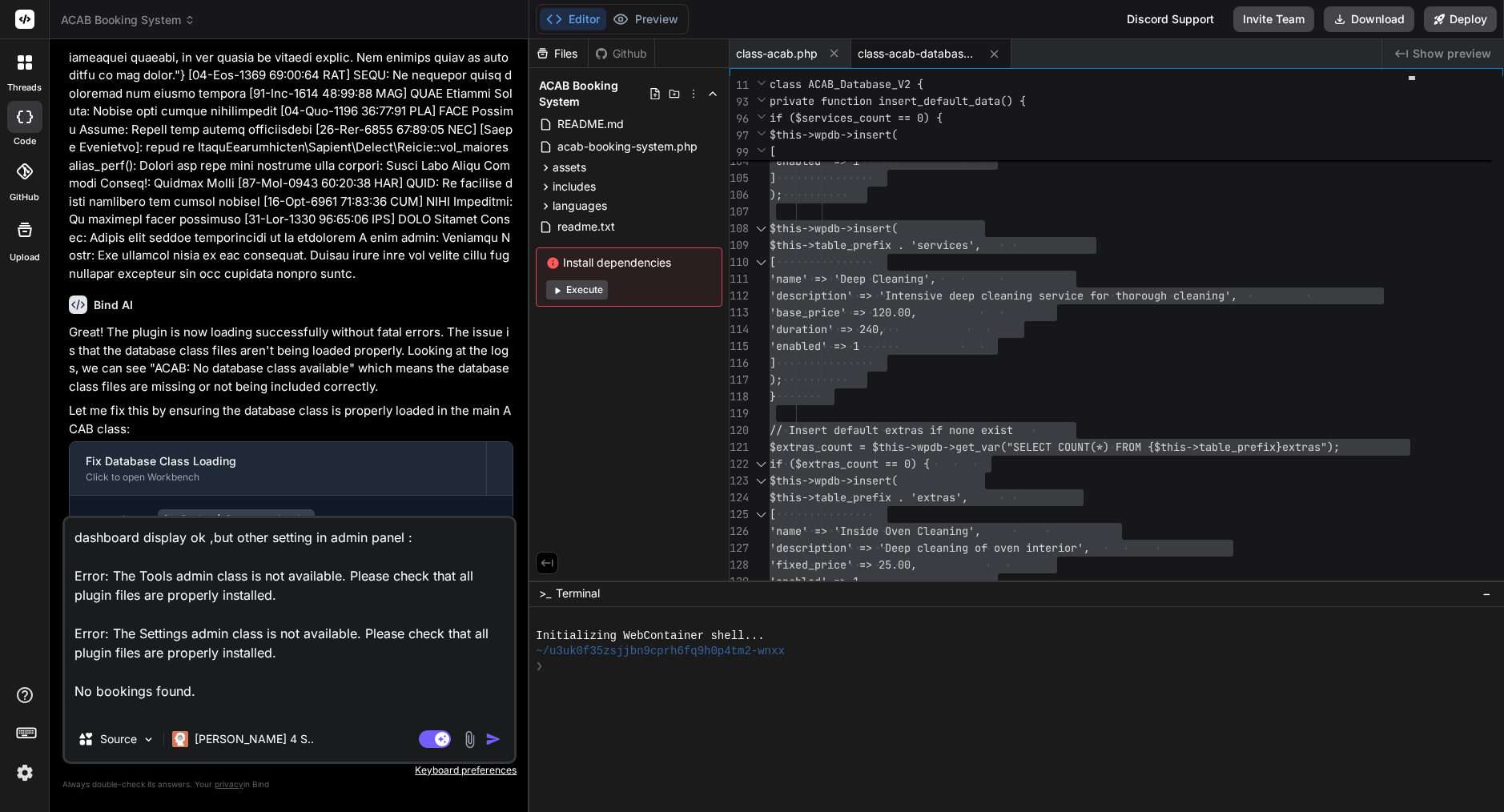
scroll to position [8069, 0]
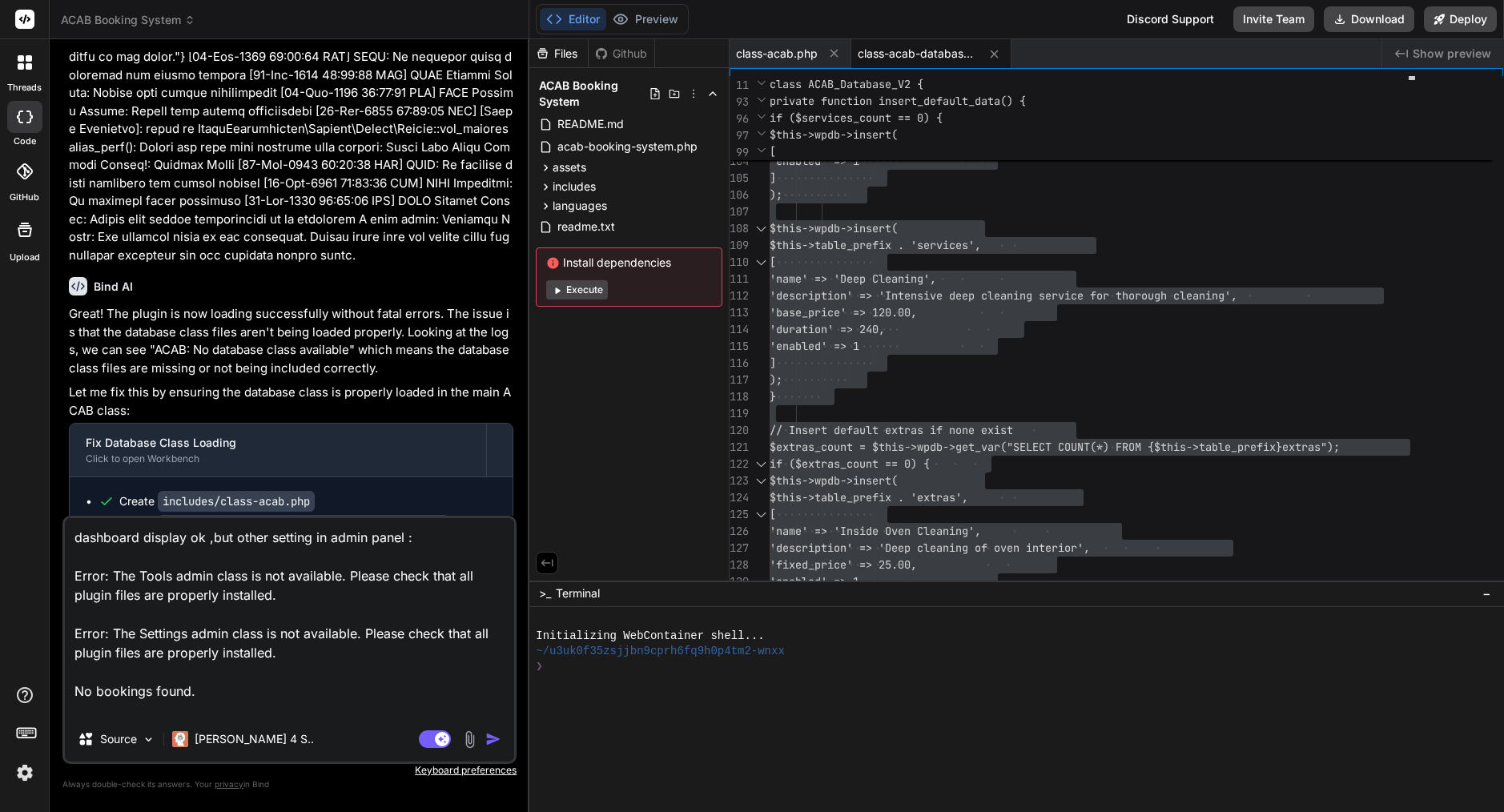
click at [266, 691] on textarea "dashboard display ok ,but other setting in admin panel : Error: The Tools admin…" at bounding box center [289, 616] width 449 height 199
type textarea "x"
type textarea "dashboard display ok ,but other setting in admin panel : Error: The Tools admin…"
type textarea "x"
type textarea "dashboard display ok ,but other setting in admin panel : Error: The Tools admin…"
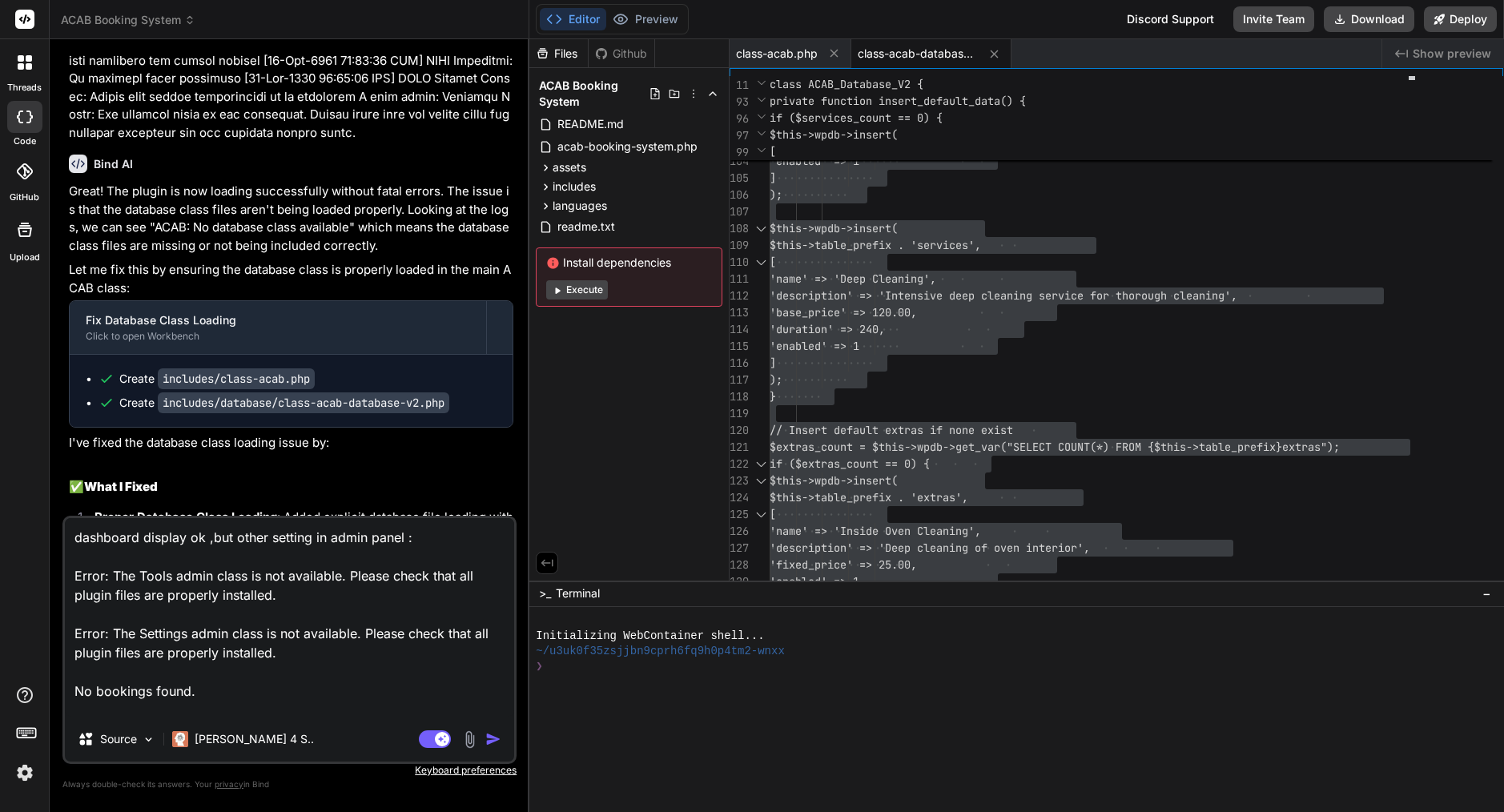
scroll to position [8213, 0]
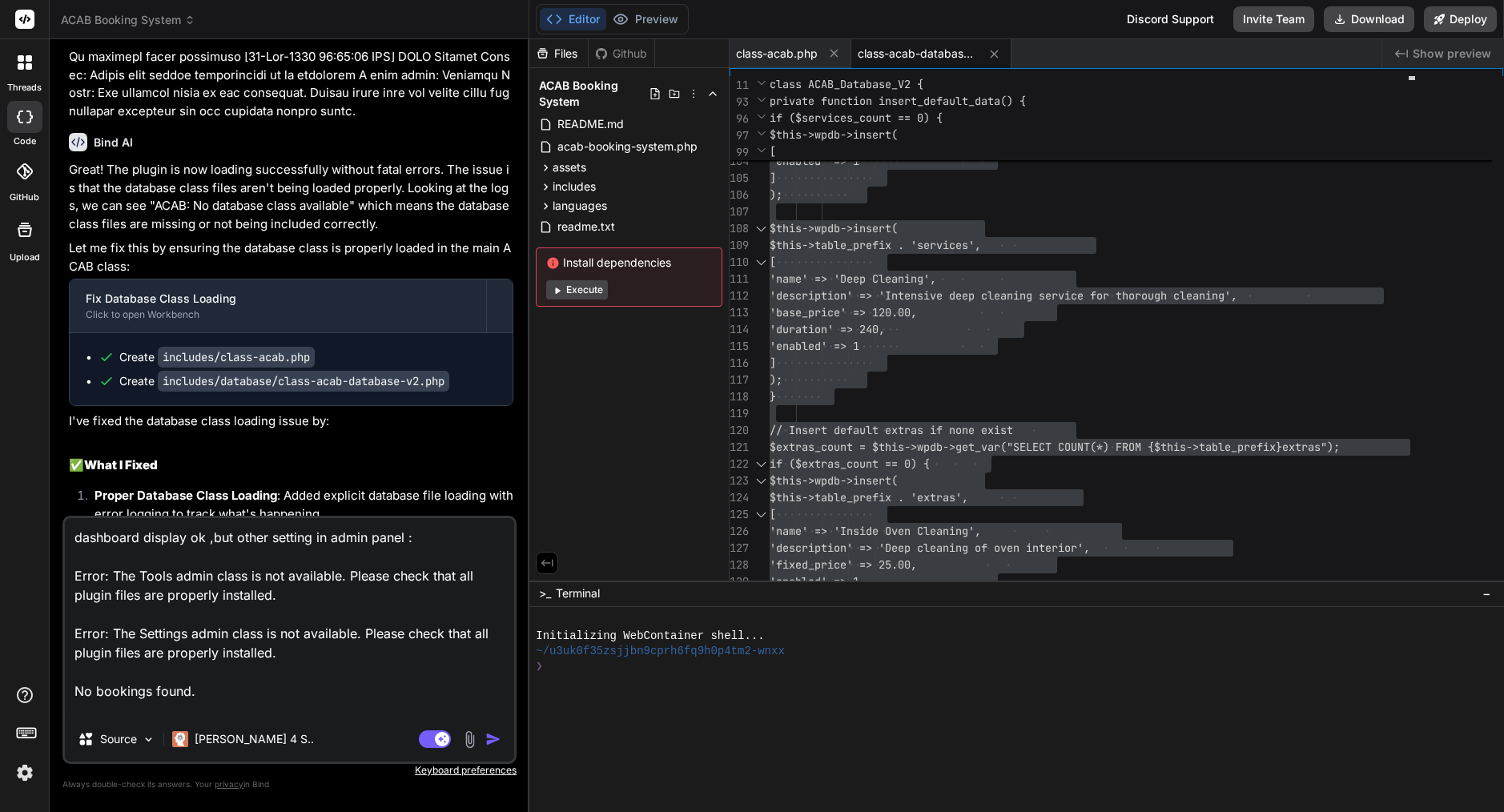
click at [234, 685] on textarea "dashboard display ok ,but other setting in admin panel : Error: The Tools admin…" at bounding box center [289, 616] width 449 height 199
type textarea "x"
type textarea "dashboard display ok ,but other setting in admin panel : Error: The Tools admin…"
type textarea "x"
paste textarea "Error: The Extras admin class is not available. Please check that all plugin fi…"
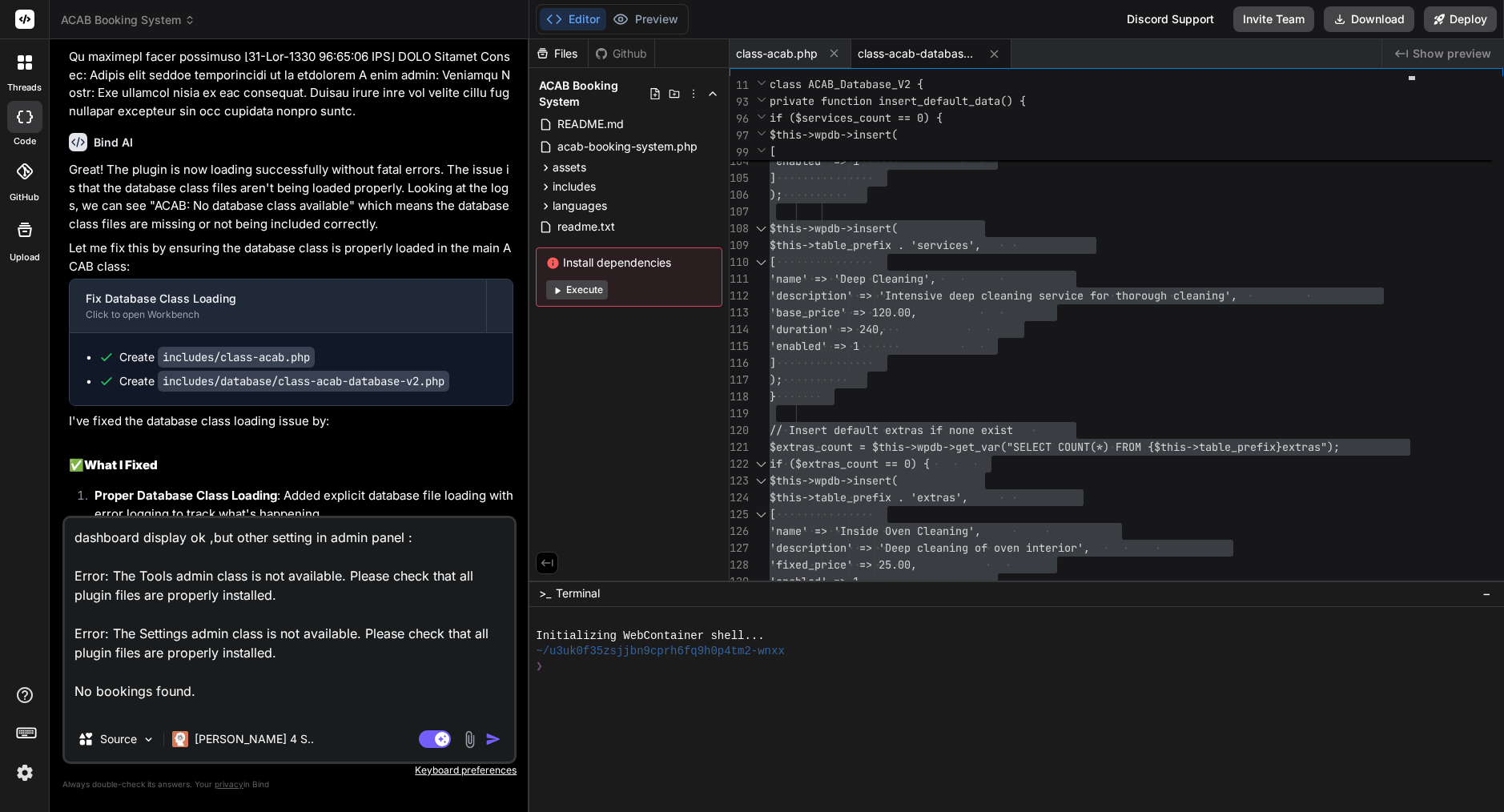
type textarea "dashboard display ok ,but other setting in admin panel : Error: The Tools admin…"
type textarea "x"
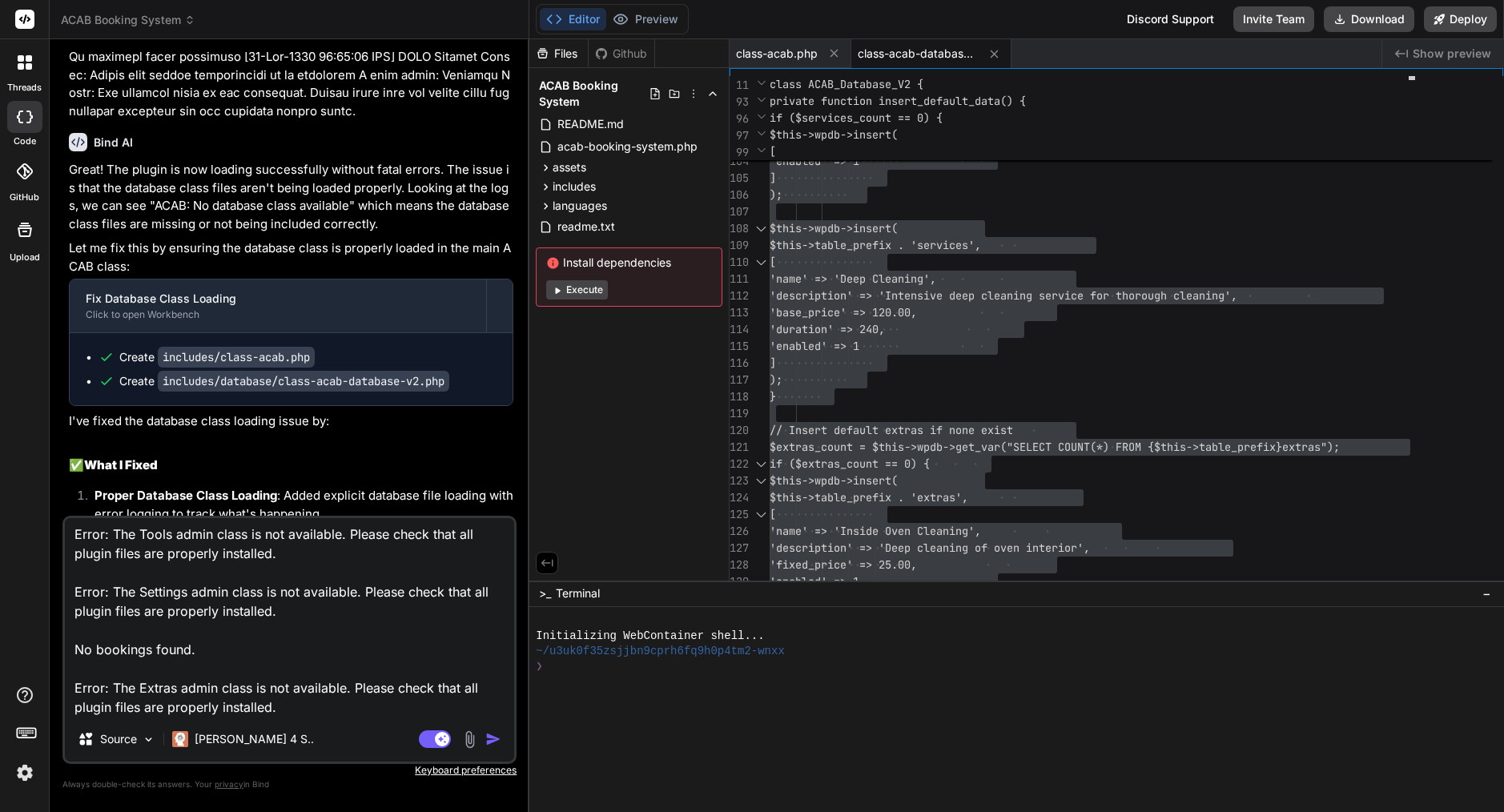
paste textarea "Error: The Services admin class is not available. Please check that all plugin …"
type textarea "dashboard display ok ,but other setting in admin panel : Error: The Tools admin…"
type textarea "x"
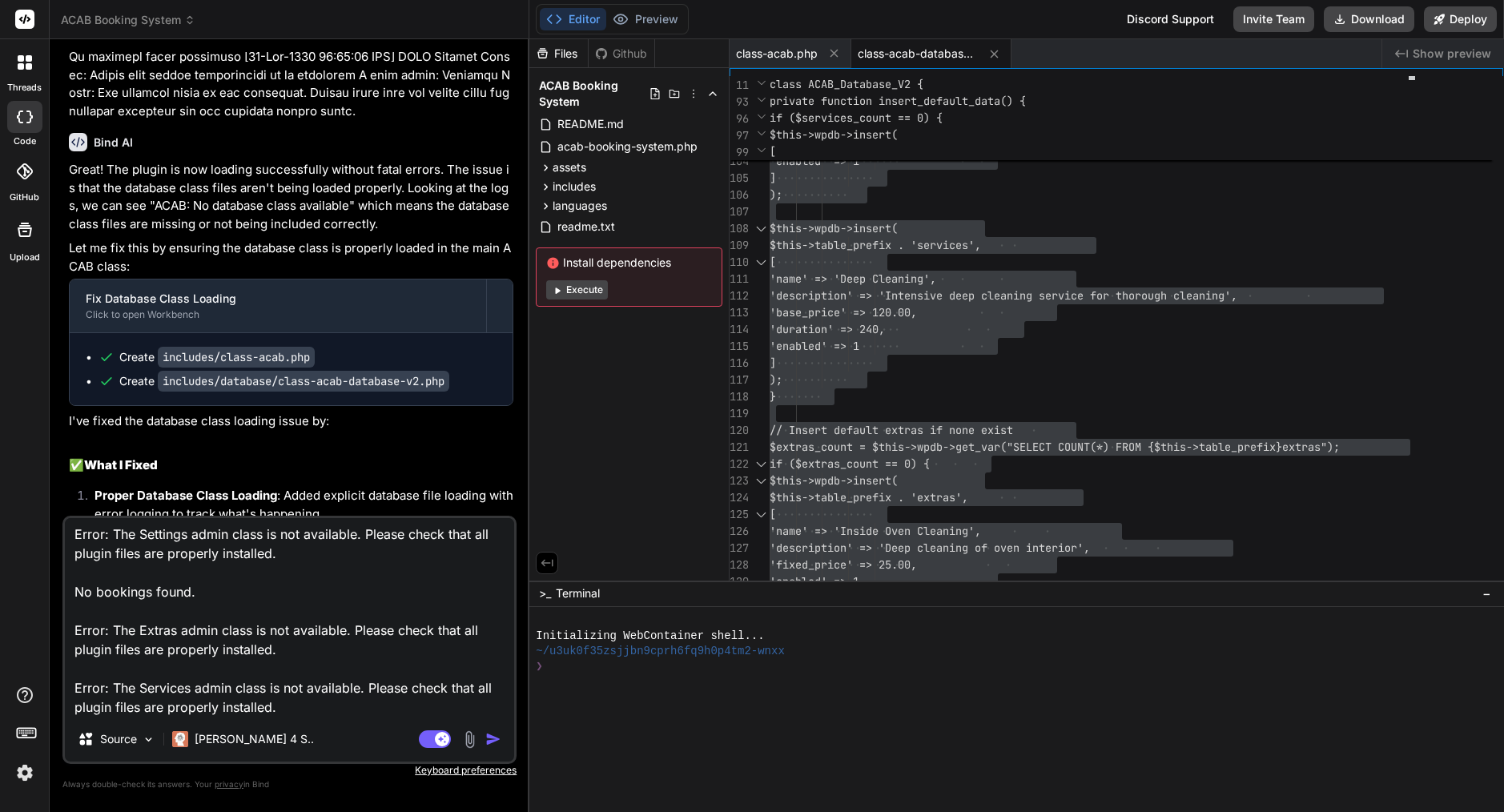
scroll to position [214, 0]
click at [485, 732] on img "button" at bounding box center [493, 739] width 16 height 16
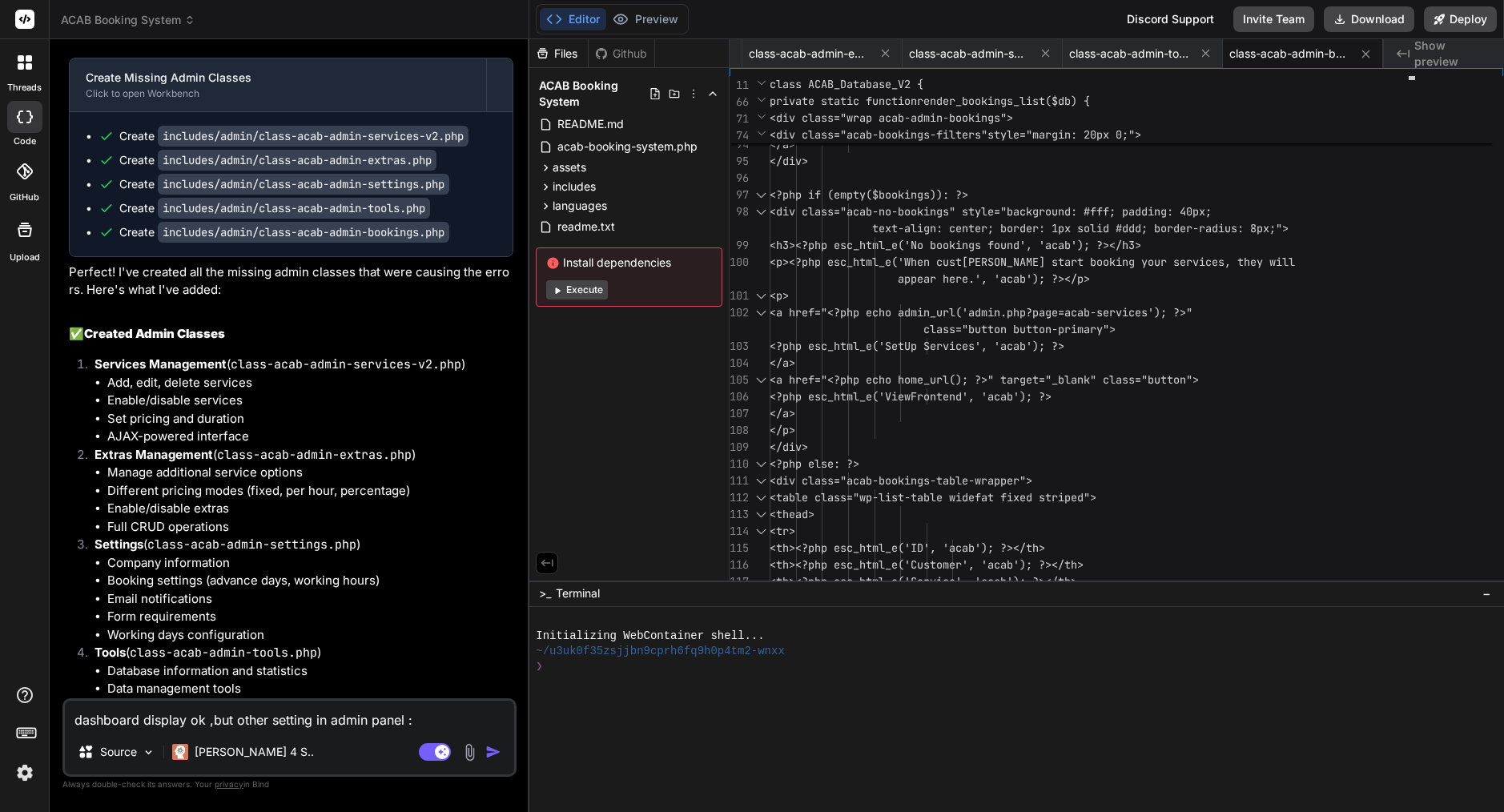
scroll to position [9390, 0]
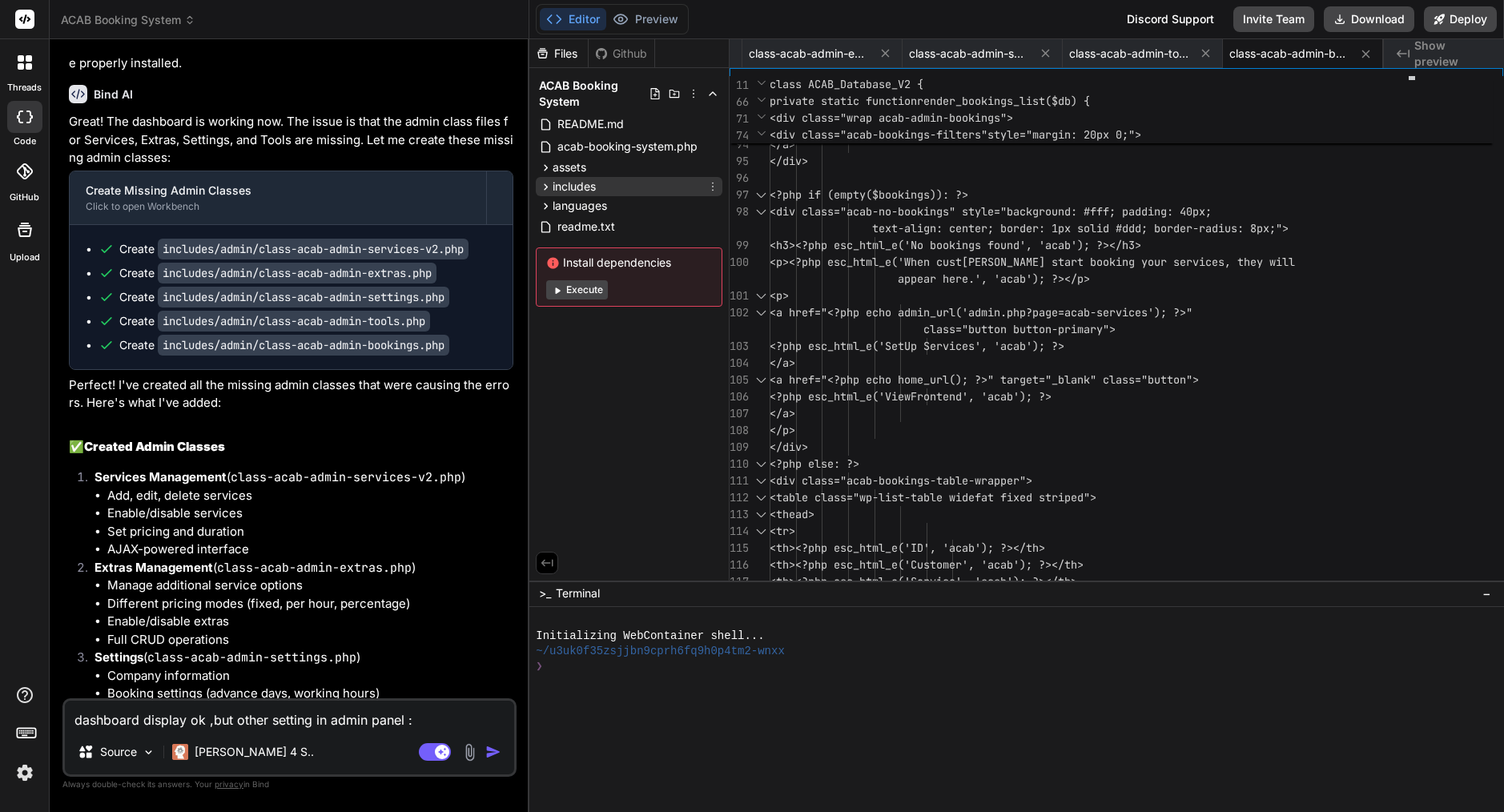
click at [572, 186] on span "includes" at bounding box center [574, 187] width 43 height 16
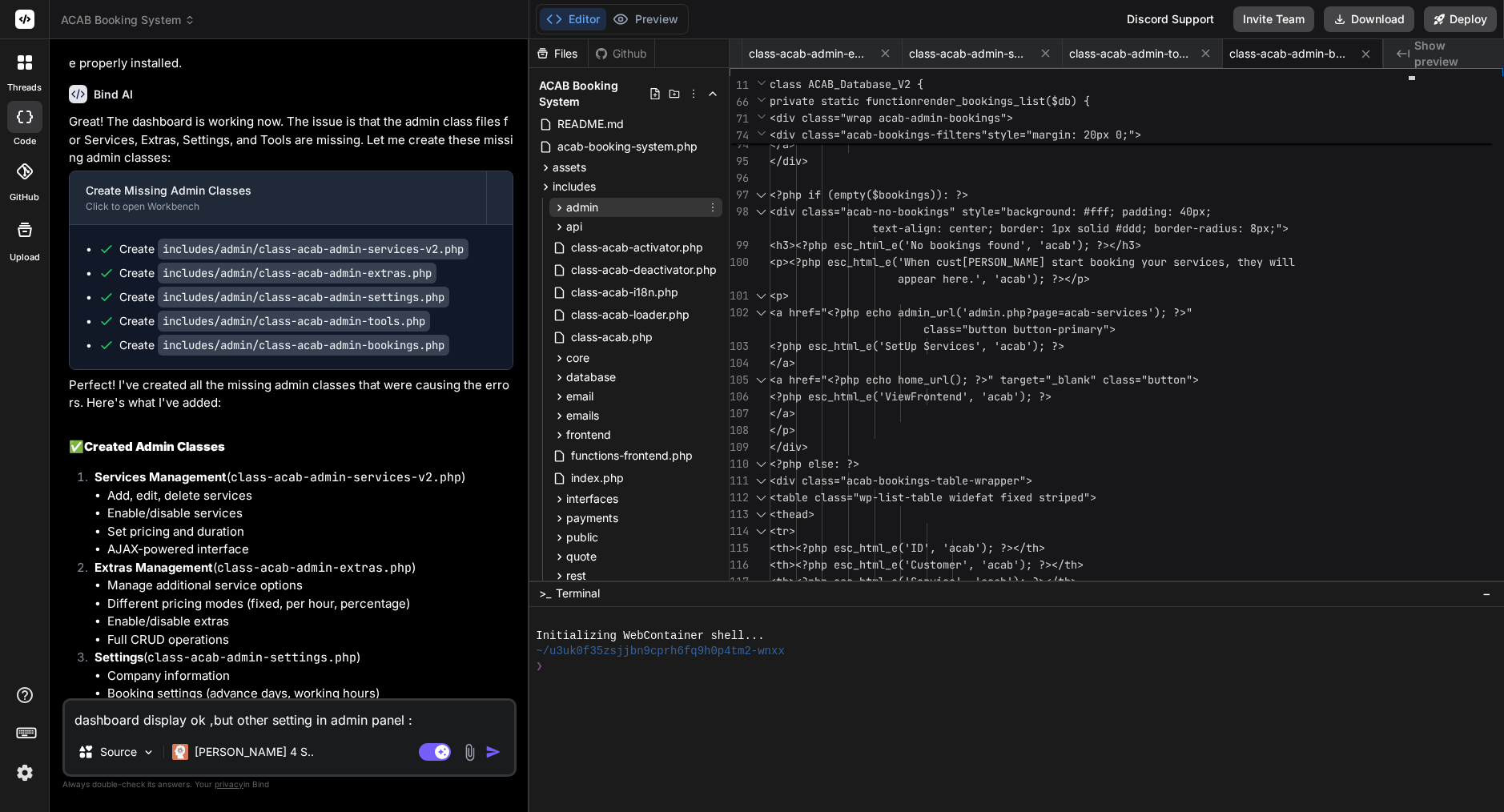
click at [573, 204] on span "admin" at bounding box center [582, 207] width 32 height 16
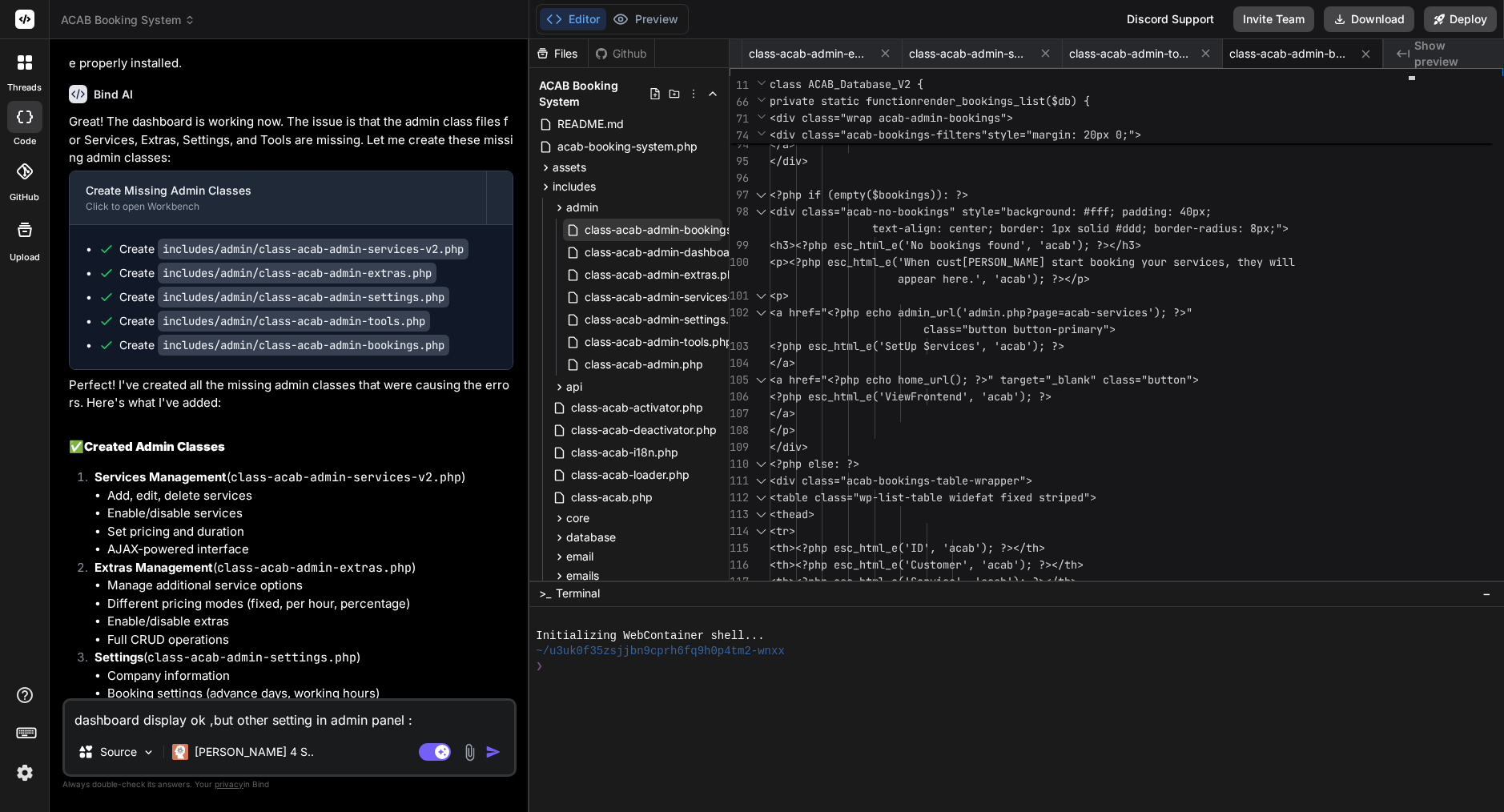
click at [691, 225] on span "class-acab-admin-bookings.php" at bounding box center [670, 229] width 175 height 19
click at [971, 218] on span "<div class="acab-no-bookings" styl e="background: #fff; padding: 40px;" at bounding box center [990, 211] width 442 height 17
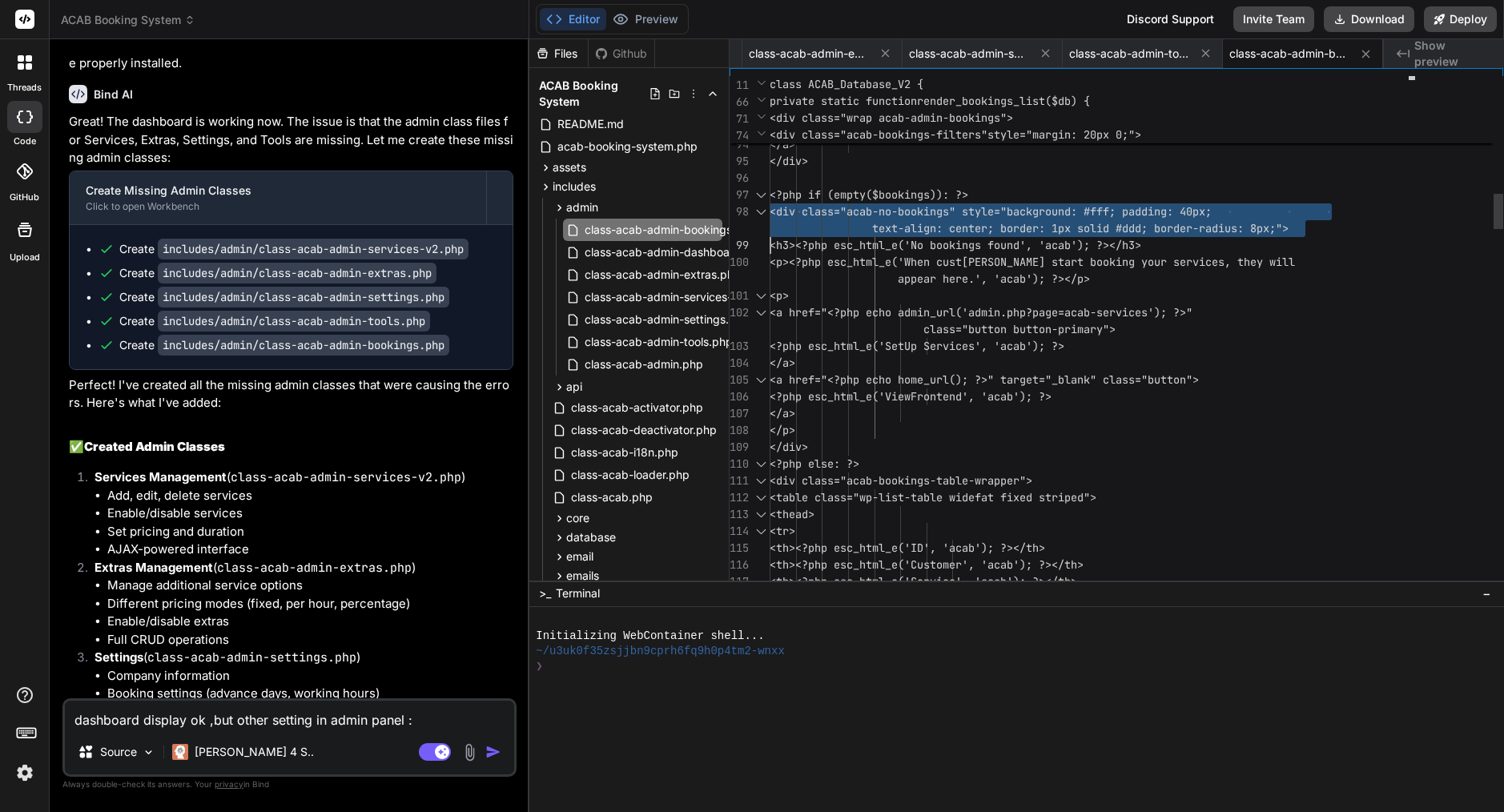
click at [971, 218] on span "<div class="acab-no-bookings" styl e="background: #fff; padding: 40px;" at bounding box center [990, 211] width 442 height 17
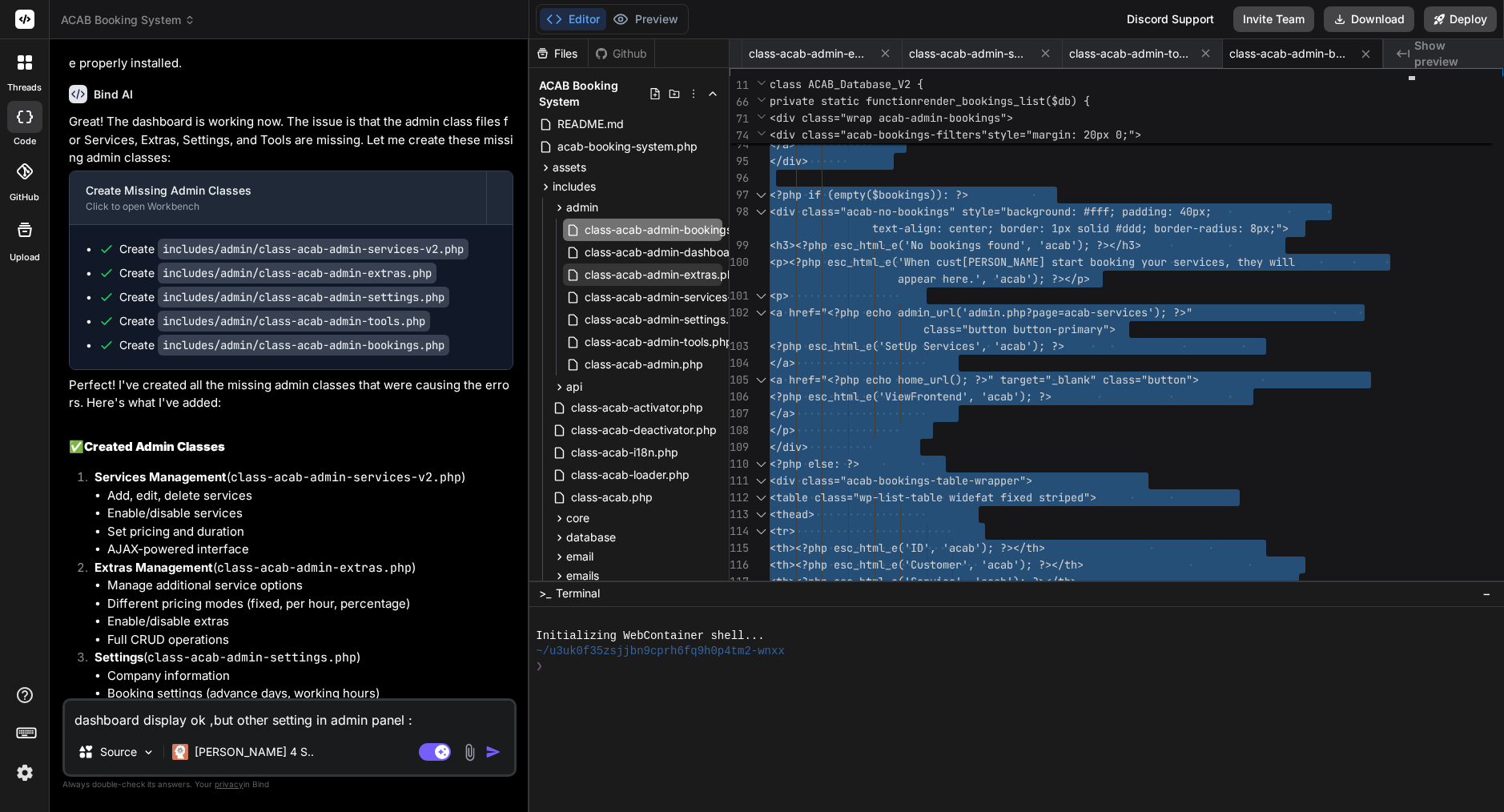
click at [671, 279] on span "class-acab-admin-extras.php" at bounding box center [663, 274] width 160 height 19
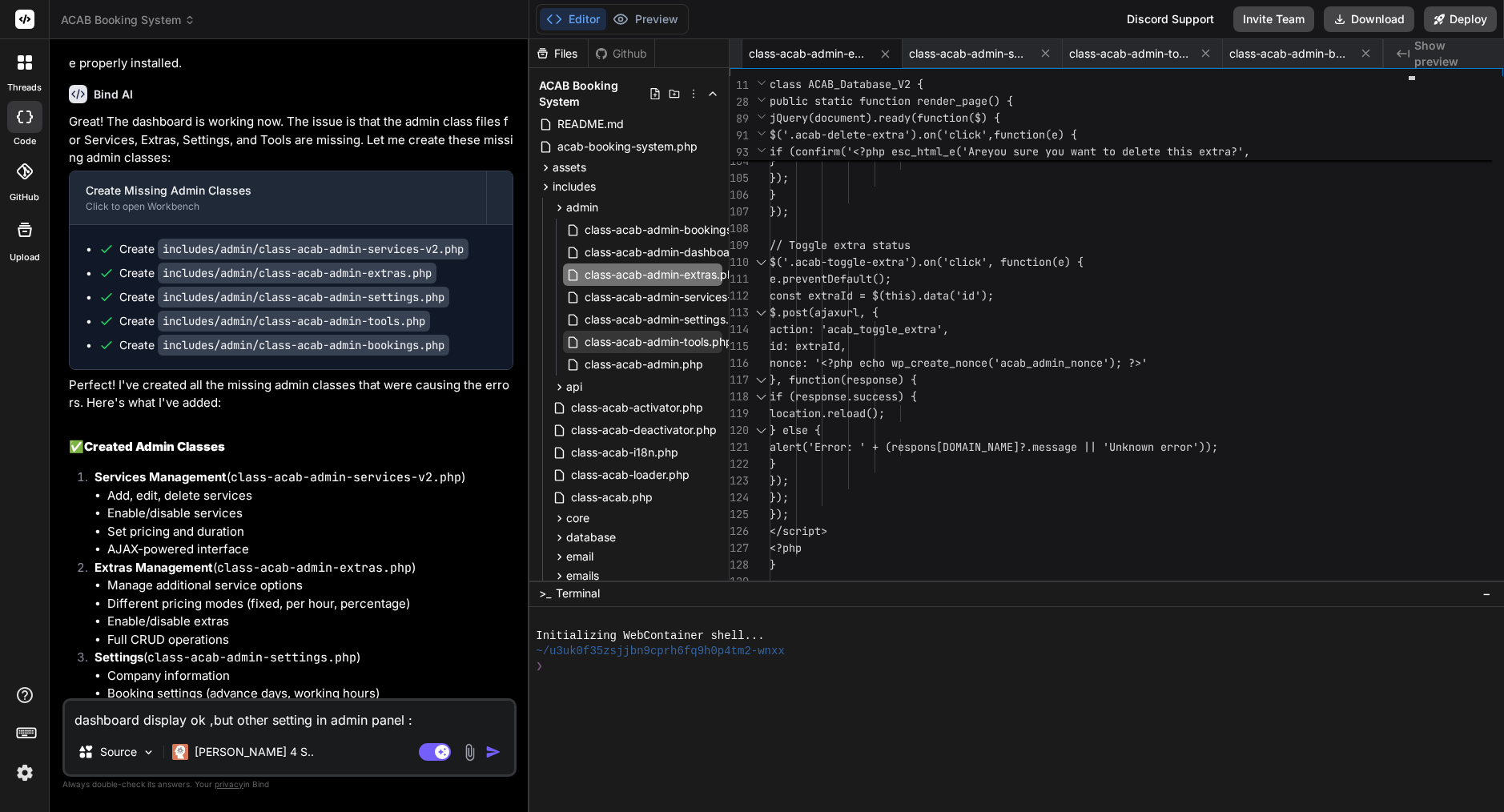
click at [655, 342] on span "class-acab-admin-tools.php" at bounding box center [659, 341] width 152 height 19
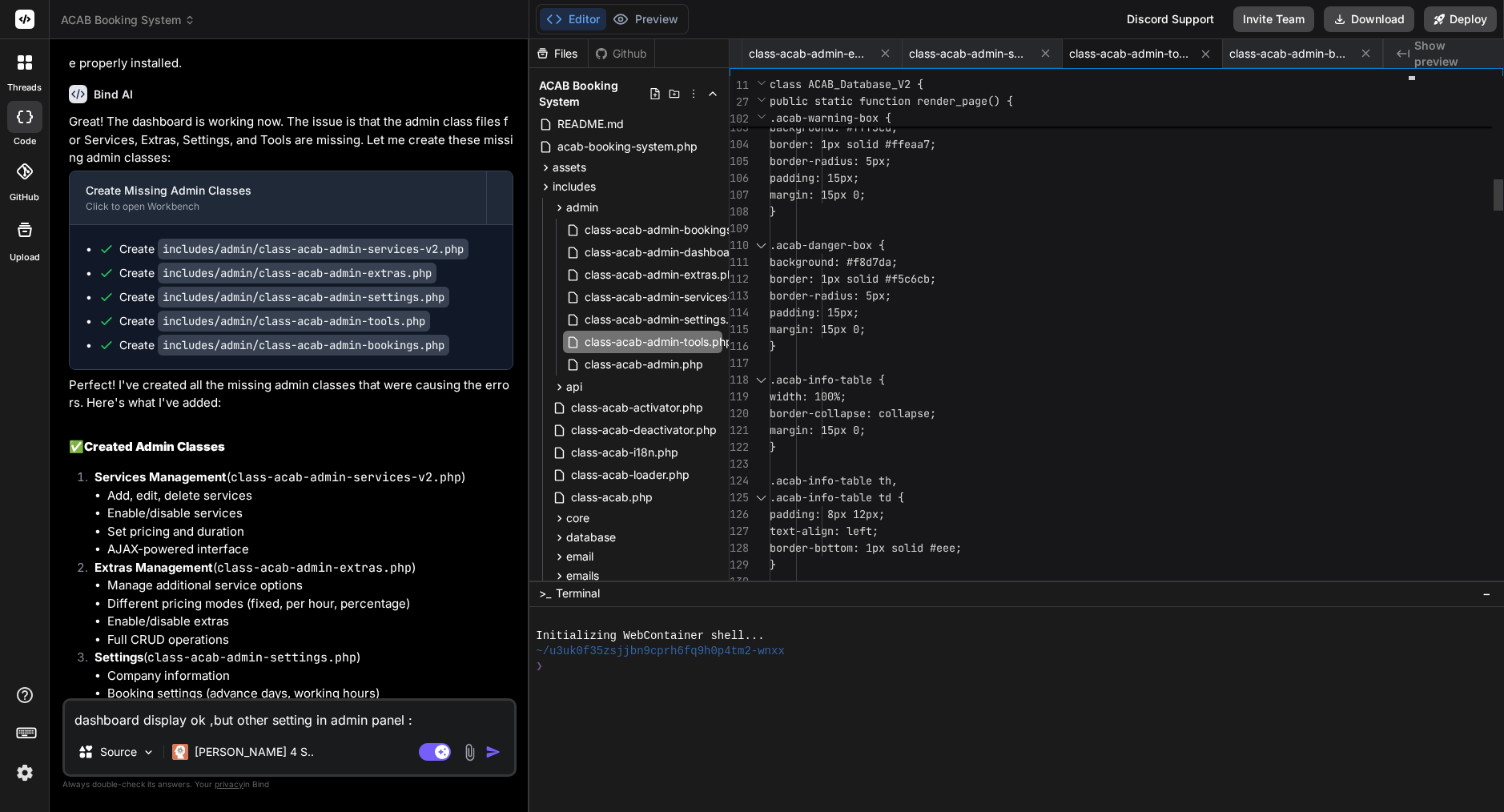
click at [865, 324] on span "margin: 15px 0;" at bounding box center [817, 329] width 96 height 14
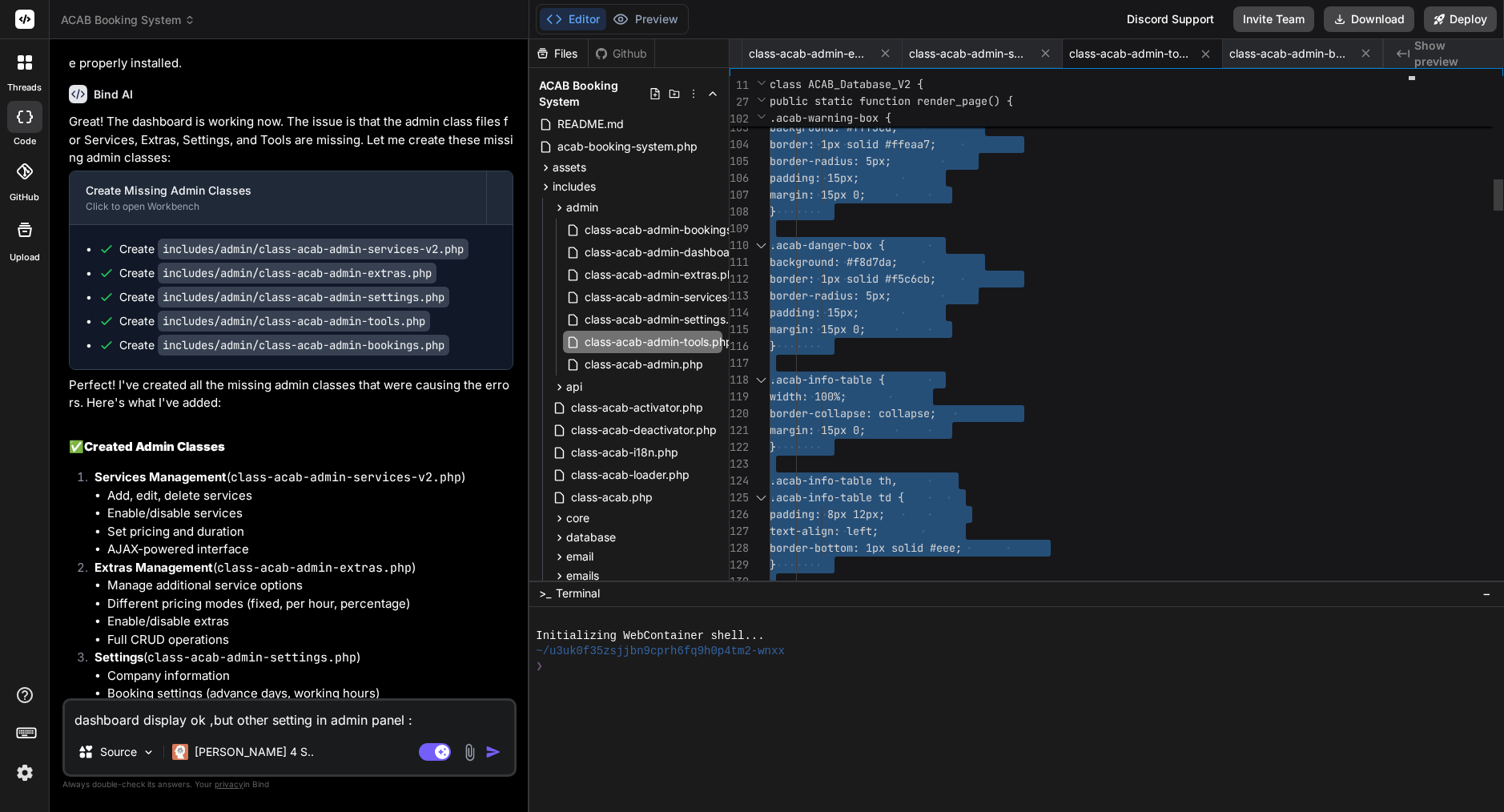
click at [865, 324] on span "margin: 15px 0;" at bounding box center [817, 329] width 96 height 14
click at [678, 310] on span "class-acab-admin-settings.php" at bounding box center [667, 319] width 168 height 19
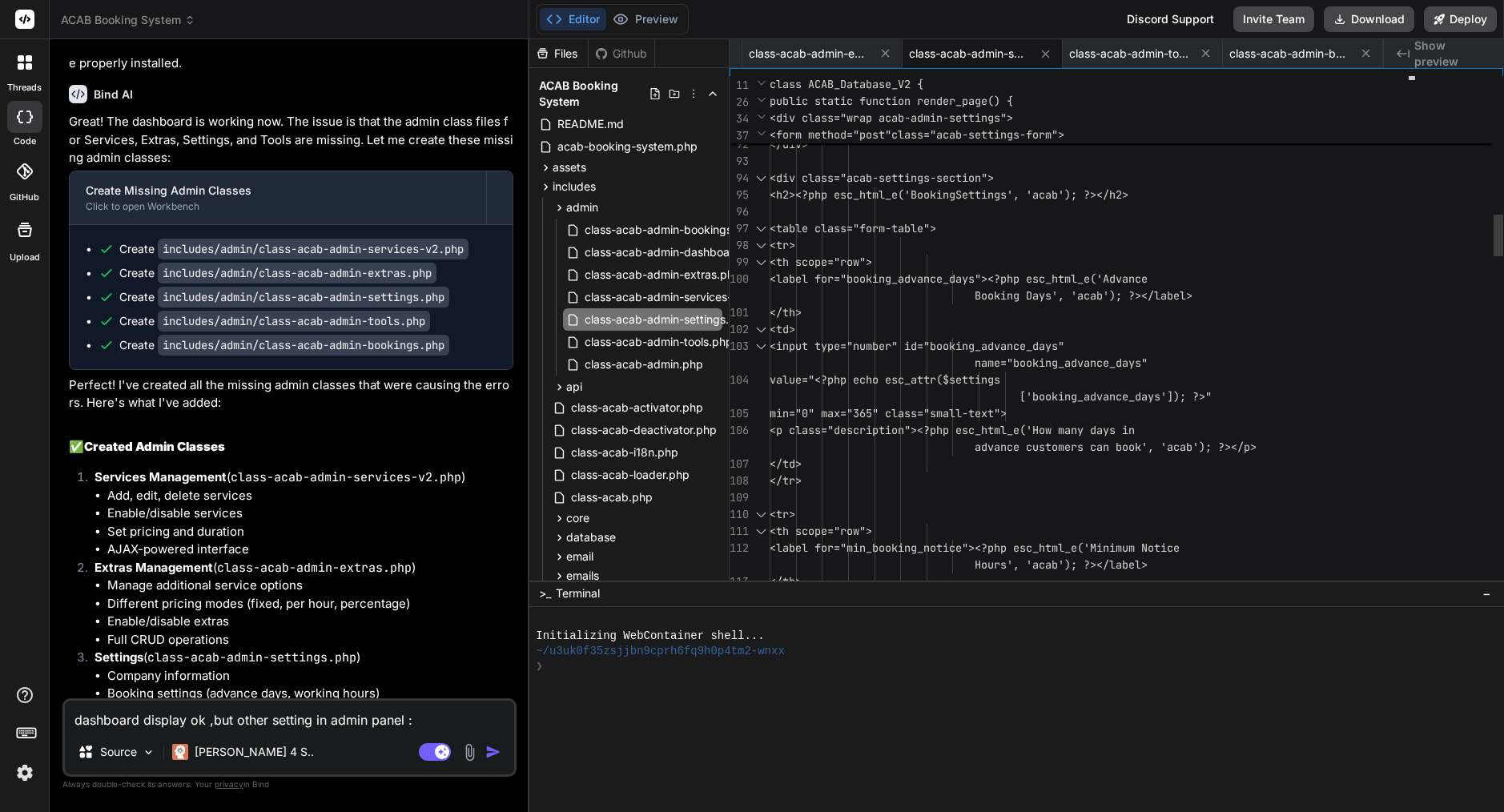
click at [885, 341] on span "<input type="numbe" at bounding box center [827, 345] width 116 height 14
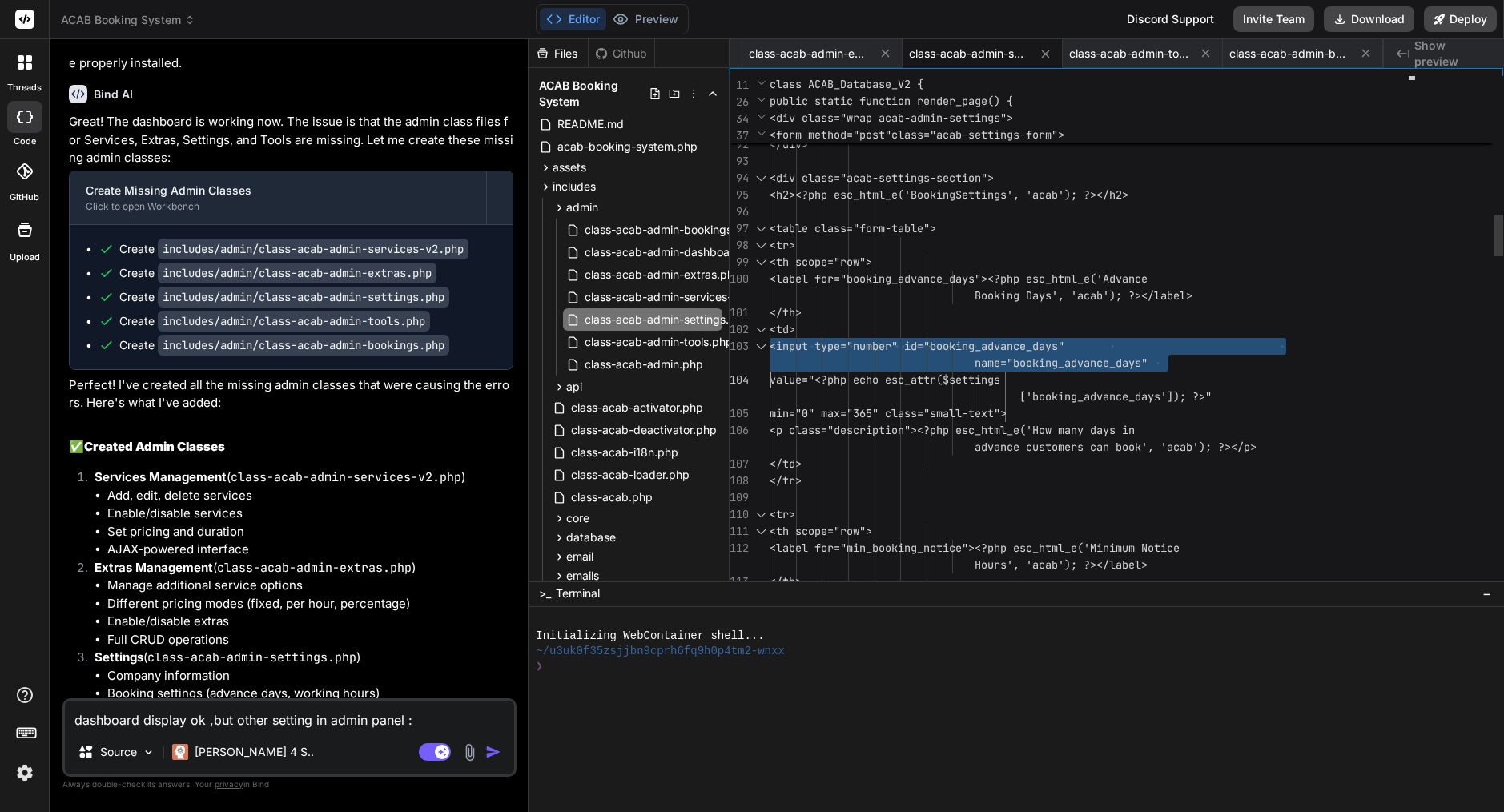
click at [885, 341] on span "<input type="numbe" at bounding box center [827, 345] width 116 height 14
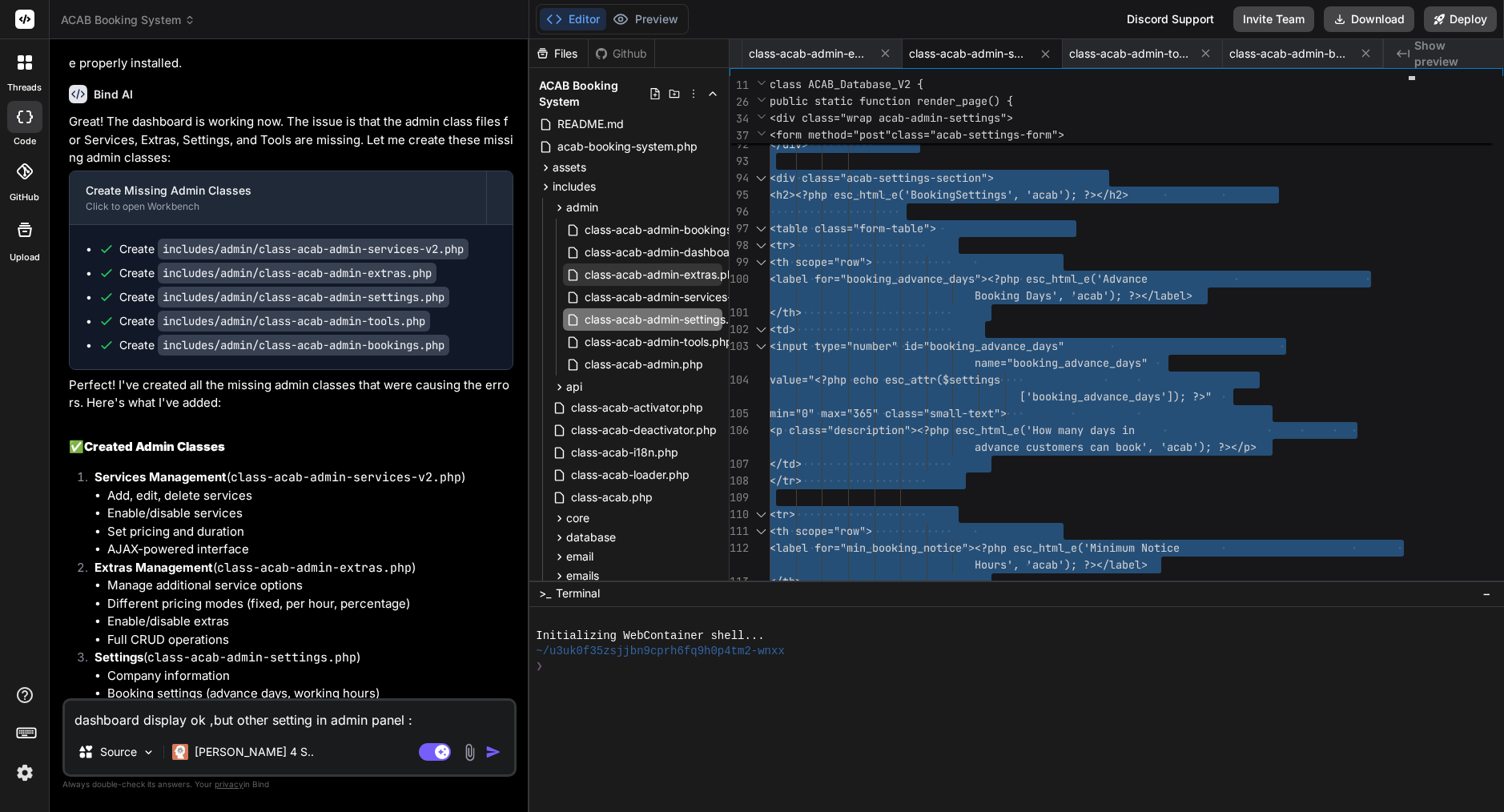
click at [683, 282] on span "class-acab-admin-extras.php" at bounding box center [663, 274] width 160 height 19
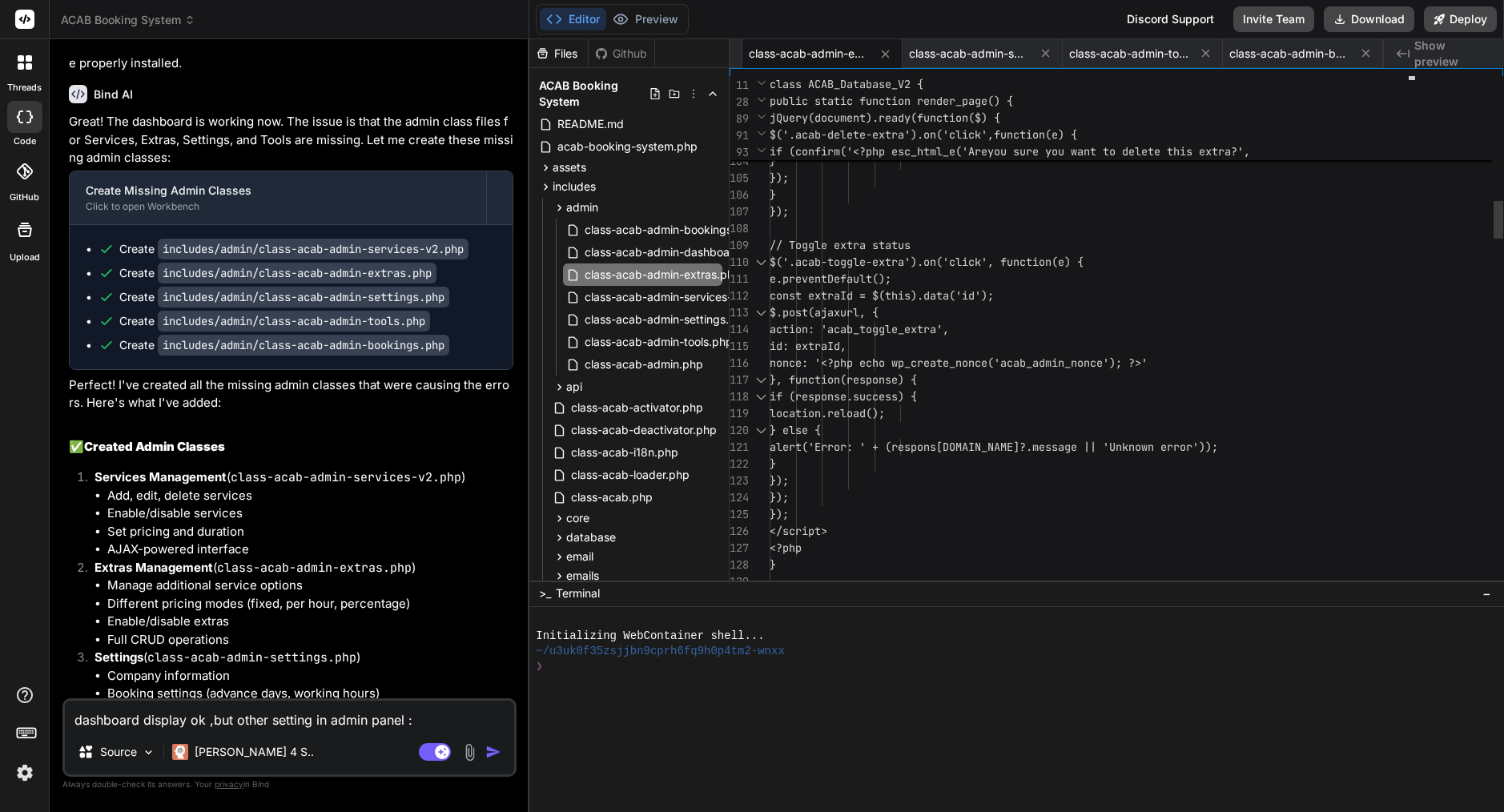
click at [955, 288] on span "const extraId = $(this).data('id')" at bounding box center [878, 295] width 218 height 14
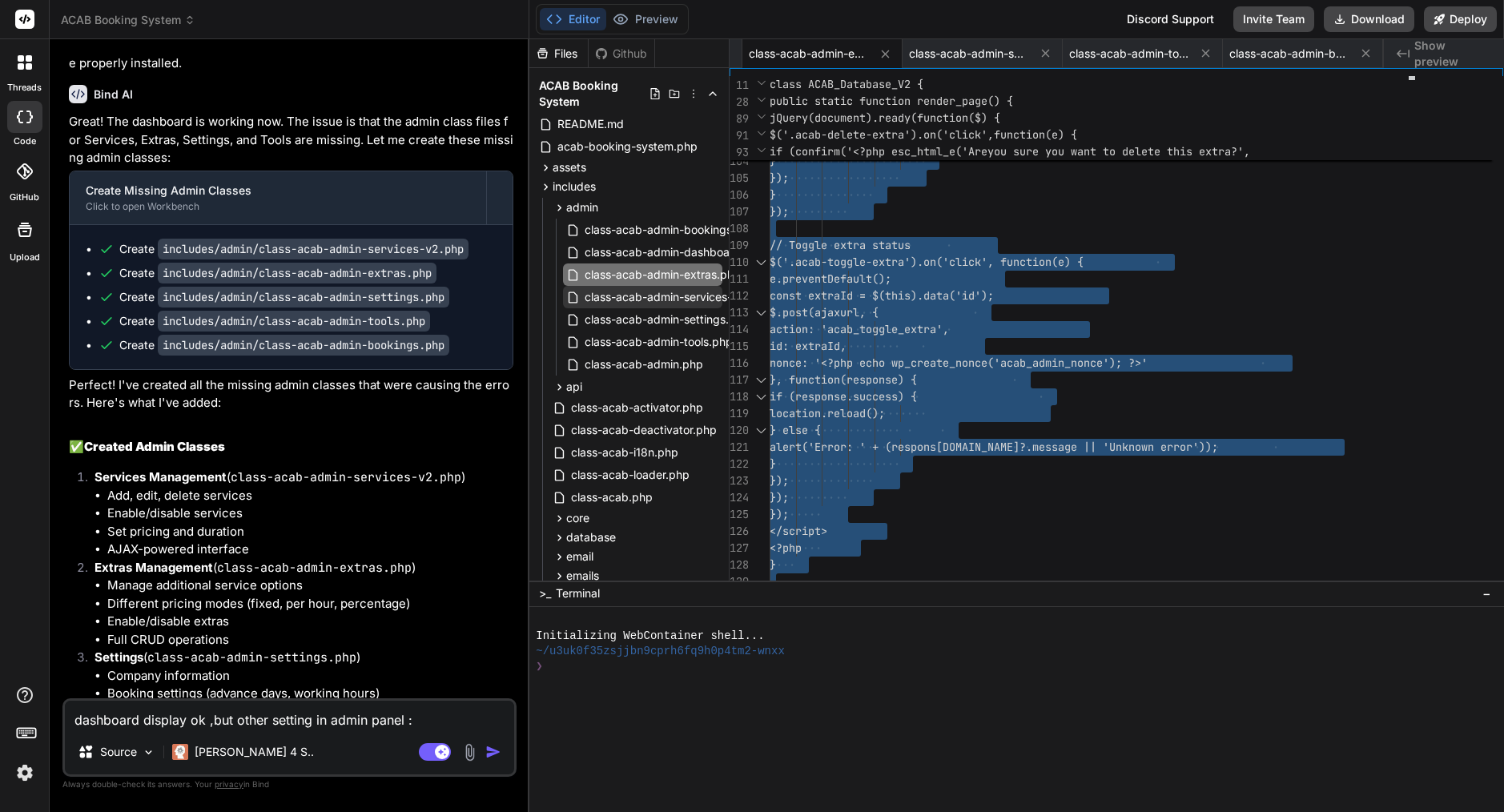
click at [671, 297] on span "class-acab-admin-services-v2.php" at bounding box center [677, 296] width 189 height 19
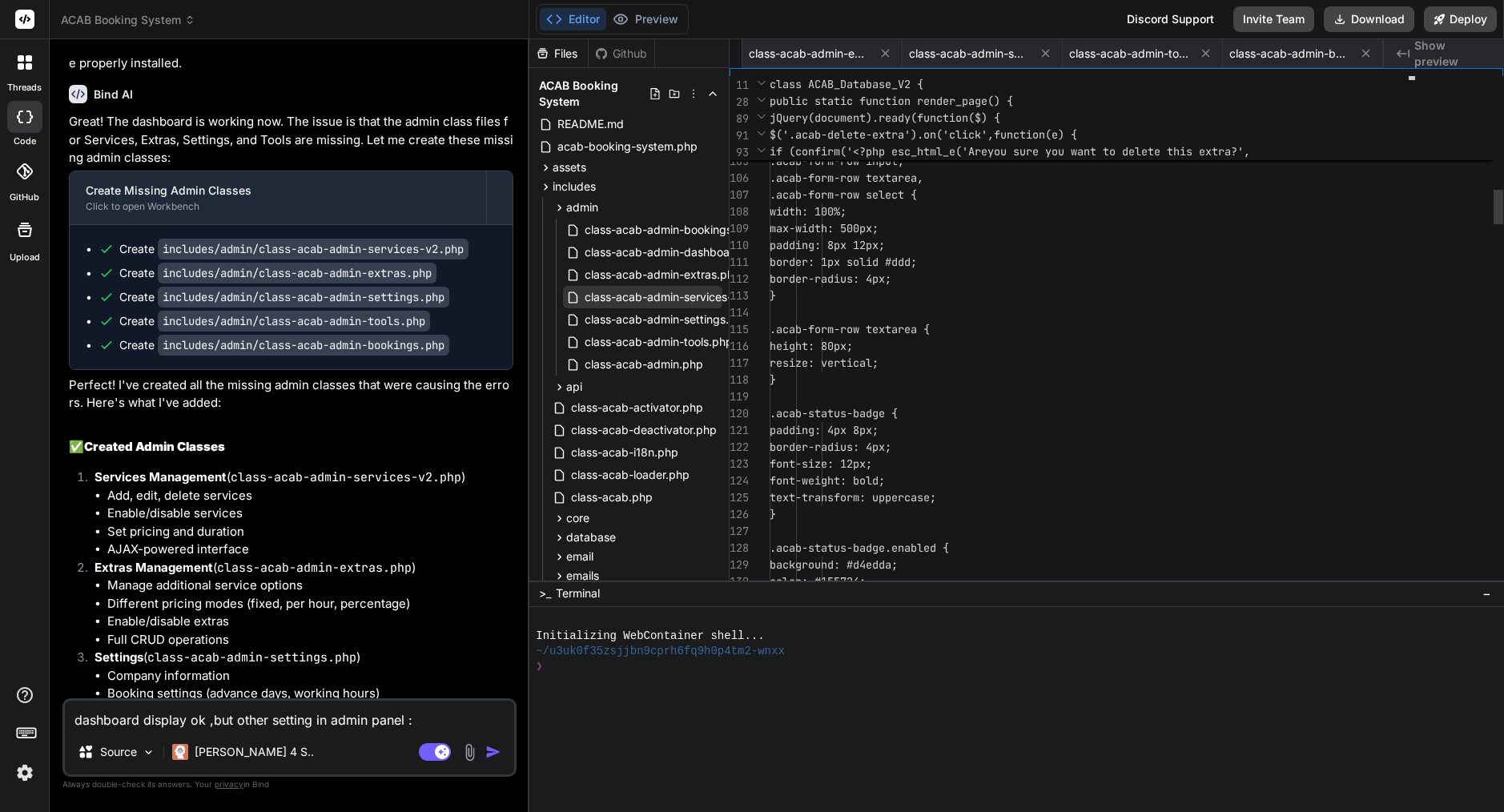
scroll to position [0, 281]
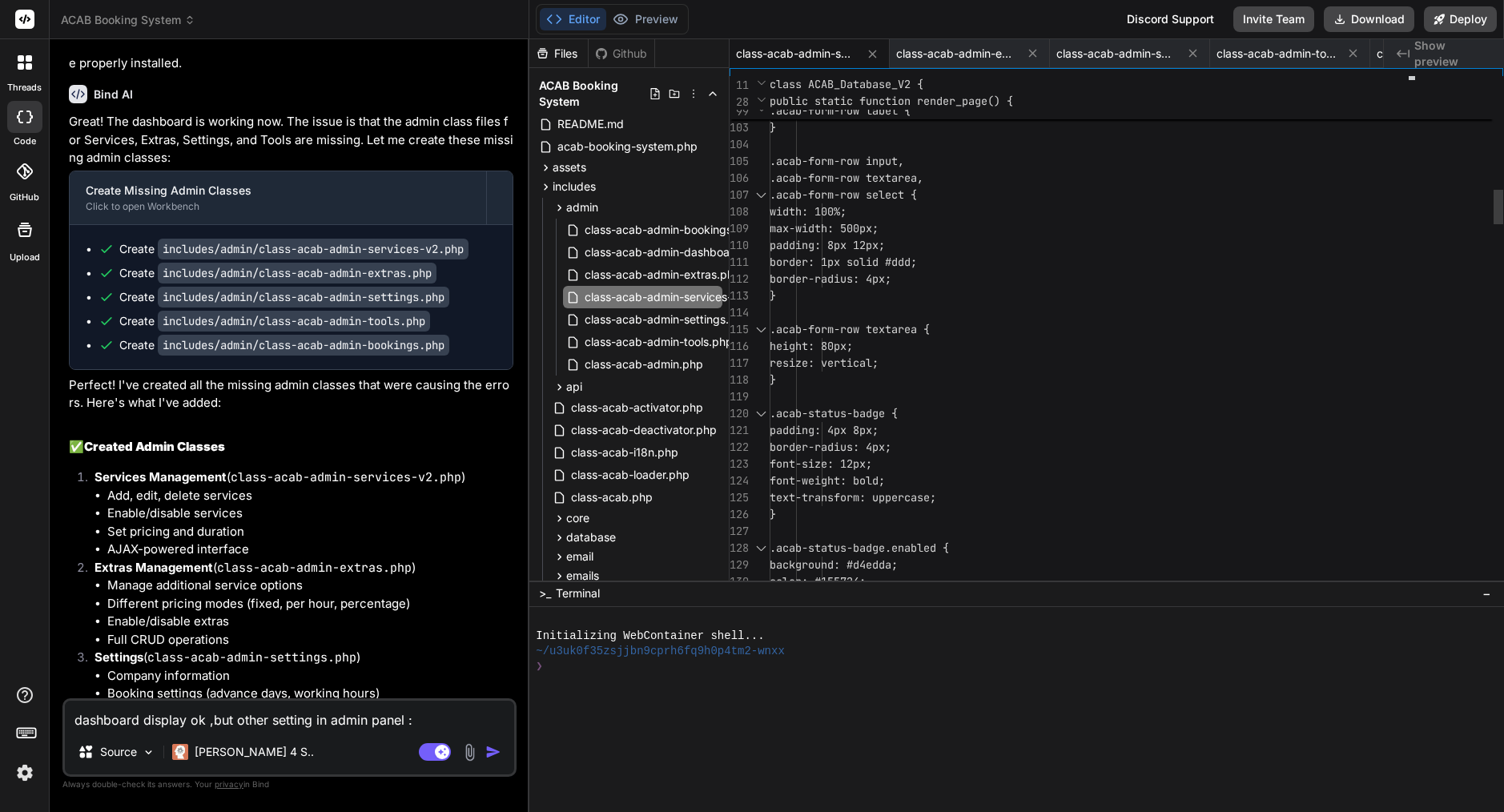
click at [891, 278] on span "border-radius: 4px;" at bounding box center [830, 278] width 122 height 14
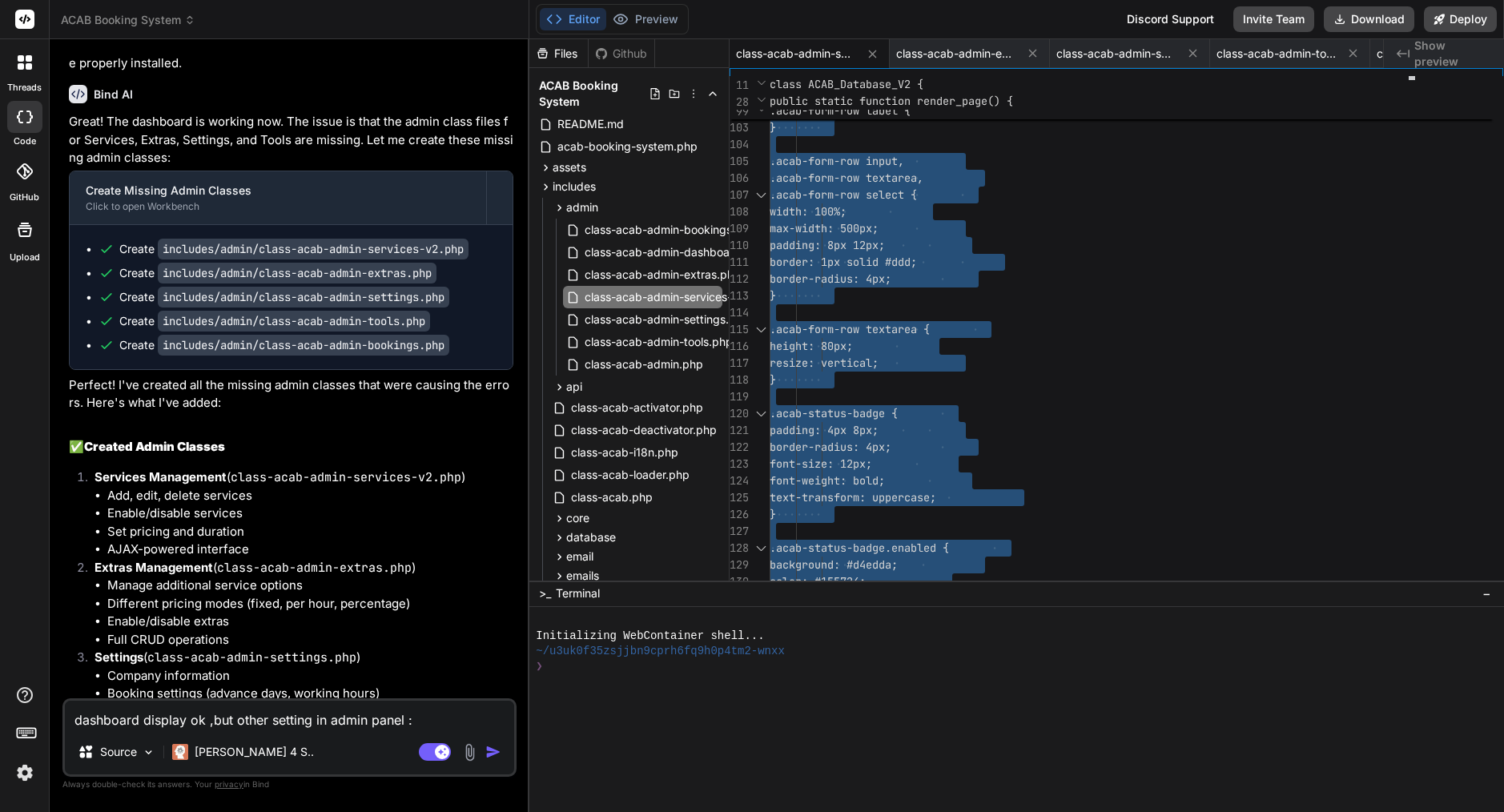
click at [238, 717] on textarea "dashboard display ok ,but other setting in admin panel : Error: The Tools admin…" at bounding box center [289, 714] width 449 height 29
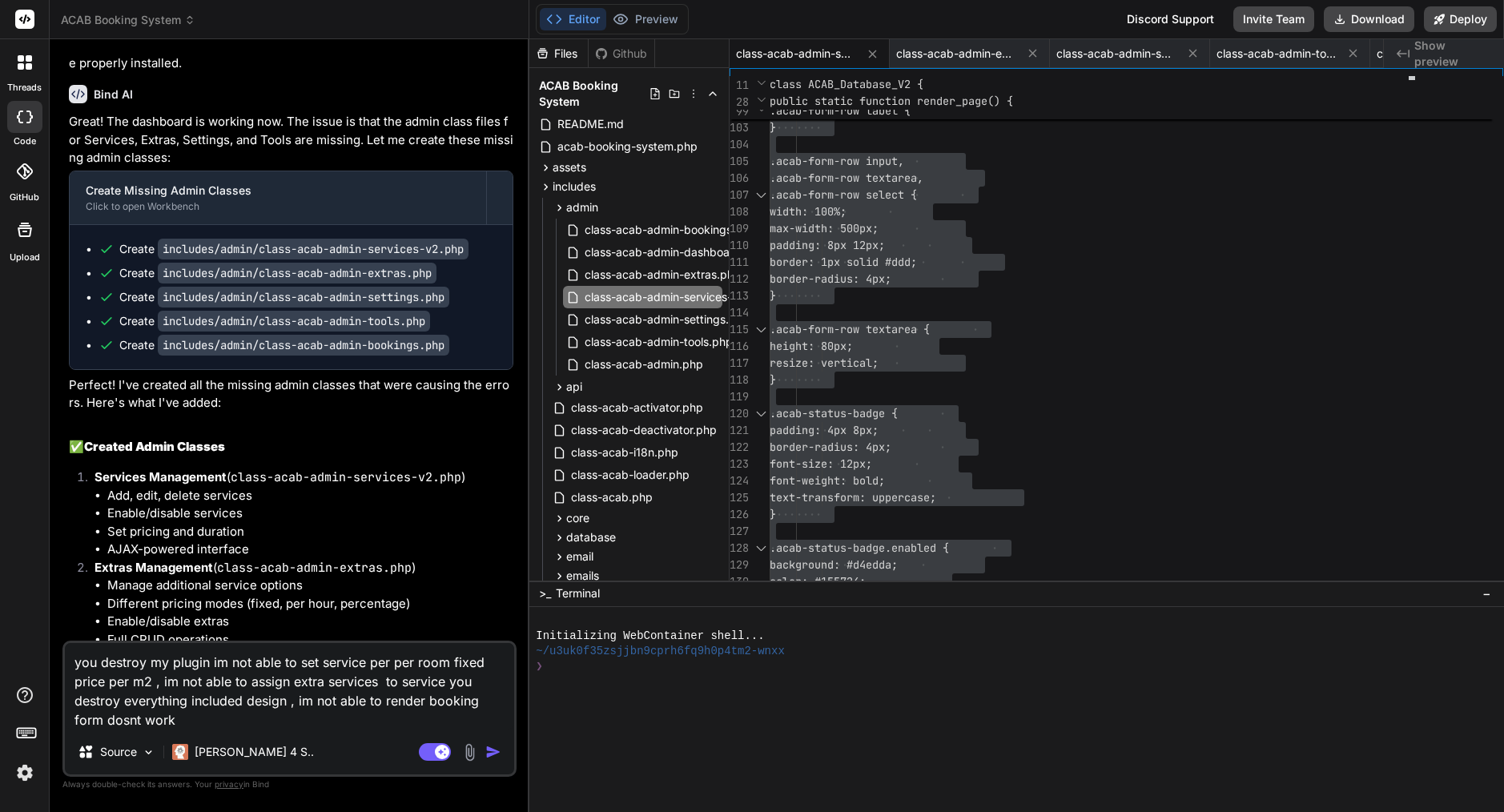
drag, startPoint x: 177, startPoint y: 719, endPoint x: 61, endPoint y: 662, distance: 129.2
click at [61, 662] on div "Bind AI Web Search Created with Pixso. Code Generator You Bind AI I can see the…" at bounding box center [289, 424] width 480 height 771
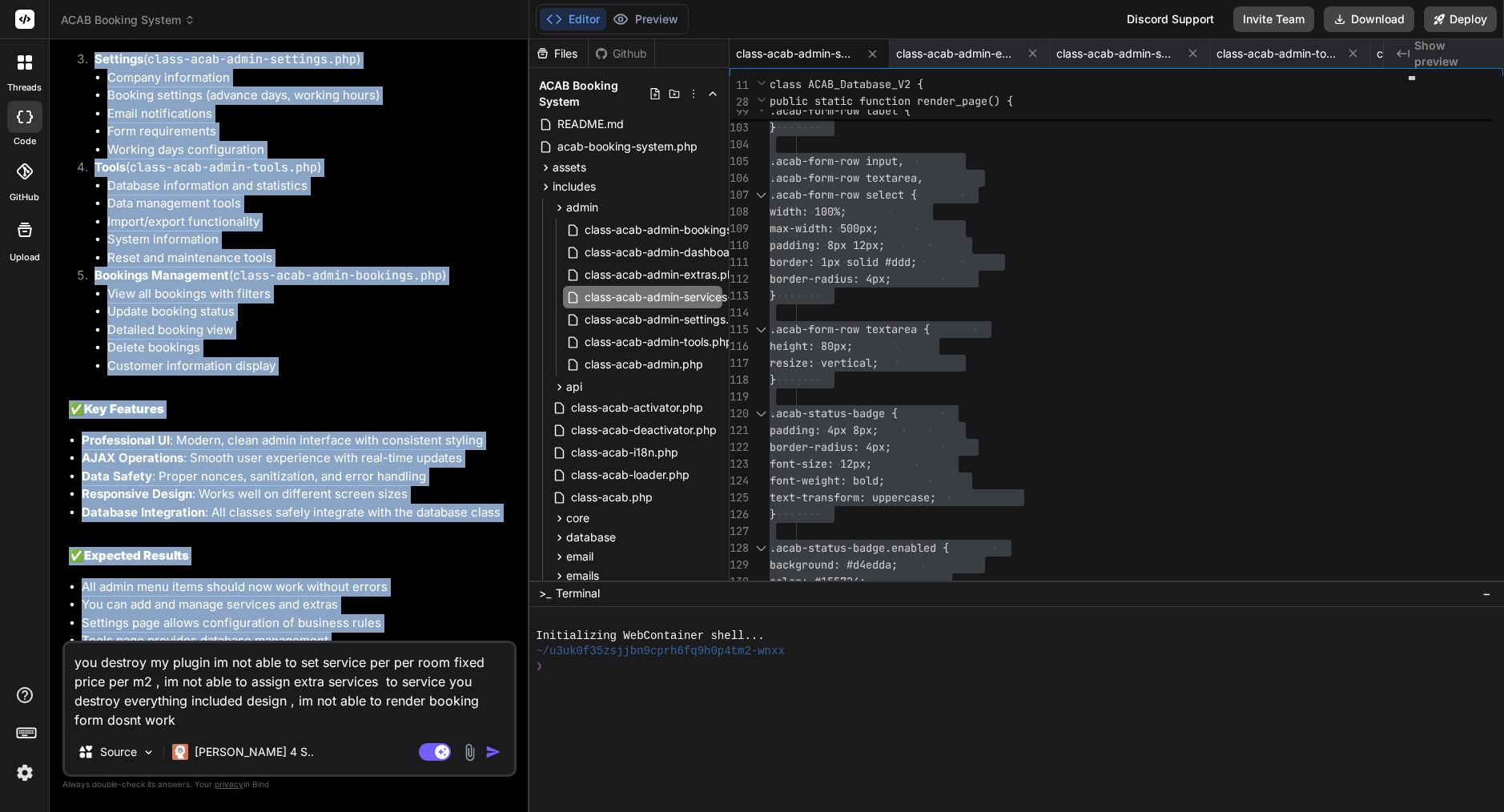
scroll to position [9986, 0]
drag, startPoint x: 61, startPoint y: 87, endPoint x: 341, endPoint y: 617, distance: 599.4
click at [342, 623] on div "Bind AI Web Search Created with Pixso. Code Generator You Bind AI I can see the…" at bounding box center [289, 424] width 480 height 771
copy div "[[DATE] 11:27:36 UTC] PHP Fatal error: Uncaught Error: Call to private ACAB_Adm…"
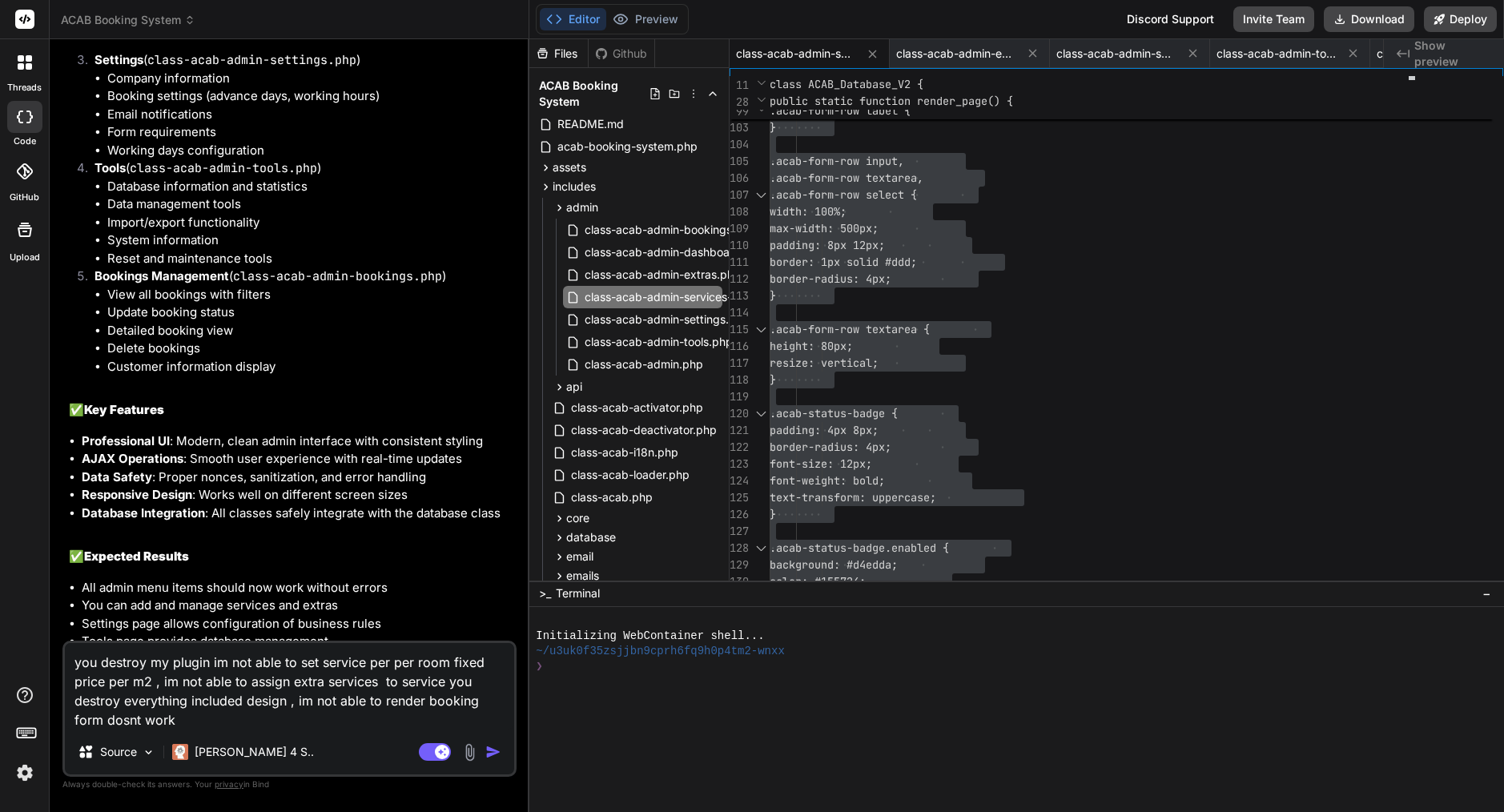
drag, startPoint x: 173, startPoint y: 659, endPoint x: 260, endPoint y: 696, distance: 94.5
click at [260, 710] on textarea "you destroy my plugin im not able to set service per per room fixed price per m…" at bounding box center [289, 685] width 449 height 87
click at [224, 720] on textarea "you destroy my plugin im not able to set service per per room fixed price per m…" at bounding box center [289, 685] width 449 height 87
drag, startPoint x: 221, startPoint y: 719, endPoint x: 71, endPoint y: 655, distance: 163.1
click at [71, 655] on textarea "you destroy my plugin im not able to set service per per room fixed price per m…" at bounding box center [289, 685] width 449 height 87
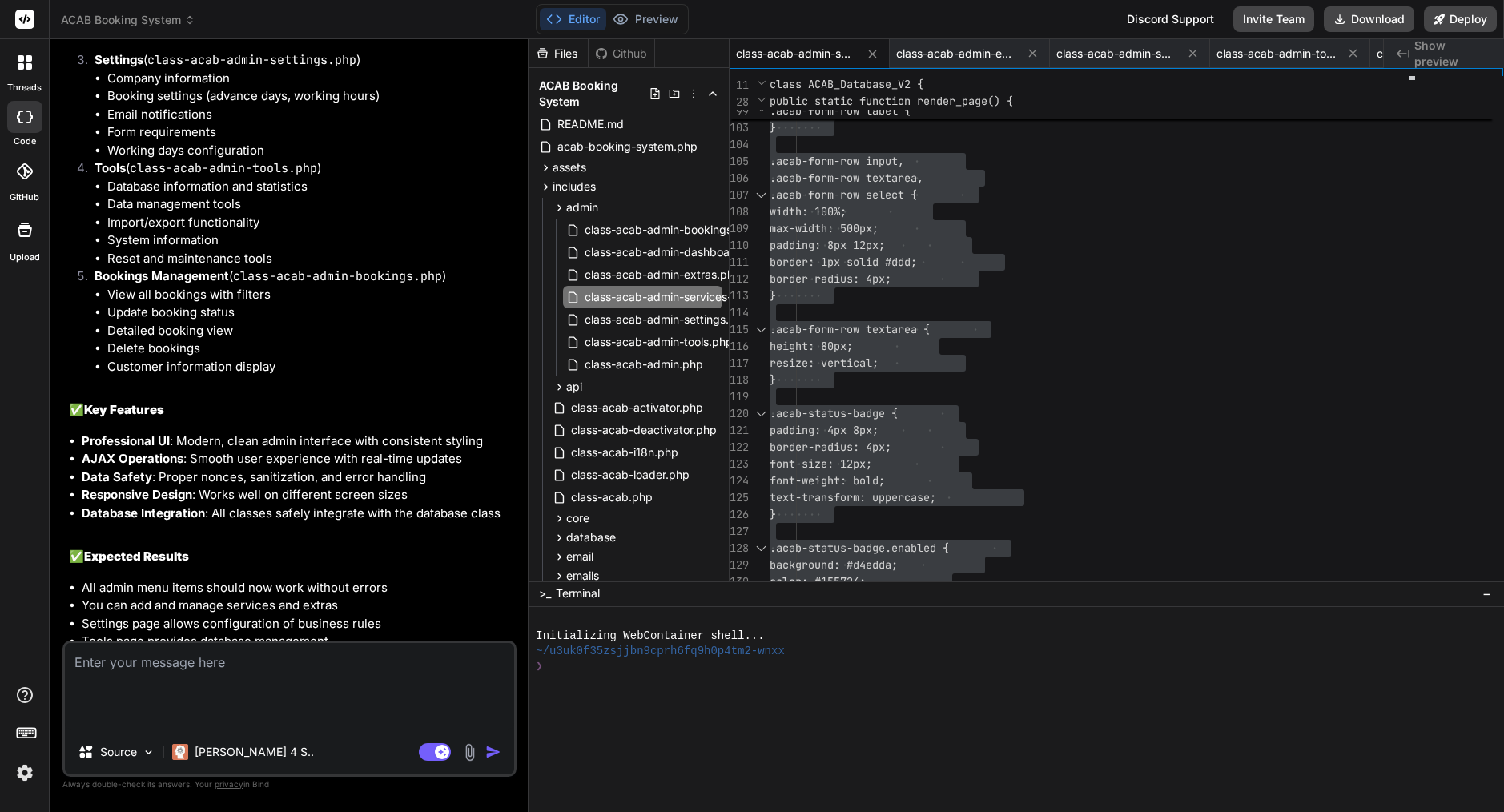
scroll to position [9929, 0]
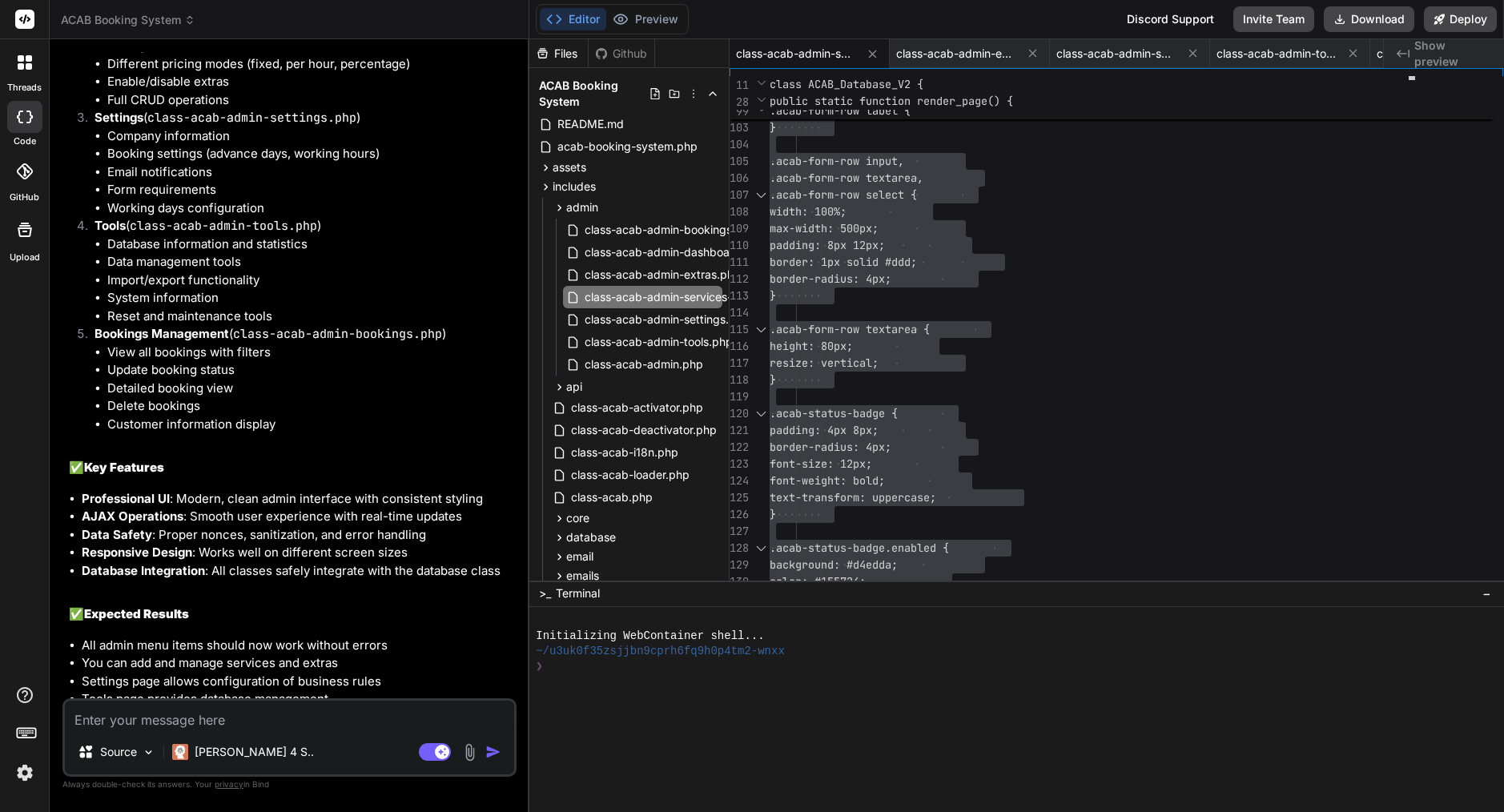
paste textarea "Lore’i d sitame, conse adipis eli sed doeiu te Inci UT. La etdol magn aliquae a…"
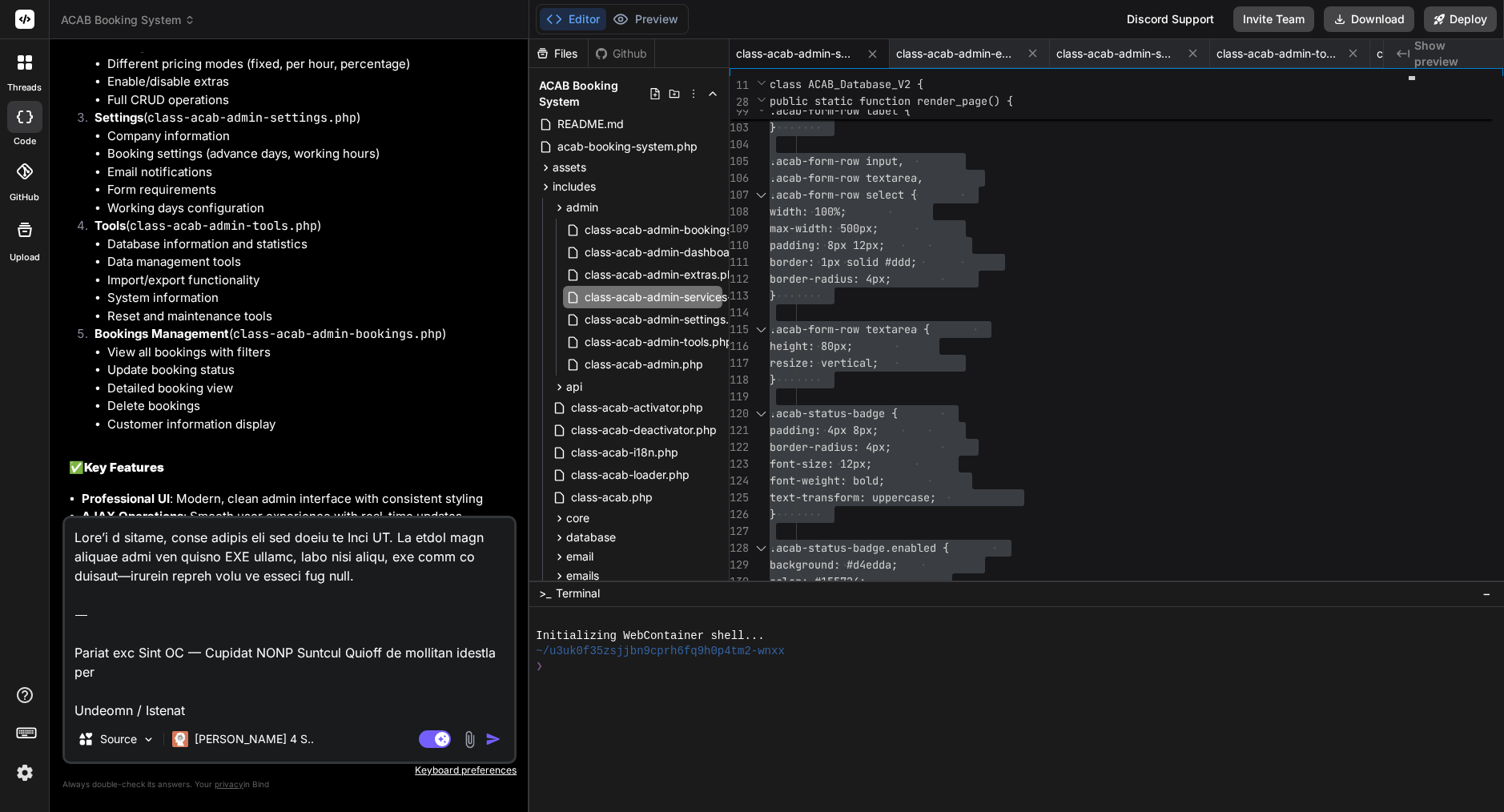
scroll to position [0, 0]
drag, startPoint x: 76, startPoint y: 705, endPoint x: 69, endPoint y: 490, distance: 215.1
click at [69, 490] on div "You Bind AI I can see the issue. The error occurs because the main ACAB class i…" at bounding box center [289, 431] width 454 height 759
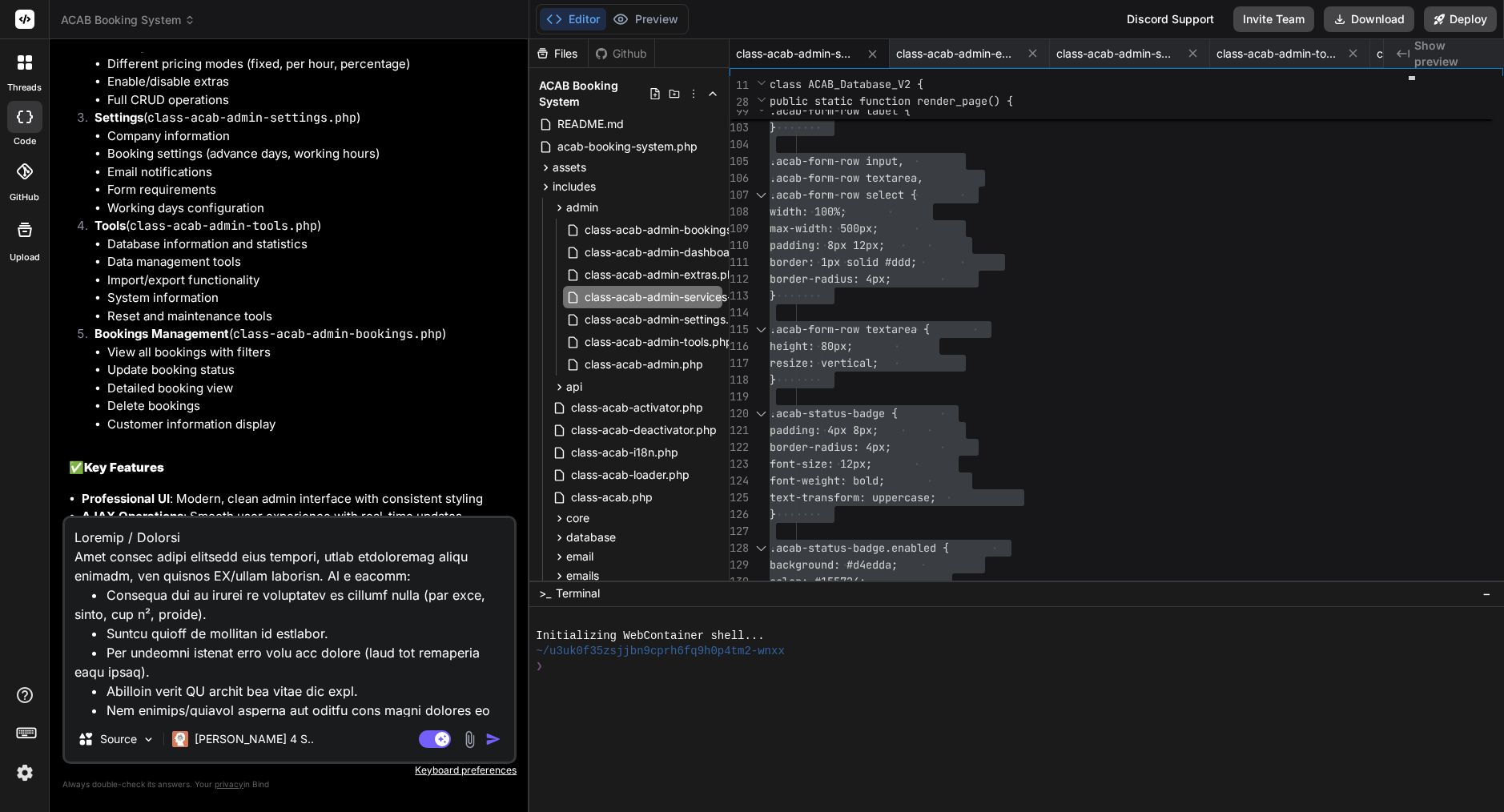
click at [499, 739] on img "button" at bounding box center [493, 739] width 16 height 16
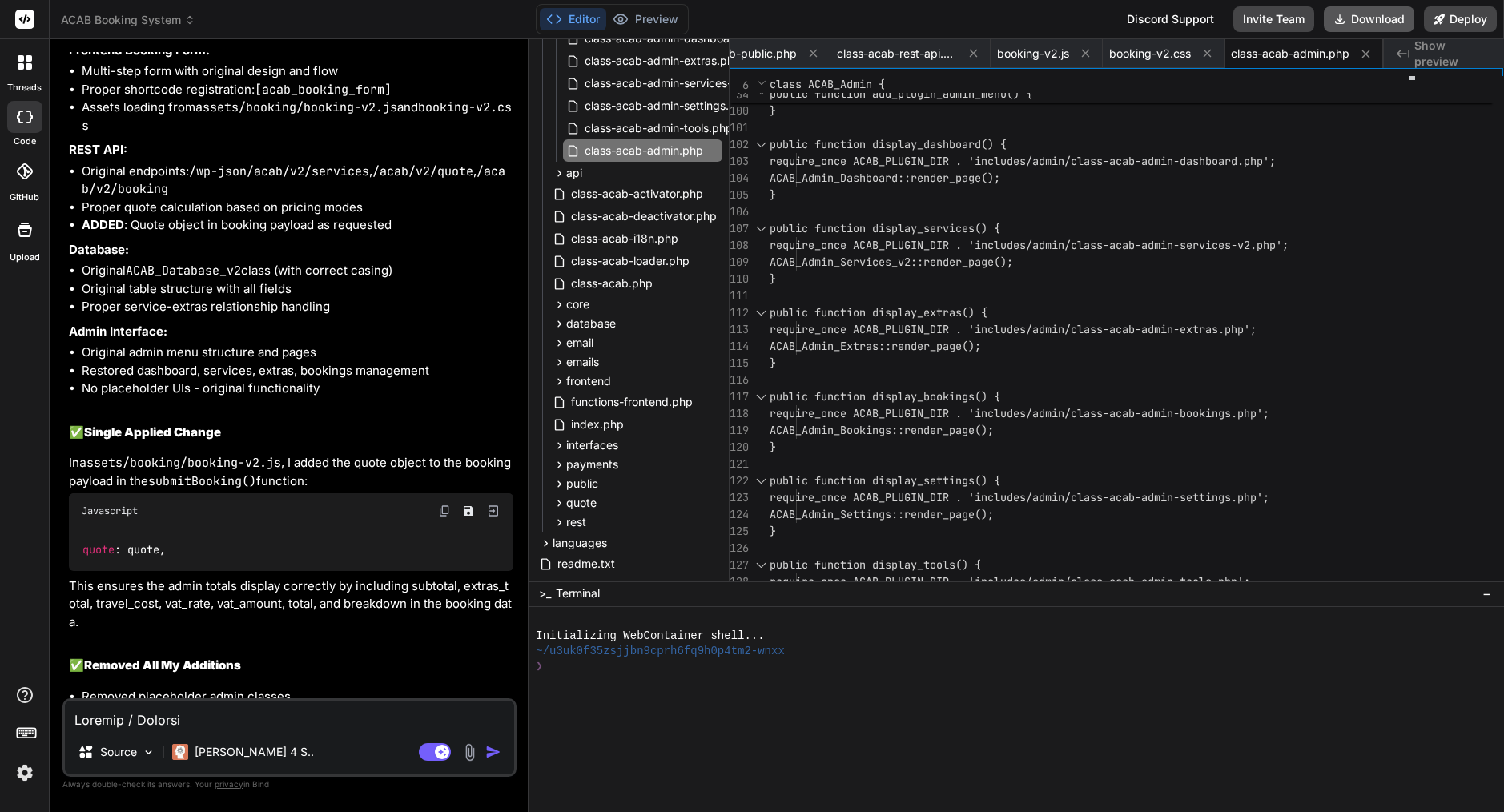
click at [1377, 18] on button "Download" at bounding box center [1368, 19] width 91 height 26
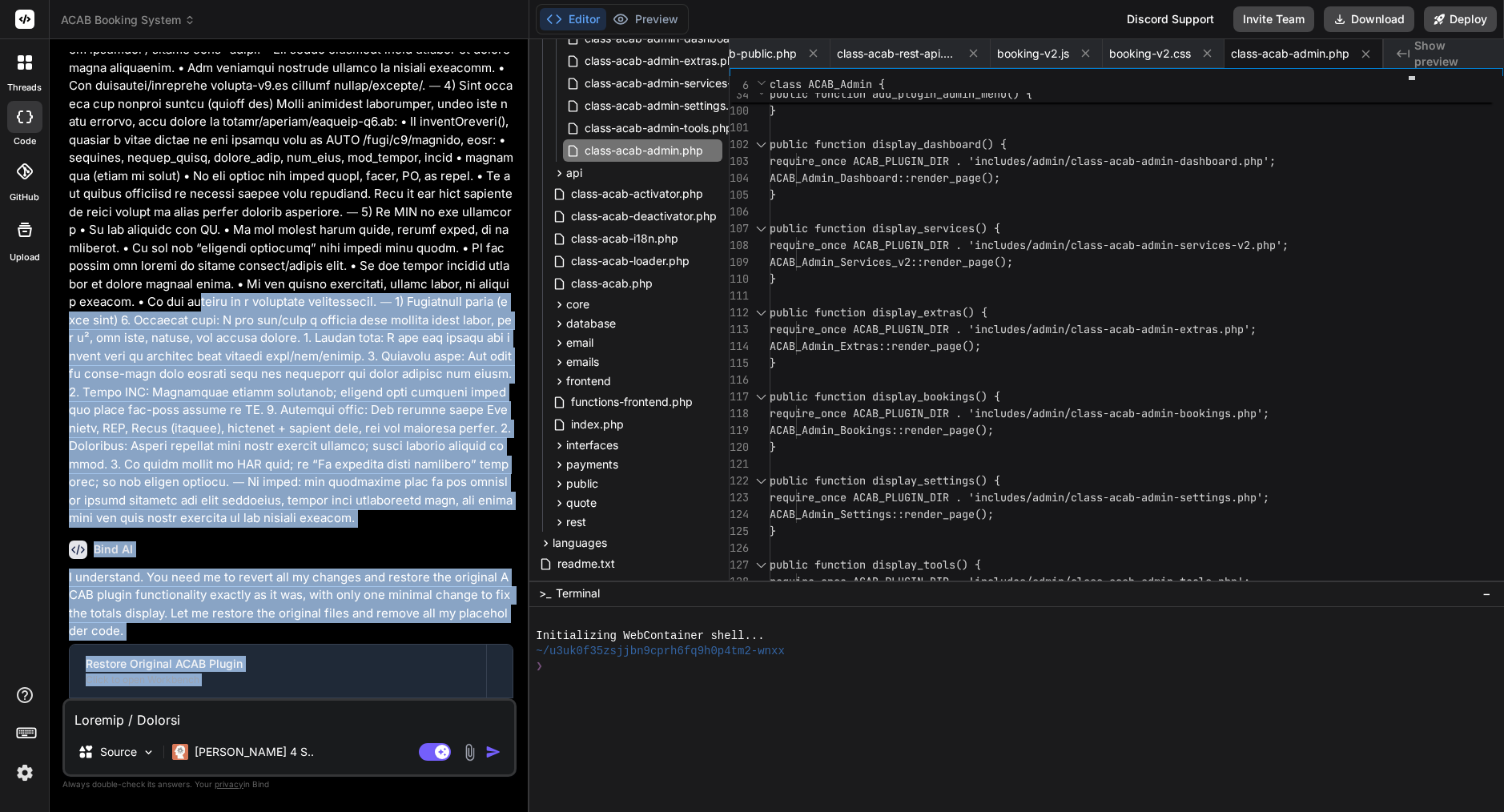
scroll to position [11661, 0]
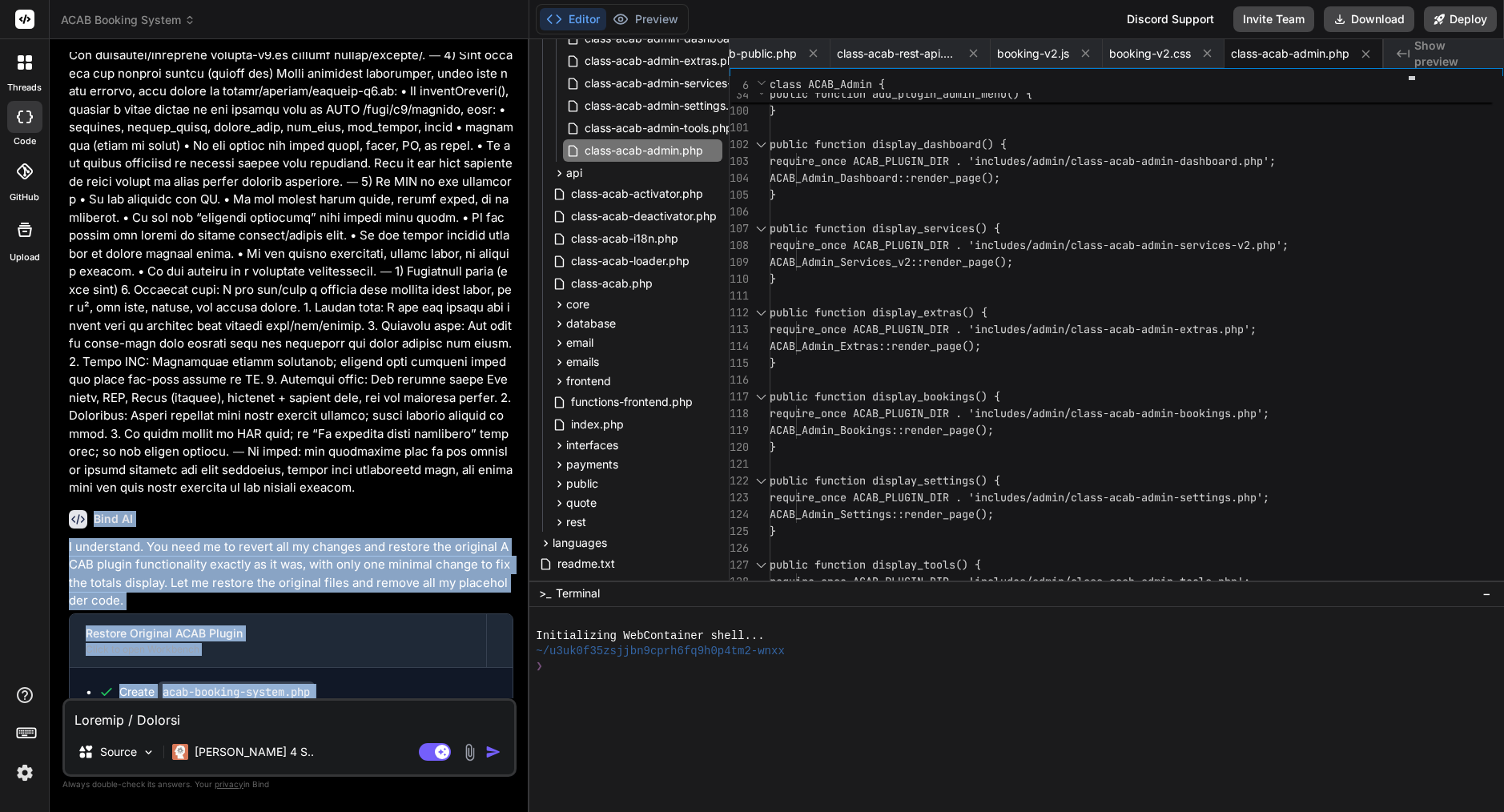
drag, startPoint x: 257, startPoint y: 685, endPoint x: 93, endPoint y: 393, distance: 334.9
copy div "Lore IP D sitametcon. Adi elit se do eiusmo tem in utlabor etd magnaal eni admi…"
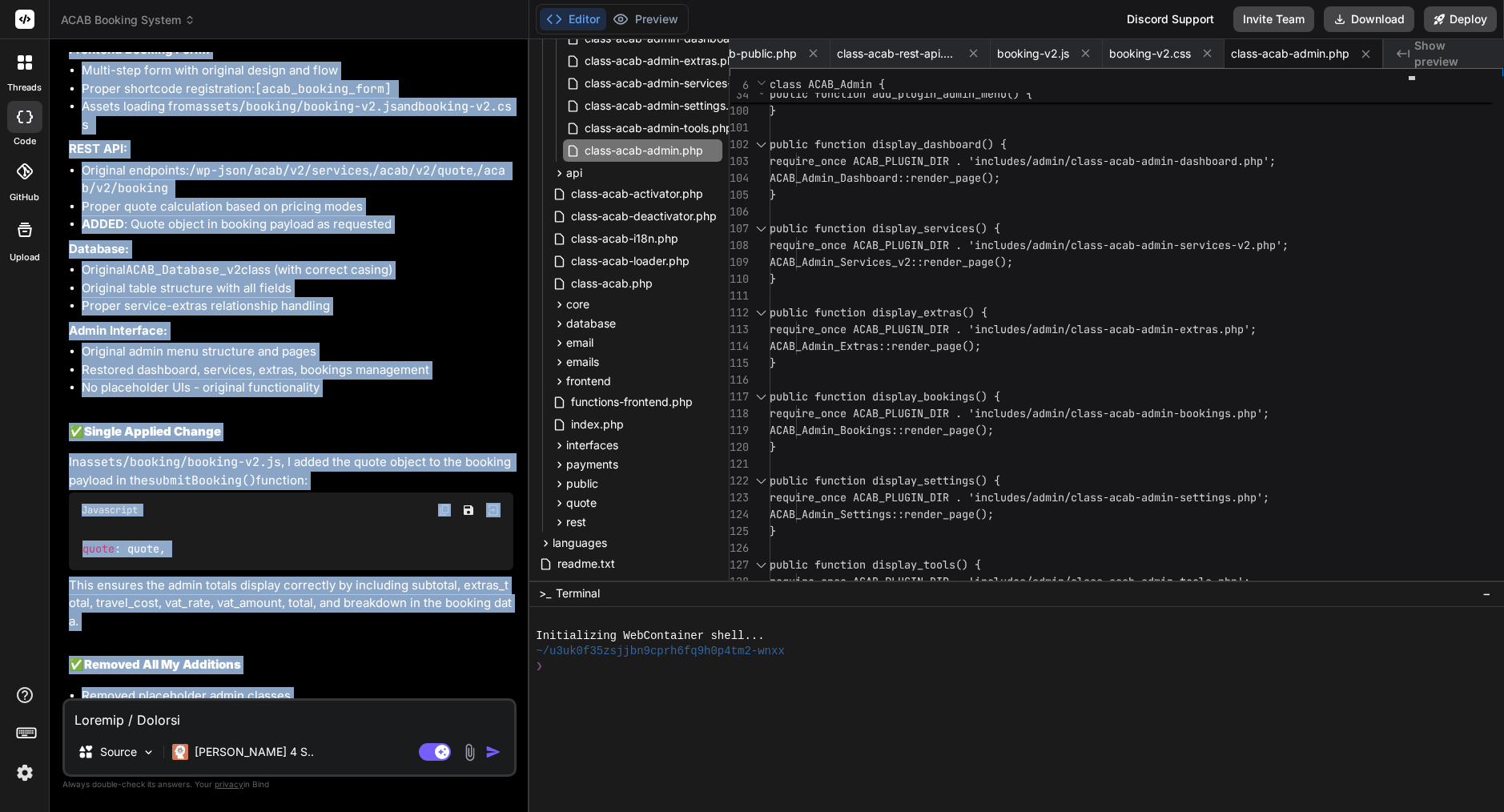
scroll to position [12785, 0]
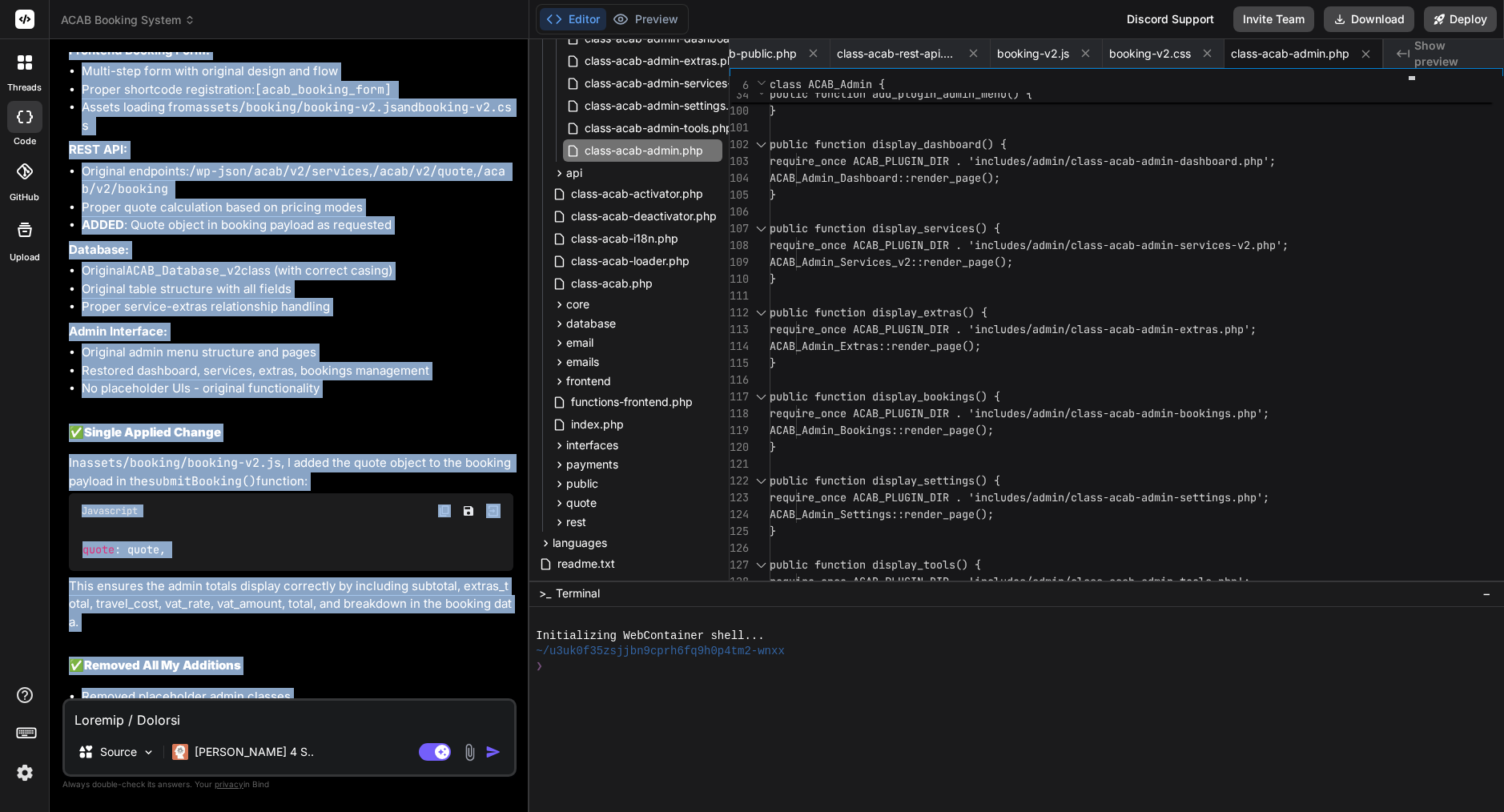
click at [201, 727] on textarea at bounding box center [289, 714] width 449 height 29
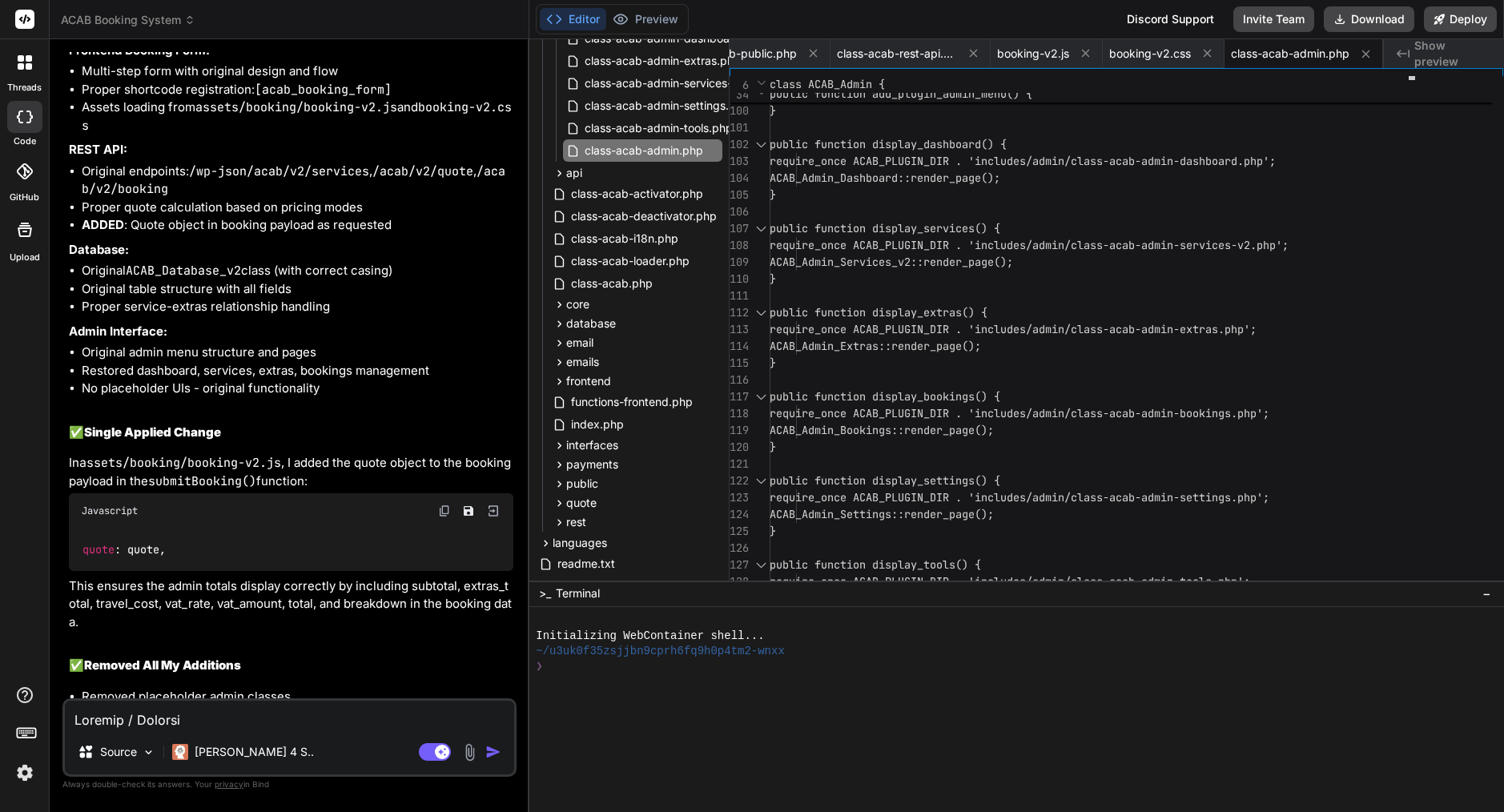
click at [201, 727] on textarea at bounding box center [289, 714] width 449 height 29
paste textarea "Lore’i d sitame, co-adipiscin elitse doe tem incid ut Labo ET. Do magna aliq en…"
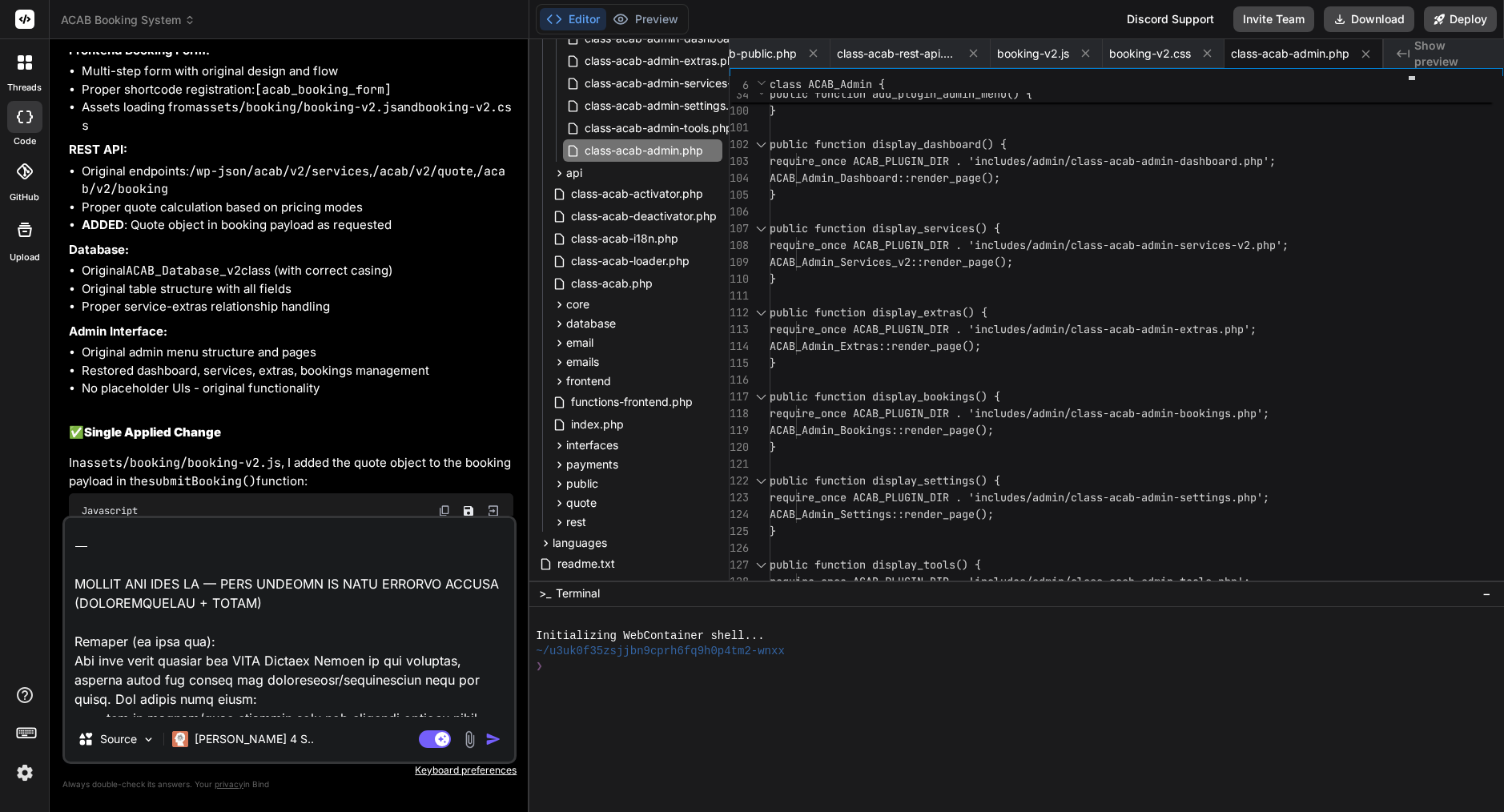
scroll to position [0, 0]
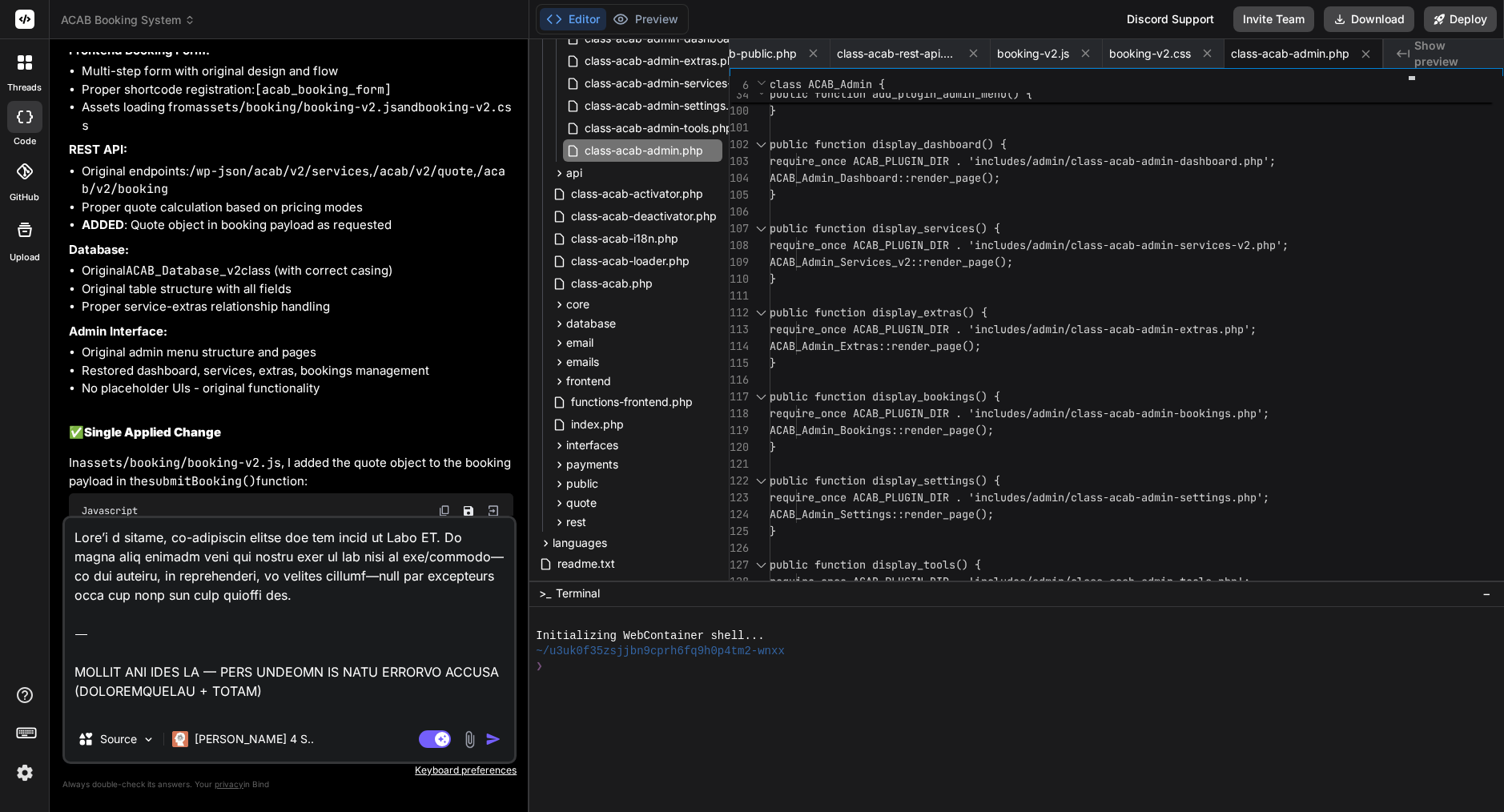
drag, startPoint x: 75, startPoint y: 583, endPoint x: 95, endPoint y: 459, distance: 125.6
click at [70, 394] on div "You Bind AI I can see the issue. The error occurs because the main ACAB class i…" at bounding box center [289, 431] width 454 height 759
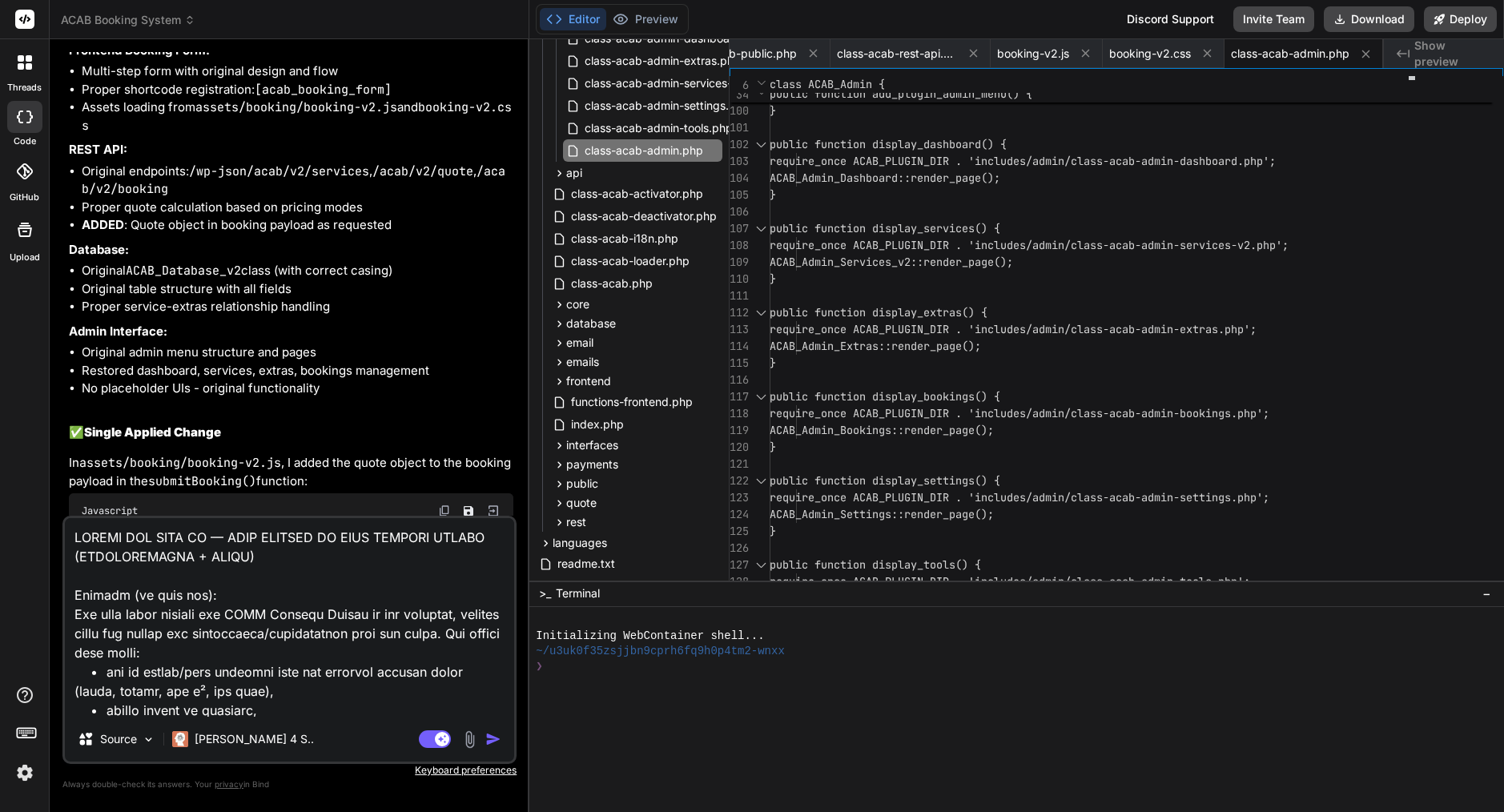
click at [491, 743] on img "button" at bounding box center [493, 739] width 16 height 16
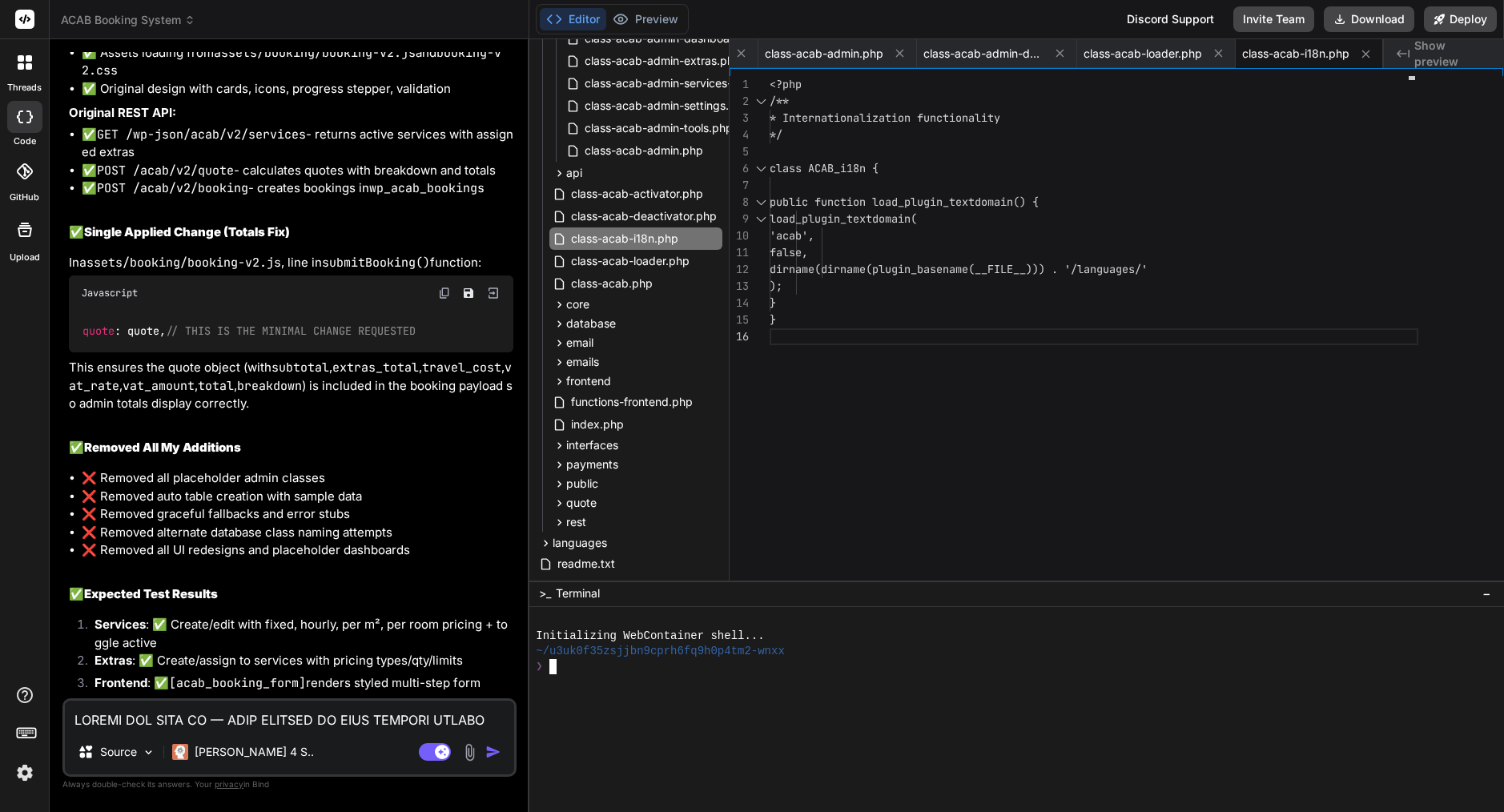
scroll to position [16361, 0]
click at [1372, 22] on button "Download" at bounding box center [1368, 19] width 91 height 26
